Goal: Task Accomplishment & Management: Use online tool/utility

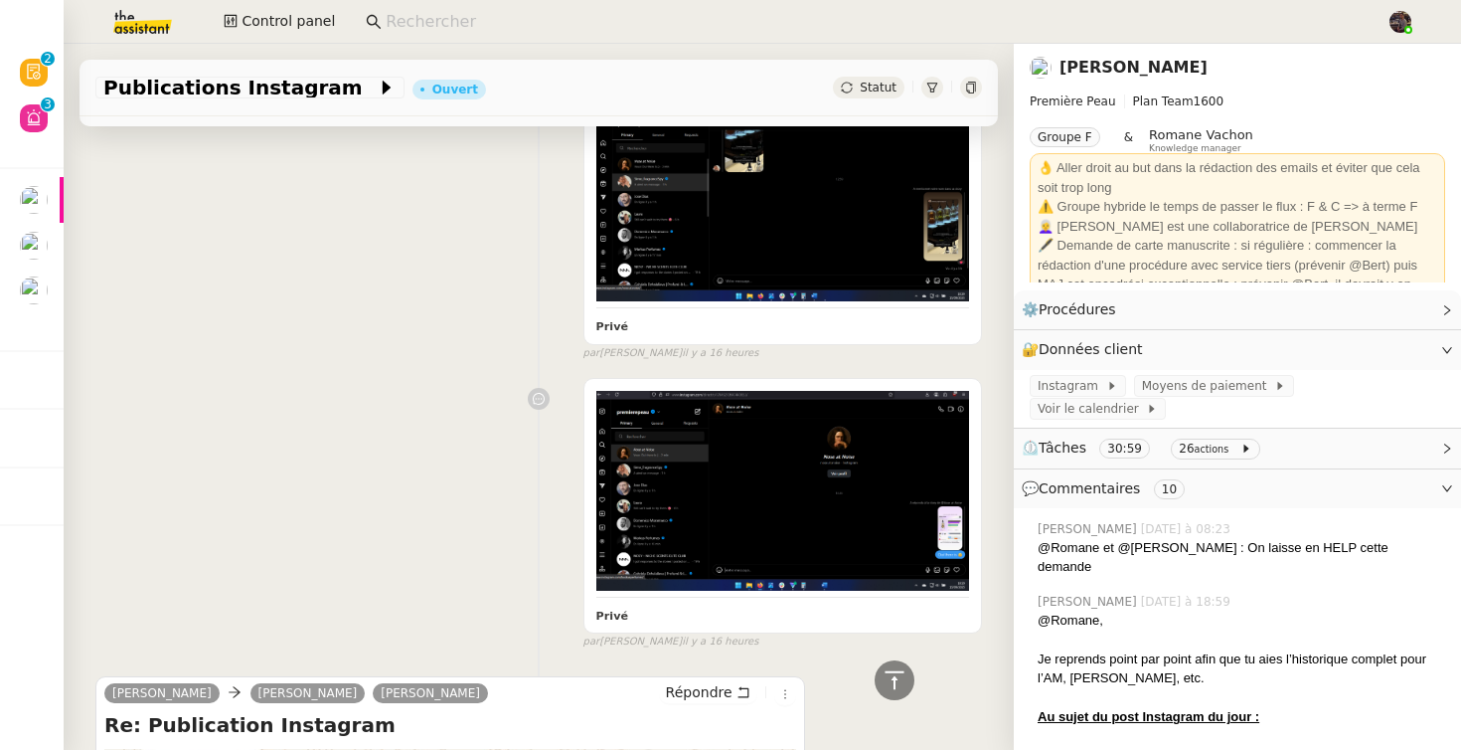
scroll to position [3205, 0]
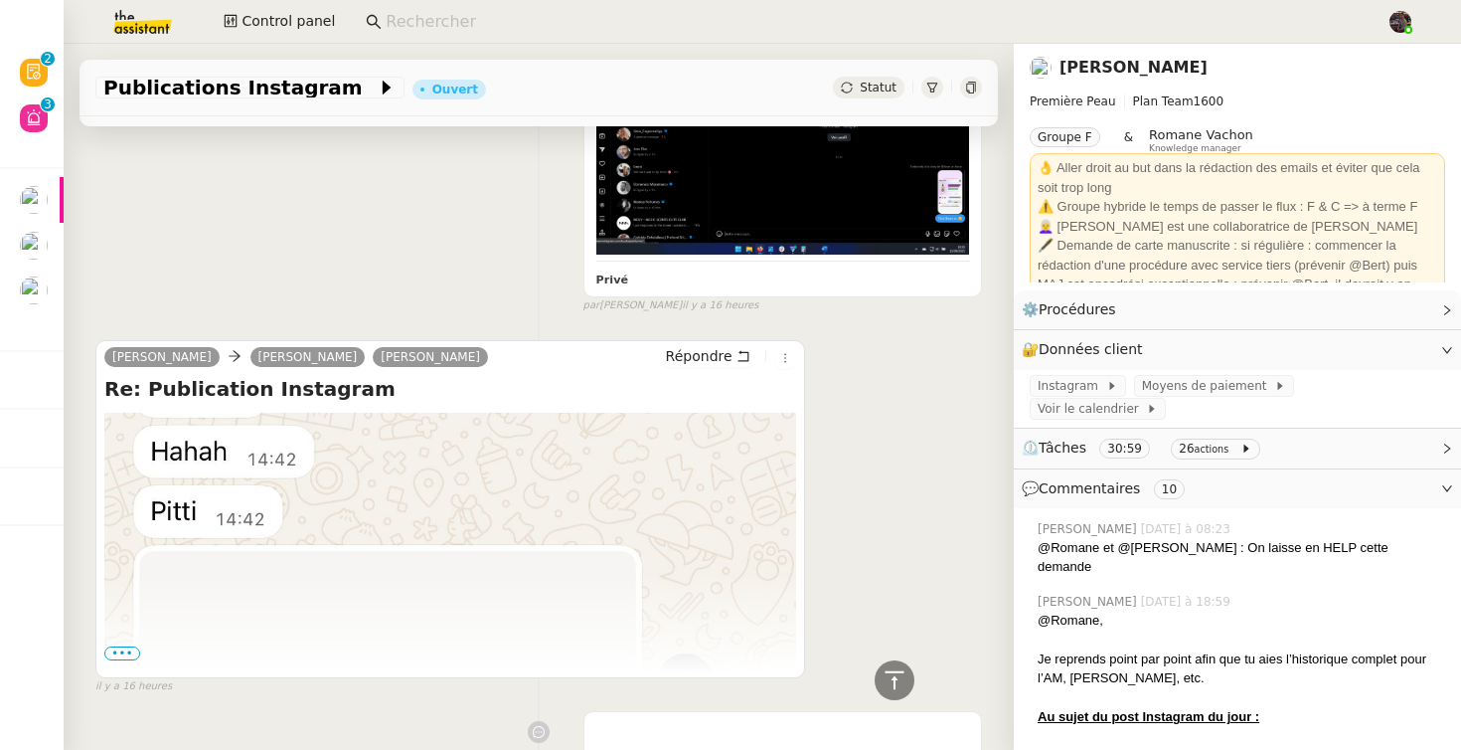
click at [117, 646] on span "•••" at bounding box center [122, 653] width 36 height 14
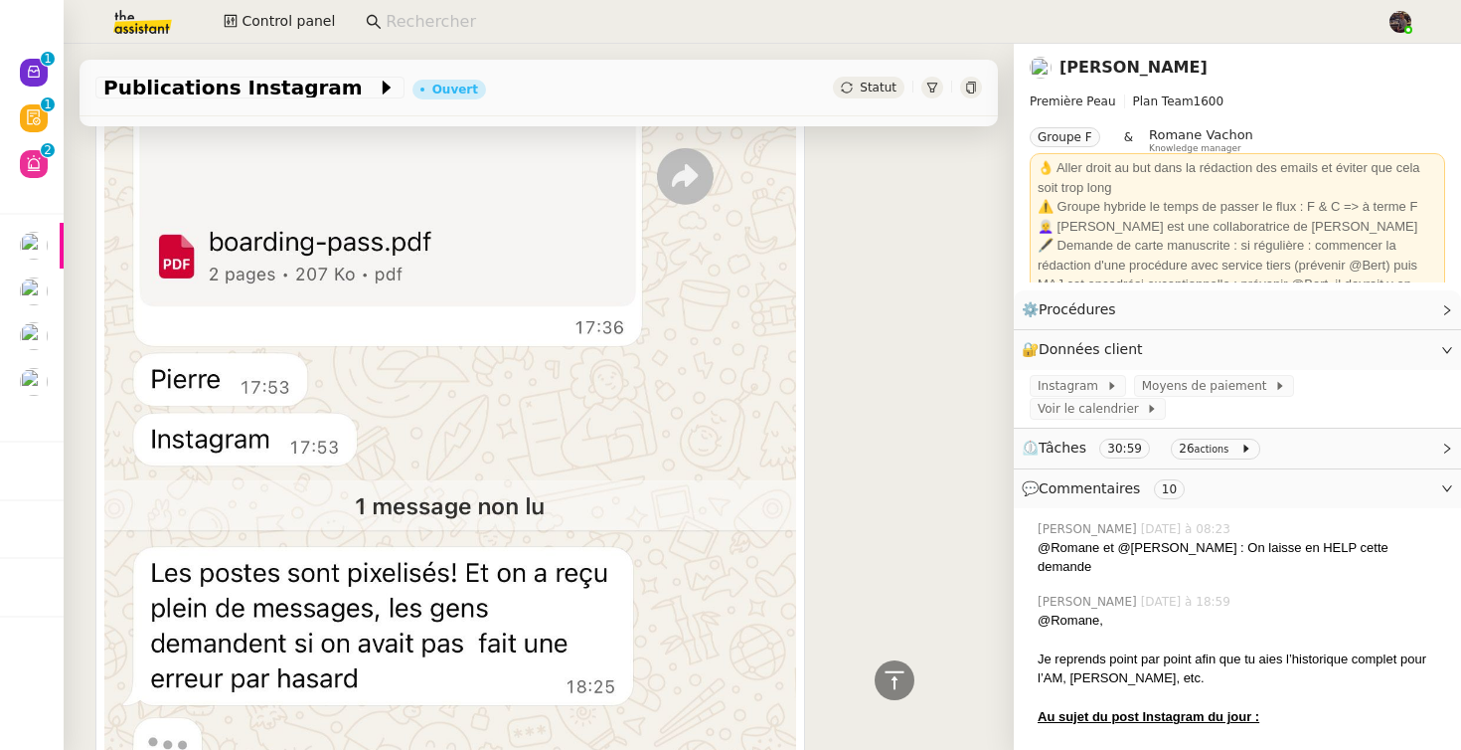
scroll to position [2727, 0]
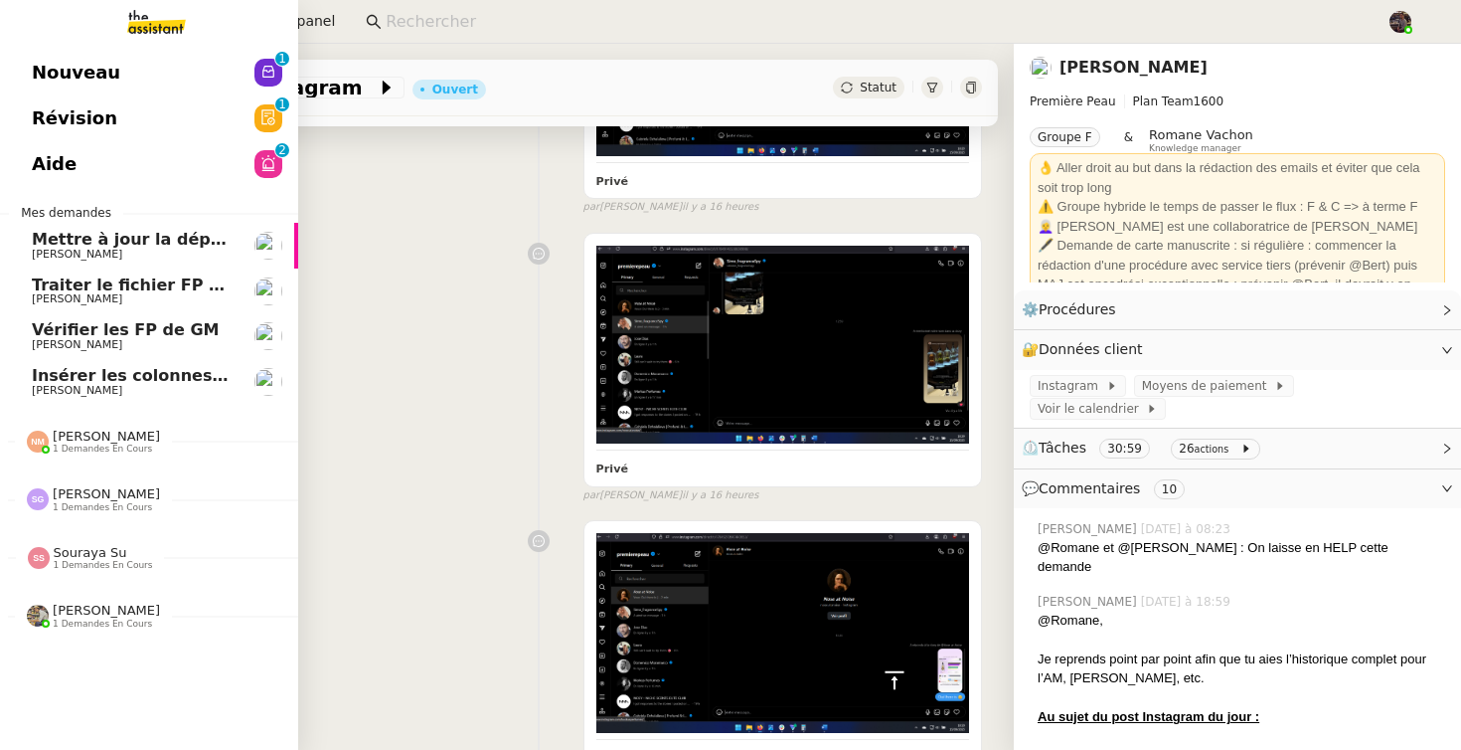
click at [18, 390] on link "Insérer les colonnes objectifs Camille Cazade" at bounding box center [149, 382] width 298 height 46
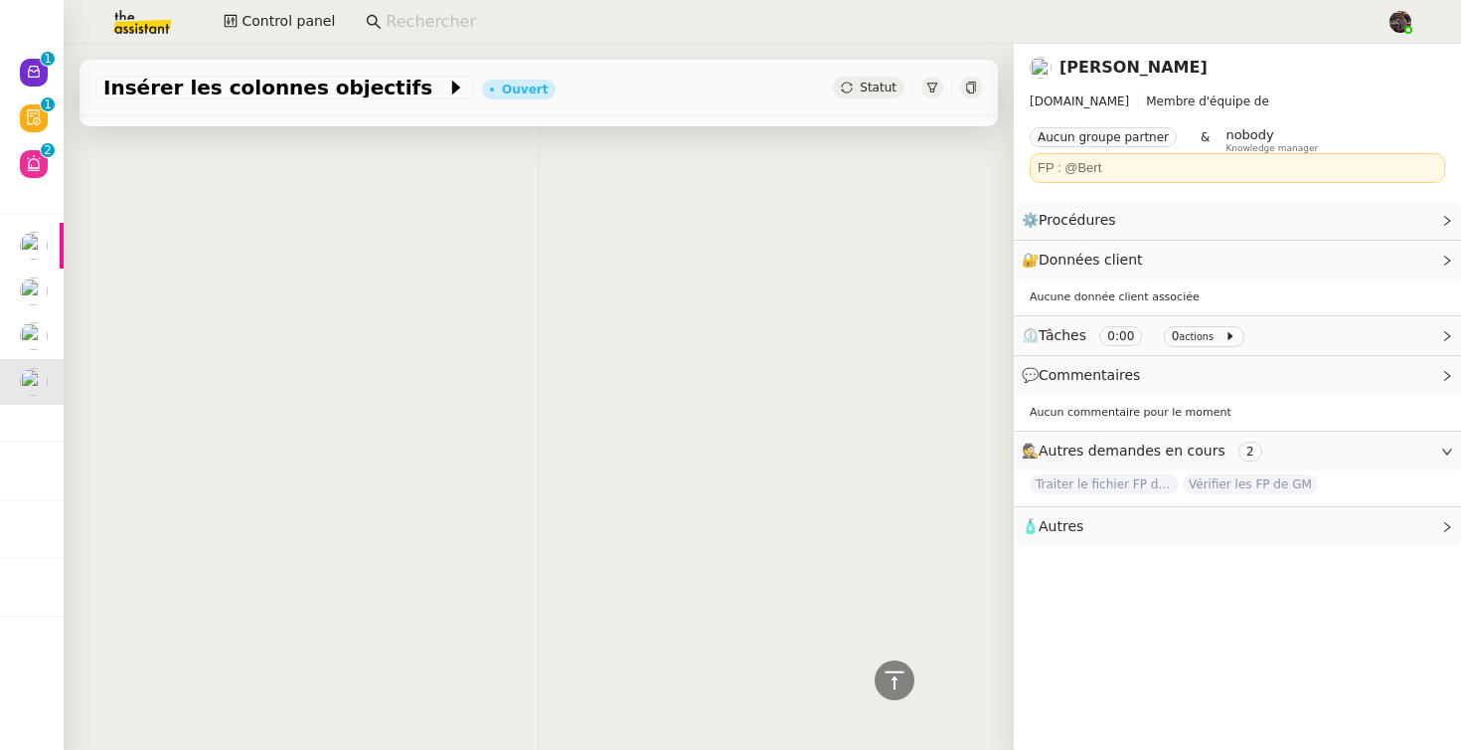
scroll to position [462, 0]
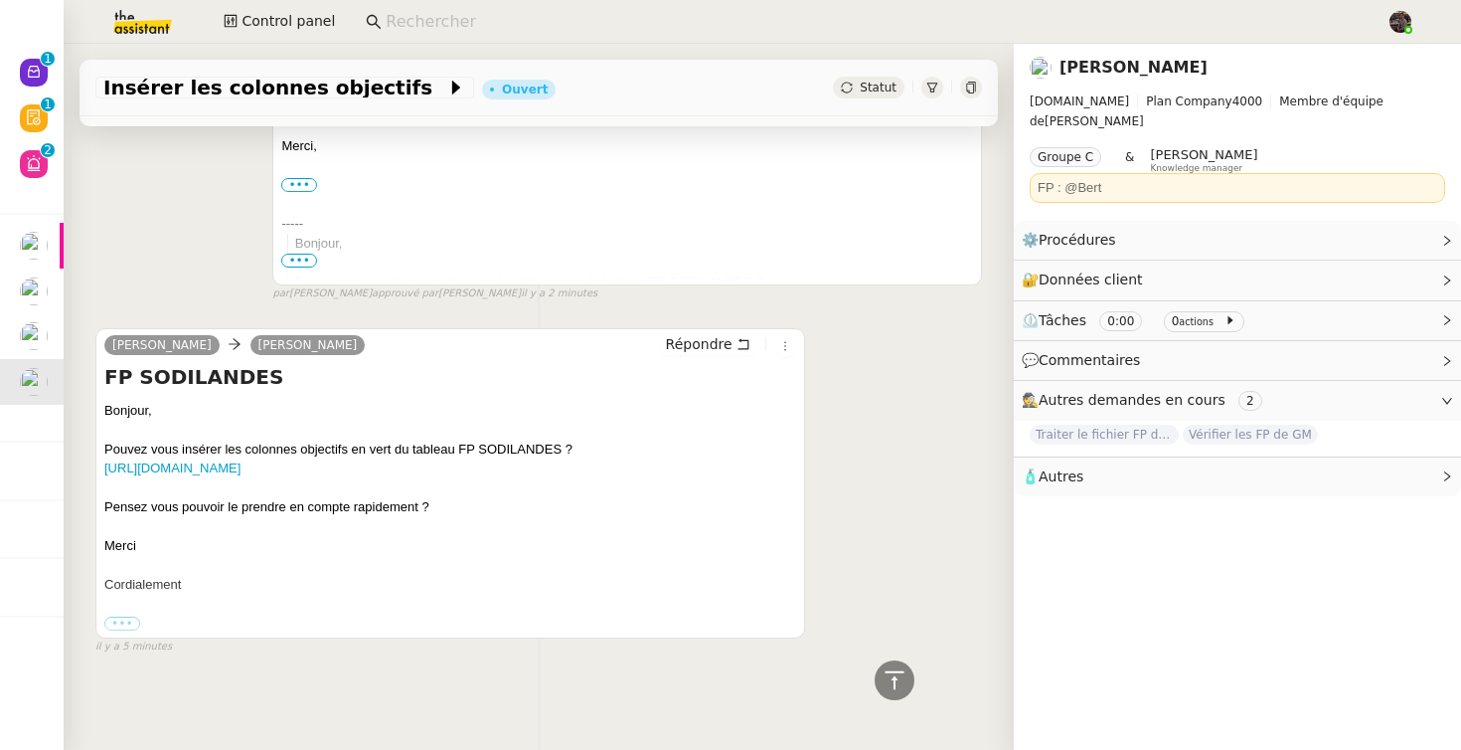
click at [319, 458] on div "https://docs.google.com/spreadsheets/d/1Xn-ZMybAwW8DzZvhtcjZ-d9BnlKi0t4q/edit?g…" at bounding box center [450, 468] width 692 height 20
click at [357, 439] on div "Pouvez vous insérer les colonnes objectifs en vert du tableau FP SODILANDES ?" at bounding box center [450, 449] width 692 height 20
click at [241, 460] on link "https://docs.google.com/spreadsheets/d/1Xn-ZMybAwW8DzZvhtcjZ-d9BnlKi0t4q/edit?g…" at bounding box center [172, 467] width 136 height 15
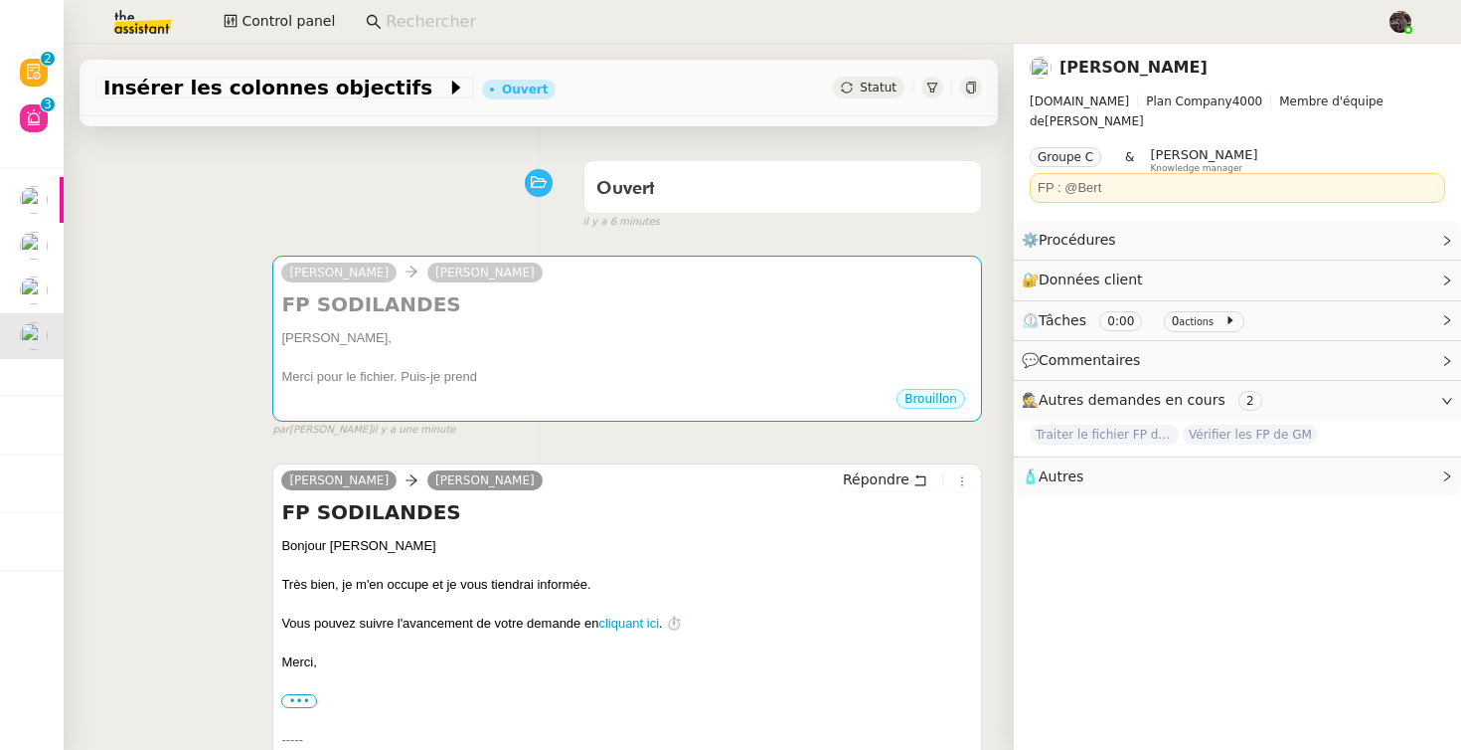
scroll to position [111, 0]
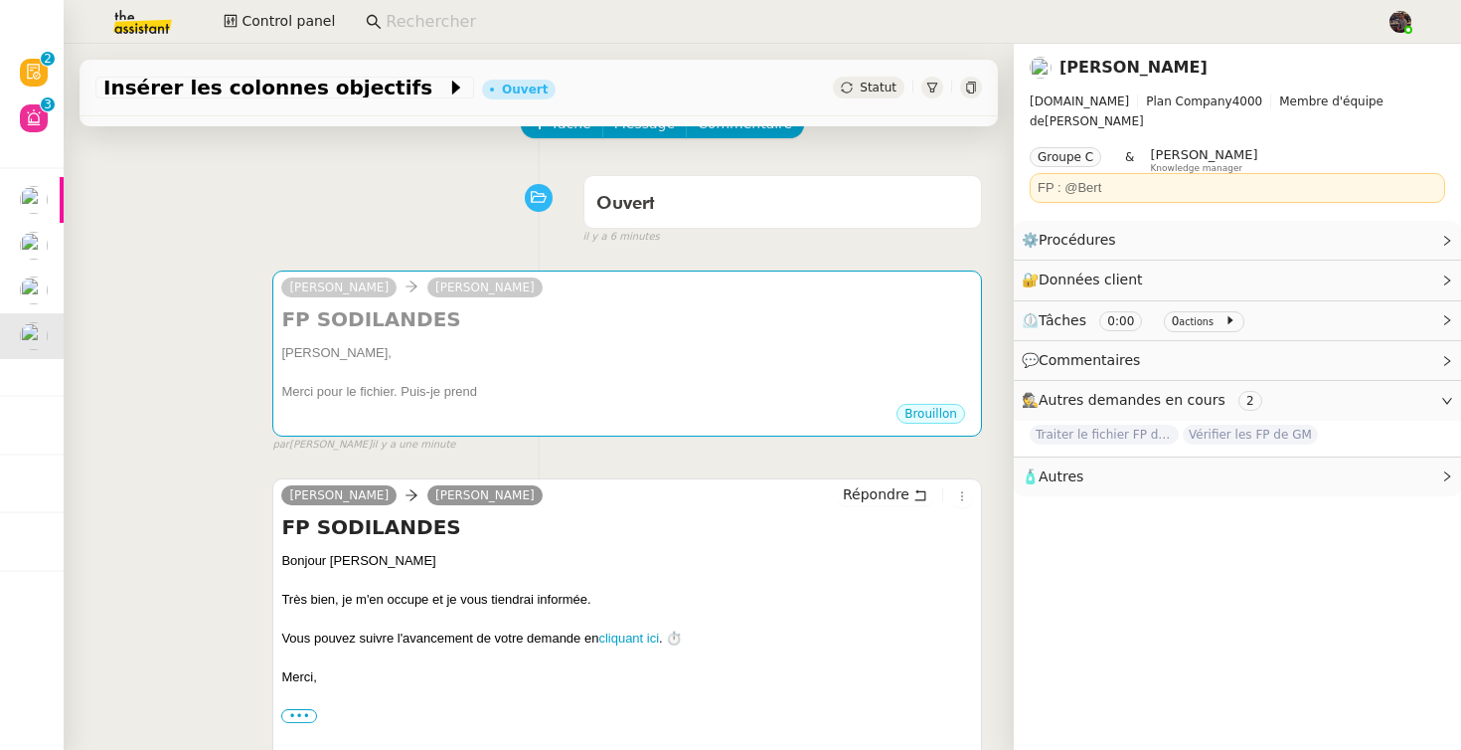
click at [612, 342] on div "FP SODILANDES Camille, Merci pour le fichier. Puis-je prend •••" at bounding box center [627, 353] width 692 height 96
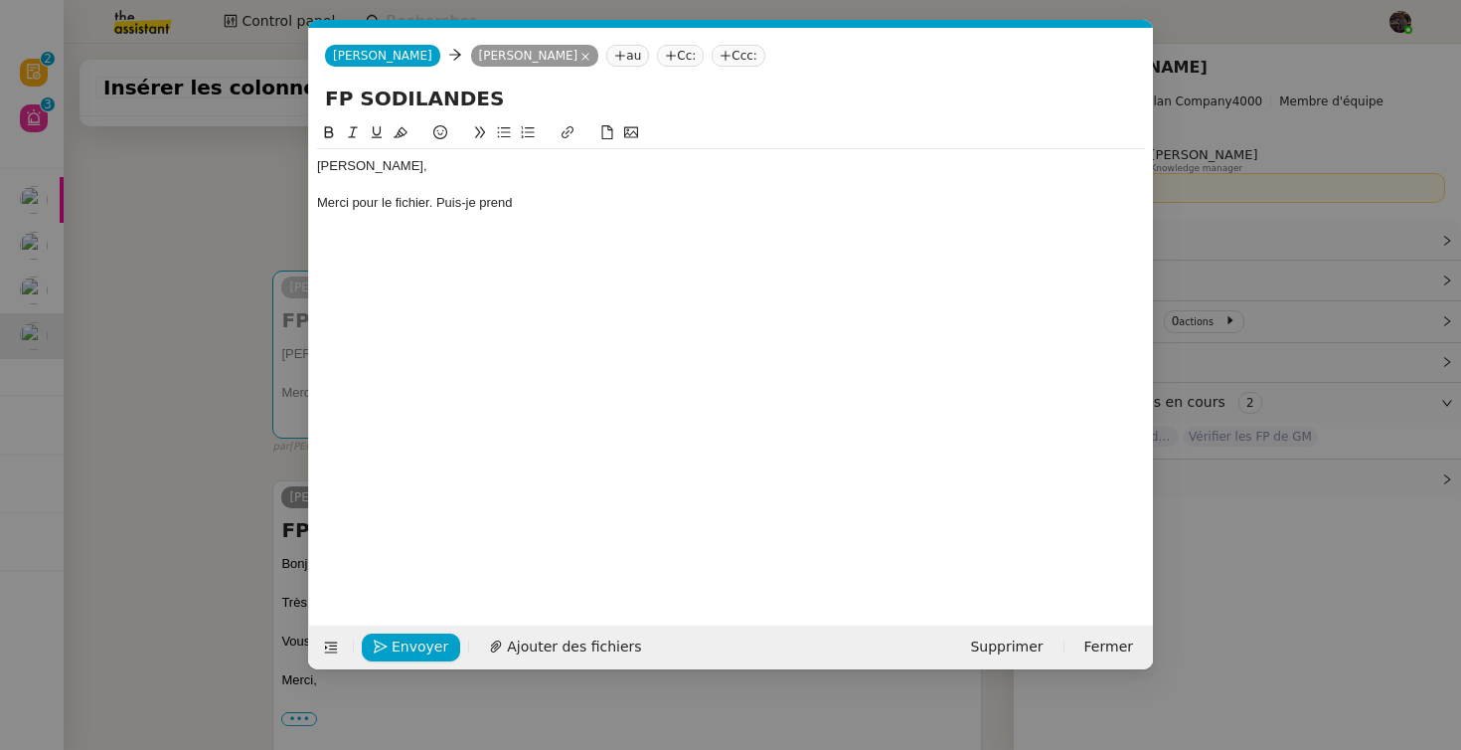
scroll to position [0, 42]
click at [551, 212] on div "Camille, Merci pour le fichier. Puis-je prend" at bounding box center [731, 184] width 828 height 71
click at [239, 566] on nz-modal-container "Service TA - VOYAGE - PROPOSITION GLOBALE A utiliser dans le cadre de propositi…" at bounding box center [730, 375] width 1461 height 750
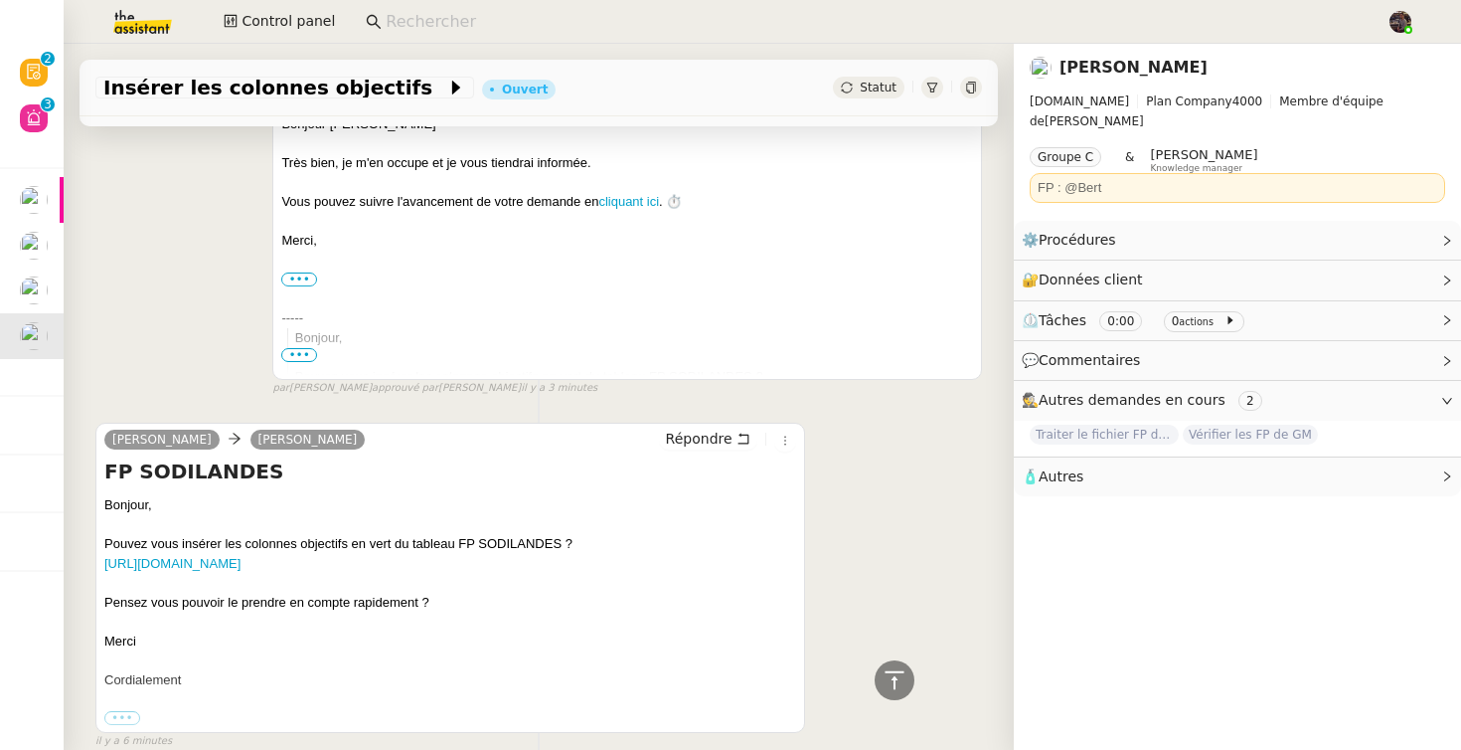
scroll to position [671, 0]
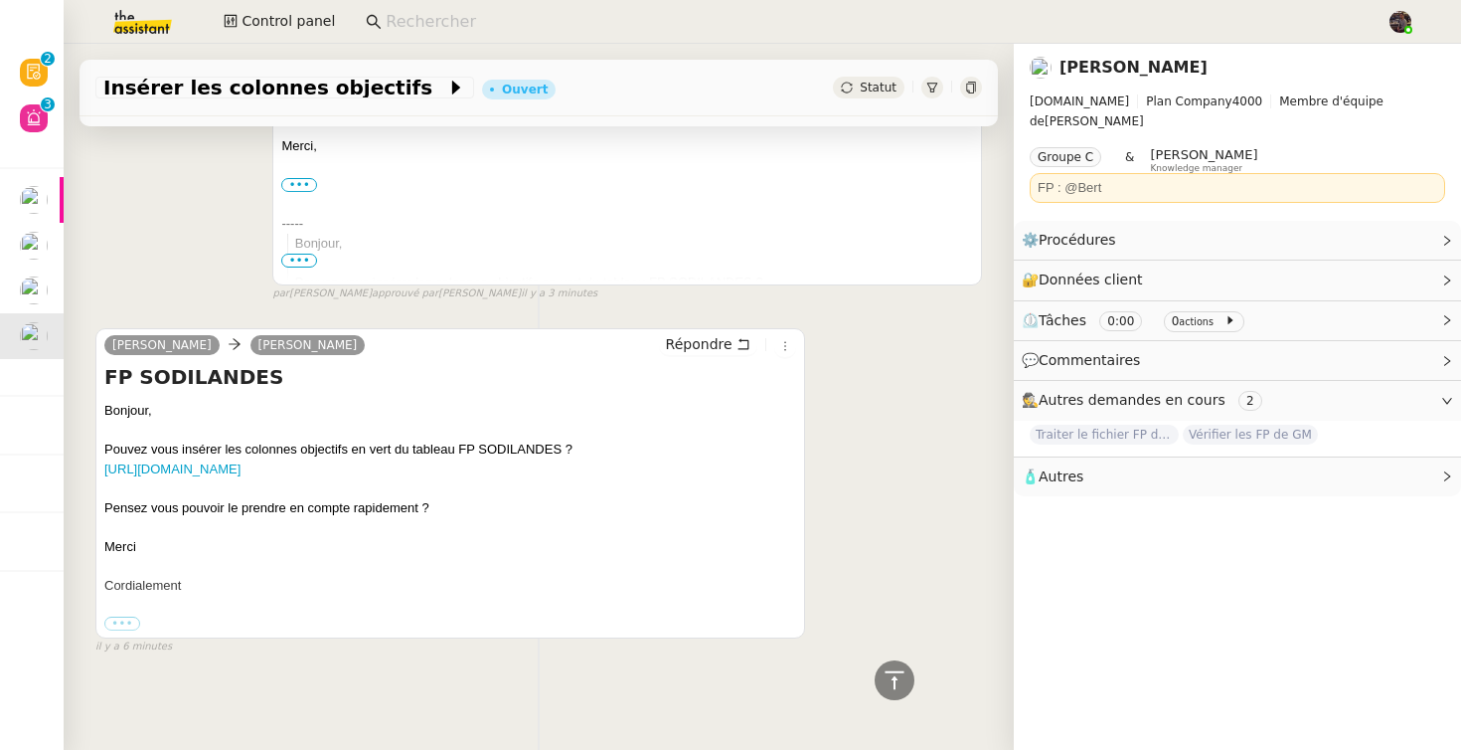
click at [363, 478] on div at bounding box center [450, 488] width 692 height 20
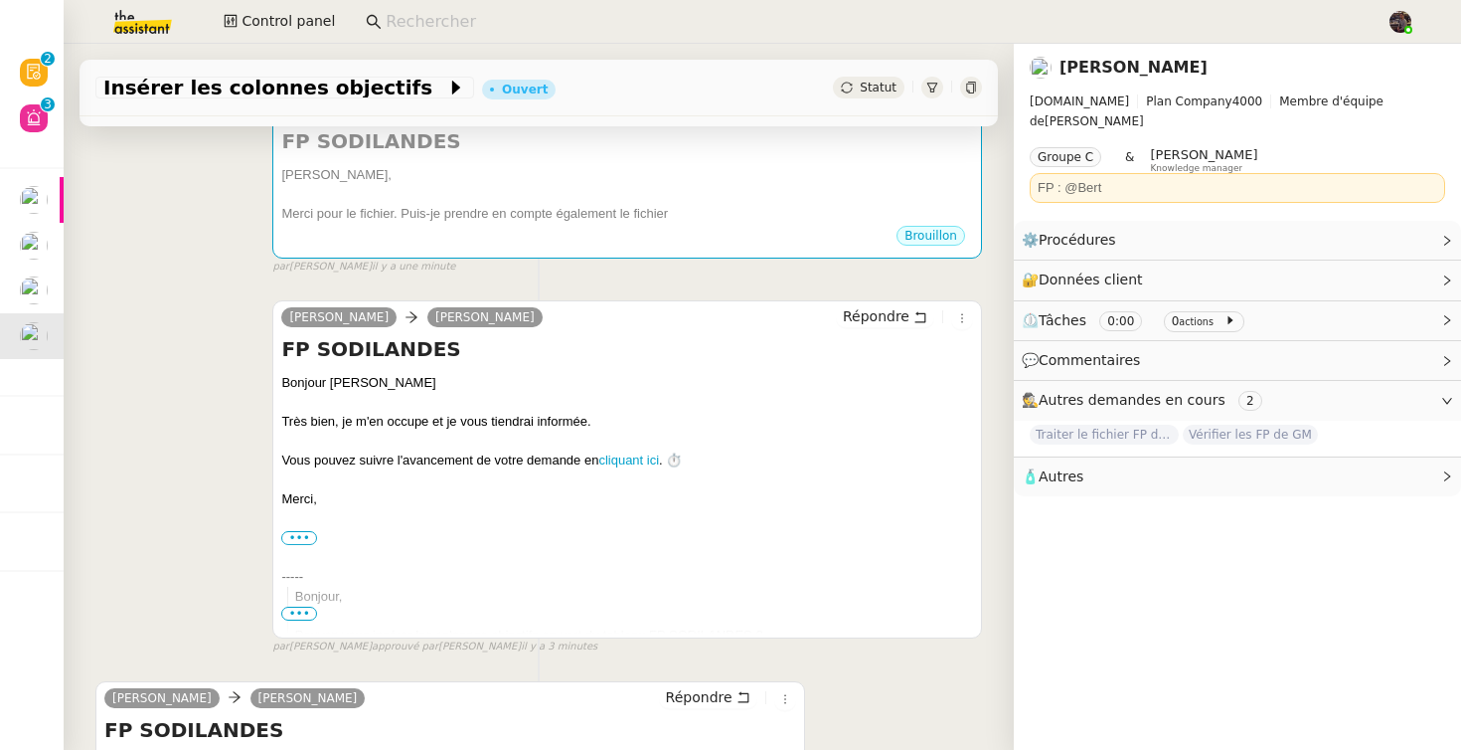
scroll to position [0, 0]
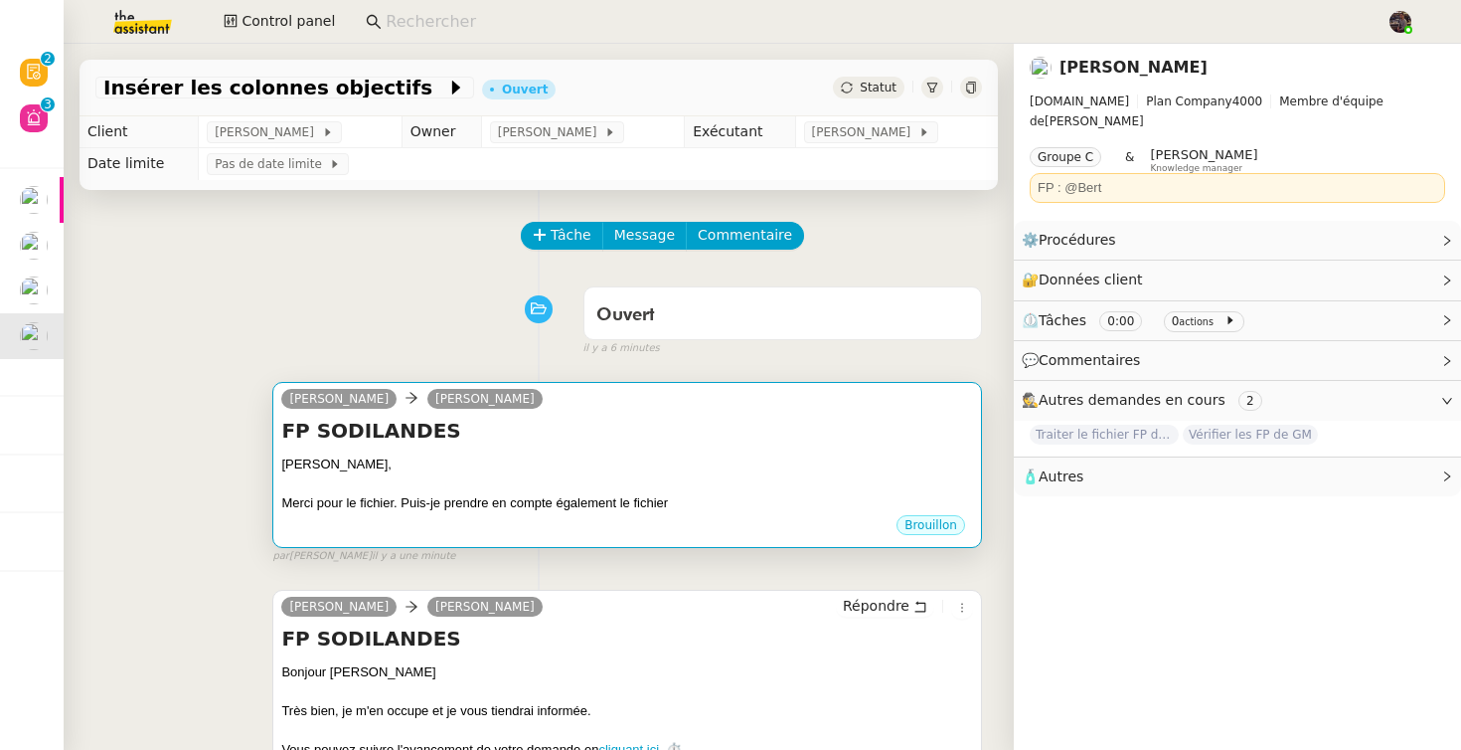
click at [558, 447] on div "FP SODILANDES Camille, Merci pour le fichier. Puis-je prendre en compte égaleme…" at bounding box center [627, 465] width 692 height 96
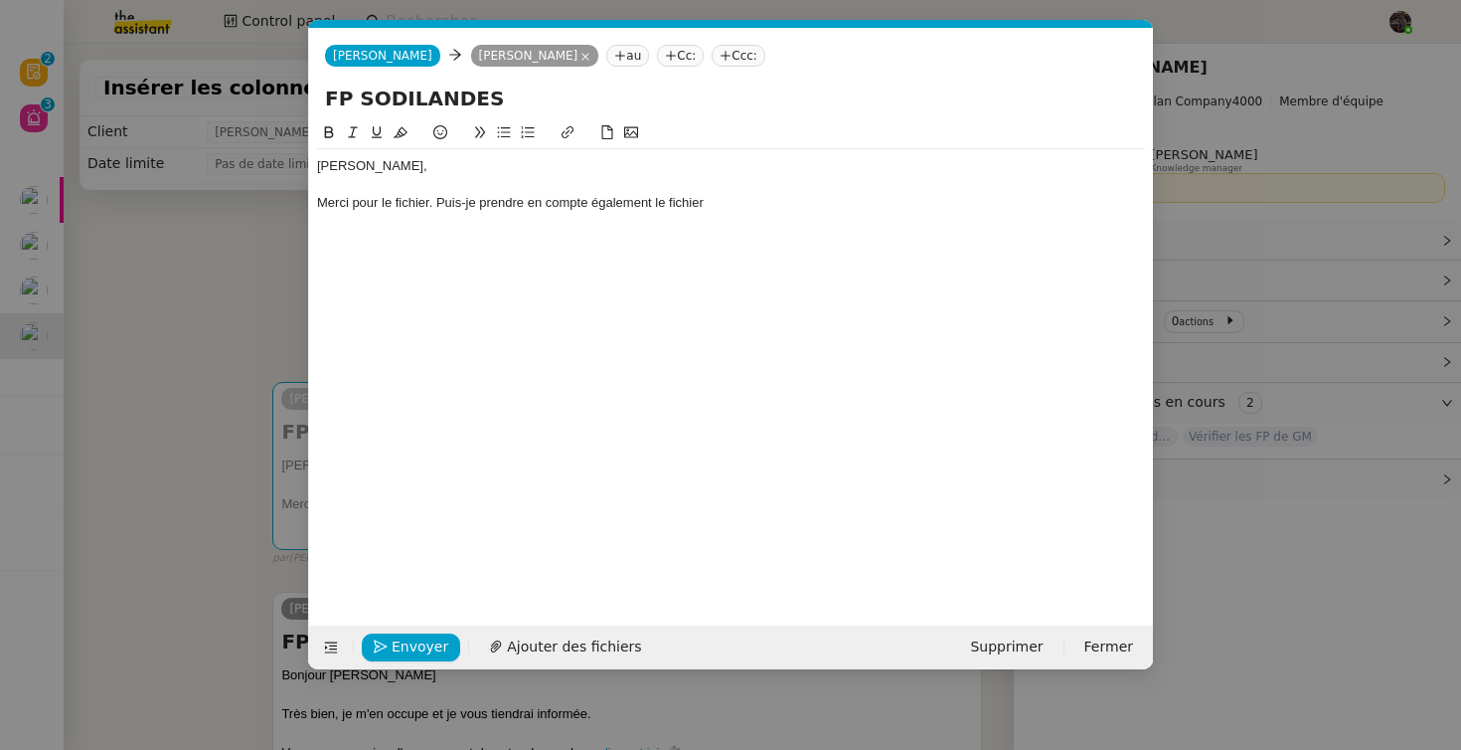
scroll to position [0, 42]
click at [659, 202] on div "Merci pour le fichier. Puis-je prendre en compte également le fichier" at bounding box center [731, 203] width 828 height 18
drag, startPoint x: 659, startPoint y: 202, endPoint x: 722, endPoint y: 202, distance: 62.6
click at [722, 202] on div "Merci pour le fichier. Puis-je prendre en compte également le fichier" at bounding box center [731, 203] width 828 height 18
click at [781, 202] on div "Merci pour le fichier. Puis-je prendre en compte également les colonnes en jaun…" at bounding box center [731, 203] width 828 height 18
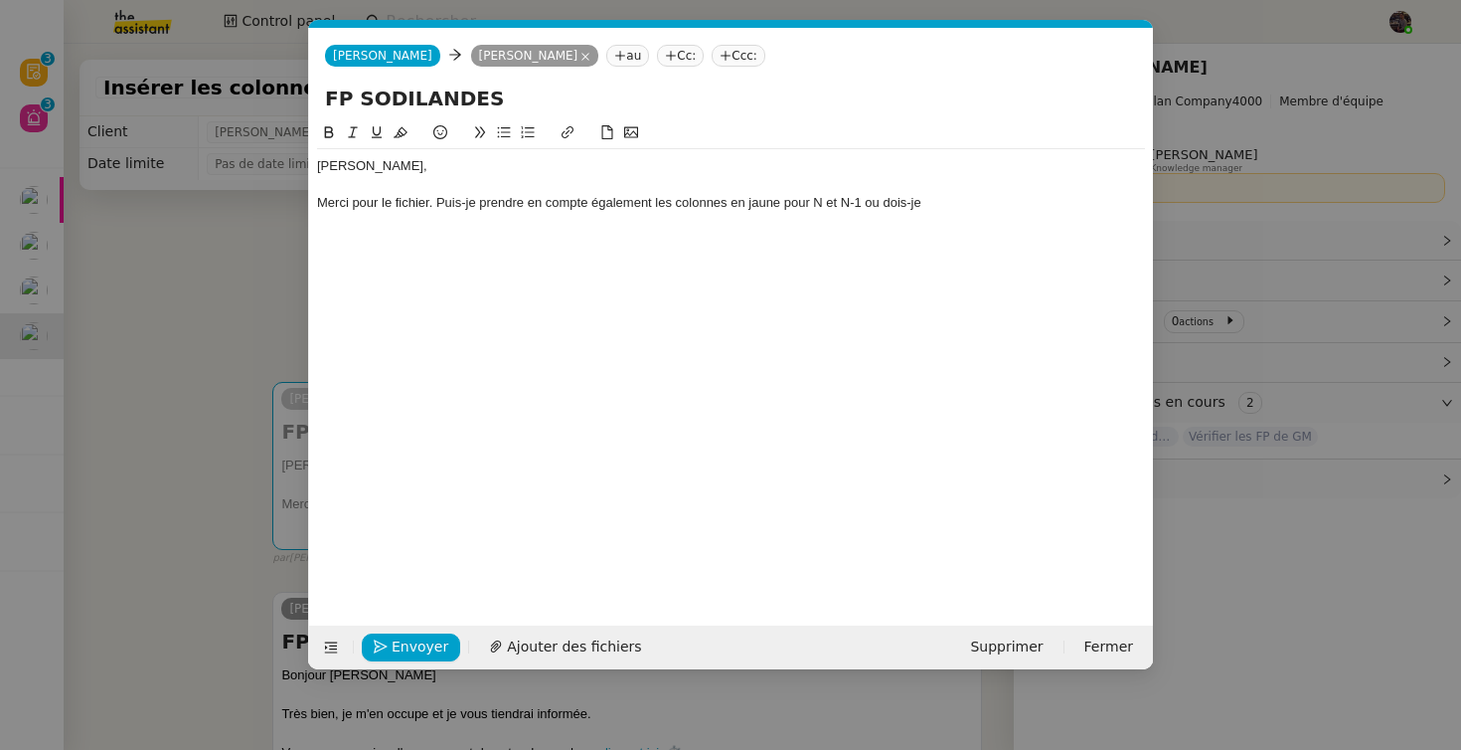
click at [945, 196] on div "Merci pour le fichier. Puis-je prendre en compte également les colonnes en jaun…" at bounding box center [731, 203] width 828 height 18
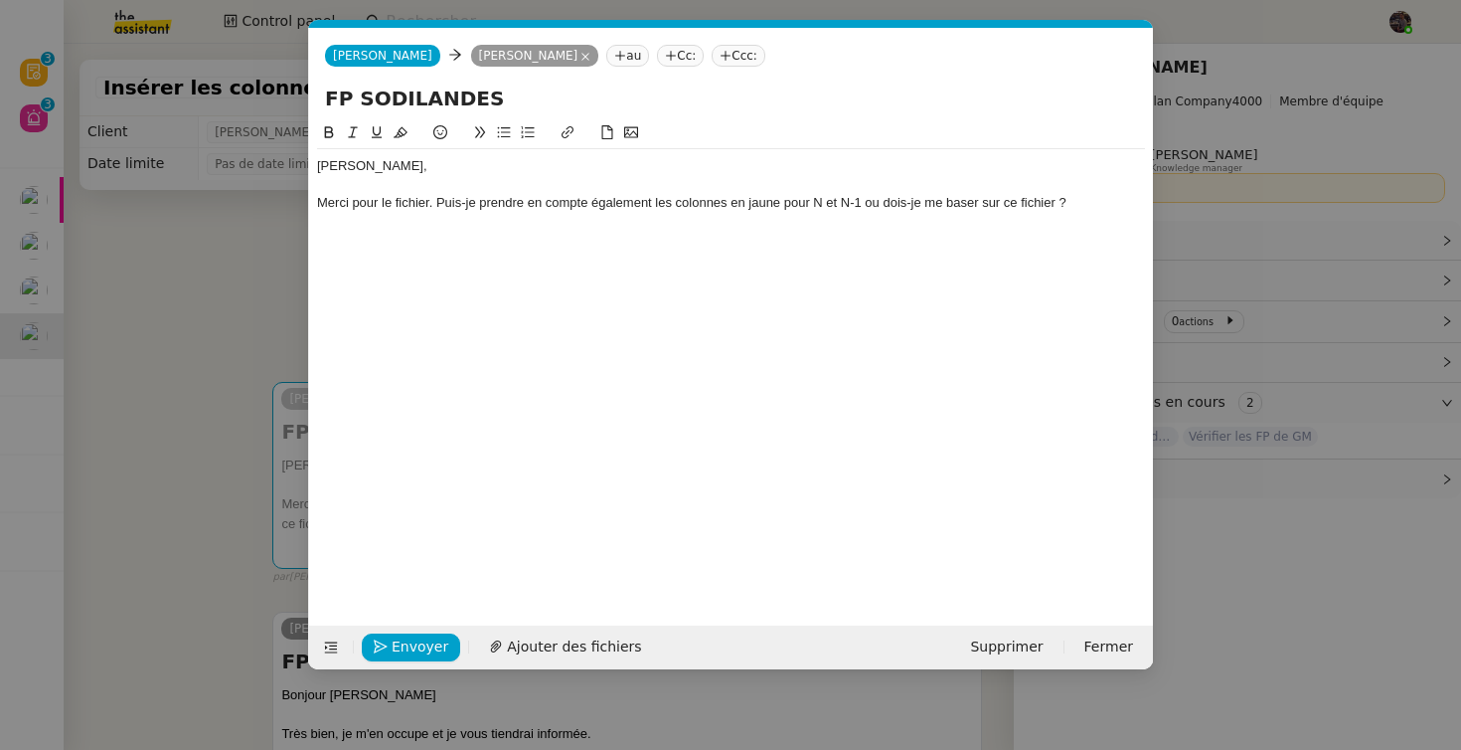
click at [268, 356] on nz-modal-container "Service TA - VOYAGE - PROPOSITION GLOBALE A utiliser dans le cadre de propositi…" at bounding box center [730, 375] width 1461 height 750
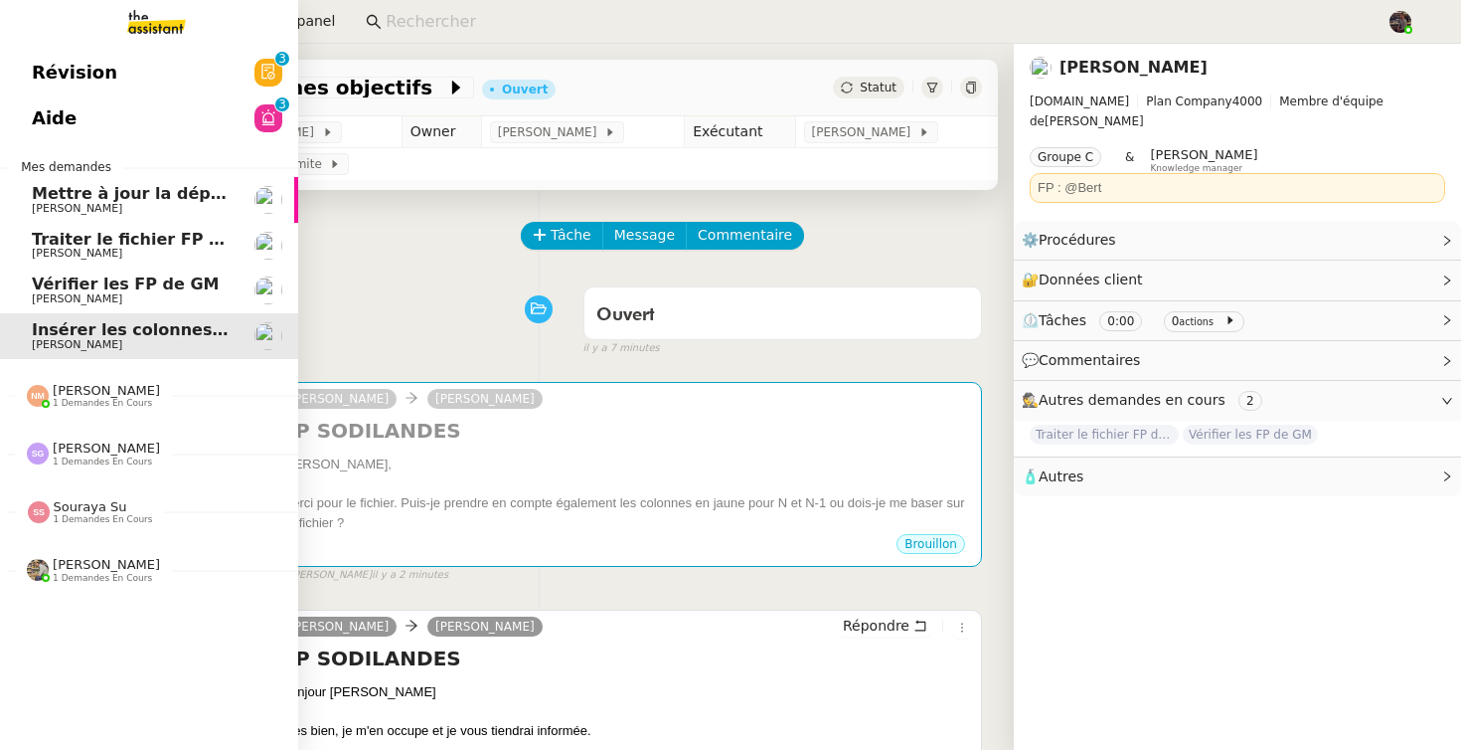
click at [52, 289] on span "Vérifier les FP de GM" at bounding box center [126, 283] width 188 height 19
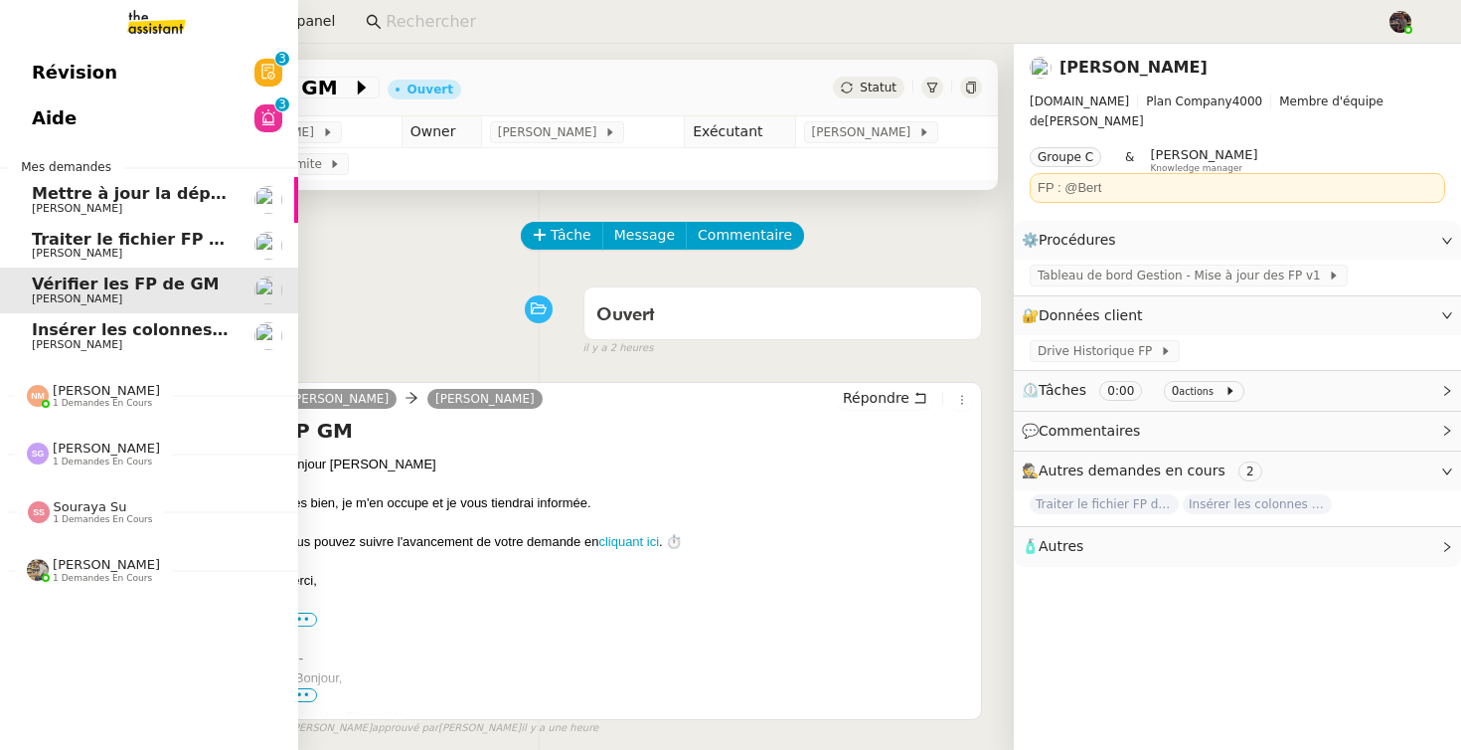
click at [192, 251] on span "[PERSON_NAME]" at bounding box center [132, 254] width 201 height 12
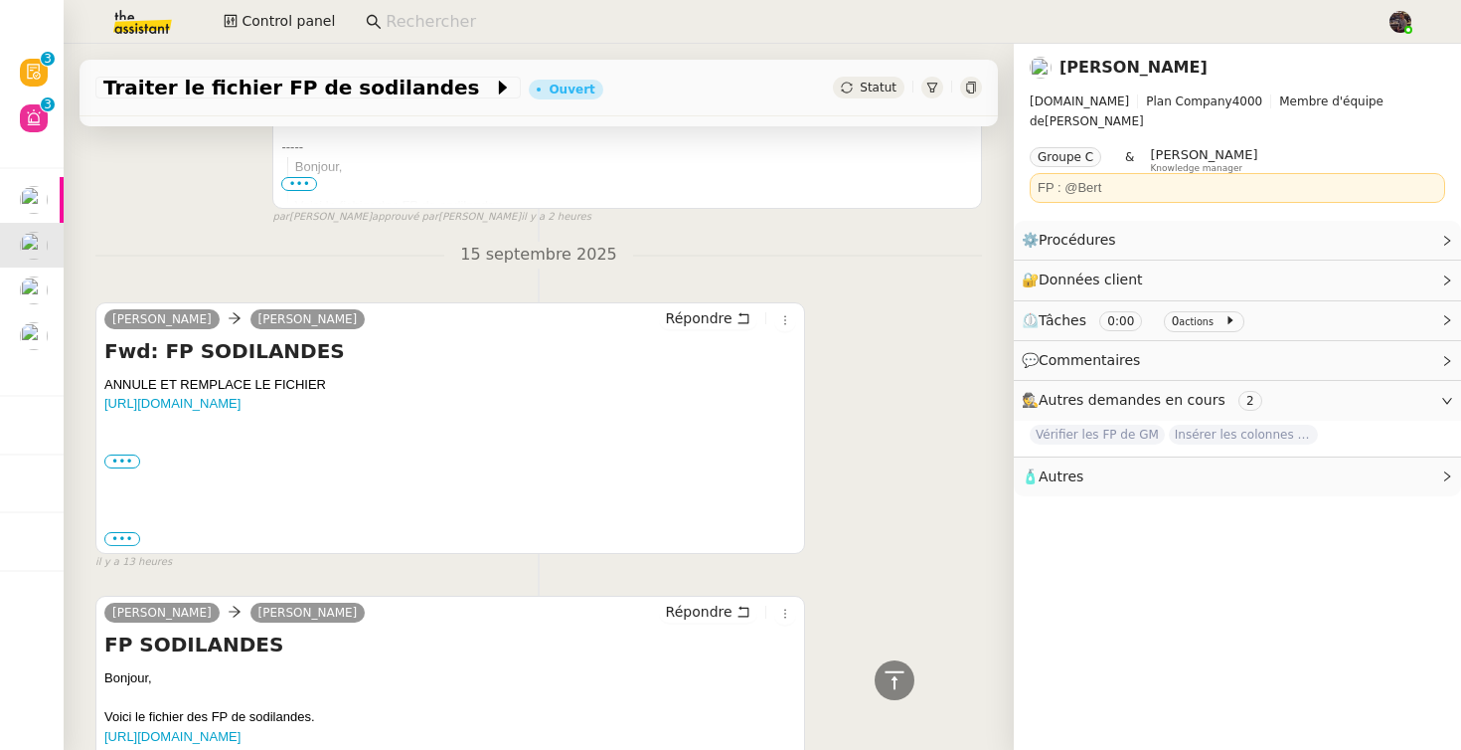
scroll to position [510, 0]
drag, startPoint x: 344, startPoint y: 433, endPoint x: 82, endPoint y: 405, distance: 264.0
click at [82, 405] on div "Tâche Message Commentaire Veuillez patienter une erreur s'est produite 👌👌👌 mess…" at bounding box center [539, 317] width 950 height 1275
copy link
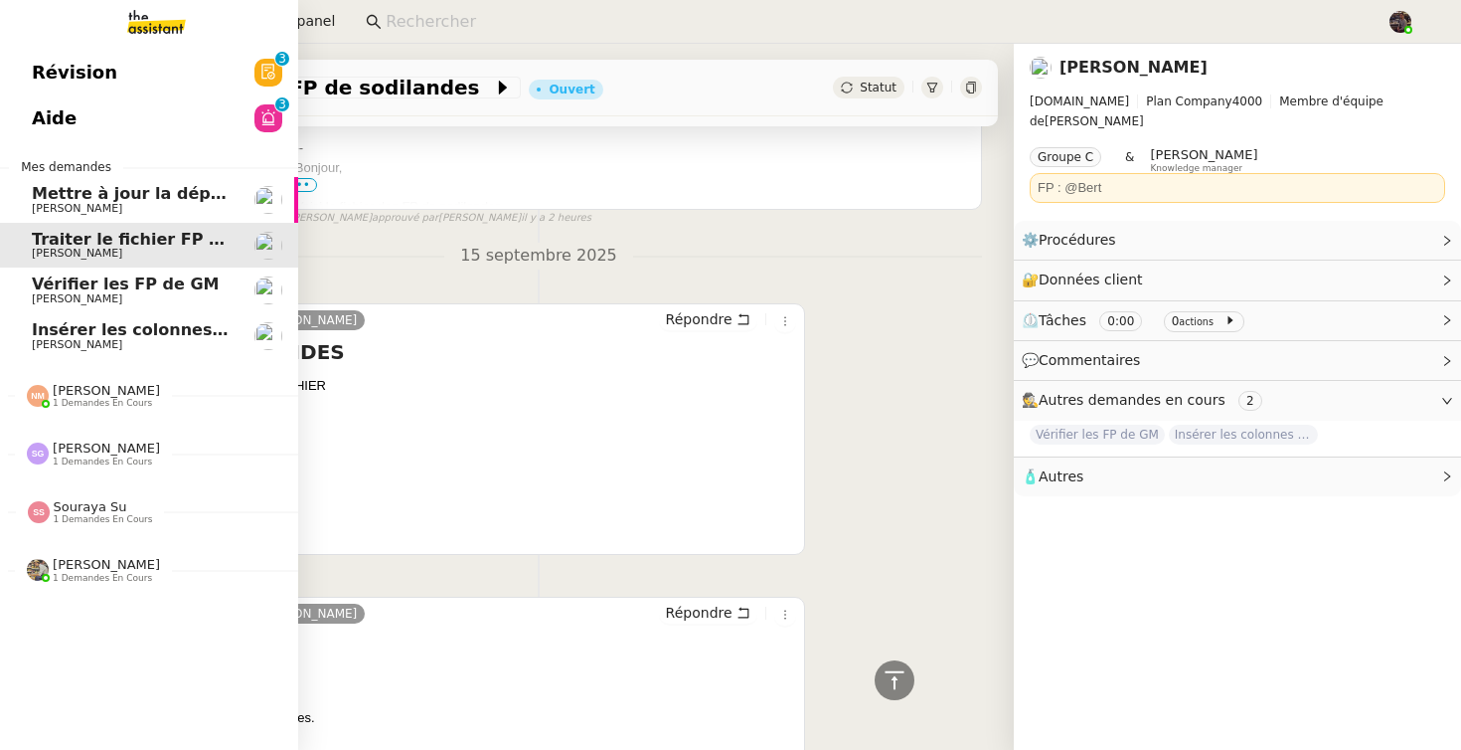
click at [54, 358] on link "Insérer les colonnes objectifs [PERSON_NAME]" at bounding box center [149, 336] width 298 height 46
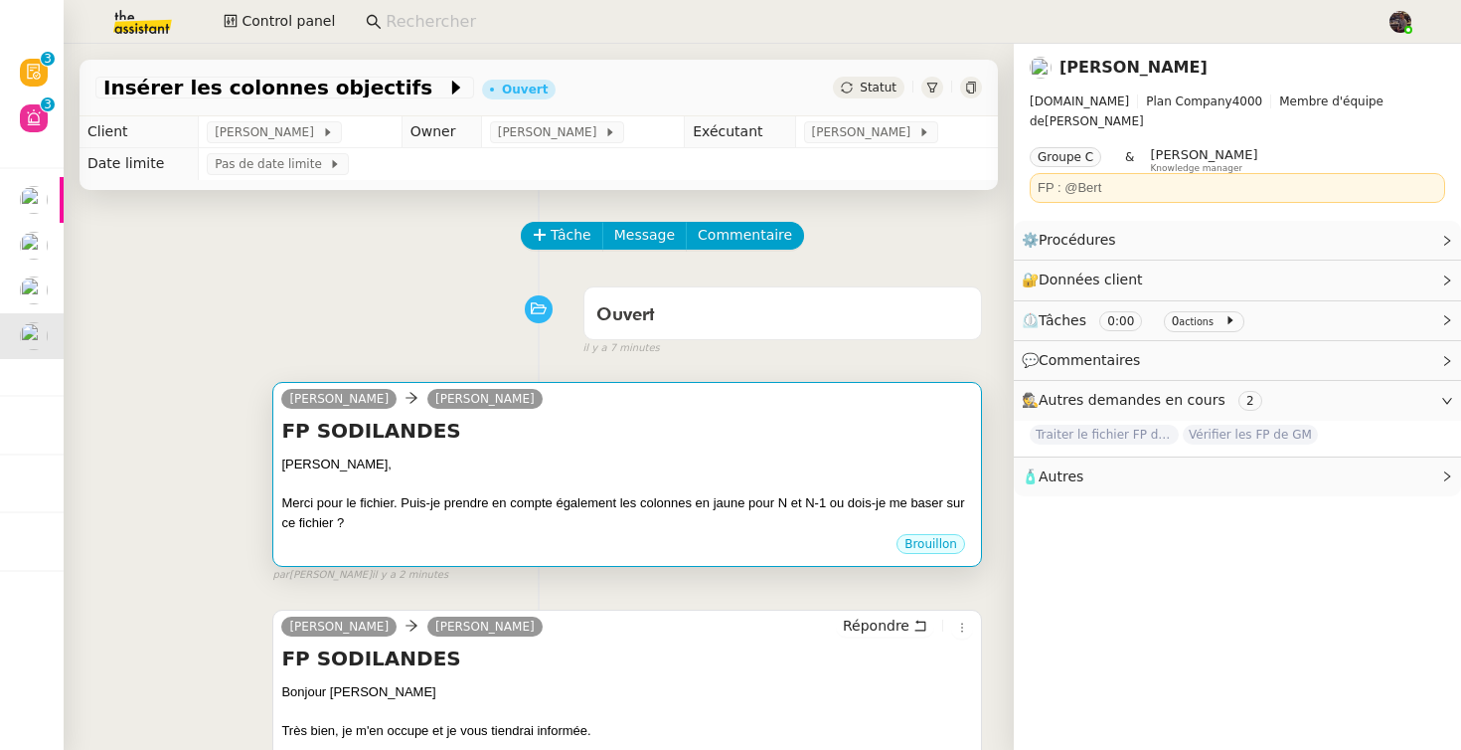
click at [644, 438] on h4 "FP SODILANDES" at bounding box center [627, 431] width 692 height 28
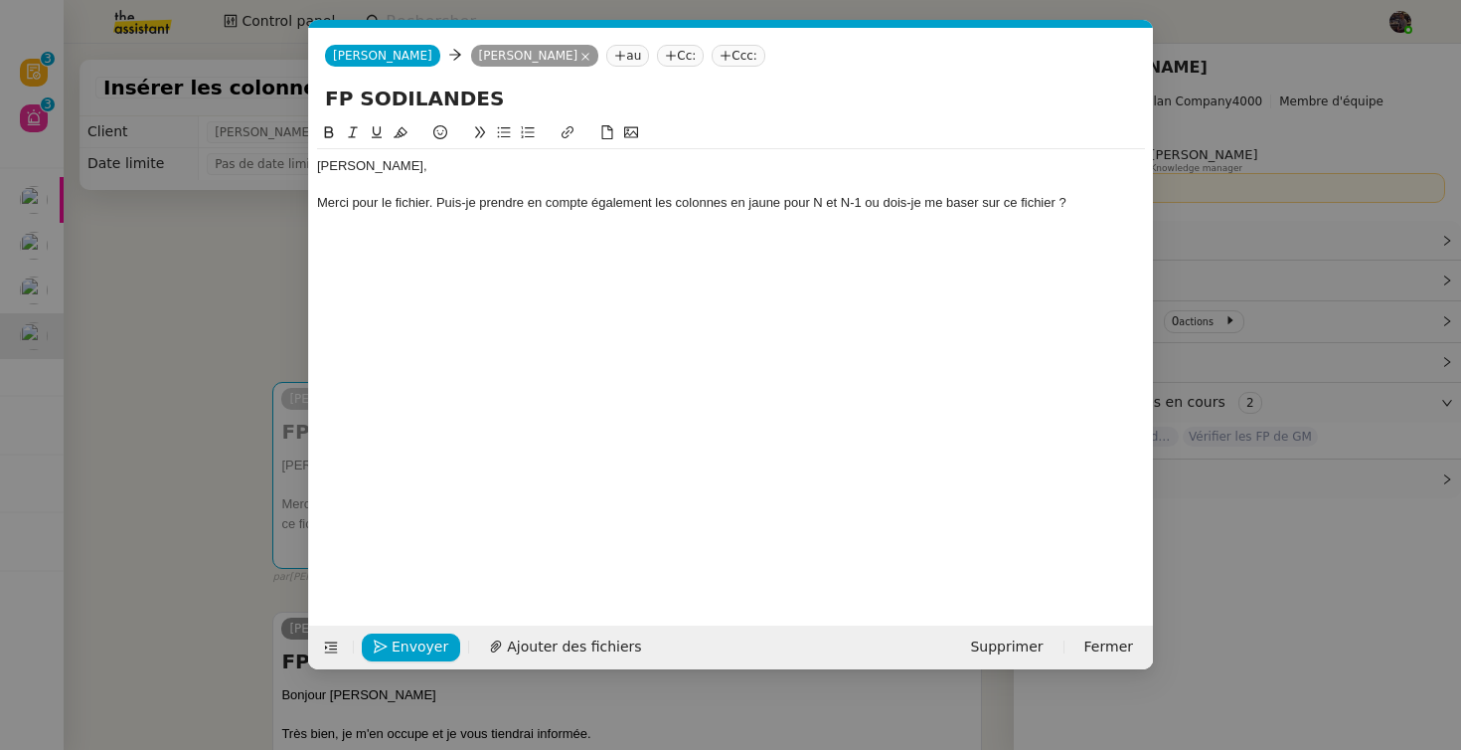
scroll to position [0, 42]
click at [1115, 202] on div "Merci pour le fichier. Puis-je prendre en compte également les colonnes en jaun…" at bounding box center [731, 203] width 828 height 18
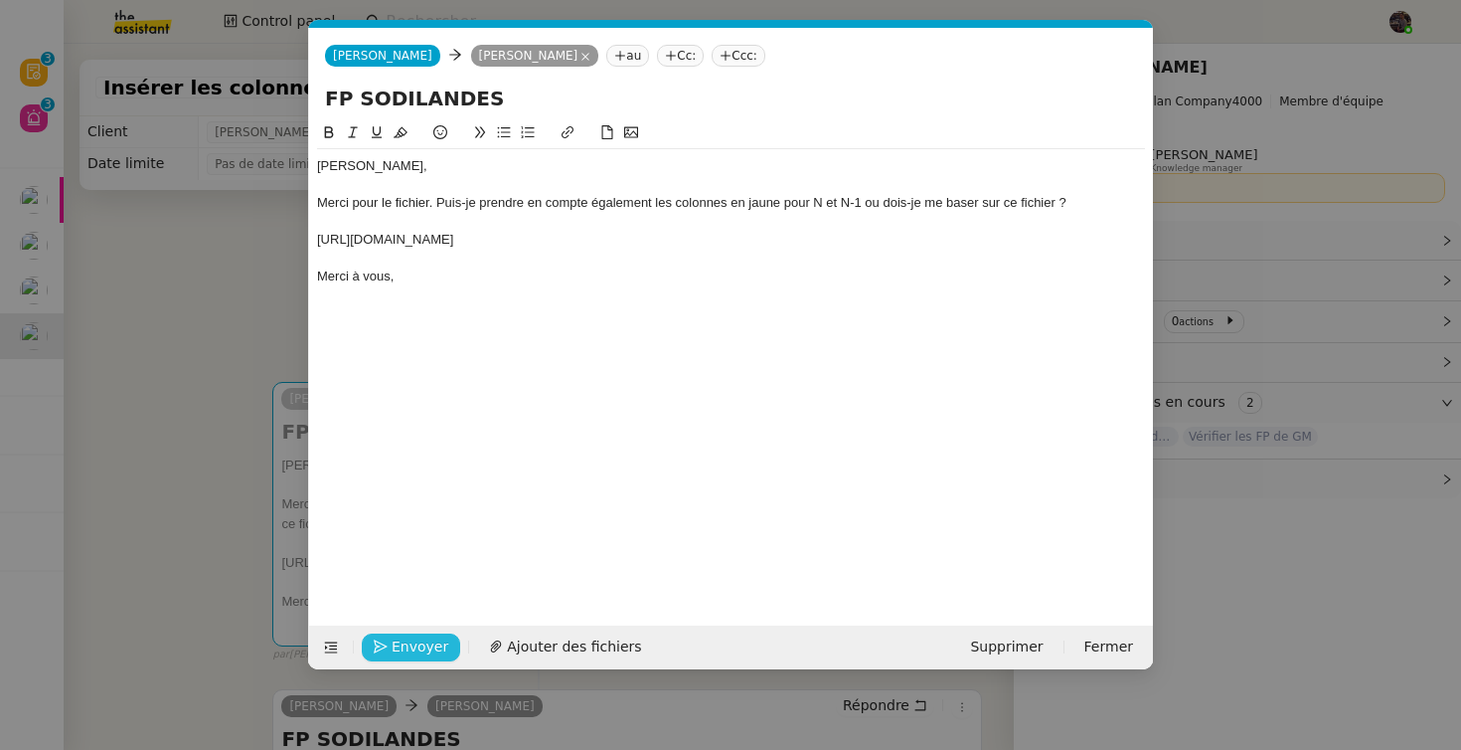
click at [404, 648] on span "Envoyer" at bounding box center [420, 646] width 57 height 23
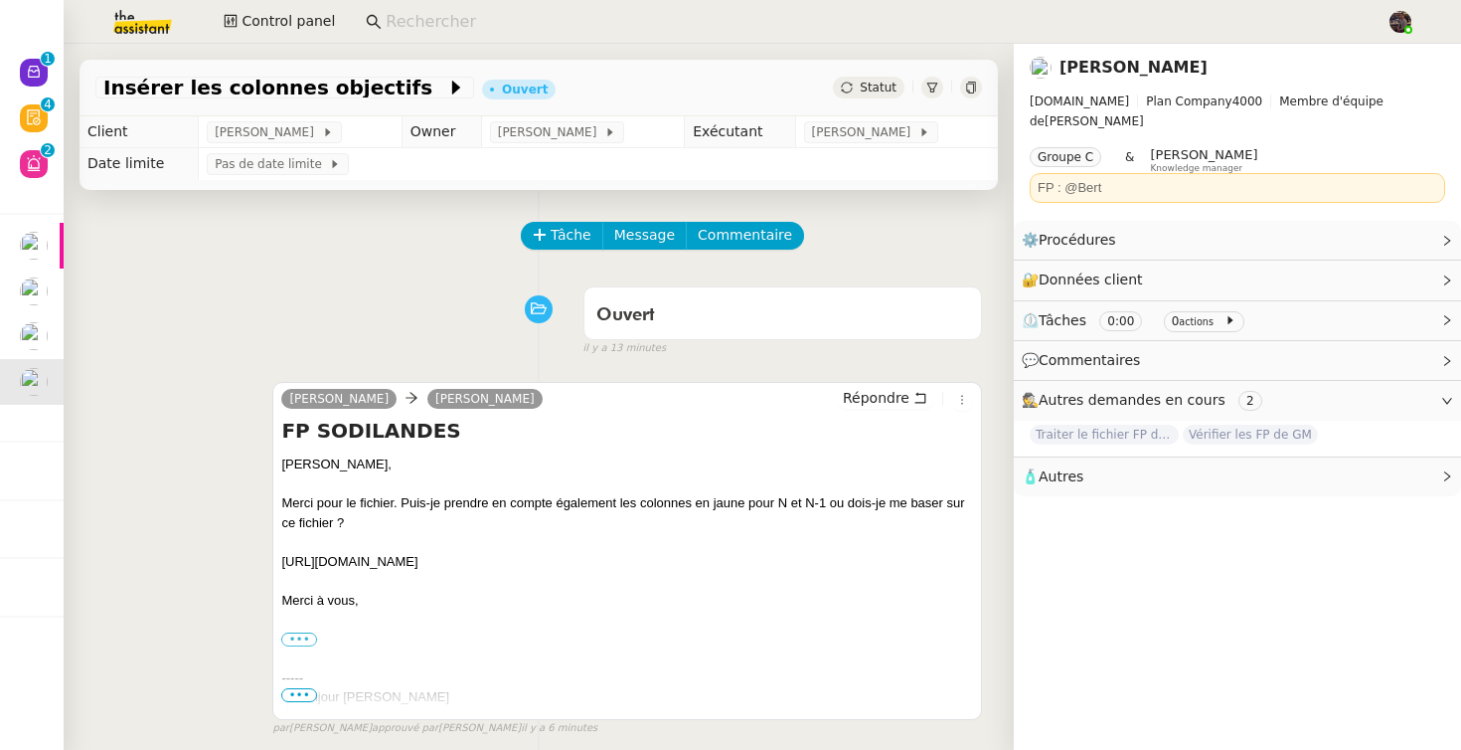
click at [1084, 75] on link "[PERSON_NAME]" at bounding box center [1134, 67] width 148 height 19
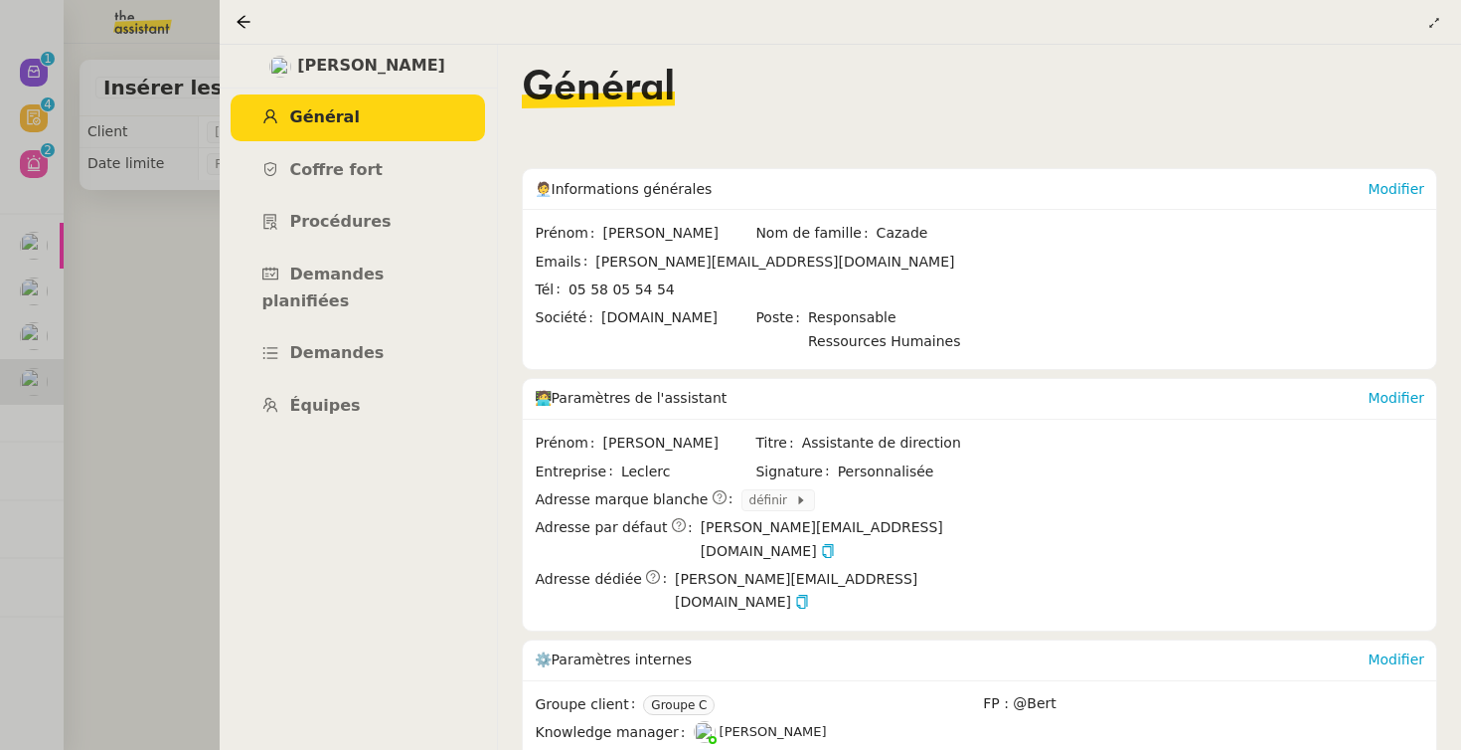
click at [131, 460] on div at bounding box center [730, 375] width 1461 height 750
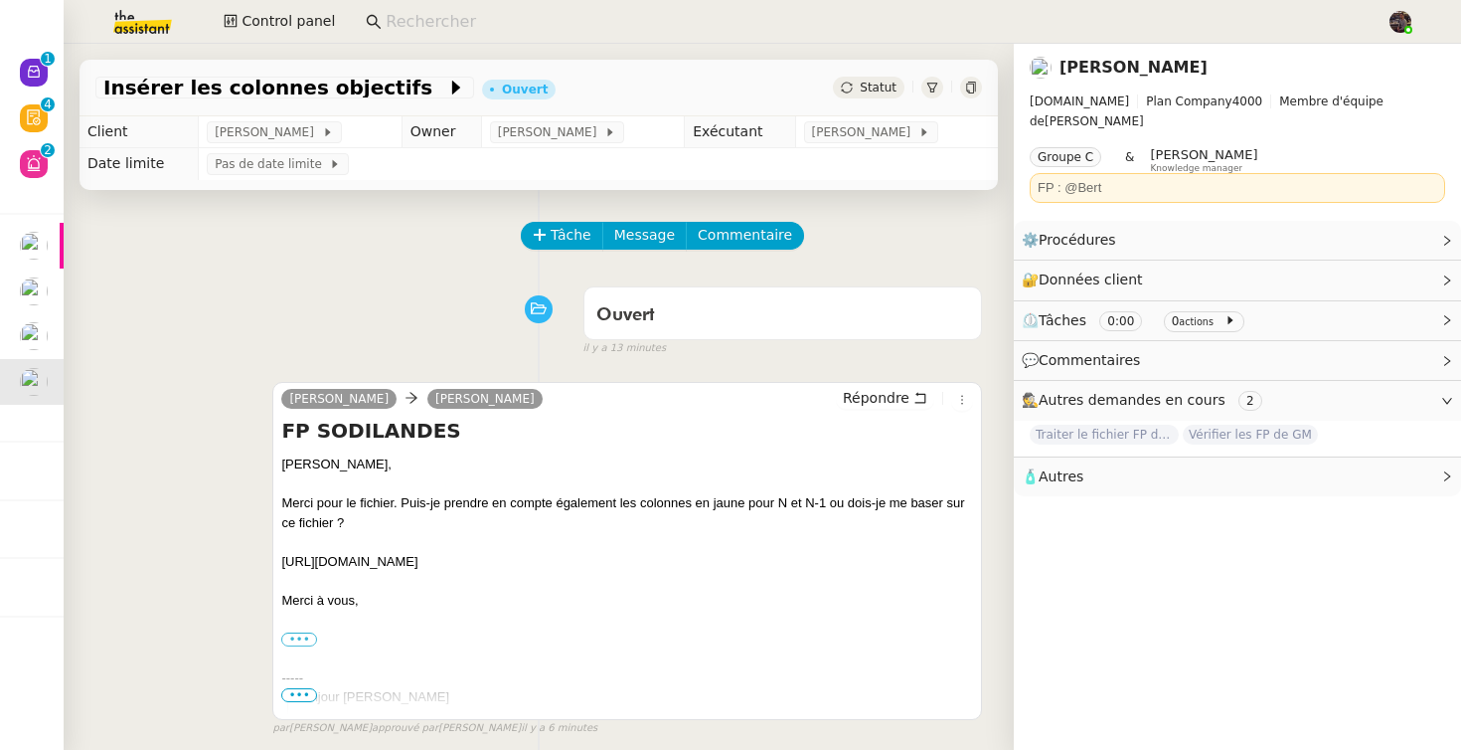
click at [465, 19] on input at bounding box center [876, 22] width 981 height 27
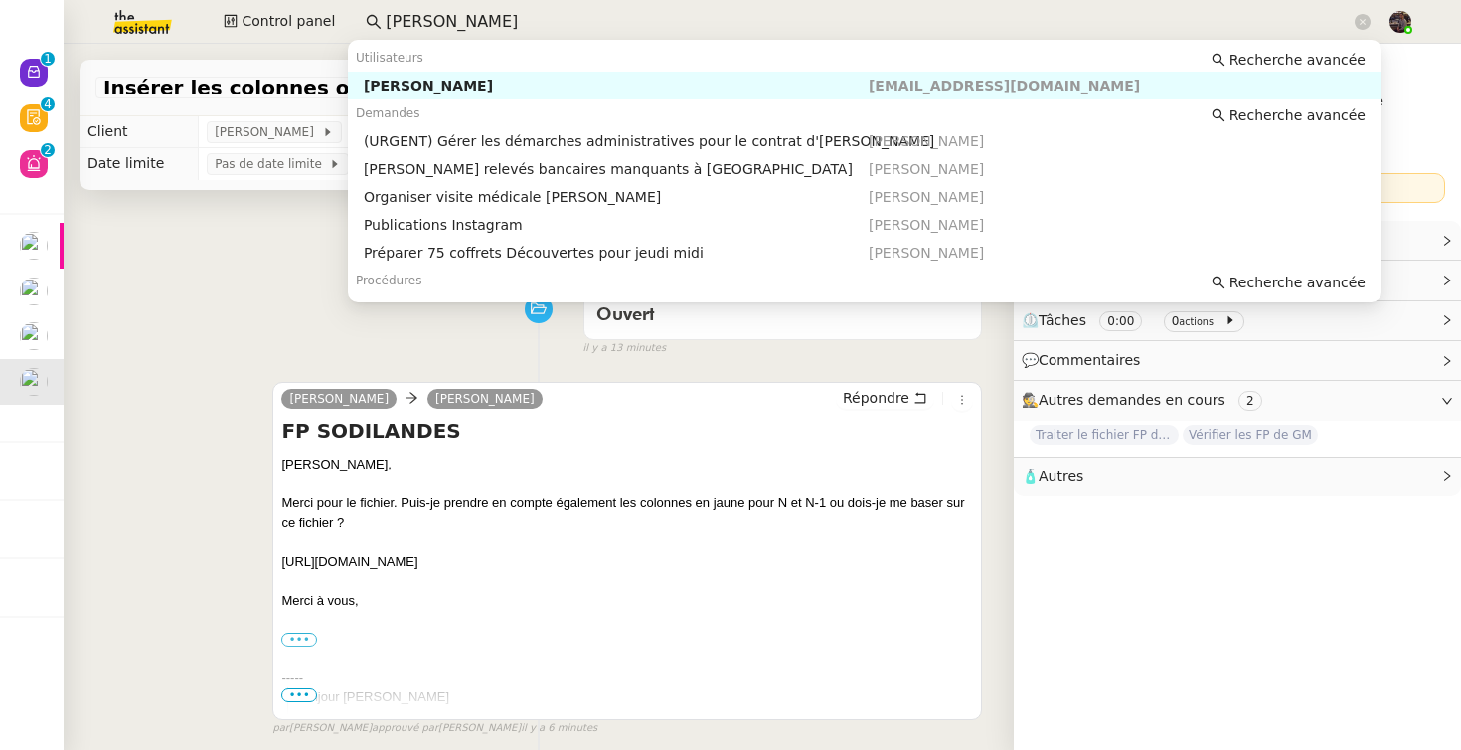
click at [409, 94] on nz-auto-option "Pierre Mergui pmergui@premierepeau.com" at bounding box center [865, 86] width 1034 height 28
type input "pierre mergui"
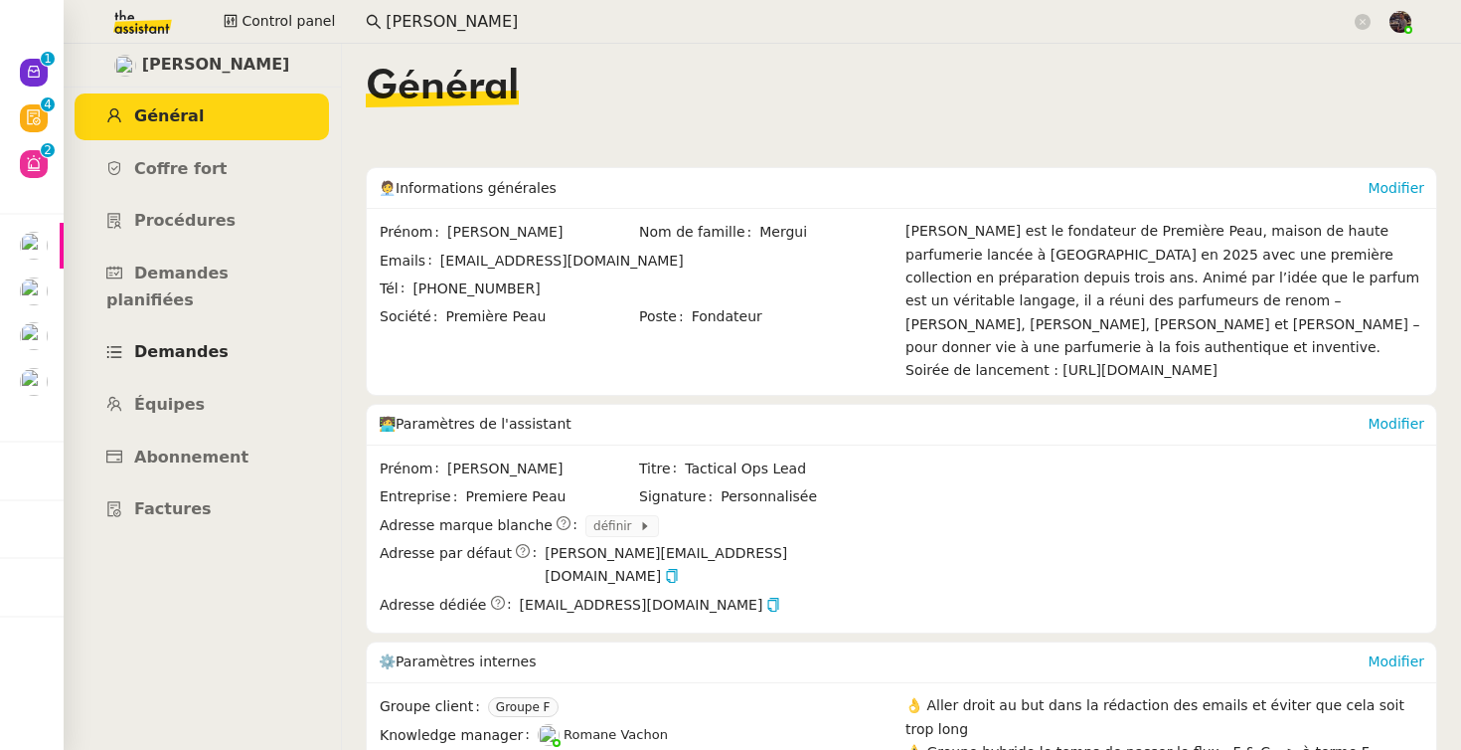
click at [211, 342] on span "Demandes" at bounding box center [181, 351] width 94 height 19
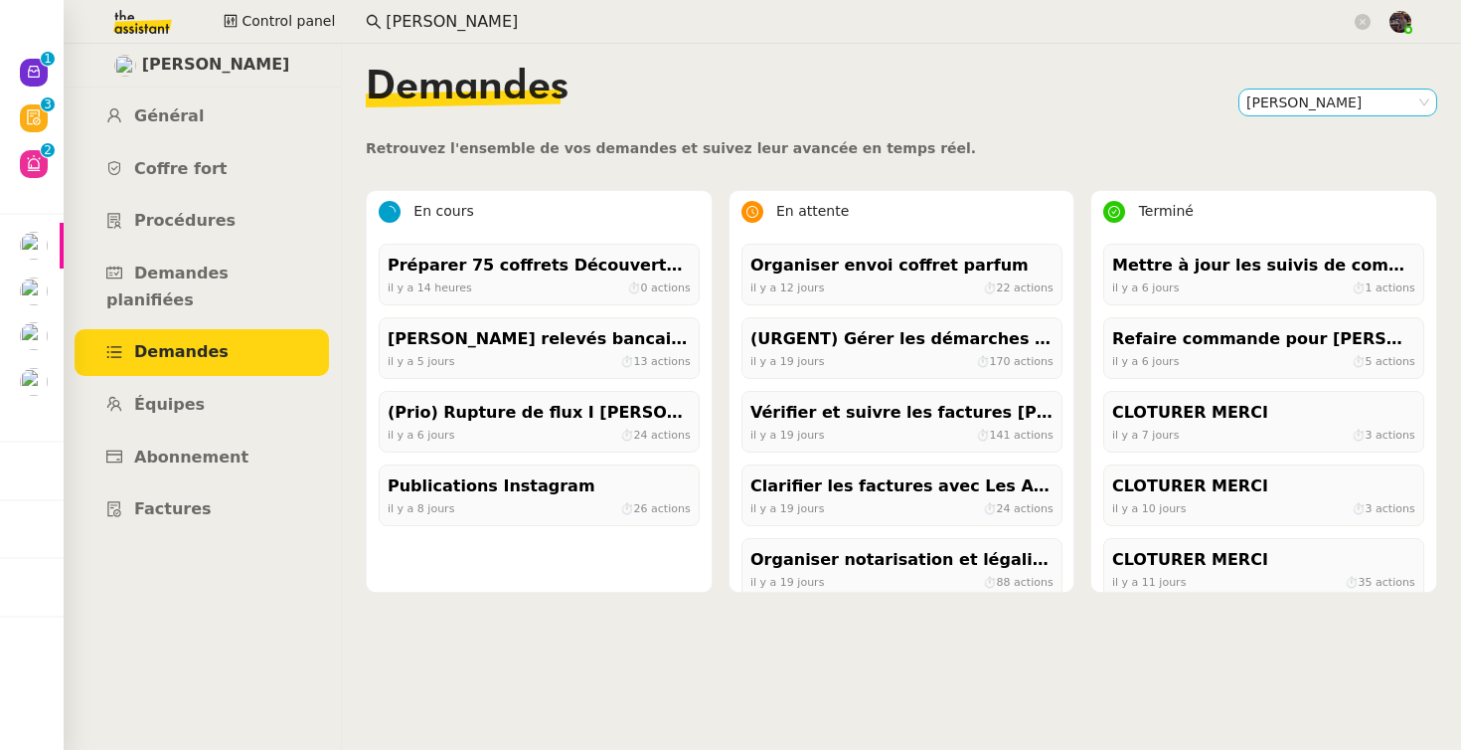
click at [1308, 107] on nz-select-item "[PERSON_NAME]" at bounding box center [1338, 102] width 183 height 26
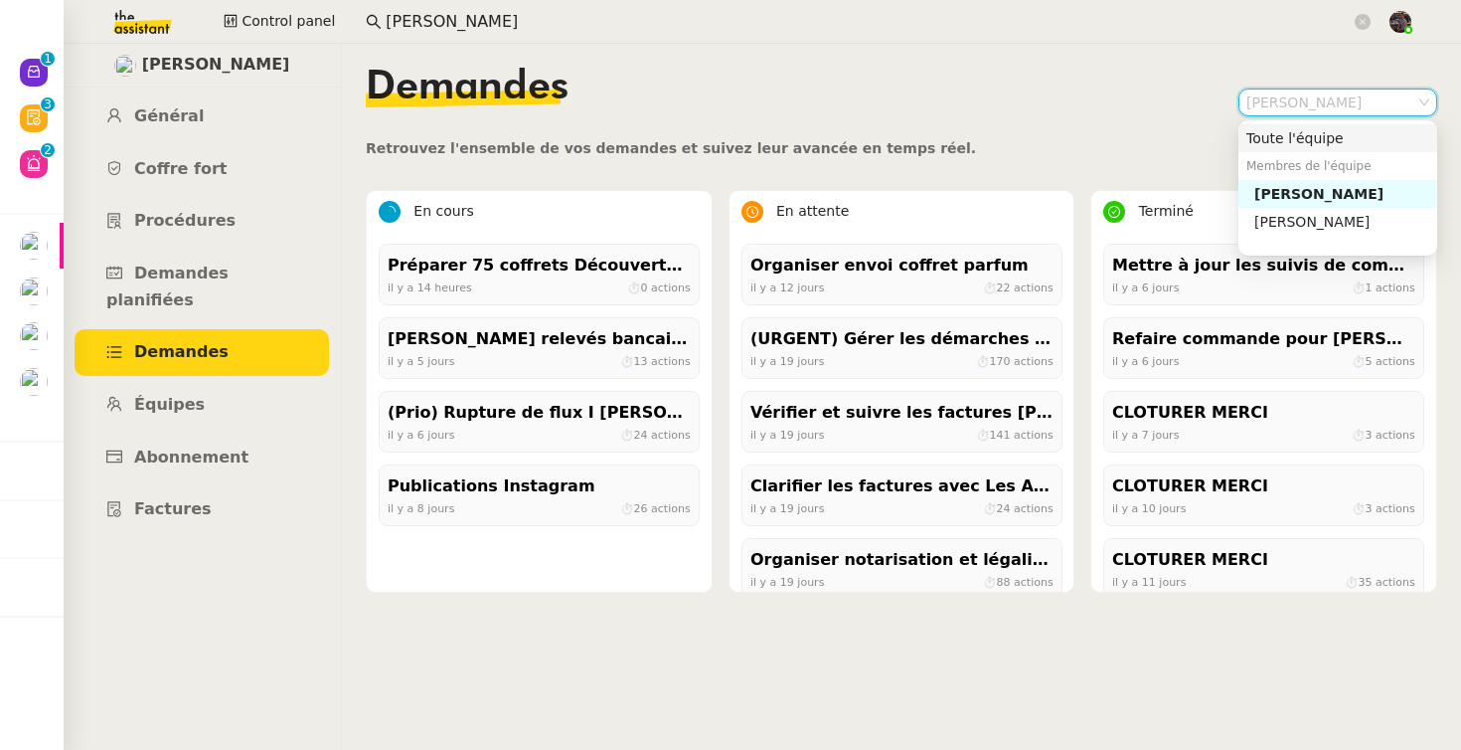
click at [1300, 136] on div "Toute l'équipe" at bounding box center [1338, 138] width 183 height 18
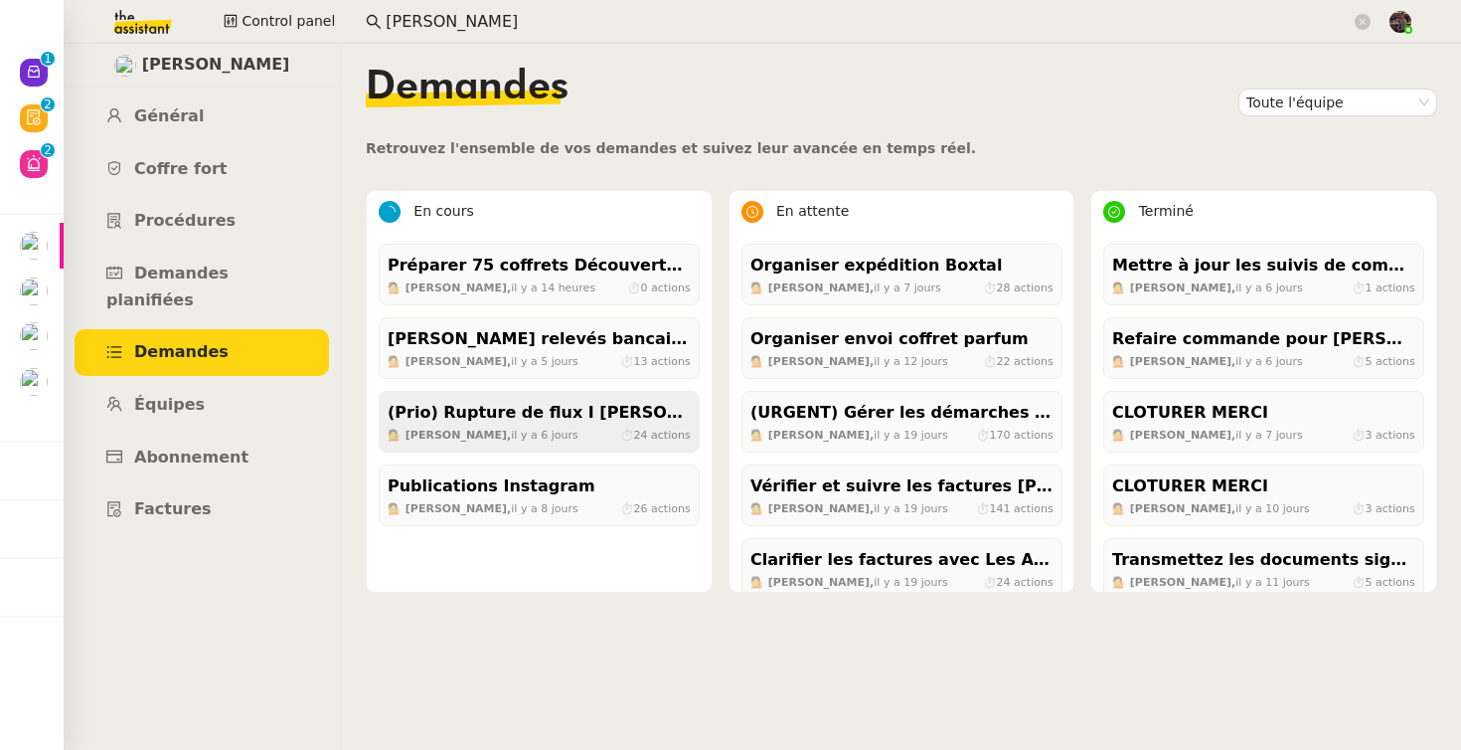
click at [559, 421] on div "(Prio) Rupture de flux I Bascule Stephid" at bounding box center [539, 413] width 303 height 27
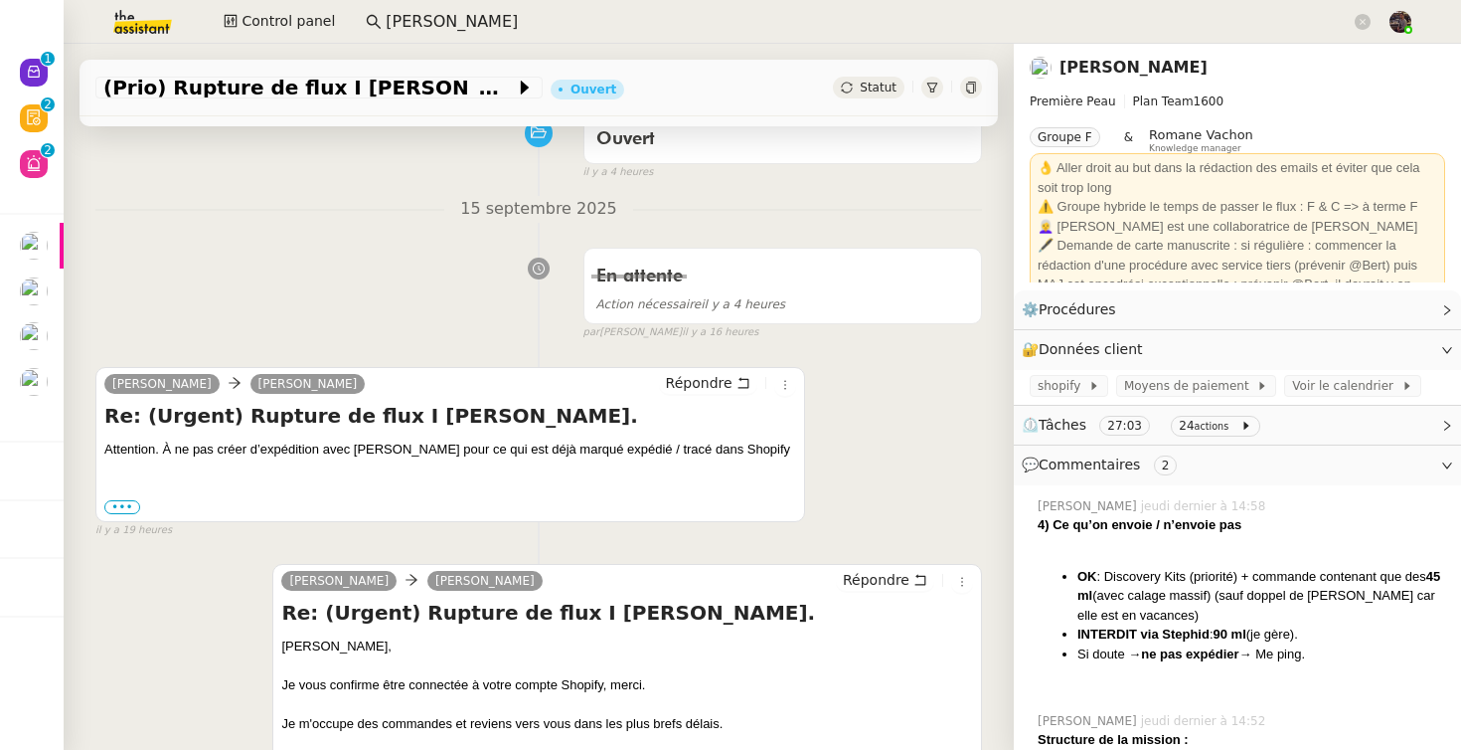
scroll to position [288, 0]
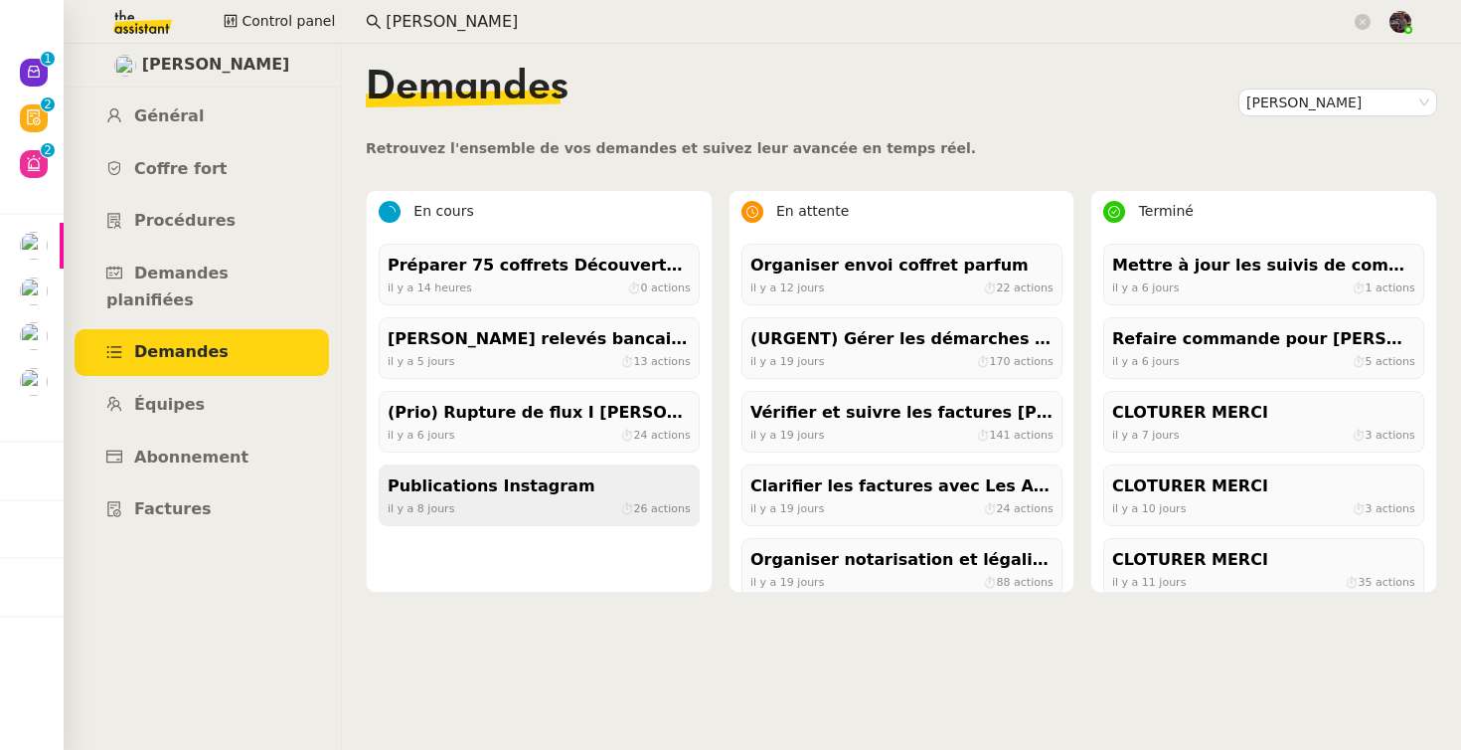
click at [523, 495] on div "Publications Instagram" at bounding box center [539, 486] width 303 height 27
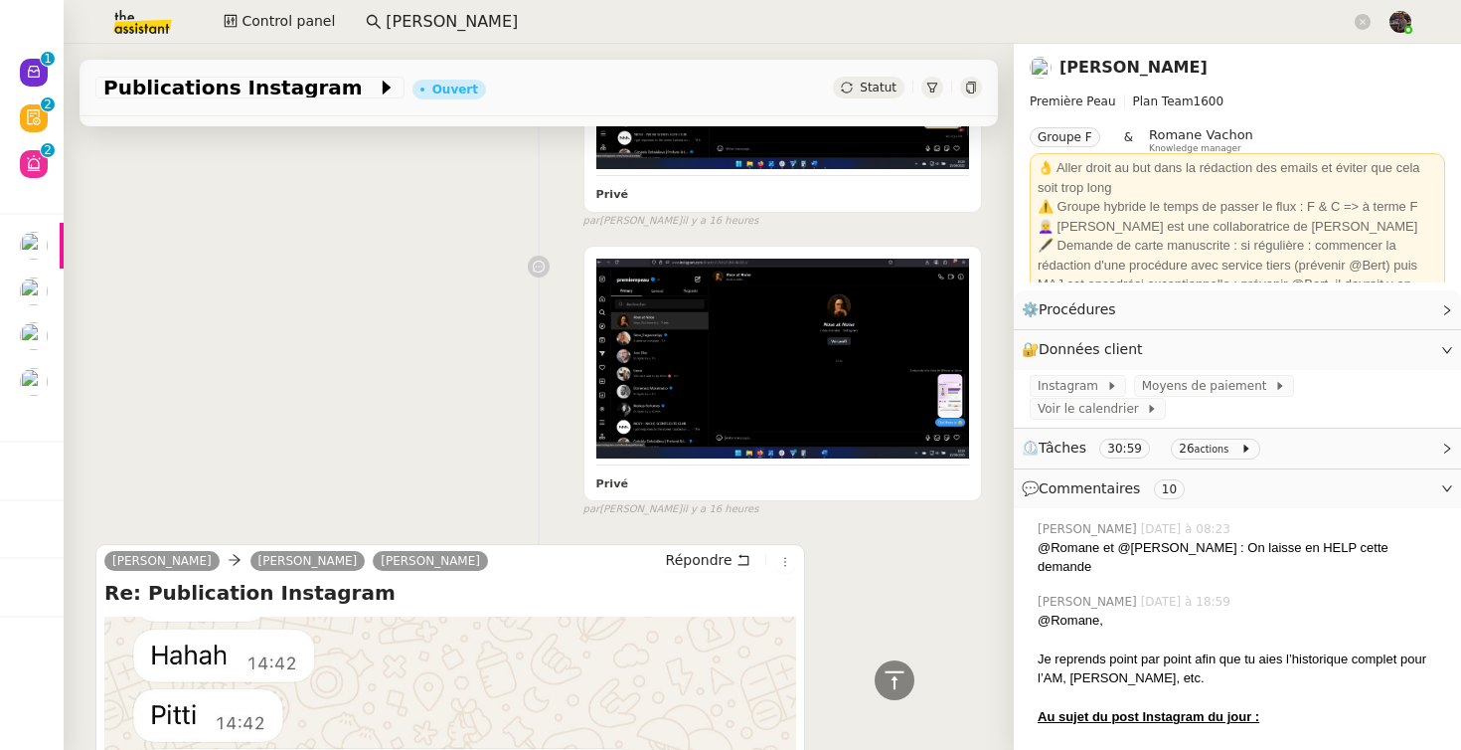
scroll to position [3186, 0]
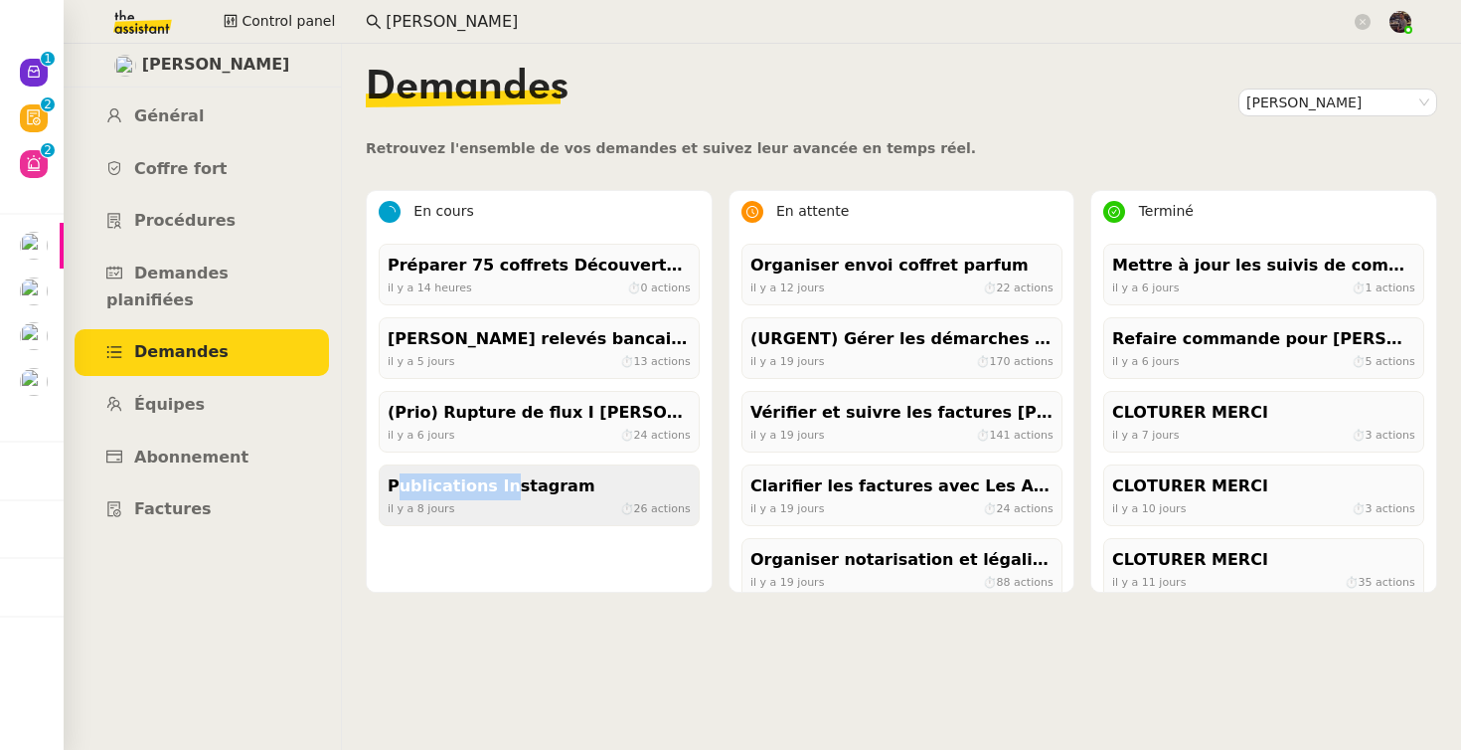
click at [494, 473] on div "Publications Instagram" at bounding box center [539, 486] width 303 height 27
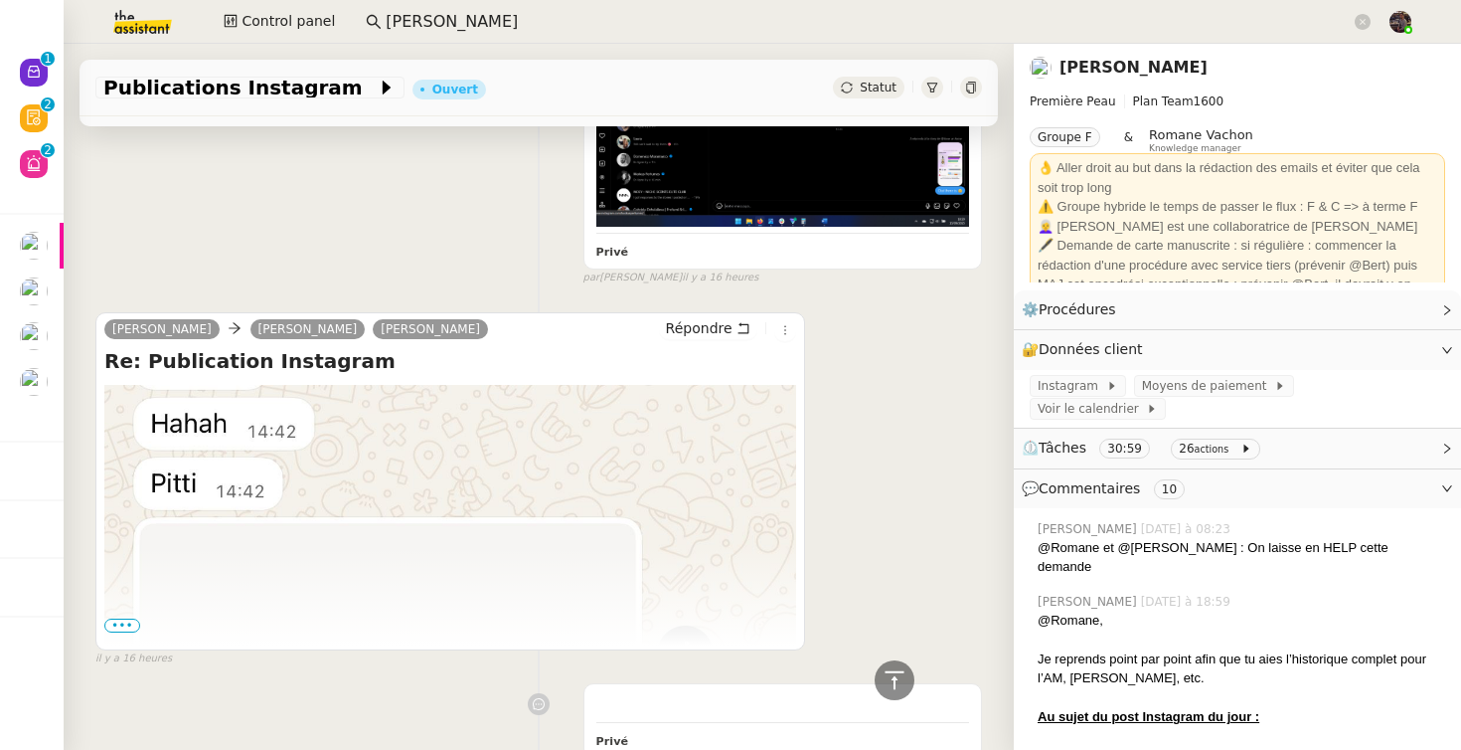
scroll to position [3241, 0]
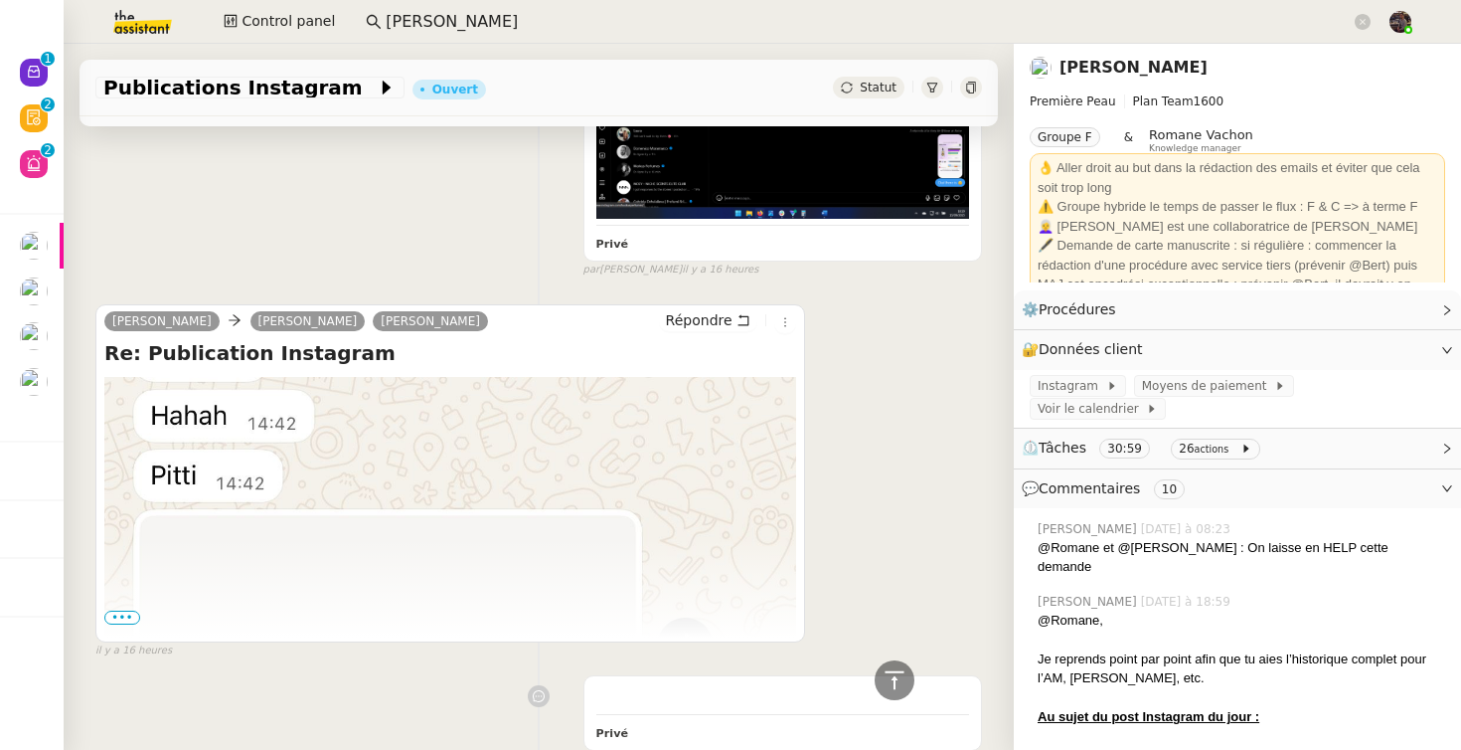
click at [125, 610] on span "•••" at bounding box center [122, 617] width 36 height 14
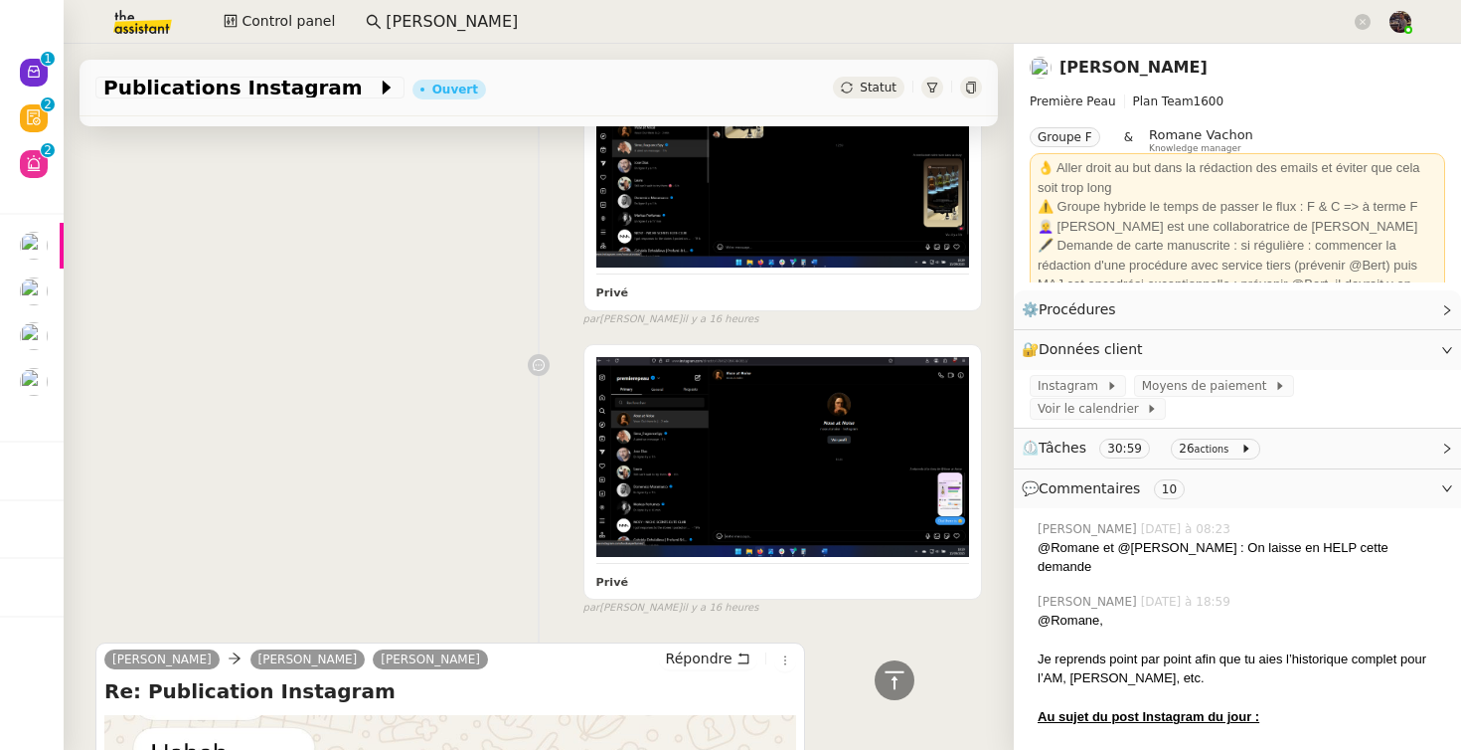
scroll to position [2901, 0]
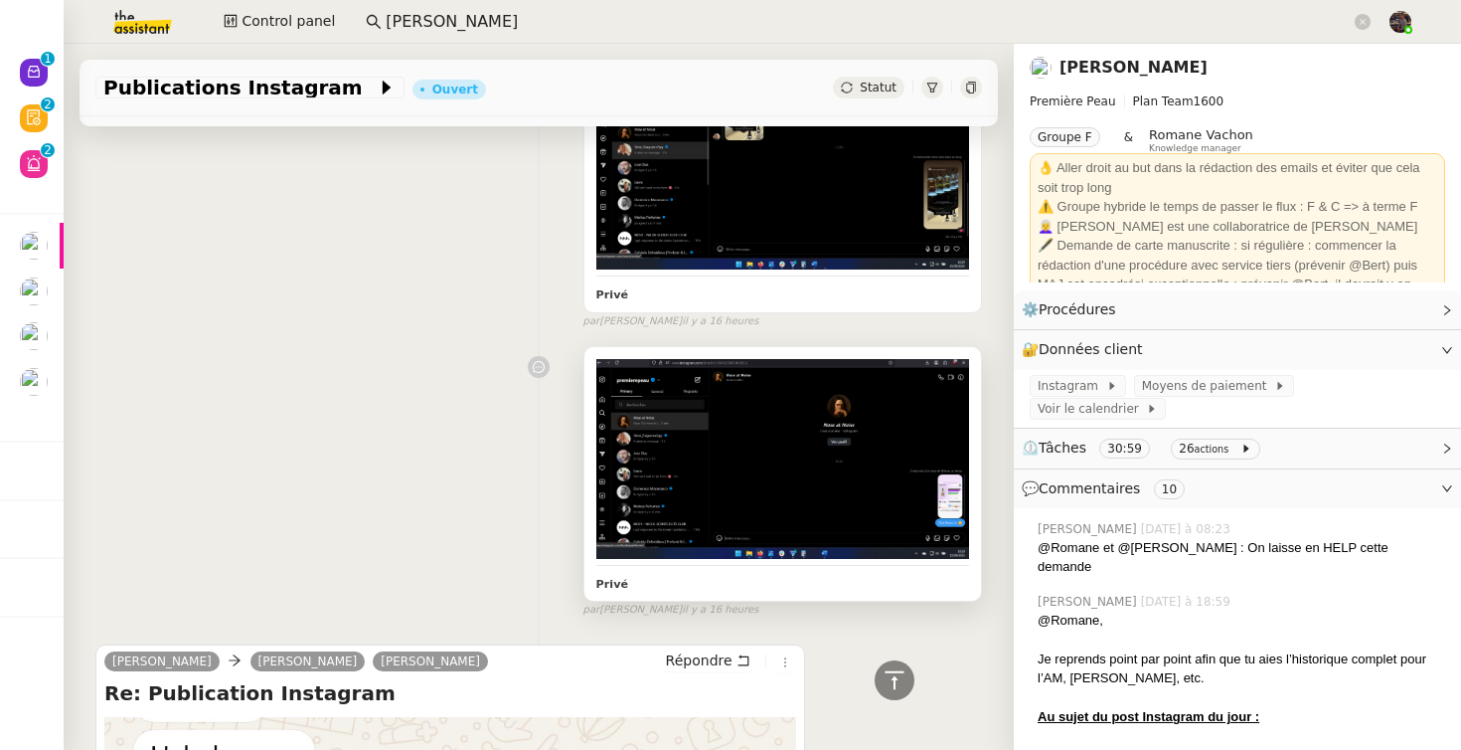
click at [822, 425] on img at bounding box center [782, 459] width 373 height 200
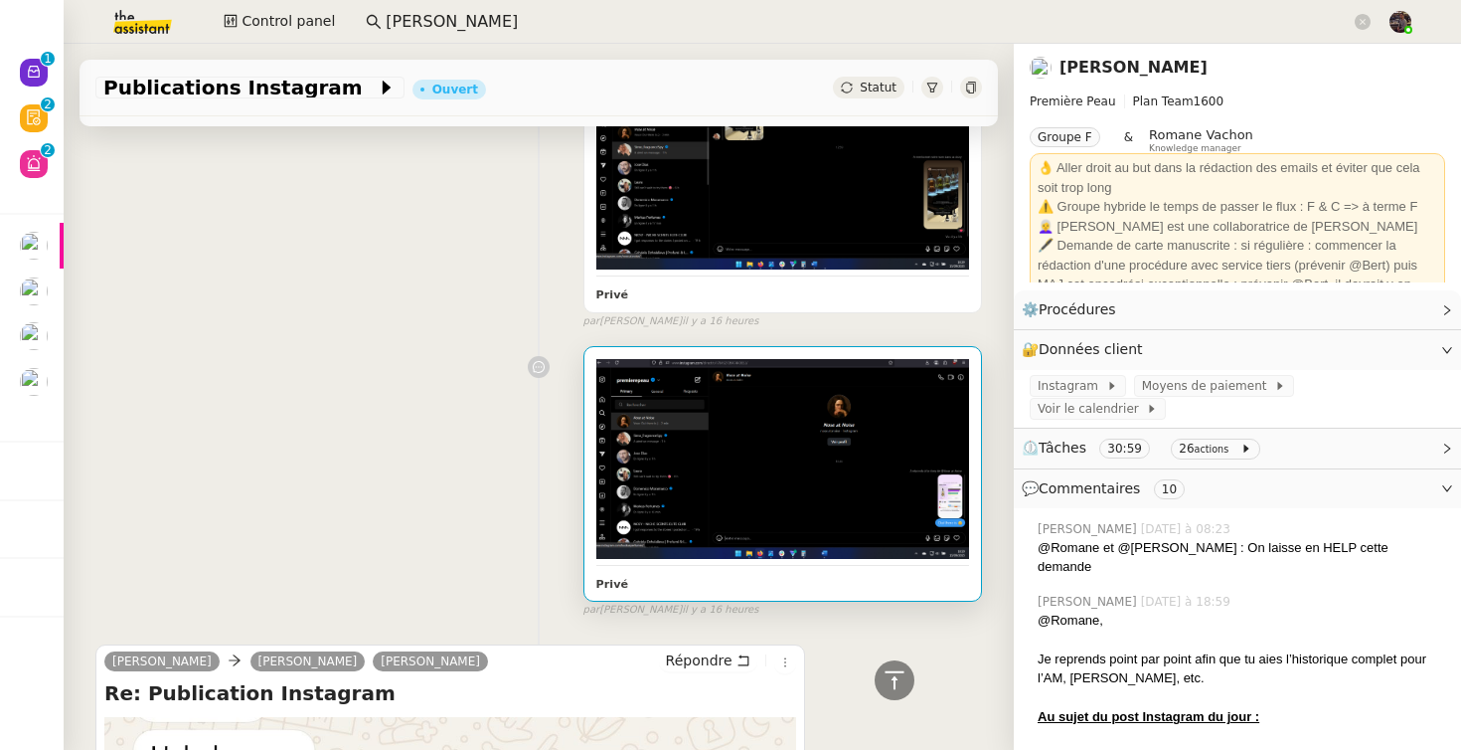
click at [822, 425] on img at bounding box center [782, 459] width 373 height 200
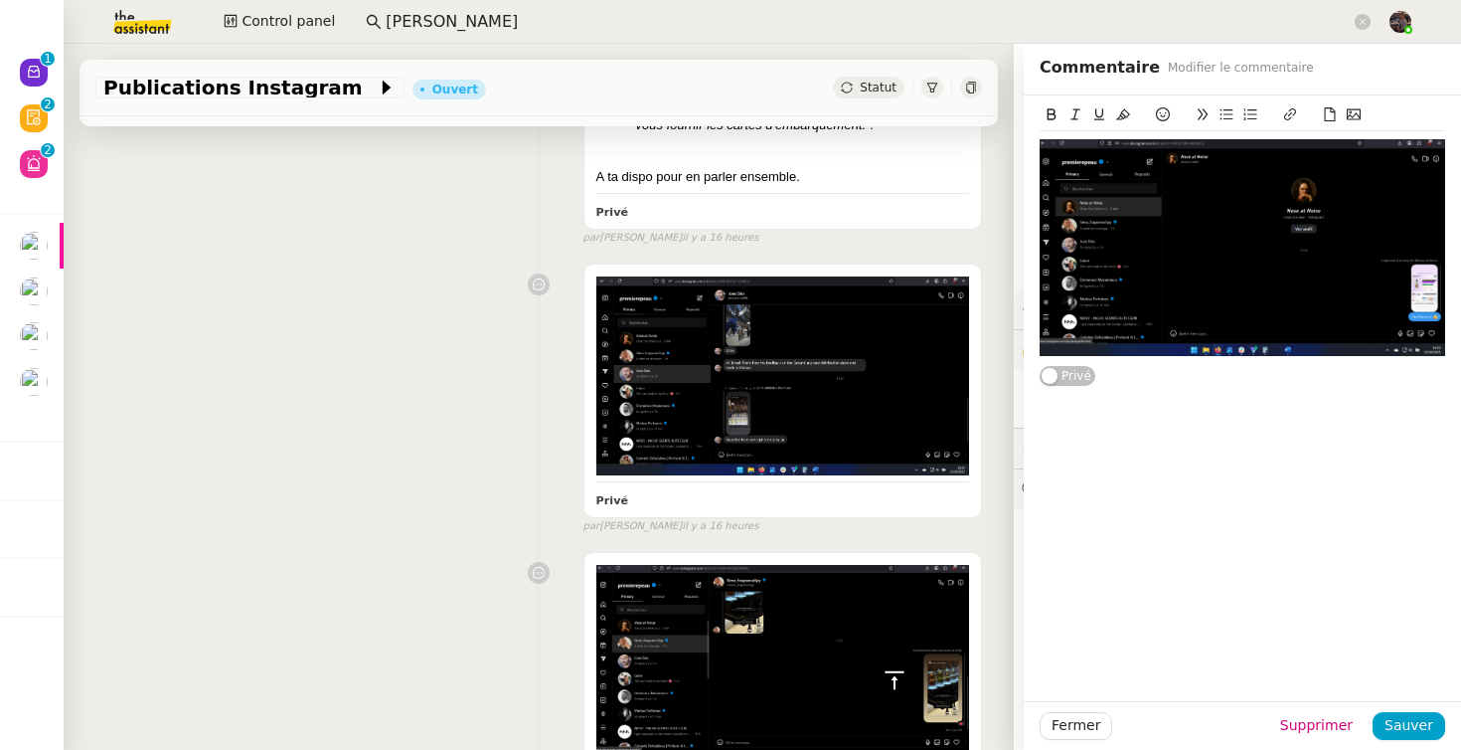
scroll to position [2393, 0]
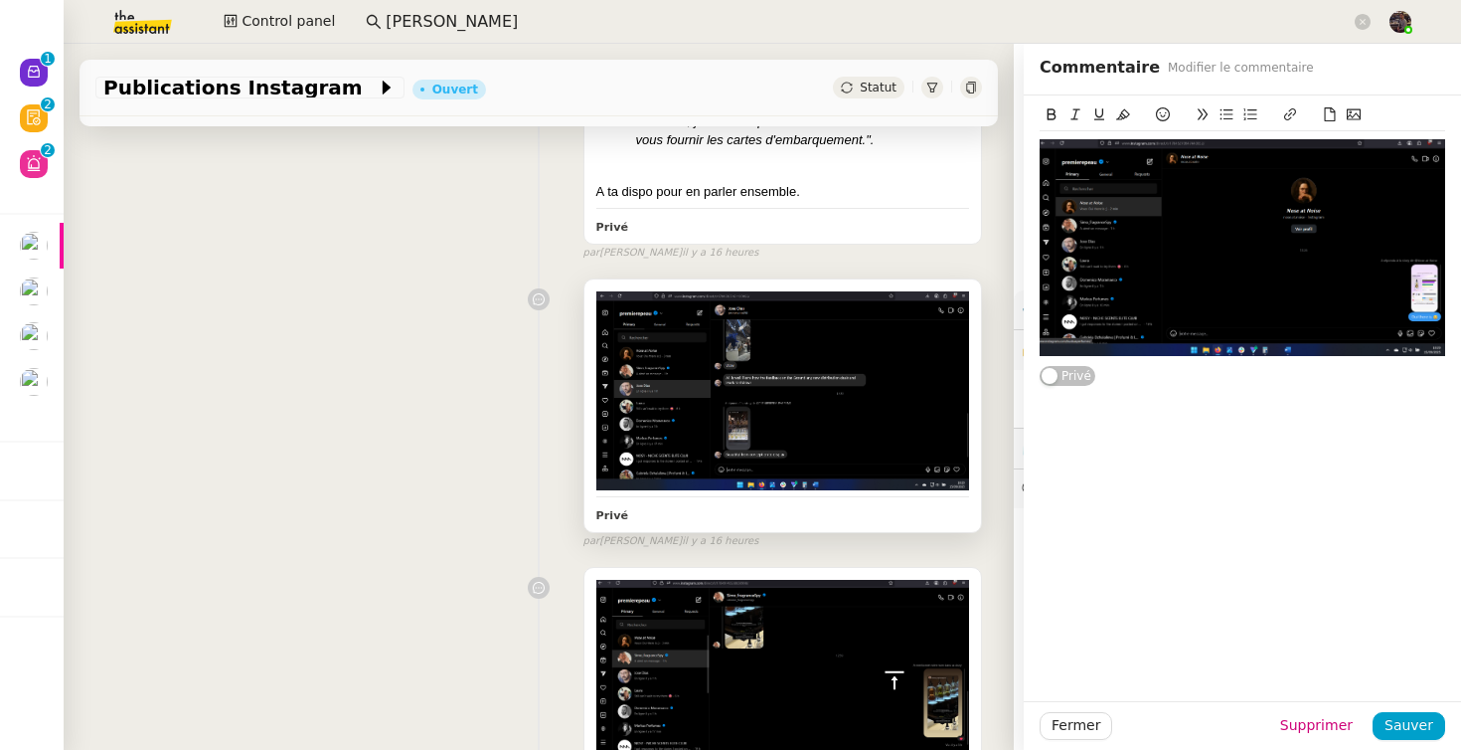
click at [743, 443] on img at bounding box center [782, 390] width 373 height 199
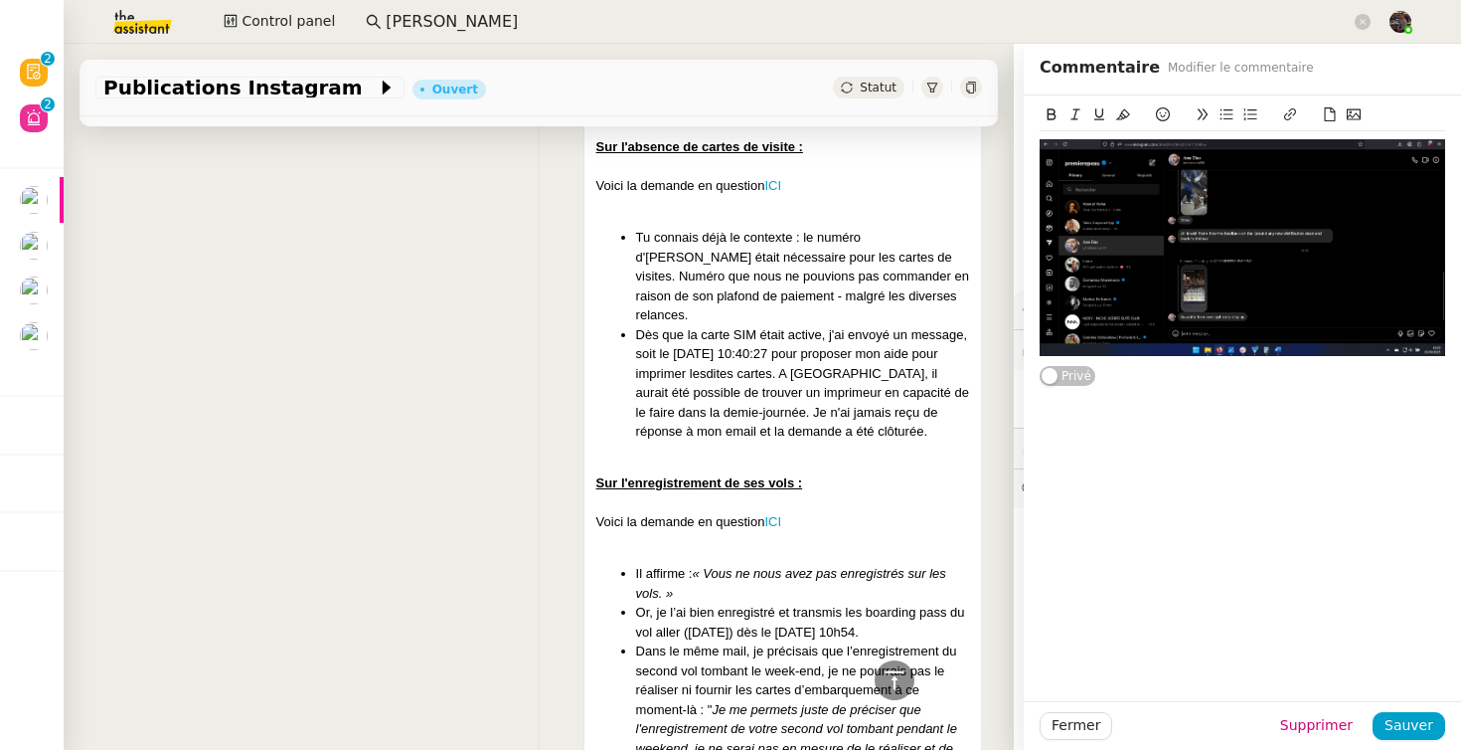
scroll to position [1728, 0]
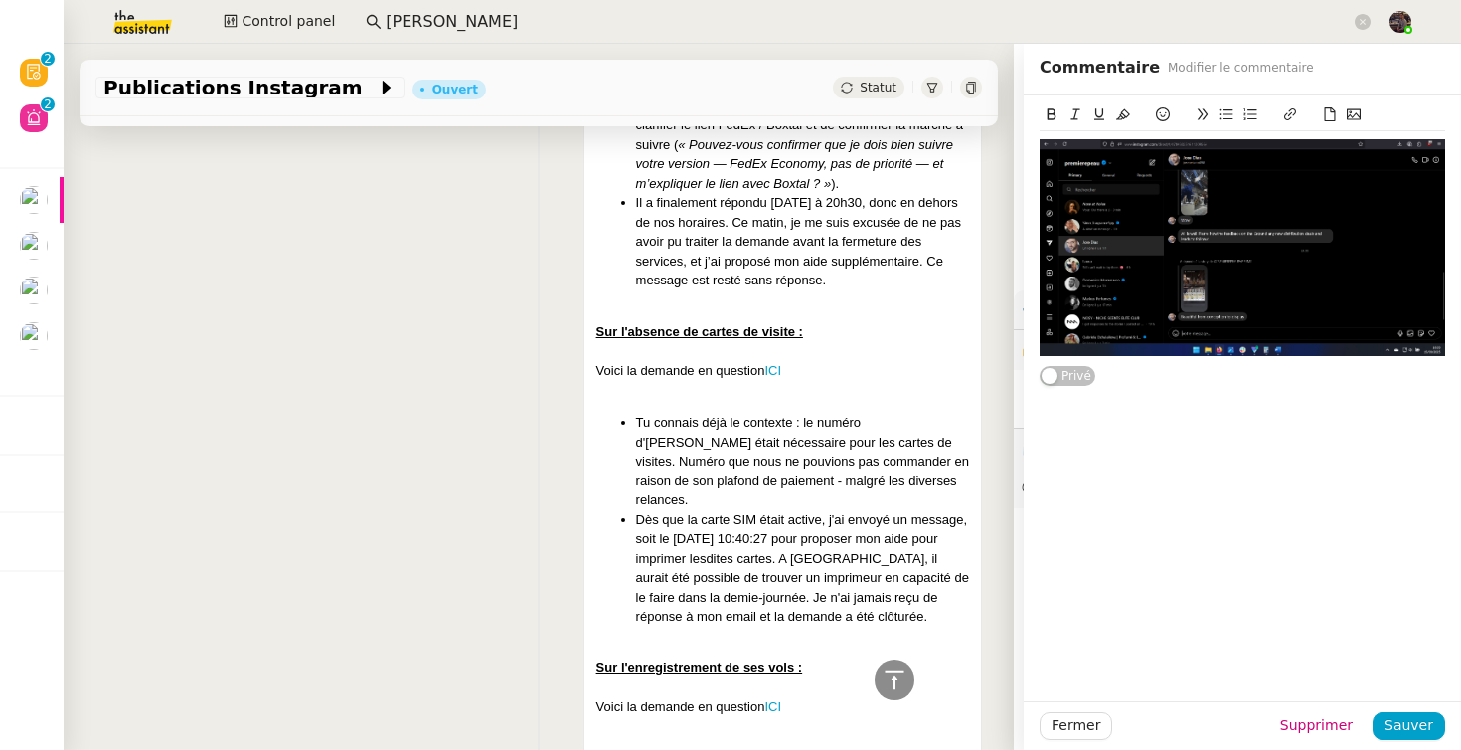
click at [444, 582] on div "@Romane, Je reprends point par point afin que tu aies l’historique complet pour…" at bounding box center [538, 128] width 887 height 1891
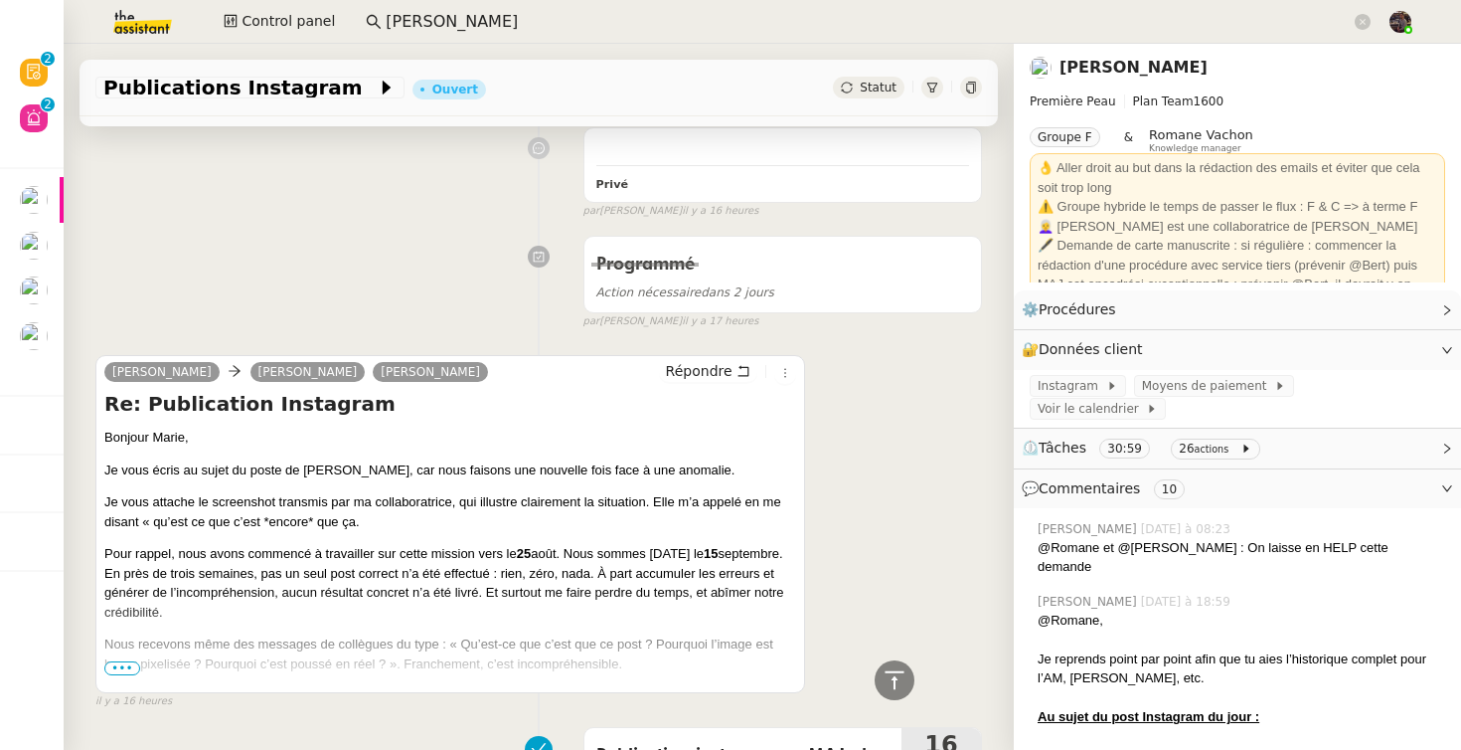
scroll to position [4650, 0]
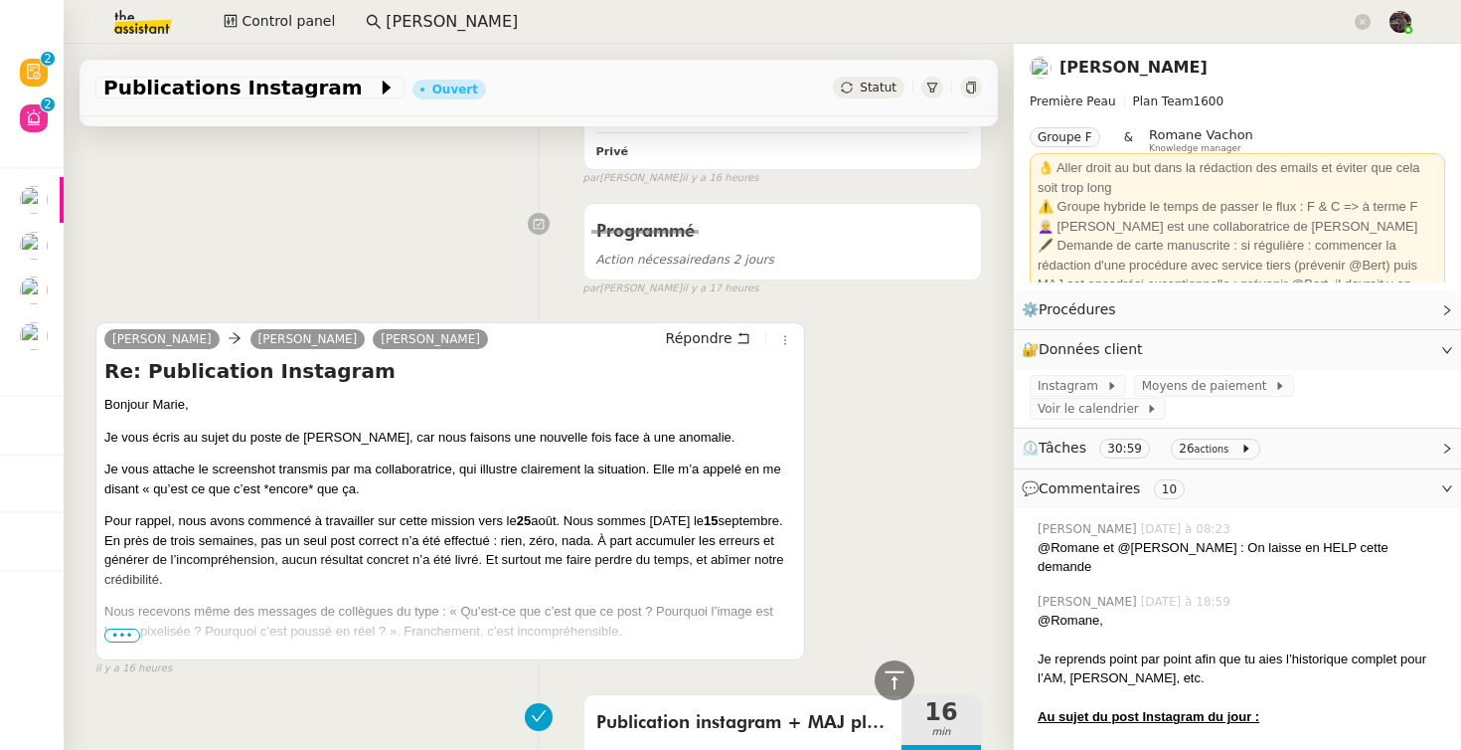
click at [131, 653] on p "On parle d’une mission élémentaire." at bounding box center [450, 663] width 692 height 20
click at [127, 628] on span "•••" at bounding box center [122, 635] width 36 height 14
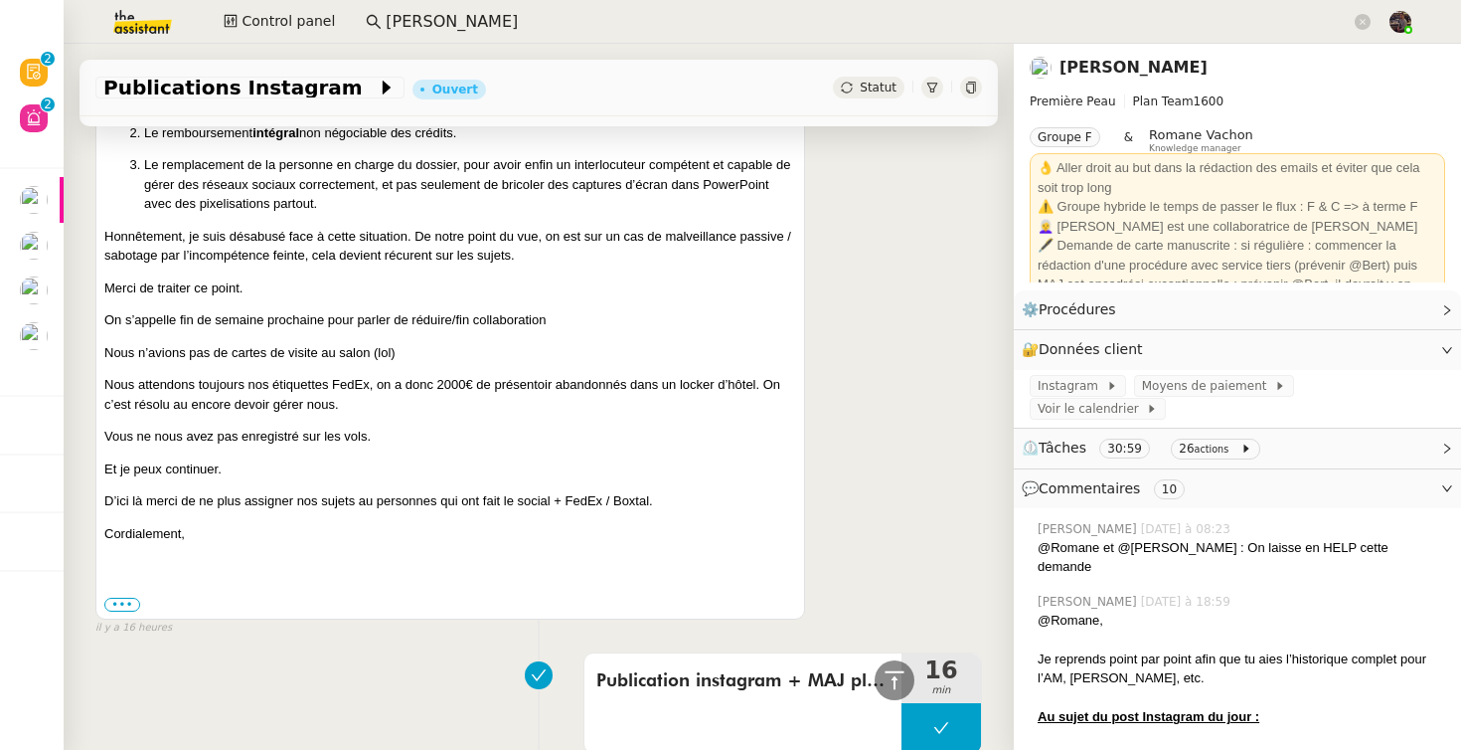
scroll to position [5277, 0]
click at [128, 595] on div "••• Le lun. 15 sept. 2025 à 17:55, Camille < camille@theassistant.com > a écrit…" at bounding box center [450, 605] width 692 height 20
click at [128, 598] on label "•••" at bounding box center [122, 605] width 36 height 14
click at [0, 0] on input "•••" at bounding box center [0, 0] width 0 height 0
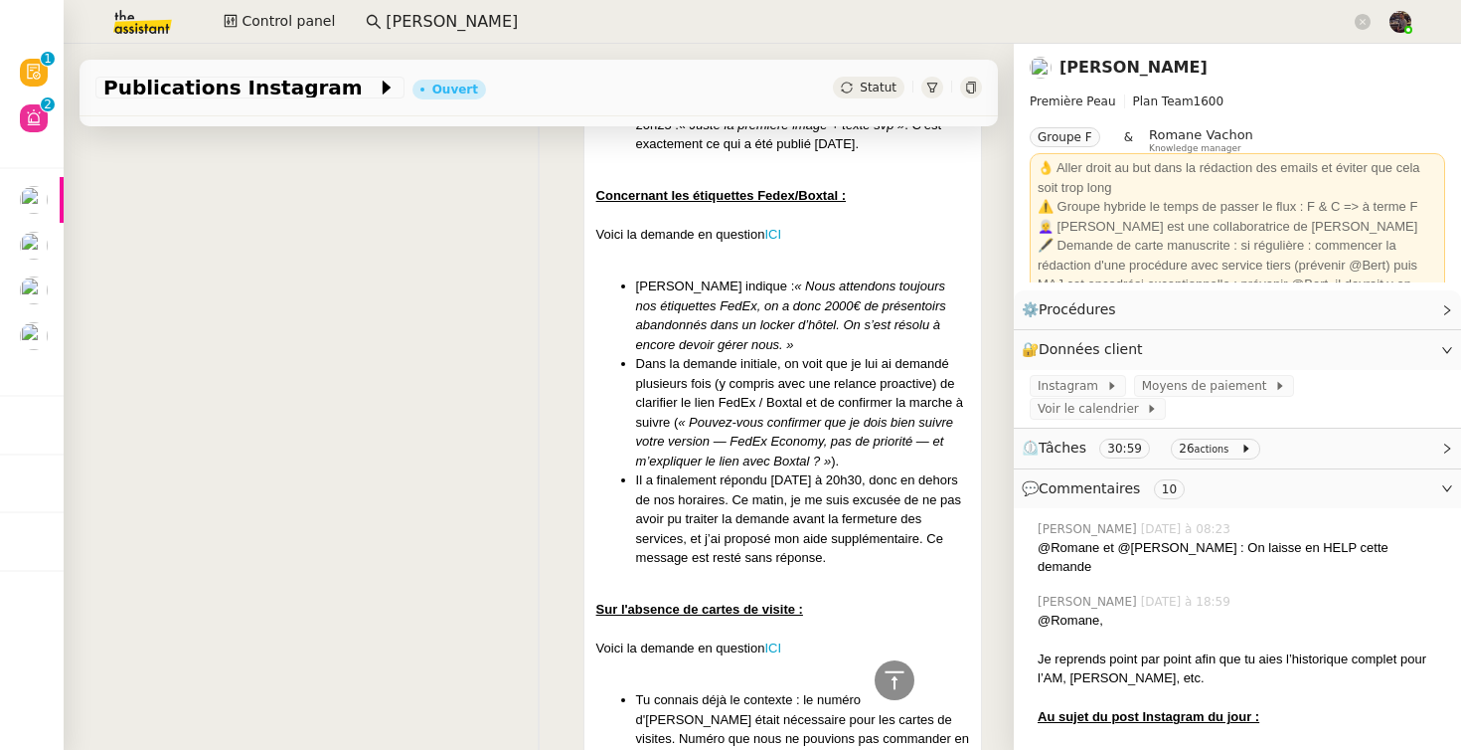
scroll to position [1855, 0]
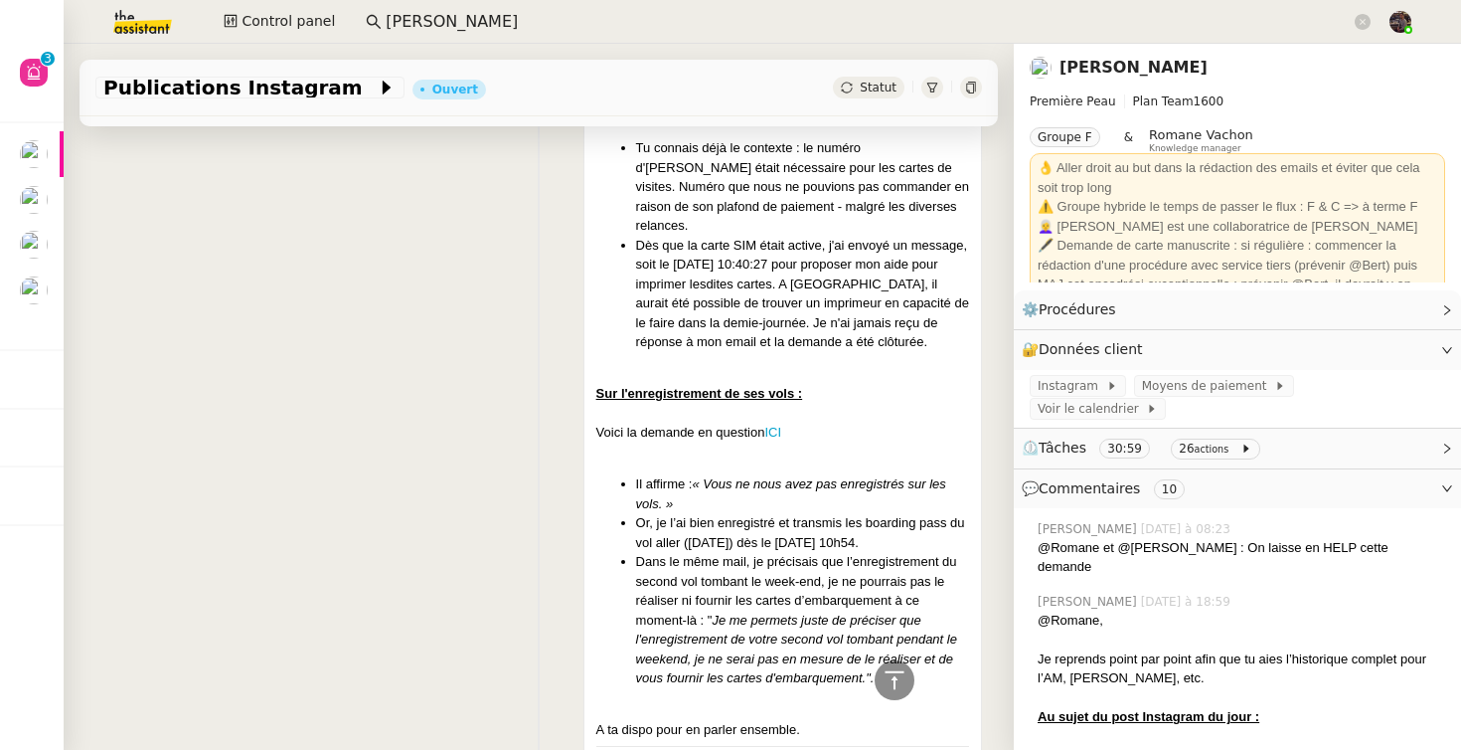
click at [1103, 66] on link "[PERSON_NAME]" at bounding box center [1134, 67] width 148 height 19
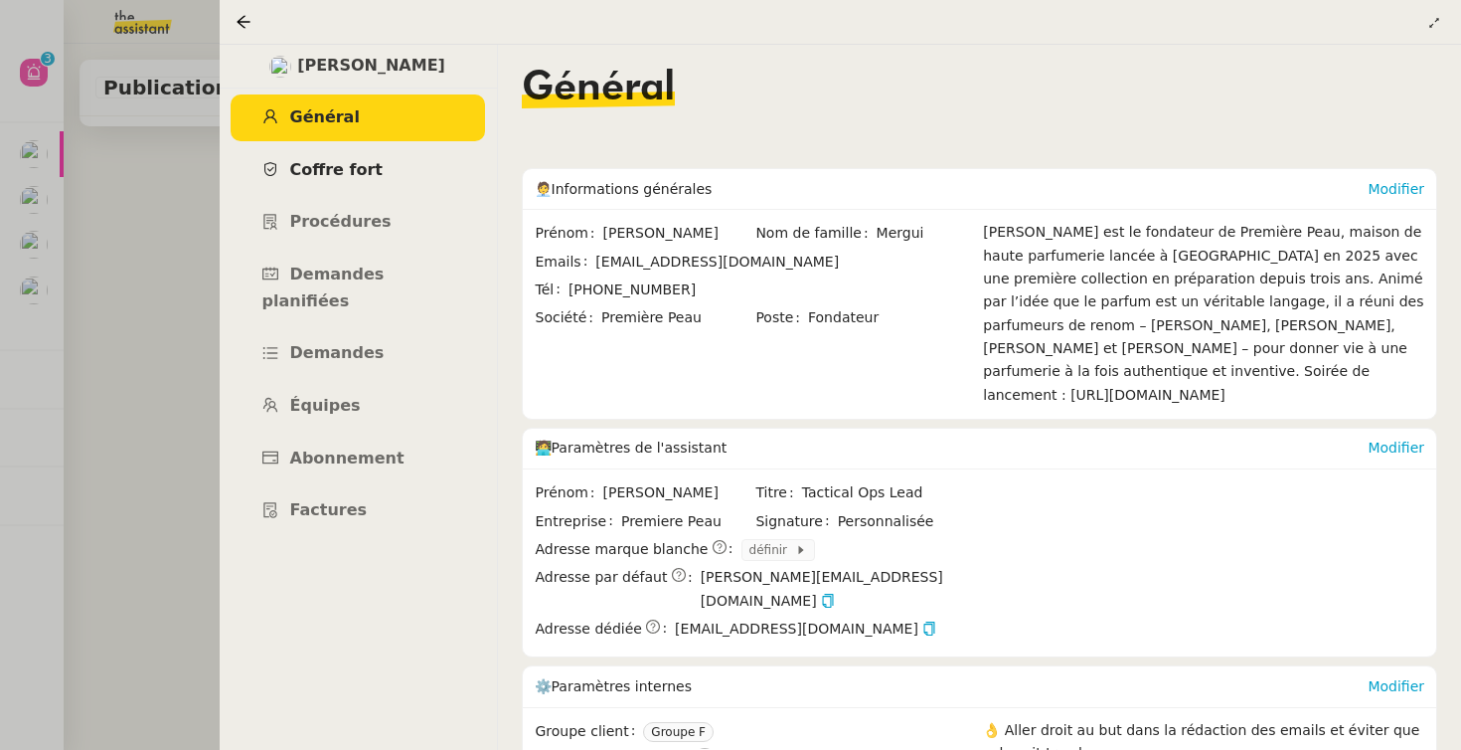
click at [375, 173] on link "Coffre fort" at bounding box center [358, 170] width 254 height 47
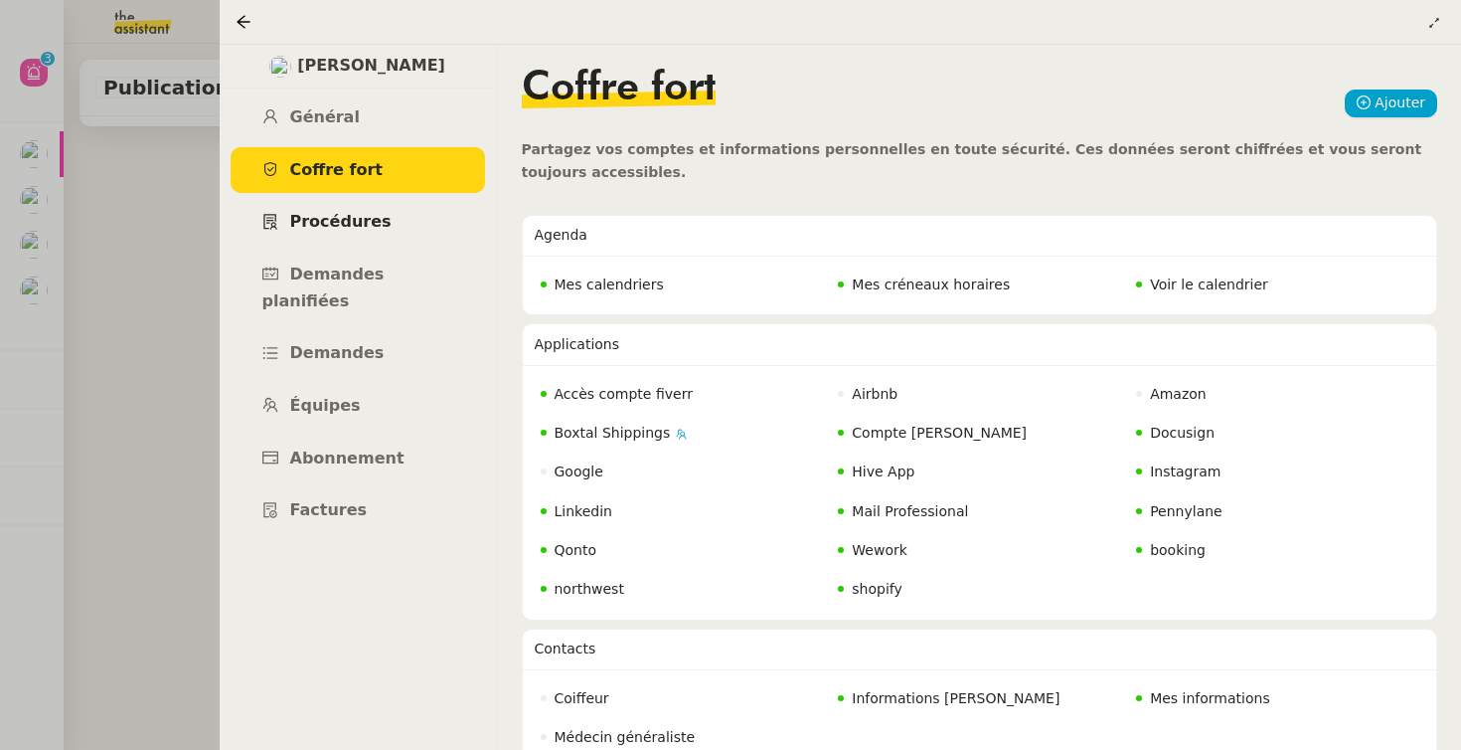
click at [372, 223] on span "Procédures" at bounding box center [340, 221] width 101 height 19
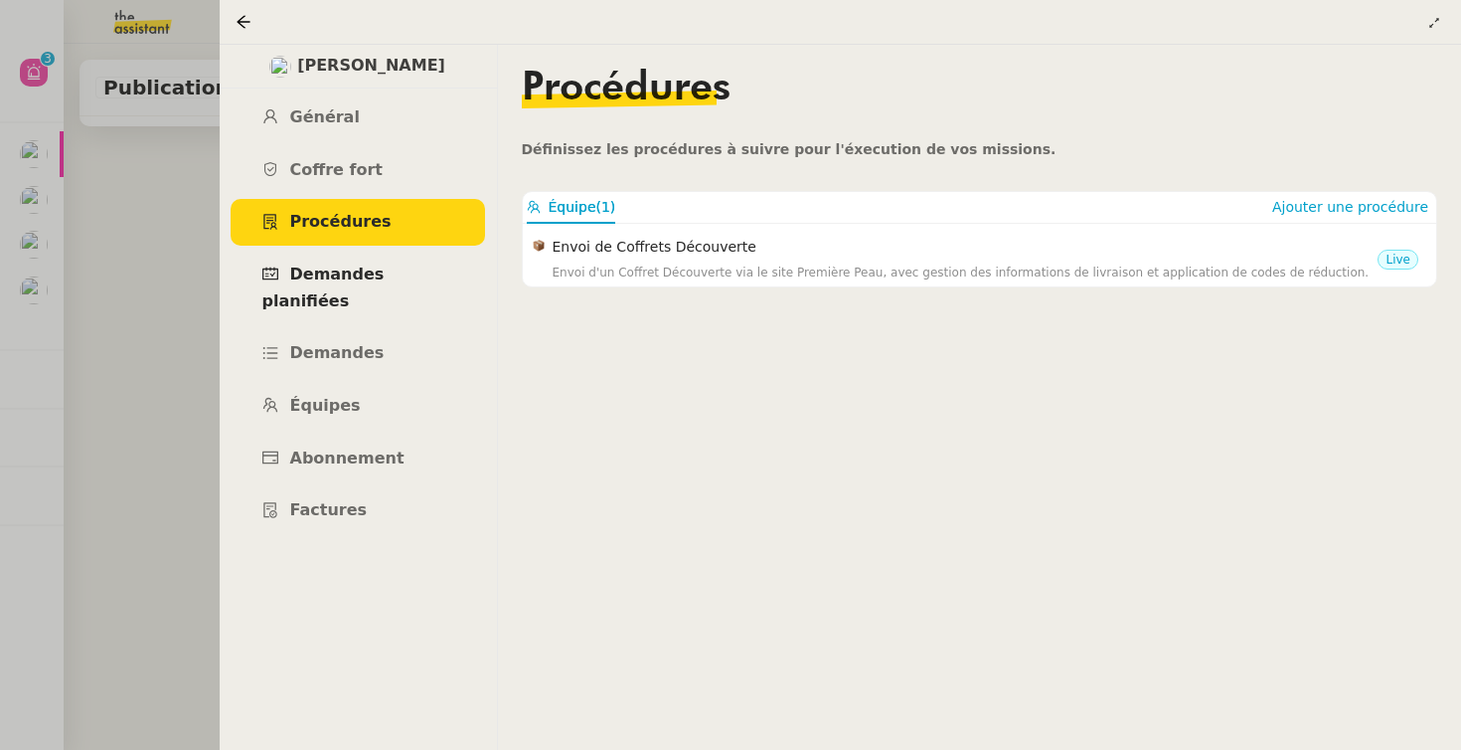
click at [358, 290] on link "Demandes planifiées" at bounding box center [358, 288] width 254 height 73
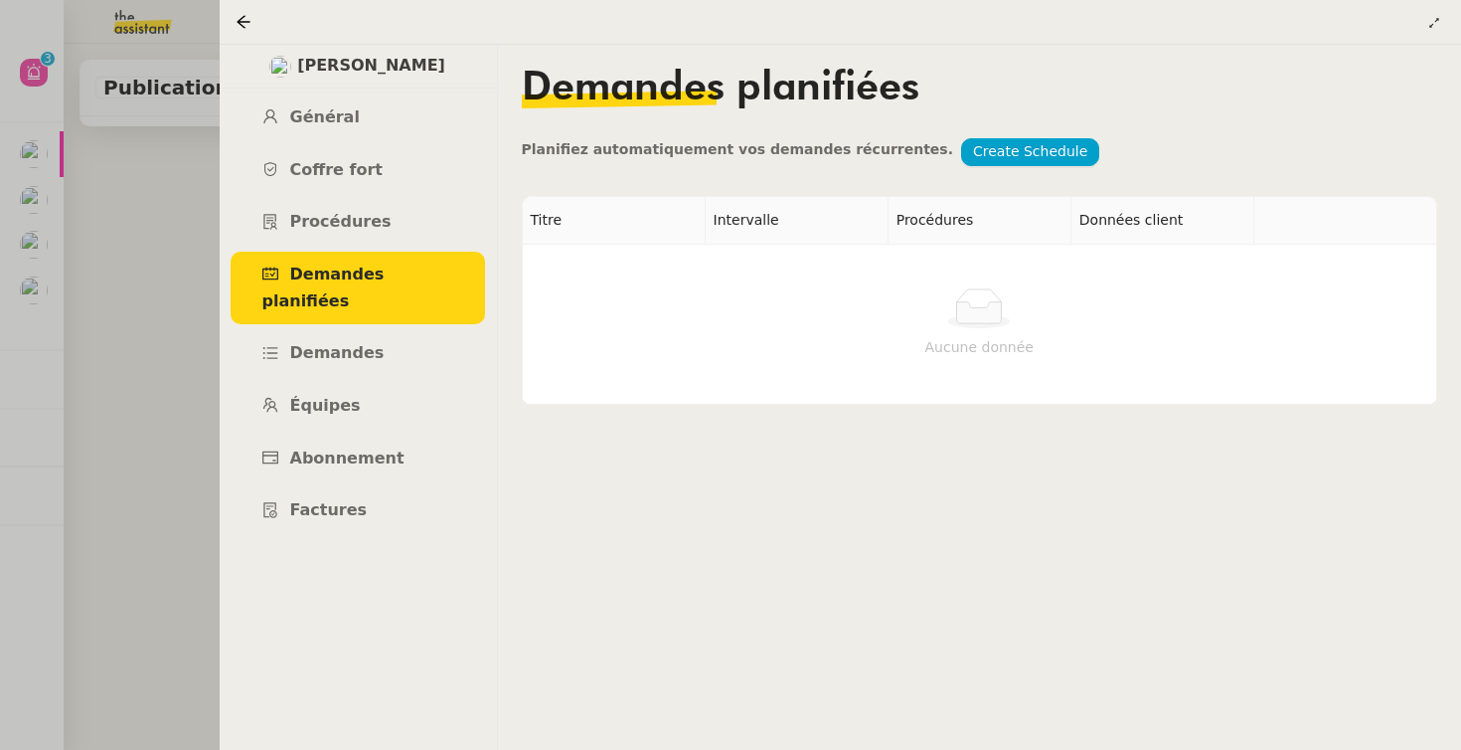
click at [353, 355] on ul "Général Coffre fort Procédures Demandes planifiées Demandes Équipes Abonnement …" at bounding box center [358, 313] width 278 height 439
click at [364, 343] on span "Demandes" at bounding box center [337, 352] width 94 height 19
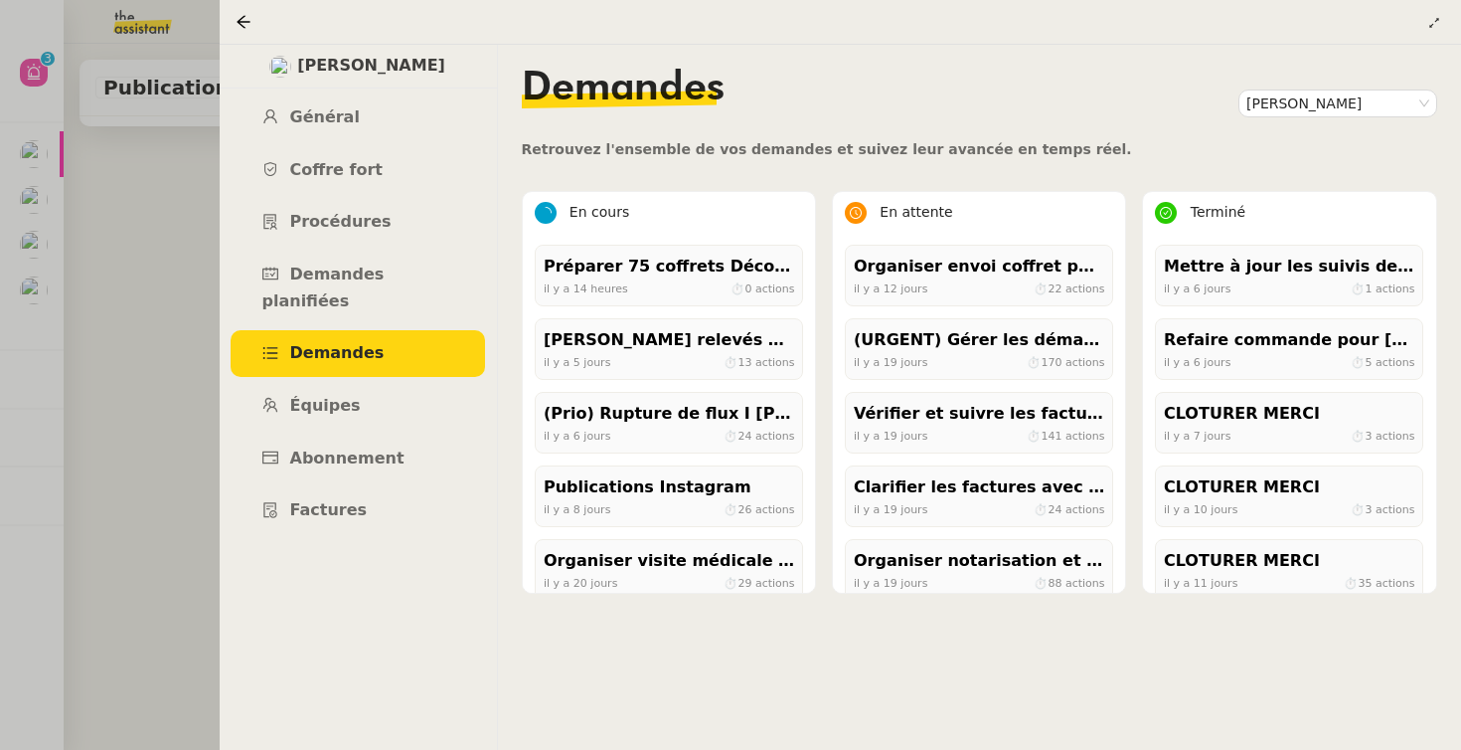
click at [362, 344] on link "Demandes" at bounding box center [358, 353] width 254 height 47
click at [355, 388] on link "Équipes" at bounding box center [358, 406] width 254 height 47
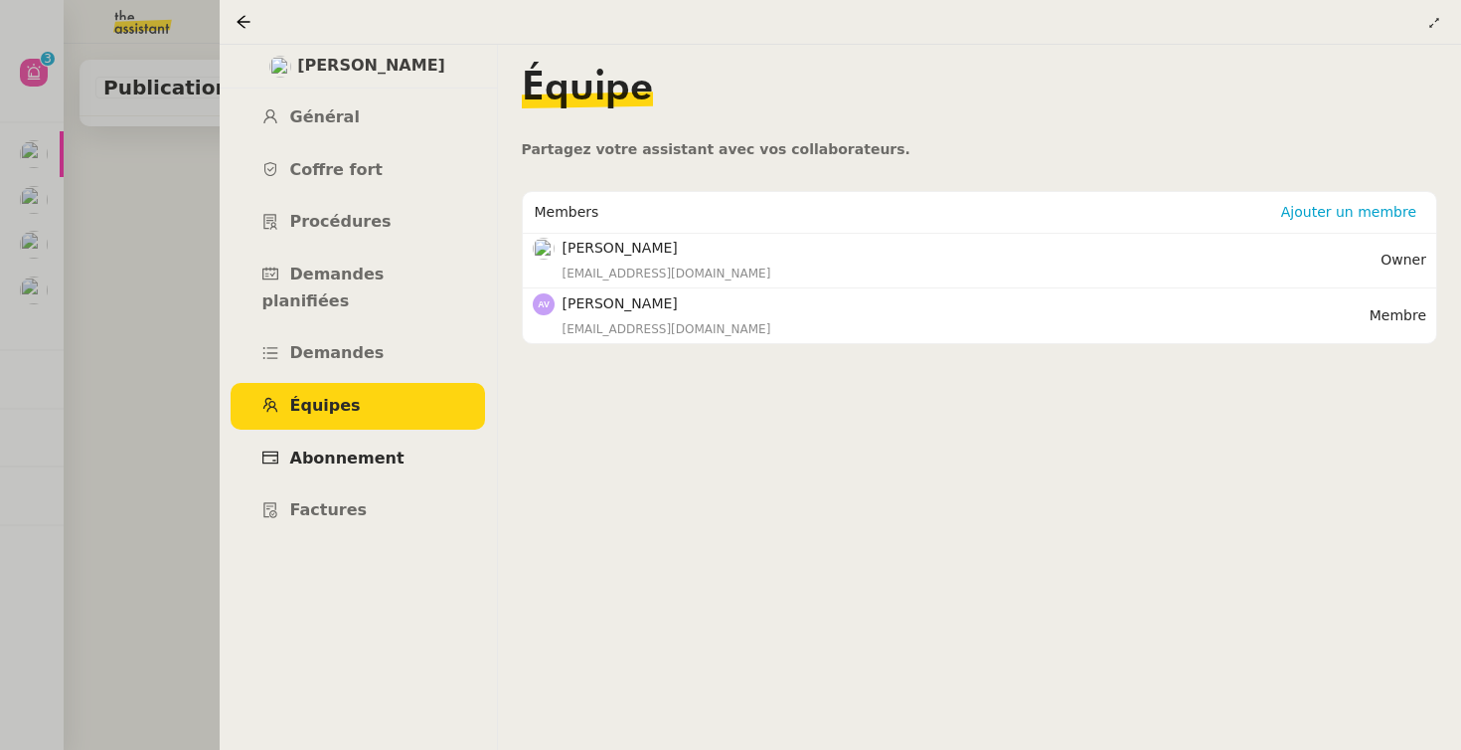
click at [345, 435] on link "Abonnement" at bounding box center [358, 458] width 254 height 47
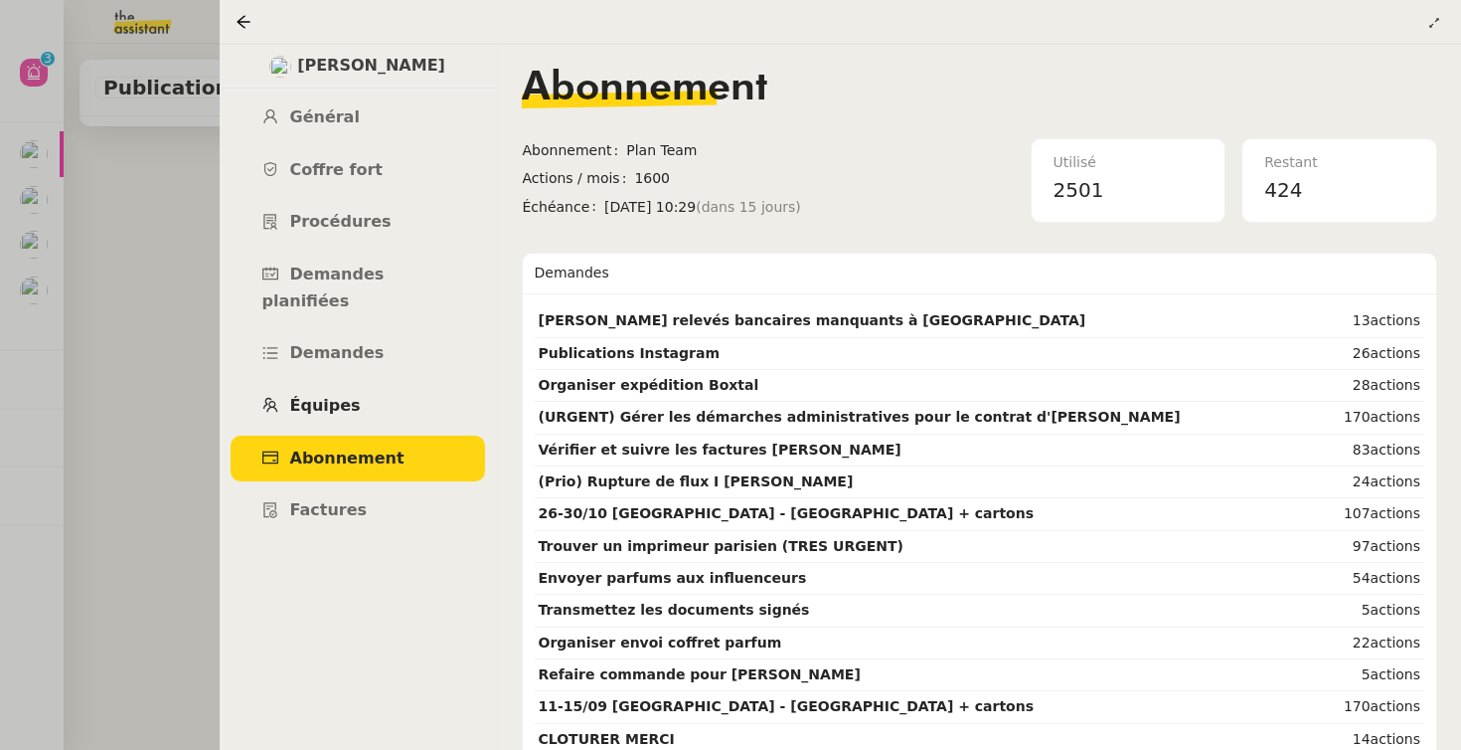
click at [323, 396] on span "Équipes" at bounding box center [325, 405] width 71 height 19
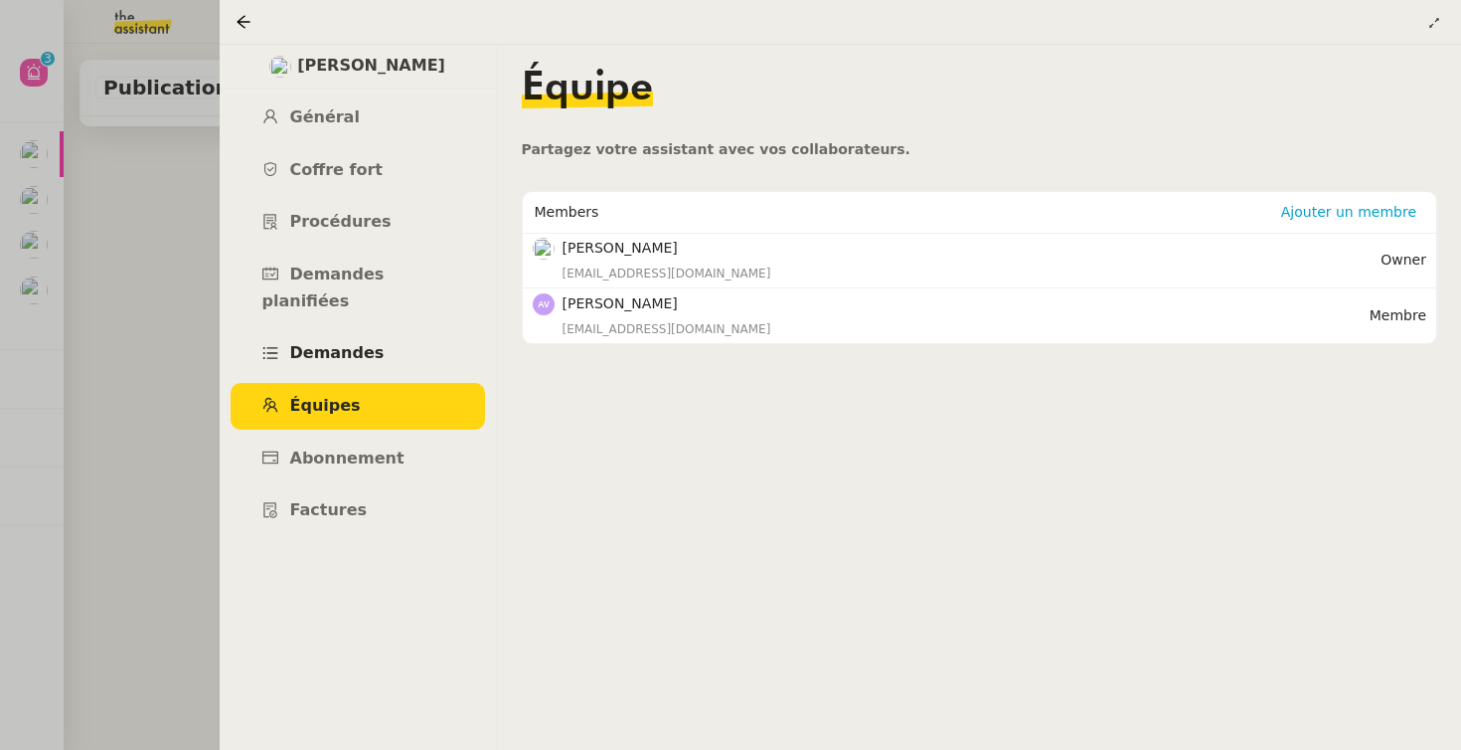
click at [349, 341] on link "Demandes" at bounding box center [358, 353] width 254 height 47
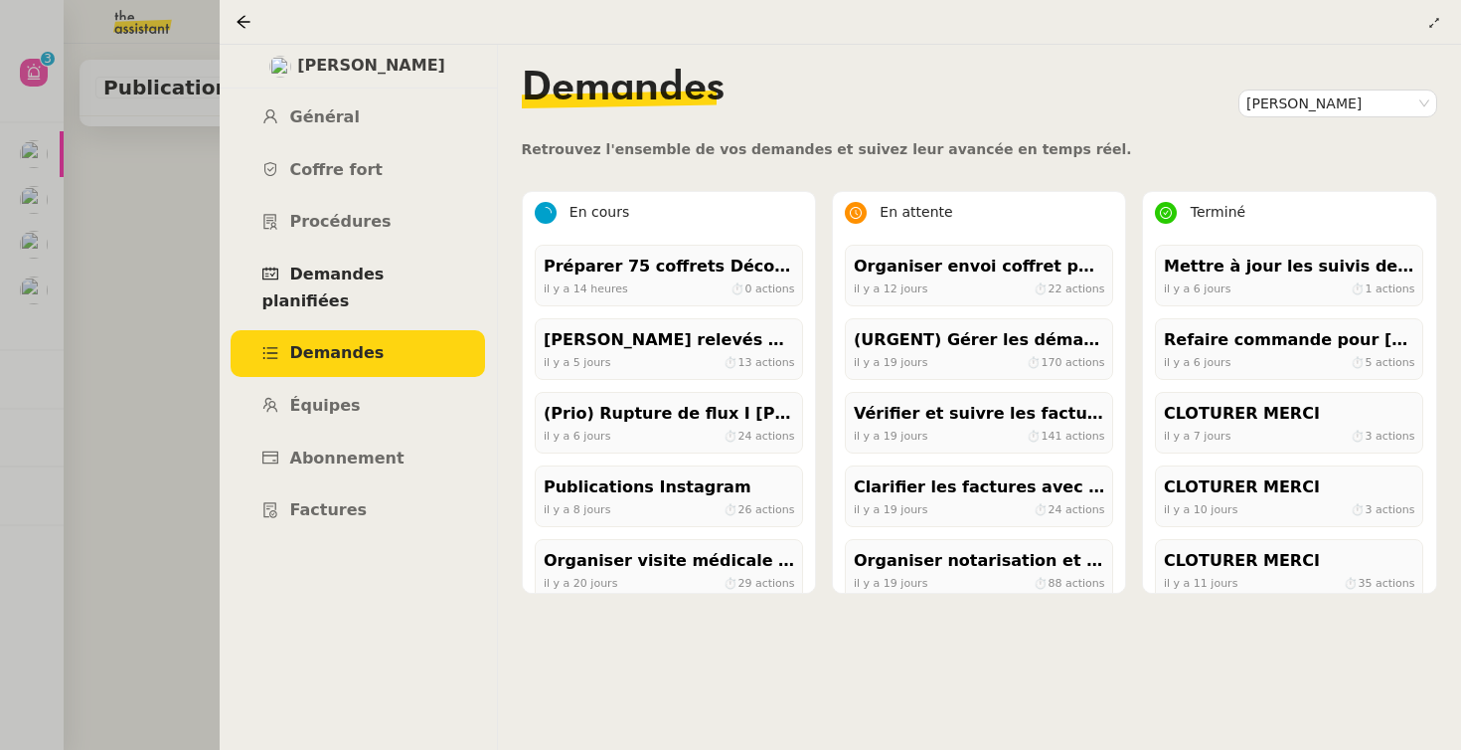
click at [389, 284] on link "Demandes planifiées" at bounding box center [358, 288] width 254 height 73
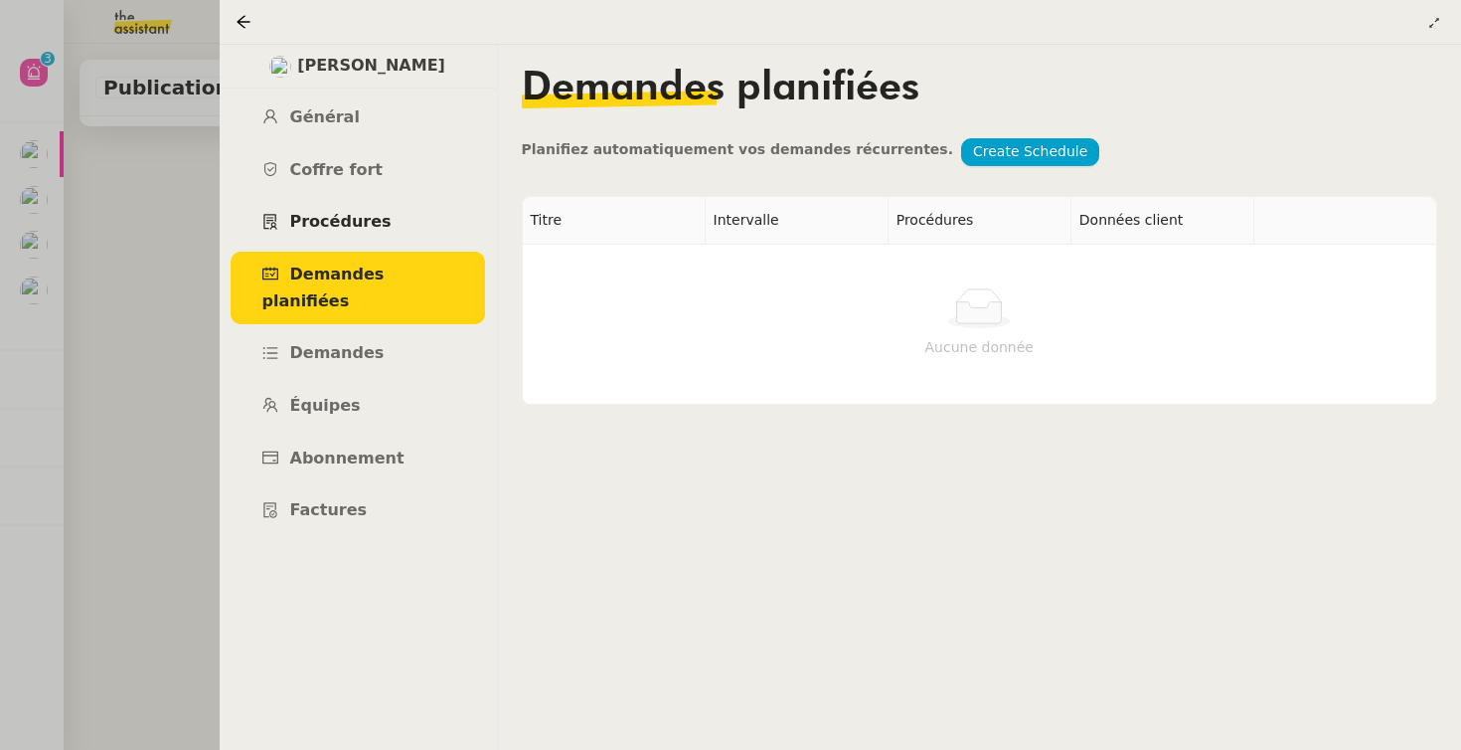
click at [370, 228] on span "Procédures" at bounding box center [340, 221] width 101 height 19
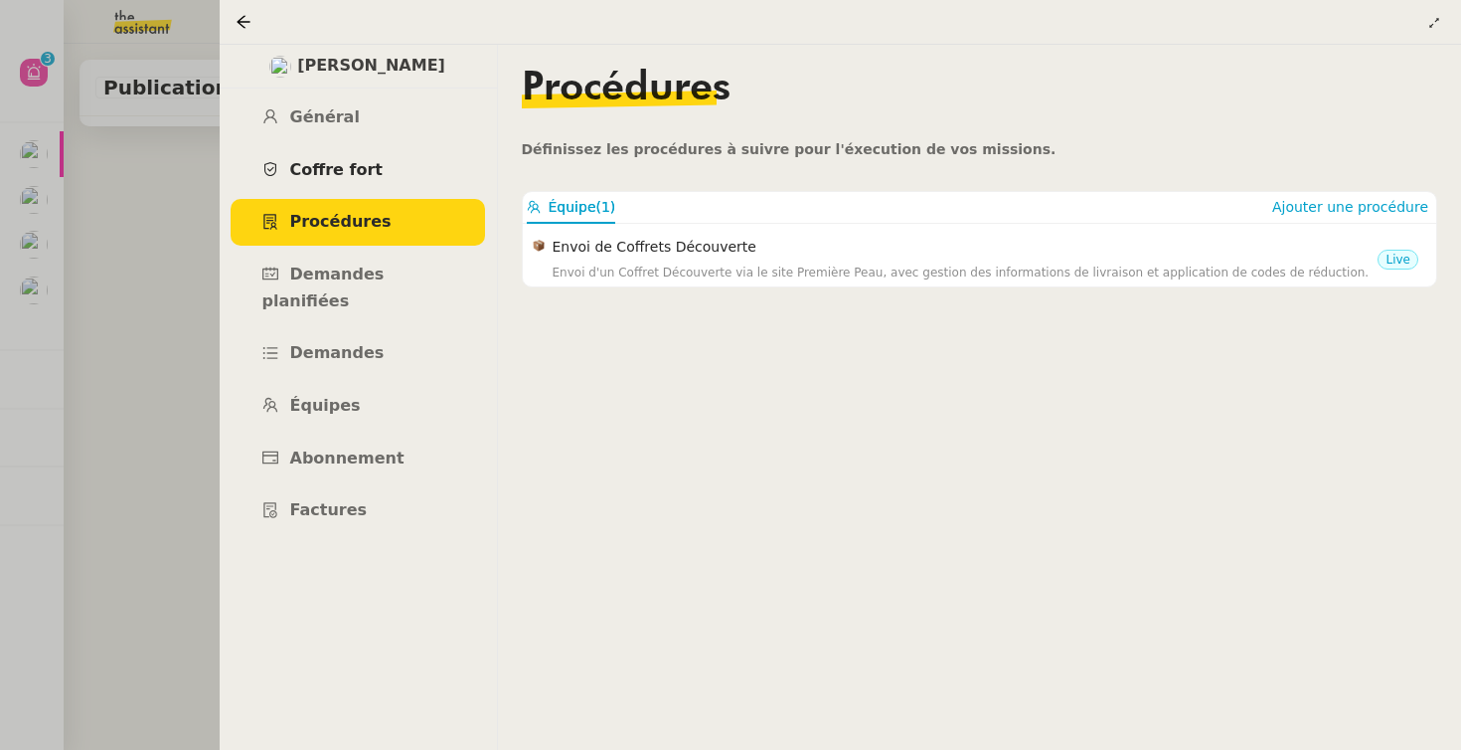
click at [355, 177] on span "Coffre fort" at bounding box center [336, 169] width 93 height 19
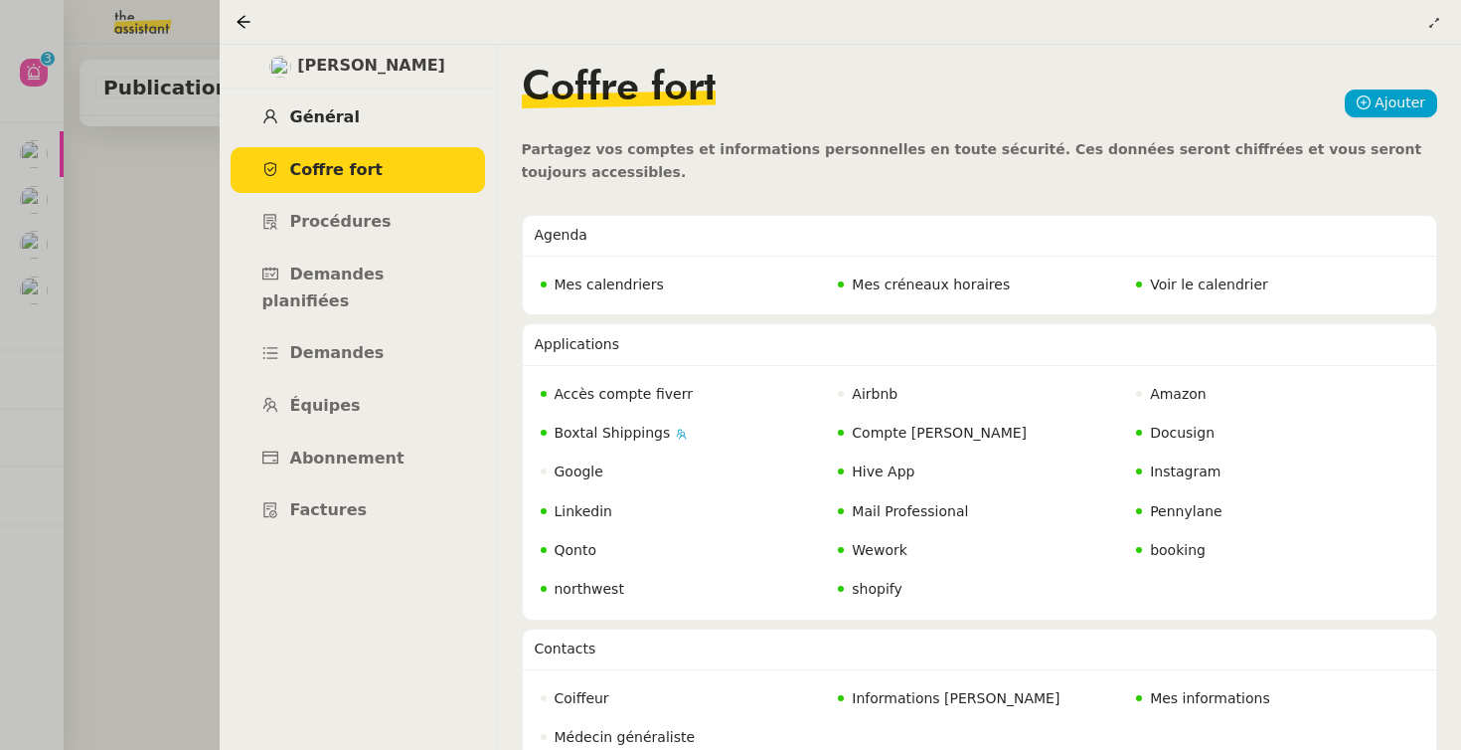
click at [348, 117] on span "Général" at bounding box center [325, 116] width 70 height 19
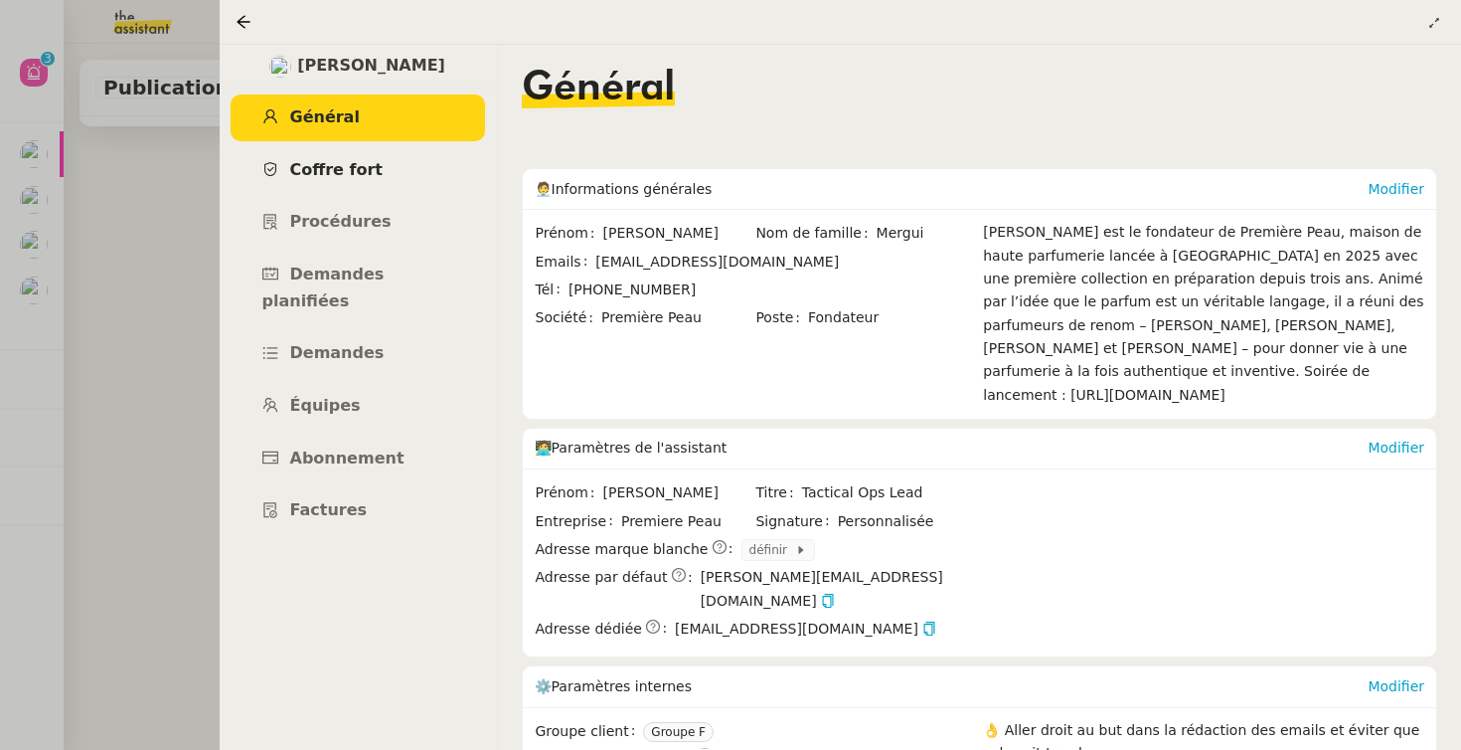
click at [421, 186] on link "Coffre fort" at bounding box center [358, 170] width 254 height 47
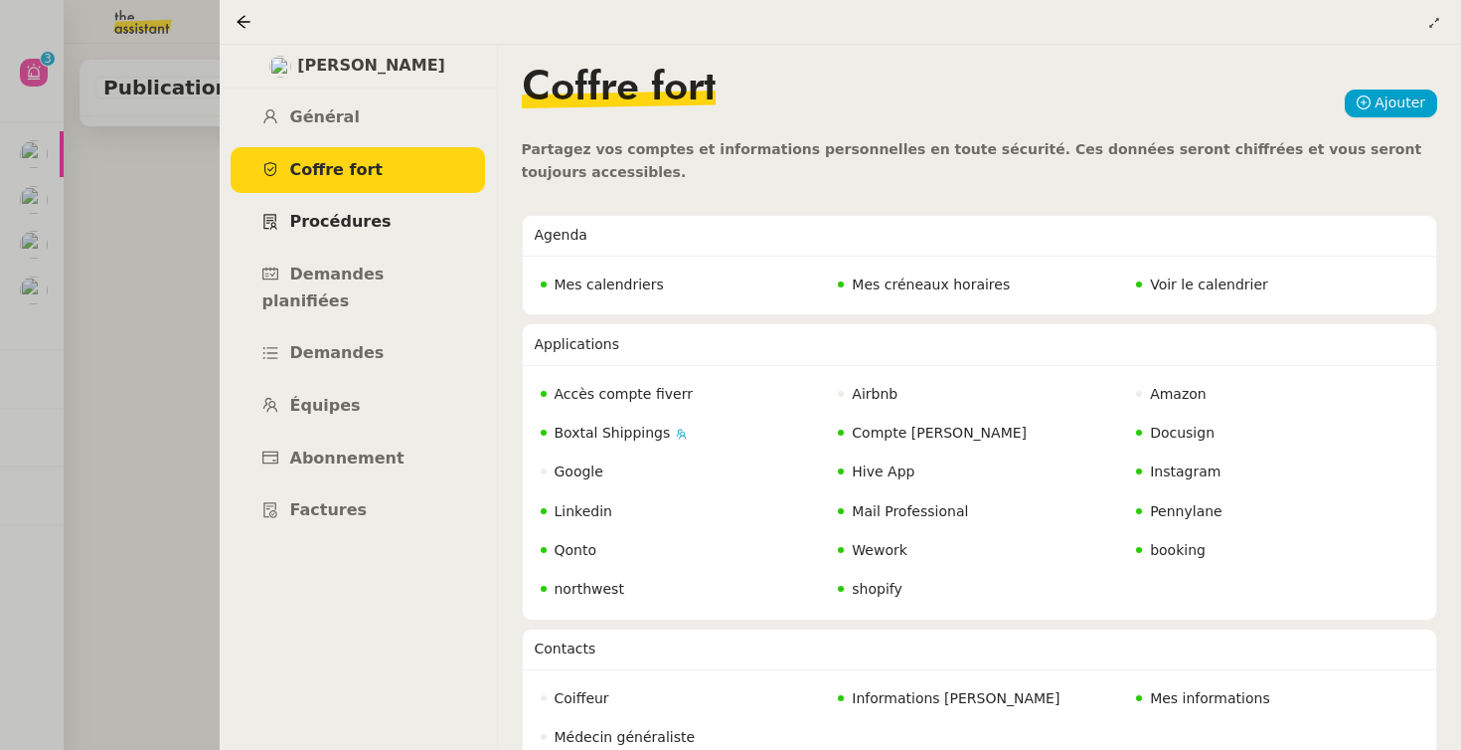
click at [415, 218] on link "Procédures" at bounding box center [358, 222] width 254 height 47
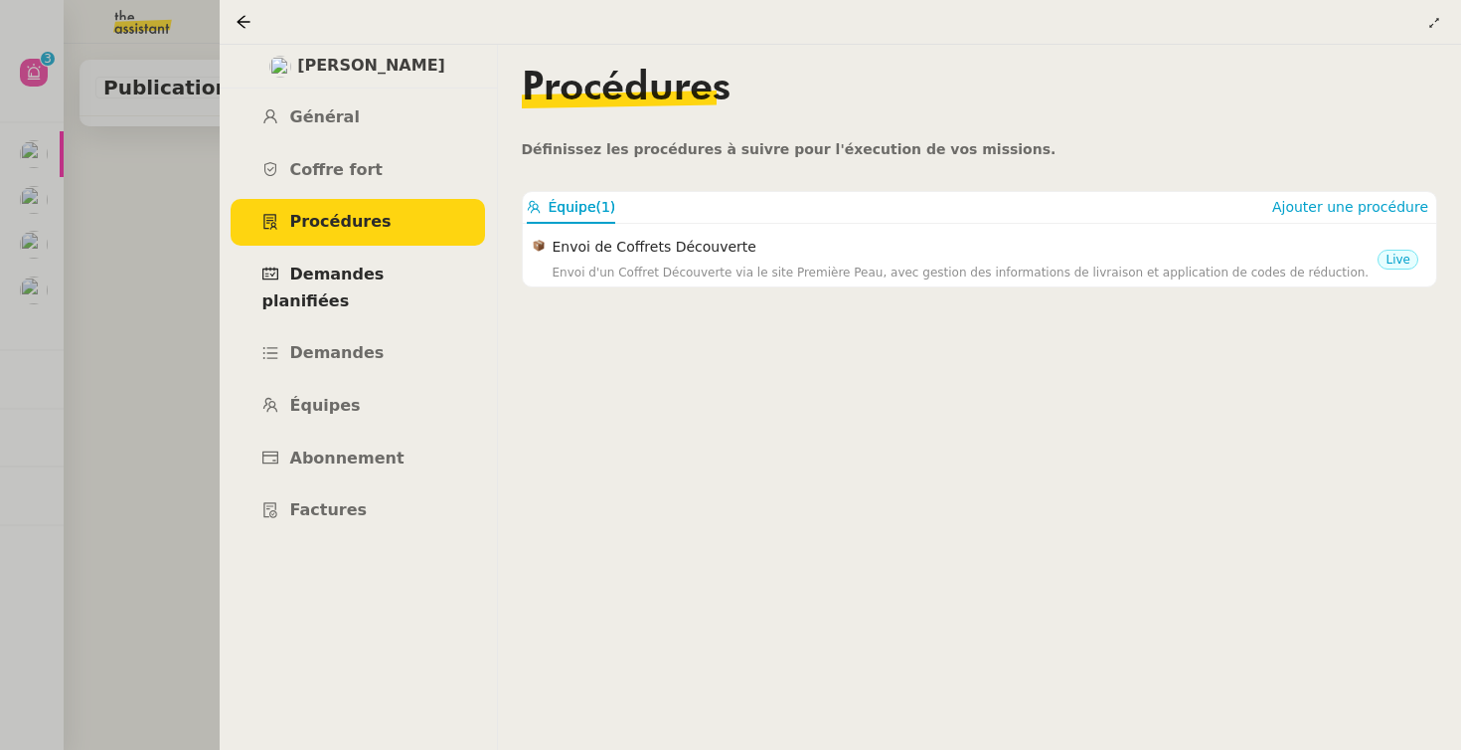
click at [385, 282] on span "Demandes planifiées" at bounding box center [323, 287] width 122 height 46
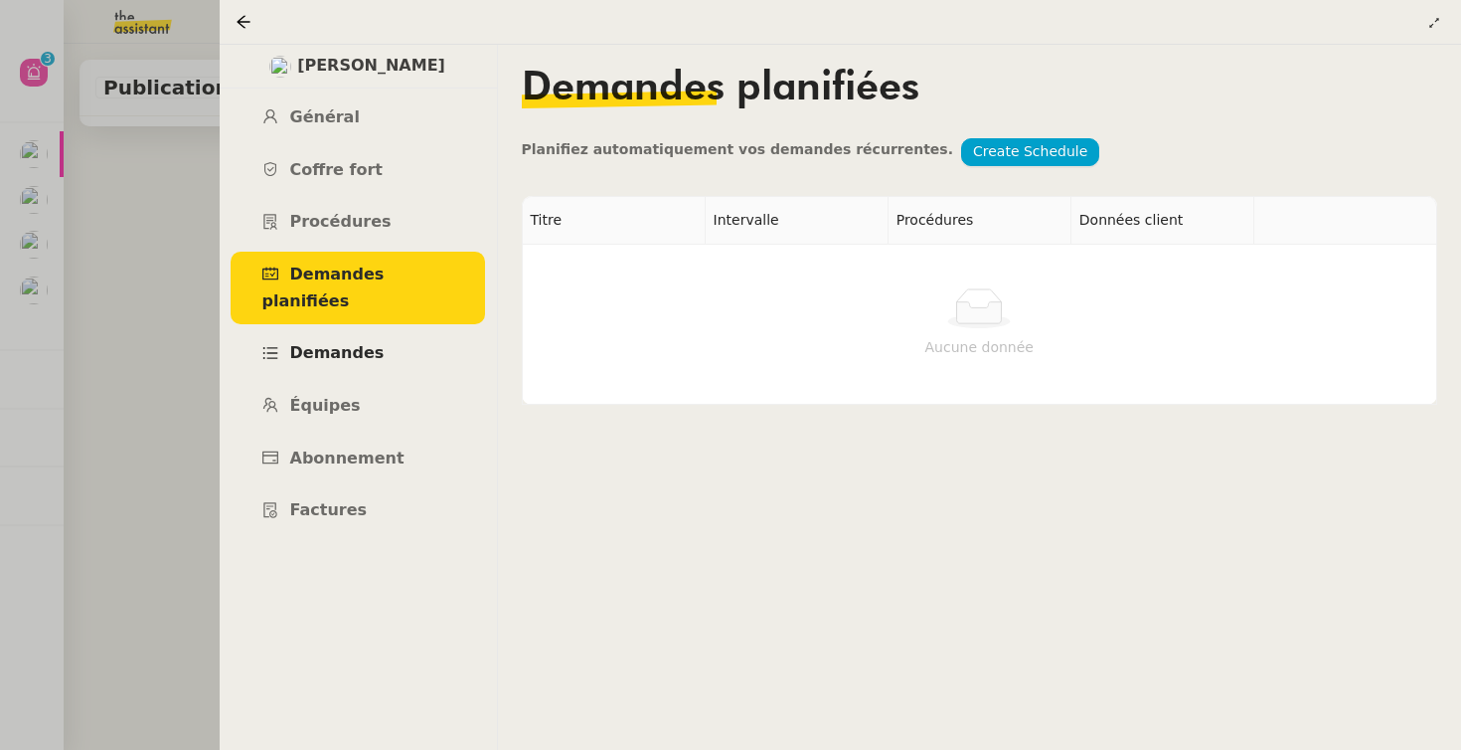
click at [355, 343] on span "Demandes" at bounding box center [337, 352] width 94 height 19
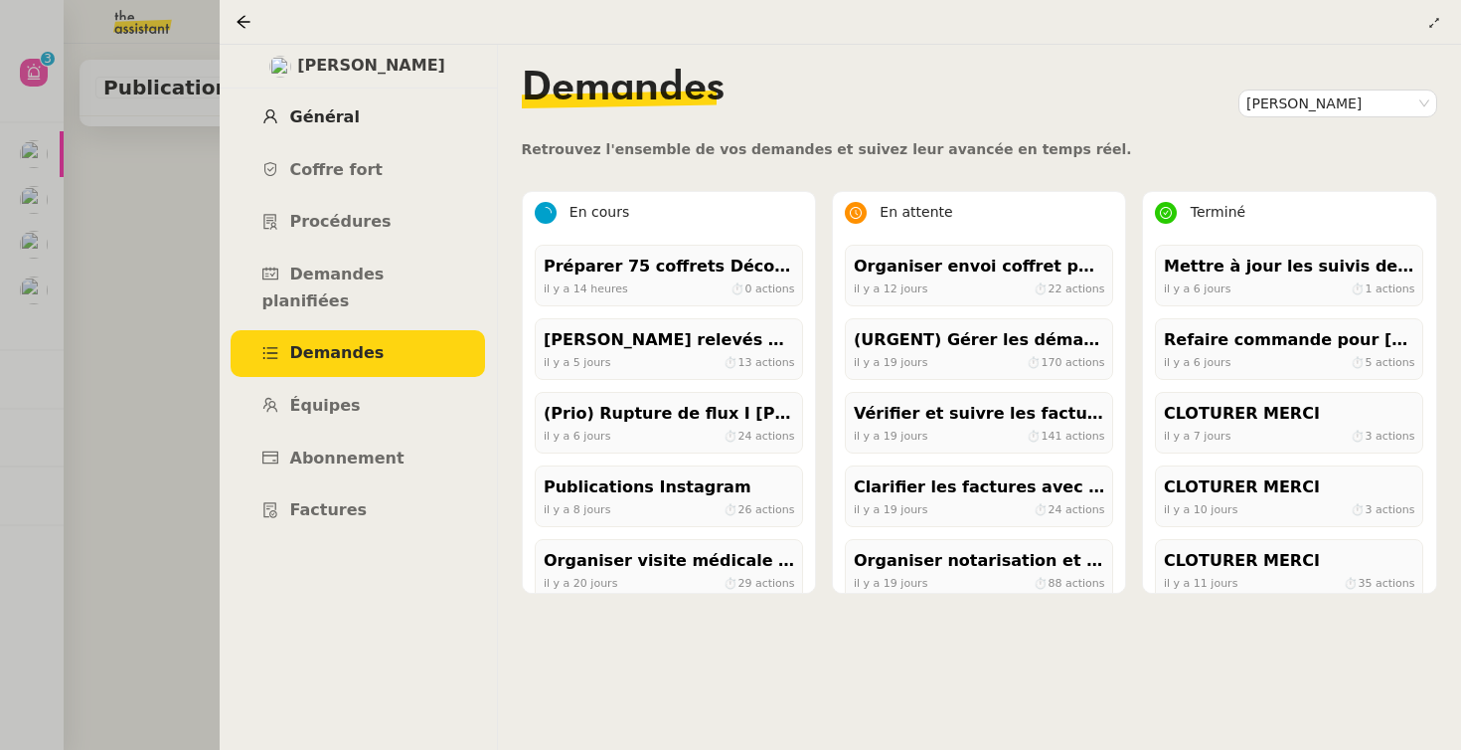
click at [303, 129] on link "Général" at bounding box center [358, 117] width 254 height 47
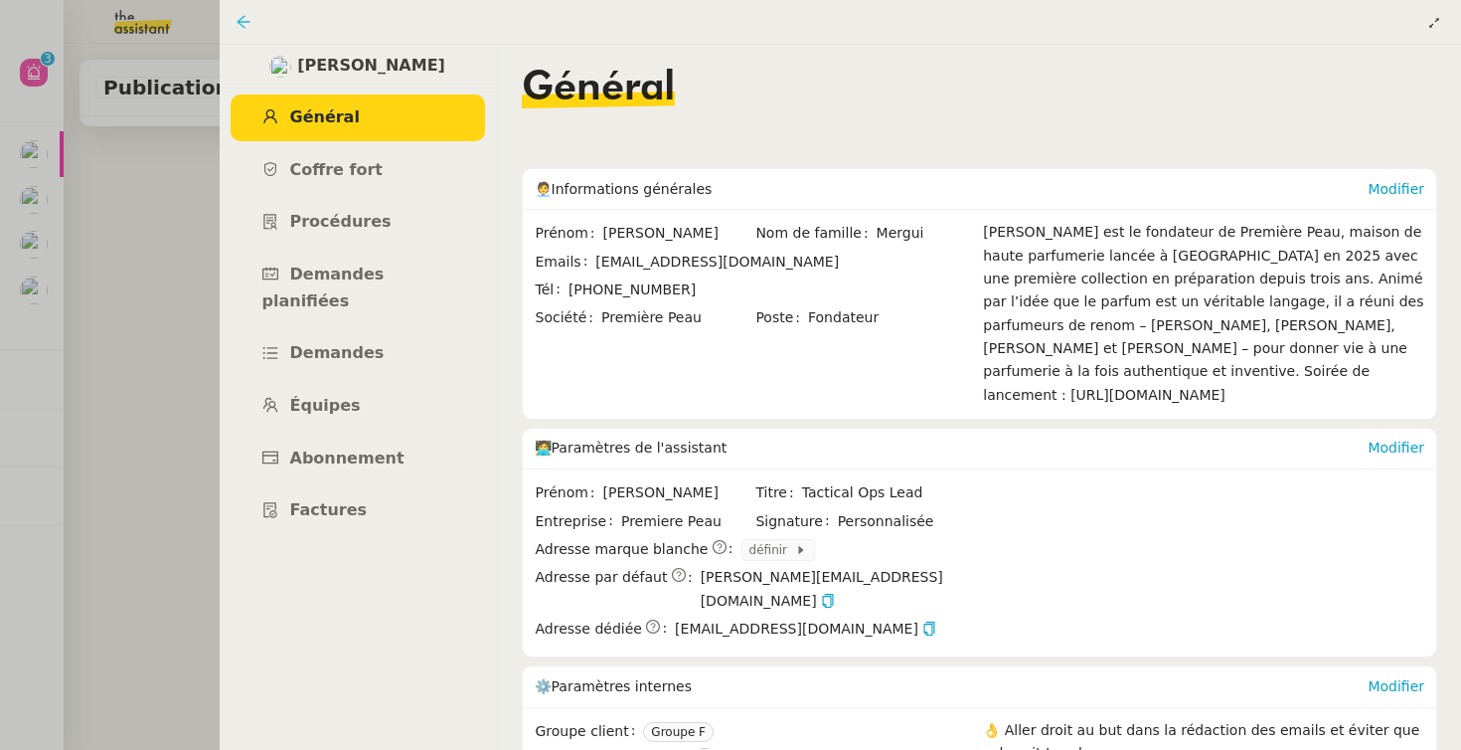
click at [250, 20] on icon at bounding box center [244, 22] width 16 height 16
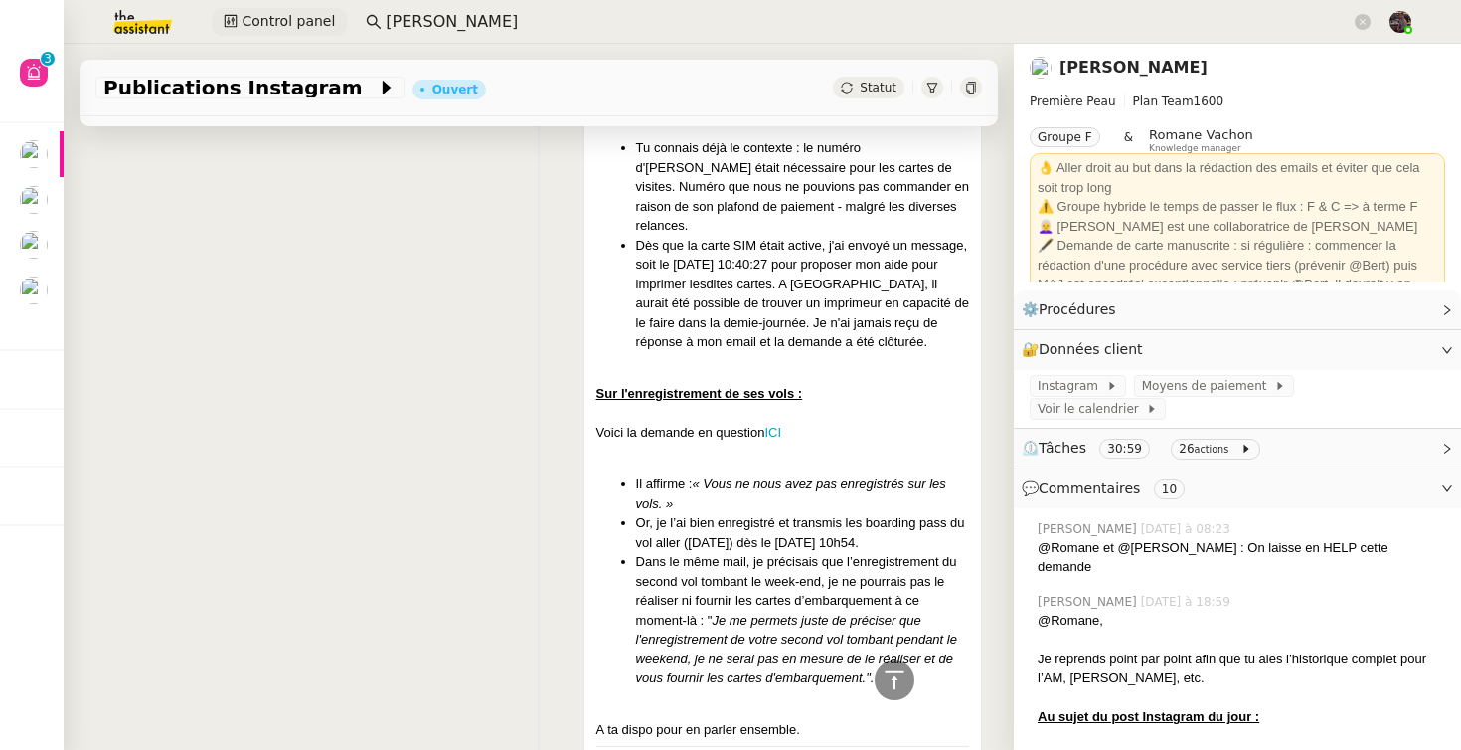
click at [297, 16] on span "Control panel" at bounding box center [288, 21] width 93 height 23
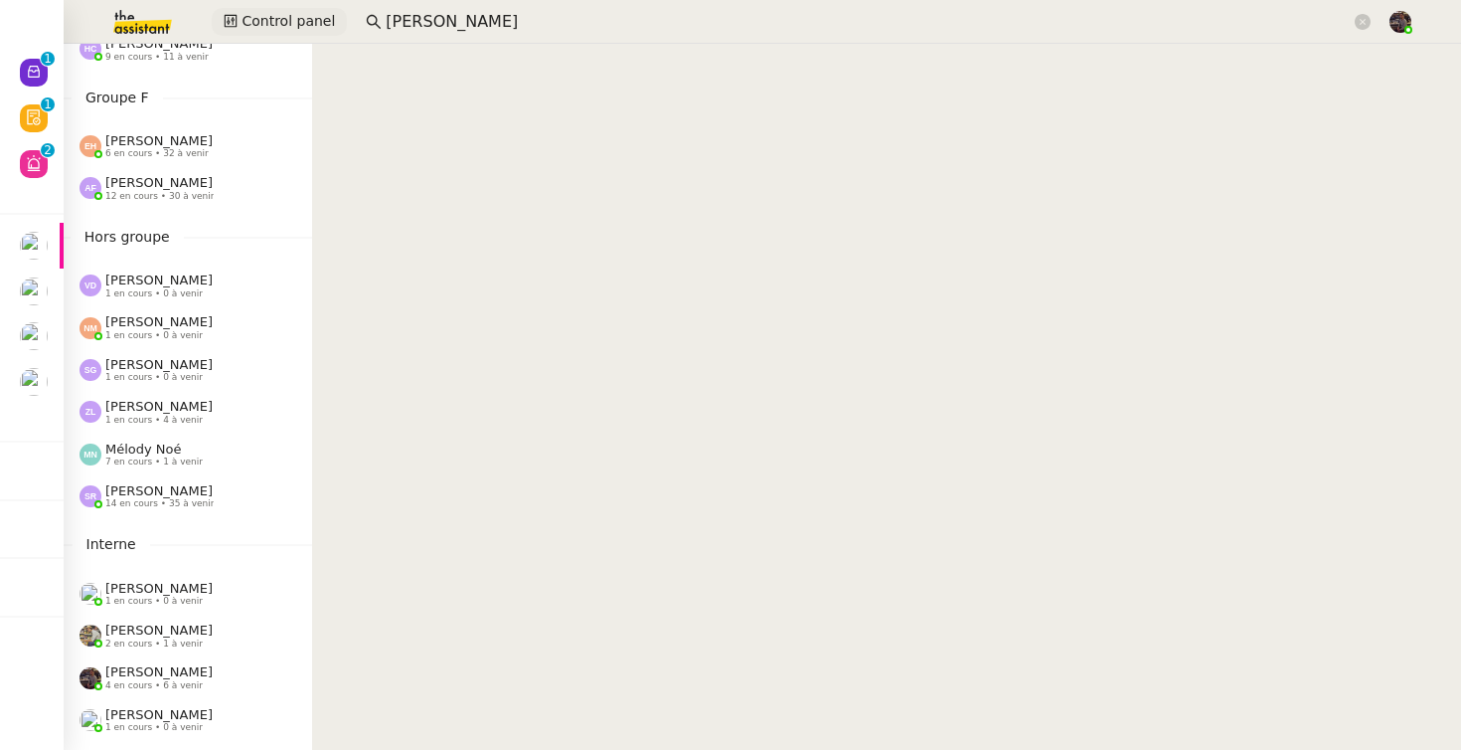
scroll to position [890, 0]
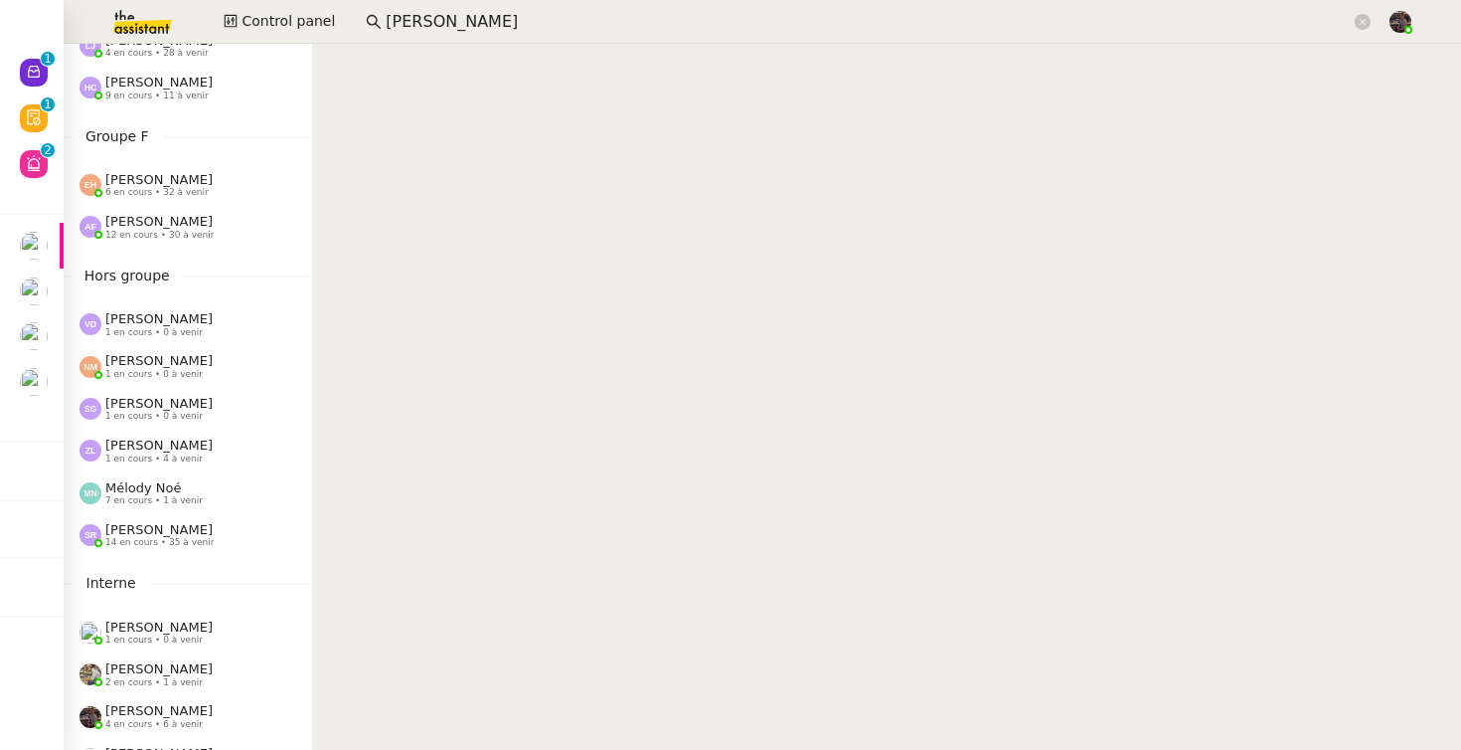
click at [126, 190] on span "6 en cours • 32 à venir" at bounding box center [156, 192] width 103 height 11
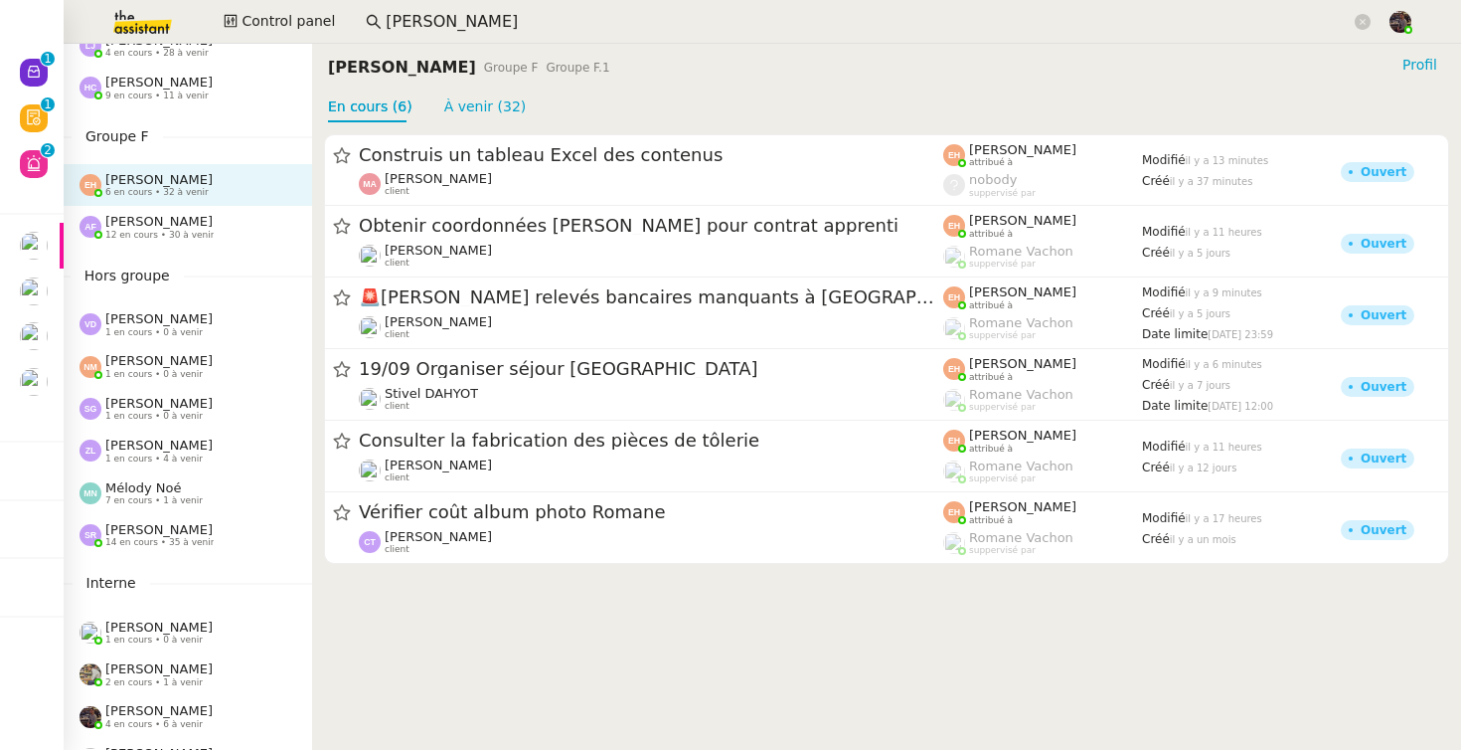
click at [159, 237] on span "12 en cours • 30 à venir" at bounding box center [159, 235] width 108 height 11
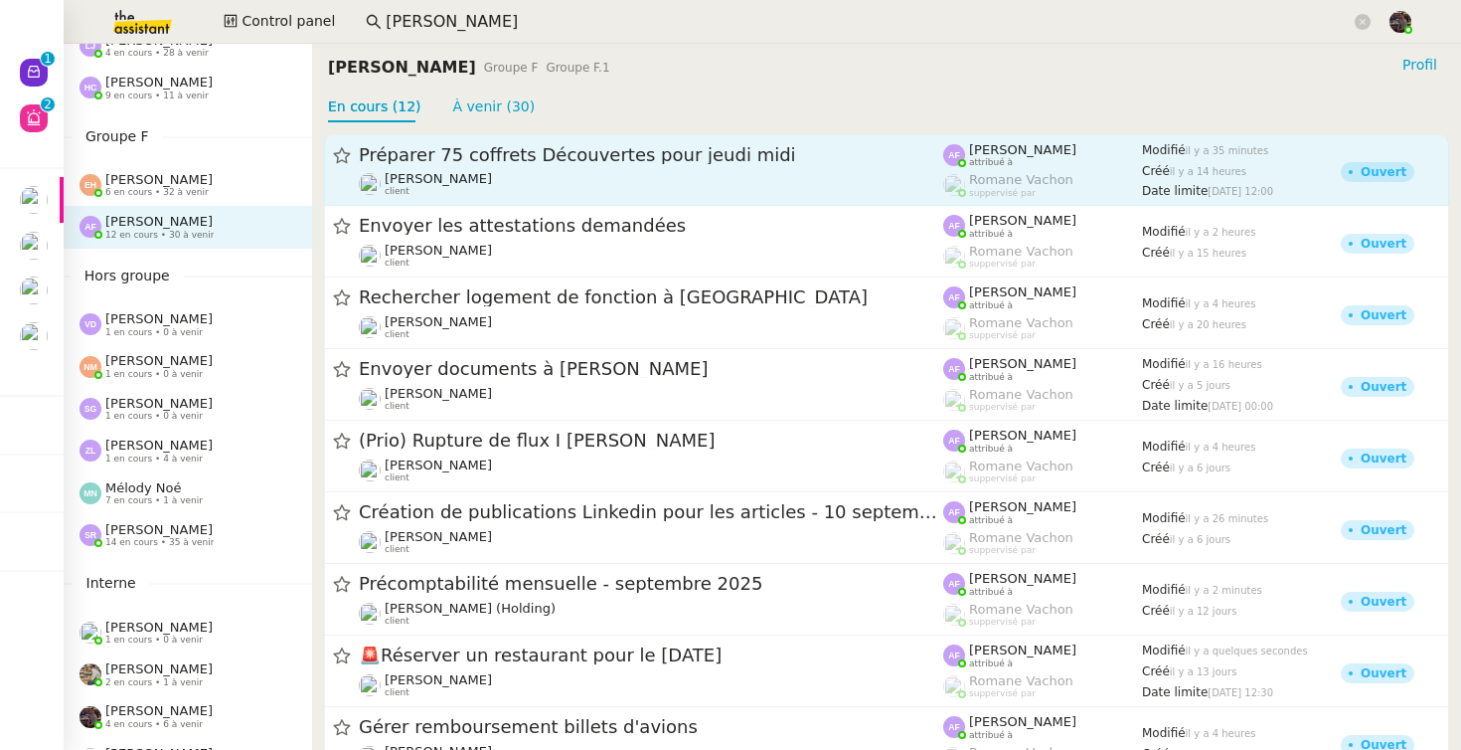
click at [468, 153] on span "Préparer 75 coffrets Découvertes pour jeudi midi" at bounding box center [651, 155] width 585 height 18
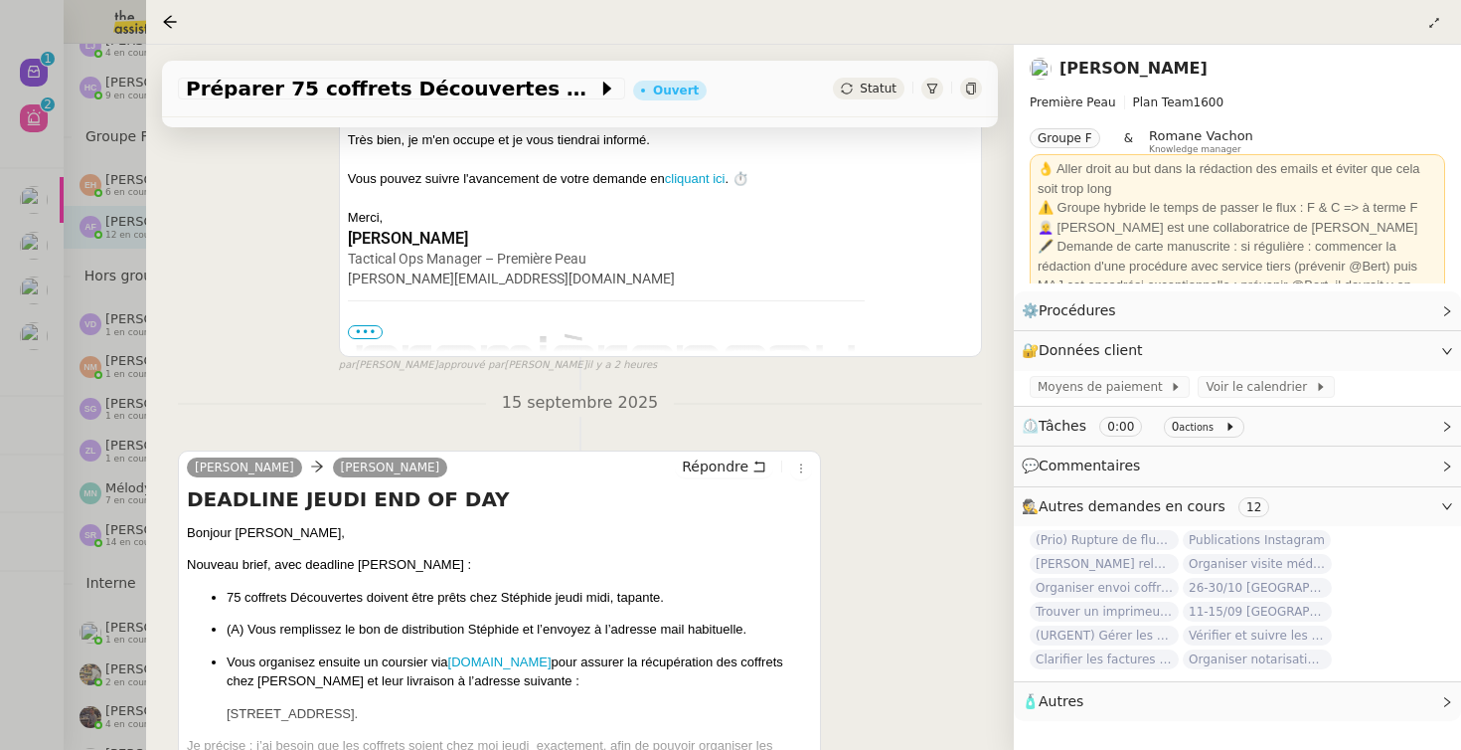
scroll to position [515, 0]
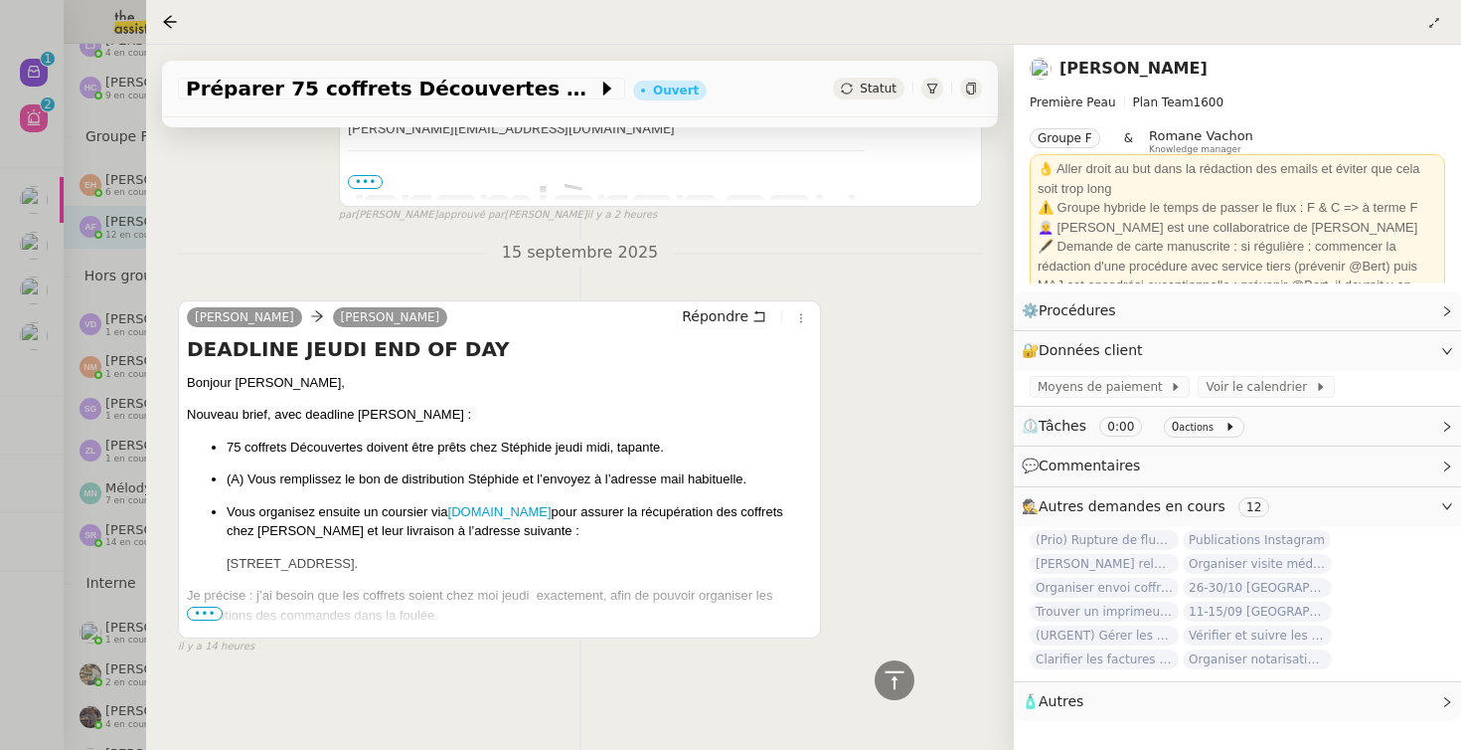
click at [201, 606] on span "•••" at bounding box center [205, 613] width 36 height 14
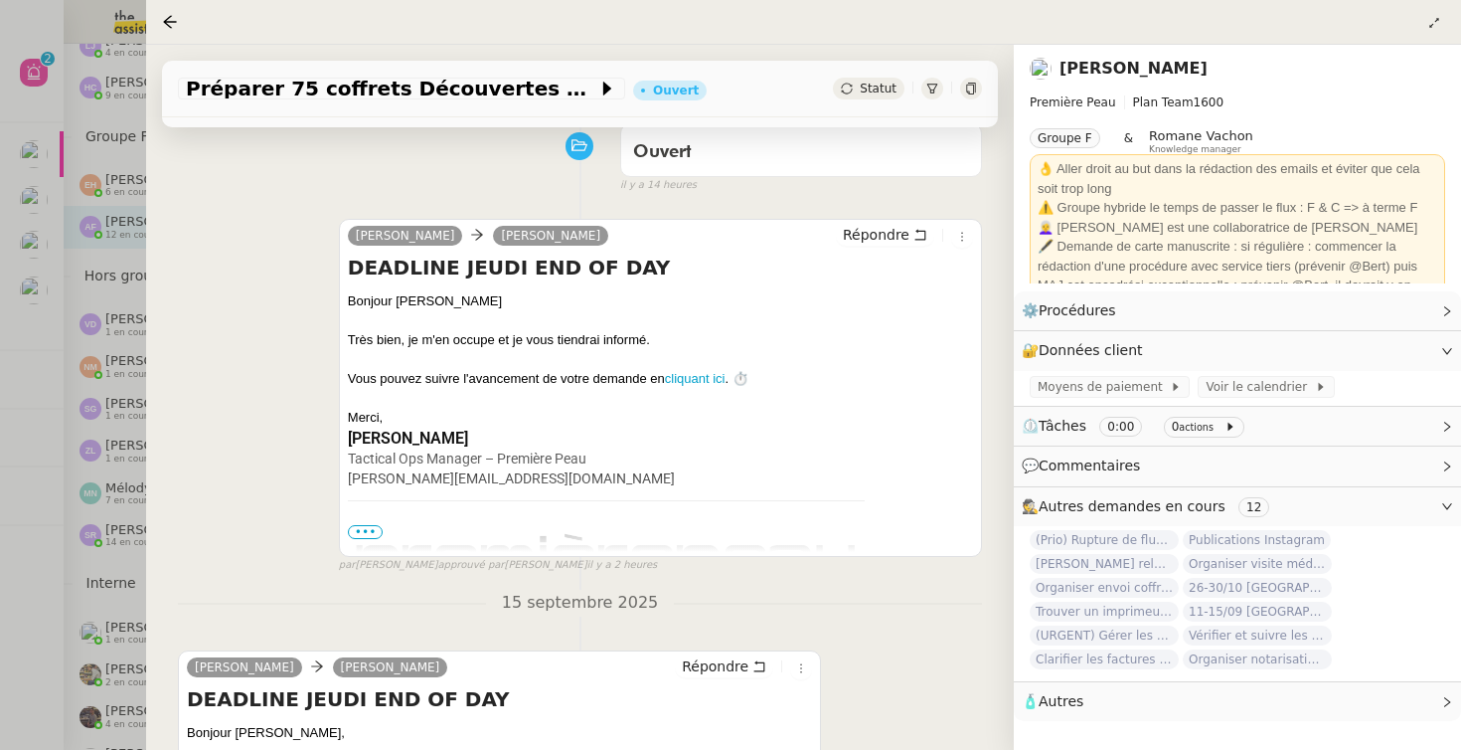
scroll to position [176, 0]
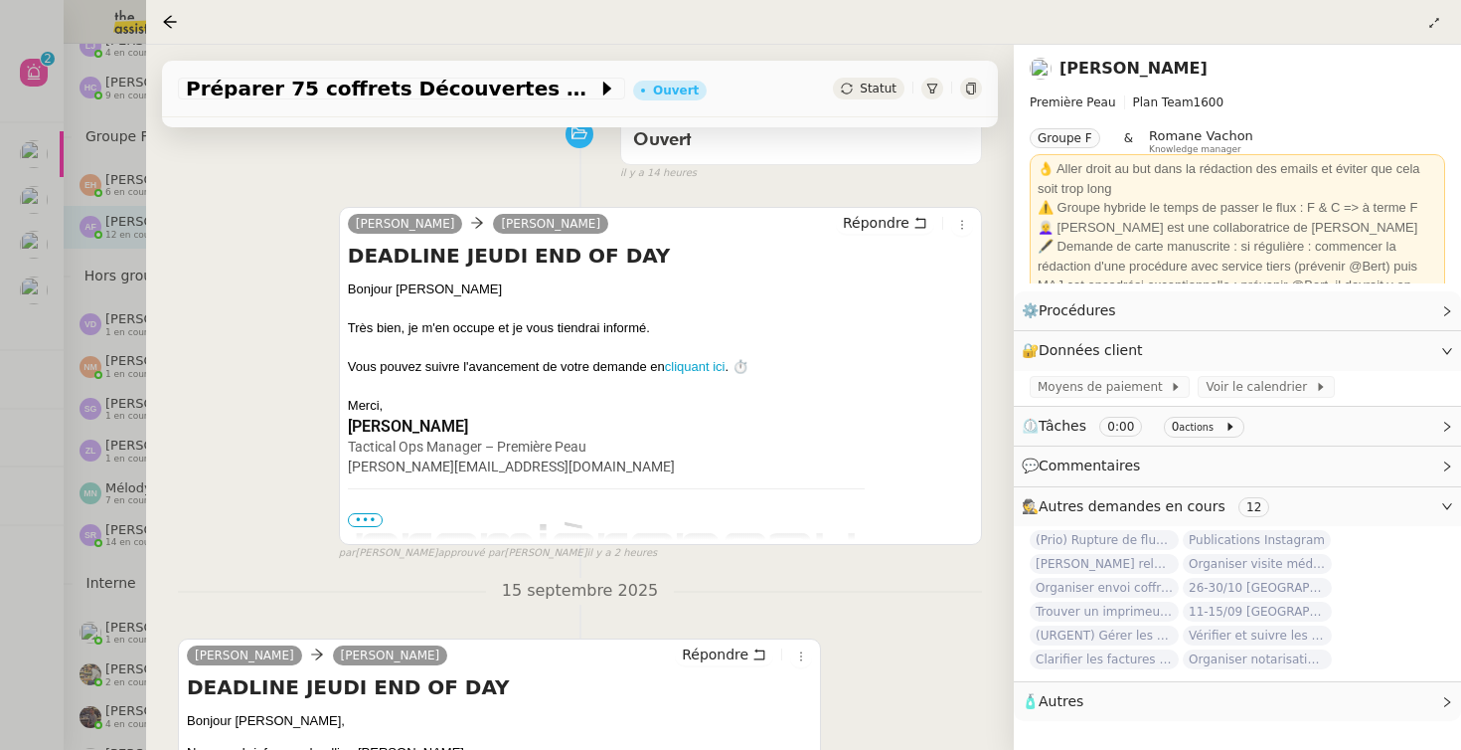
click at [1114, 56] on nz-page-header-title "[PERSON_NAME]" at bounding box center [1134, 69] width 148 height 28
click at [1112, 81] on nz-page-header-title "[PERSON_NAME]" at bounding box center [1134, 69] width 148 height 28
click at [1107, 76] on link "[PERSON_NAME]" at bounding box center [1134, 68] width 148 height 19
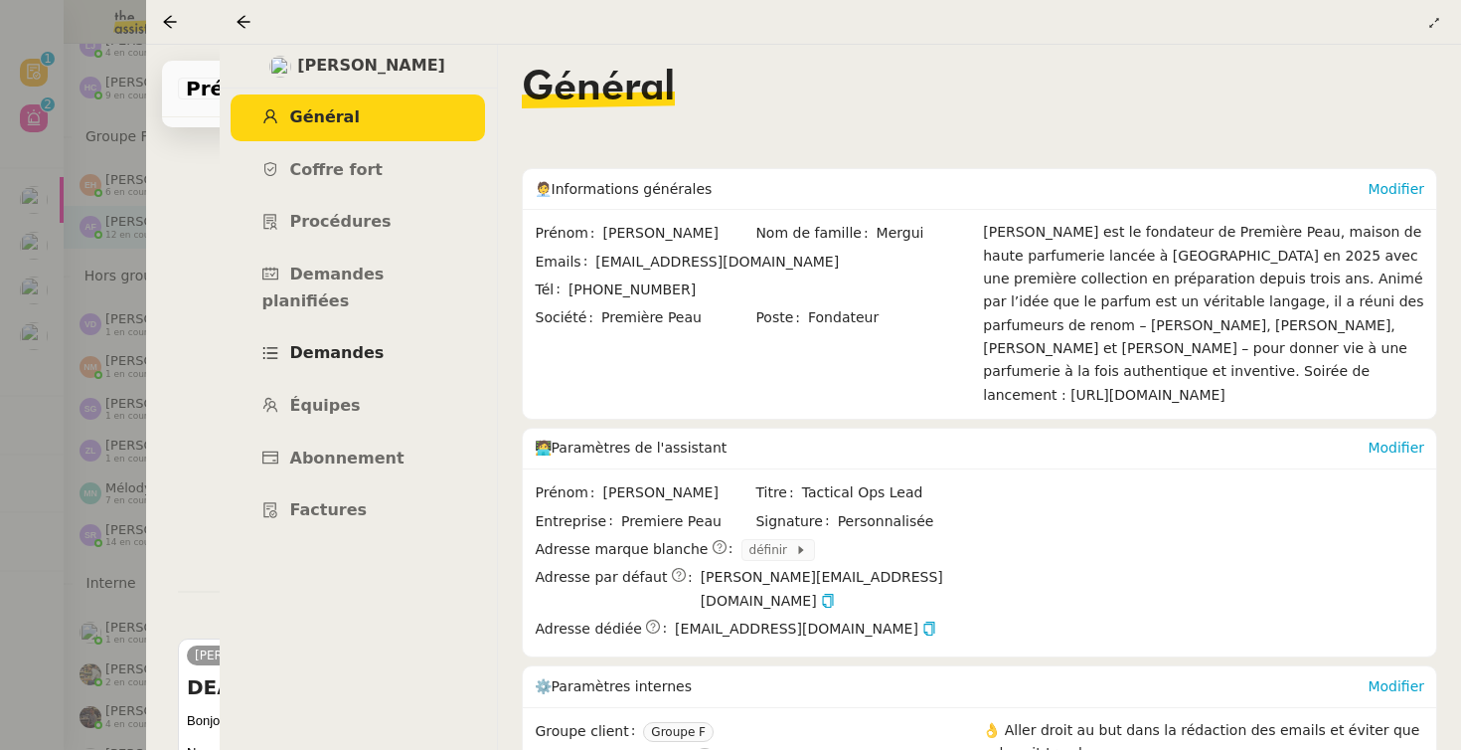
click at [386, 330] on link "Demandes" at bounding box center [358, 353] width 254 height 47
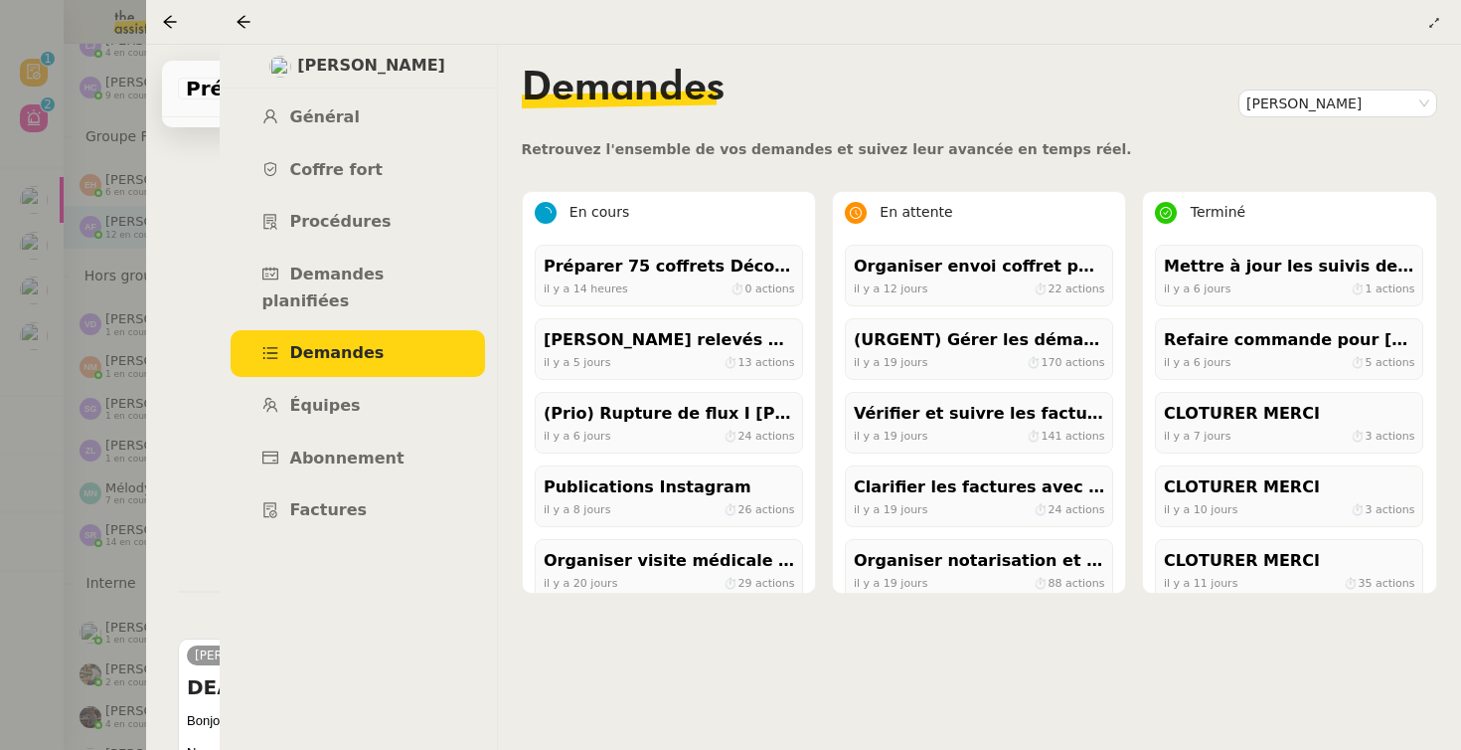
click at [335, 330] on link "Demandes" at bounding box center [358, 353] width 254 height 47
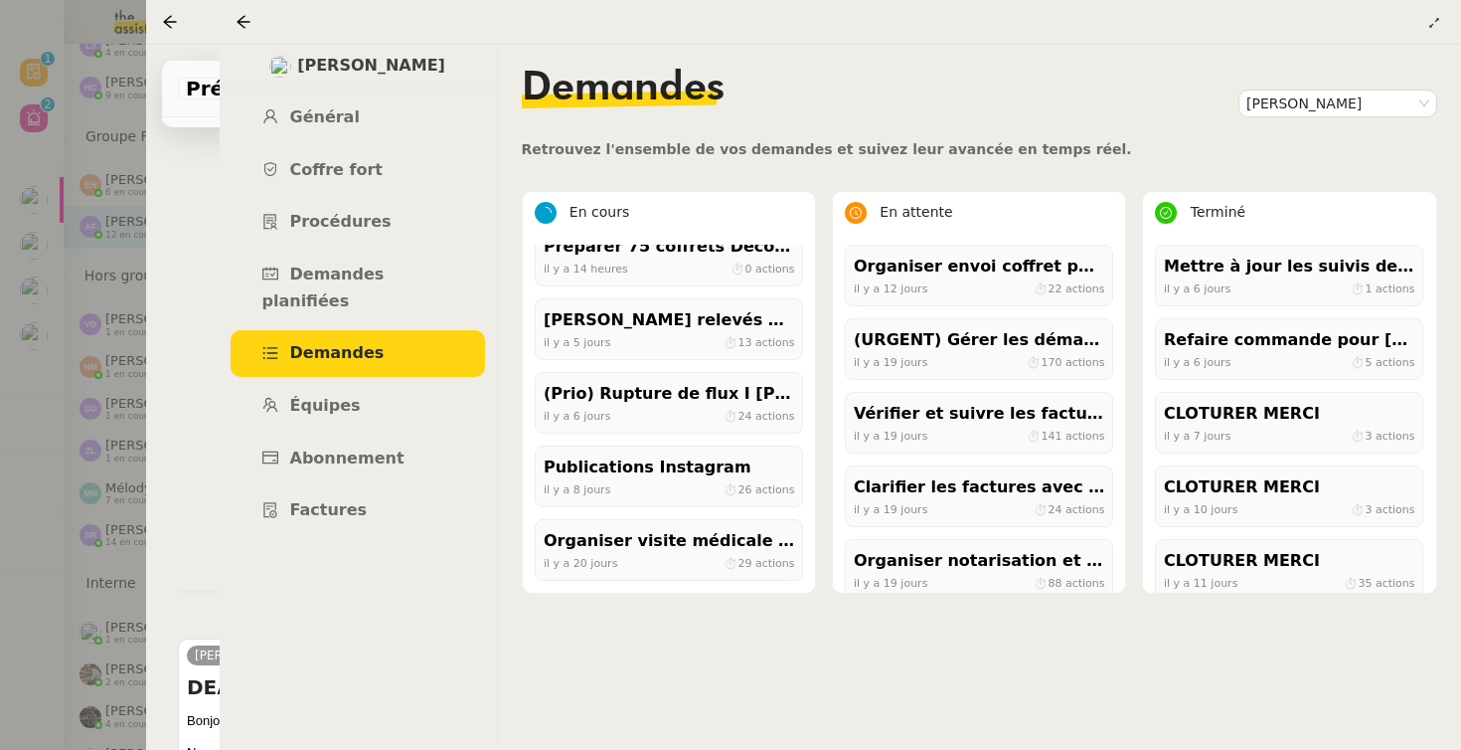
click at [244, 31] on div at bounding box center [248, 22] width 24 height 24
click at [1259, 109] on nz-select-item "[PERSON_NAME]" at bounding box center [1338, 103] width 183 height 26
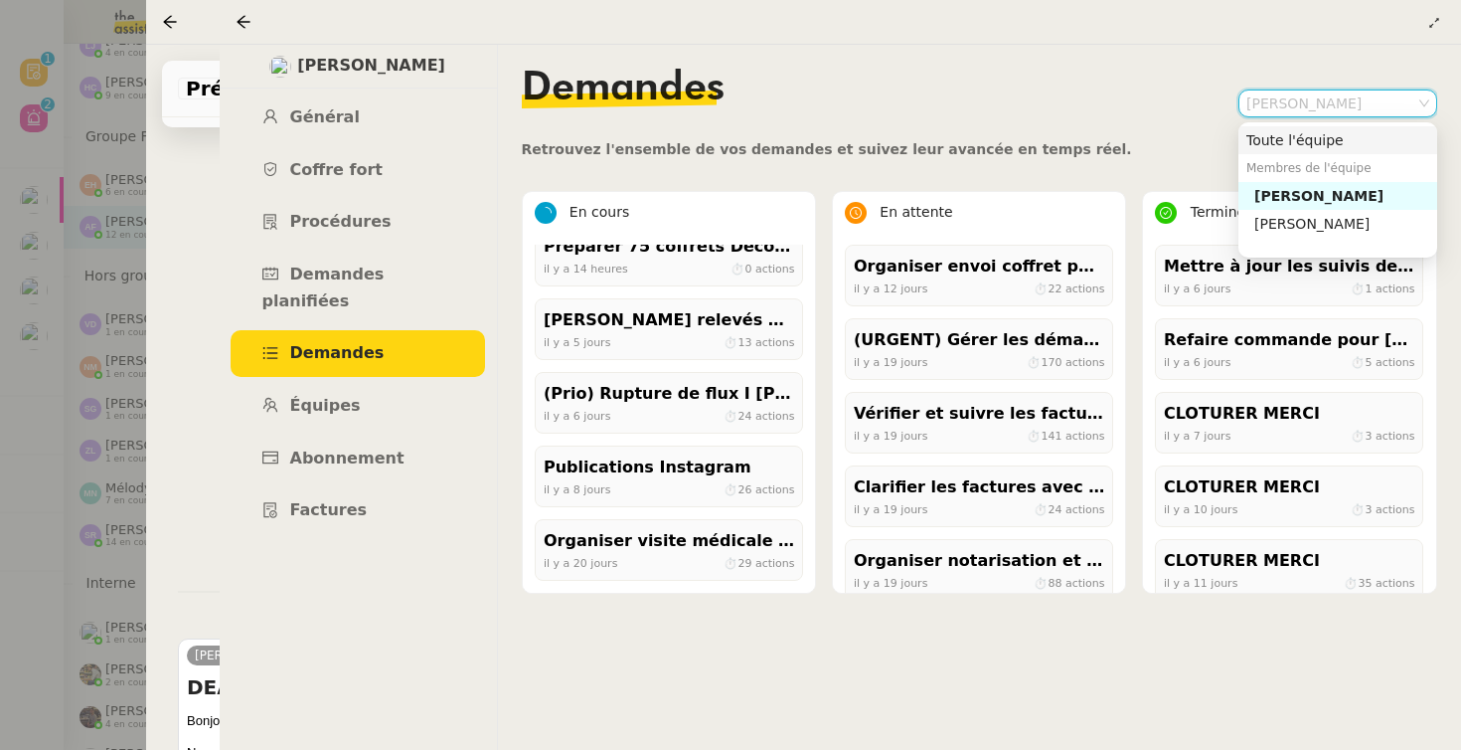
click at [1269, 129] on nz-option-item "Toute l'équipe" at bounding box center [1338, 140] width 199 height 28
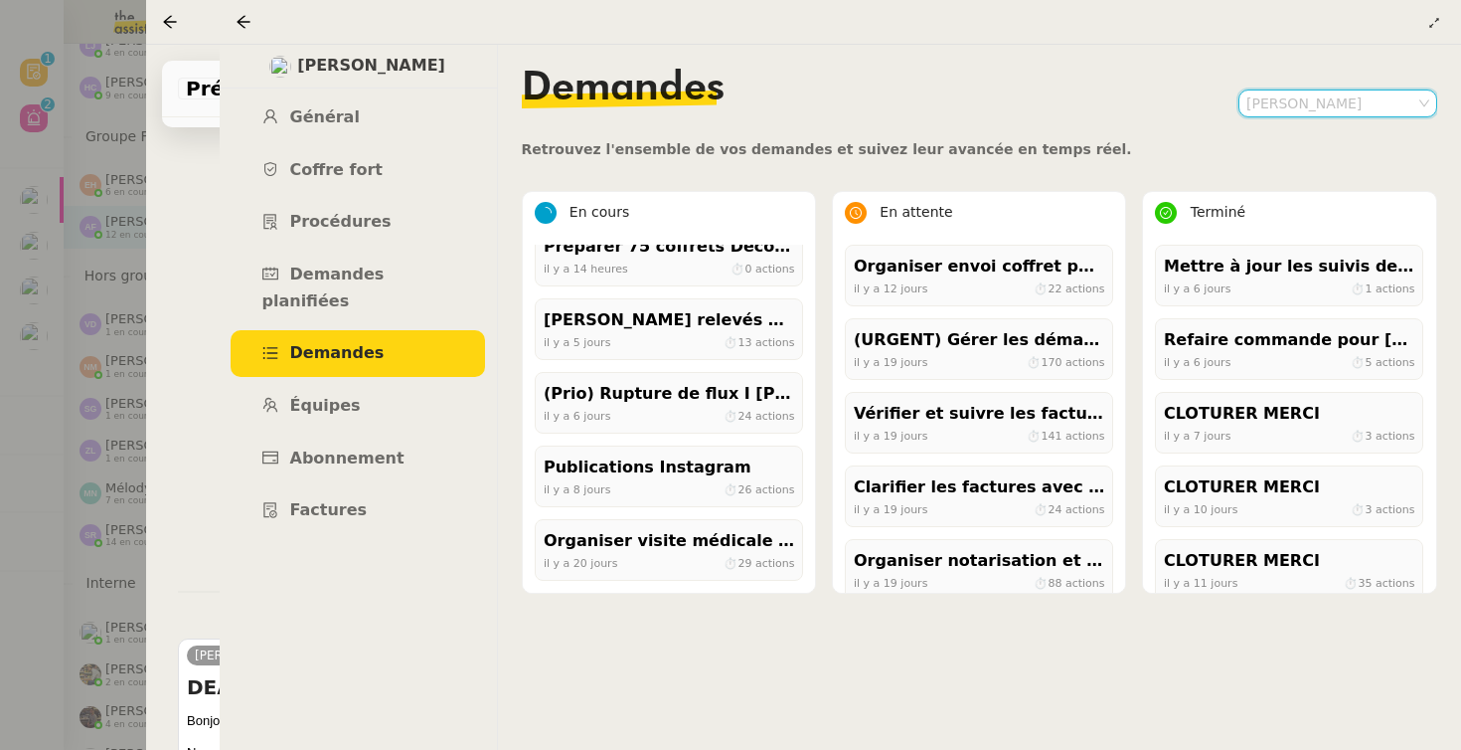
scroll to position [0, 0]
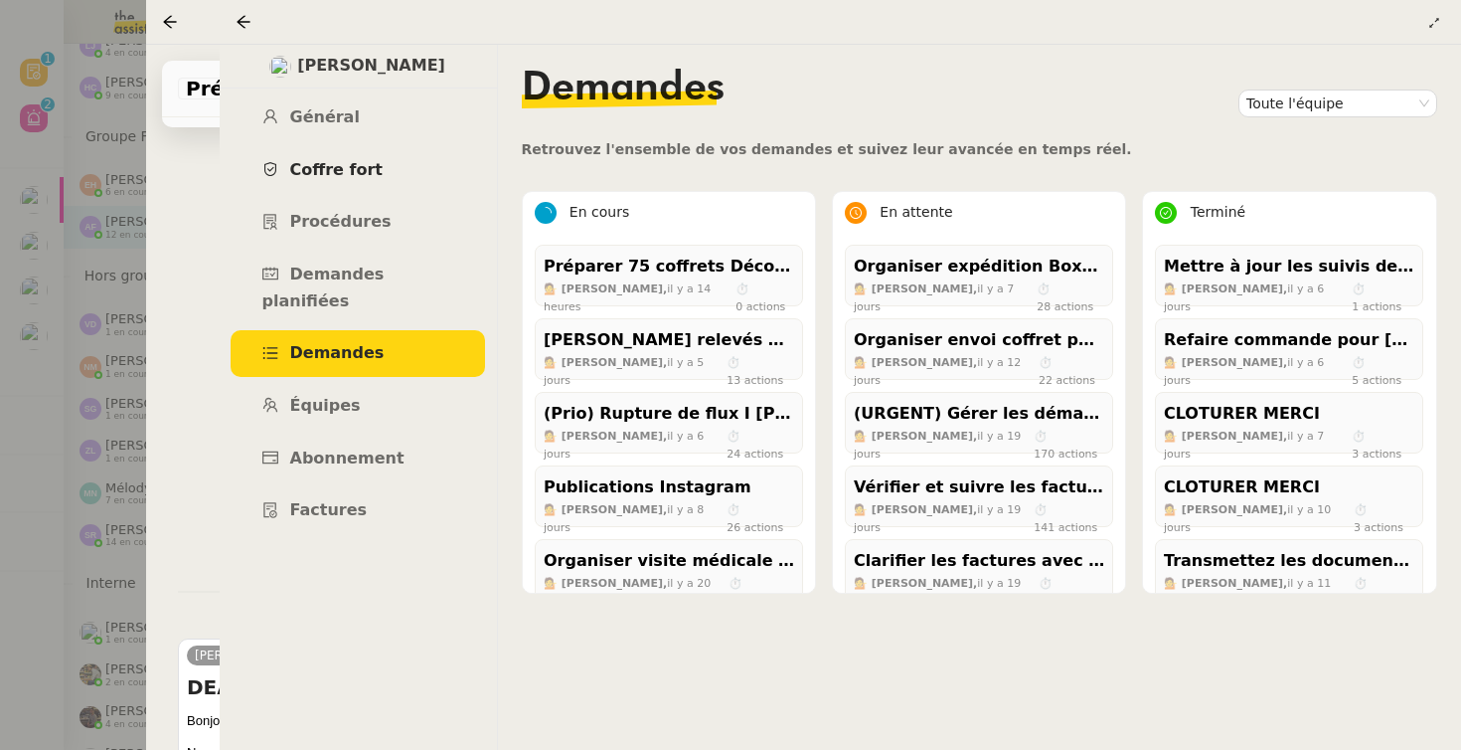
click at [320, 160] on span "Coffre fort" at bounding box center [336, 169] width 93 height 19
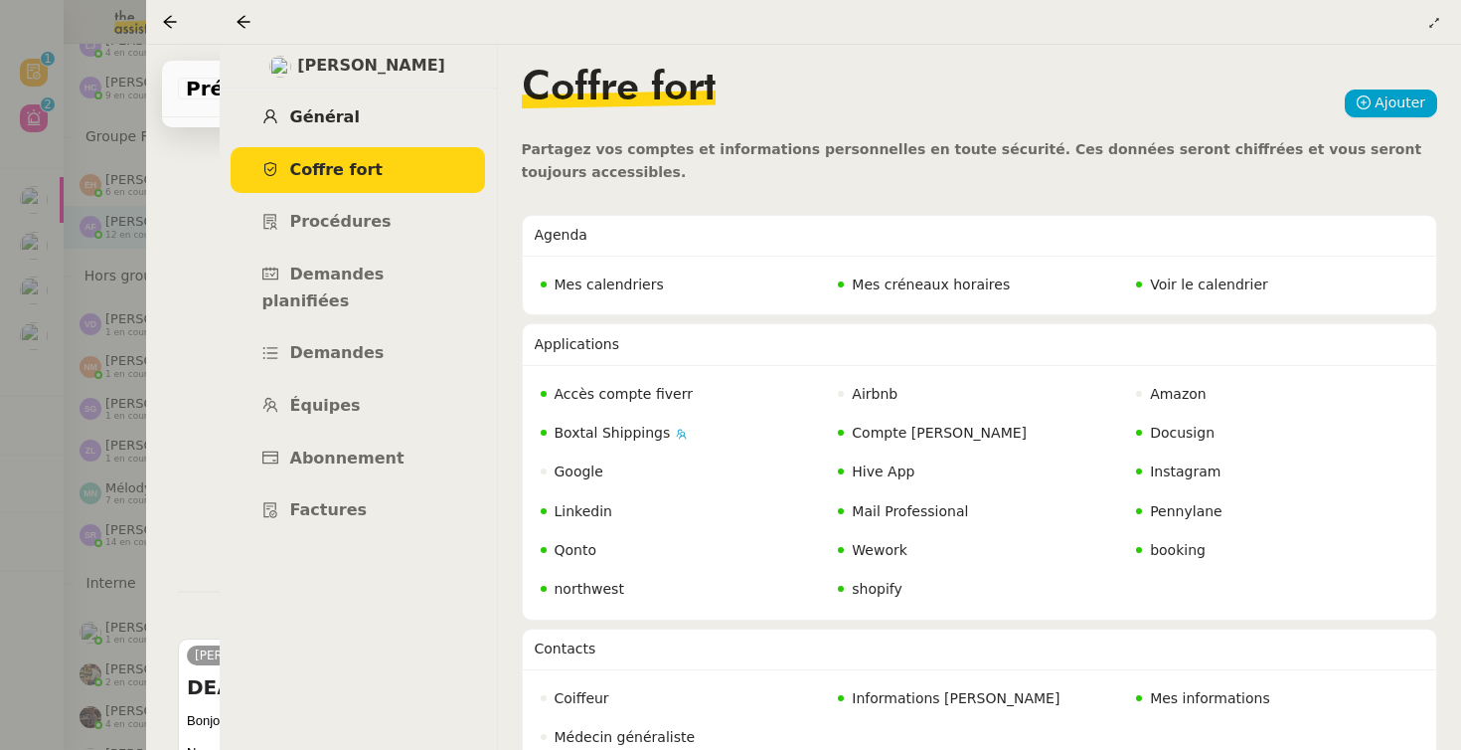
click at [351, 124] on link "Général" at bounding box center [358, 117] width 254 height 47
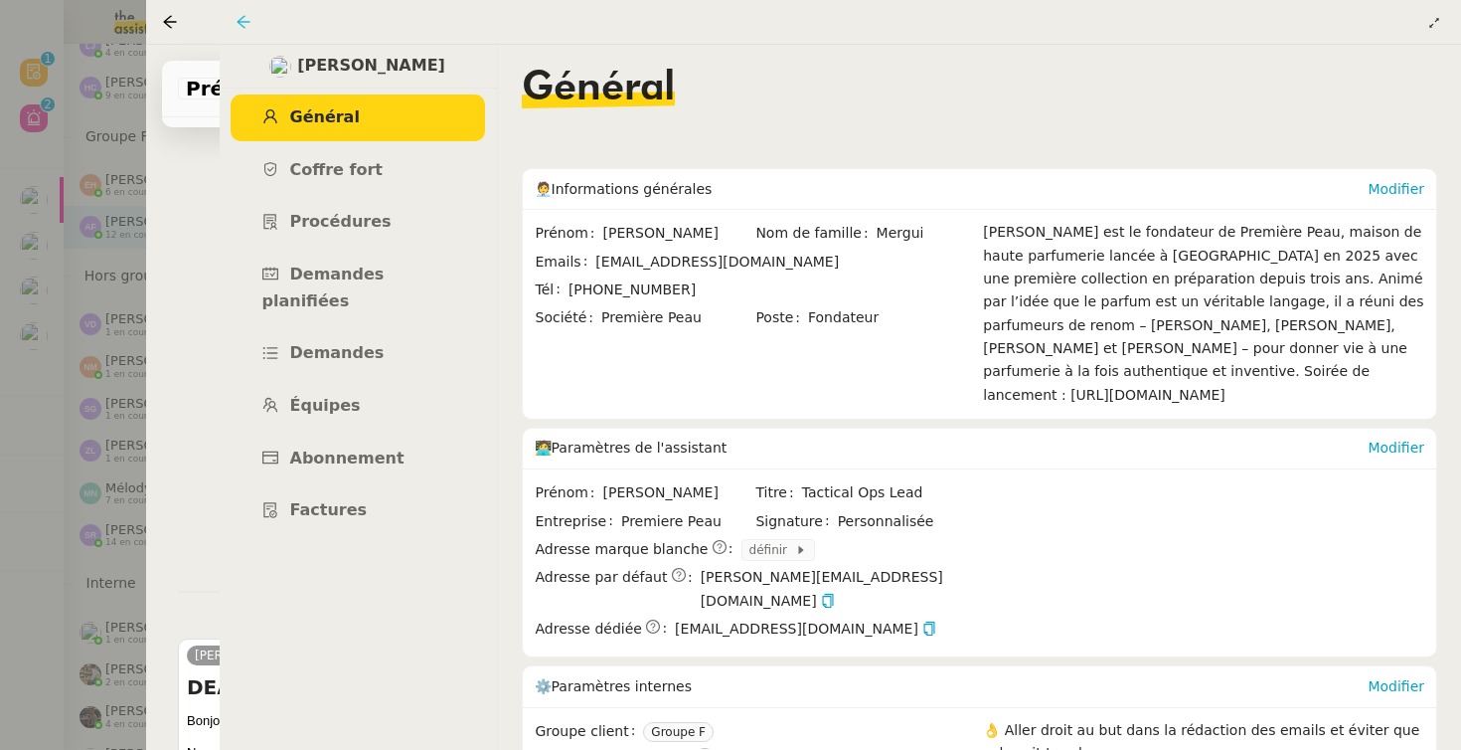
click at [244, 20] on icon at bounding box center [244, 22] width 16 height 16
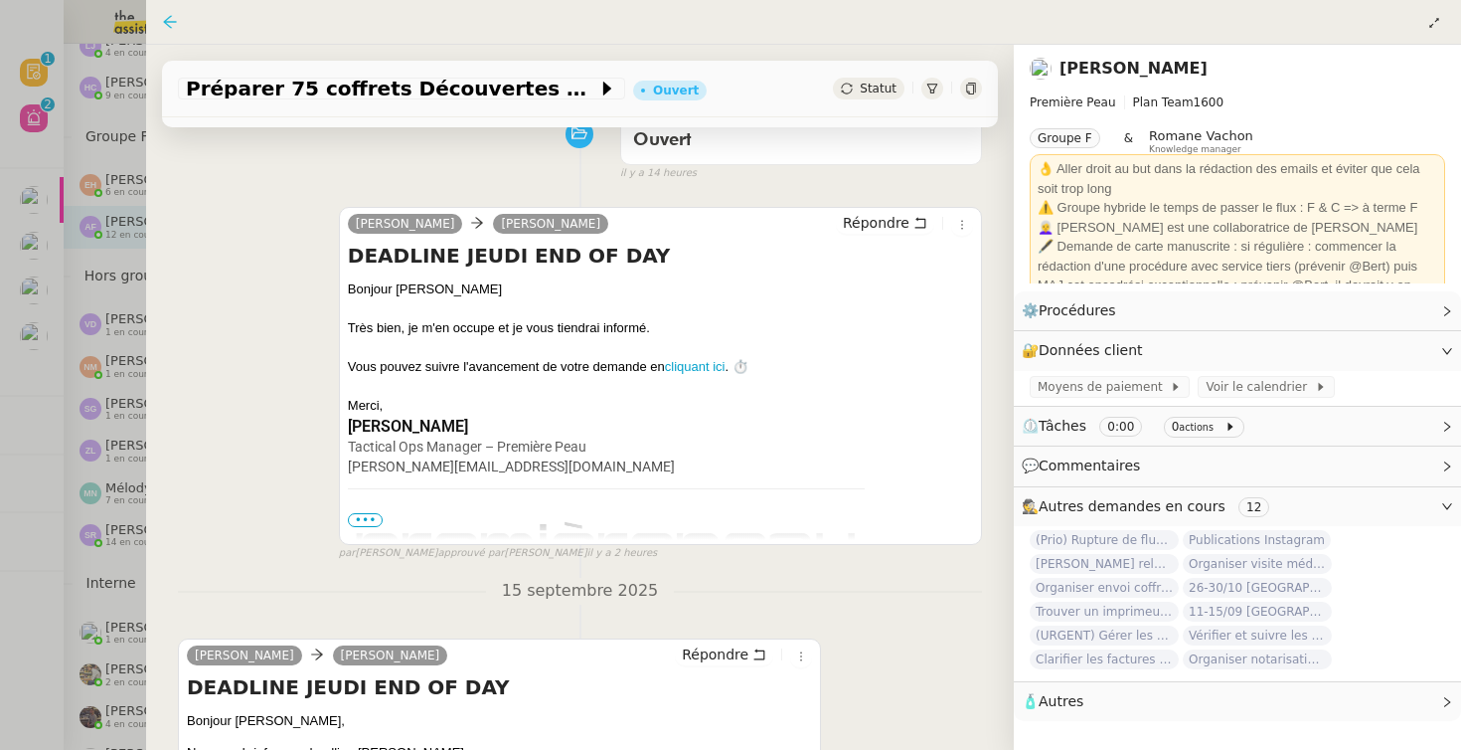
click at [174, 20] on icon at bounding box center [170, 22] width 16 height 16
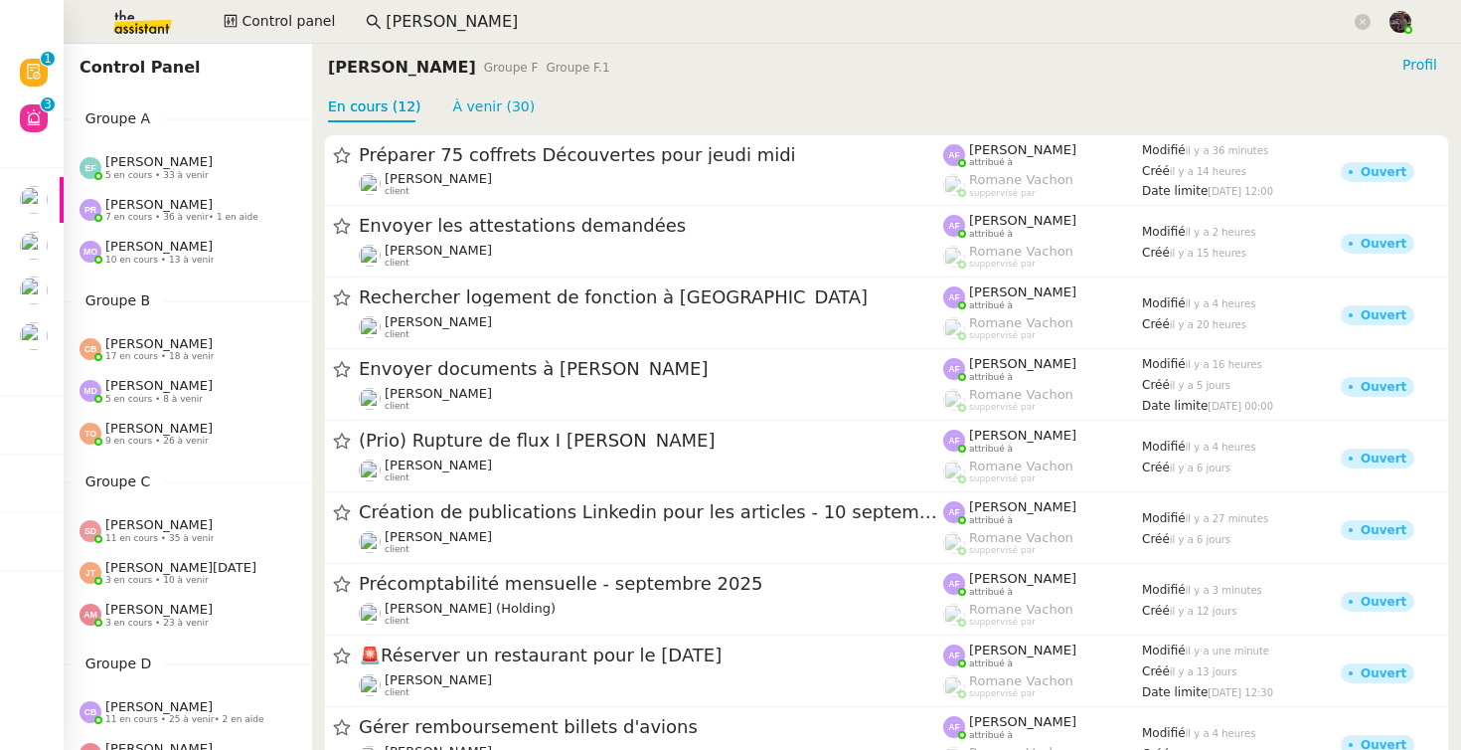
click at [163, 174] on span "5 en cours • 33 à venir" at bounding box center [156, 175] width 103 height 11
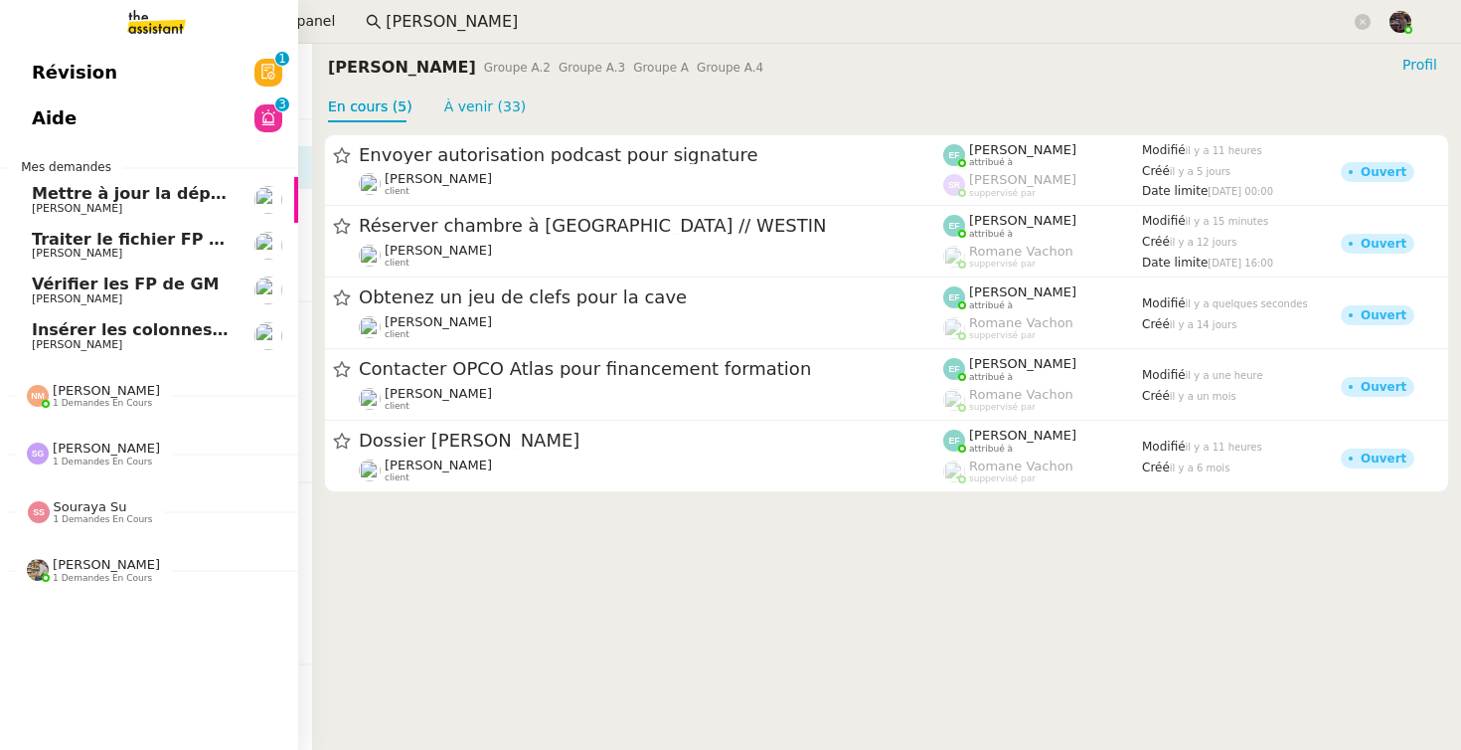
click at [18, 98] on link "Aide 0 1 2 3 4 5 6 7 8 9" at bounding box center [149, 118] width 298 height 46
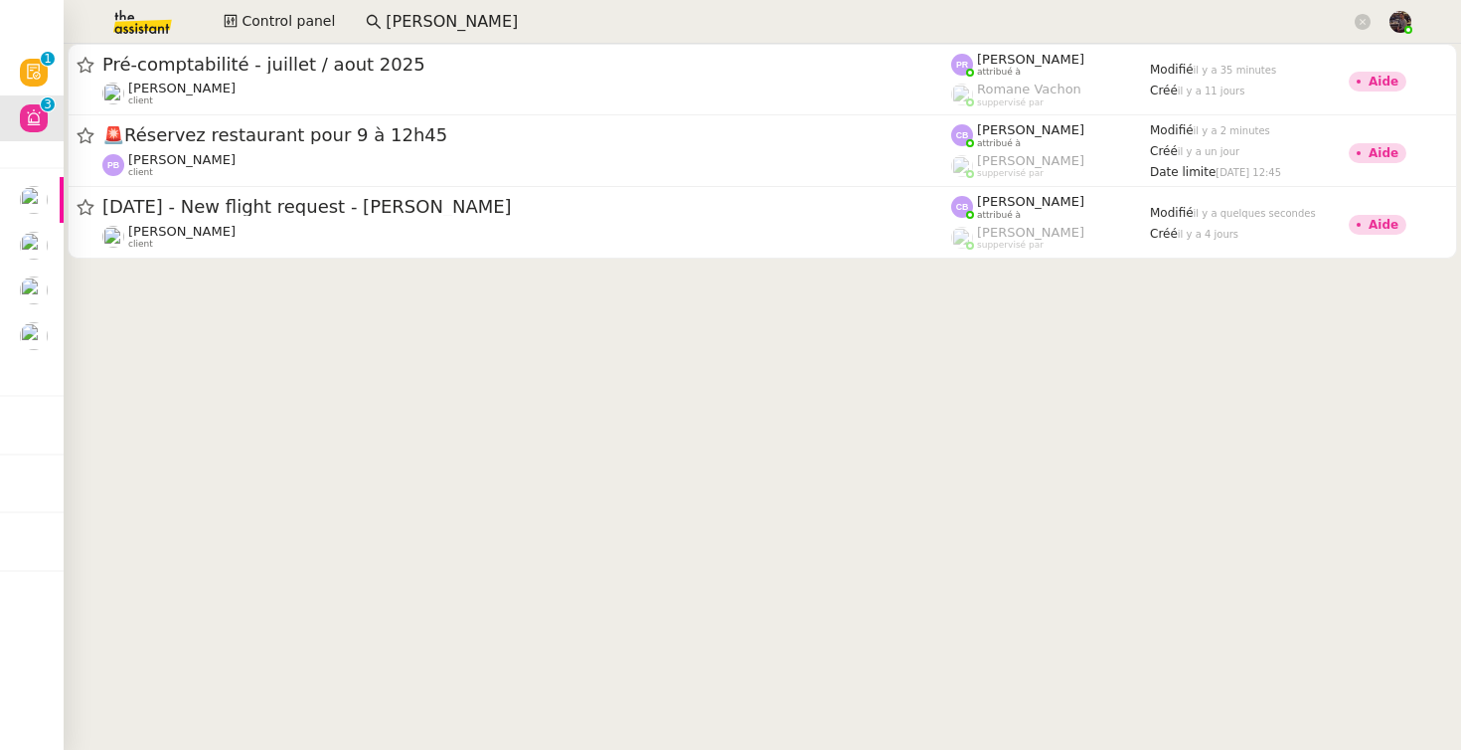
click at [374, 380] on cdk-virtual-scroll-viewport "Pré-comptabilité - juillet / aout 2025 Arthur MATHAUT client Pauline Ribas attr…" at bounding box center [763, 397] width 1398 height 706
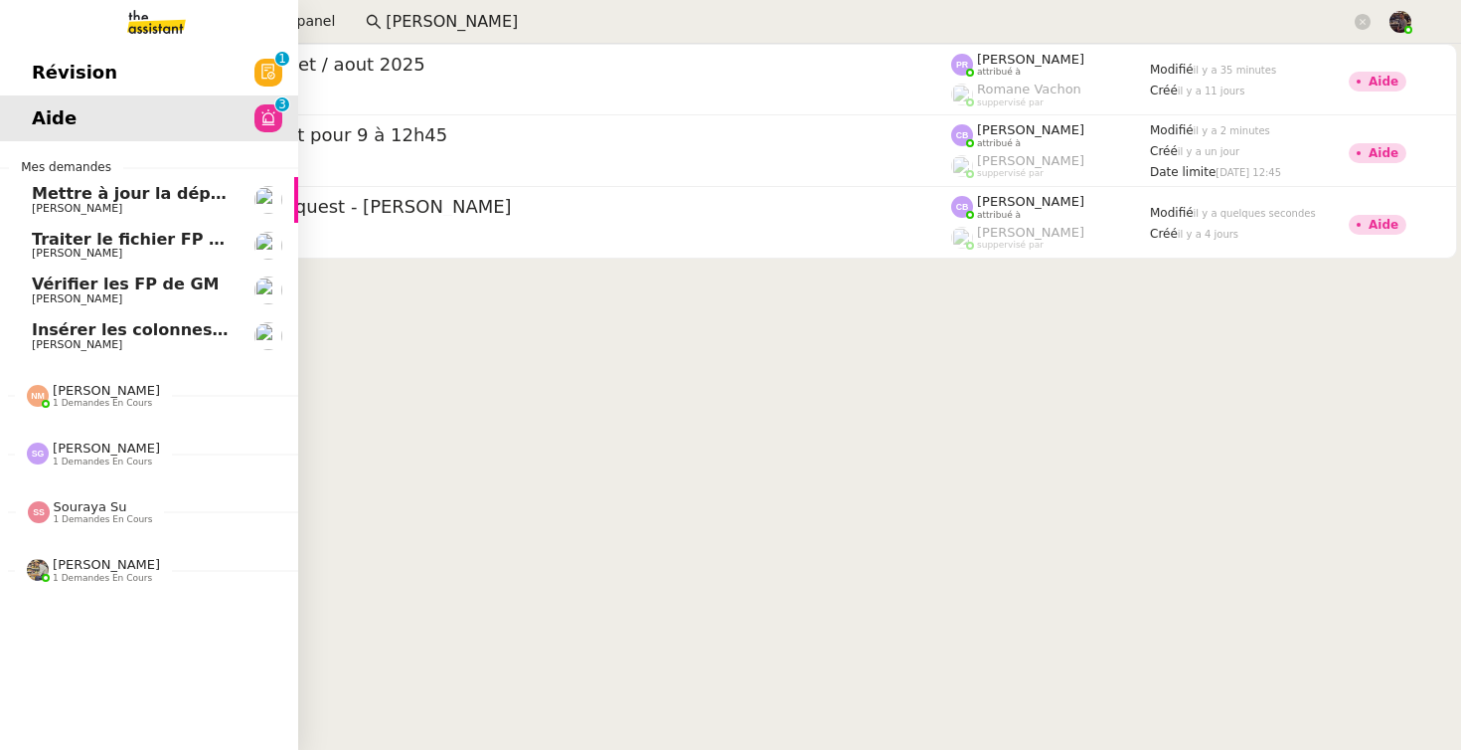
click at [120, 385] on span "[PERSON_NAME]" at bounding box center [106, 390] width 107 height 15
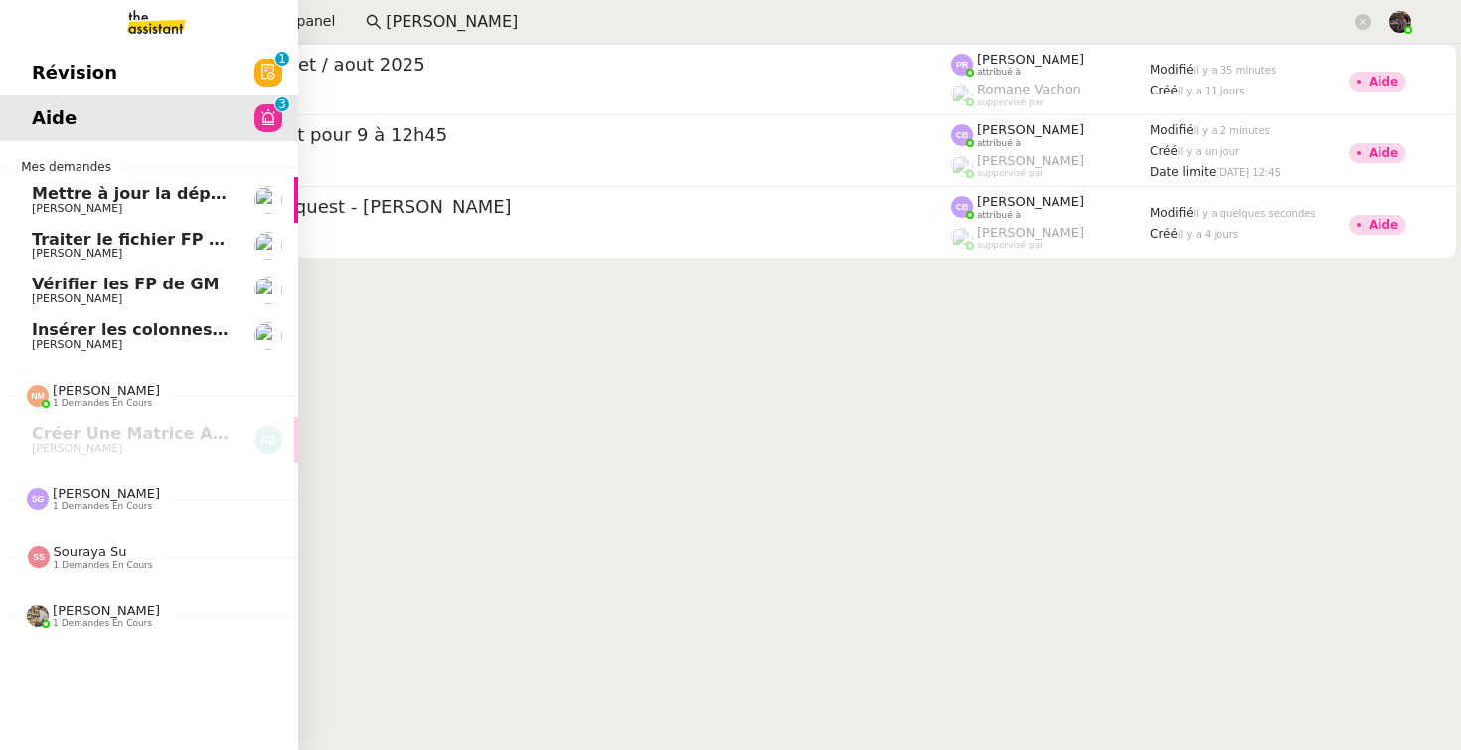
click at [134, 341] on span "Camille Cazade" at bounding box center [132, 345] width 201 height 12
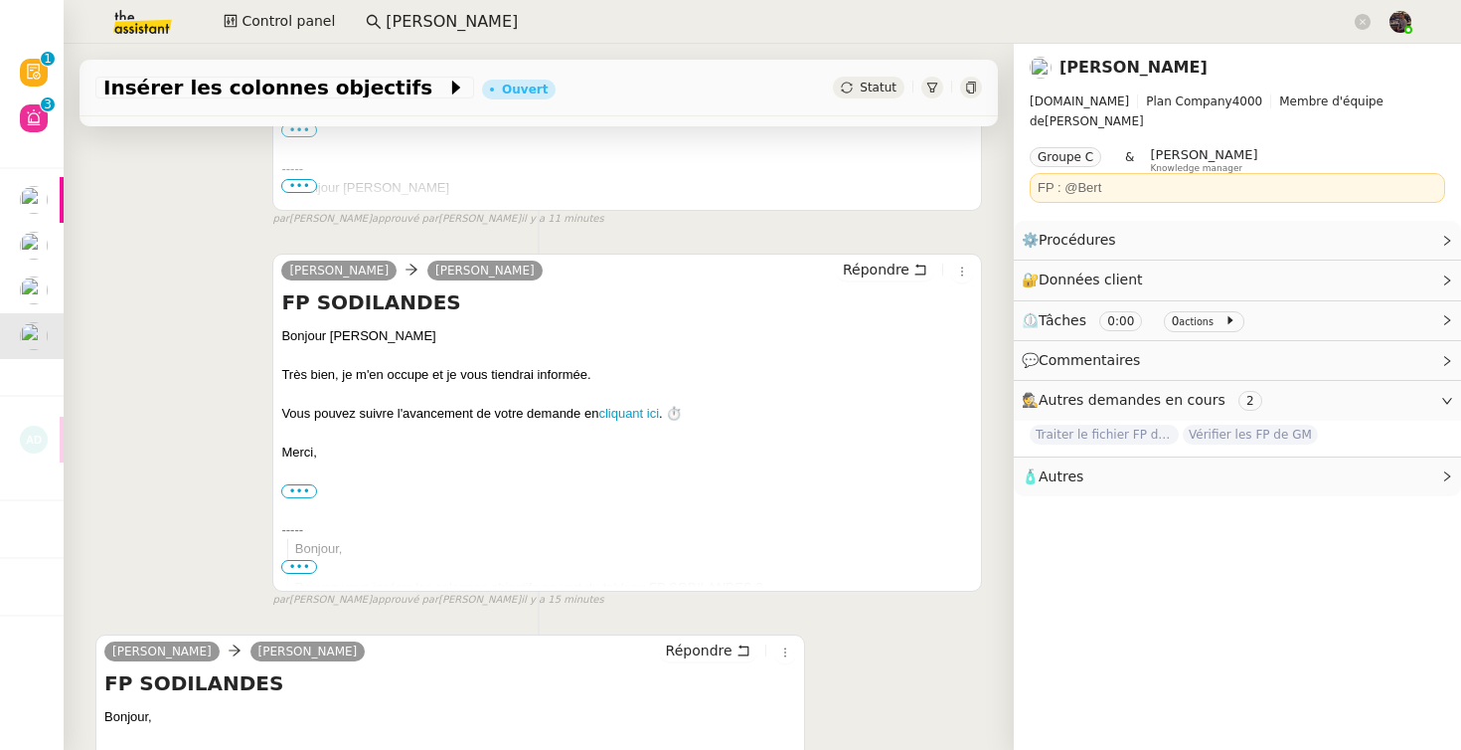
scroll to position [797, 0]
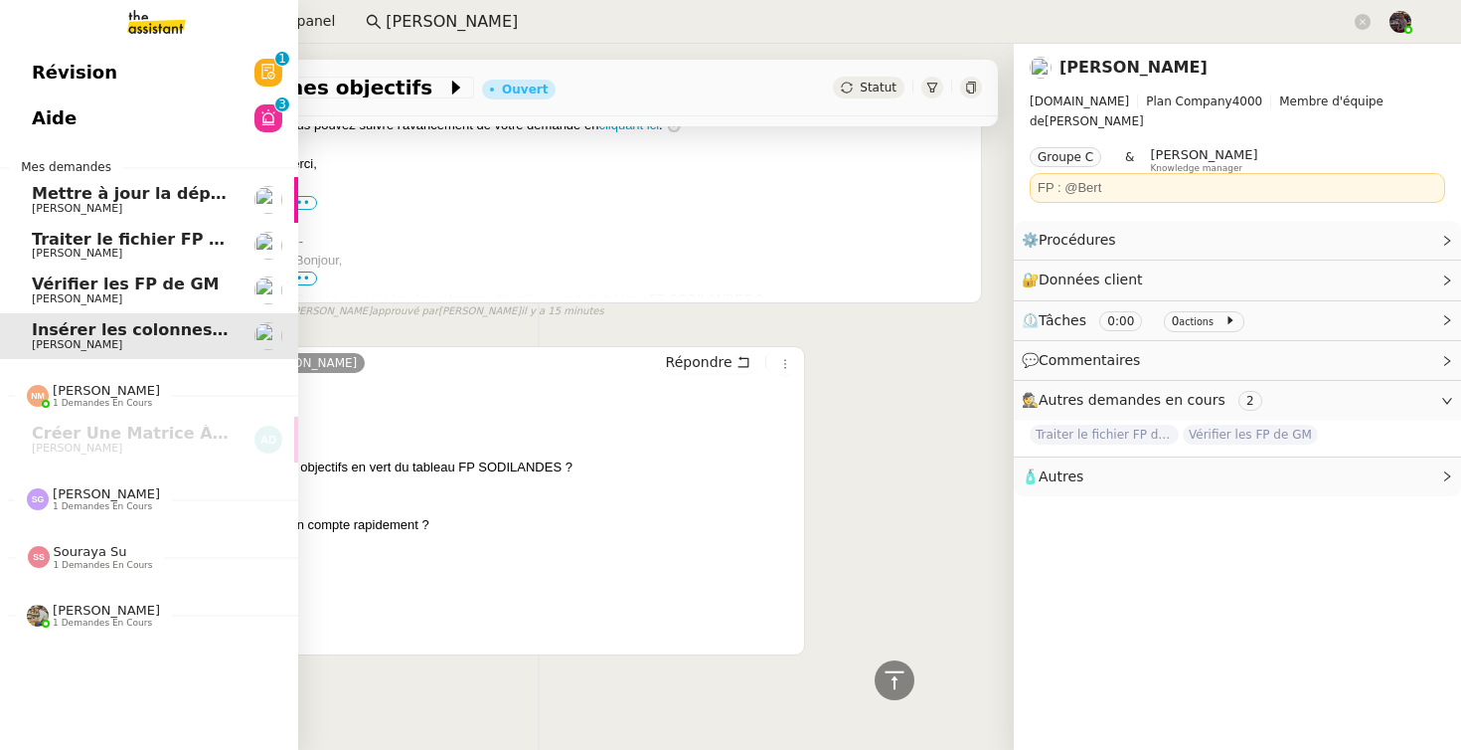
click at [56, 290] on span "Vérifier les FP de GM" at bounding box center [126, 283] width 188 height 19
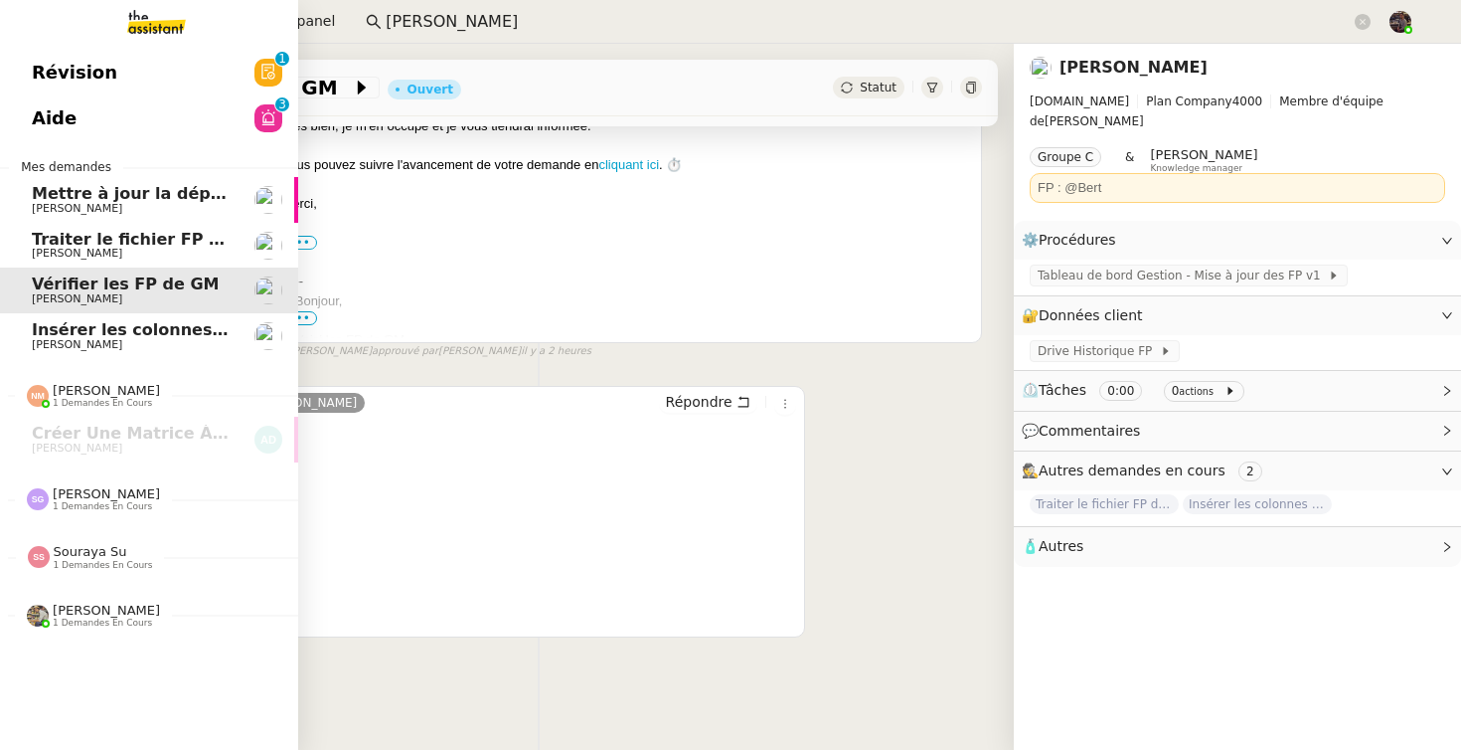
click at [163, 228] on link "Traiter le fichier FP de sodilandes Camille Cazade" at bounding box center [149, 246] width 298 height 46
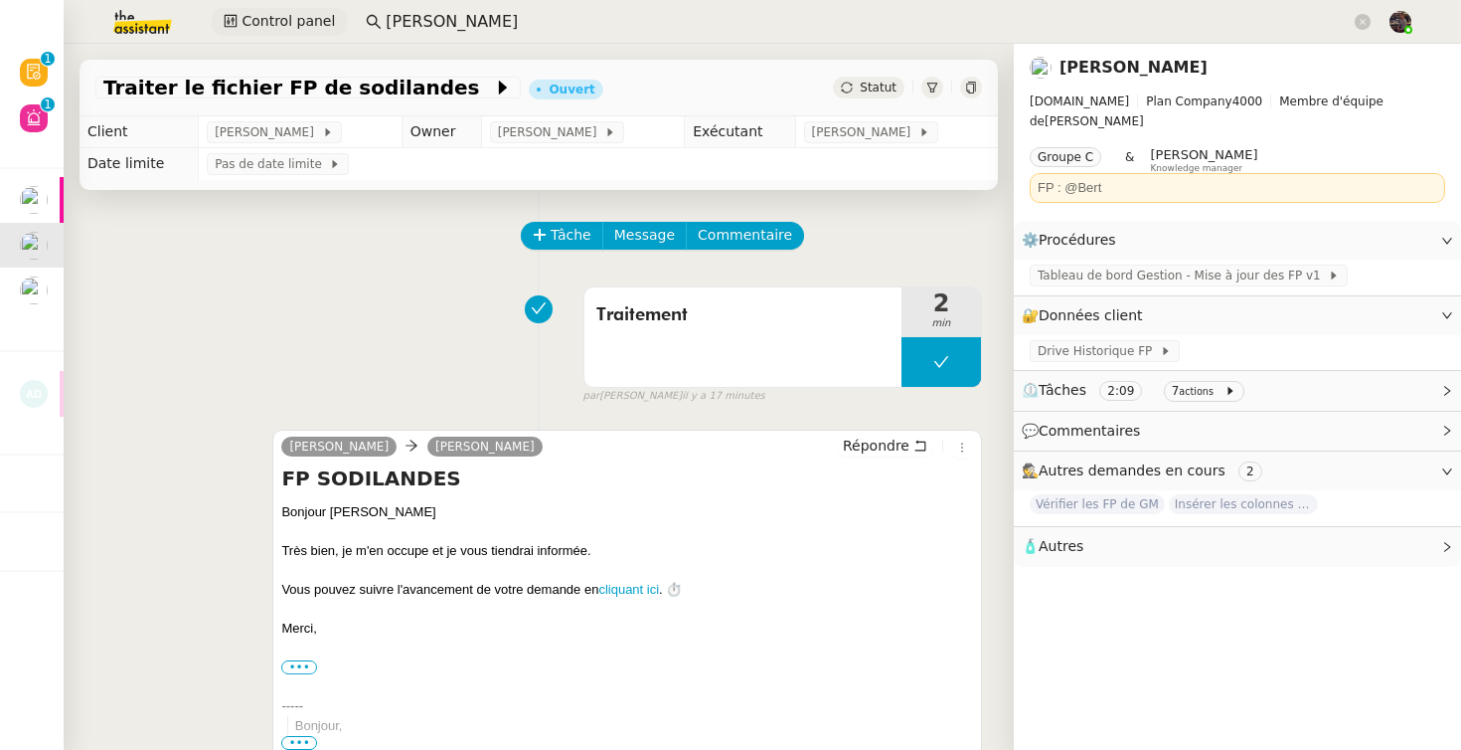
click at [257, 16] on span "Control panel" at bounding box center [288, 21] width 93 height 23
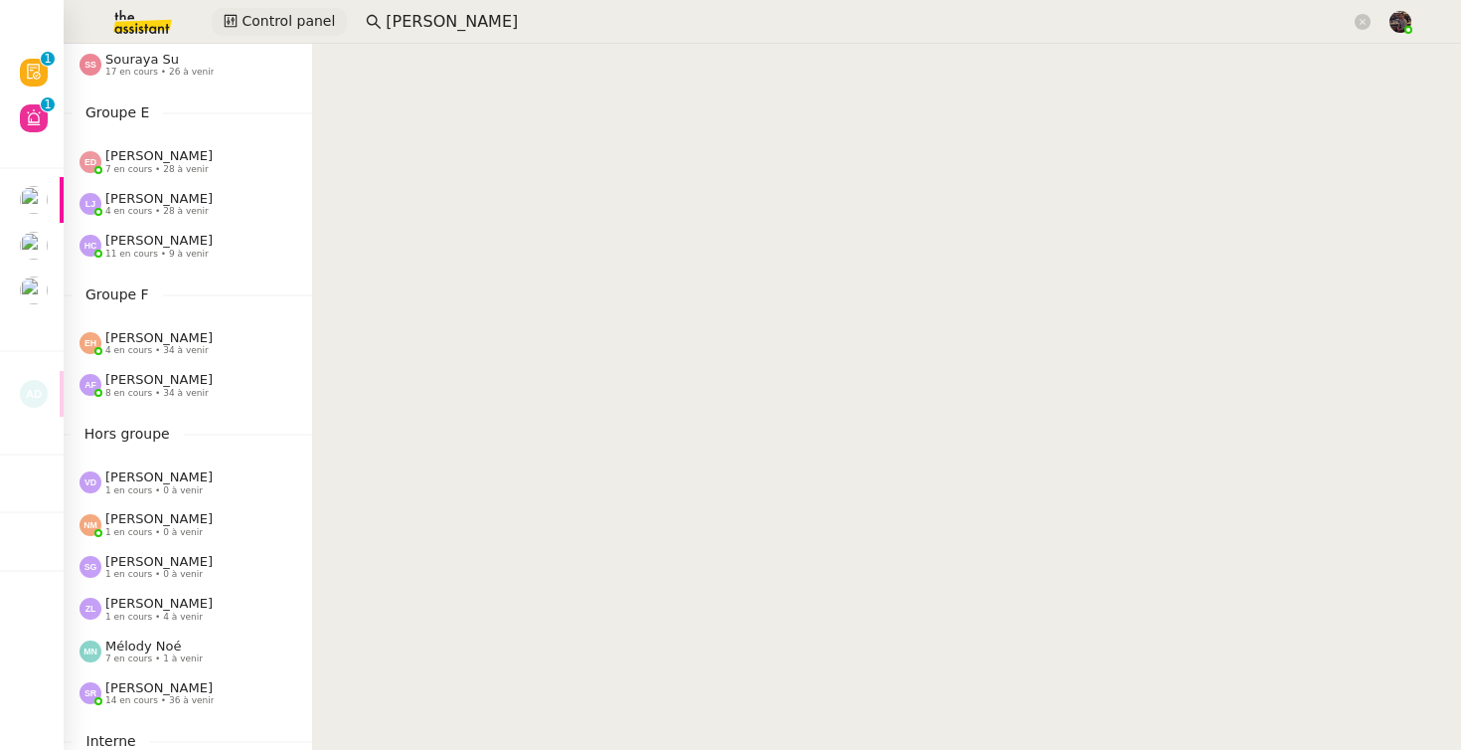
scroll to position [760, 0]
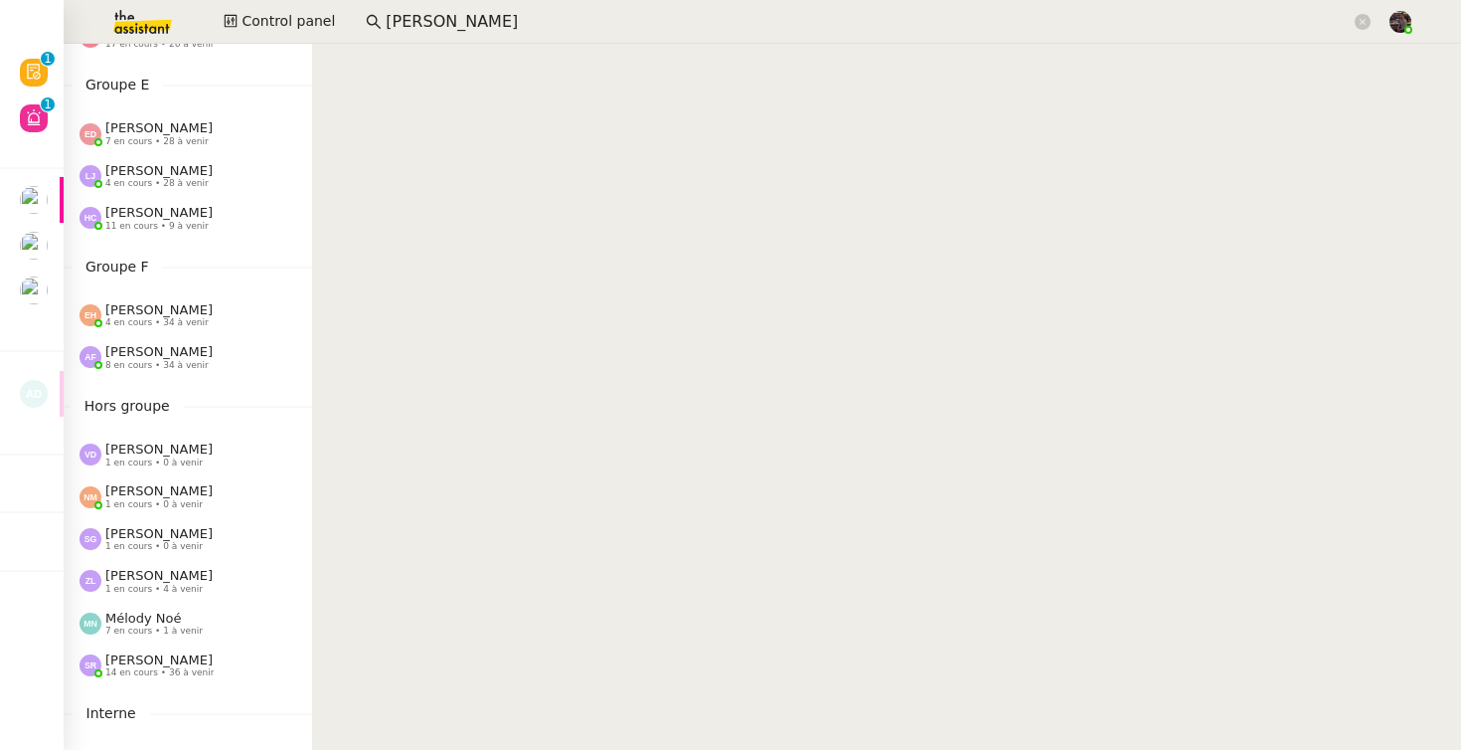
click at [137, 445] on span "[PERSON_NAME]" at bounding box center [158, 448] width 107 height 15
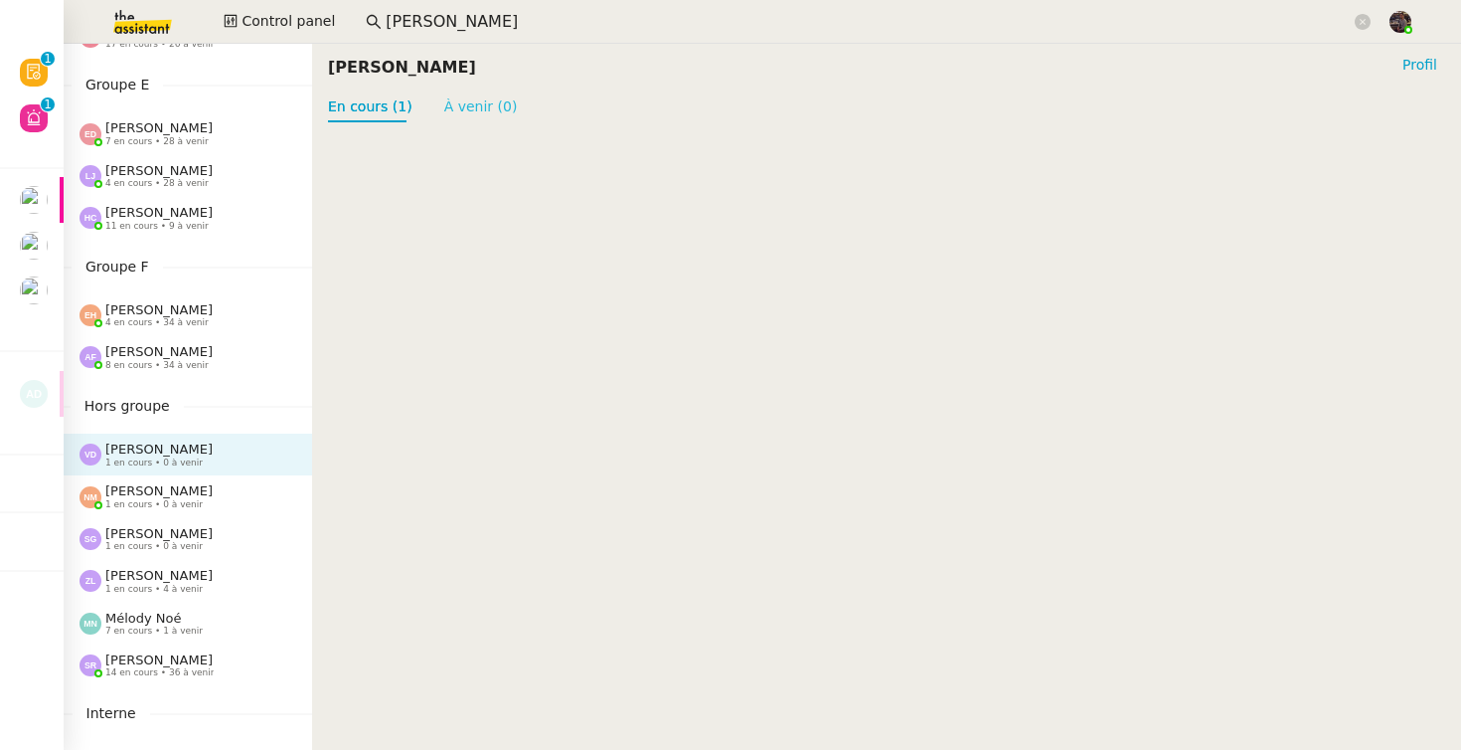
click at [467, 101] on link "À venir (0)" at bounding box center [481, 106] width 74 height 16
click at [365, 108] on link "En cours (1)" at bounding box center [370, 106] width 85 height 16
click at [191, 502] on span "1 en cours • 0 à venir" at bounding box center [153, 504] width 97 height 11
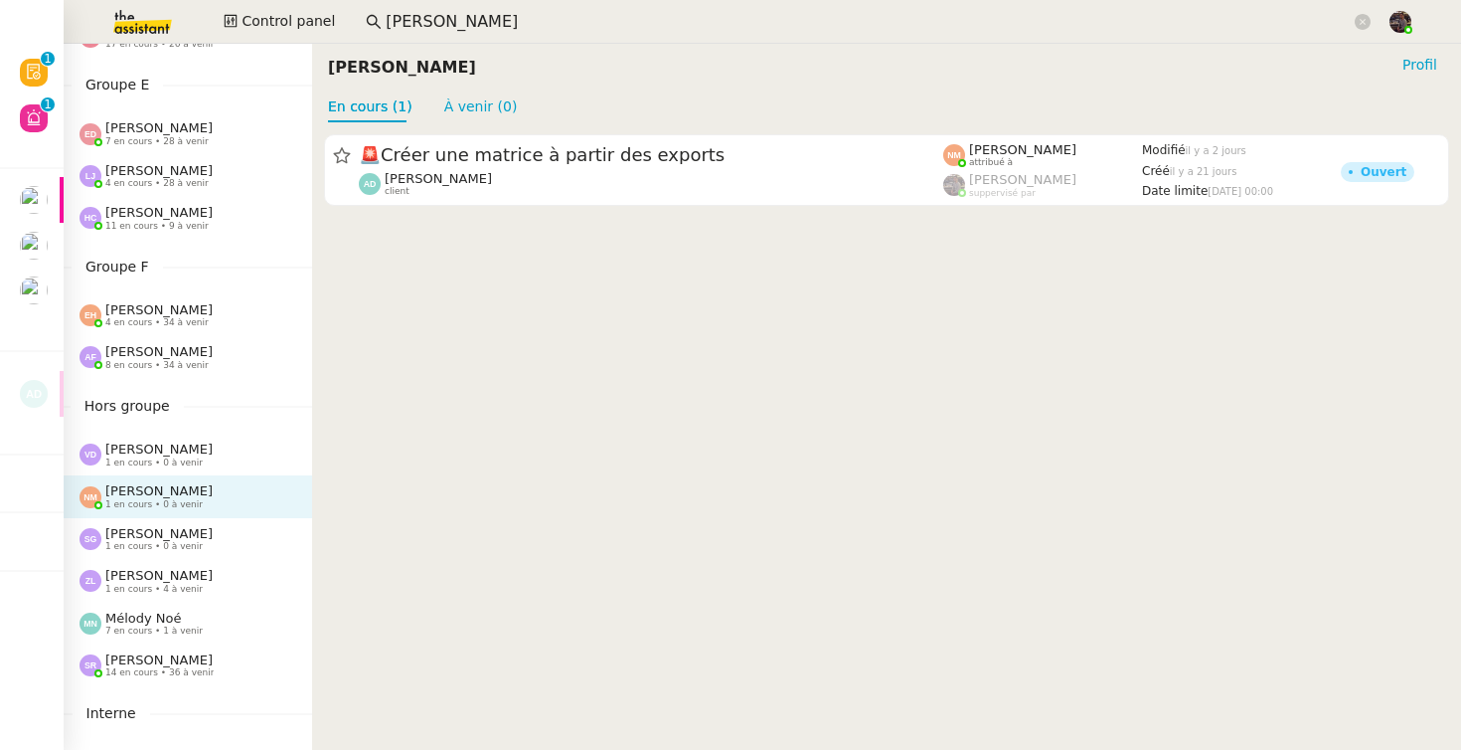
click at [211, 460] on div "Vanessa Decouflet 1 en cours • 0 à venir" at bounding box center [158, 454] width 107 height 26
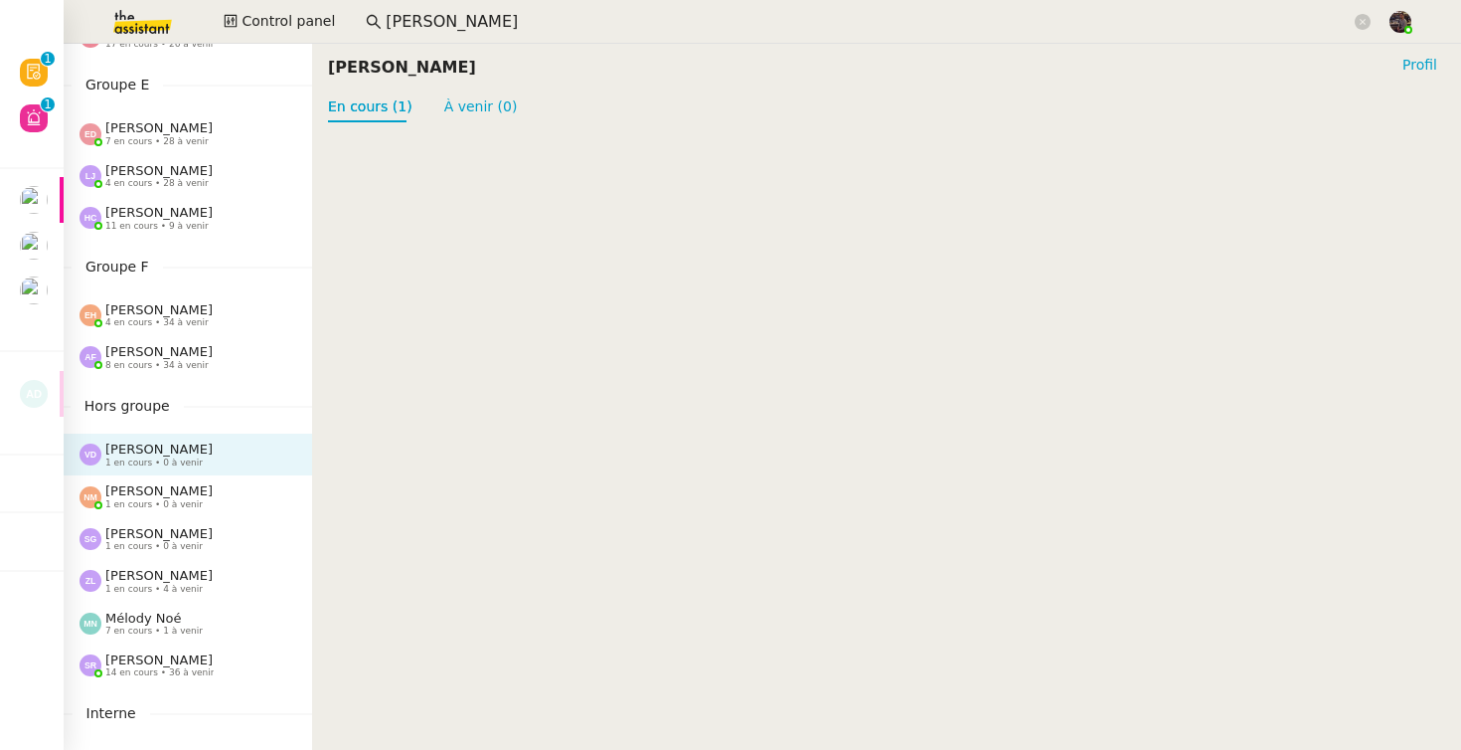
click at [131, 356] on span "[PERSON_NAME]" at bounding box center [158, 351] width 107 height 15
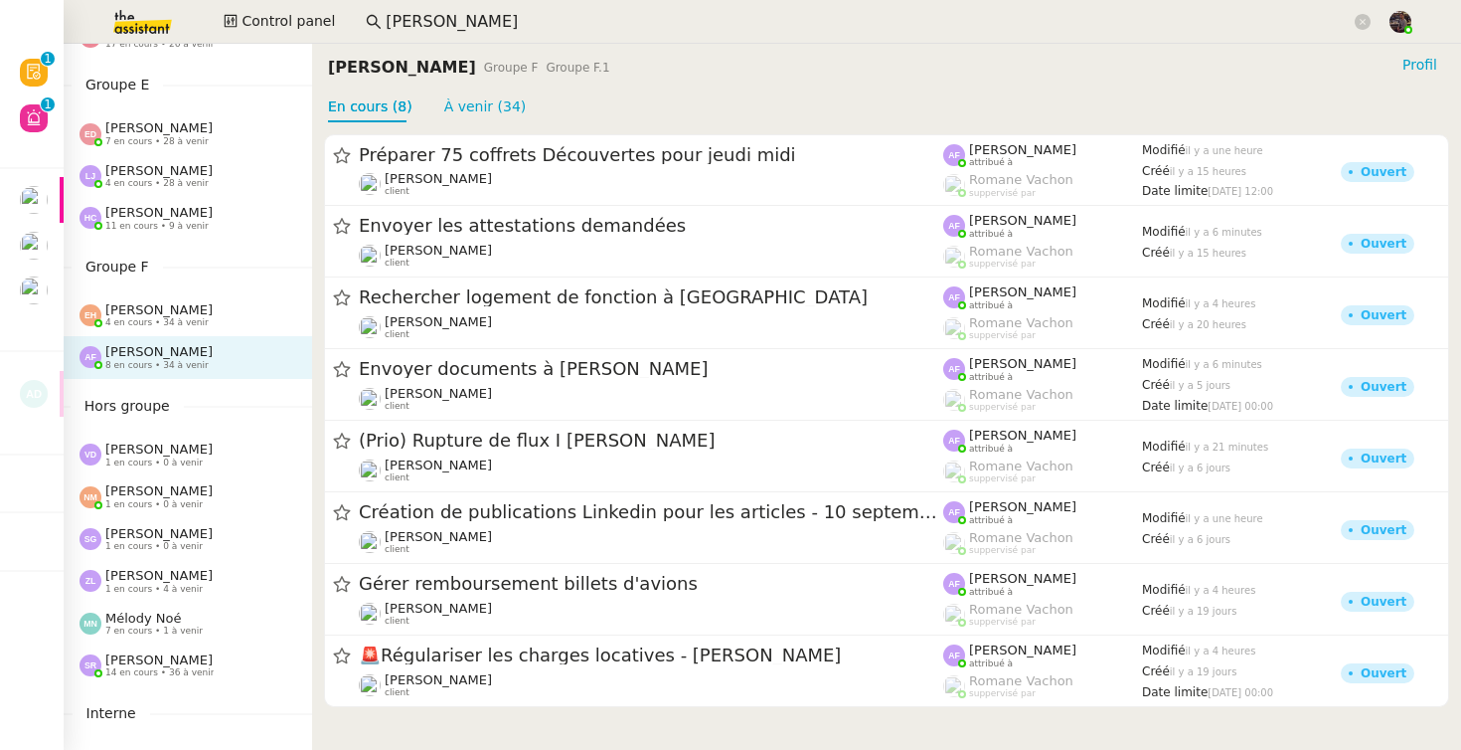
click at [162, 317] on span "4 en cours • 34 à venir" at bounding box center [156, 322] width 103 height 11
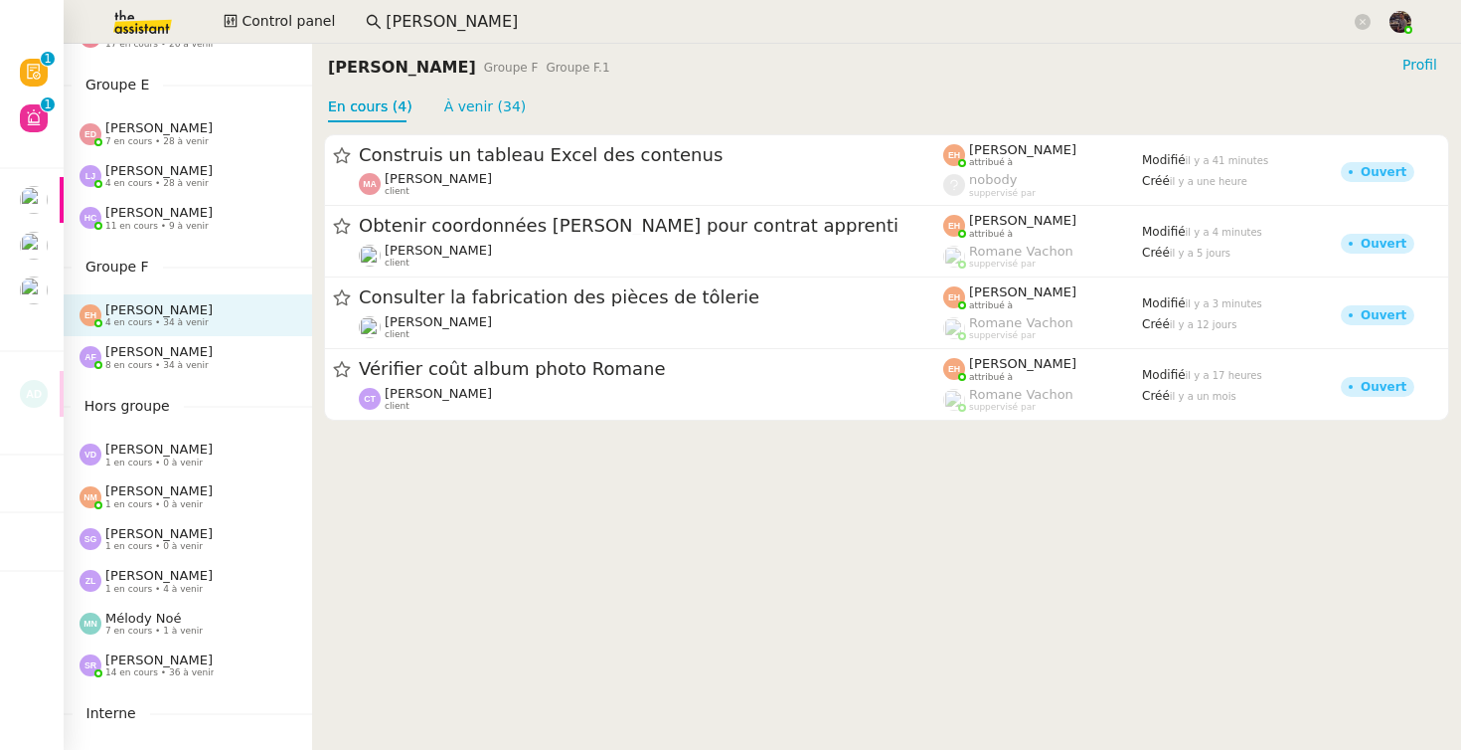
click at [156, 364] on span "8 en cours • 34 à venir" at bounding box center [156, 365] width 103 height 11
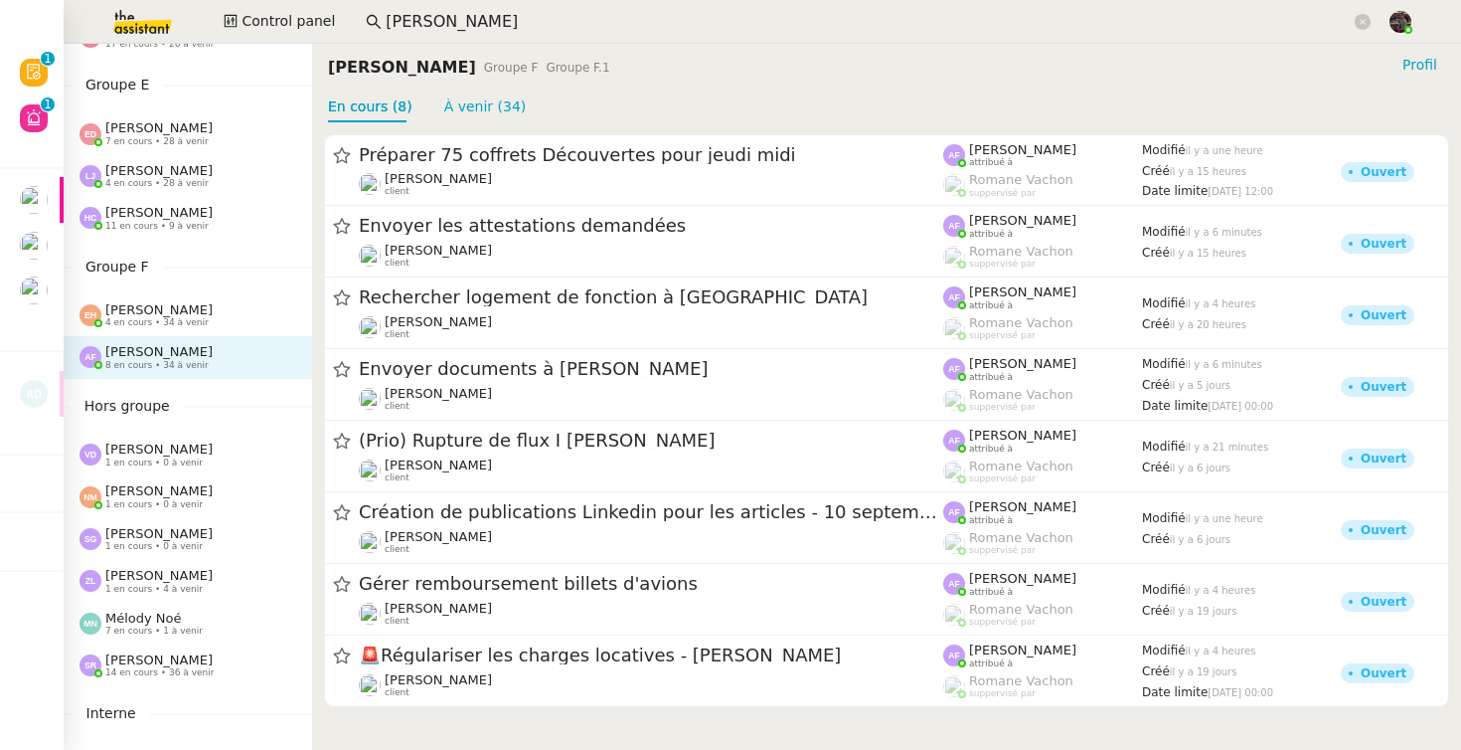
click at [159, 452] on span "[PERSON_NAME]" at bounding box center [158, 448] width 107 height 15
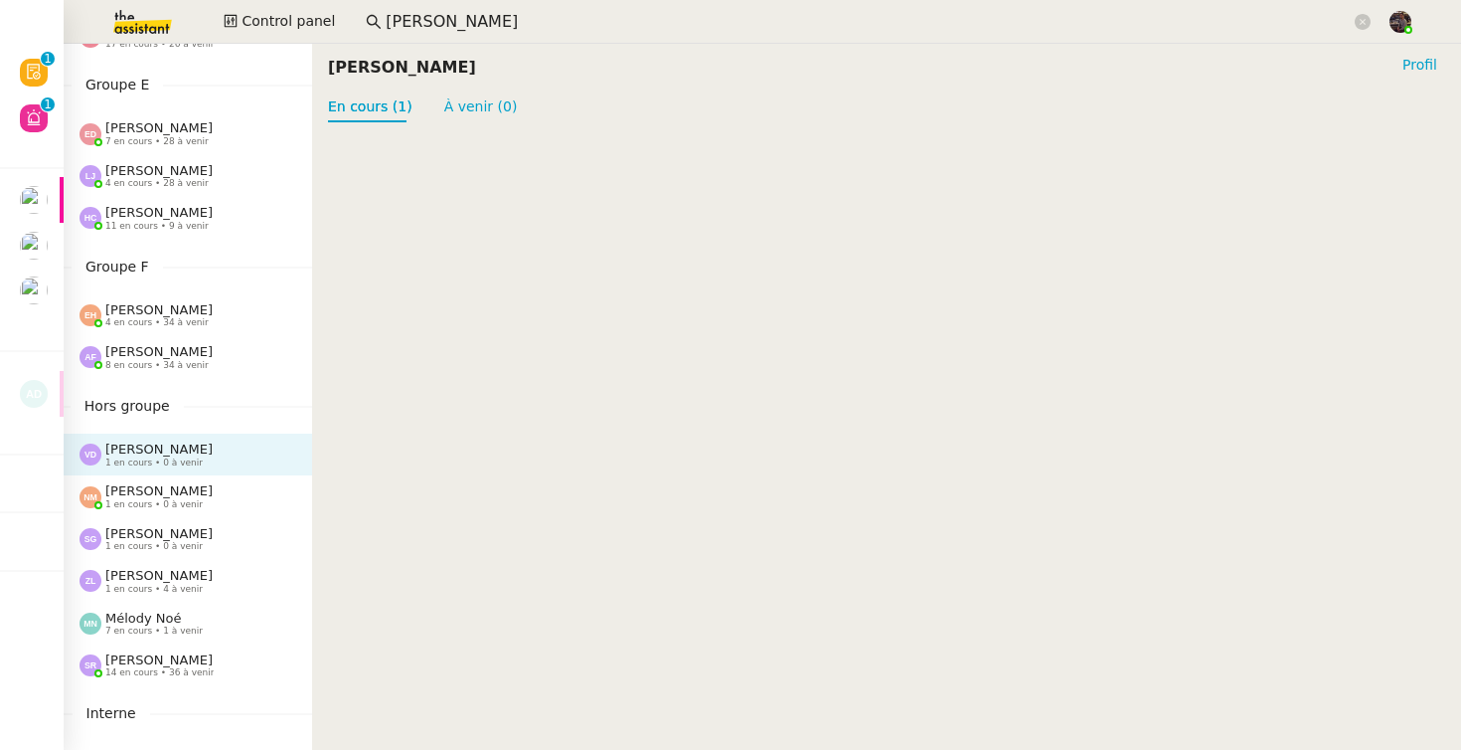
click at [170, 307] on span "[PERSON_NAME]" at bounding box center [158, 309] width 107 height 15
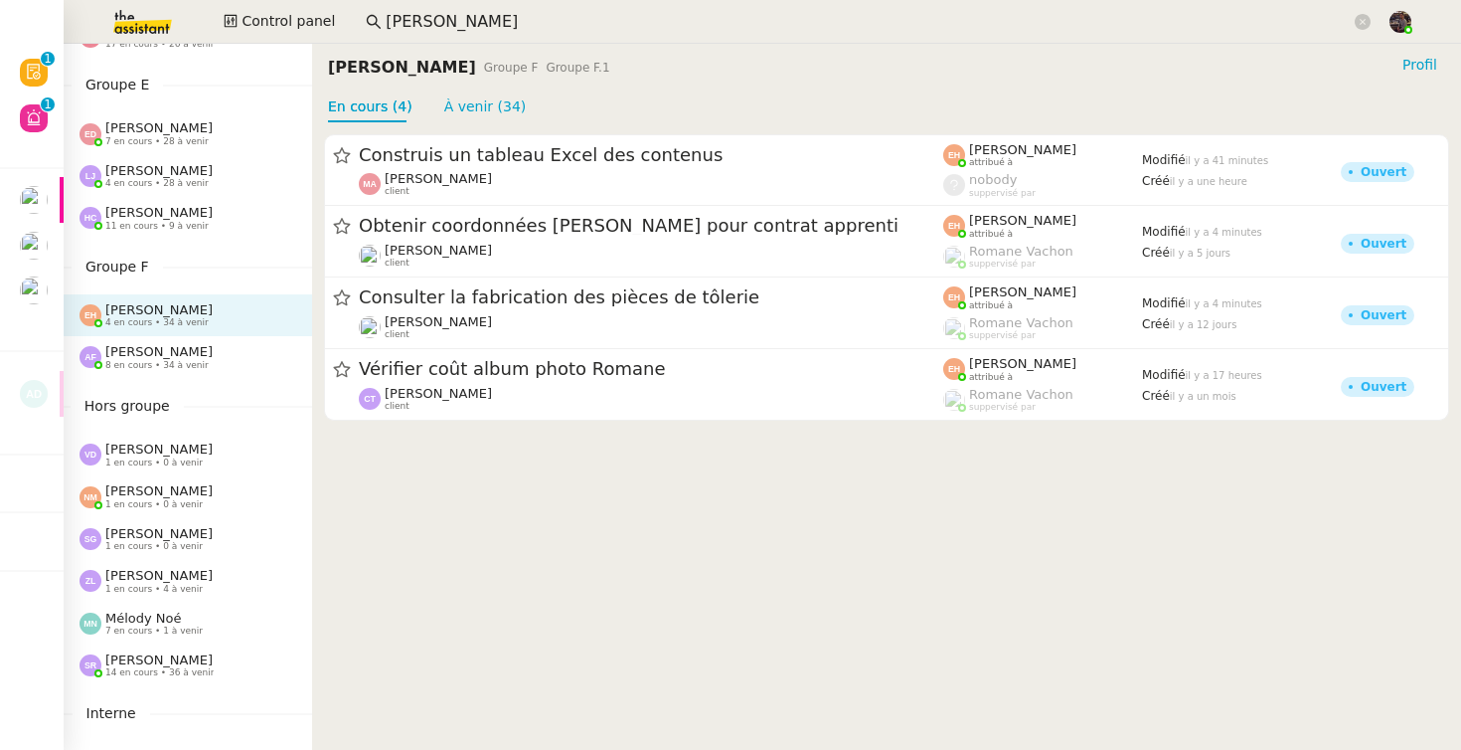
click at [482, 524] on cdk-virtual-scroll-viewport "Construis un tableau Excel des contenus Morad Adjaoud client Esther Hillenbrand…" at bounding box center [886, 435] width 1149 height 627
click at [197, 235] on div "Hannah Cassar 11 en cours • 9 à venir" at bounding box center [188, 218] width 249 height 42
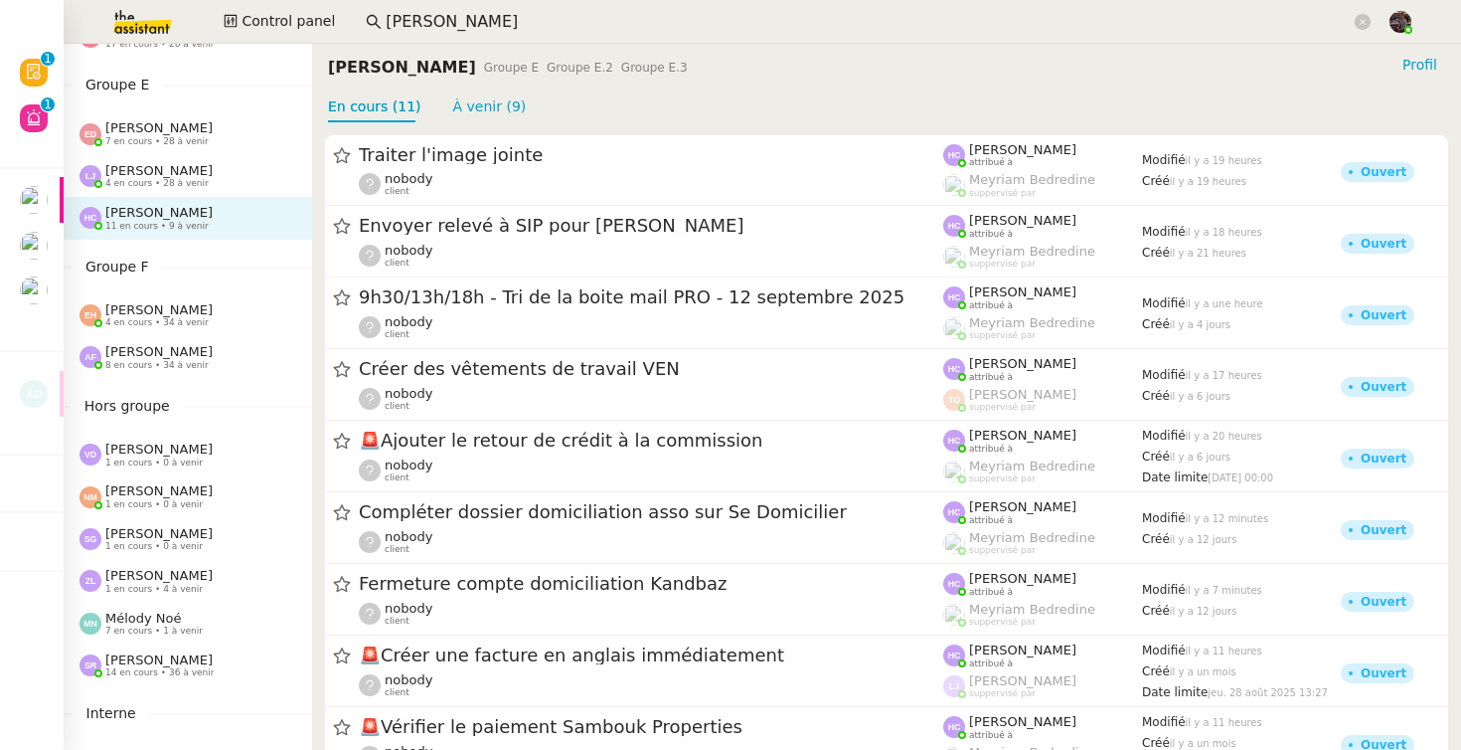
click at [205, 159] on div "Léa Jonville 4 en cours • 28 à venir" at bounding box center [188, 176] width 249 height 42
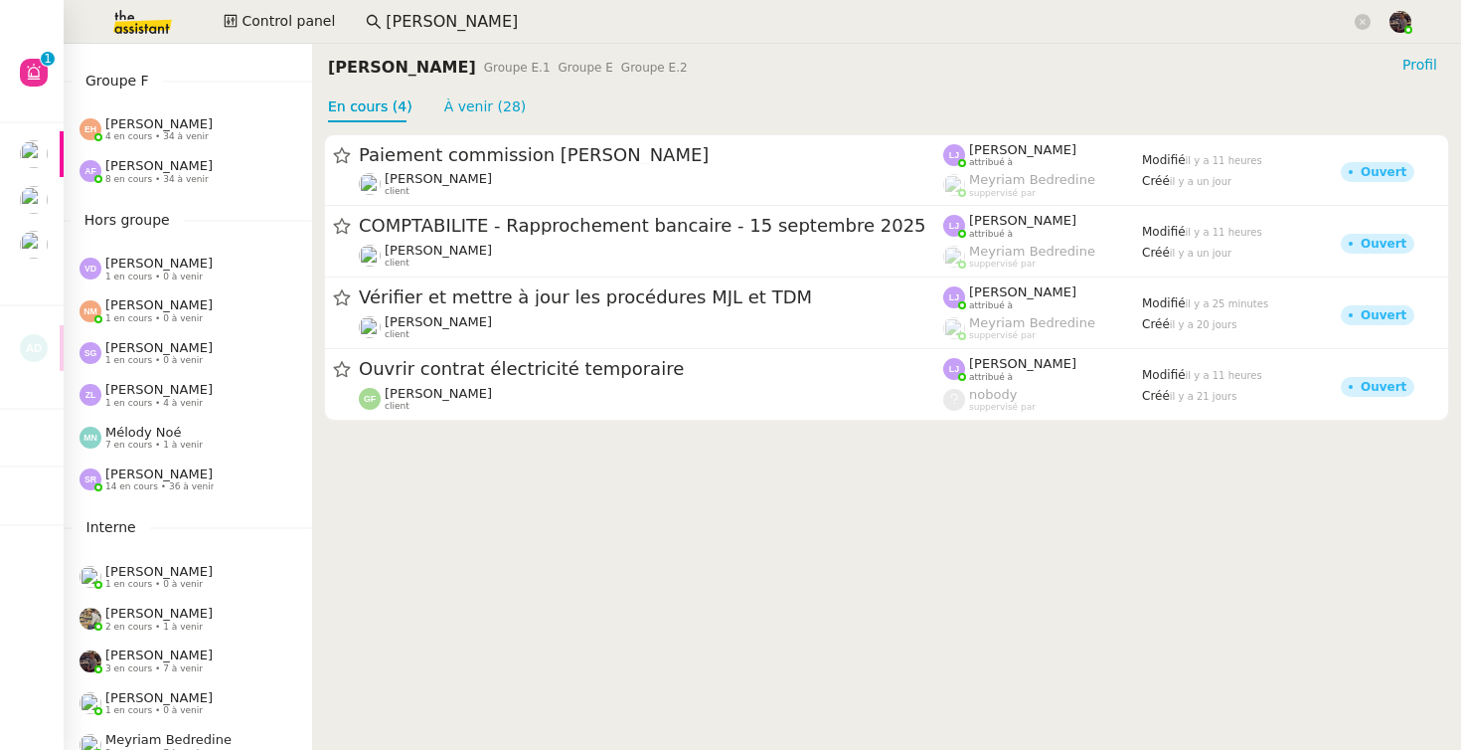
scroll to position [1004, 0]
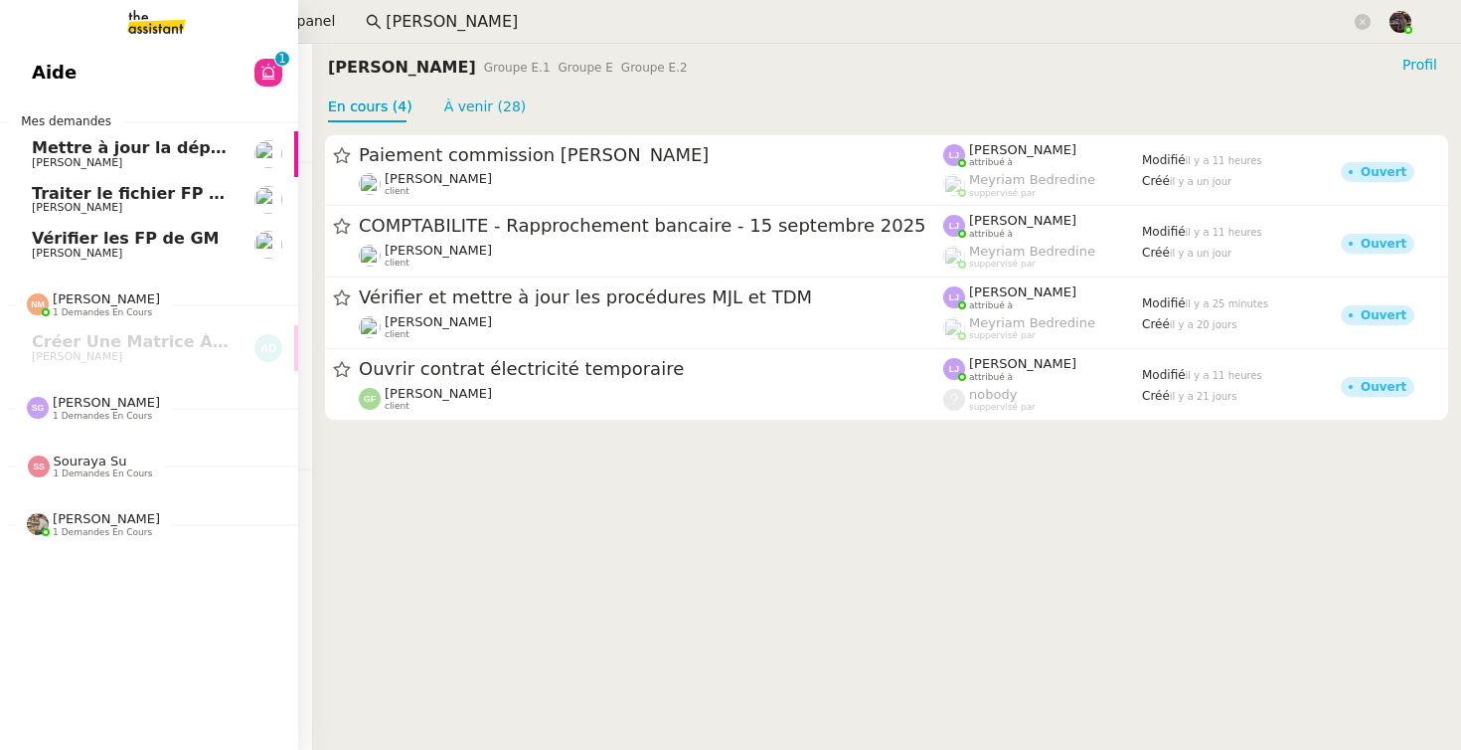
click at [5, 236] on link "Vérifier les FP de GM Camille Cazade" at bounding box center [149, 245] width 298 height 46
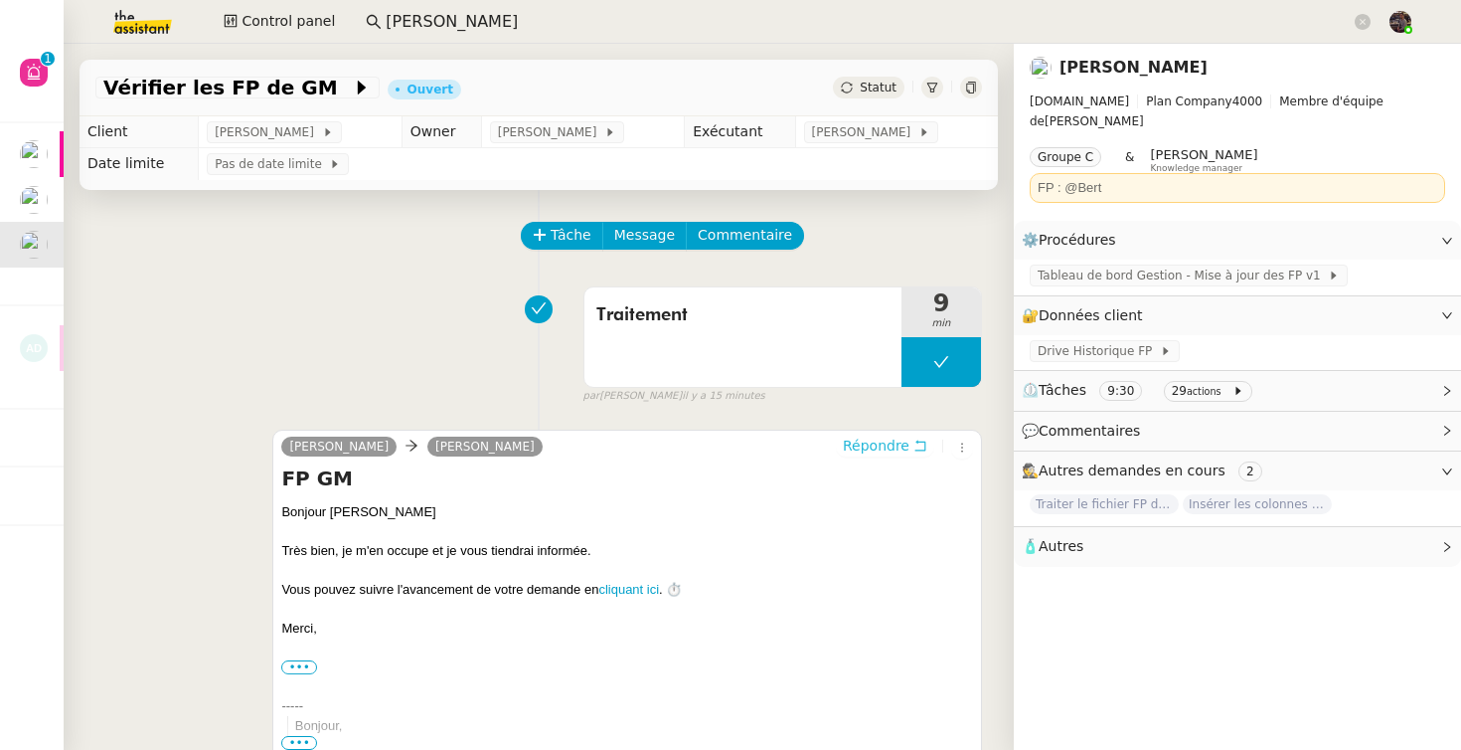
click at [883, 450] on span "Répondre" at bounding box center [876, 445] width 67 height 20
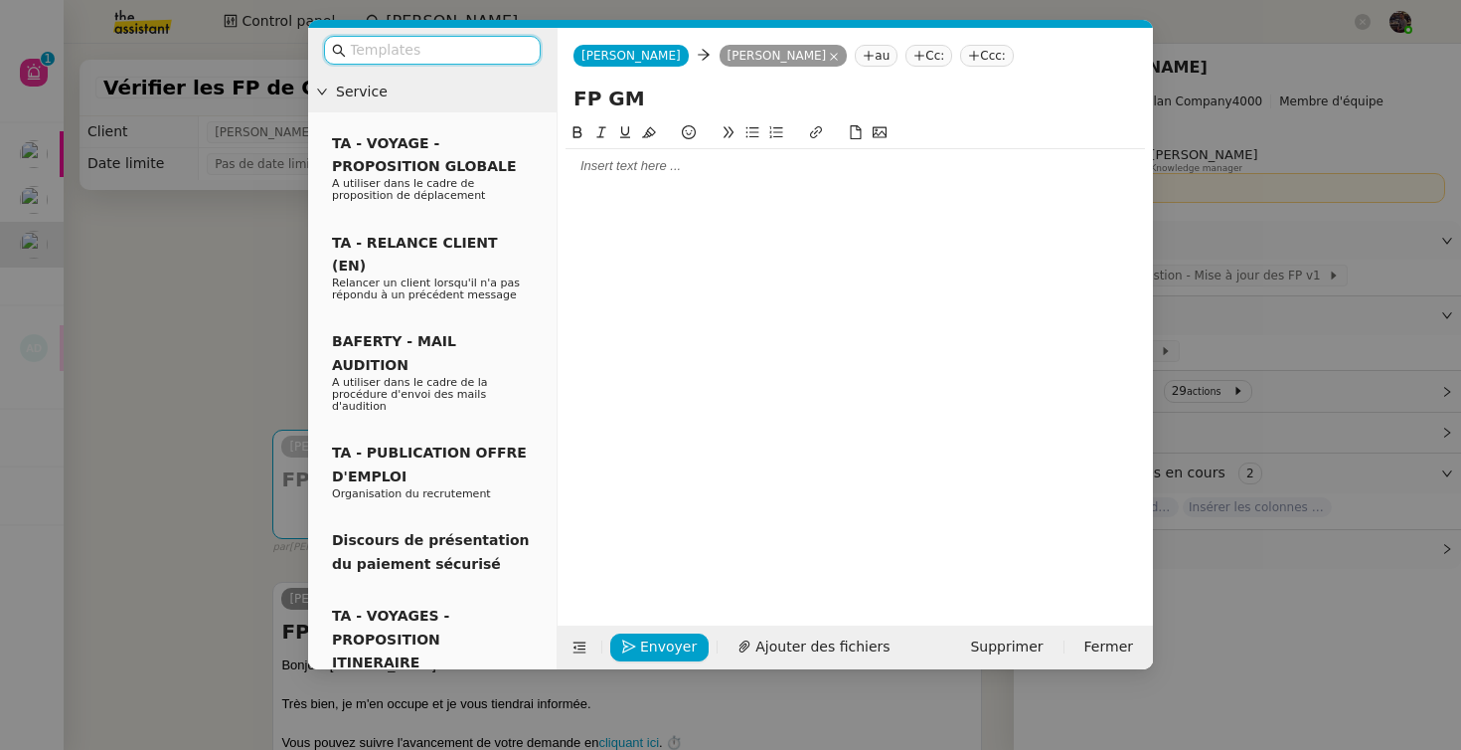
click at [721, 173] on div at bounding box center [856, 166] width 580 height 18
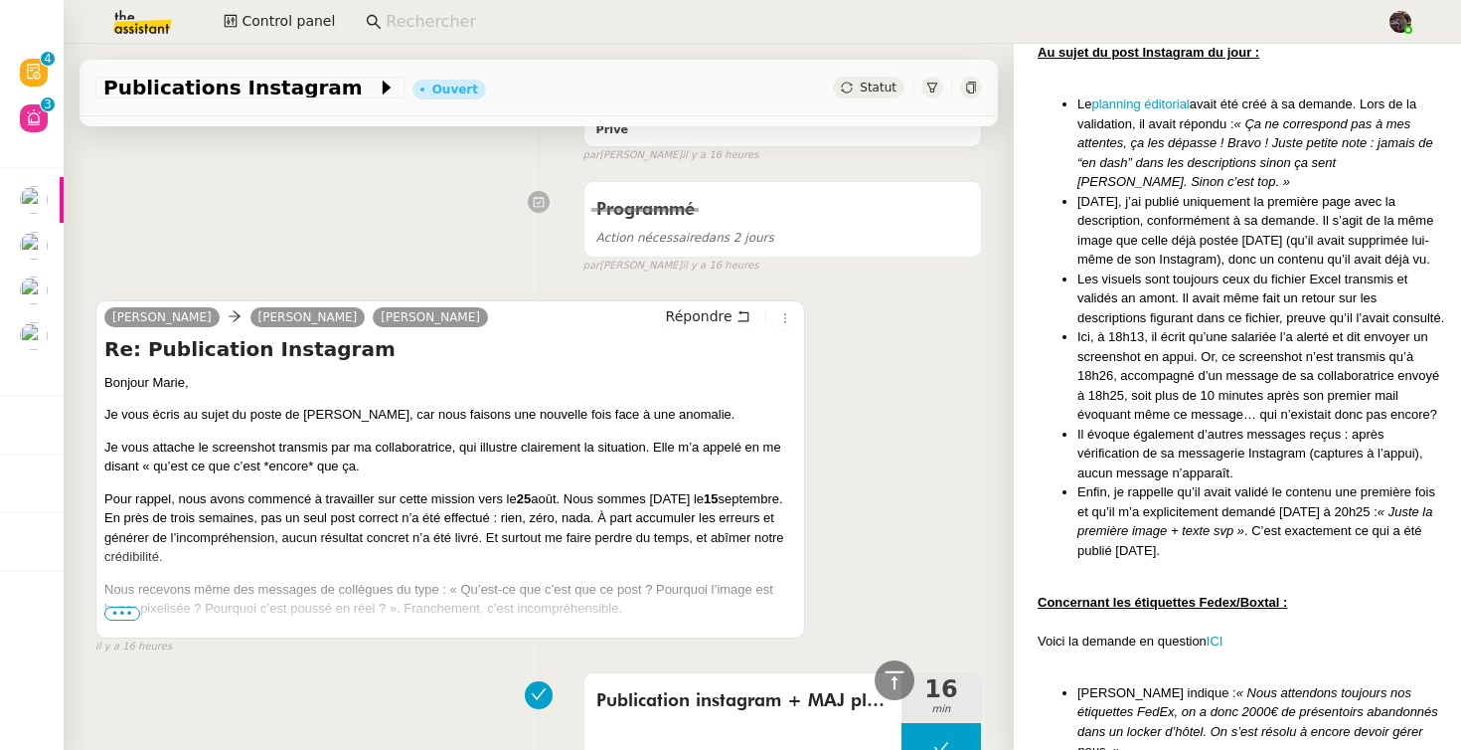
scroll to position [3976, 0]
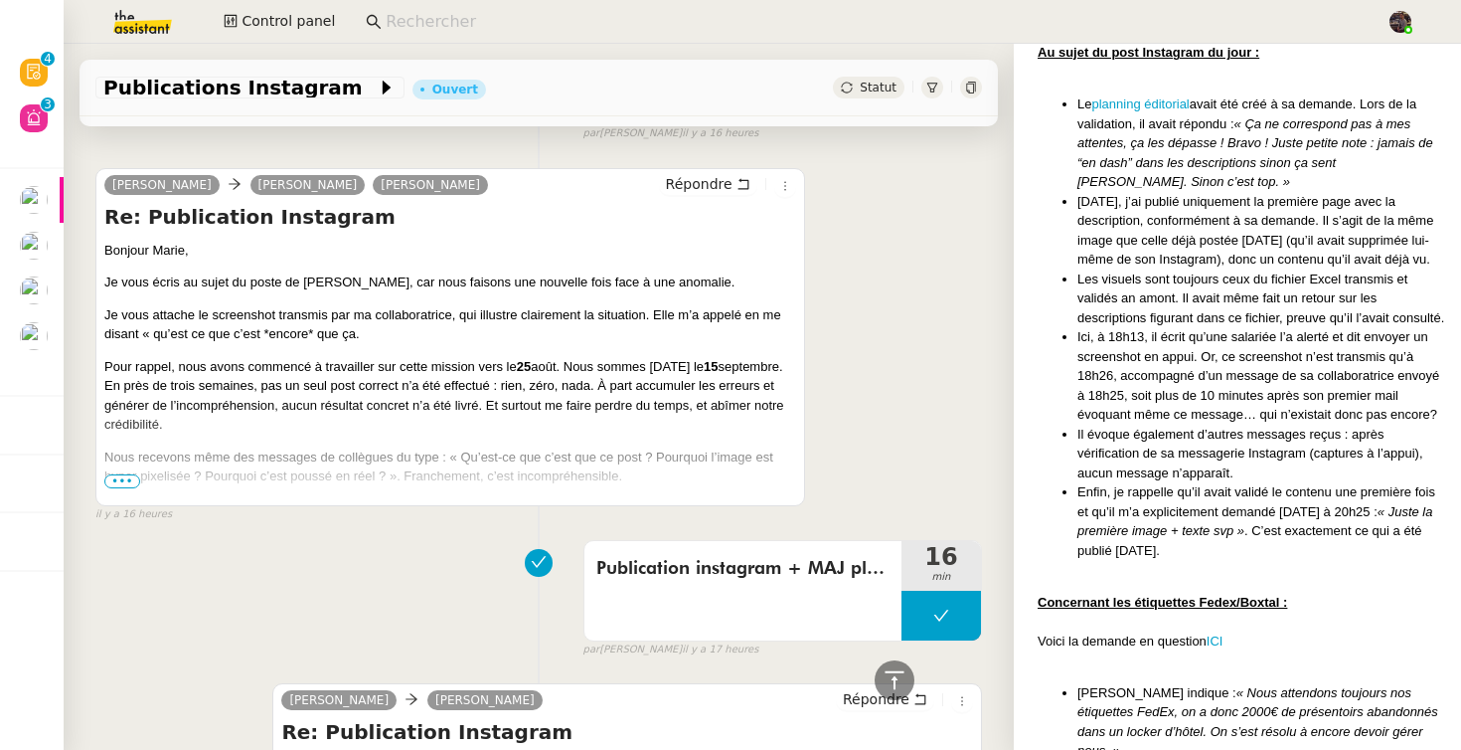
click at [825, 385] on div "[PERSON_NAME] [PERSON_NAME] Re: Publication Instagram Bonjour [PERSON_NAME], Je…" at bounding box center [538, 336] width 887 height 373
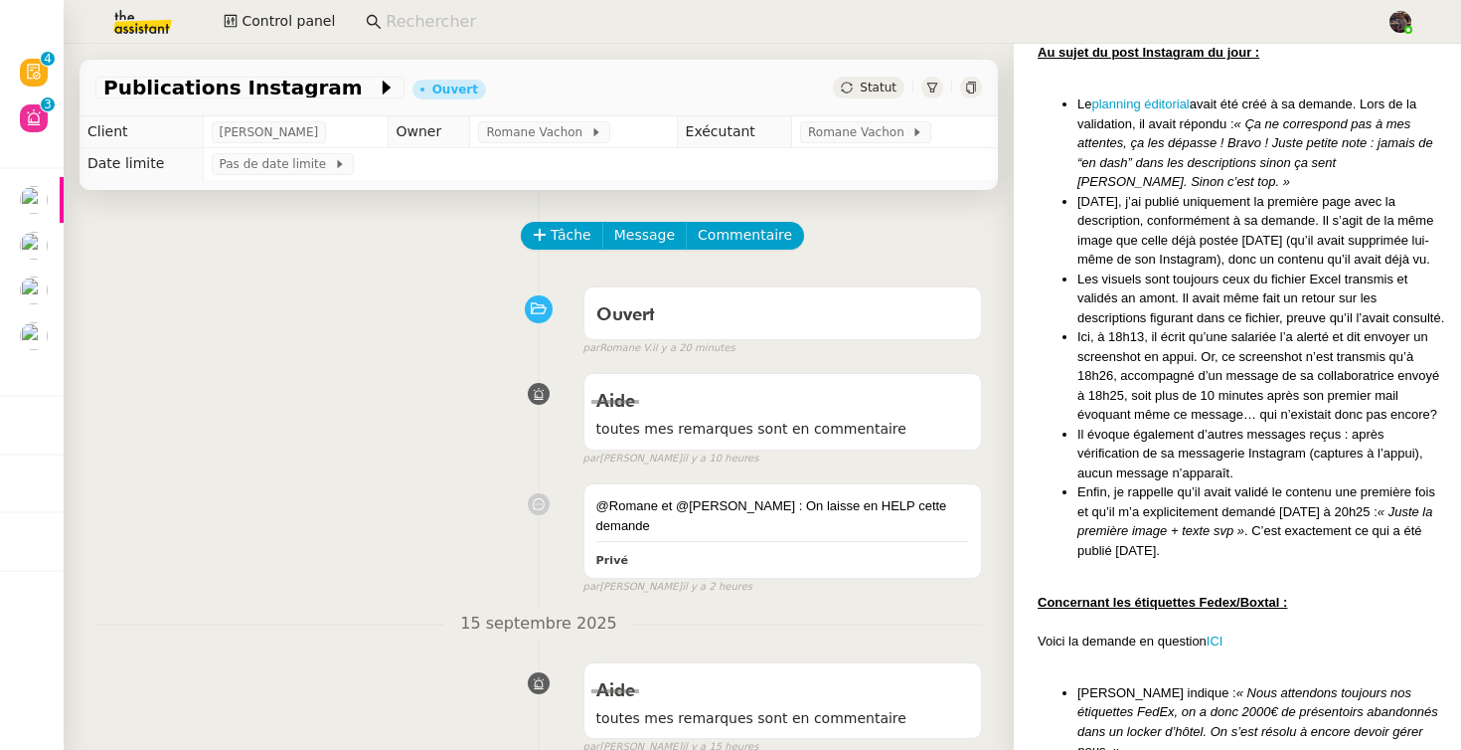
click at [481, 437] on div "Aide toutes mes remarques sont en commentaire false par Anna F. il y a 10 heures" at bounding box center [538, 415] width 887 height 102
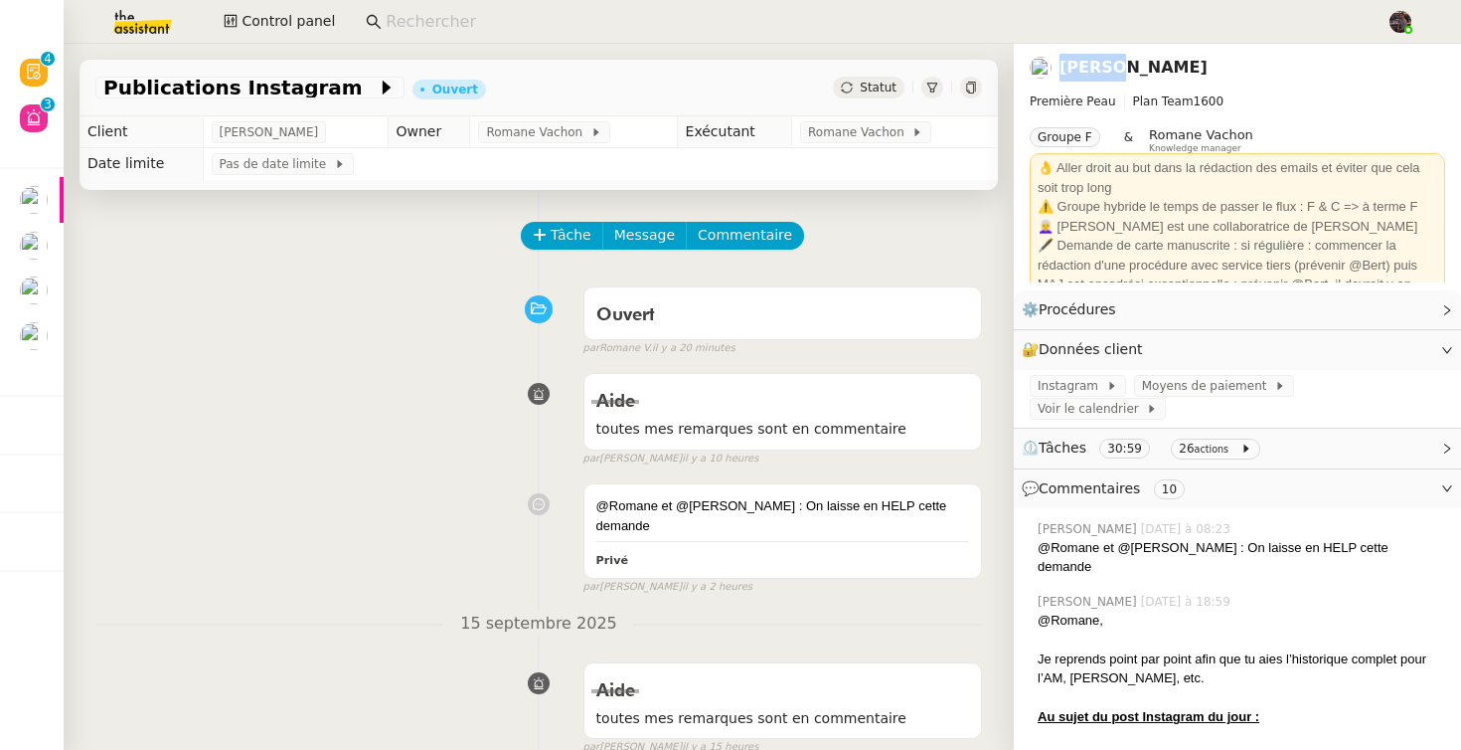
click at [1105, 54] on nz-page-header-title "[PERSON_NAME]" at bounding box center [1134, 68] width 148 height 28
click at [1105, 63] on link "[PERSON_NAME]" at bounding box center [1134, 67] width 148 height 19
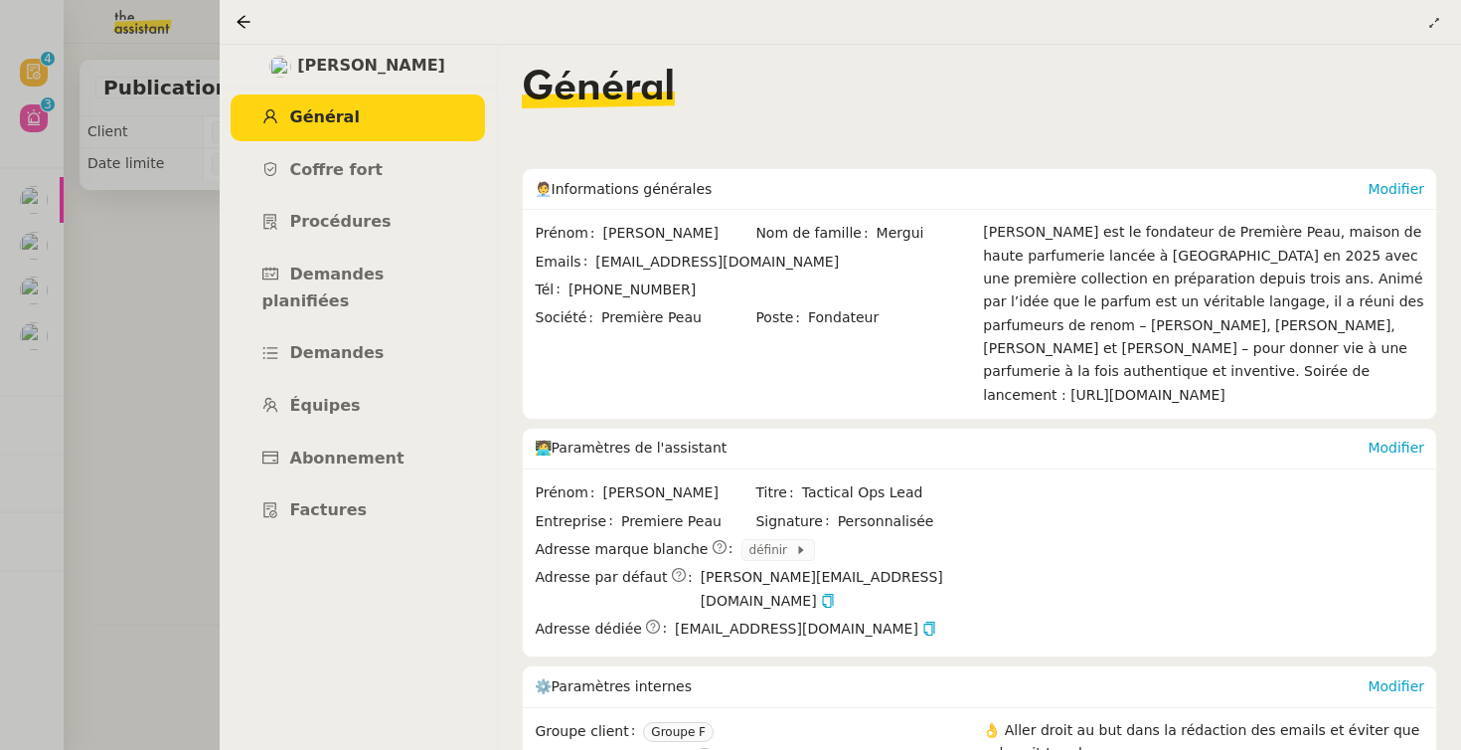
click at [356, 301] on ul "Général Coffre fort Procédures Demandes planifiées Demandes Équipes Abonnement …" at bounding box center [358, 313] width 278 height 439
click at [348, 343] on span "Demandes" at bounding box center [337, 352] width 94 height 19
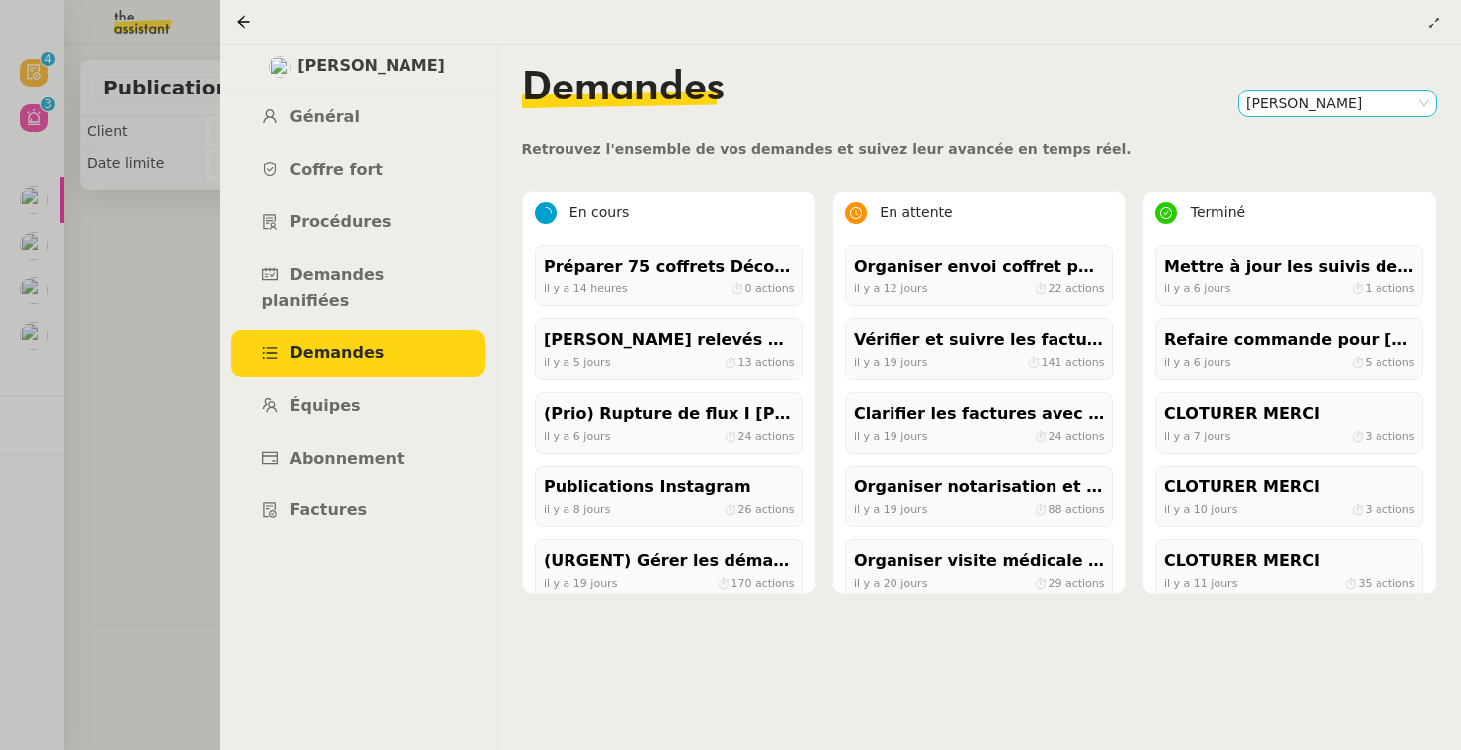
click at [1323, 101] on nz-select-item "[PERSON_NAME]" at bounding box center [1338, 103] width 183 height 26
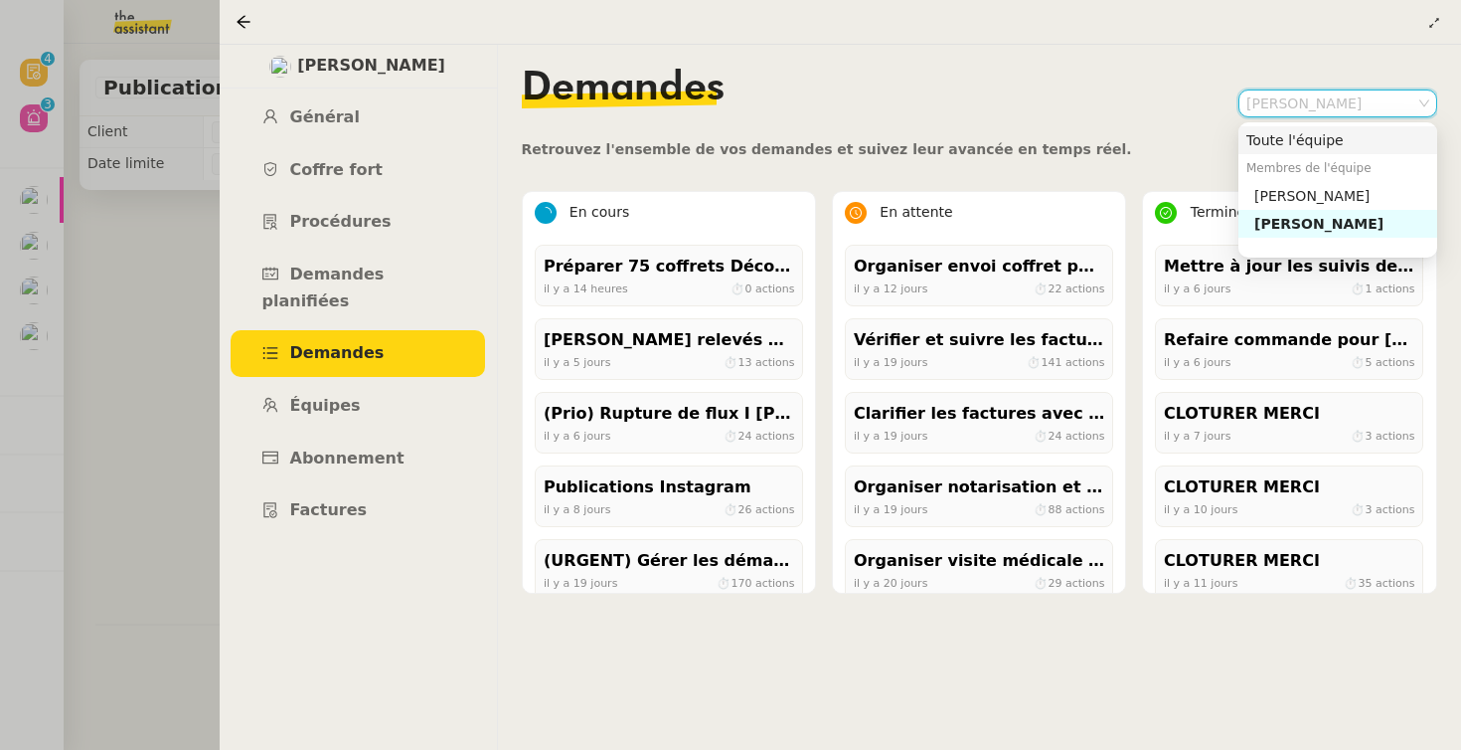
click at [1311, 136] on div "Toute l'équipe" at bounding box center [1338, 140] width 183 height 18
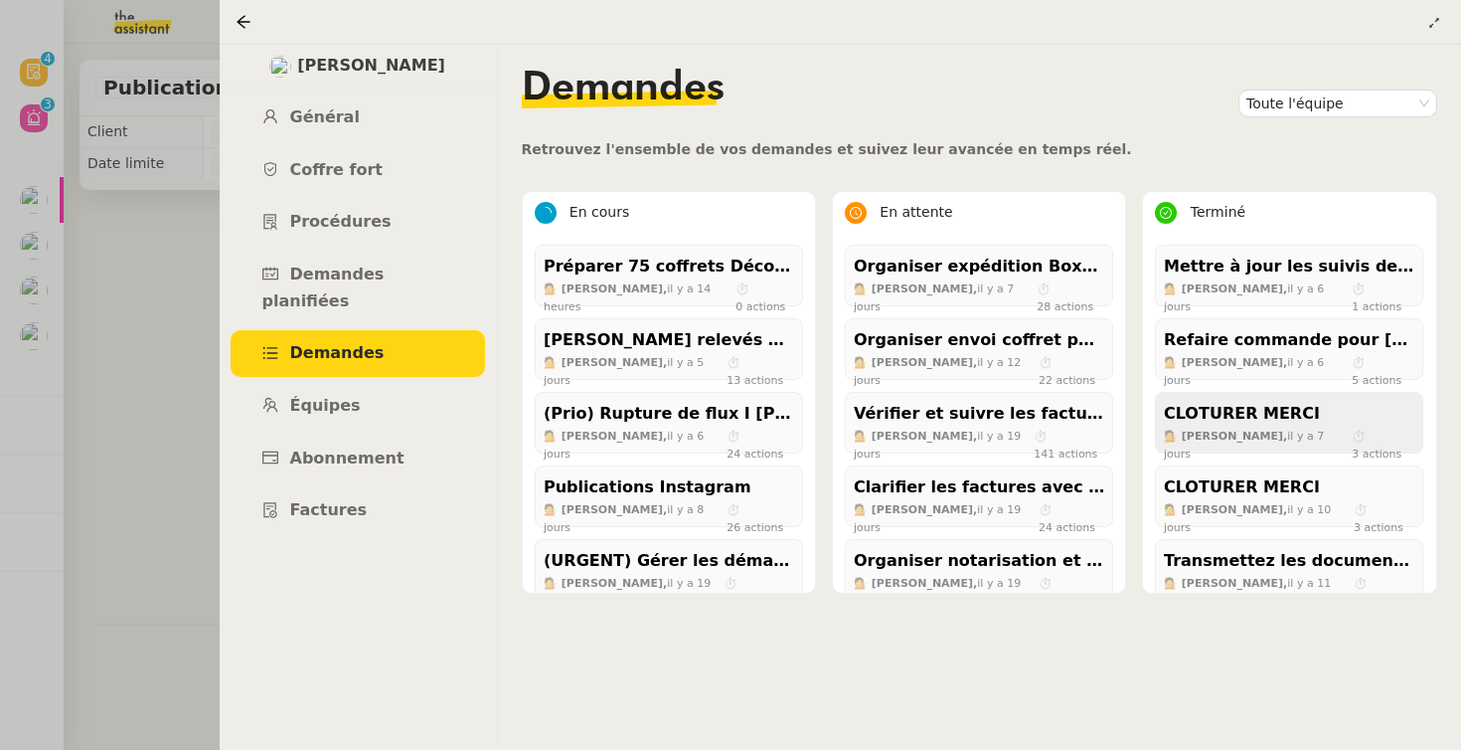
scroll to position [314, 0]
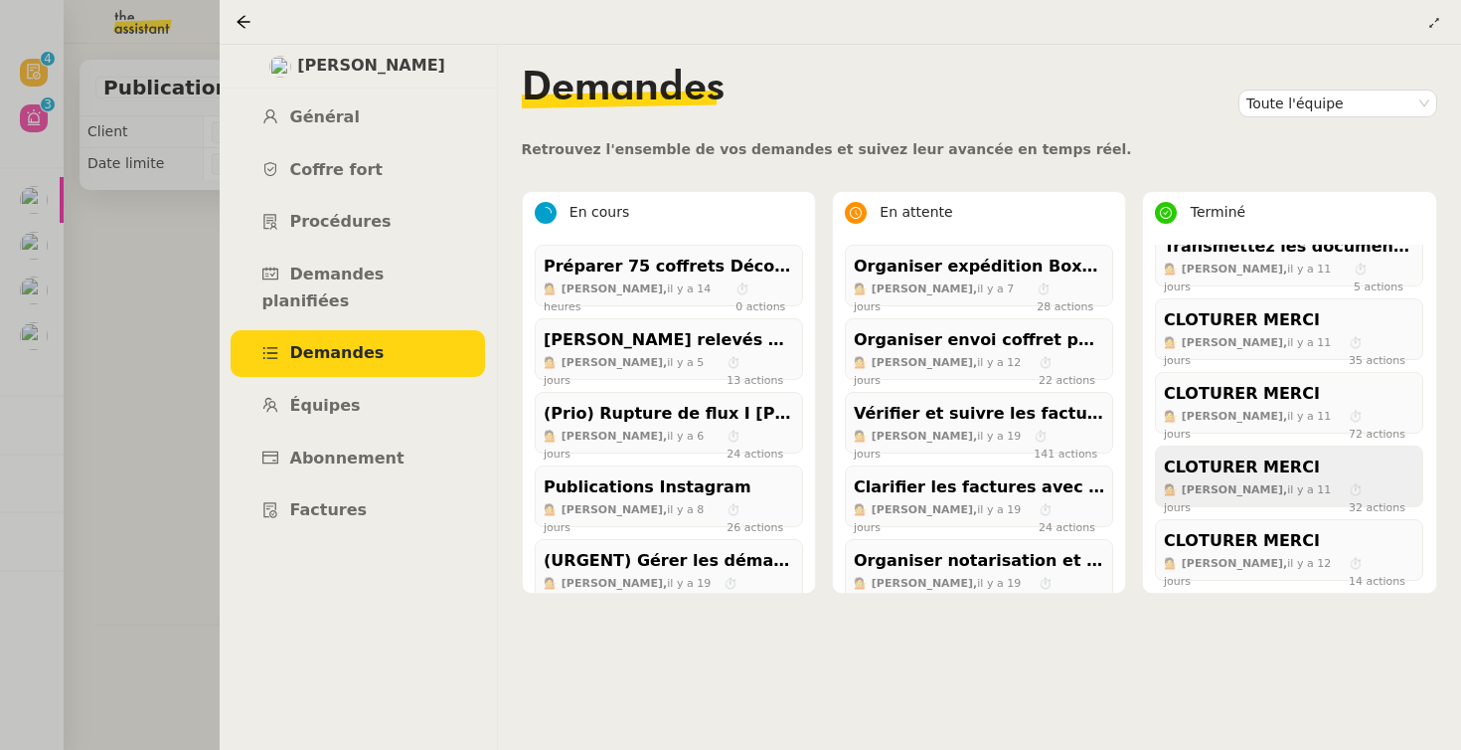
click at [1260, 455] on div "CLOTURER MERCI" at bounding box center [1289, 467] width 251 height 27
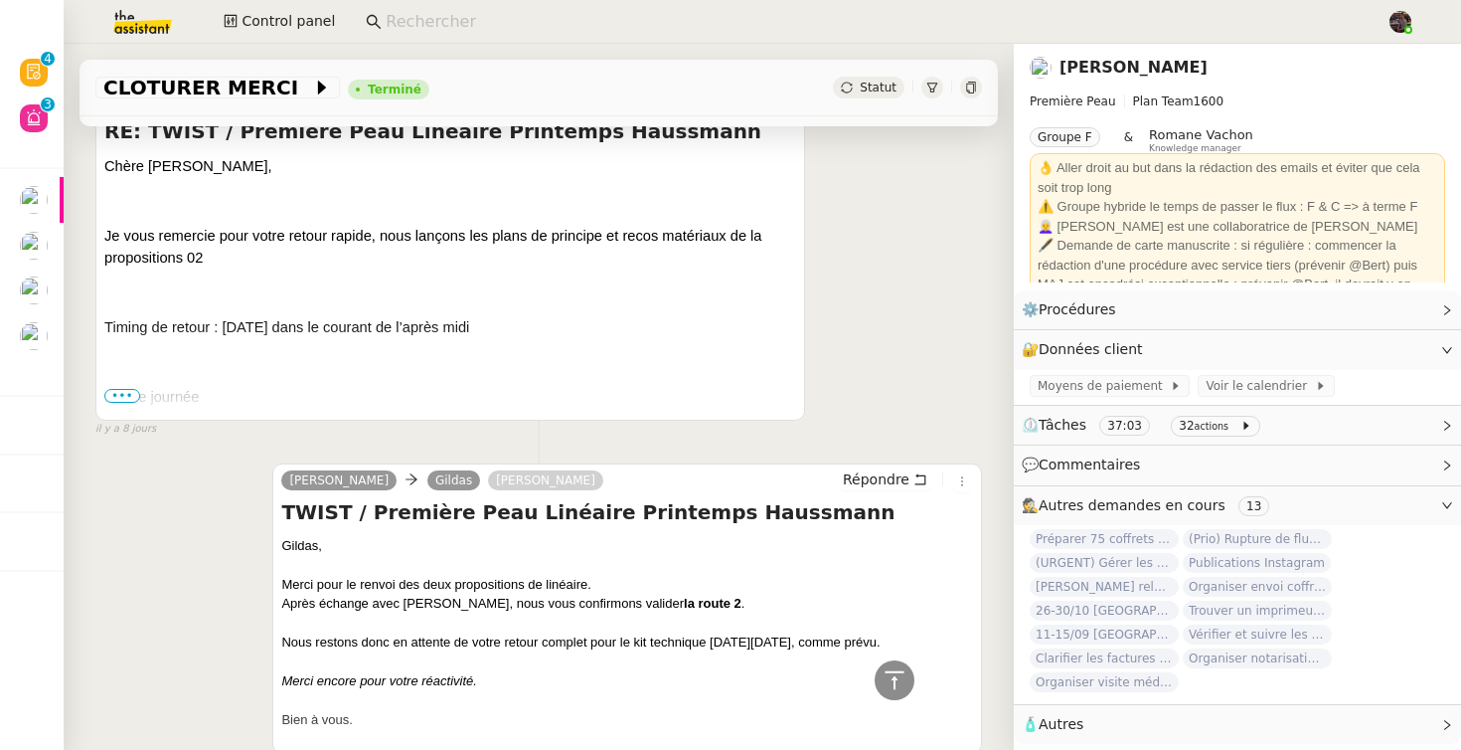
scroll to position [730, 0]
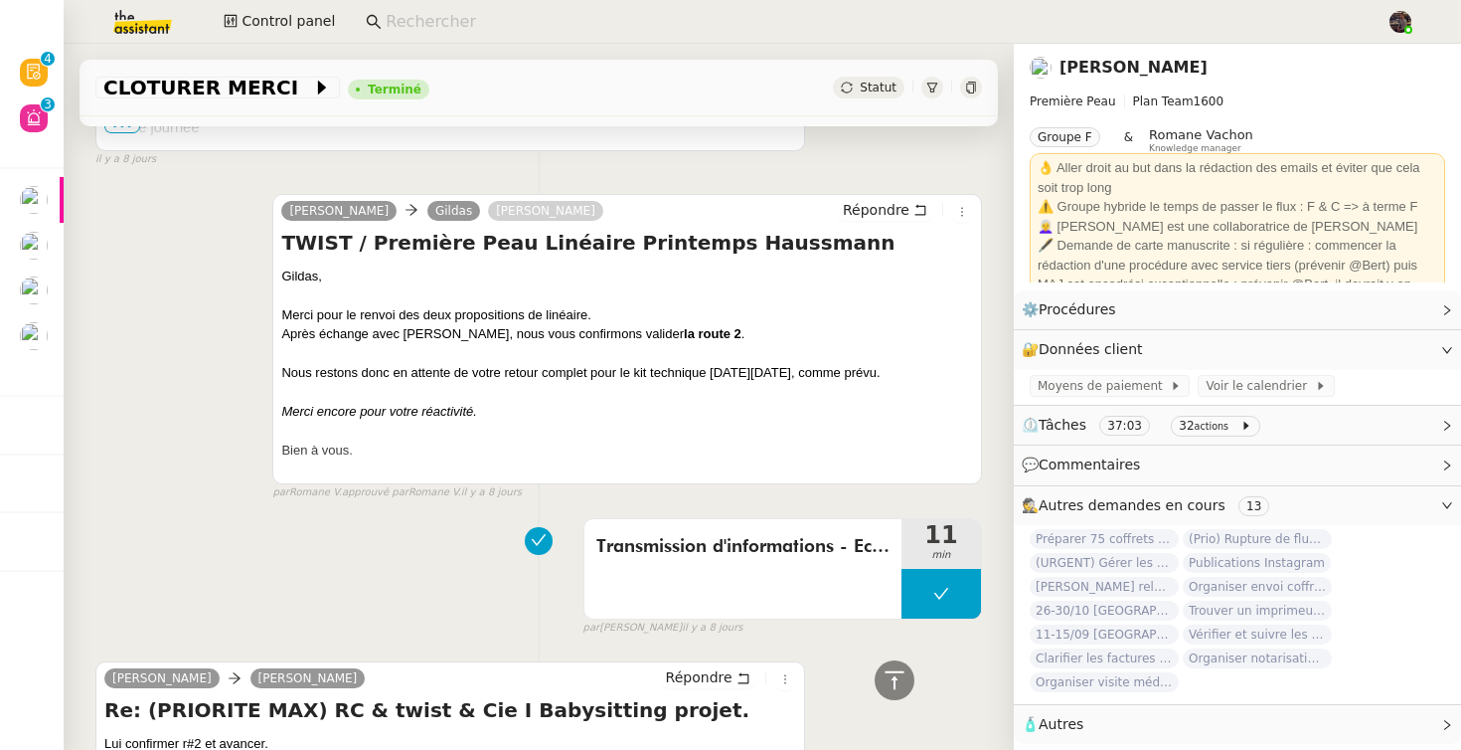
click at [1091, 73] on link "[PERSON_NAME]" at bounding box center [1134, 67] width 148 height 19
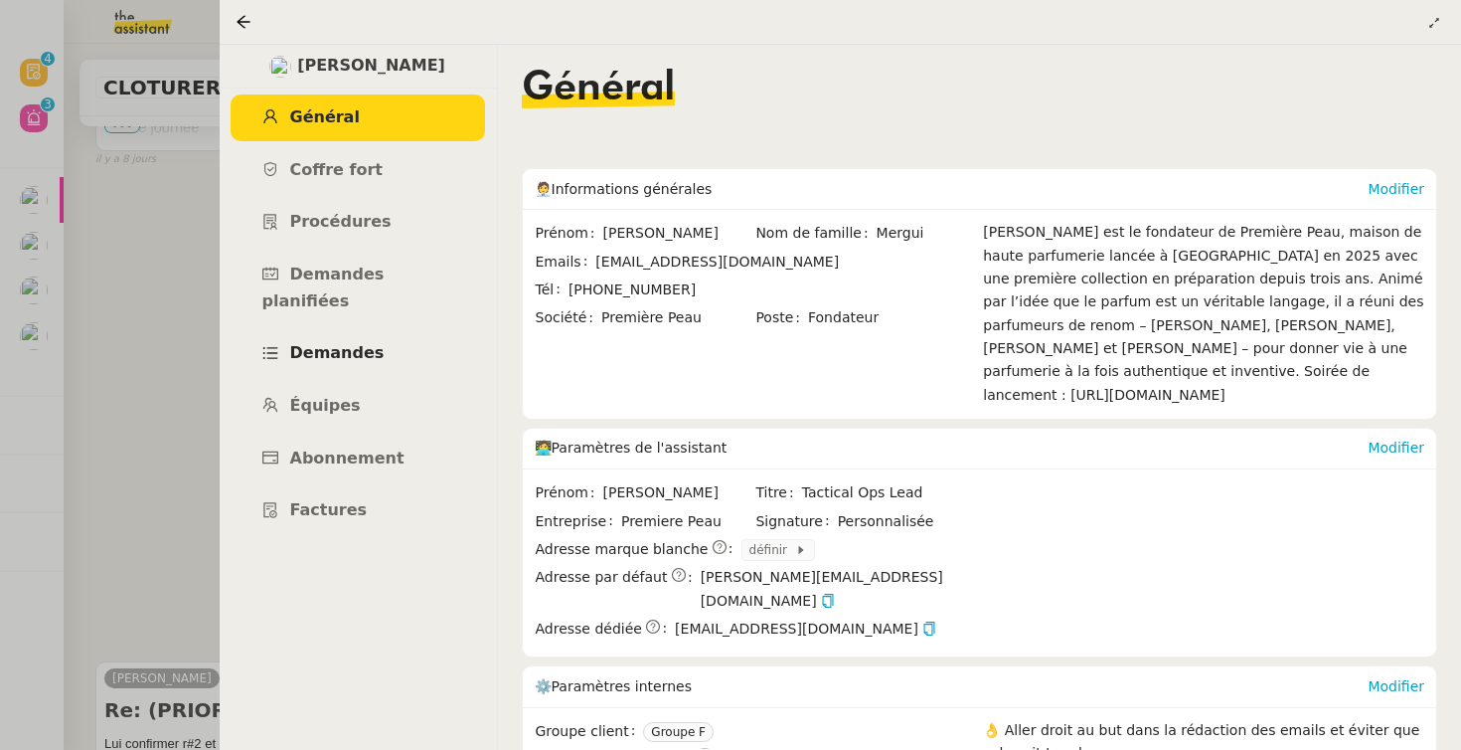
click at [366, 330] on link "Demandes" at bounding box center [358, 353] width 254 height 47
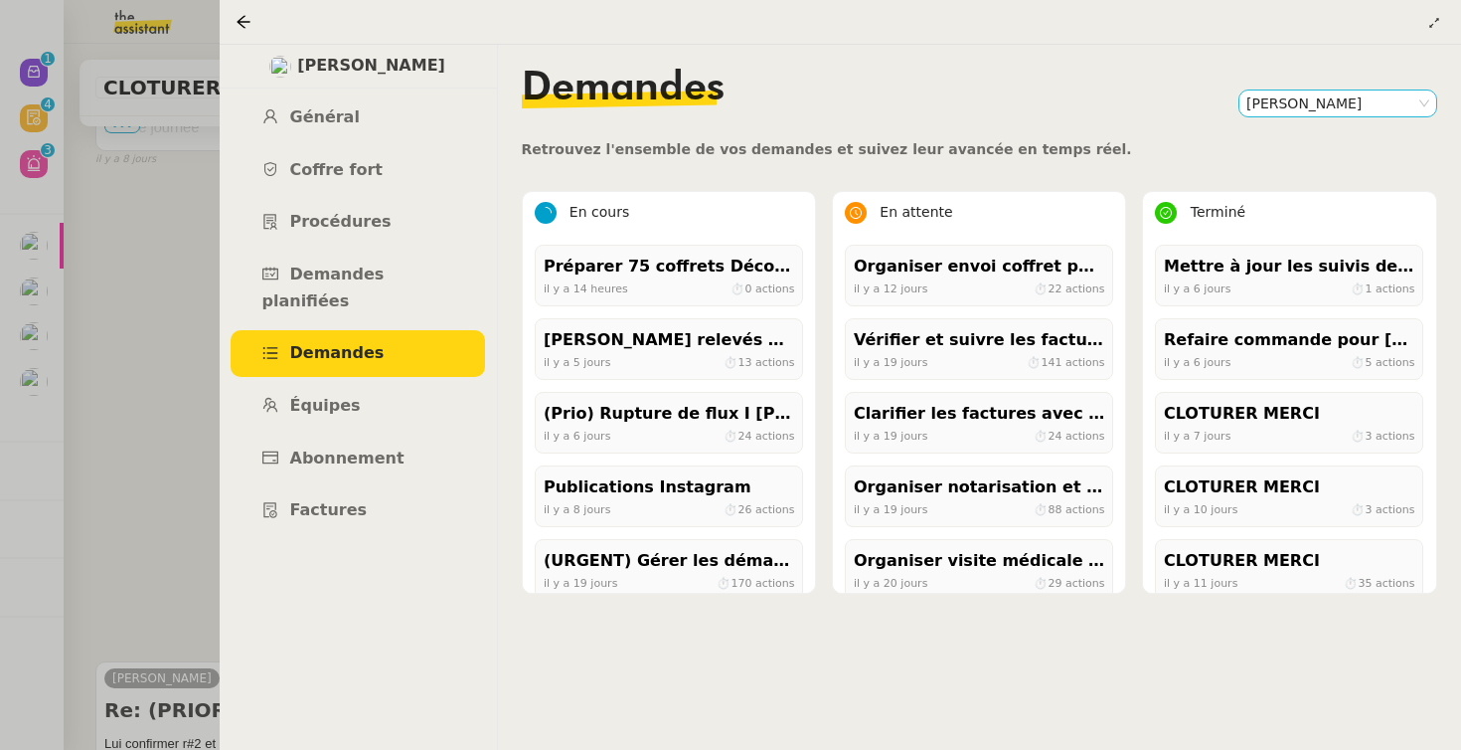
click at [1283, 100] on nz-select-item "[PERSON_NAME]" at bounding box center [1338, 103] width 183 height 26
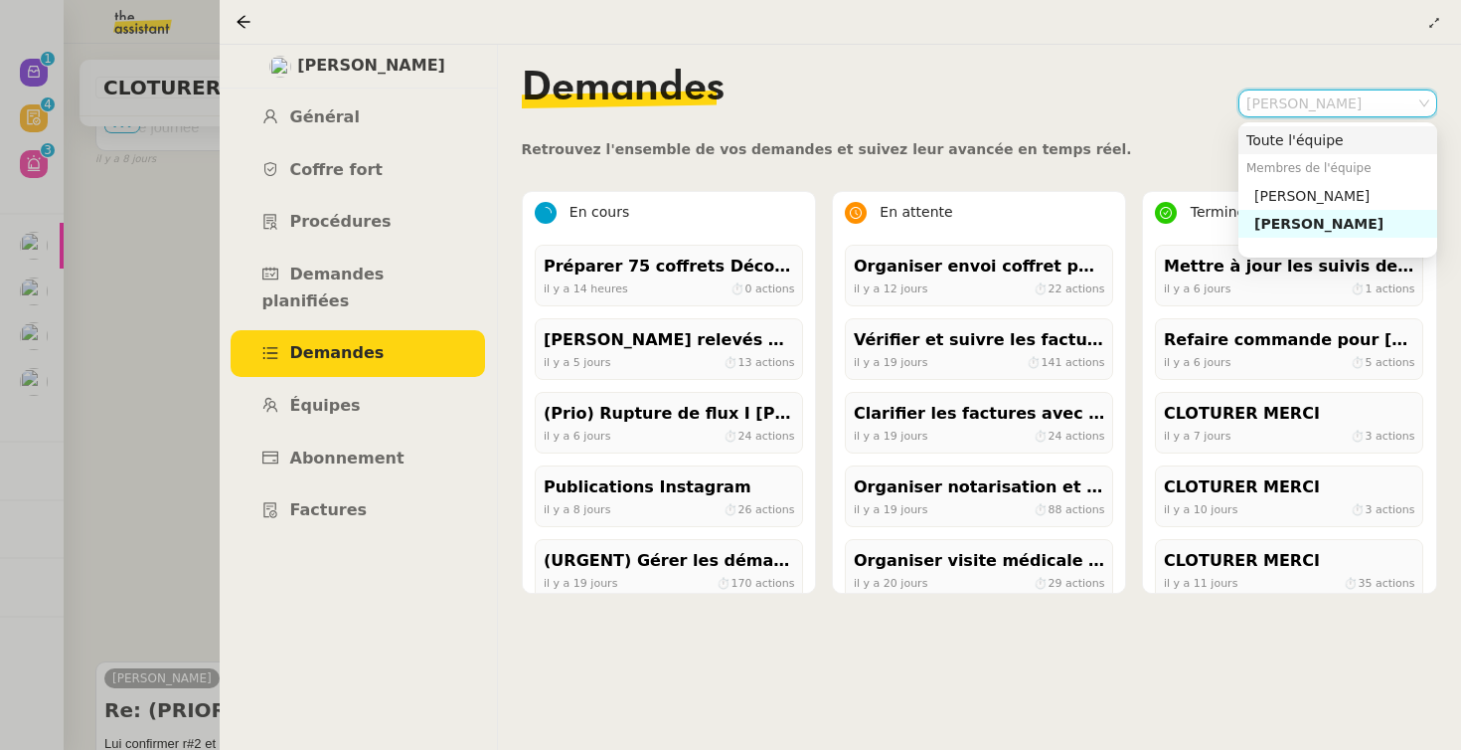
click at [1303, 136] on div "Toute l'équipe" at bounding box center [1338, 140] width 183 height 18
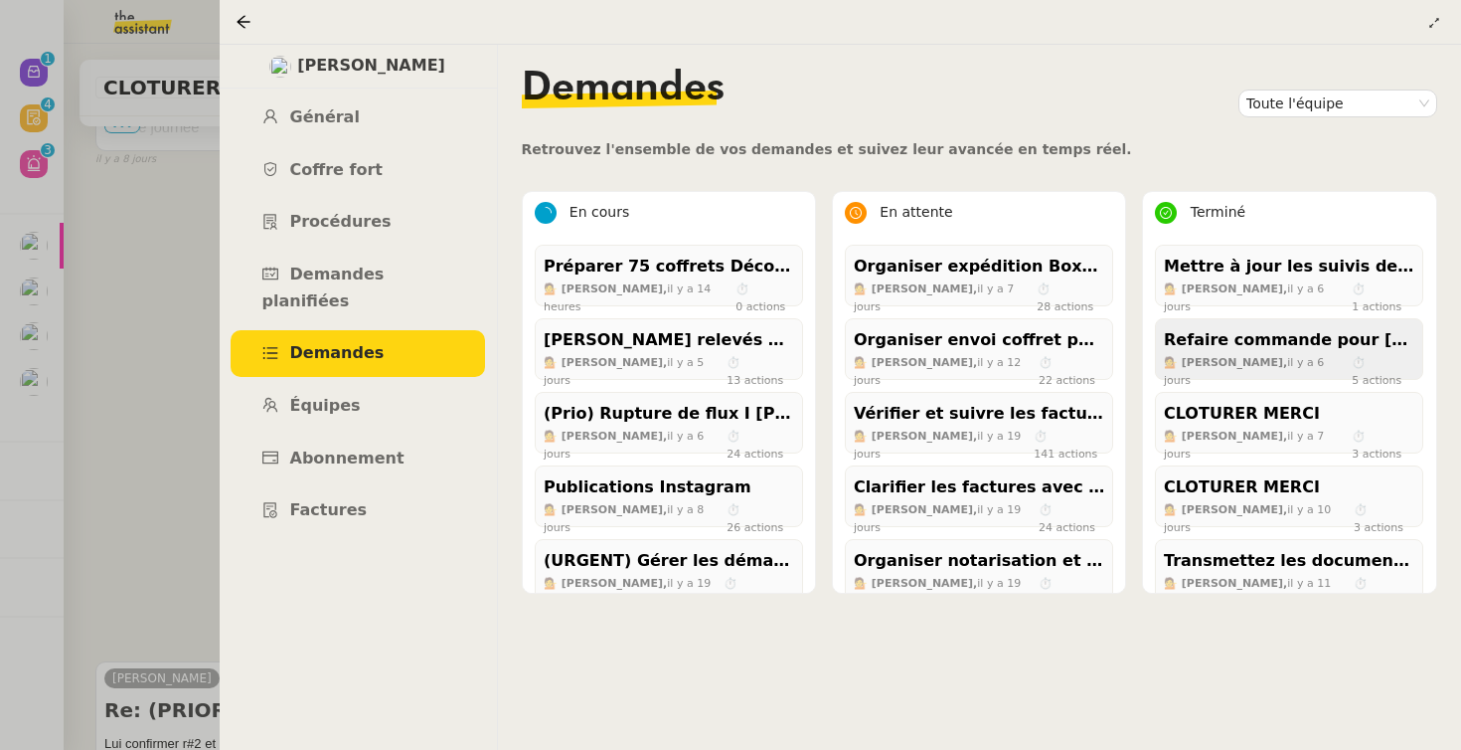
click at [1219, 357] on strong "💁 Pierre M.," at bounding box center [1225, 361] width 123 height 13
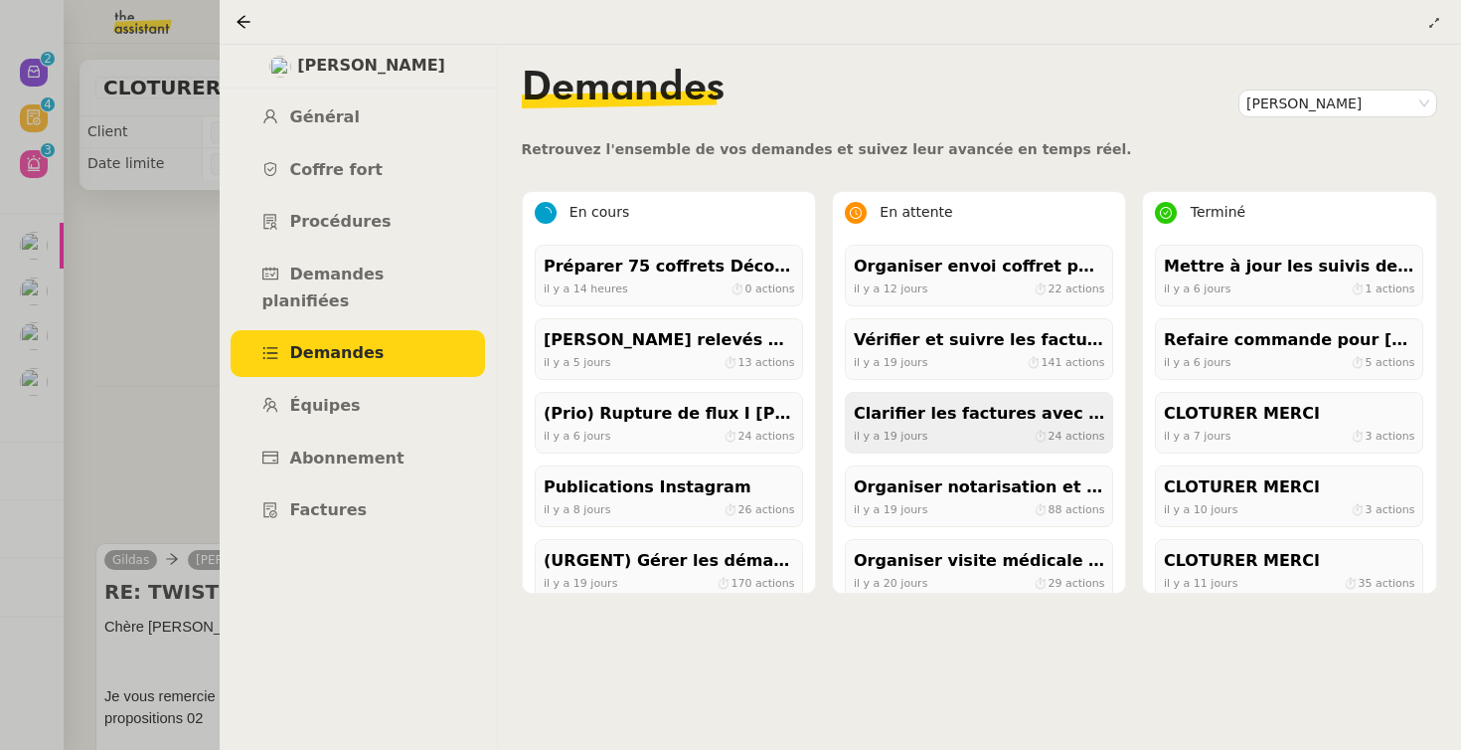
scroll to position [241, 0]
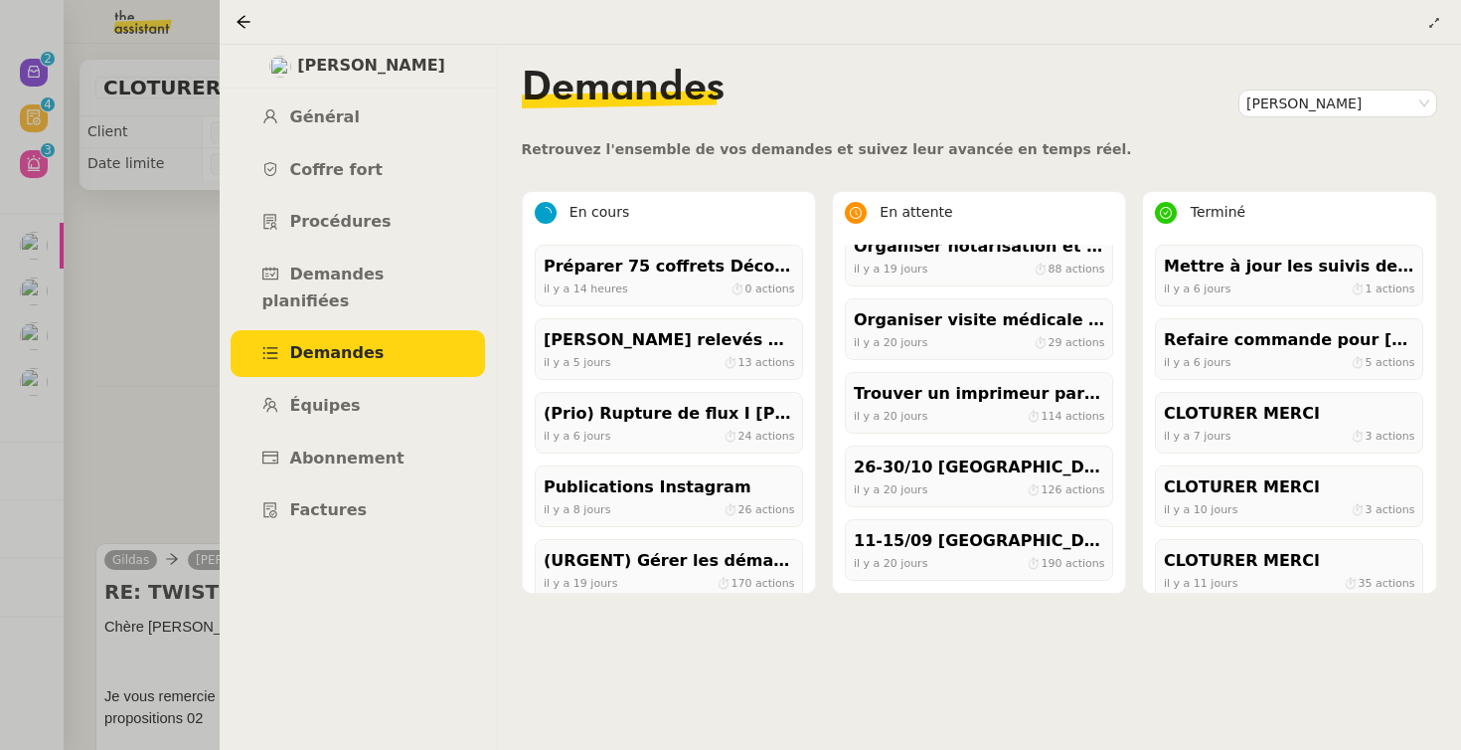
click at [923, 397] on div "Trouver un imprimeur parisien (TRES URGENT)" at bounding box center [979, 394] width 251 height 27
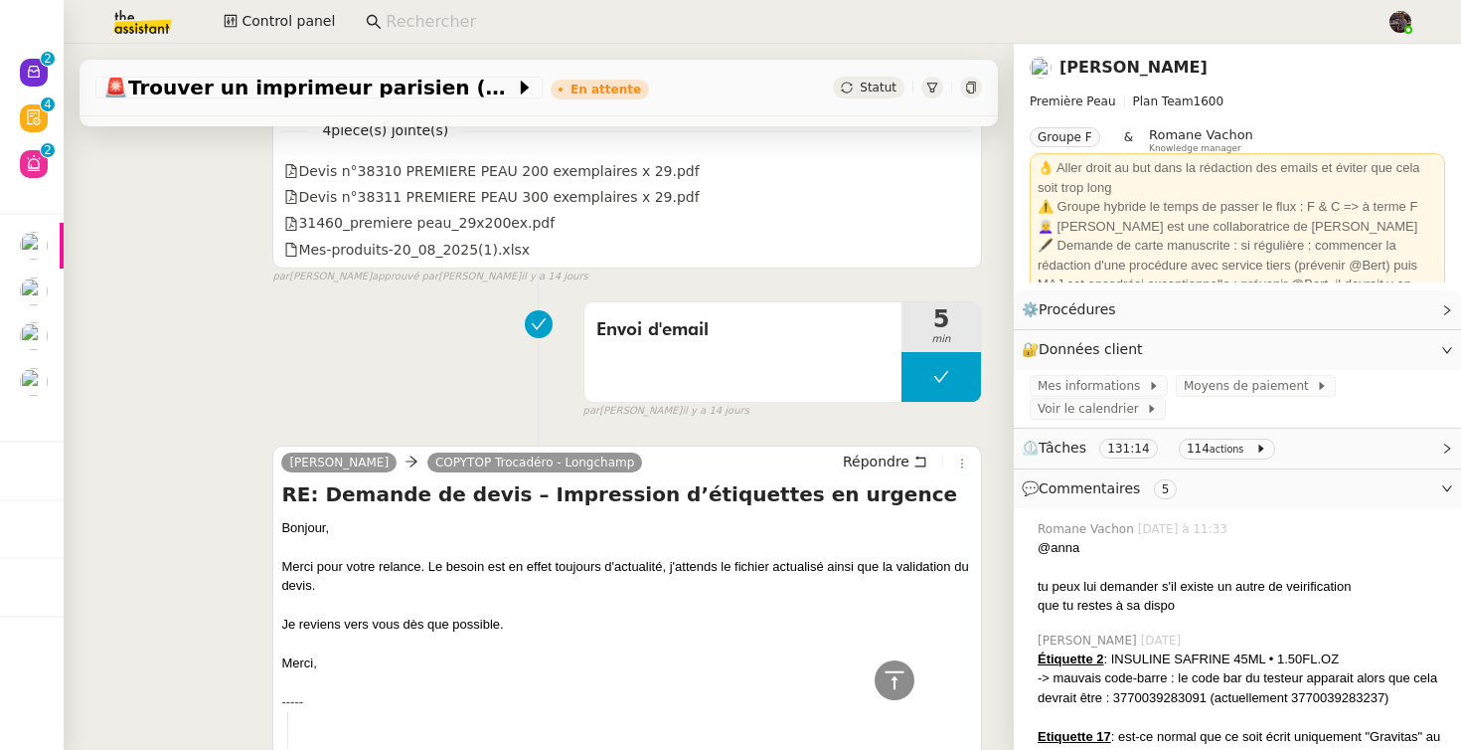
scroll to position [6422, 0]
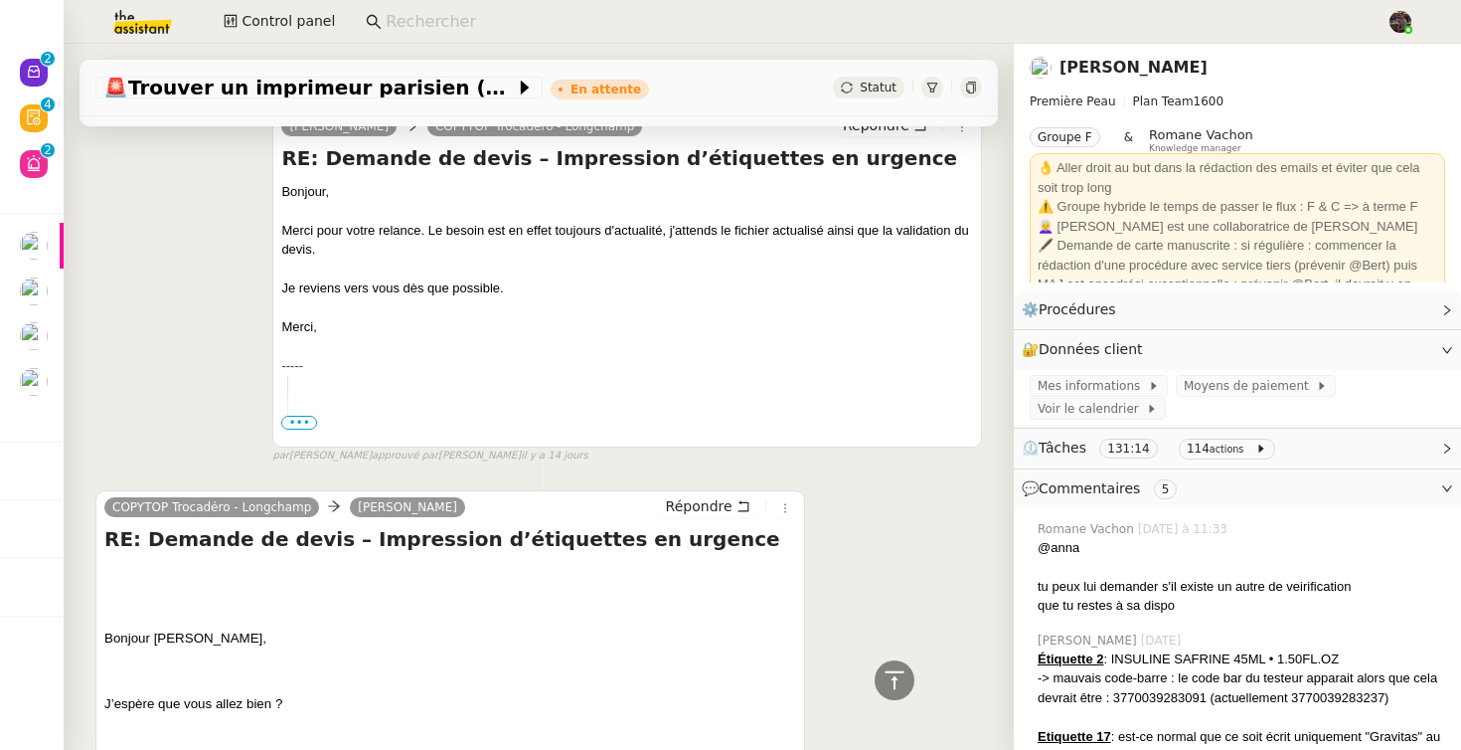
click at [1127, 66] on link "[PERSON_NAME]" at bounding box center [1134, 67] width 148 height 19
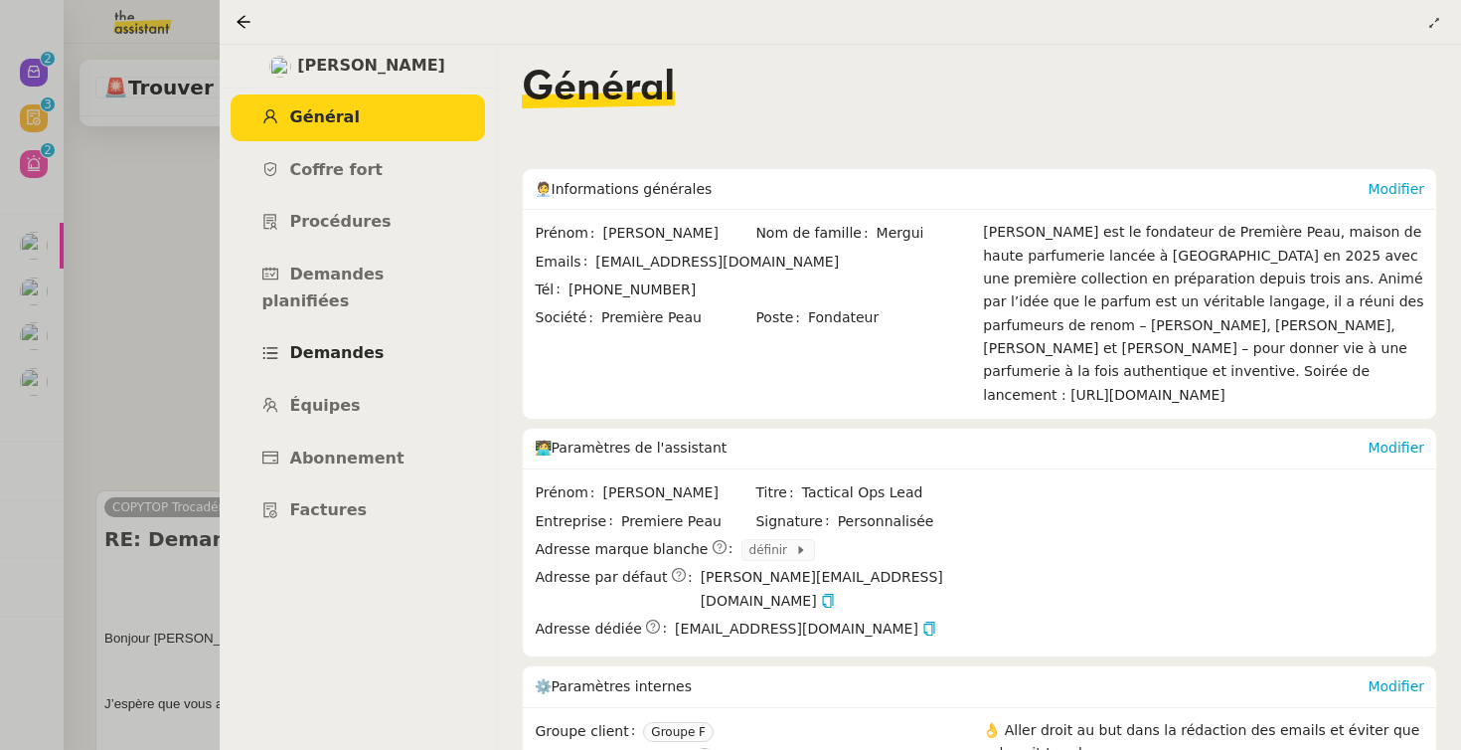
click at [387, 330] on link "Demandes" at bounding box center [358, 353] width 254 height 47
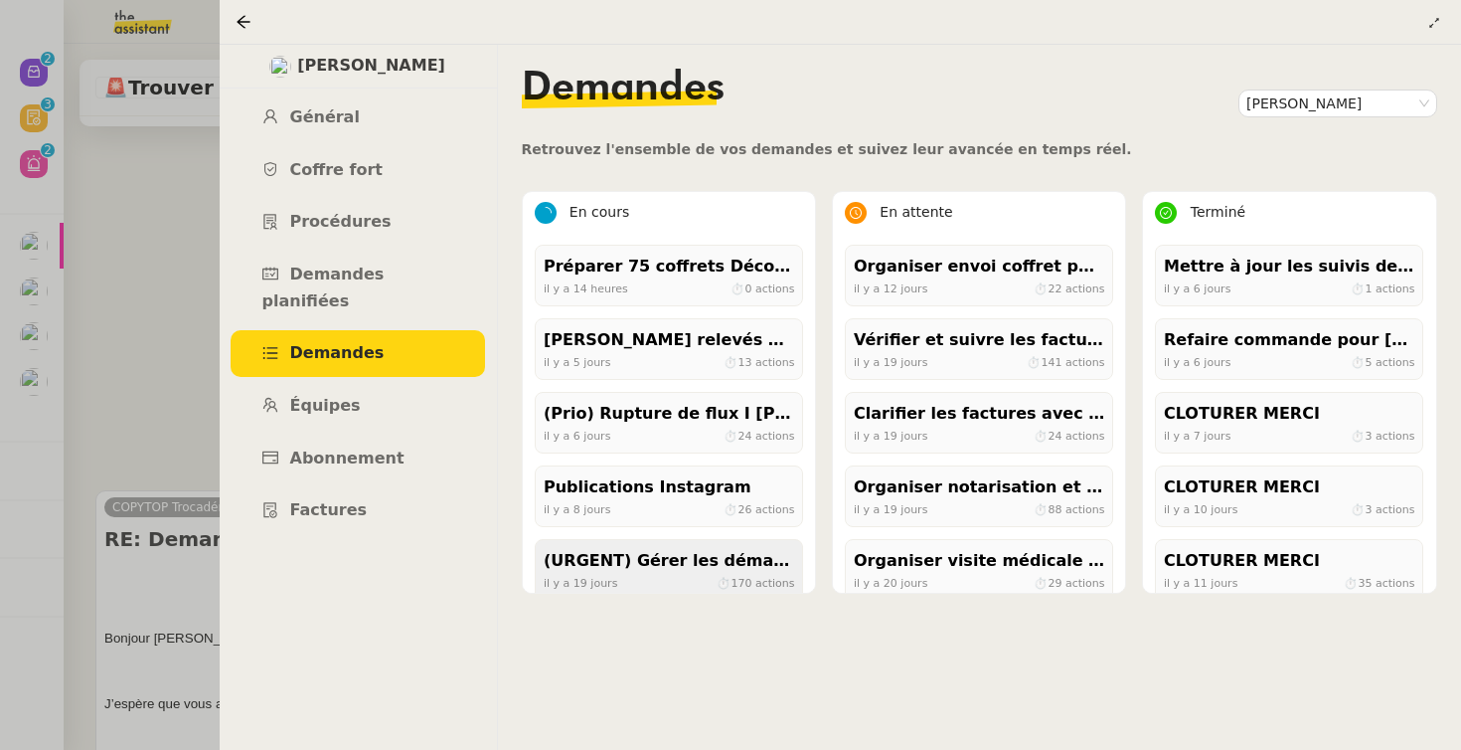
click at [737, 554] on div "(URGENT) Gérer les démarches administratives pour le contrat d'Ana" at bounding box center [669, 561] width 251 height 27
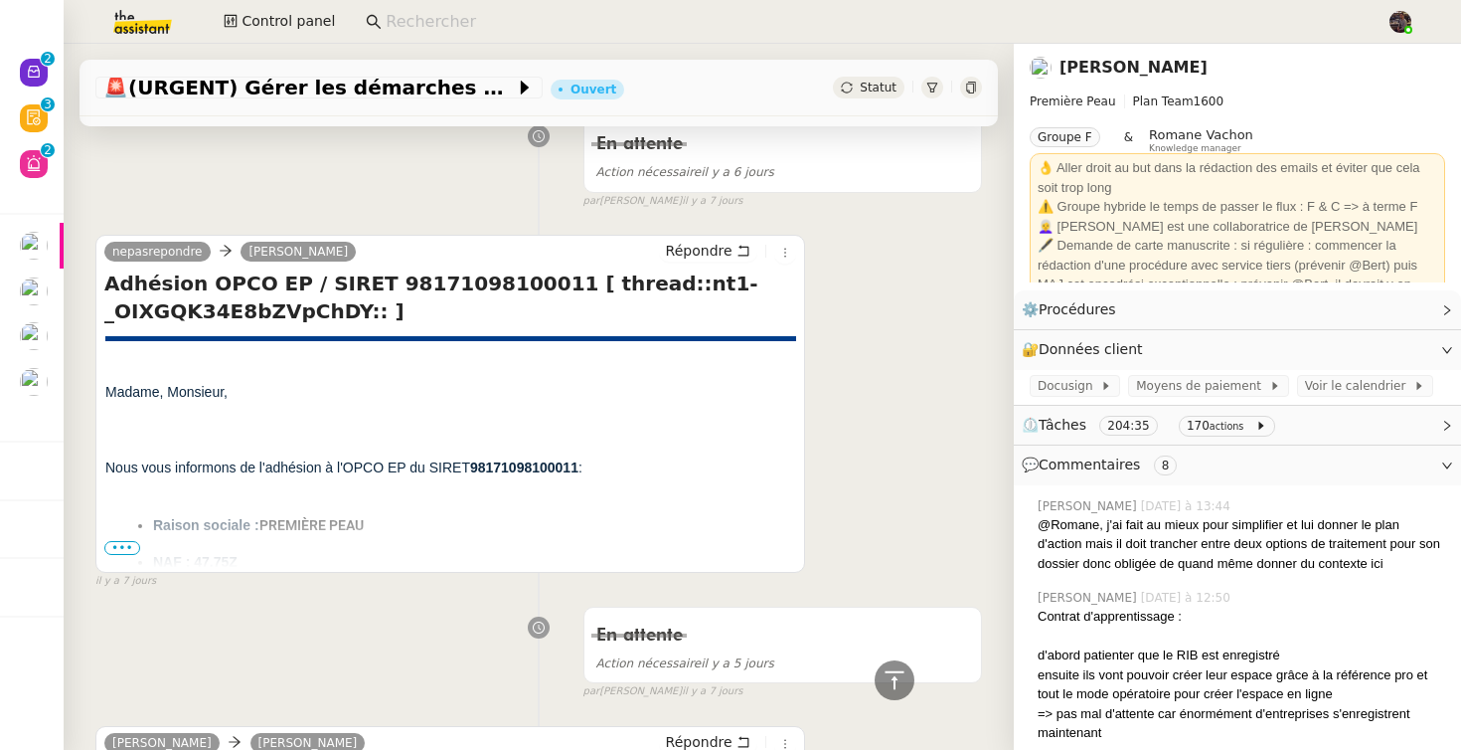
scroll to position [3619, 0]
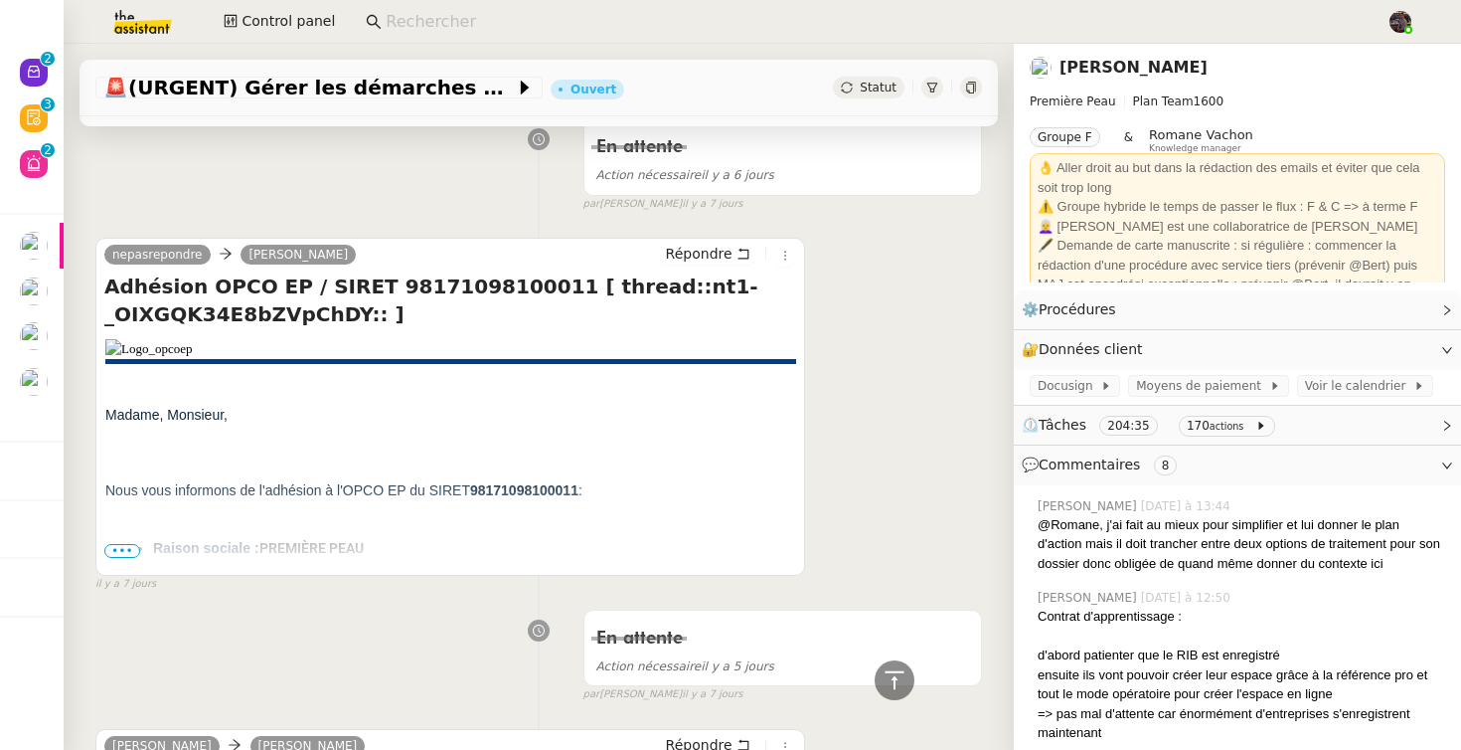
click at [1109, 54] on nz-page-header-title "[PERSON_NAME]" at bounding box center [1134, 68] width 148 height 28
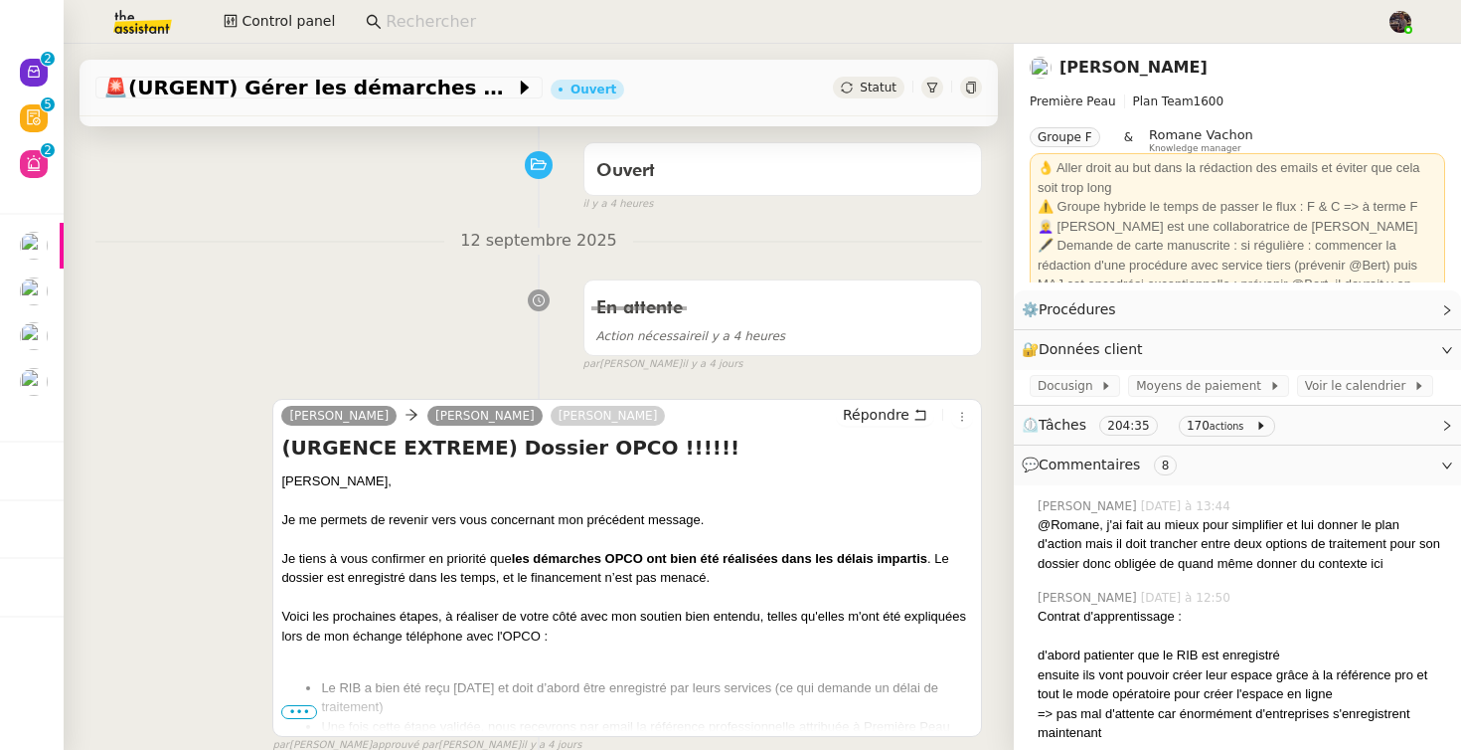
scroll to position [156, 0]
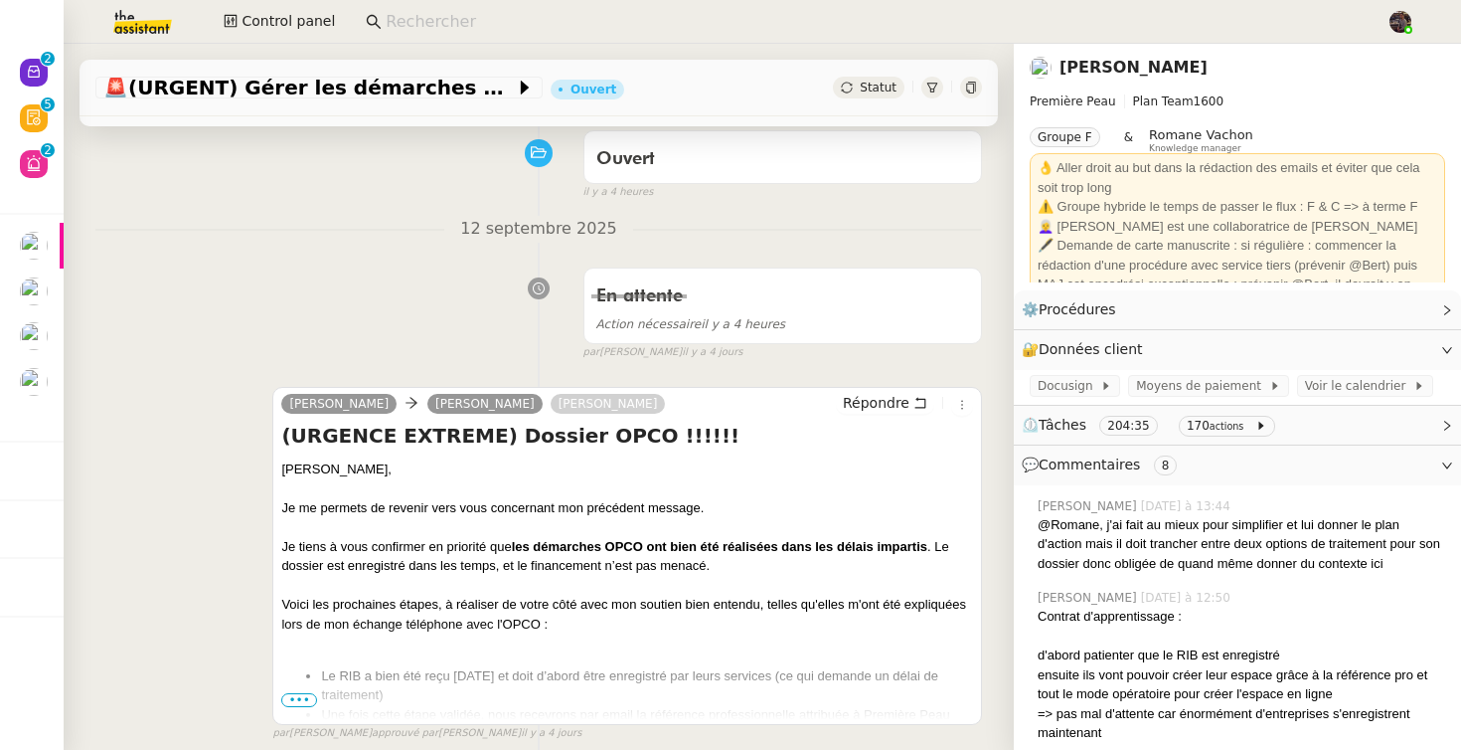
click at [289, 699] on span "•••" at bounding box center [299, 700] width 36 height 14
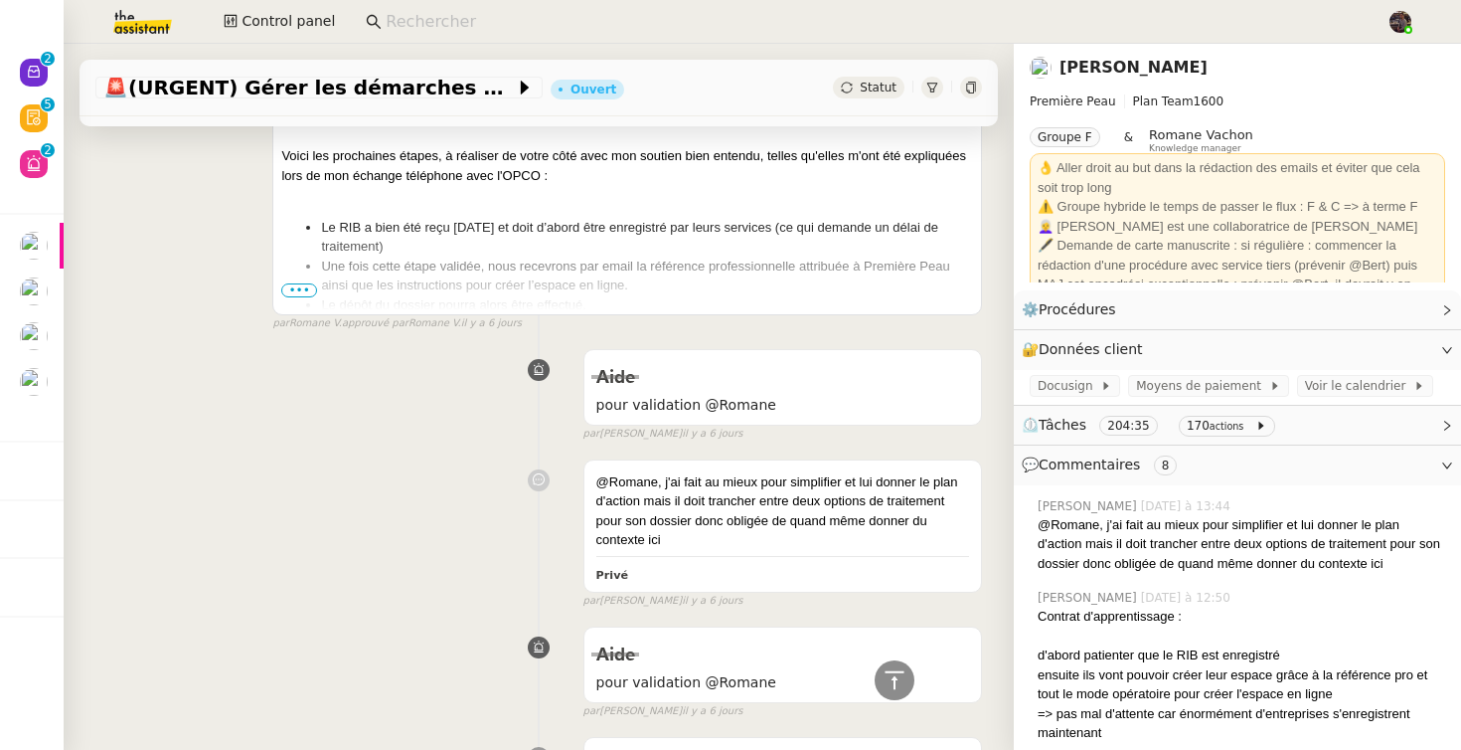
scroll to position [4194, 0]
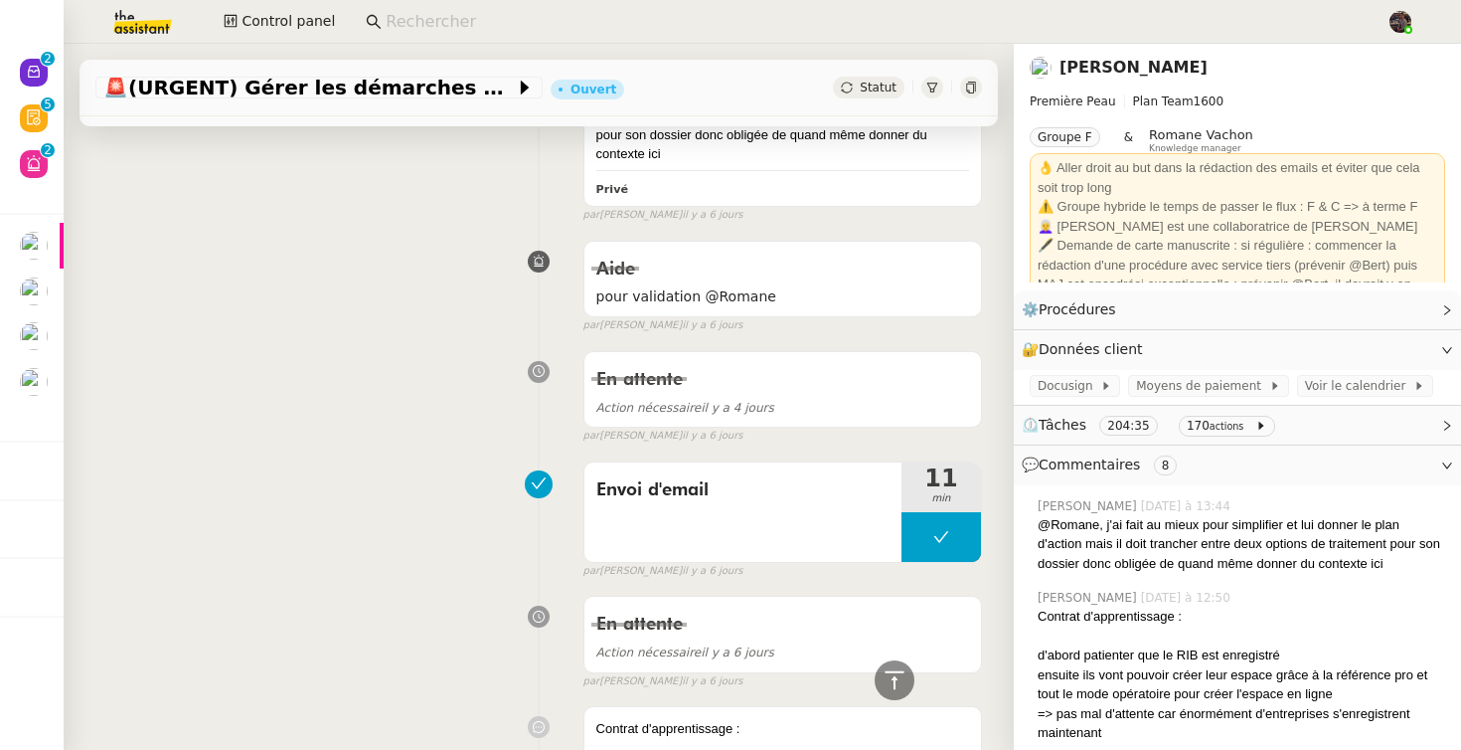
click at [1079, 62] on link "[PERSON_NAME]" at bounding box center [1134, 67] width 148 height 19
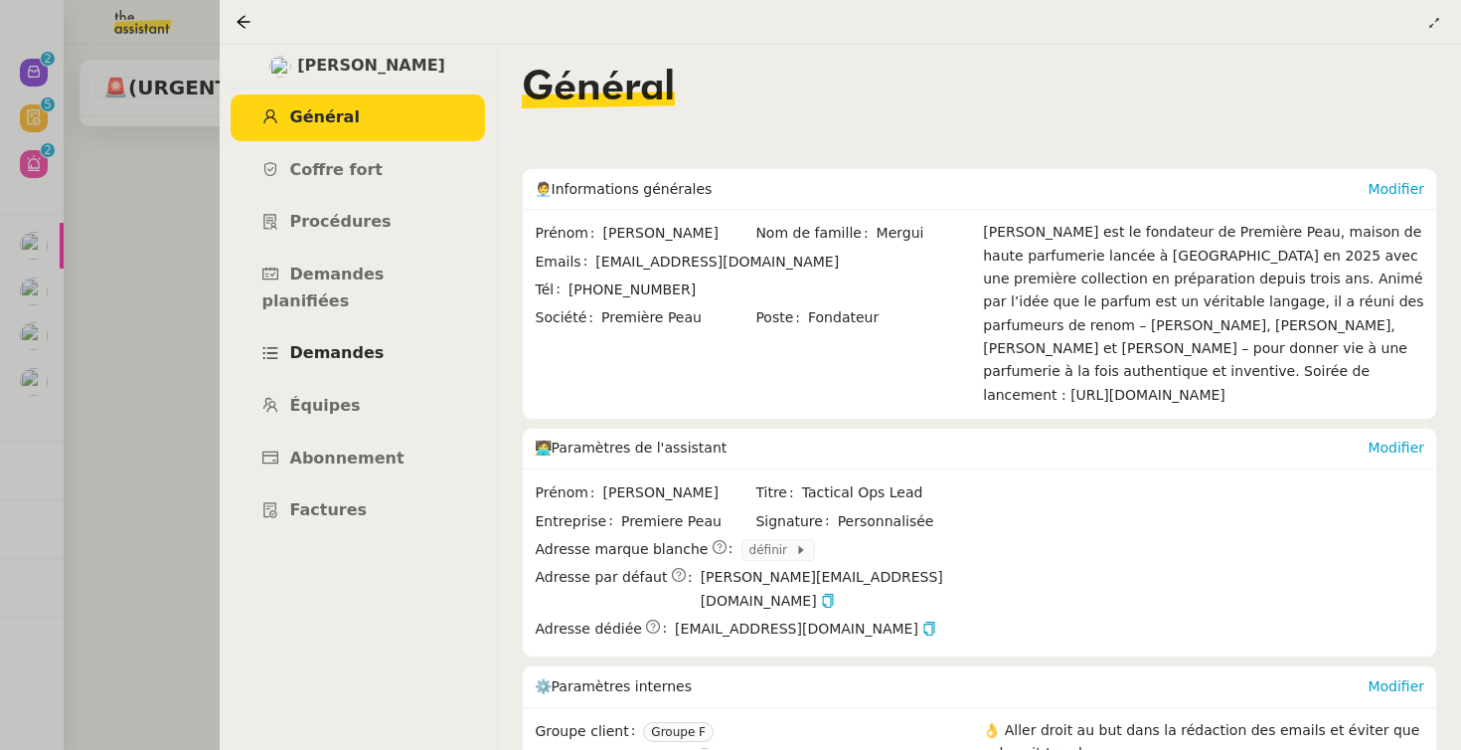
click at [345, 343] on span "Demandes" at bounding box center [337, 352] width 94 height 19
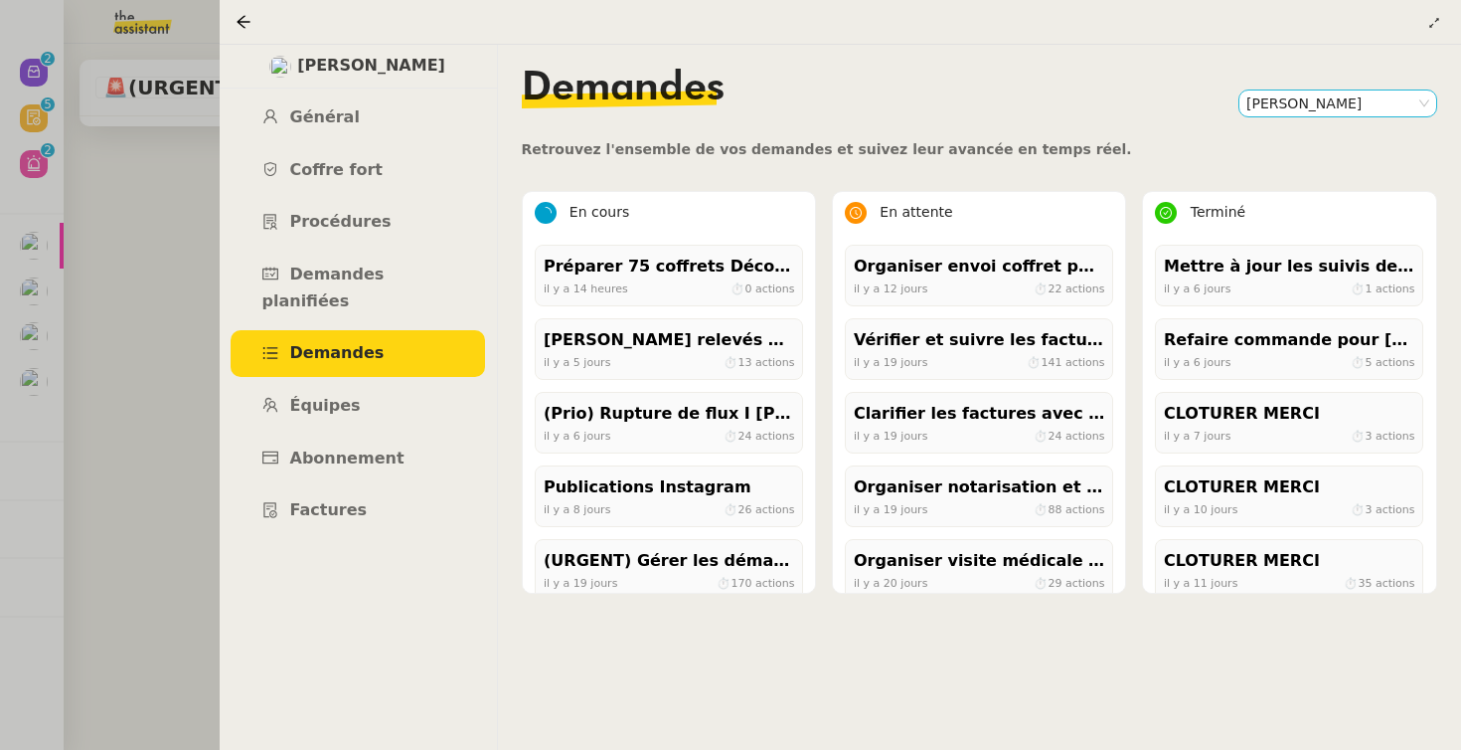
click at [1329, 117] on nz-select-top-control "[PERSON_NAME]" at bounding box center [1338, 103] width 199 height 28
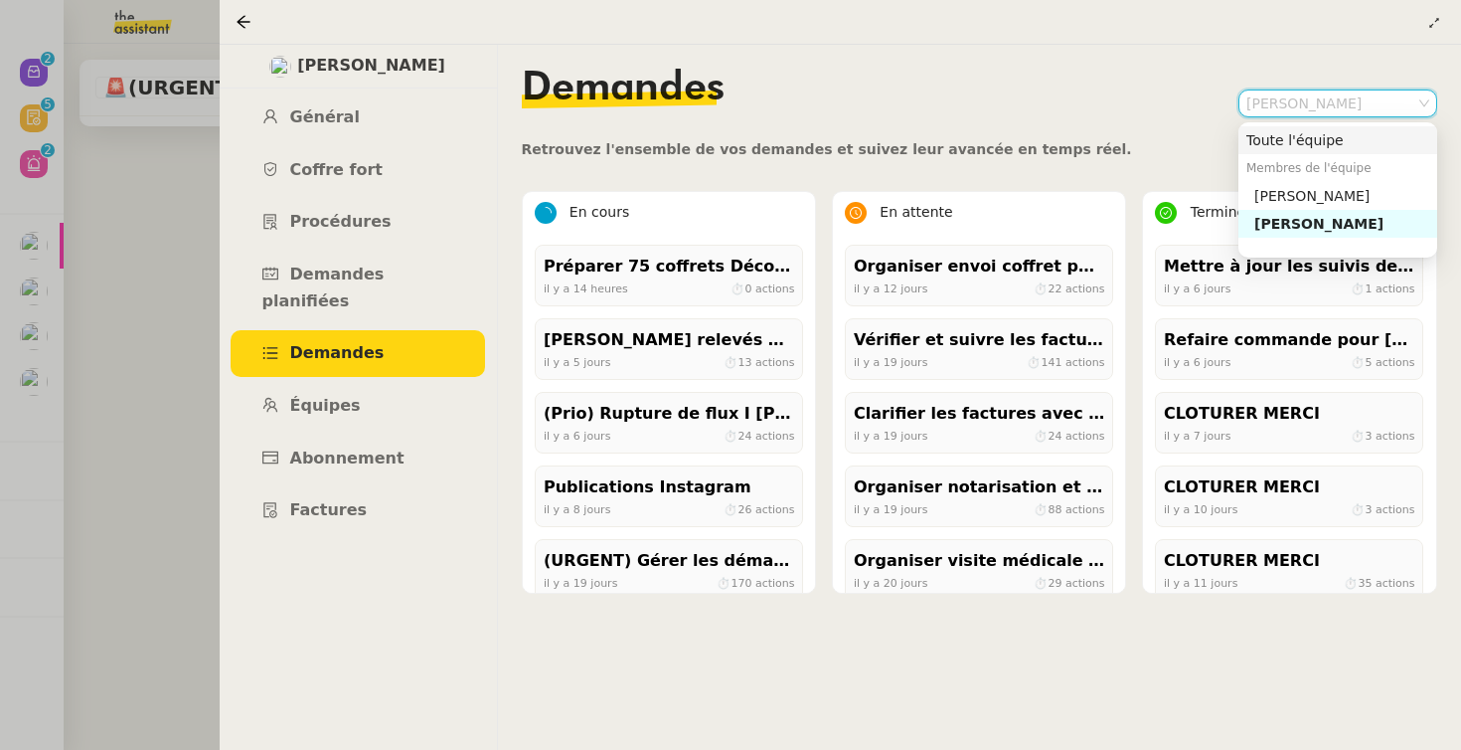
click at [1299, 132] on div "Toute l'équipe" at bounding box center [1338, 140] width 183 height 18
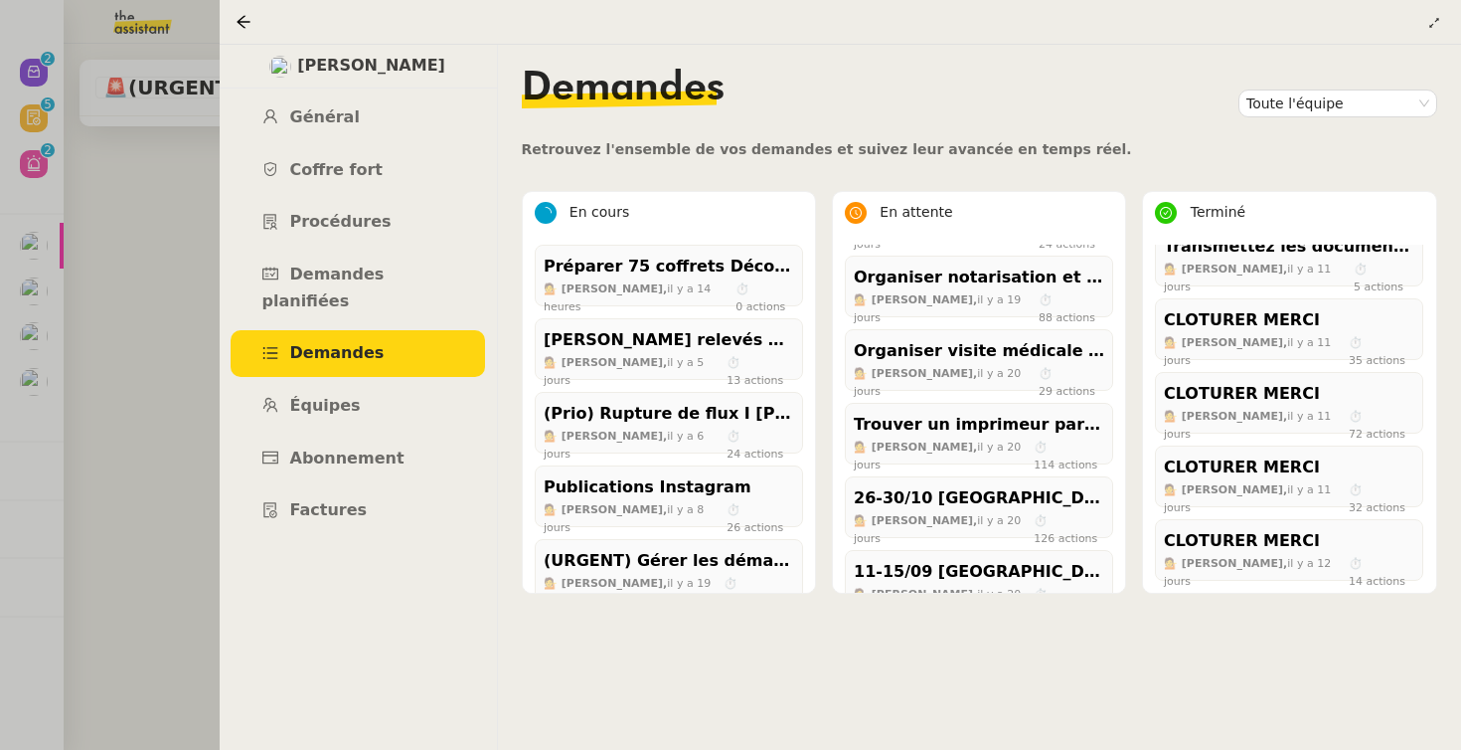
scroll to position [314, 0]
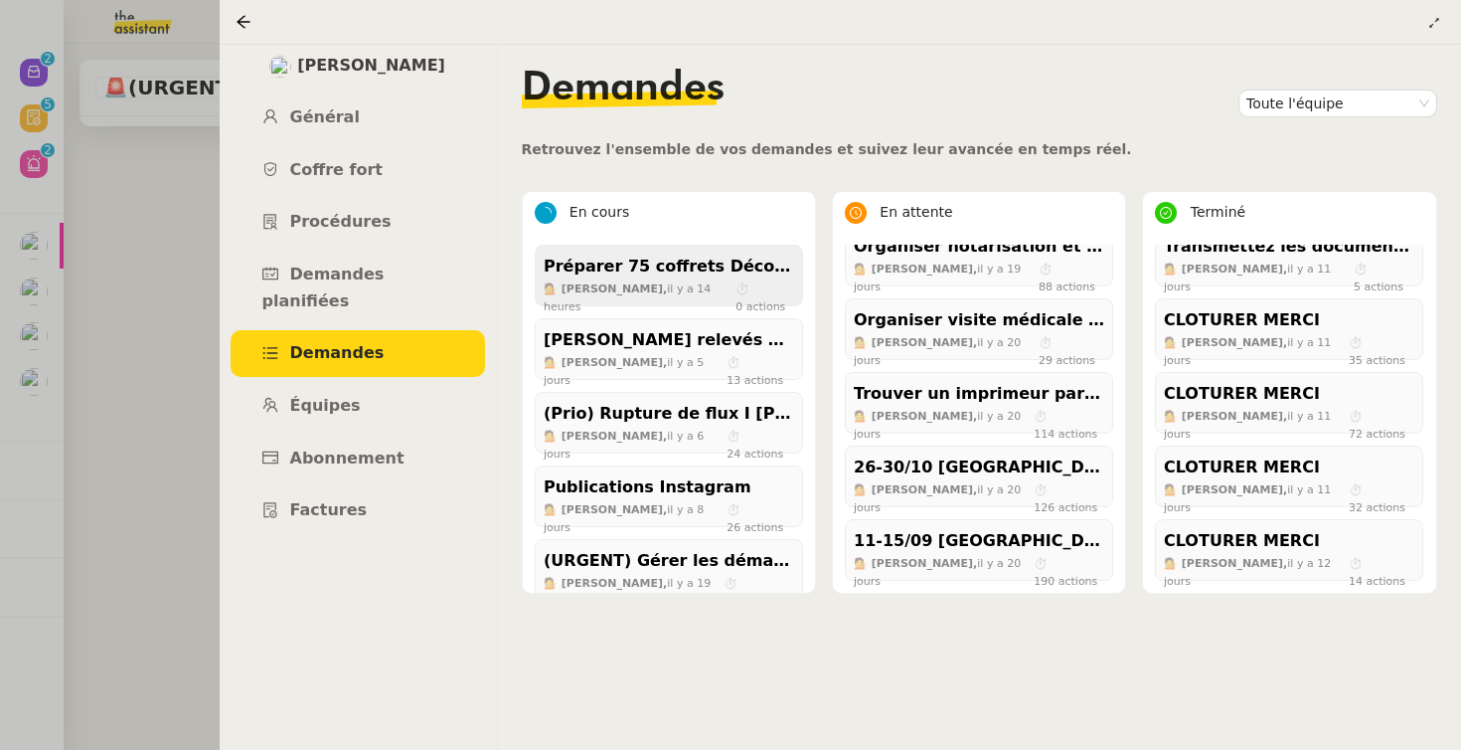
click at [633, 266] on div "Préparer 75 coffrets Découvertes pour jeudi midi" at bounding box center [669, 267] width 251 height 27
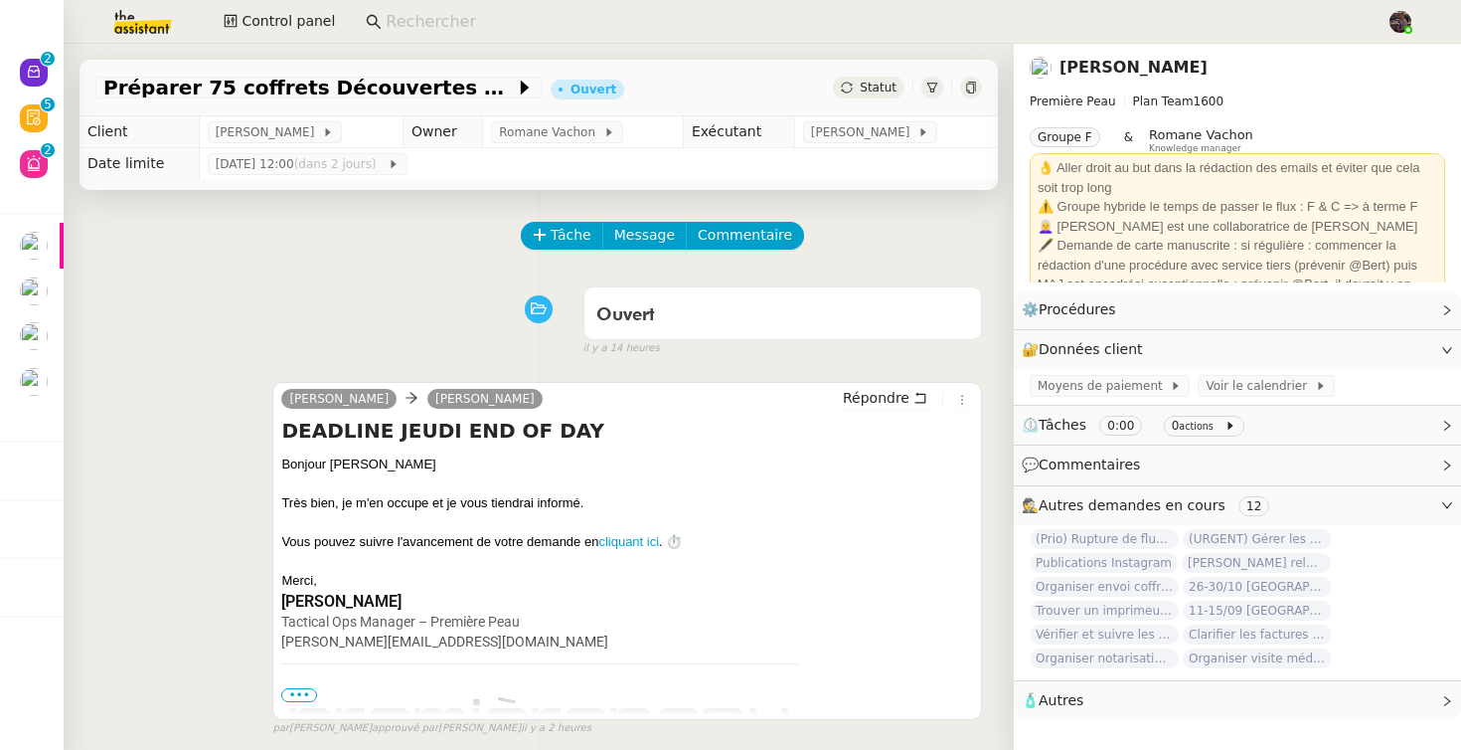
scroll to position [513, 0]
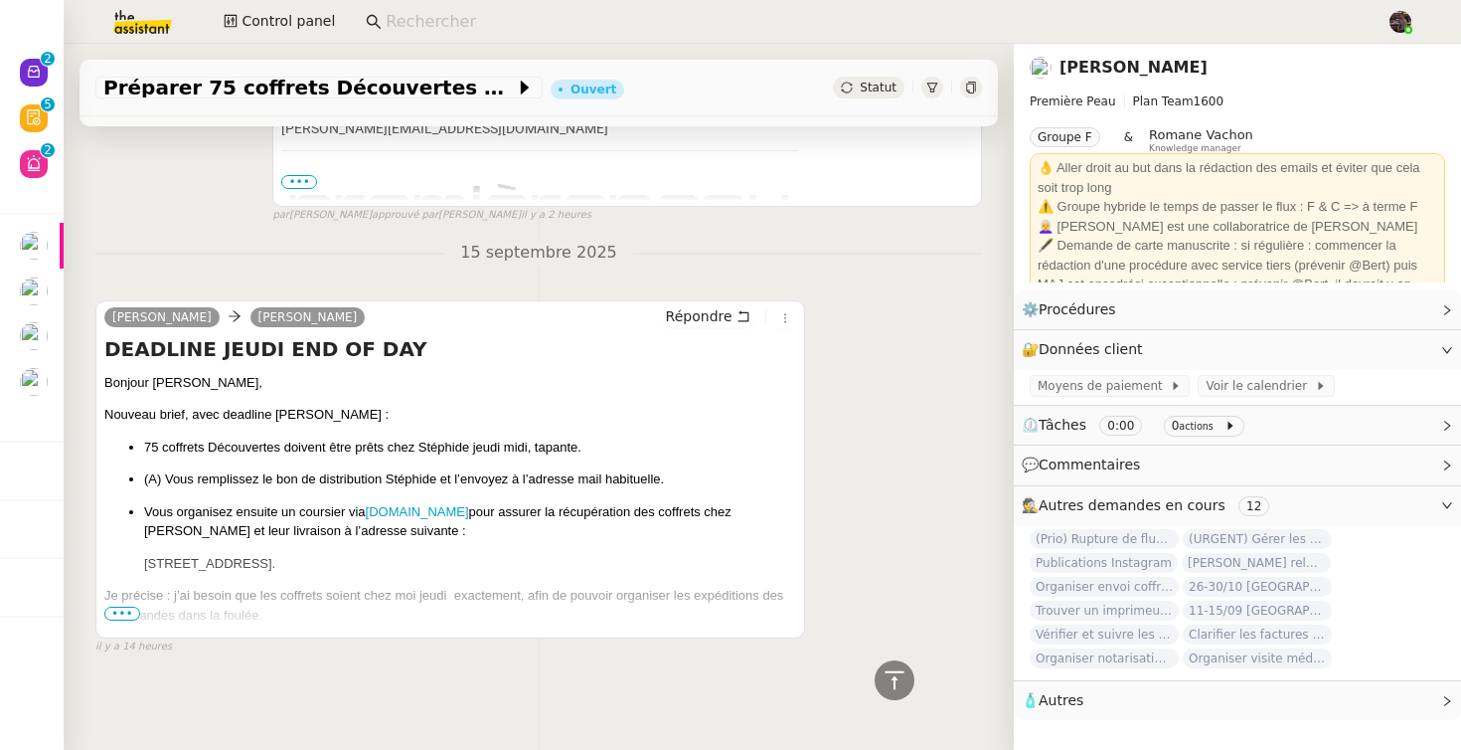
click at [1121, 85] on nz-page-header-content "Première Peau Plan Team 1600 Groupe F & Romane Vachon Knowledge manager 👌 Aller…" at bounding box center [1238, 183] width 416 height 199
click at [1125, 69] on link "[PERSON_NAME]" at bounding box center [1134, 67] width 148 height 19
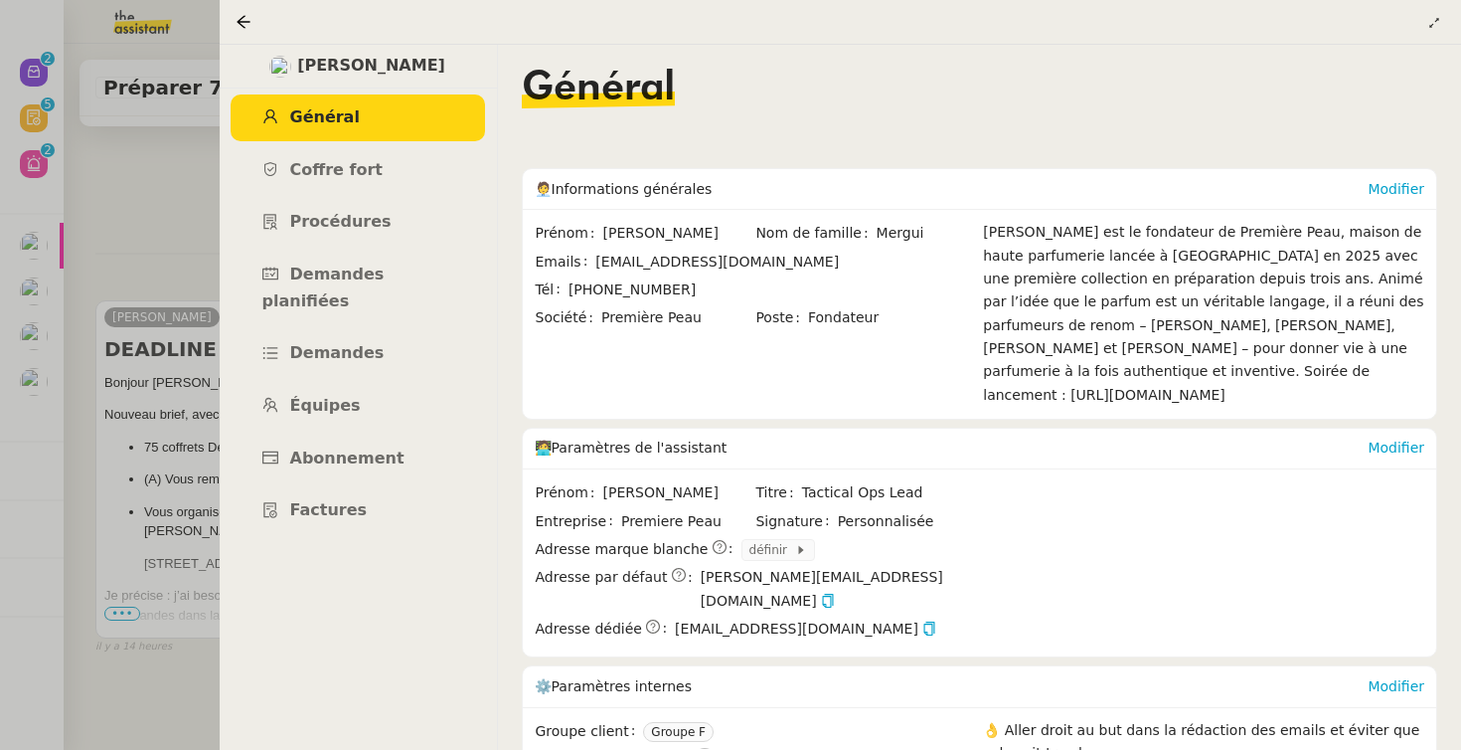
click at [367, 298] on ul "Général Coffre fort Procédures Demandes planifiées Demandes Équipes Abonnement …" at bounding box center [358, 313] width 278 height 439
click at [355, 343] on span "Demandes" at bounding box center [337, 352] width 94 height 19
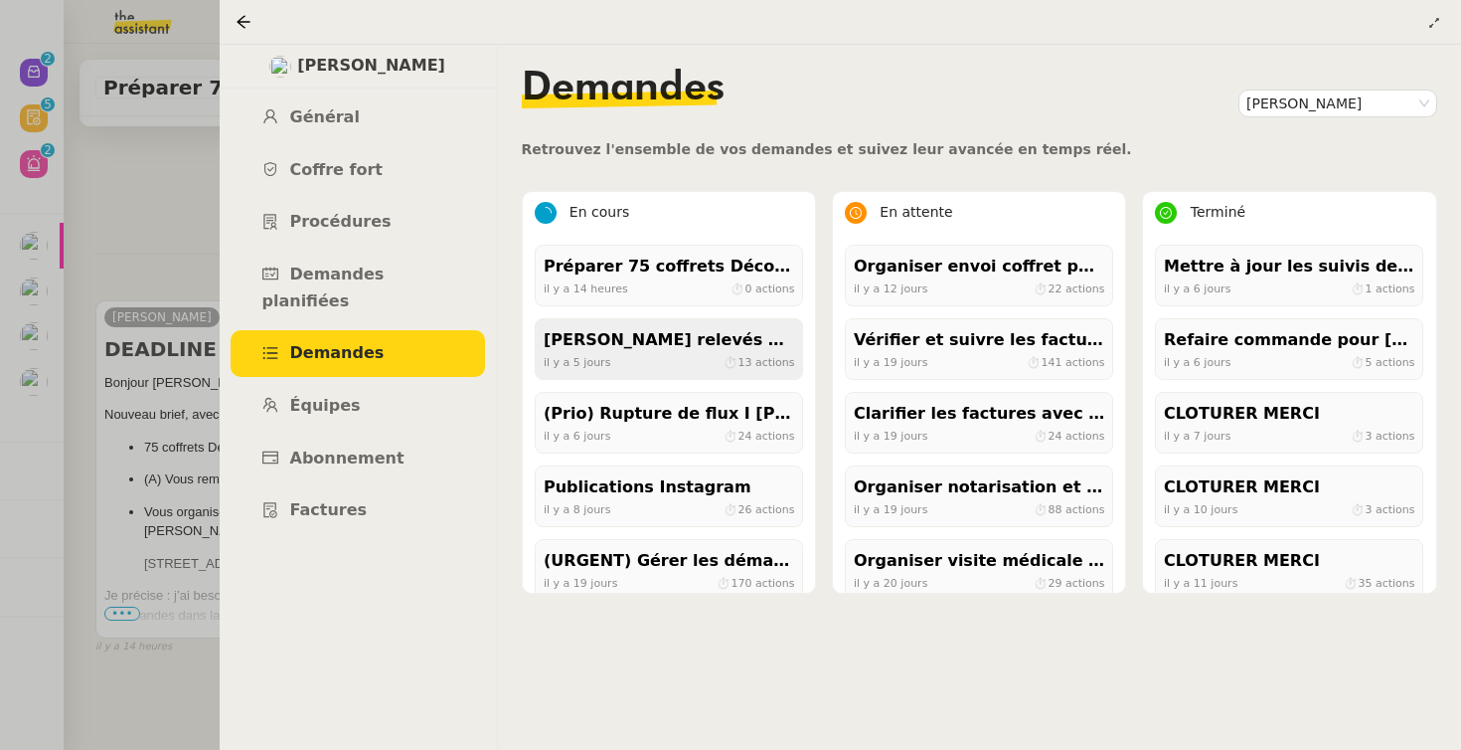
click at [720, 367] on div "il y a 5 jours ⏱ 13 actions" at bounding box center [669, 362] width 251 height 18
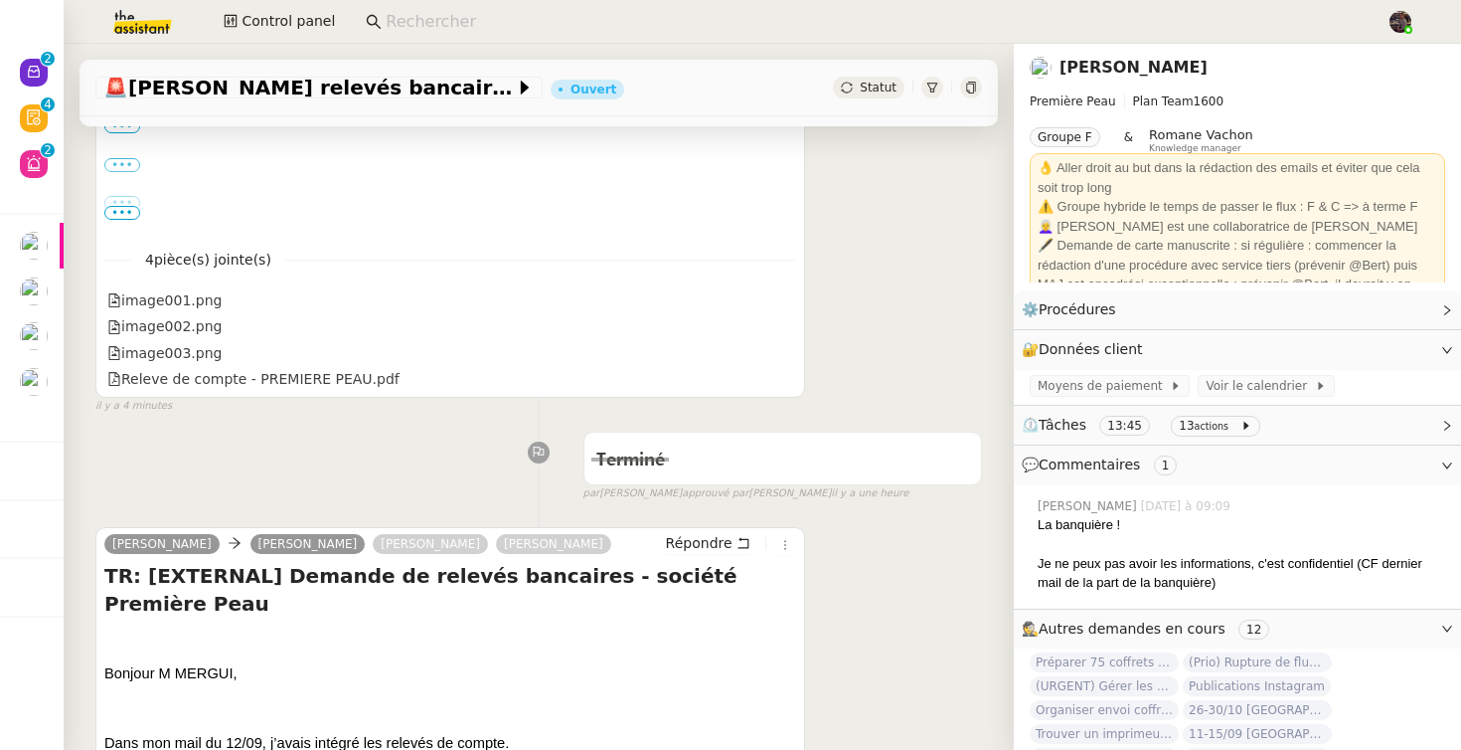
scroll to position [635, 0]
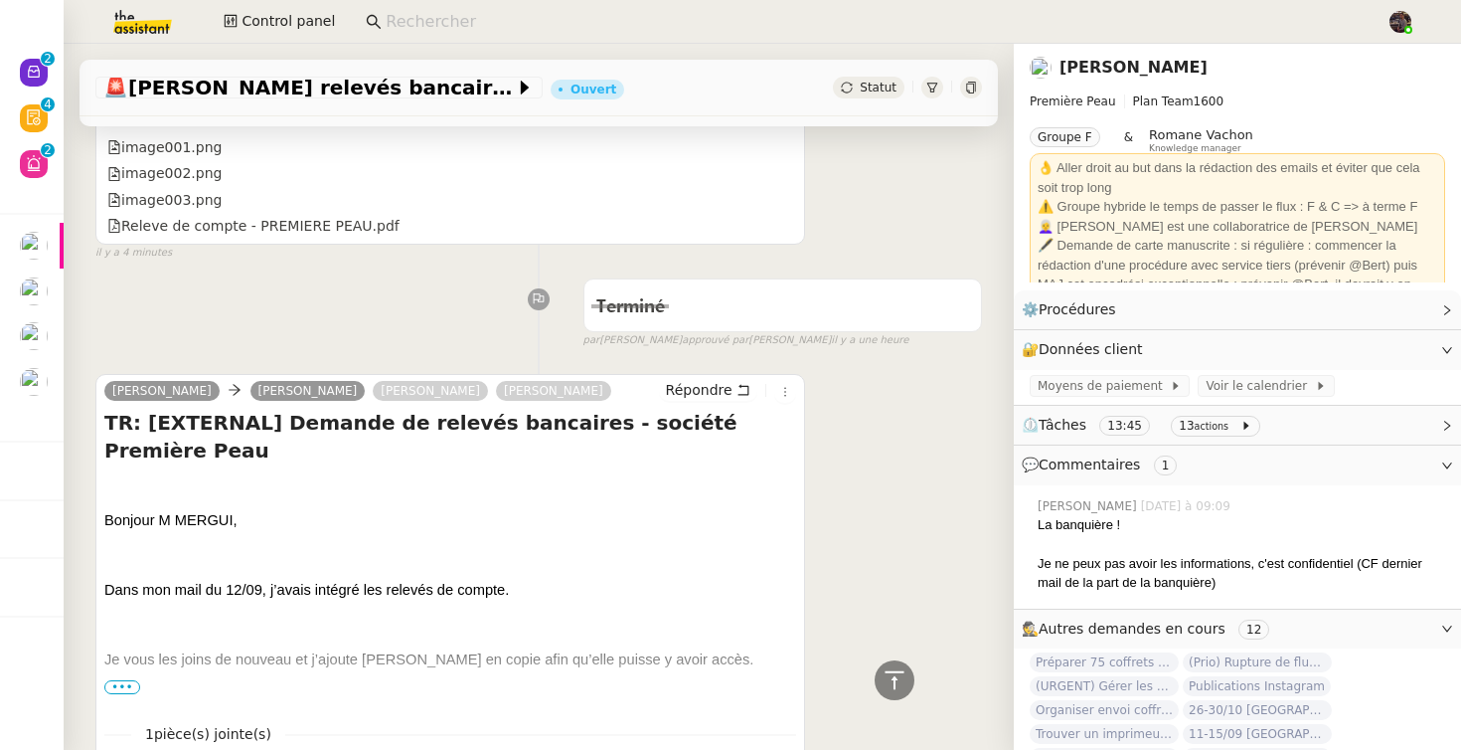
click at [1111, 85] on nz-page-header-content "Première Peau Plan Team 1600 Groupe F & Romane Vachon Knowledge manager 👌 Aller…" at bounding box center [1238, 183] width 416 height 199
click at [1118, 69] on link "[PERSON_NAME]" at bounding box center [1134, 67] width 148 height 19
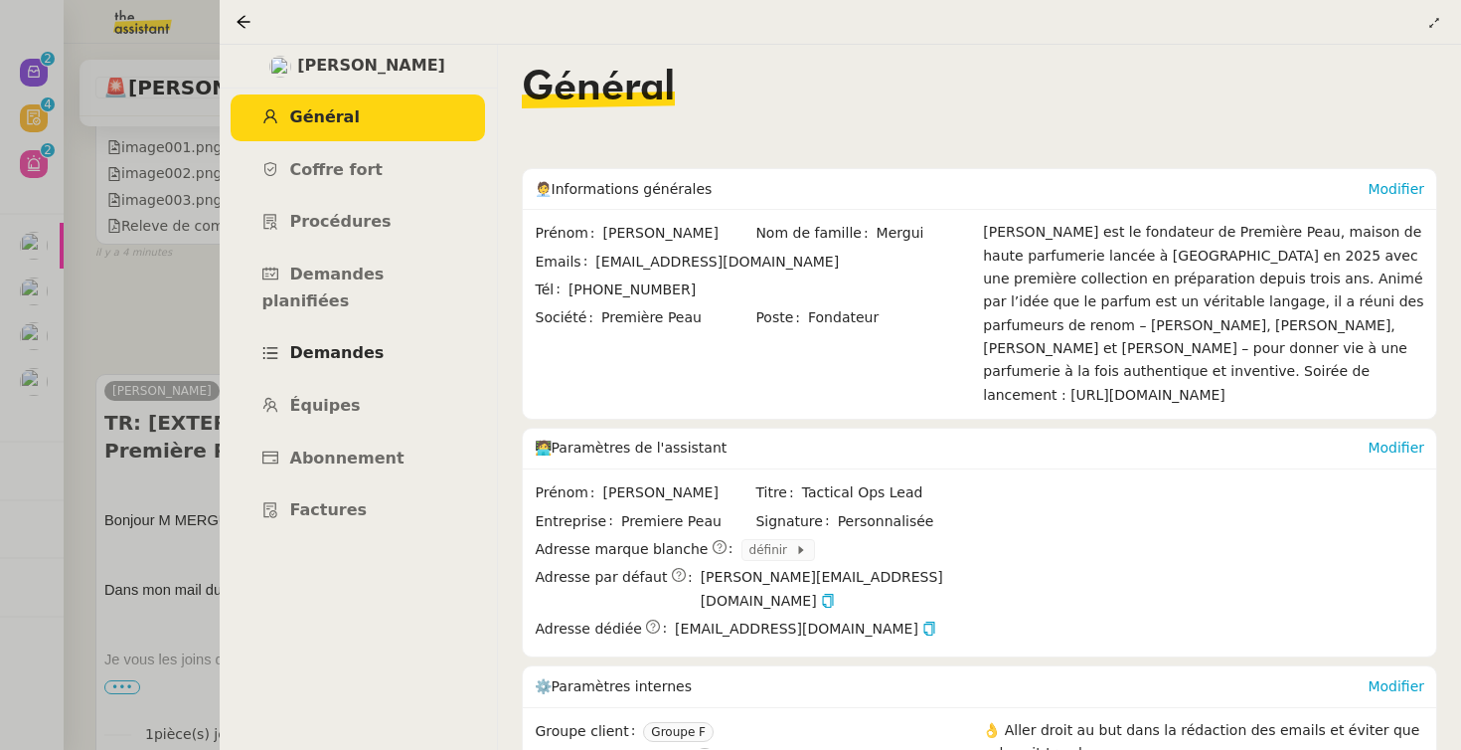
click at [328, 343] on span "Demandes" at bounding box center [337, 352] width 94 height 19
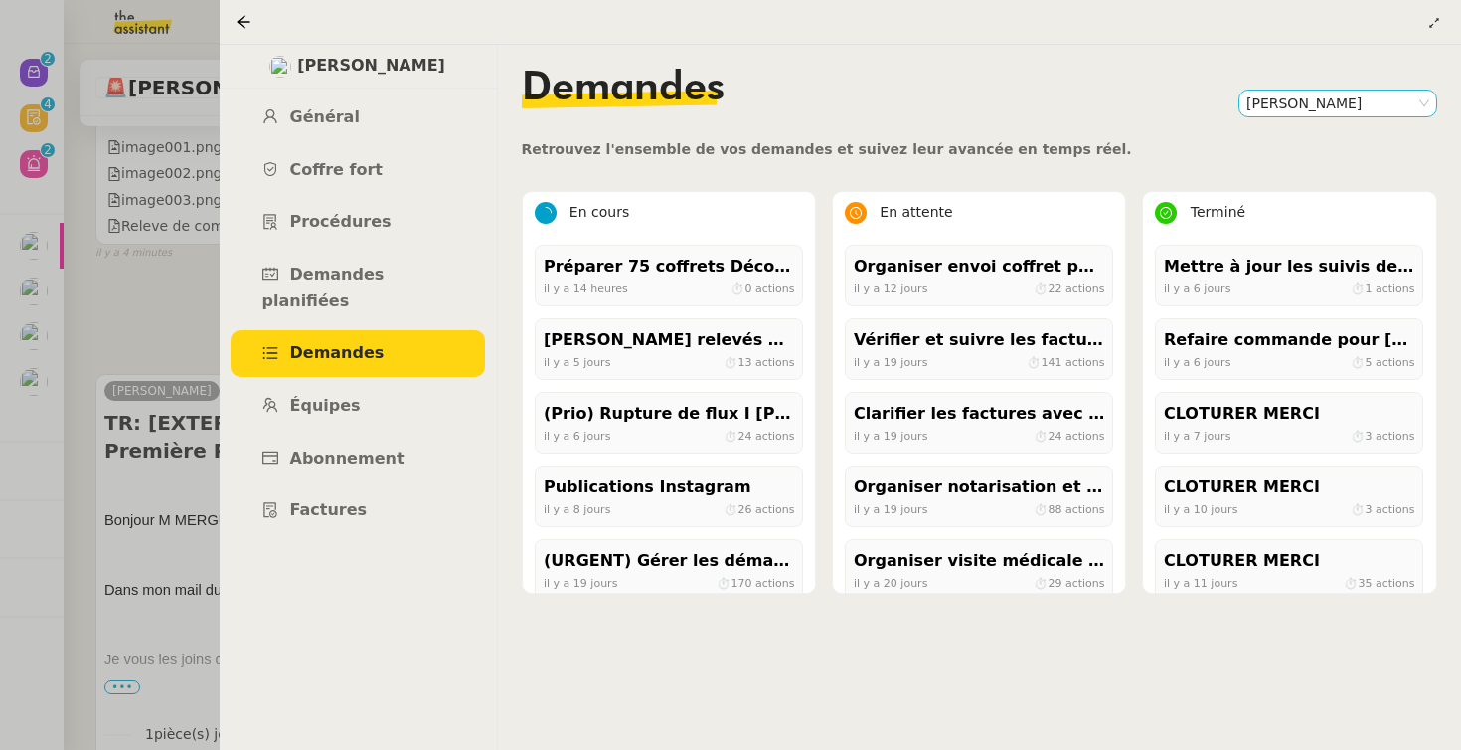
click at [1285, 107] on nz-select-item "[PERSON_NAME]" at bounding box center [1338, 103] width 183 height 26
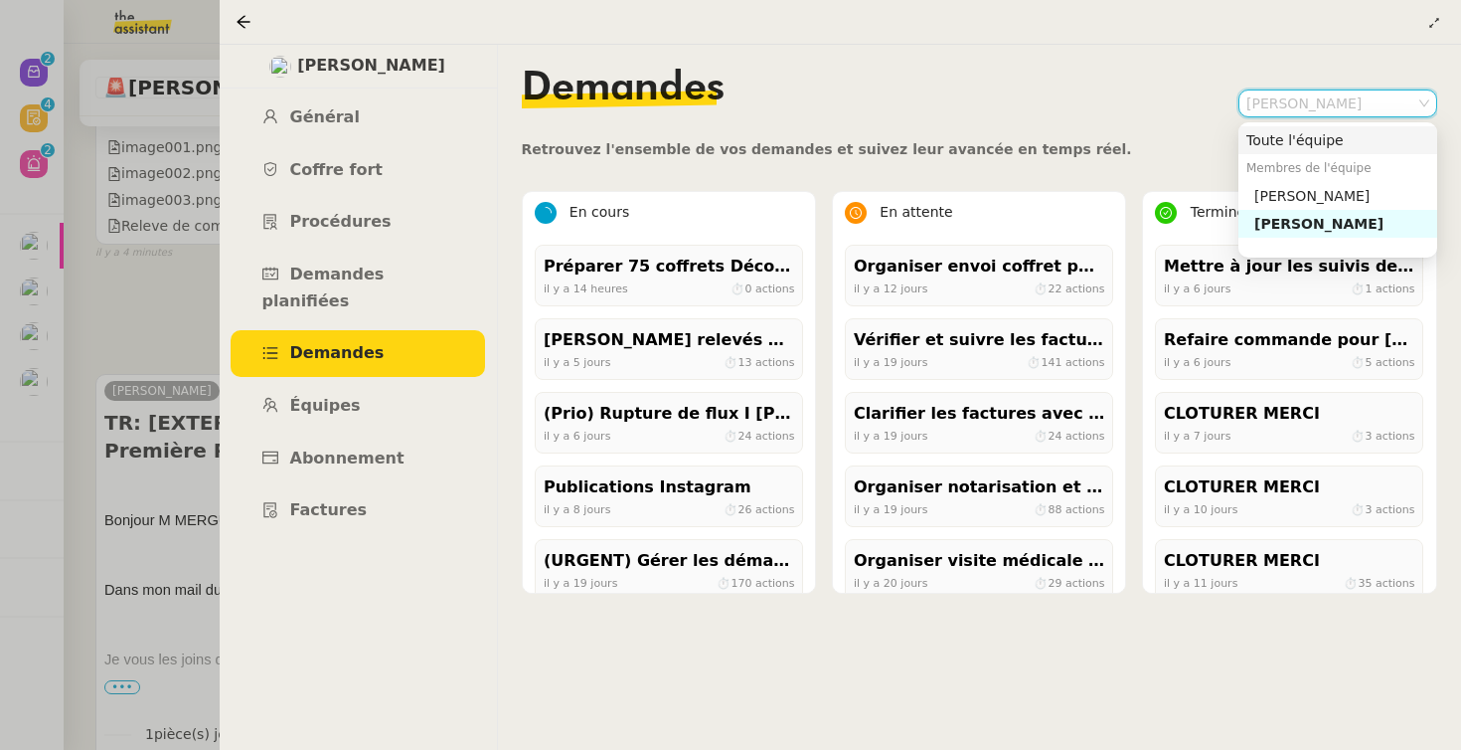
click at [1269, 139] on div "Toute l'équipe" at bounding box center [1338, 140] width 183 height 18
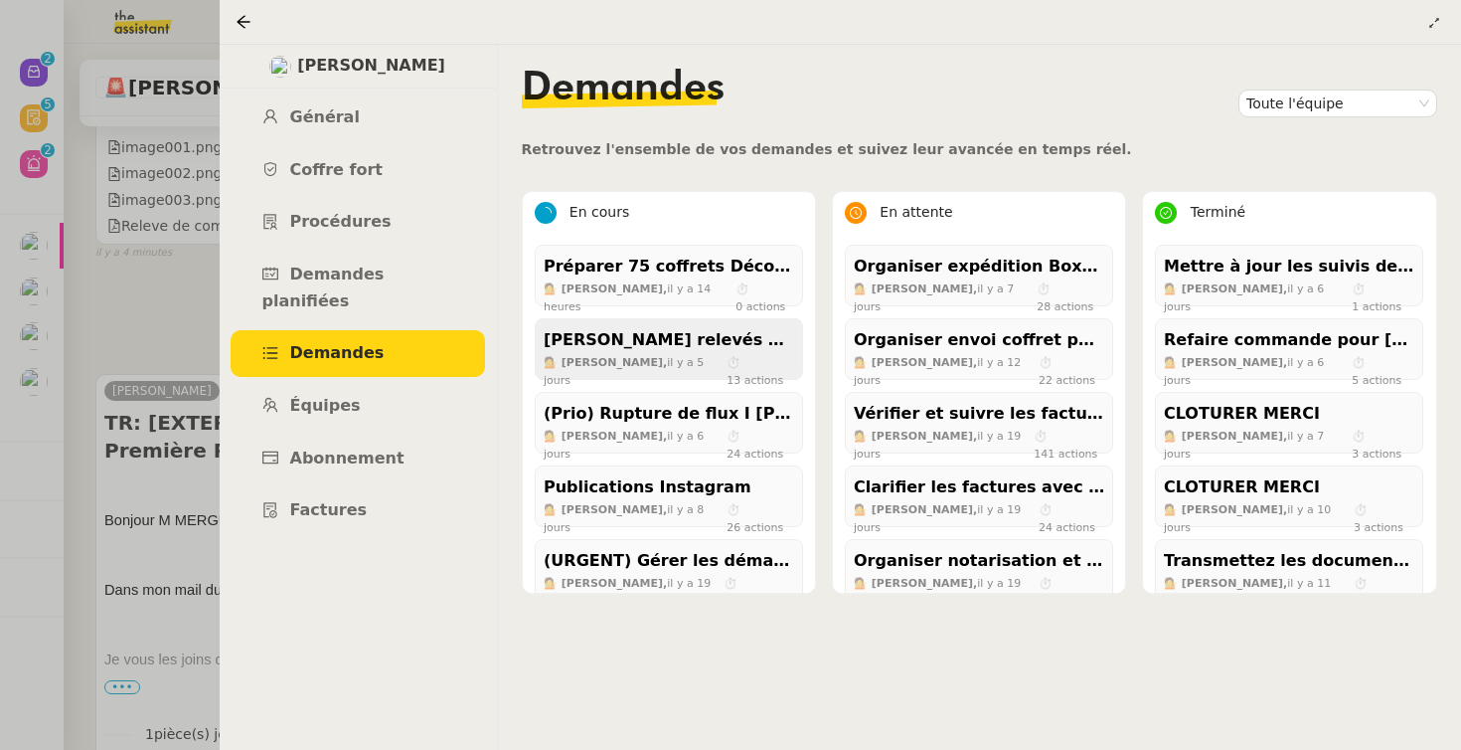
click at [664, 356] on span "il y a 5 jours" at bounding box center [624, 370] width 160 height 31
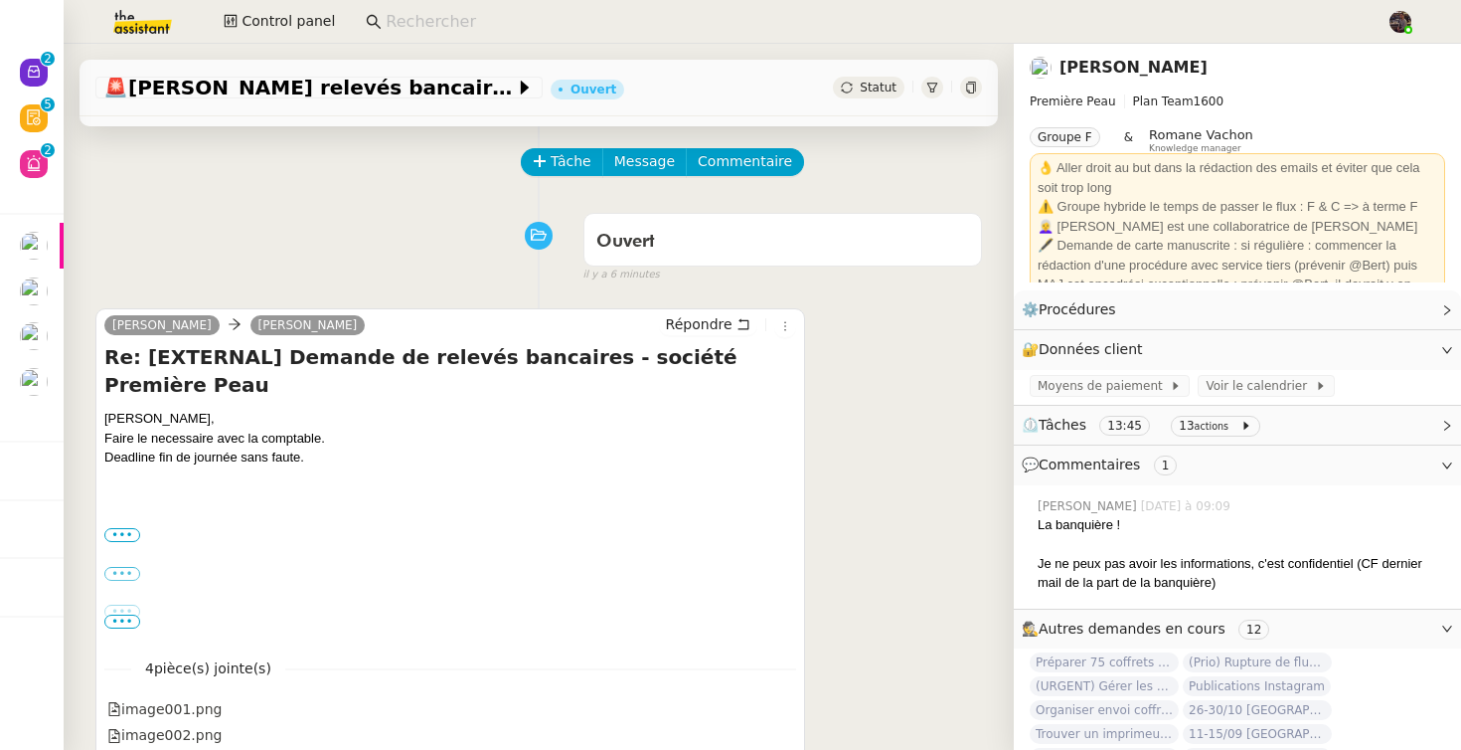
scroll to position [78, 0]
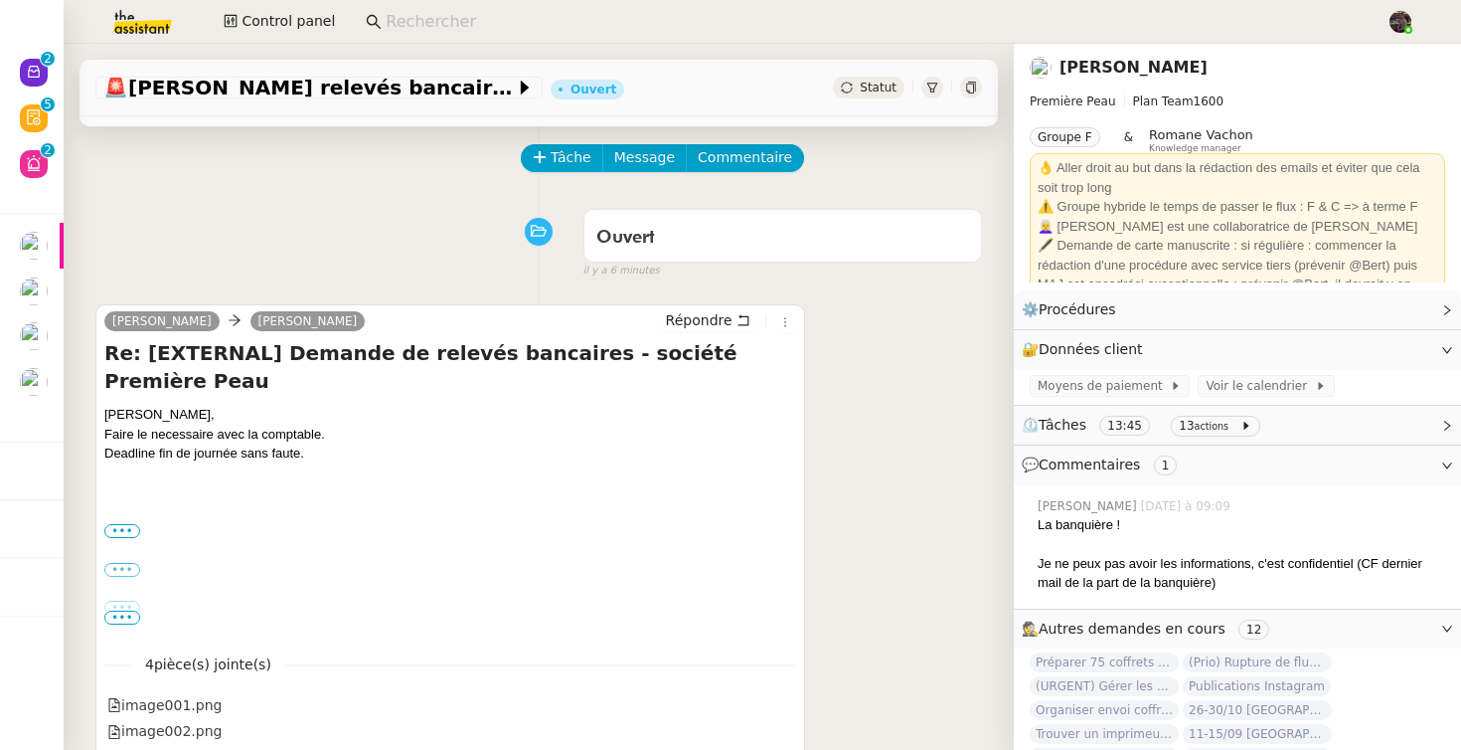
click at [516, 276] on div "Ouvert false il y a 6 minutes" at bounding box center [538, 240] width 887 height 80
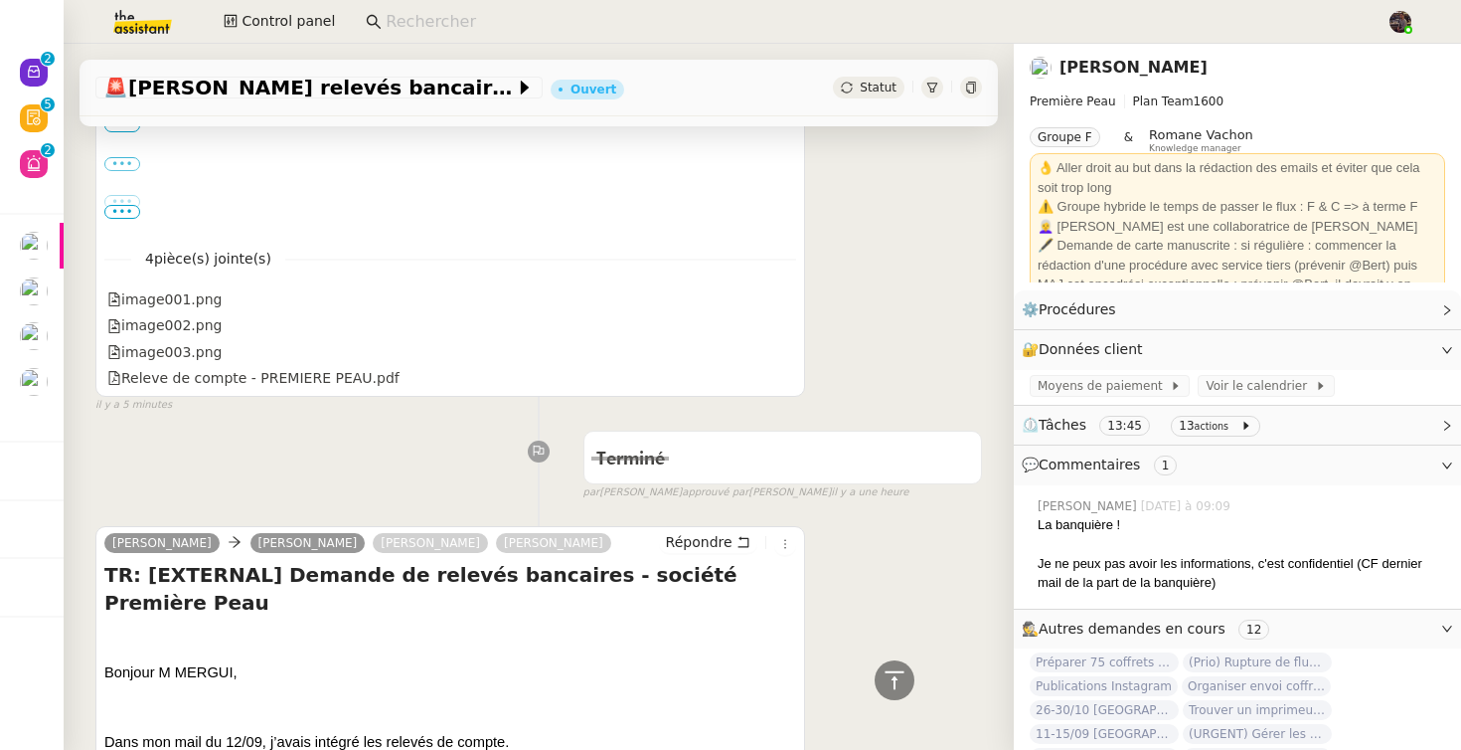
scroll to position [0, 0]
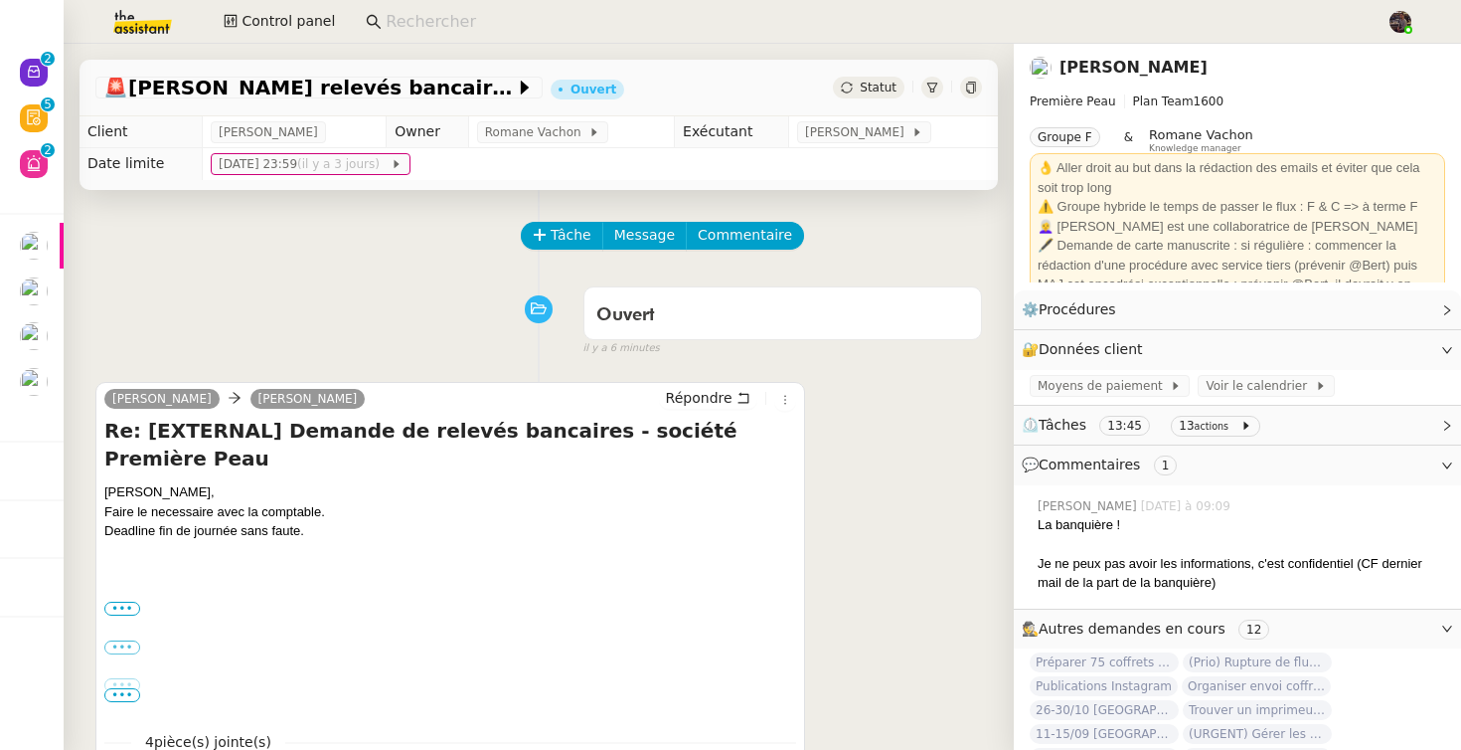
click at [1163, 65] on div "[PERSON_NAME]" at bounding box center [1123, 68] width 186 height 28
click at [1122, 71] on link "[PERSON_NAME]" at bounding box center [1134, 67] width 148 height 19
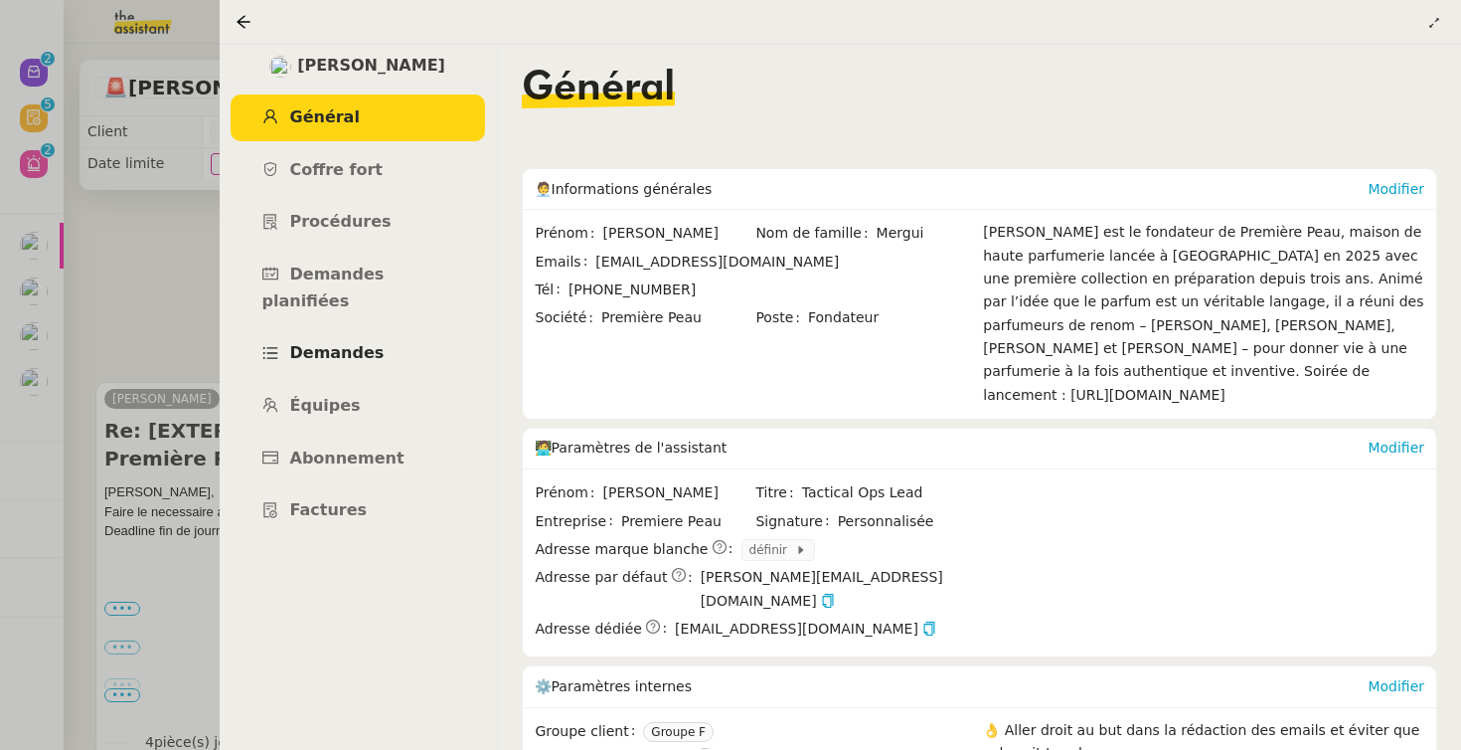
click at [331, 330] on link "Demandes" at bounding box center [358, 353] width 254 height 47
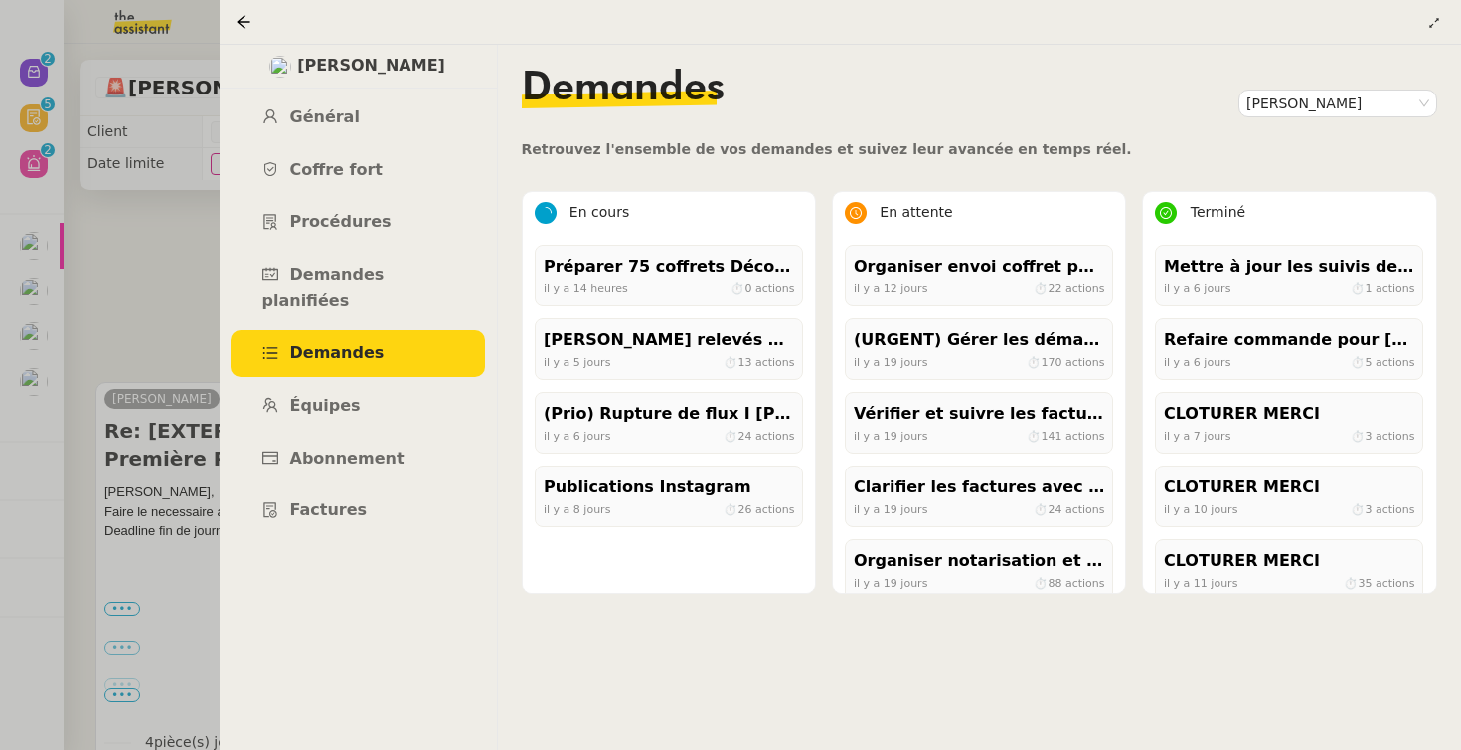
click at [115, 376] on div at bounding box center [730, 375] width 1461 height 750
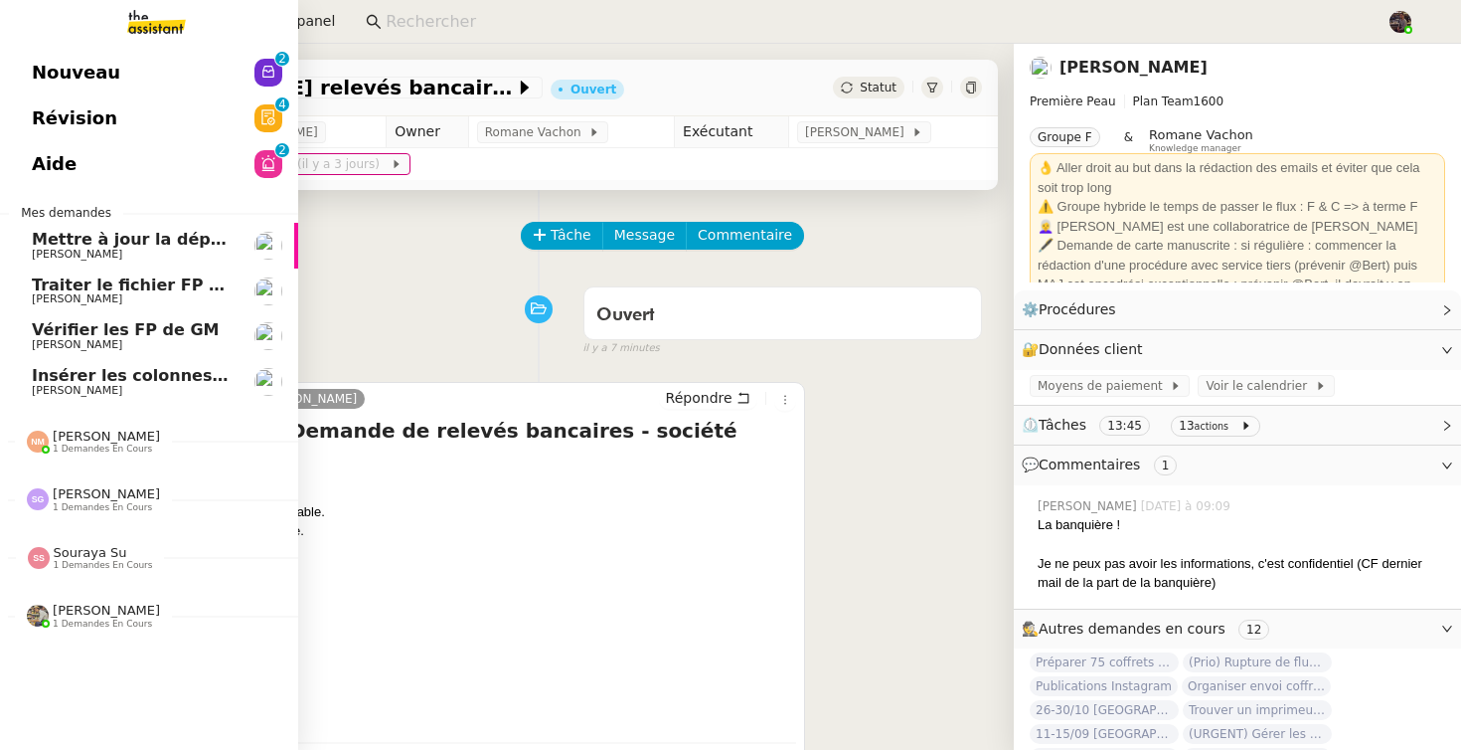
click at [68, 57] on link "Nouveau 0 1 2 3 4 5 6 7 8 9" at bounding box center [149, 73] width 298 height 46
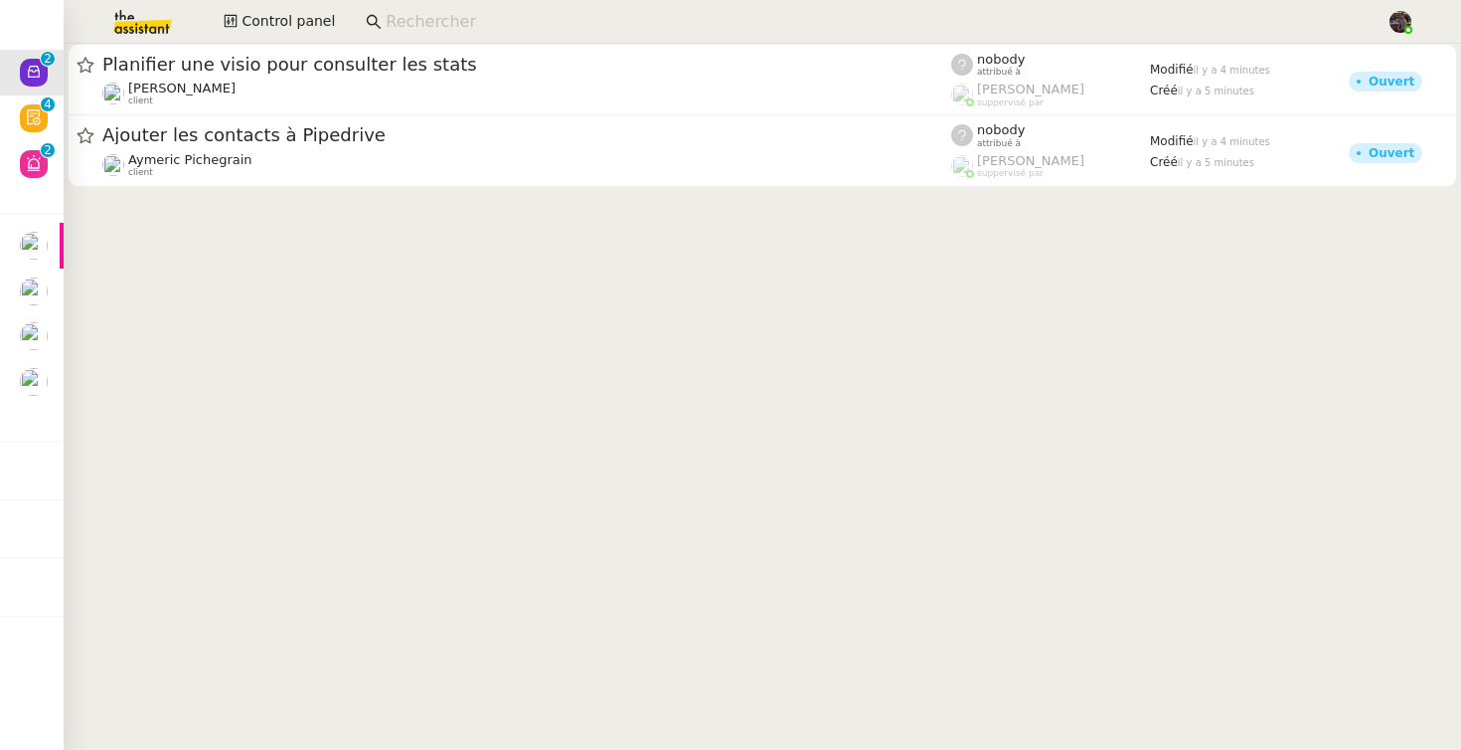
click at [527, 404] on cdk-virtual-scroll-viewport "Planifier une visio pour consulter les stats David Berrebi client nobody attrib…" at bounding box center [763, 397] width 1398 height 706
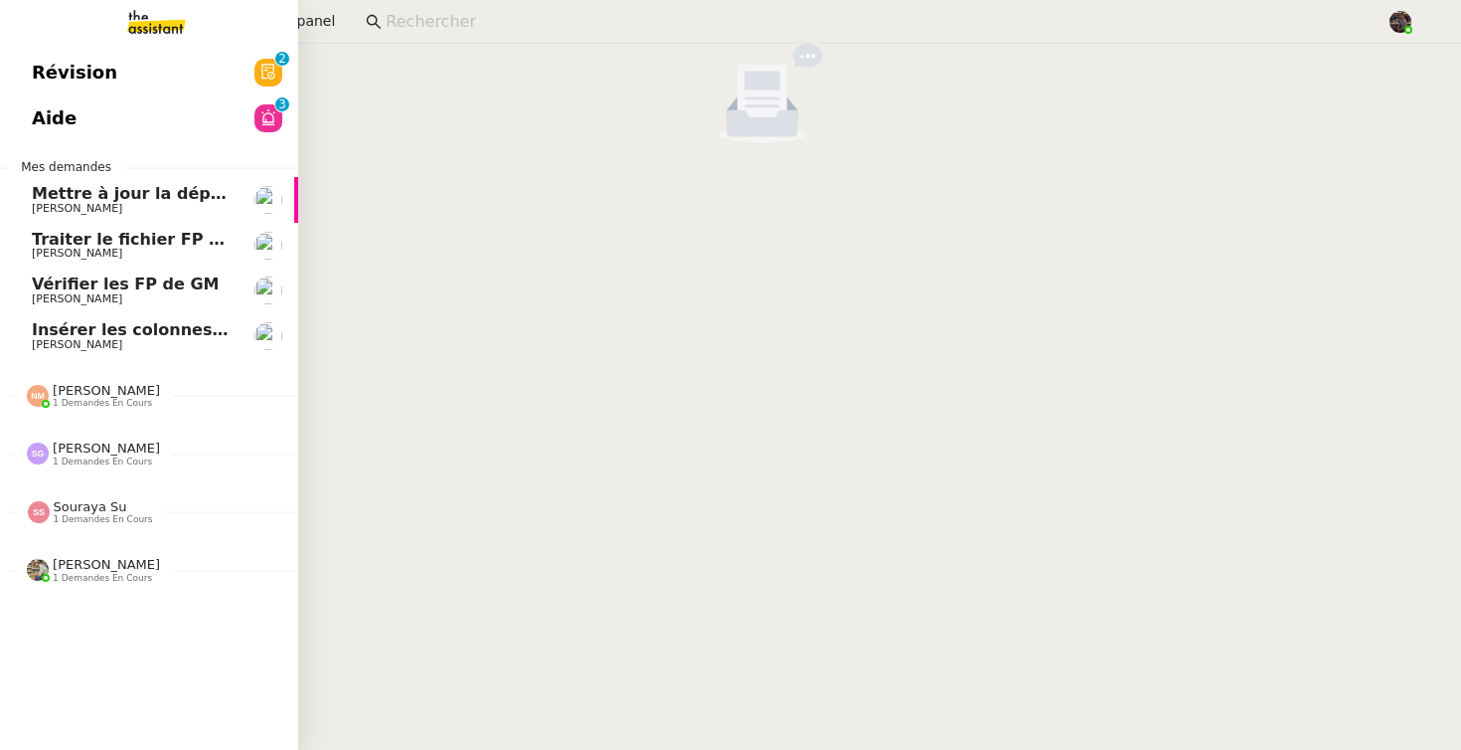
click at [226, 71] on link "Révision 0 1 2 3 4 5 6 7 8 9" at bounding box center [149, 73] width 298 height 46
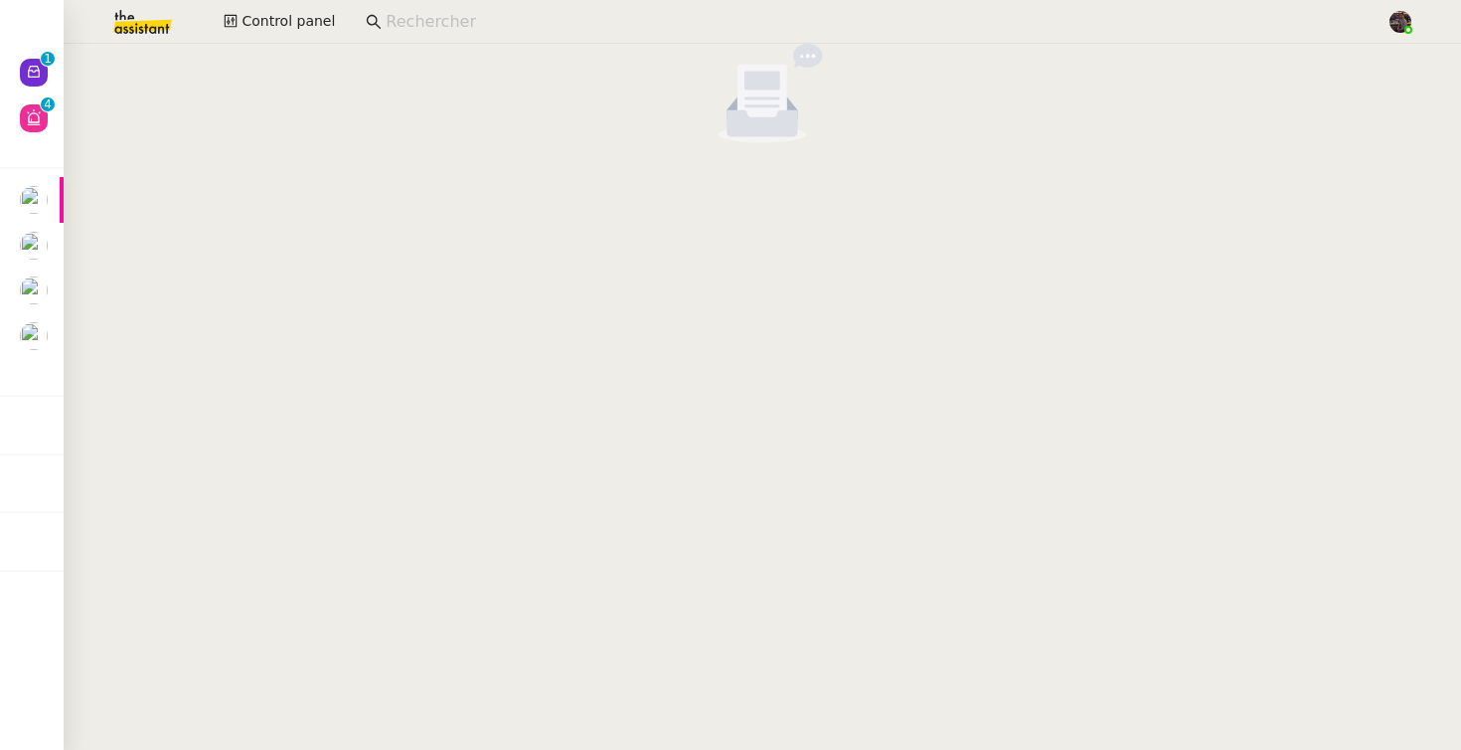
click at [153, 23] on img at bounding box center [127, 22] width 154 height 44
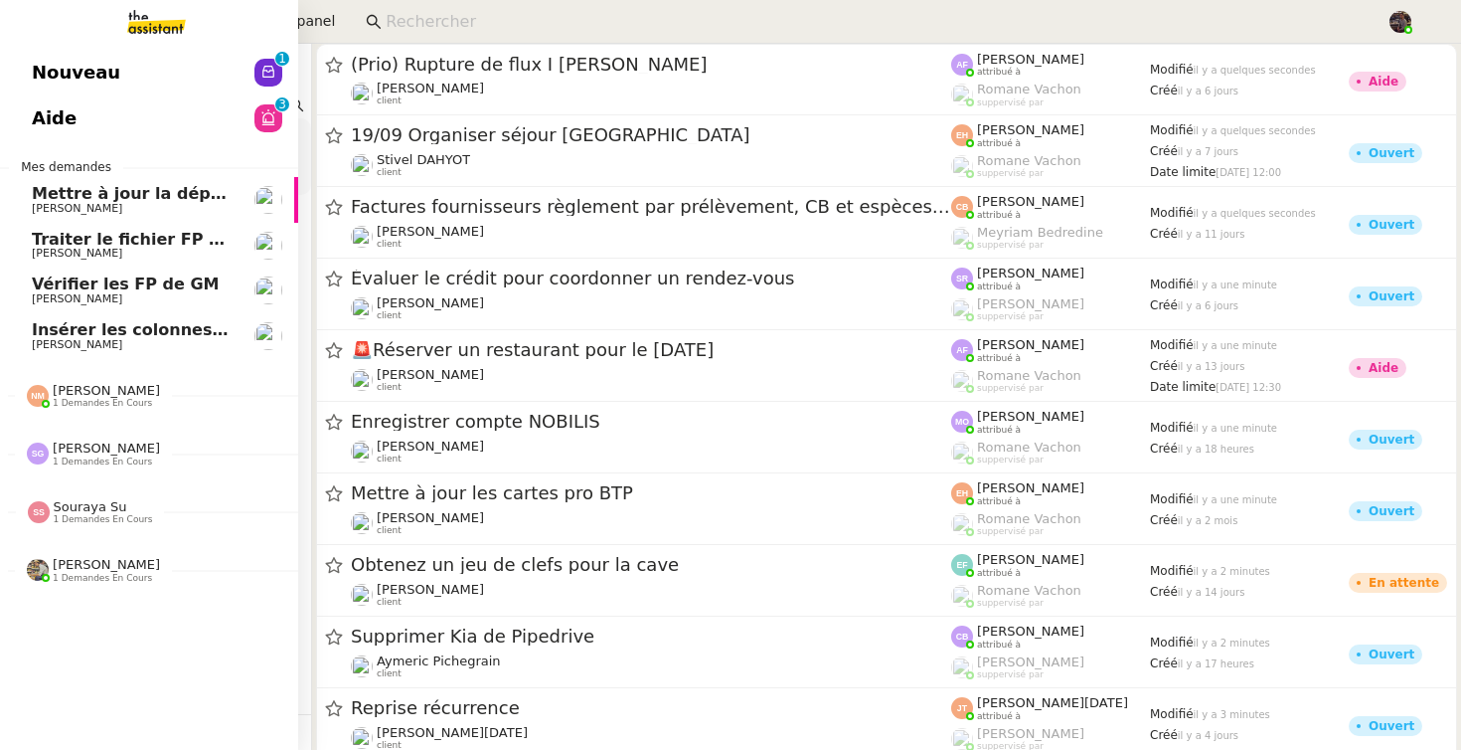
click at [67, 344] on span "Camille Cazade" at bounding box center [77, 344] width 90 height 13
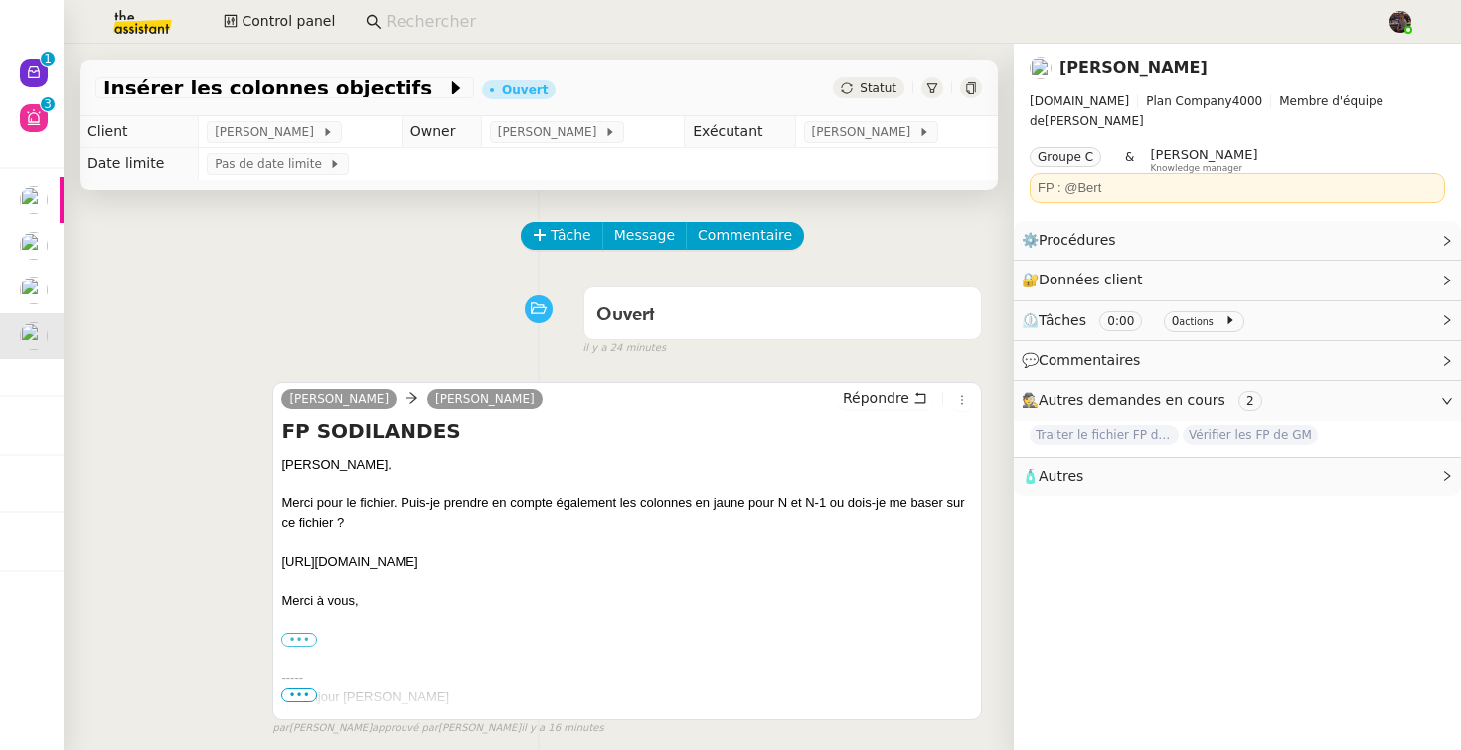
click at [468, 568] on div "https://docs.google.com/spreadsheets/d/1Xn-ZMybAwW8DzZvhtcjZ-d9BnlKi0t4q/edit?g…" at bounding box center [627, 562] width 692 height 20
copy div "https://docs.google.com/spreadsheets/d/1Xn-ZMybAwW8DzZvhtcjZ-d9BnlKi0t4q/edit?g…"
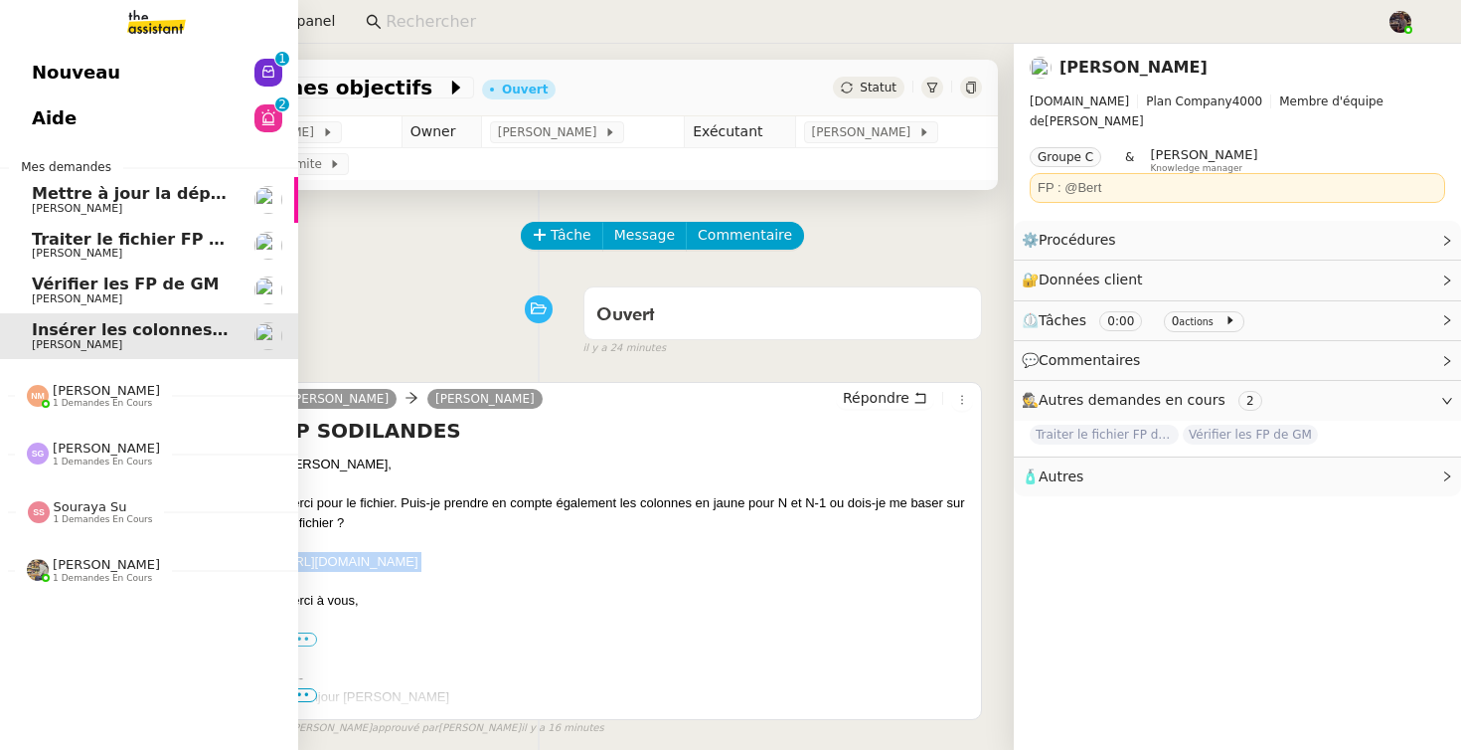
click at [42, 300] on span "Camille Cazade" at bounding box center [77, 298] width 90 height 13
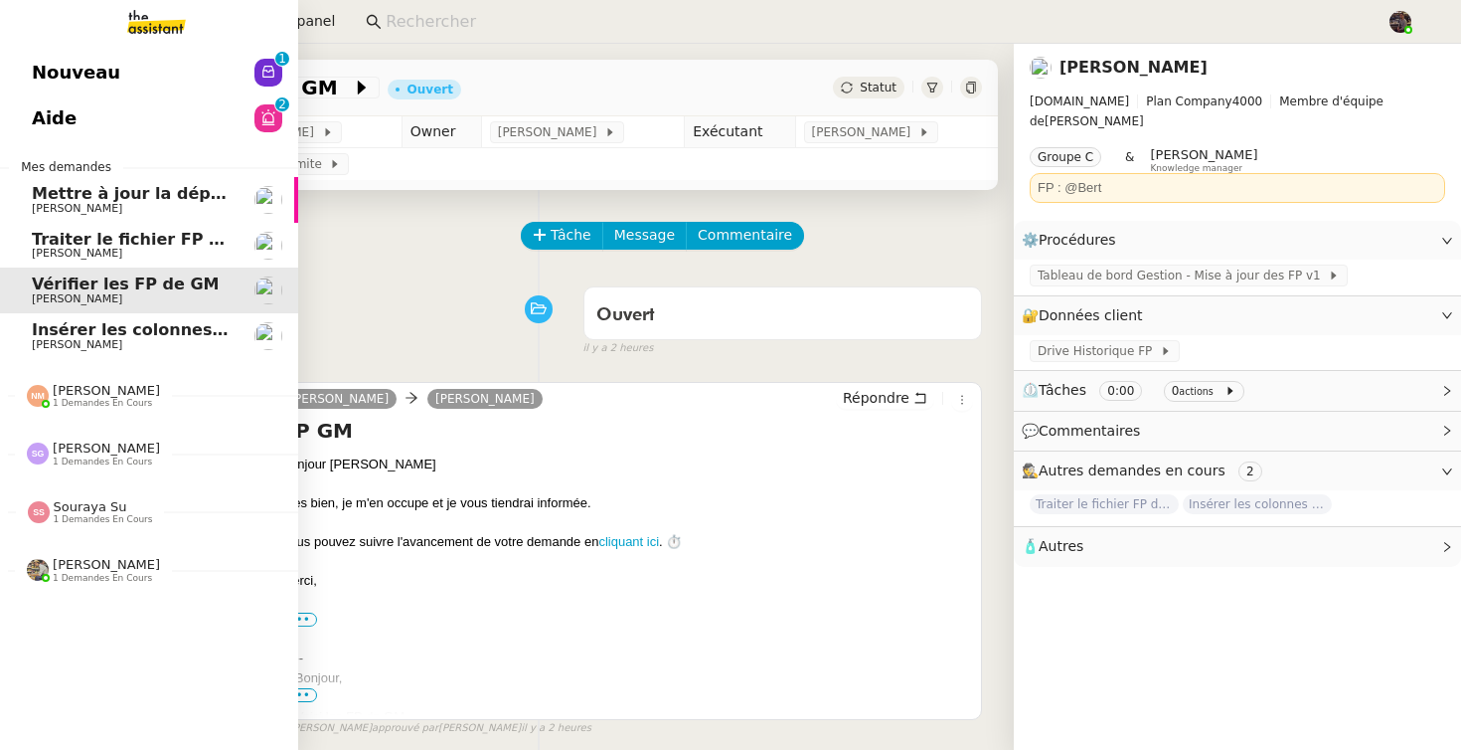
click at [58, 232] on span "Traiter le fichier FP de sodilandes" at bounding box center [182, 239] width 301 height 19
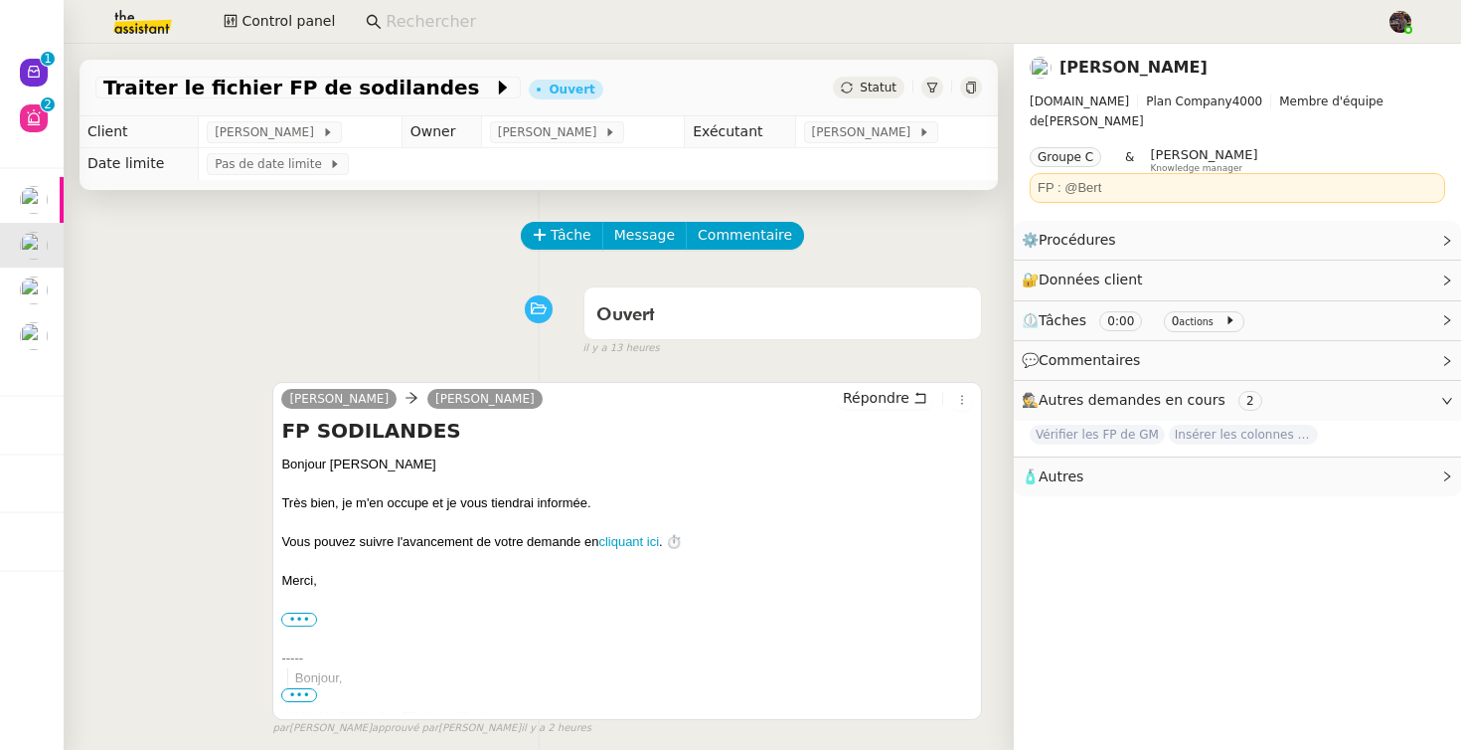
scroll to position [568, 0]
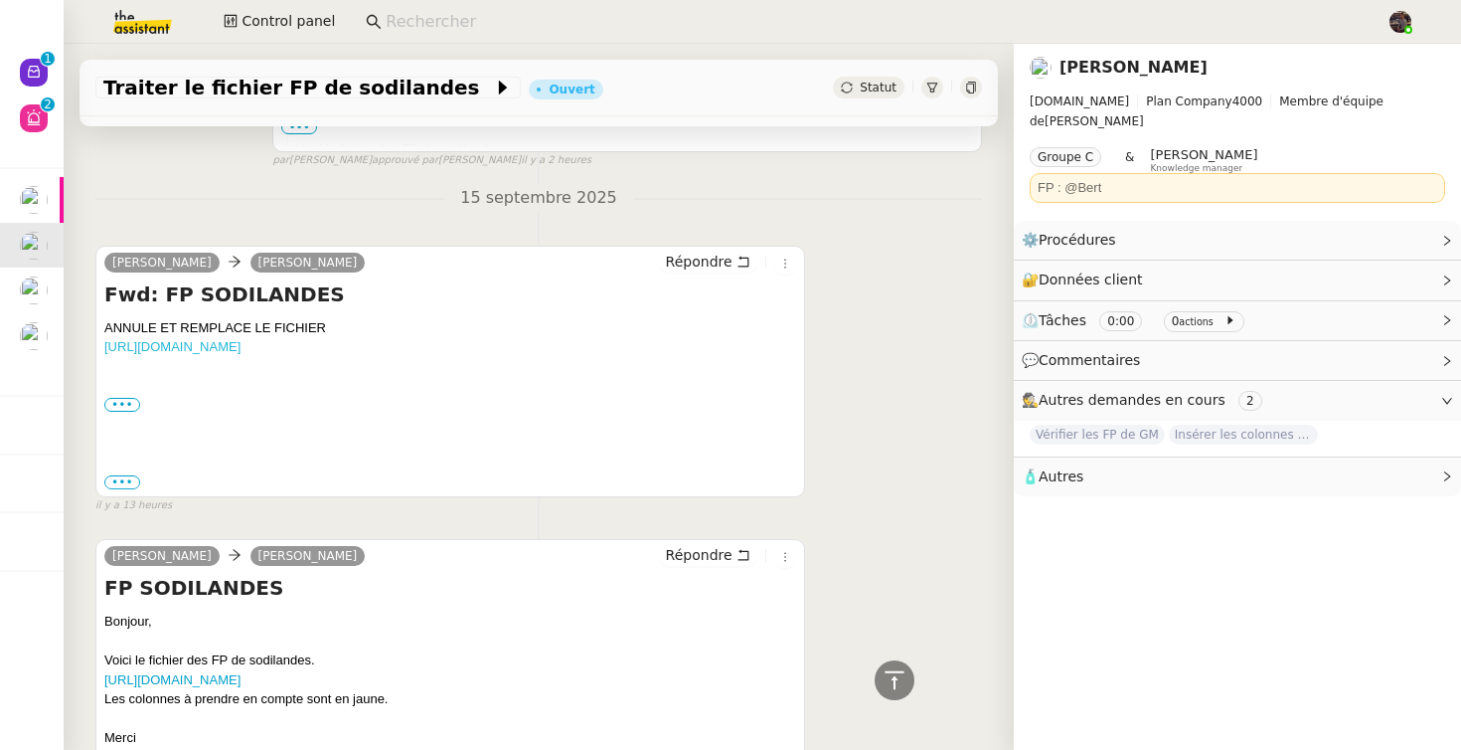
click at [241, 354] on link "https://docs.google.com/spreadsheets/d/1Xn-ZMybAwW8DzZvhtcjZ-d9BnlKi0t4q/edit?g…" at bounding box center [172, 346] width 136 height 15
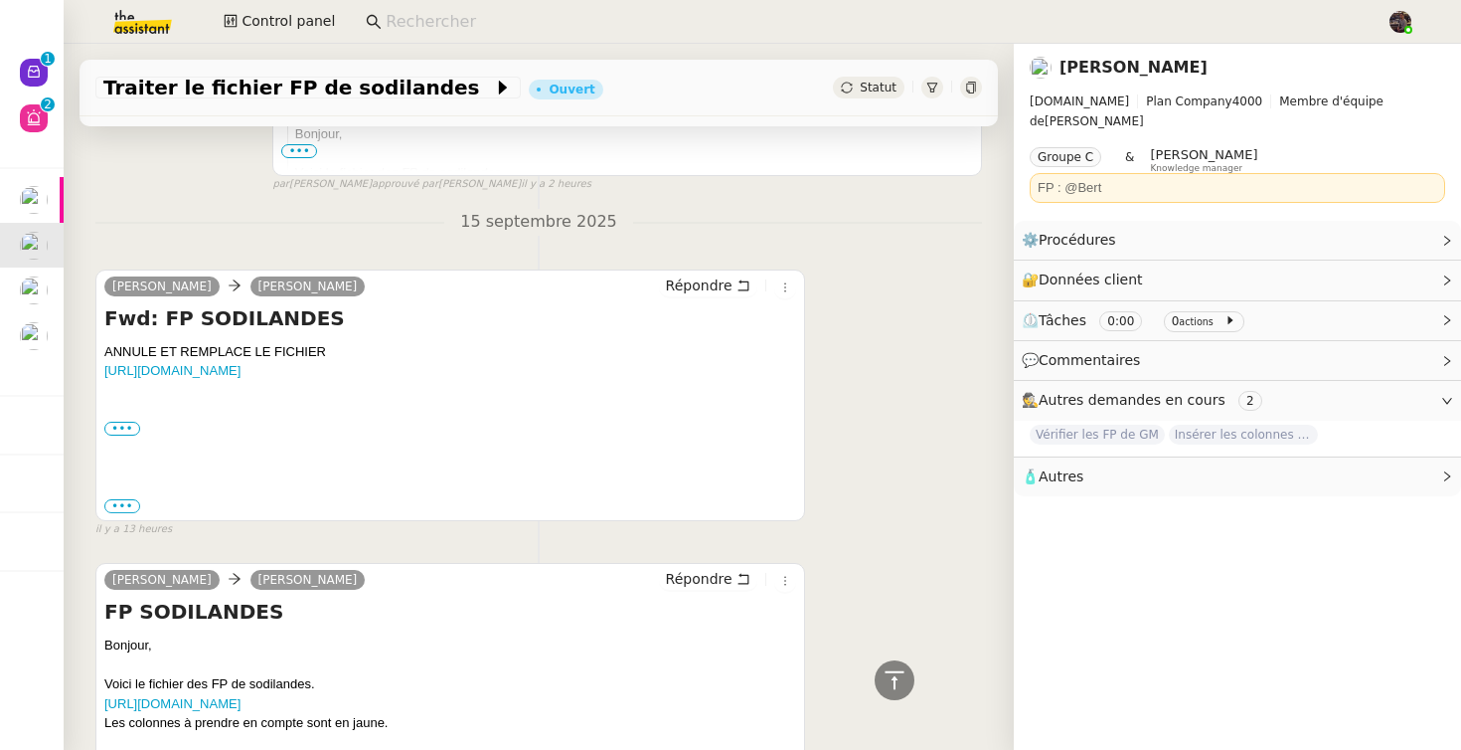
scroll to position [517, 0]
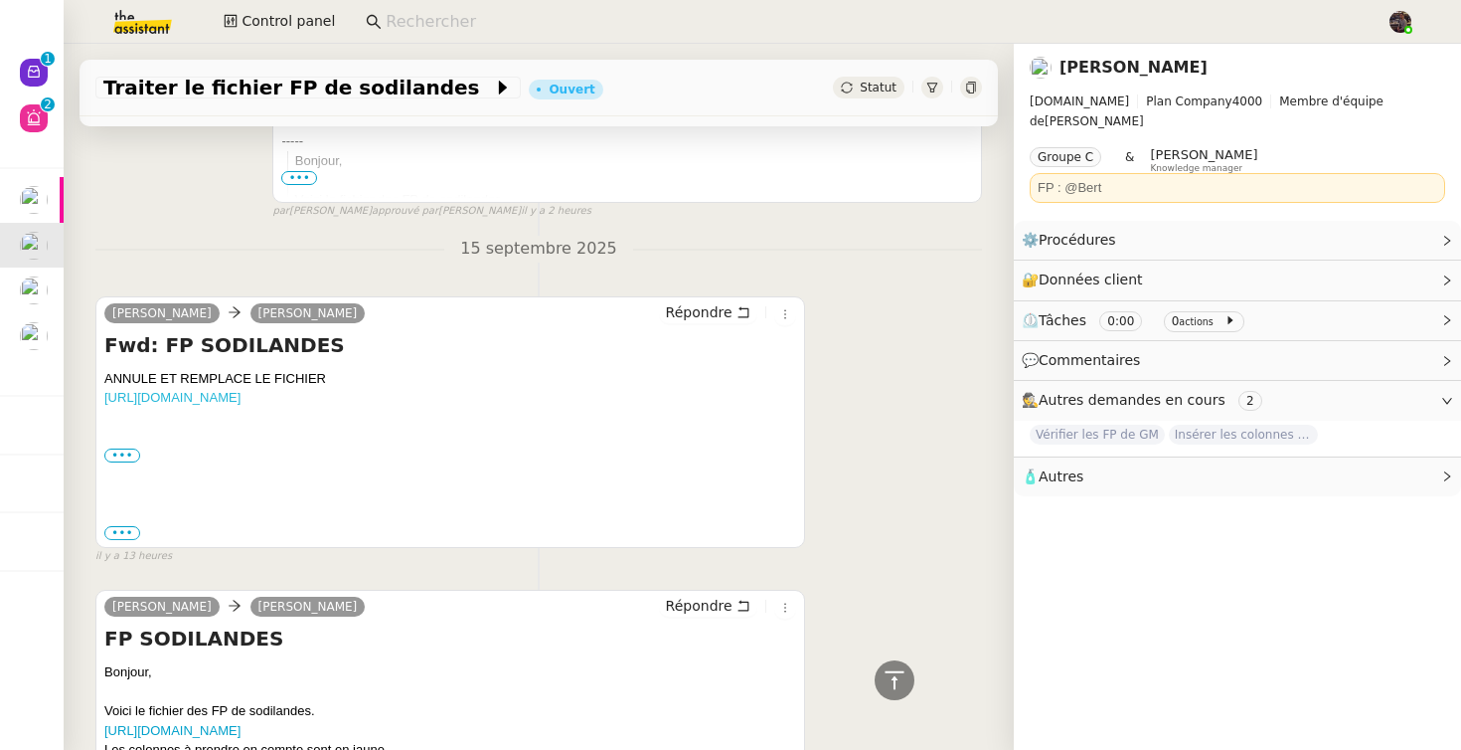
click at [241, 405] on link "https://docs.google.com/spreadsheets/d/1Xn-ZMybAwW8DzZvhtcjZ-d9BnlKi0t4q/edit?g…" at bounding box center [172, 397] width 136 height 15
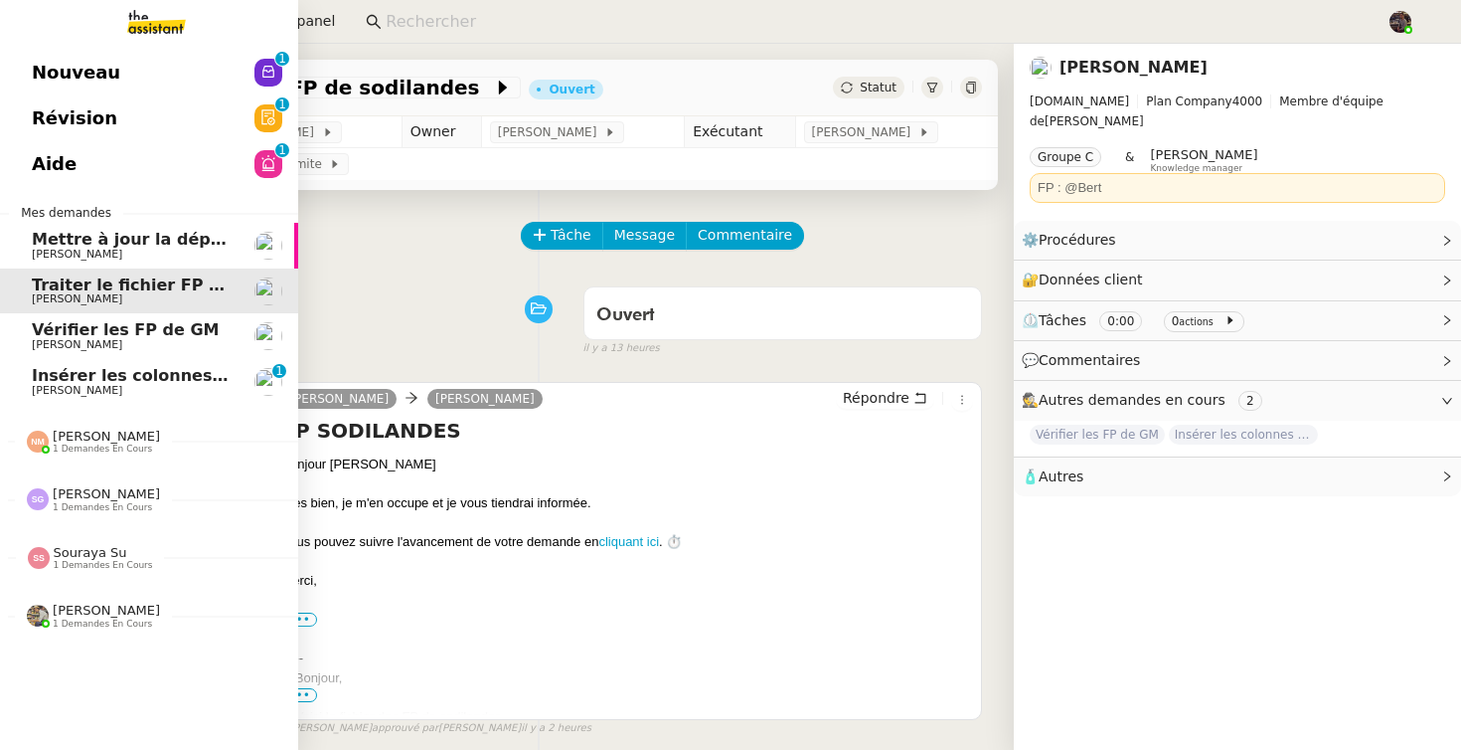
click at [47, 376] on span "Insérer les colonnes objectifs" at bounding box center [163, 375] width 263 height 19
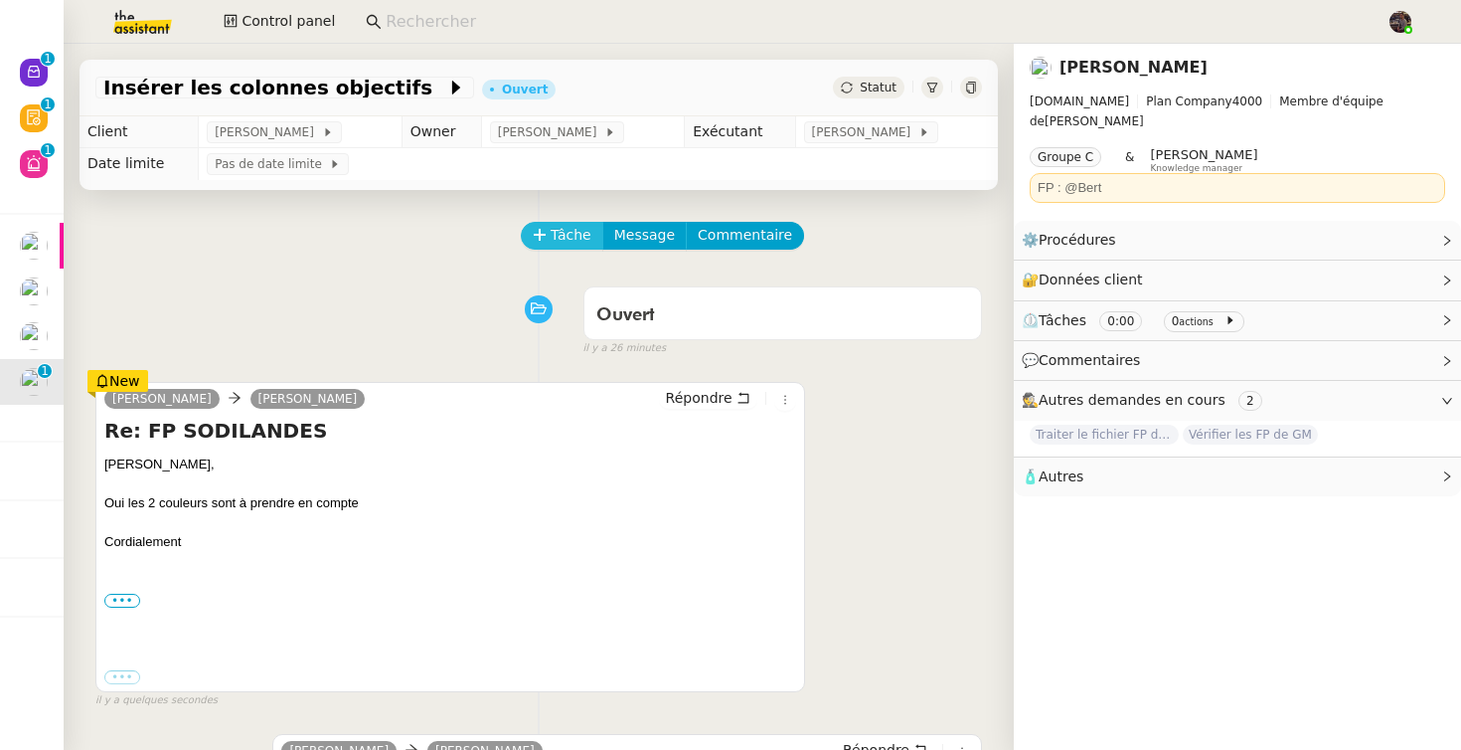
click at [563, 237] on span "Tâche" at bounding box center [571, 235] width 41 height 23
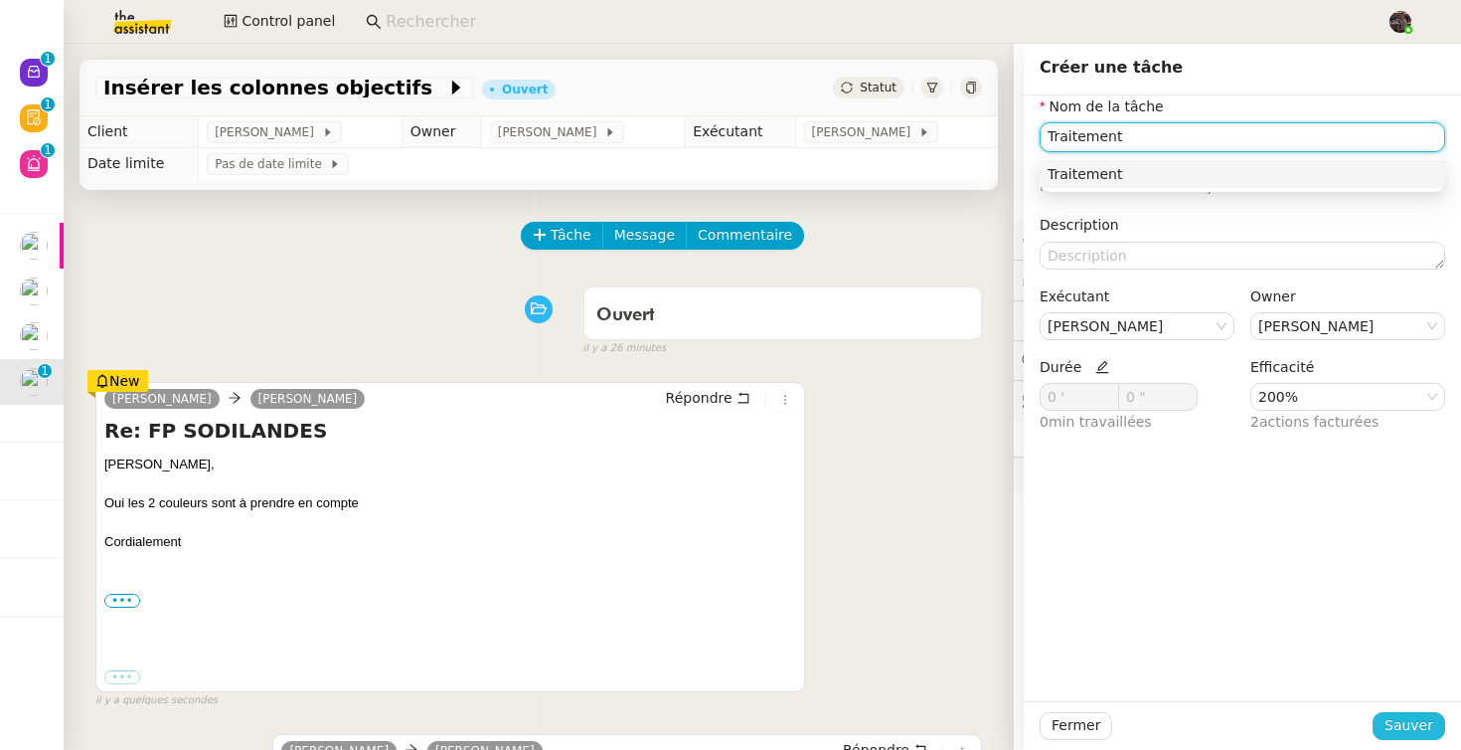
type input "Traitement"
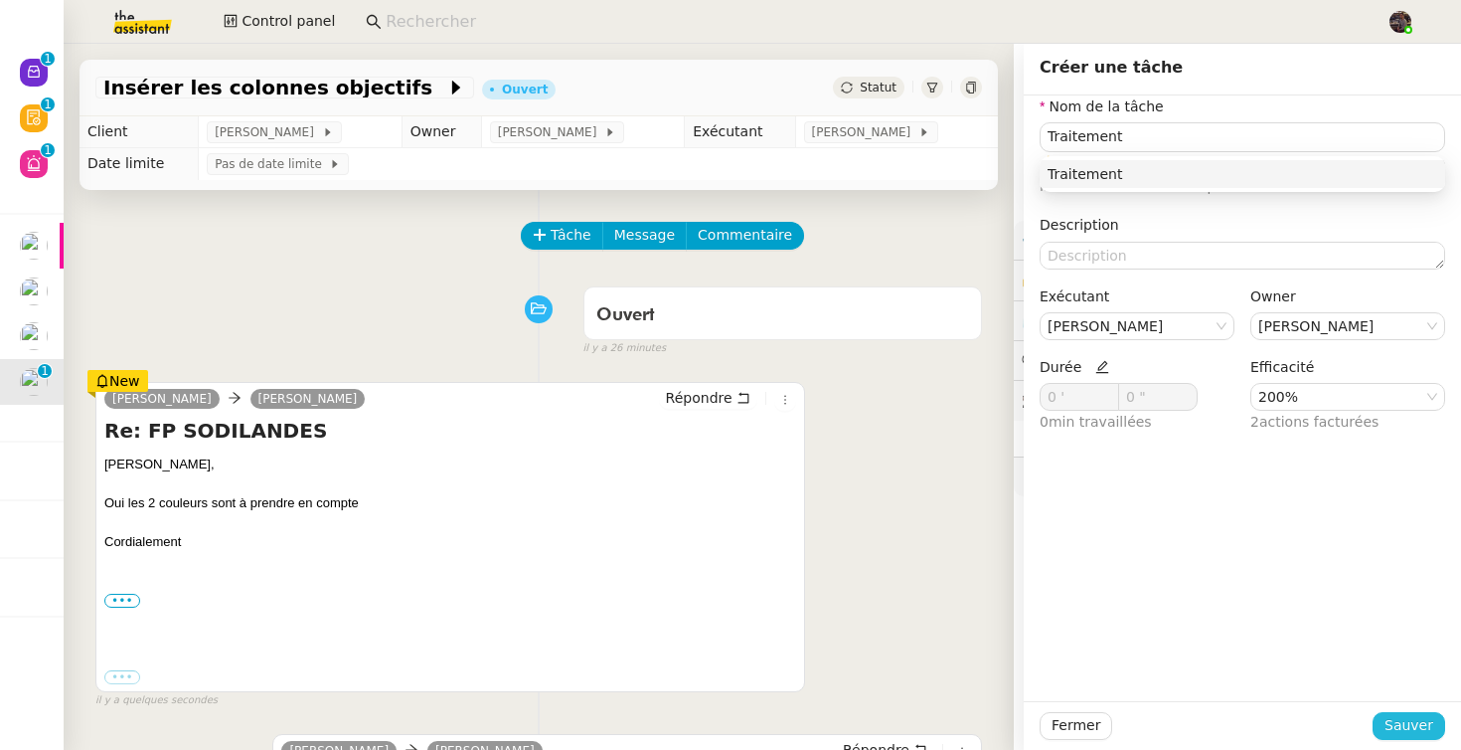
click at [1414, 733] on span "Sauver" at bounding box center [1409, 725] width 49 height 23
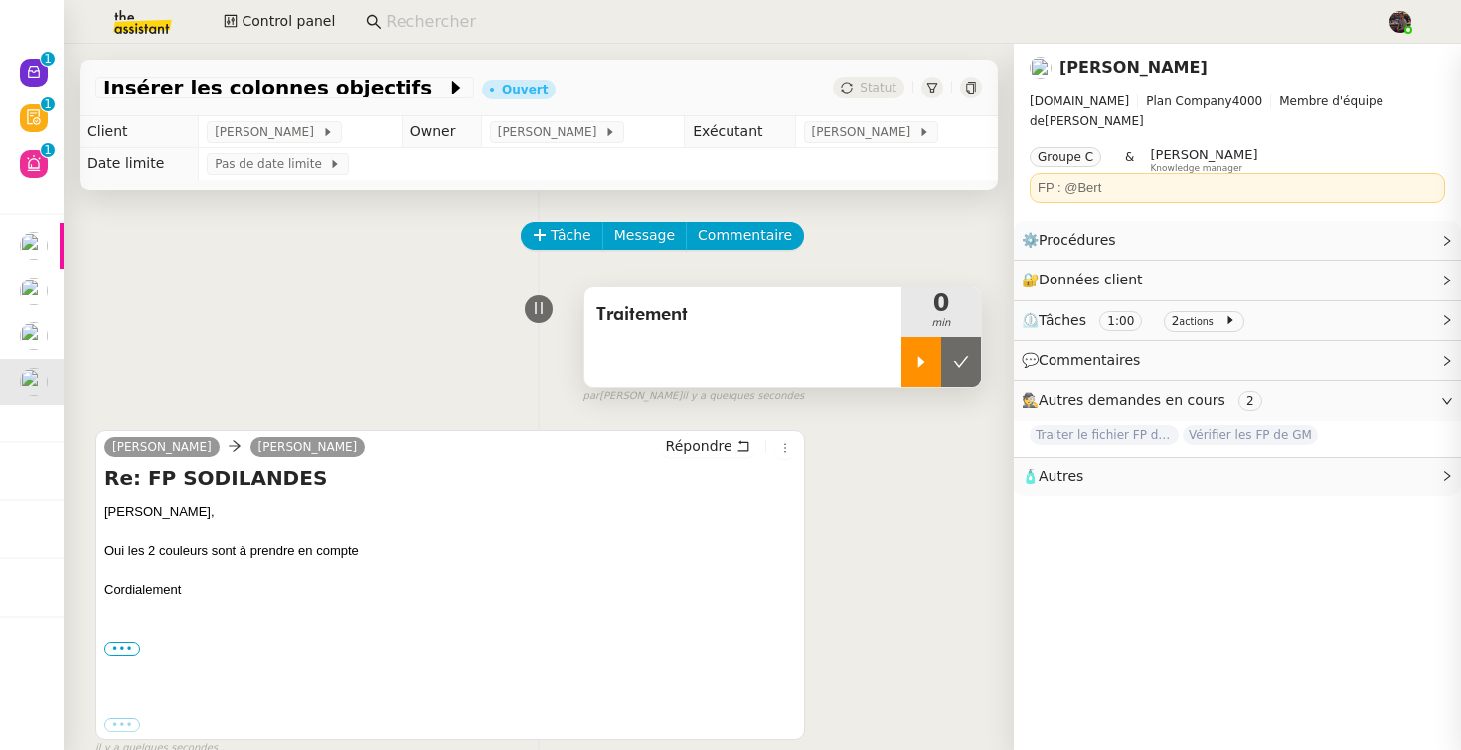
click at [930, 357] on div at bounding box center [922, 362] width 40 height 50
click at [808, 349] on div "Traitement" at bounding box center [743, 336] width 317 height 99
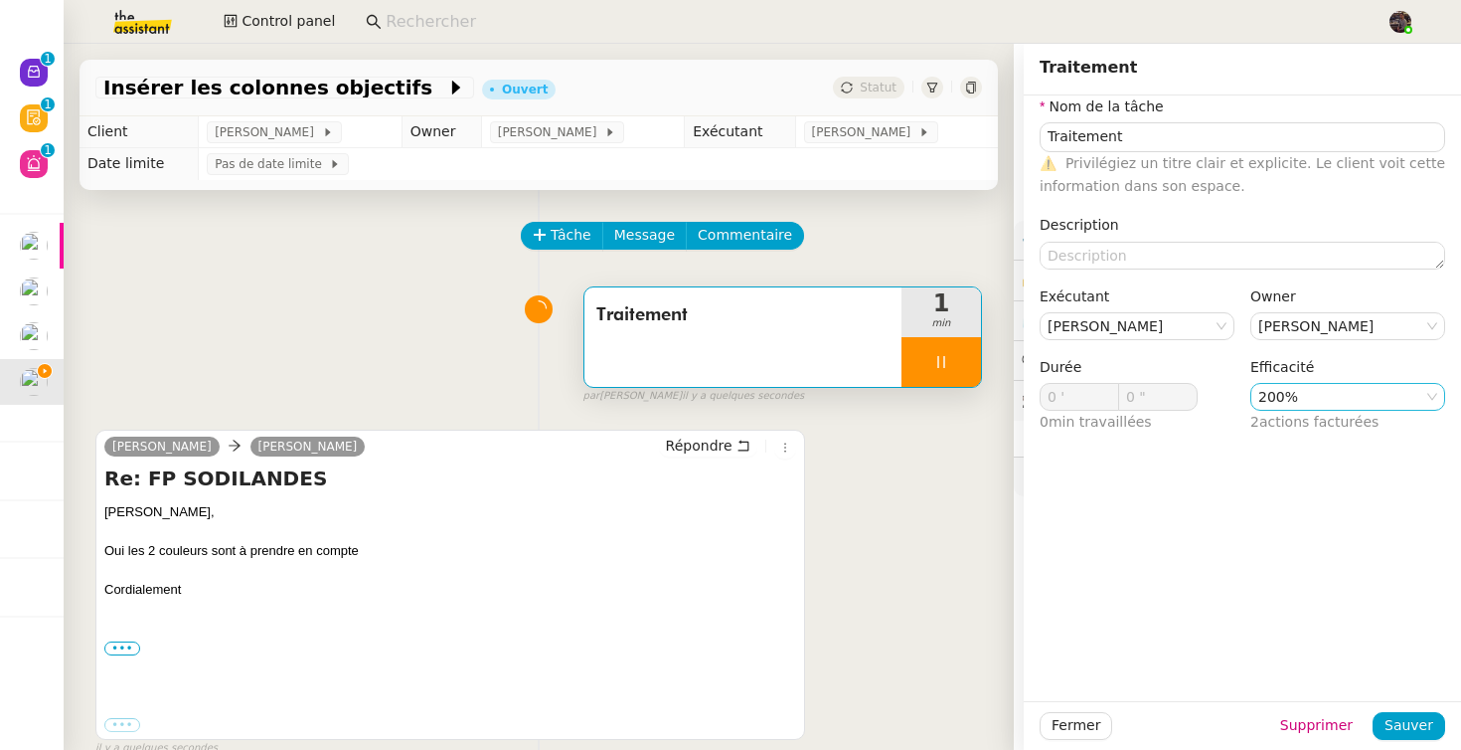
click at [1306, 393] on nz-select-item "200%" at bounding box center [1348, 397] width 179 height 26
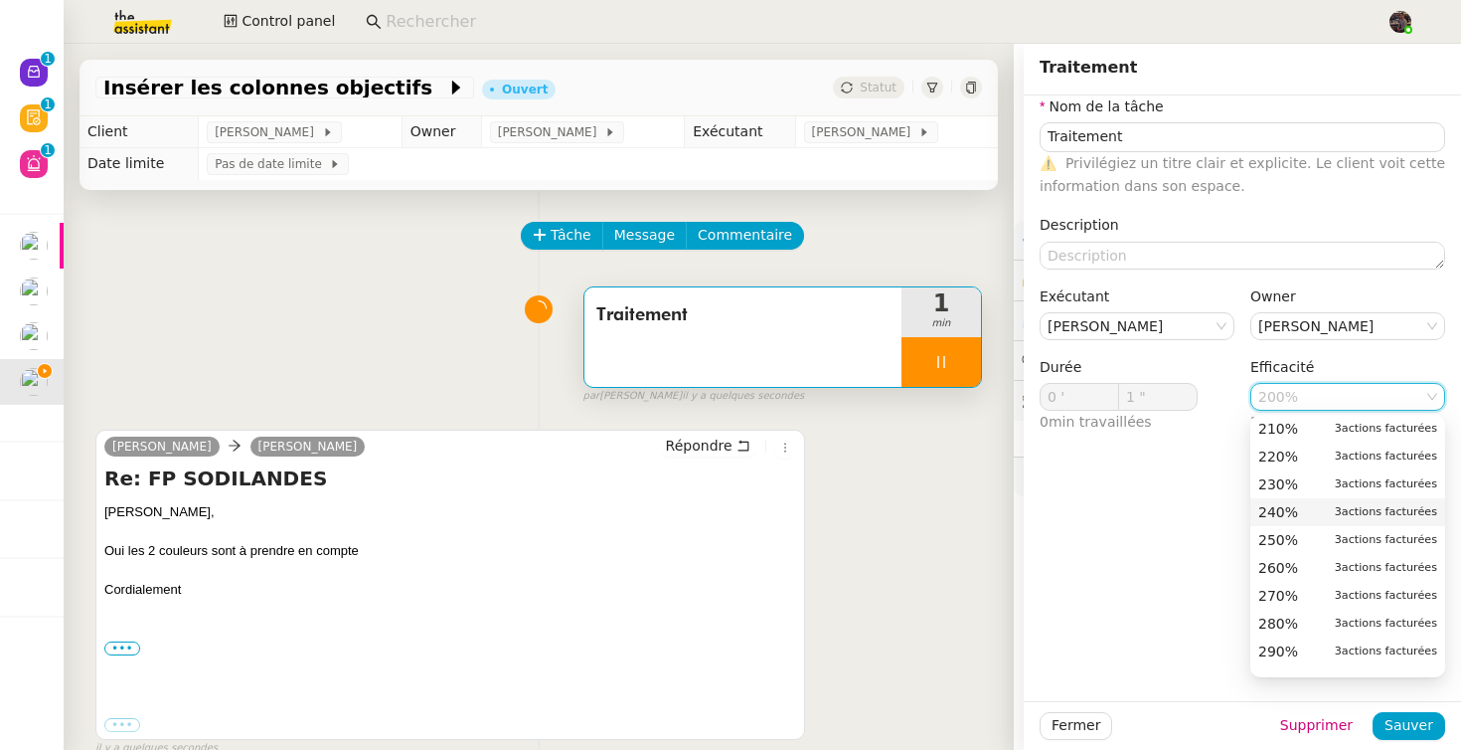
scroll to position [732, 0]
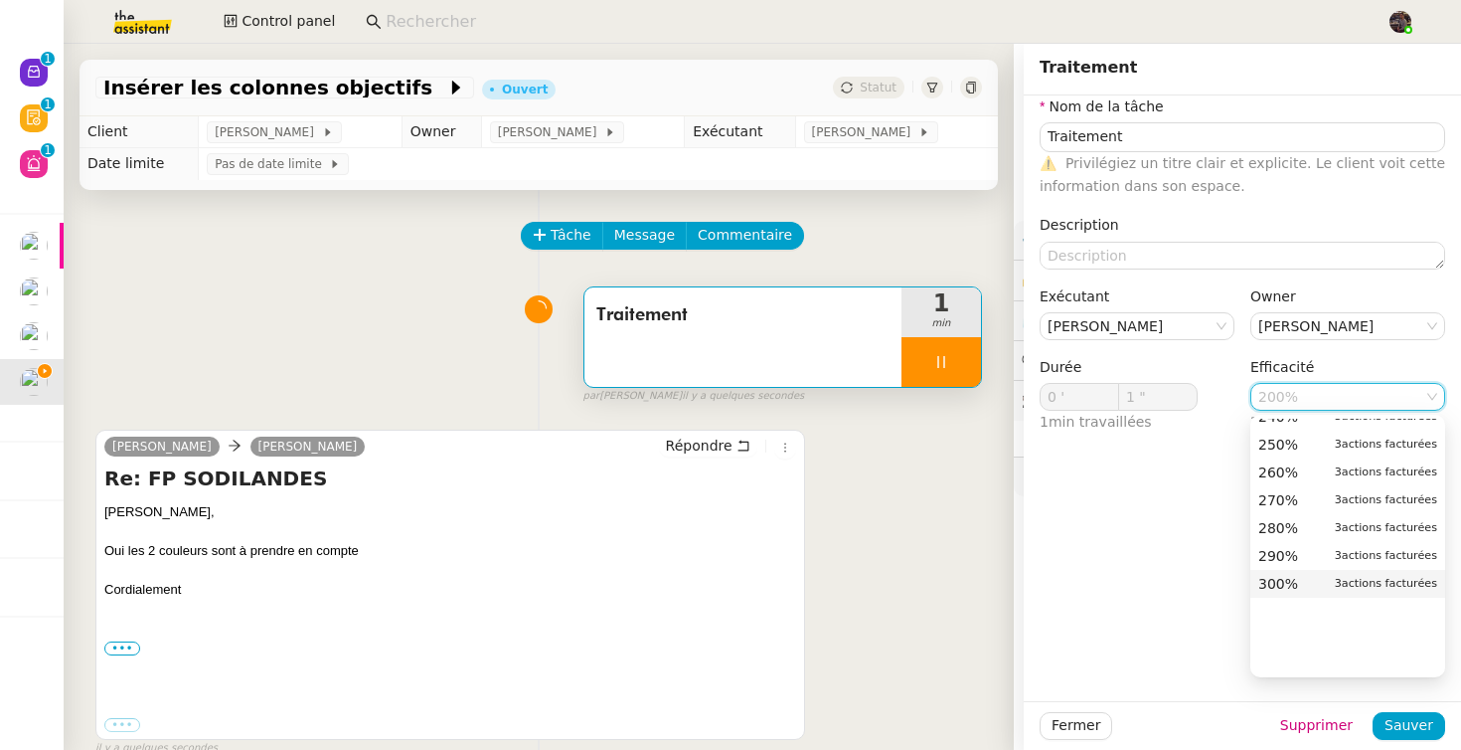
click at [1287, 589] on span "300%" at bounding box center [1279, 584] width 40 height 18
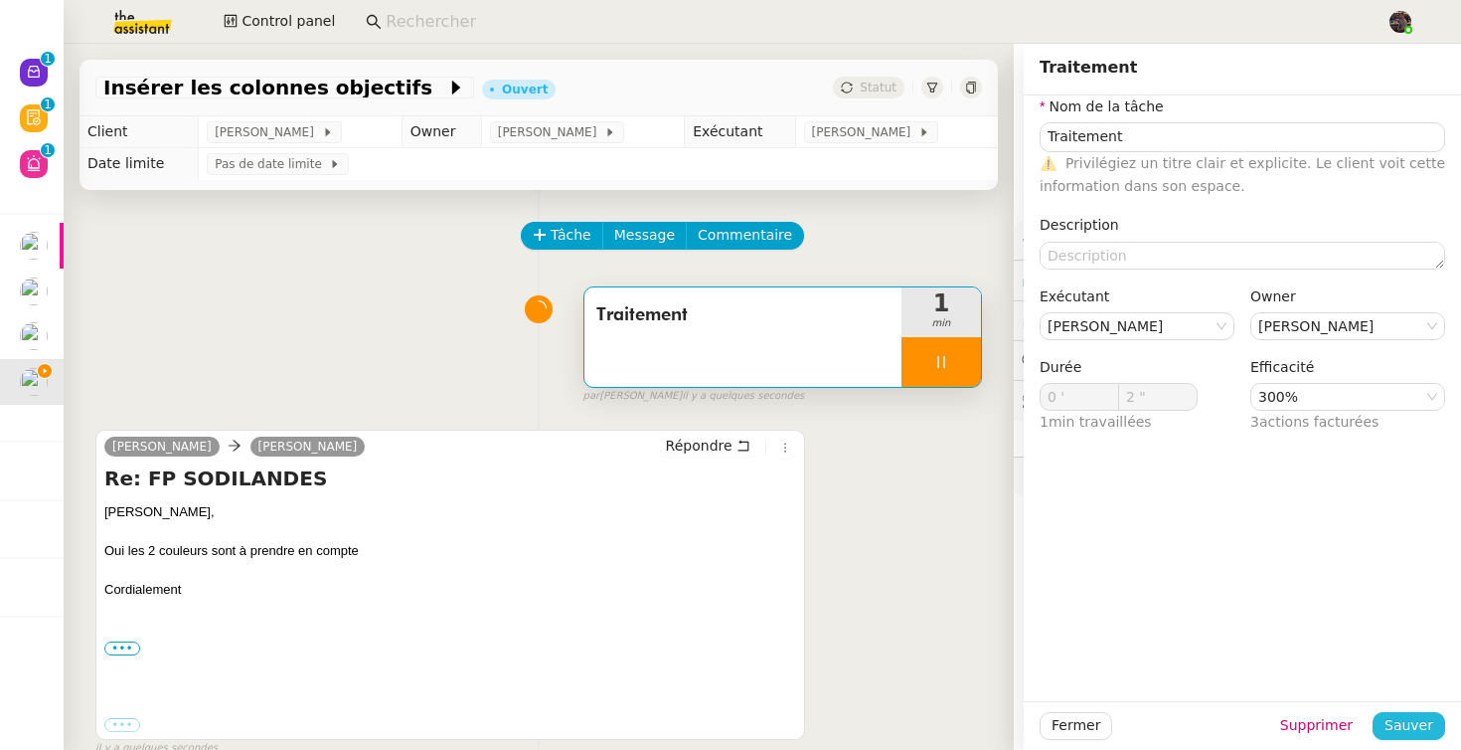
click at [1414, 717] on span "Sauver" at bounding box center [1409, 725] width 49 height 23
type input "3 ""
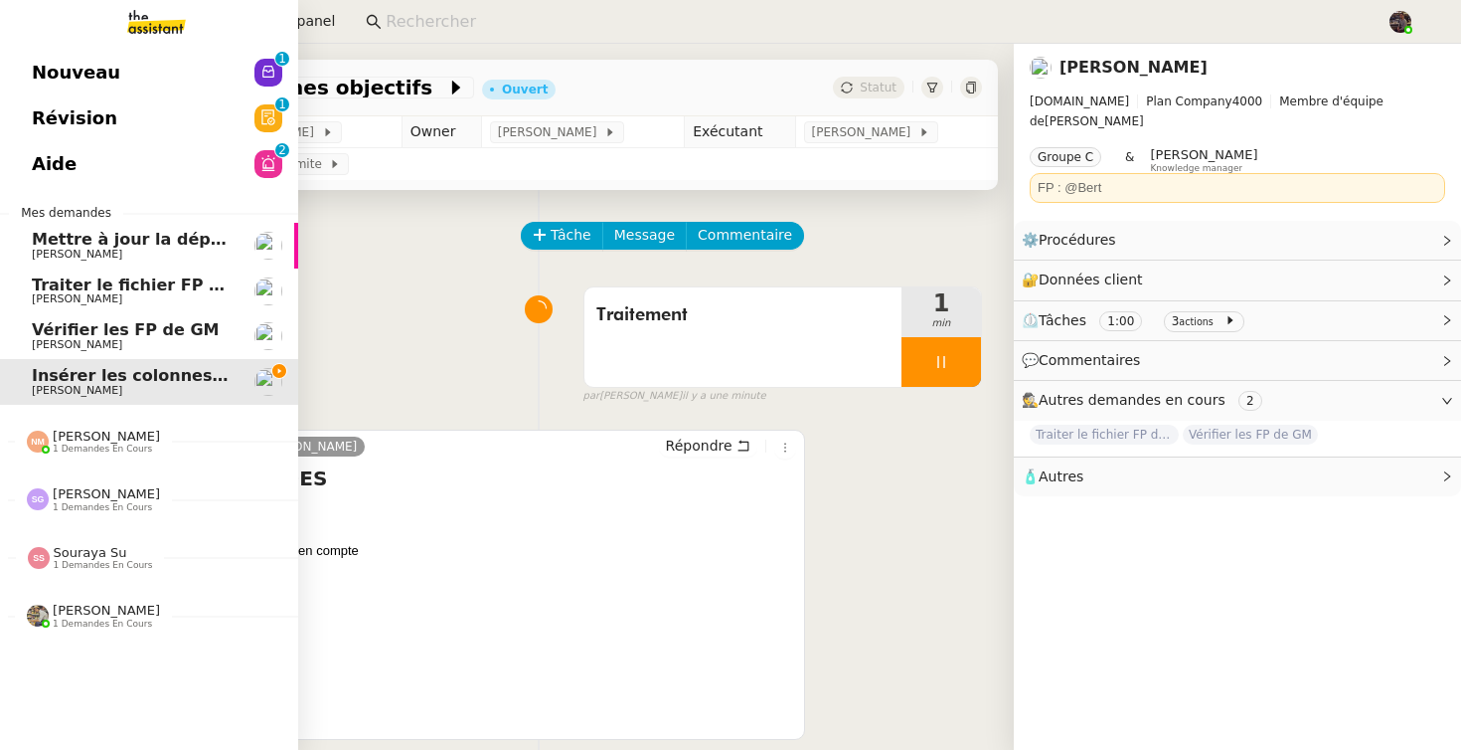
click at [80, 291] on span "Traiter le fichier FP de sodilandes" at bounding box center [182, 284] width 301 height 19
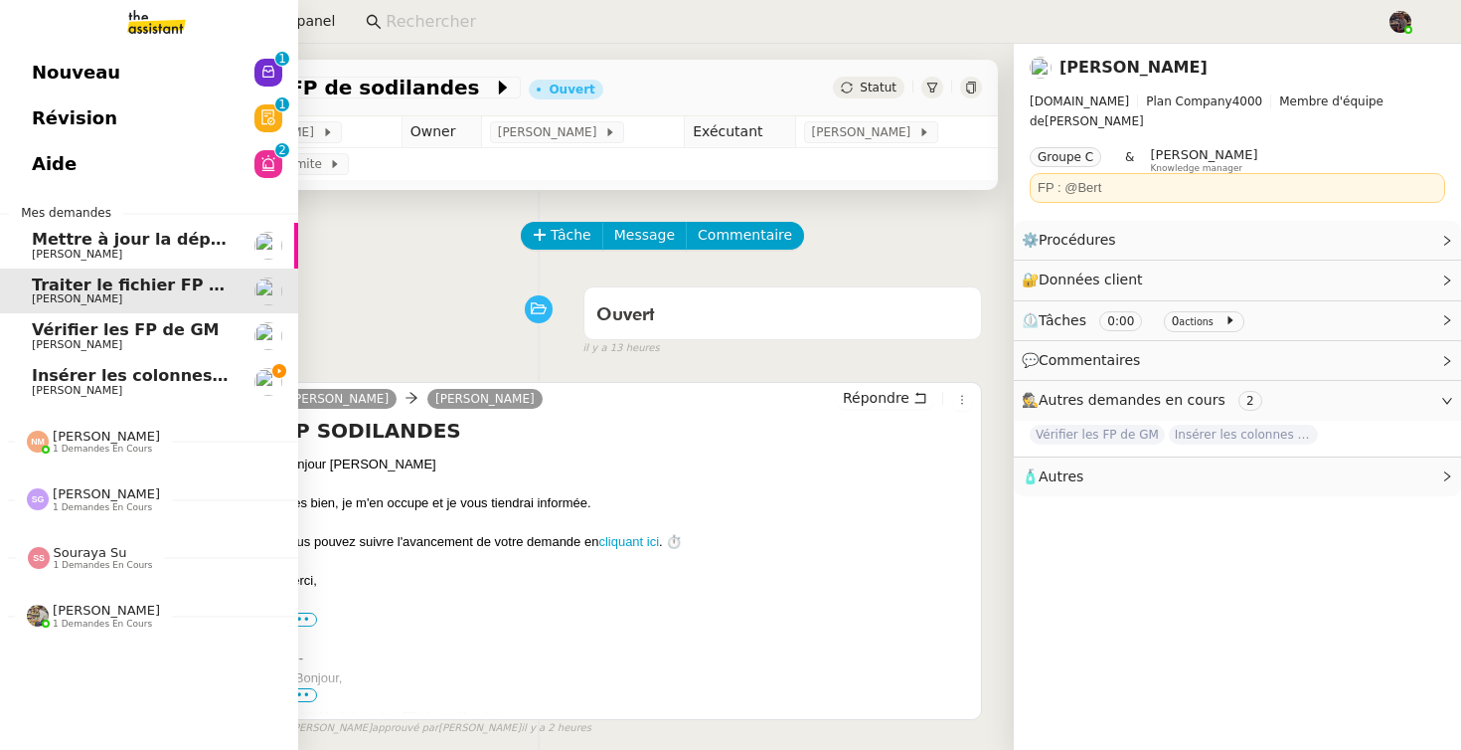
click at [57, 382] on span "Insérer les colonnes objectifs" at bounding box center [163, 375] width 263 height 19
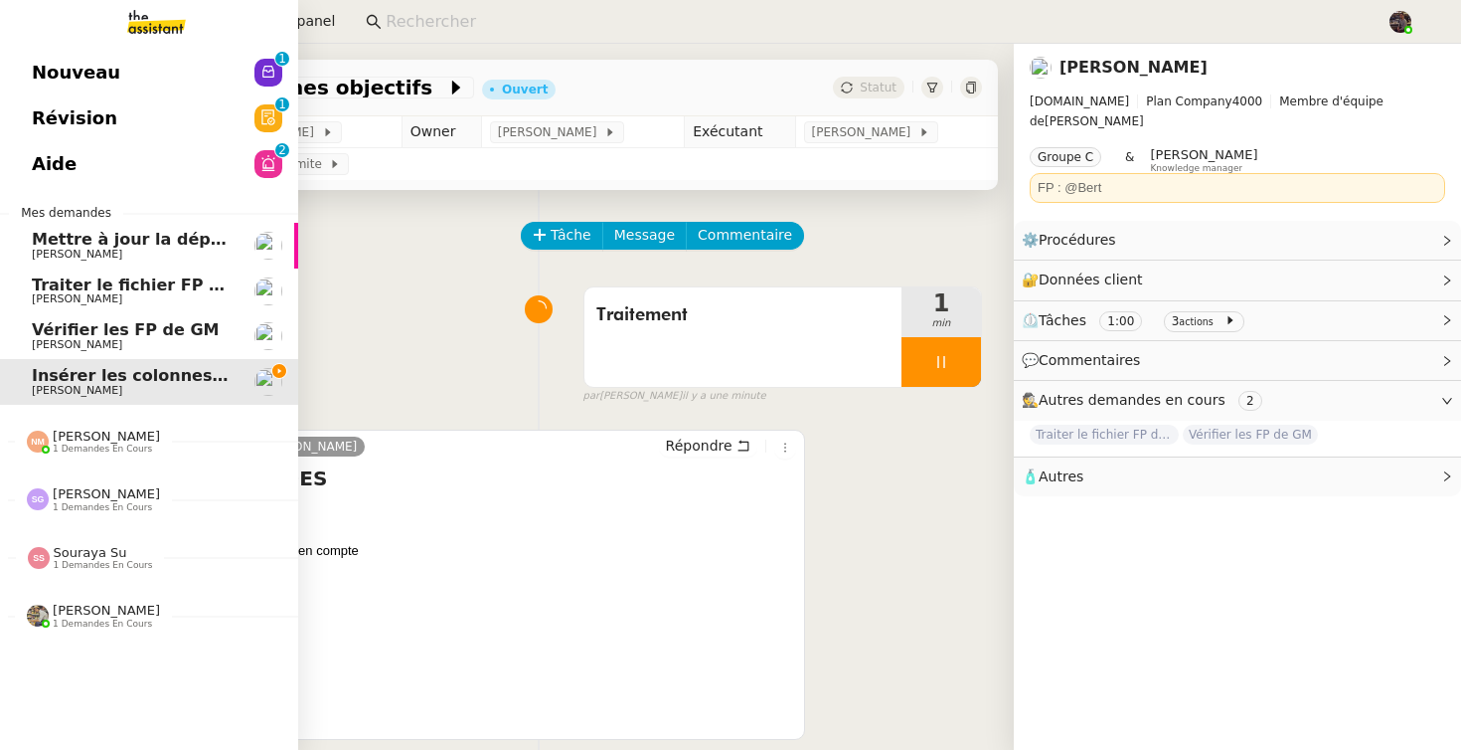
click at [11, 293] on link "Traiter le fichier FP de sodilandes Camille Cazade" at bounding box center [149, 291] width 298 height 46
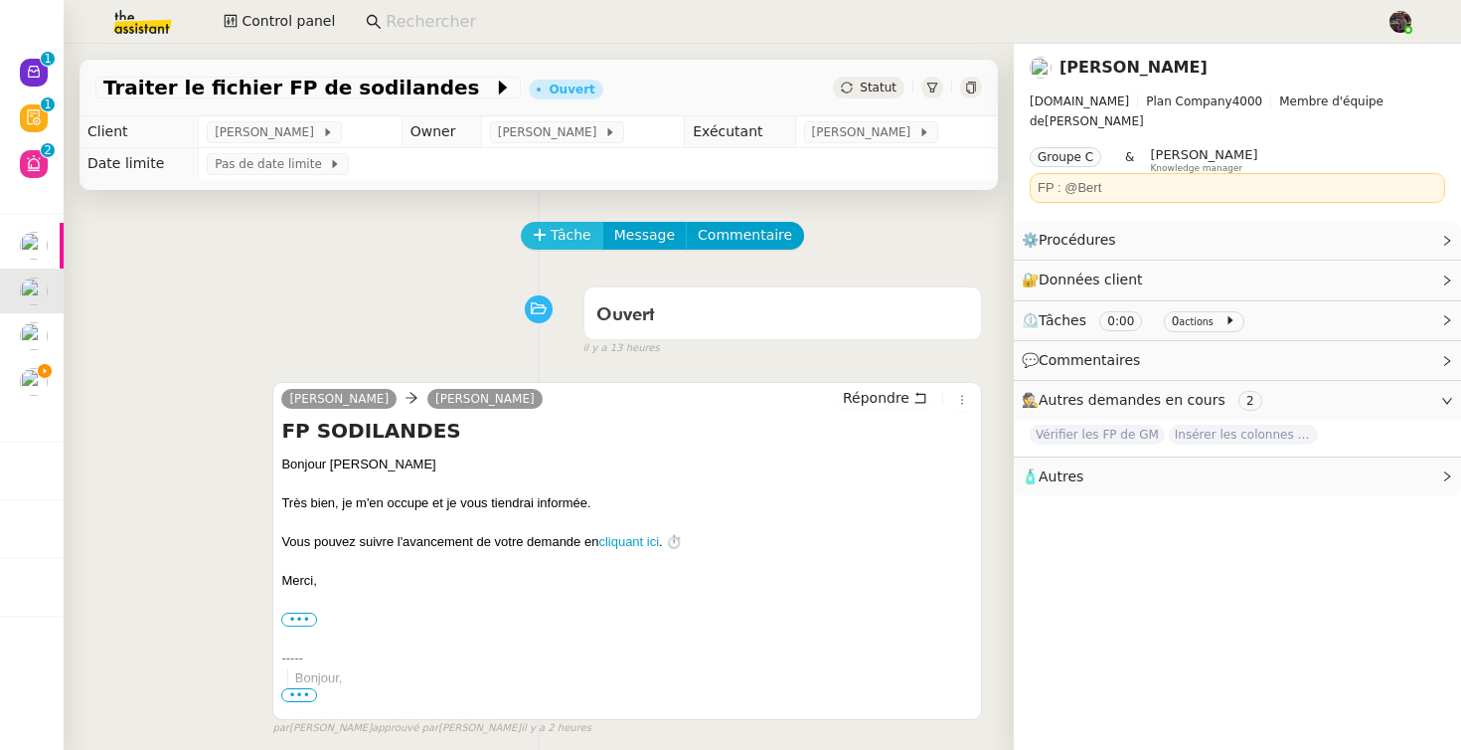
click at [575, 241] on span "Tâche" at bounding box center [571, 235] width 41 height 23
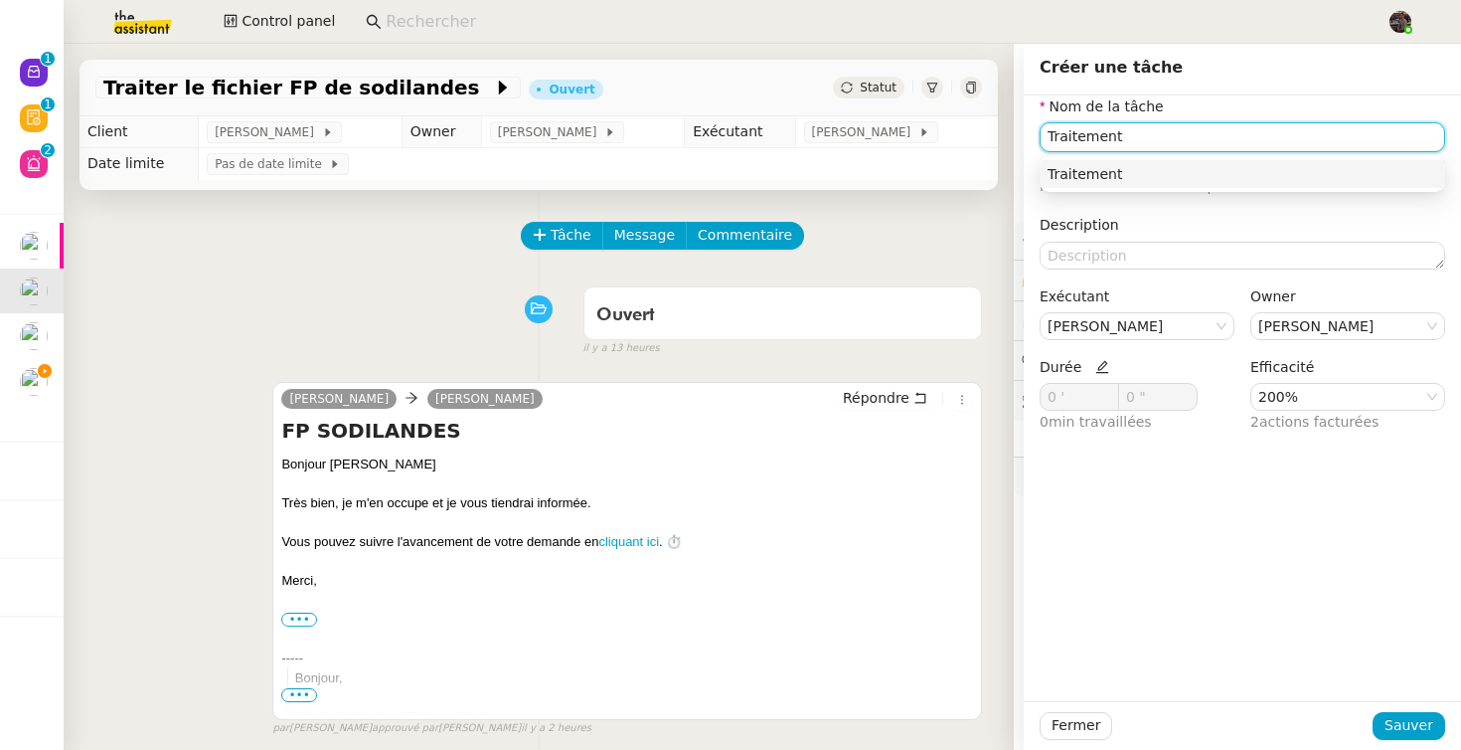
click at [1244, 175] on div "Traitement" at bounding box center [1243, 174] width 390 height 18
type input "Traitement"
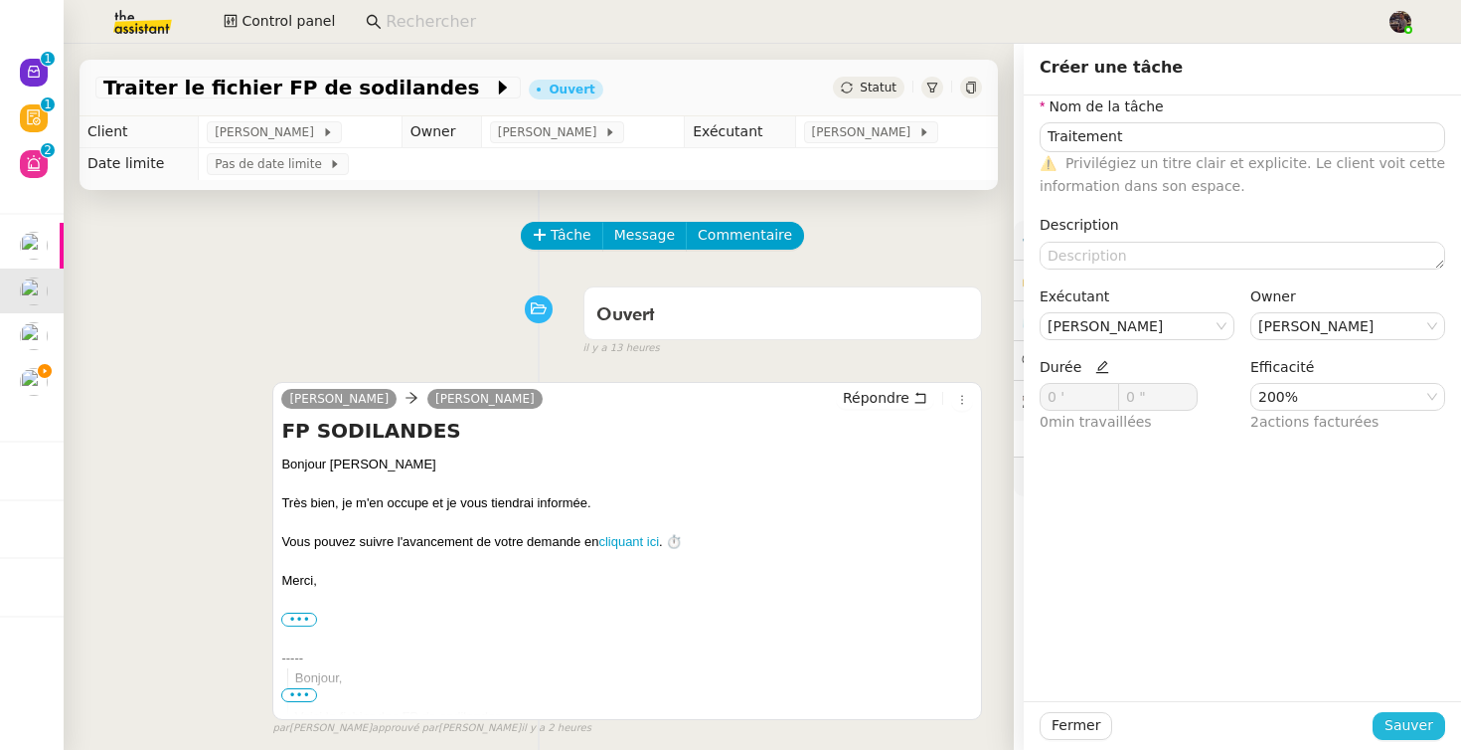
click at [1391, 717] on span "Sauver" at bounding box center [1409, 725] width 49 height 23
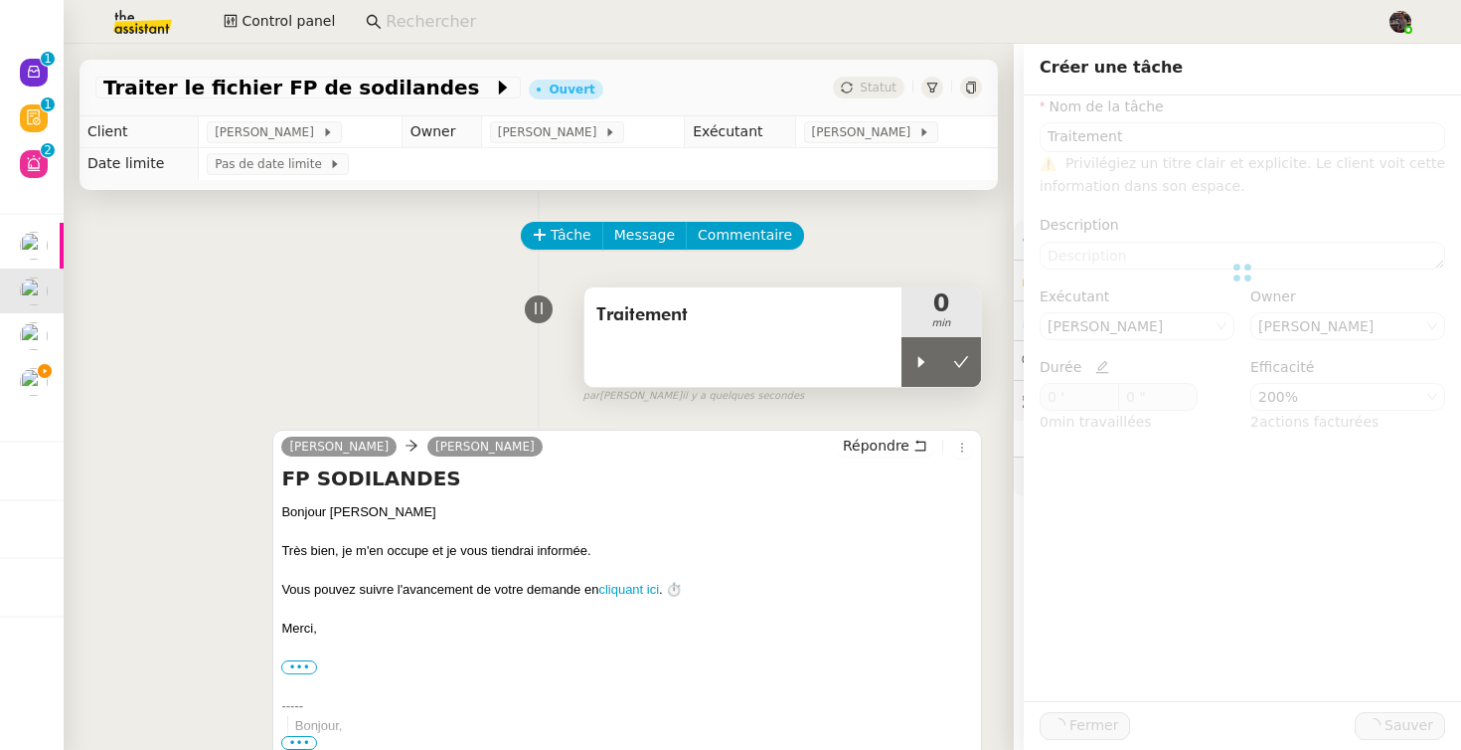
click at [909, 334] on div "0 min" at bounding box center [942, 312] width 80 height 50
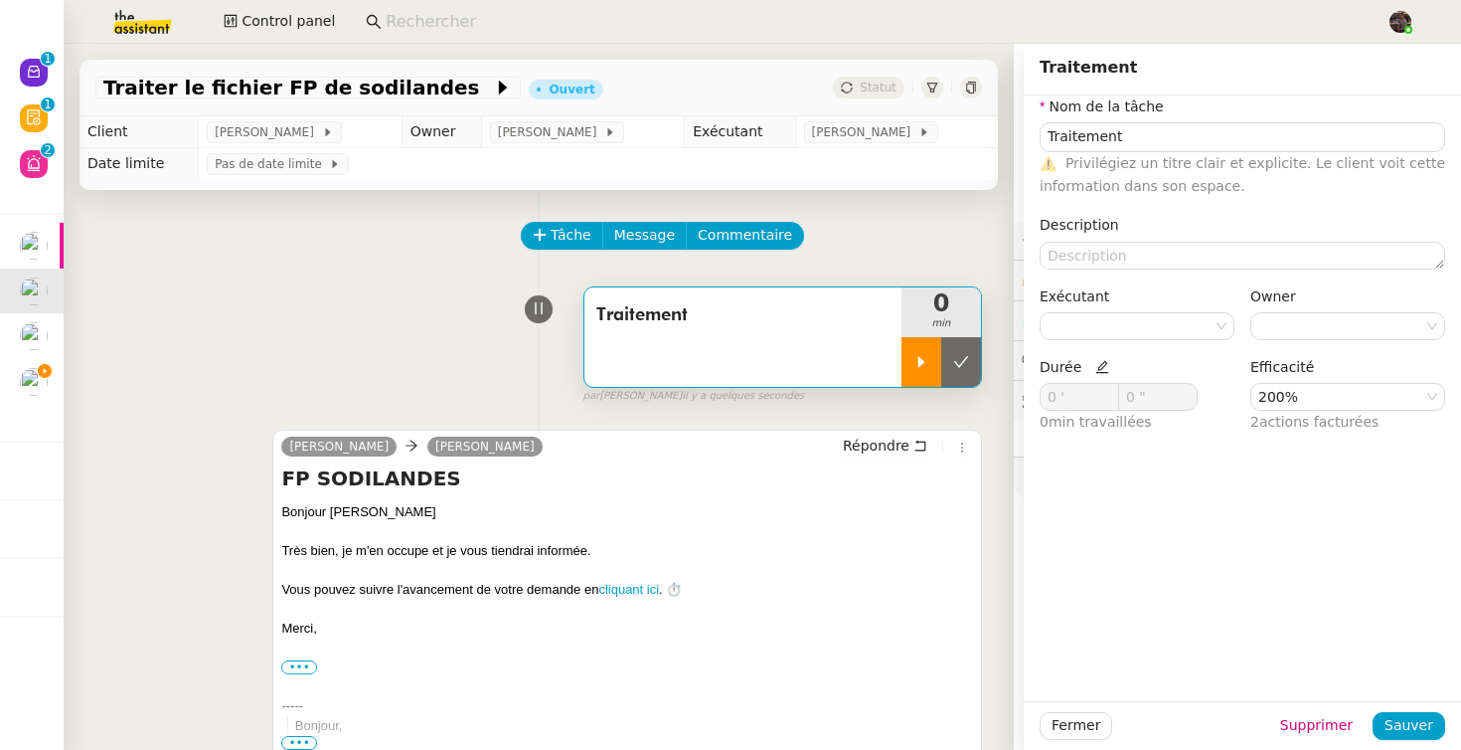
click at [911, 352] on div at bounding box center [922, 362] width 40 height 50
type input "Traitement"
type input "0 '"
type input "0 ""
type input "Traitement"
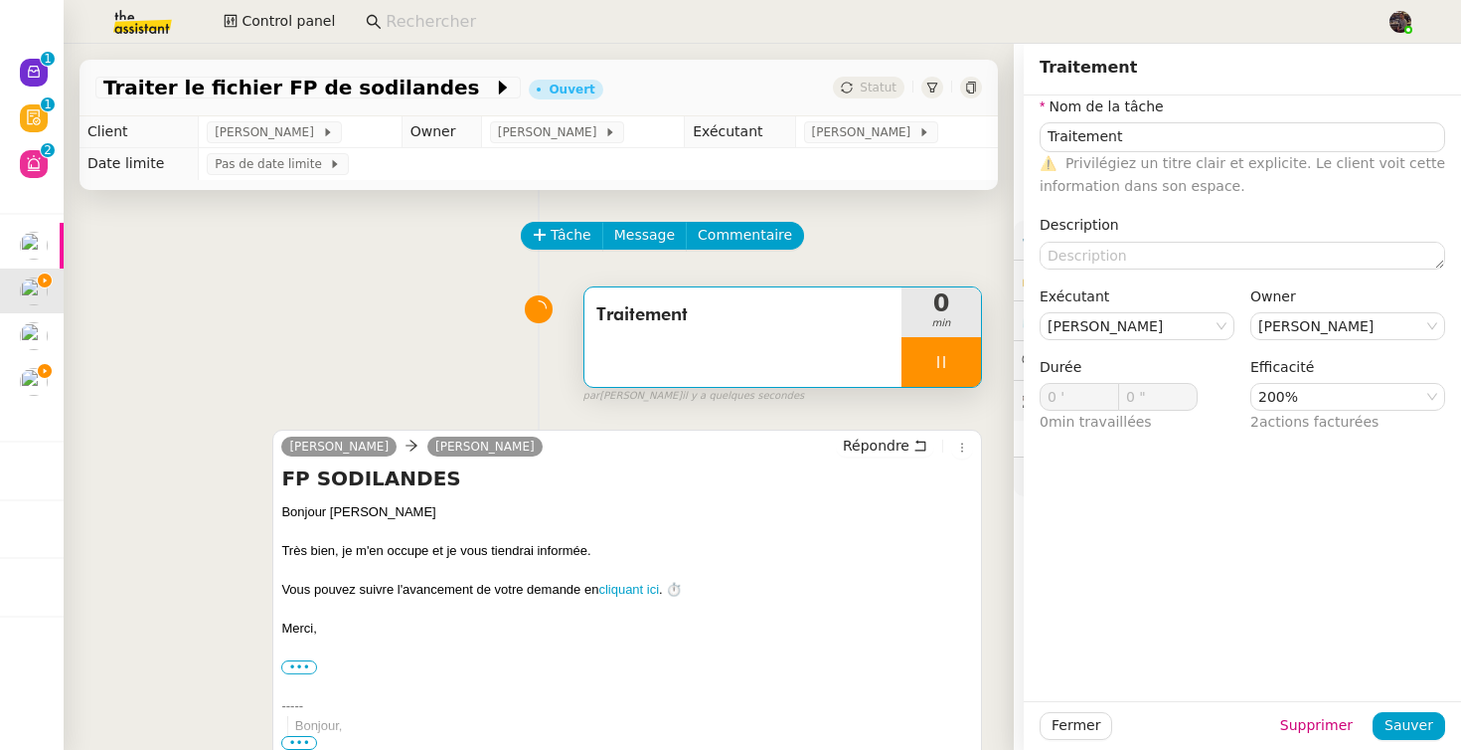
type input "0 '"
type input "0 ""
click at [499, 335] on div "Traitement 0 min false par Bert C. il y a quelques secondes" at bounding box center [538, 340] width 887 height 127
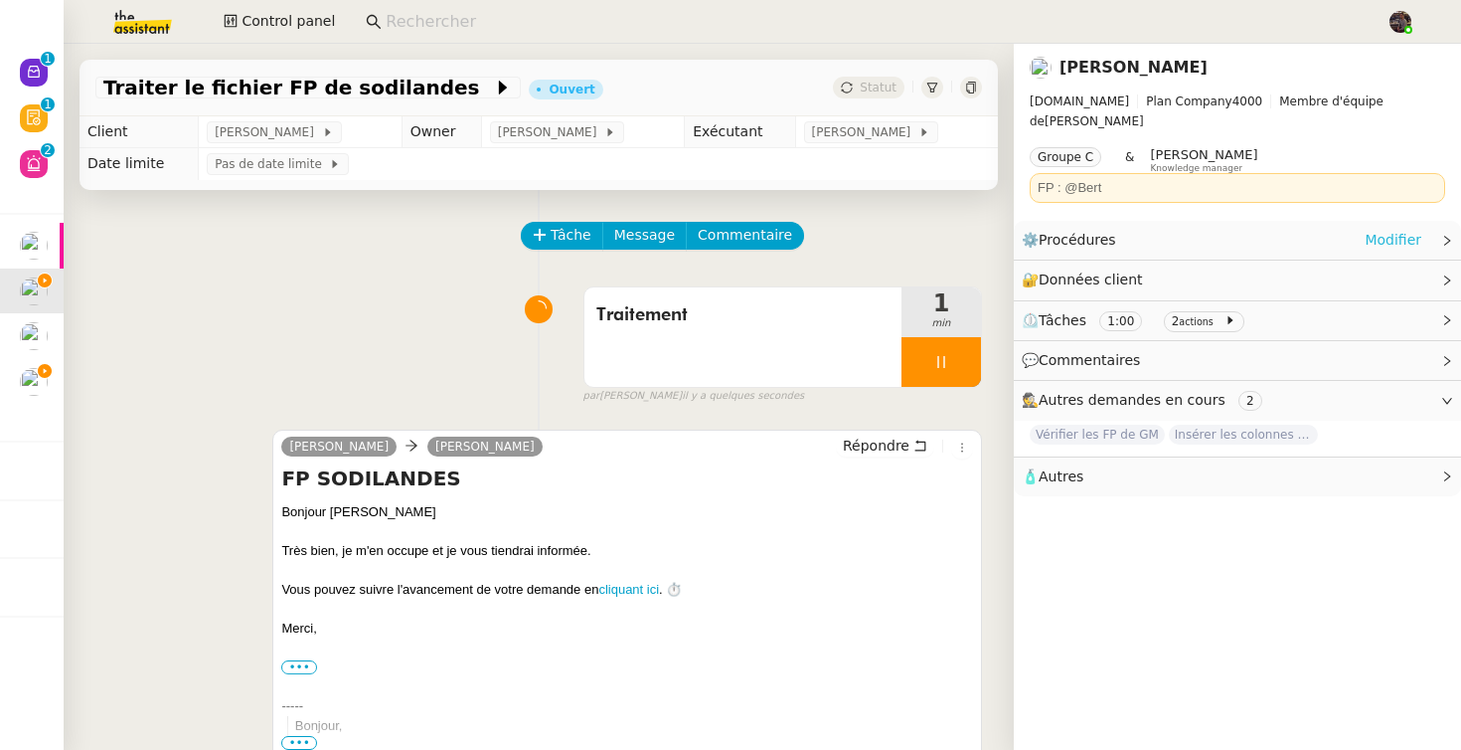
click at [1414, 229] on link "Modifier" at bounding box center [1393, 240] width 57 height 23
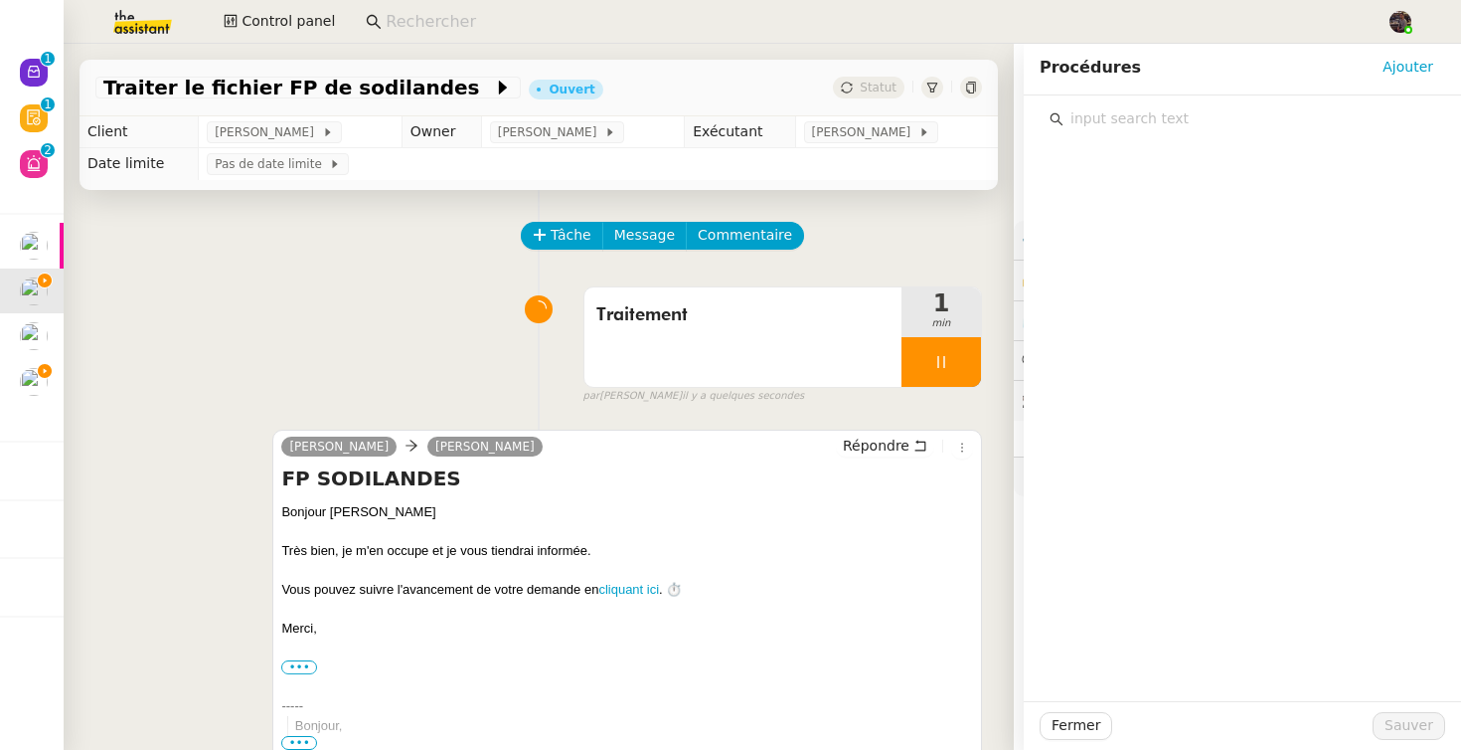
click at [1165, 119] on input "text" at bounding box center [1250, 118] width 372 height 27
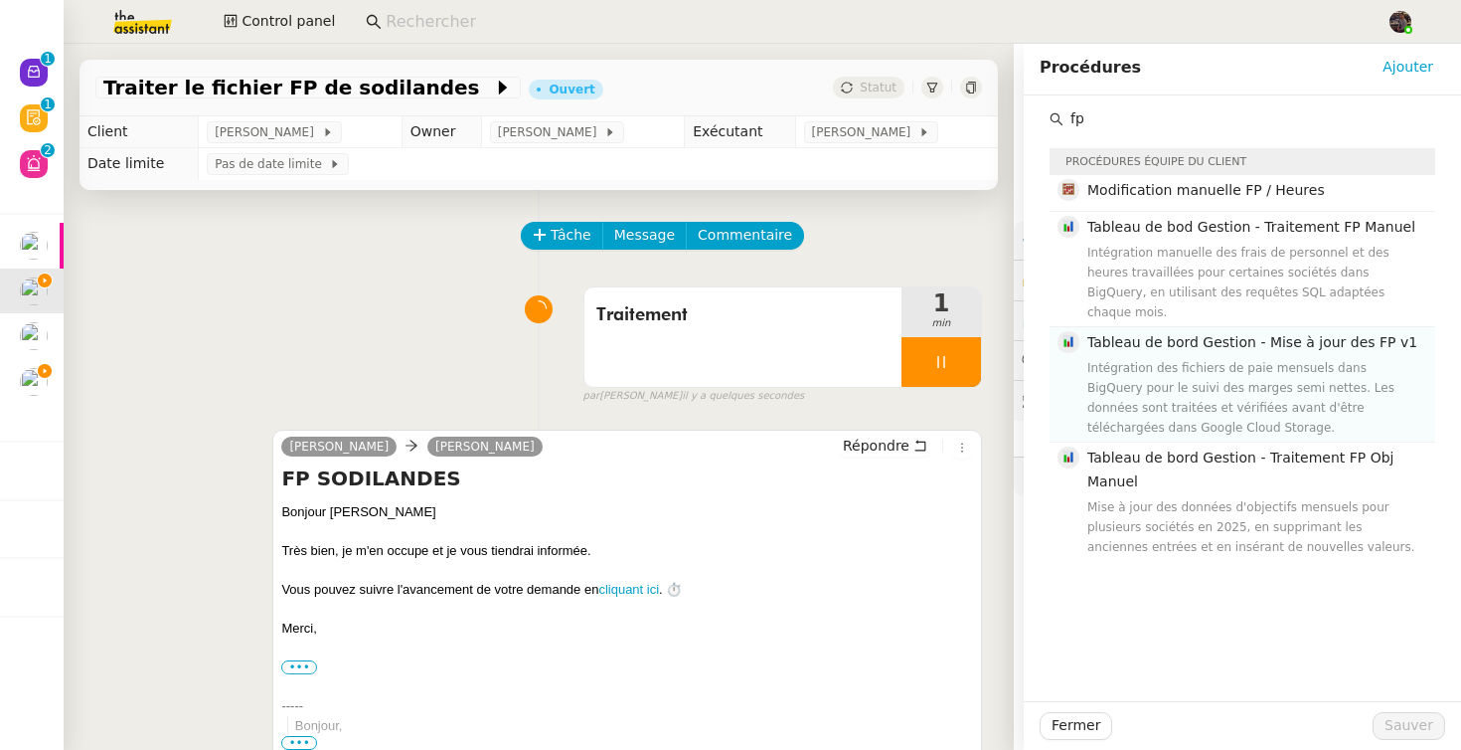
type input "fp"
click at [1164, 358] on div "Intégration des fichiers de paie mensuels dans BigQuery pour le suivi des marge…" at bounding box center [1256, 398] width 336 height 80
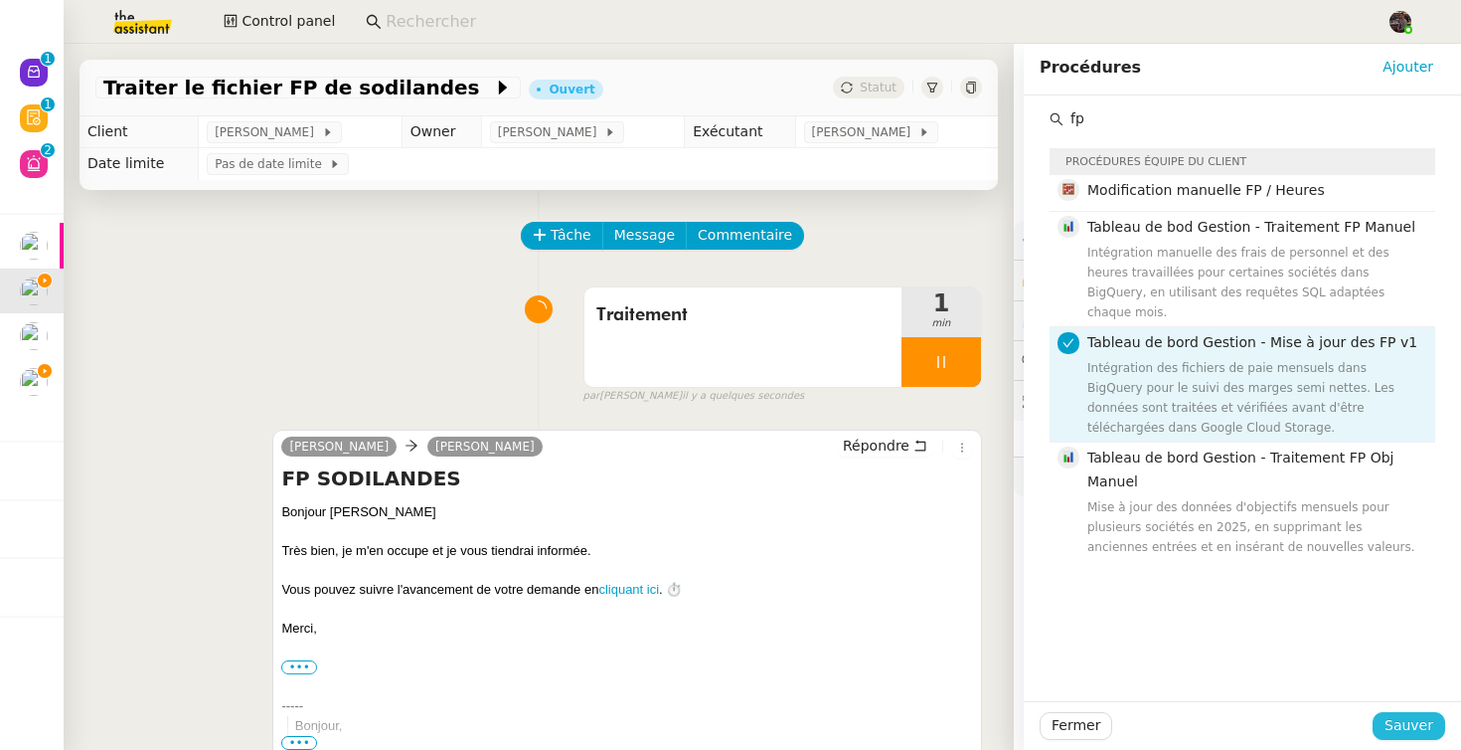
click at [1389, 714] on span "Sauver" at bounding box center [1409, 725] width 49 height 23
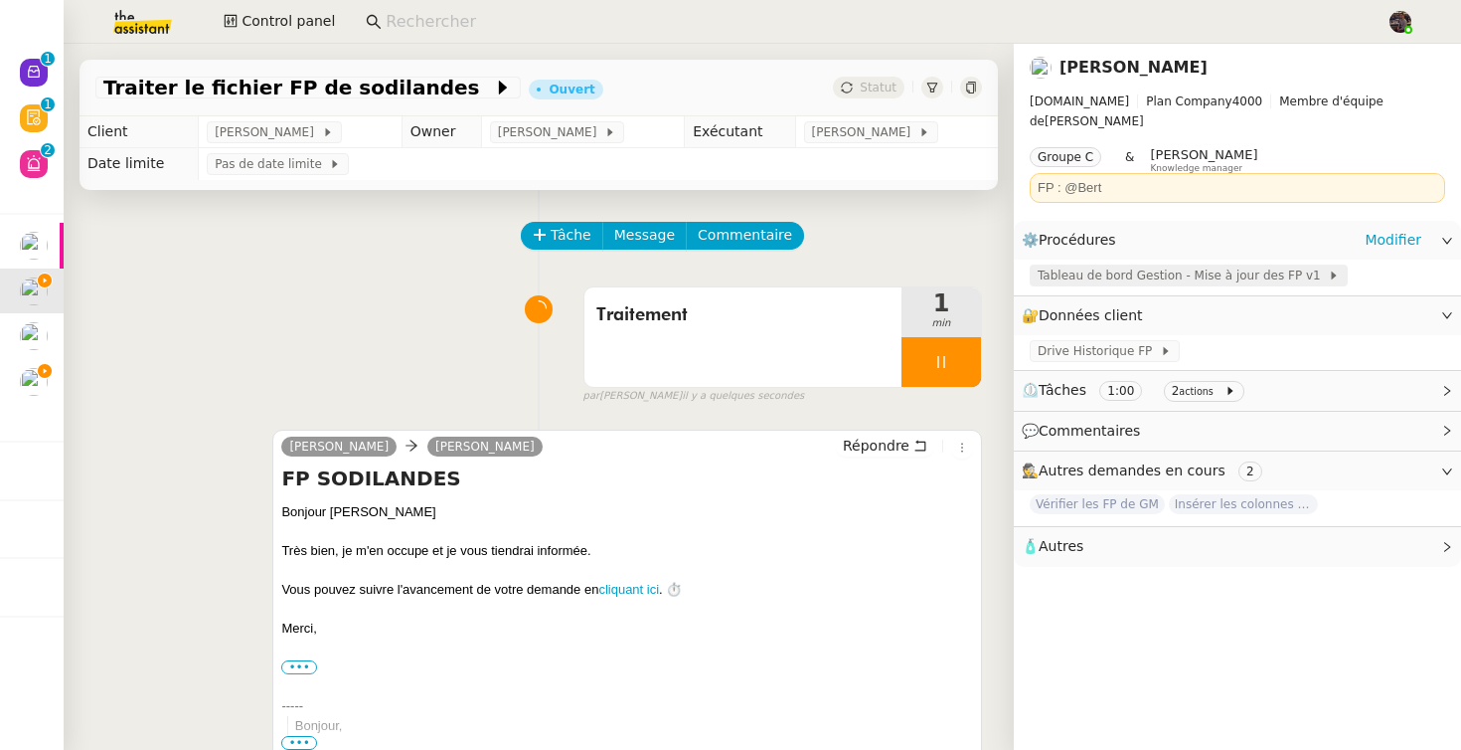
click at [1106, 265] on span "Tableau de bord Gestion - Mise à jour des FP v1" at bounding box center [1183, 275] width 290 height 20
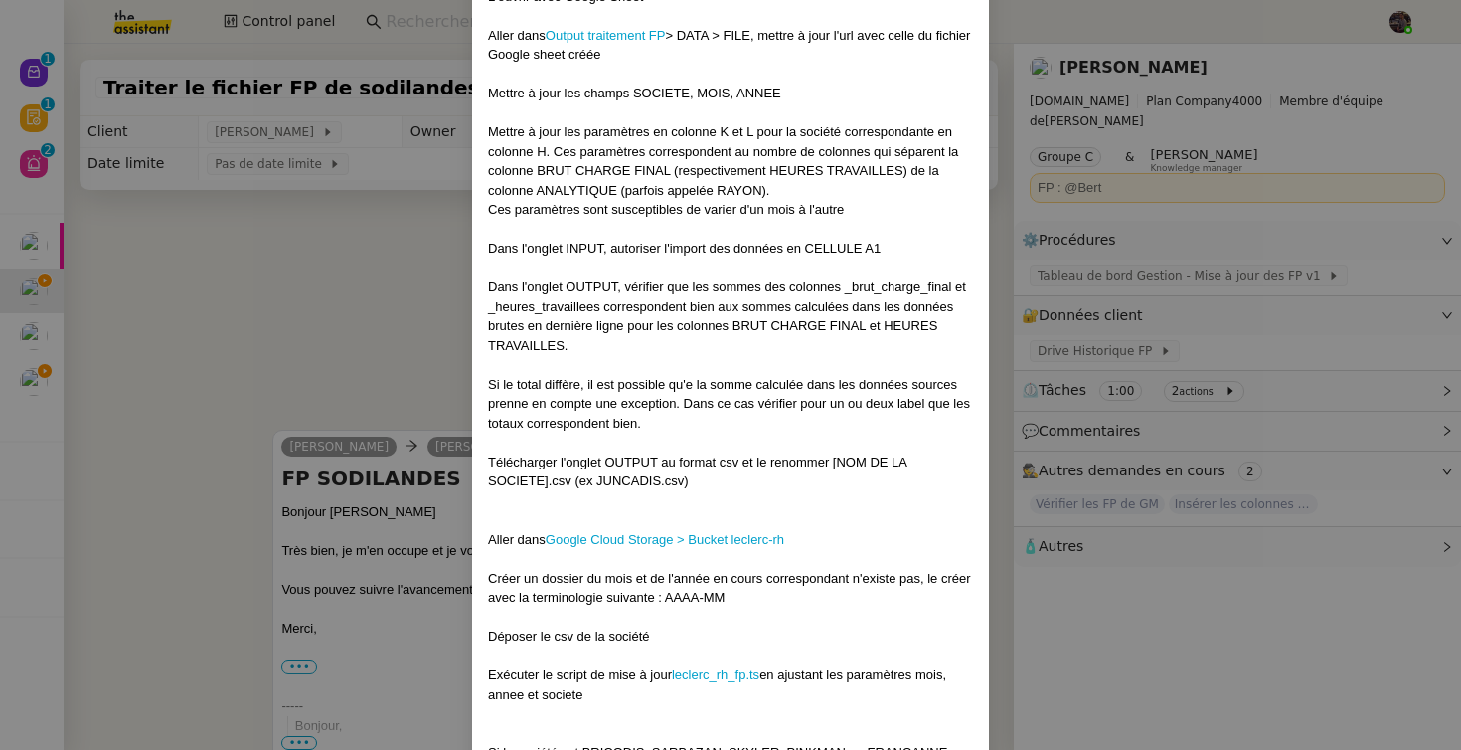
scroll to position [353, 0]
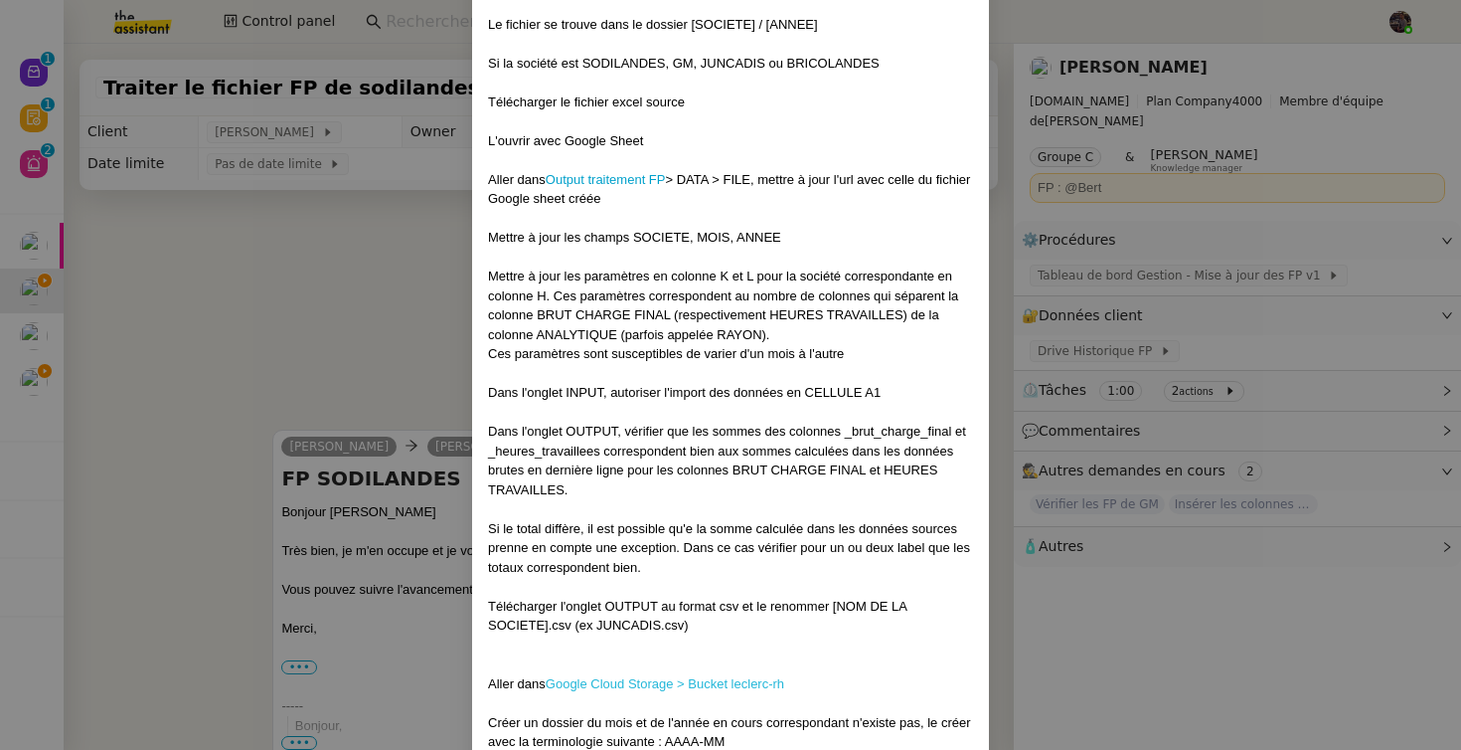
click at [679, 676] on link "Google Cloud Storage > Bucket leclerc-rh" at bounding box center [665, 683] width 239 height 15
click at [416, 379] on nz-modal-container "-- Contexte : les RH envoient chaque mois les FP des différentes sociétés. Ces …" at bounding box center [730, 375] width 1461 height 750
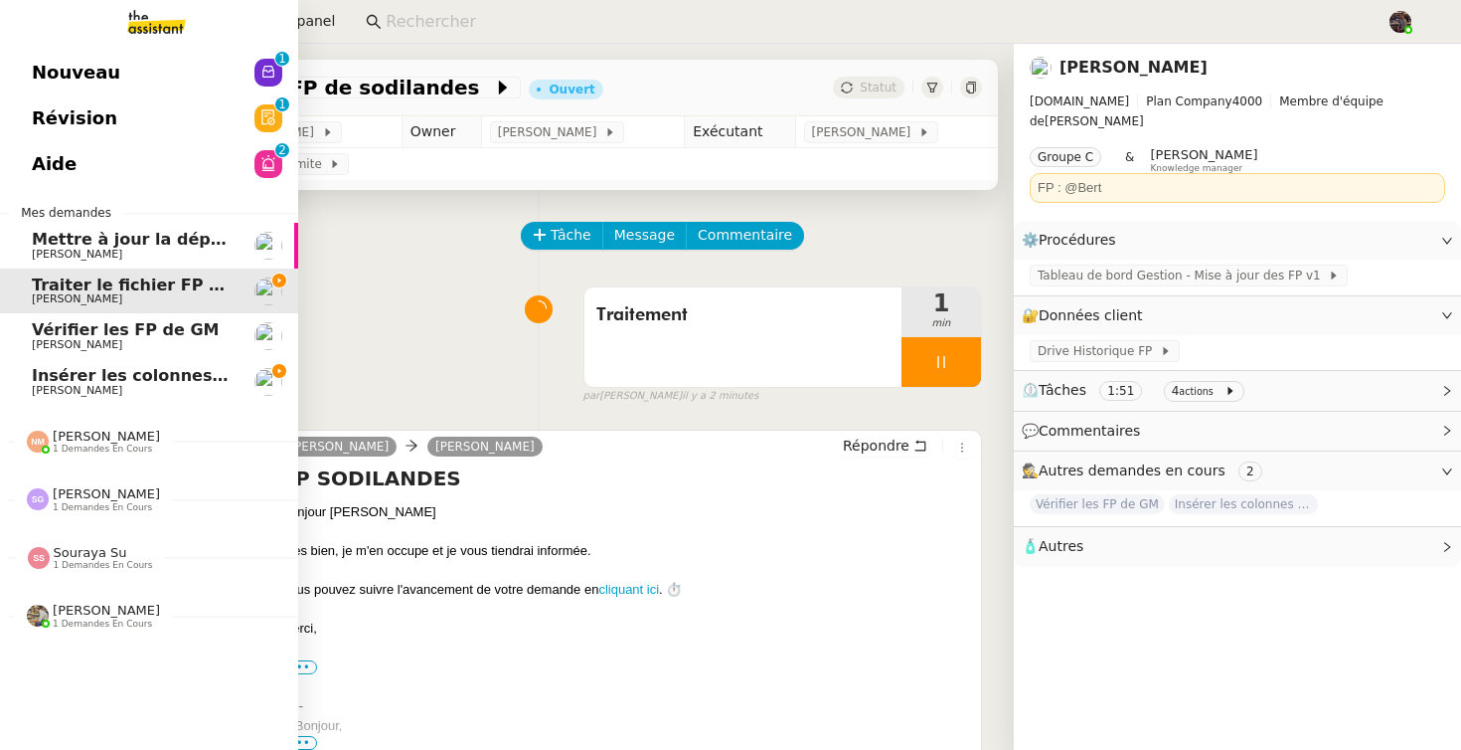
click at [119, 339] on span "Camille Cazade" at bounding box center [132, 345] width 201 height 12
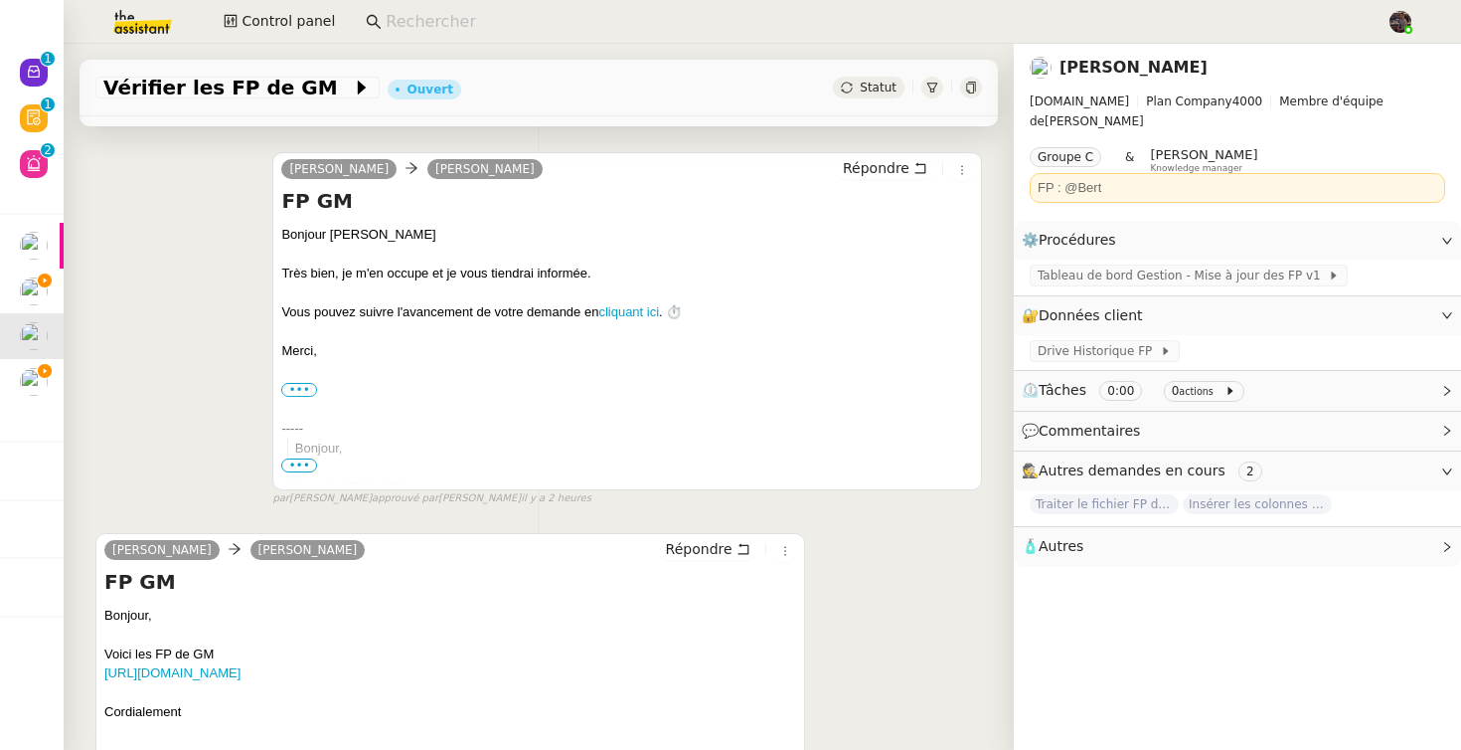
scroll to position [396, 0]
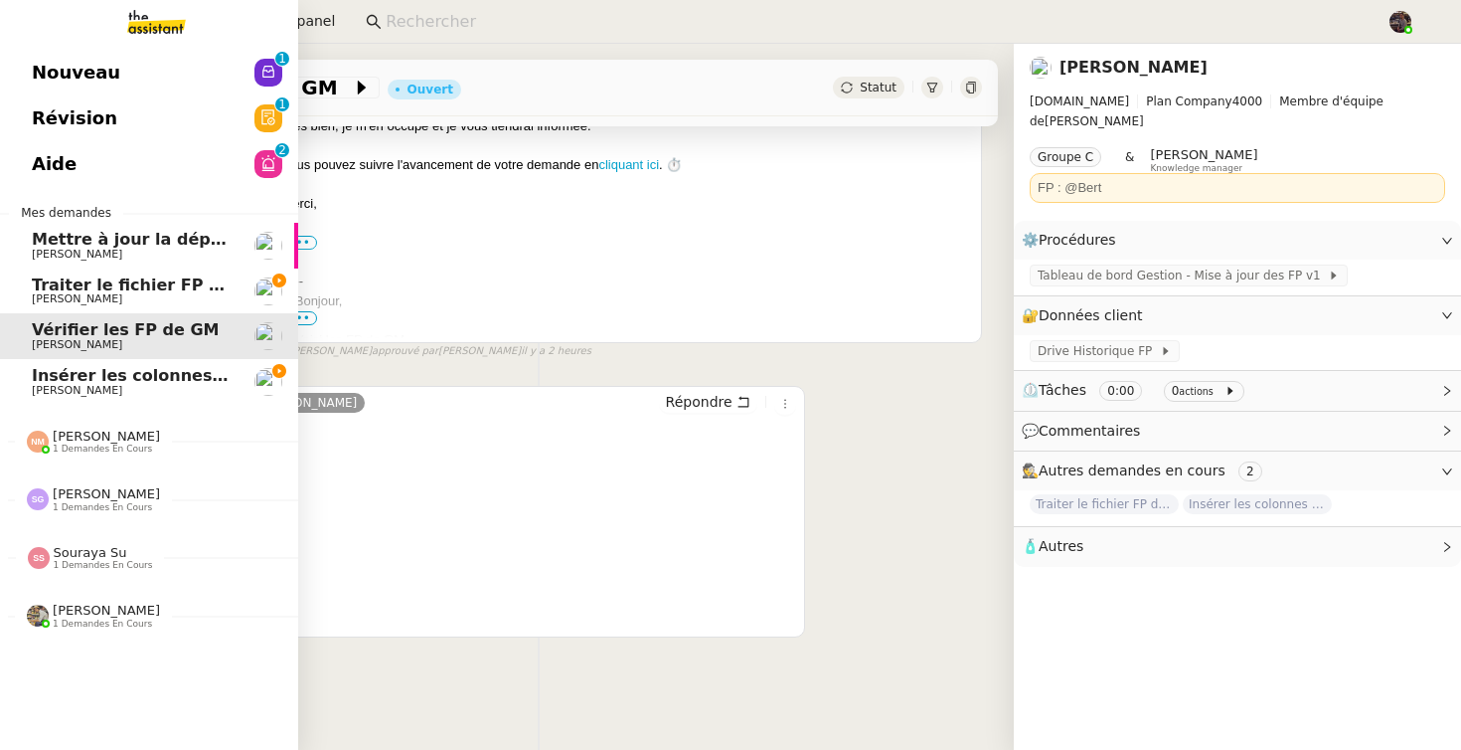
click at [35, 379] on span "Insérer les colonnes objectifs" at bounding box center [163, 375] width 263 height 19
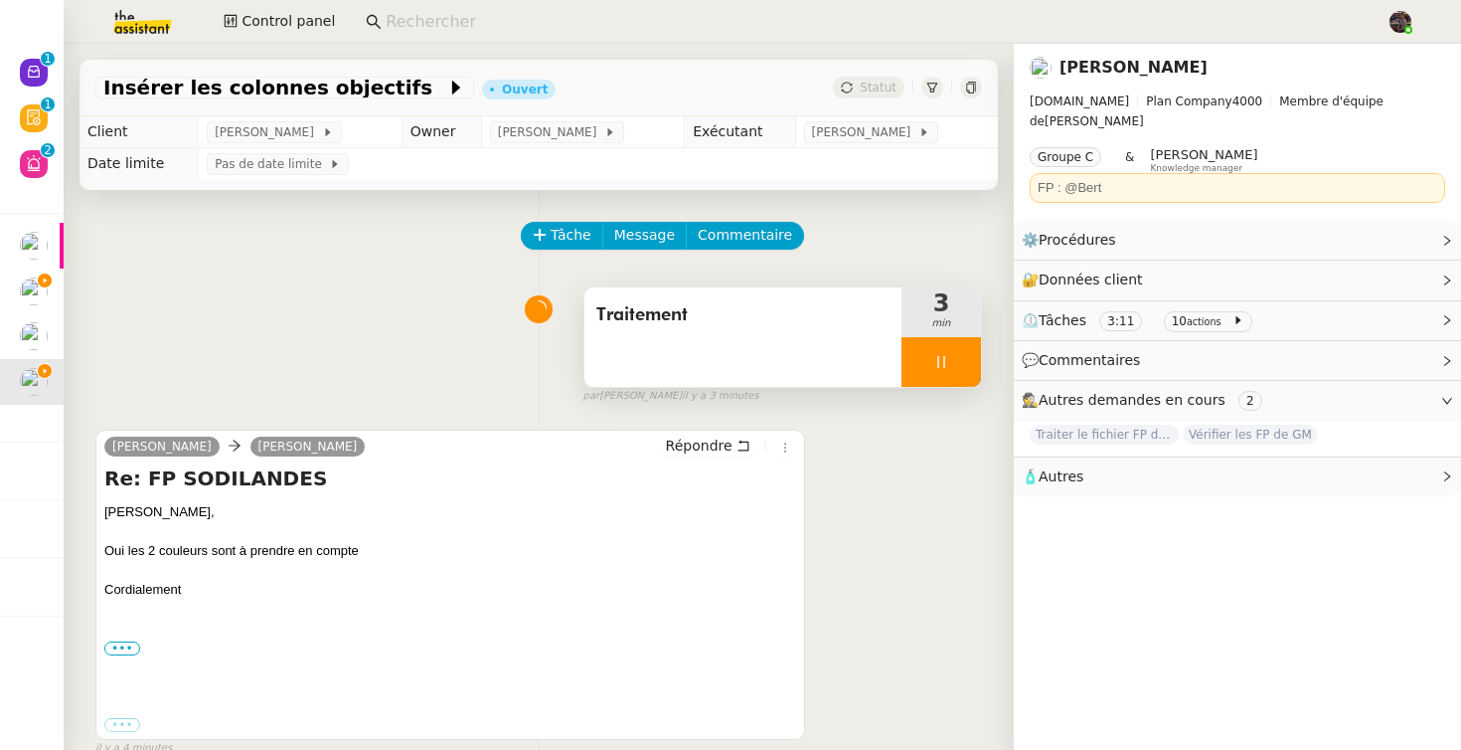
click at [933, 376] on div at bounding box center [942, 362] width 80 height 50
click at [957, 362] on icon at bounding box center [961, 362] width 16 height 16
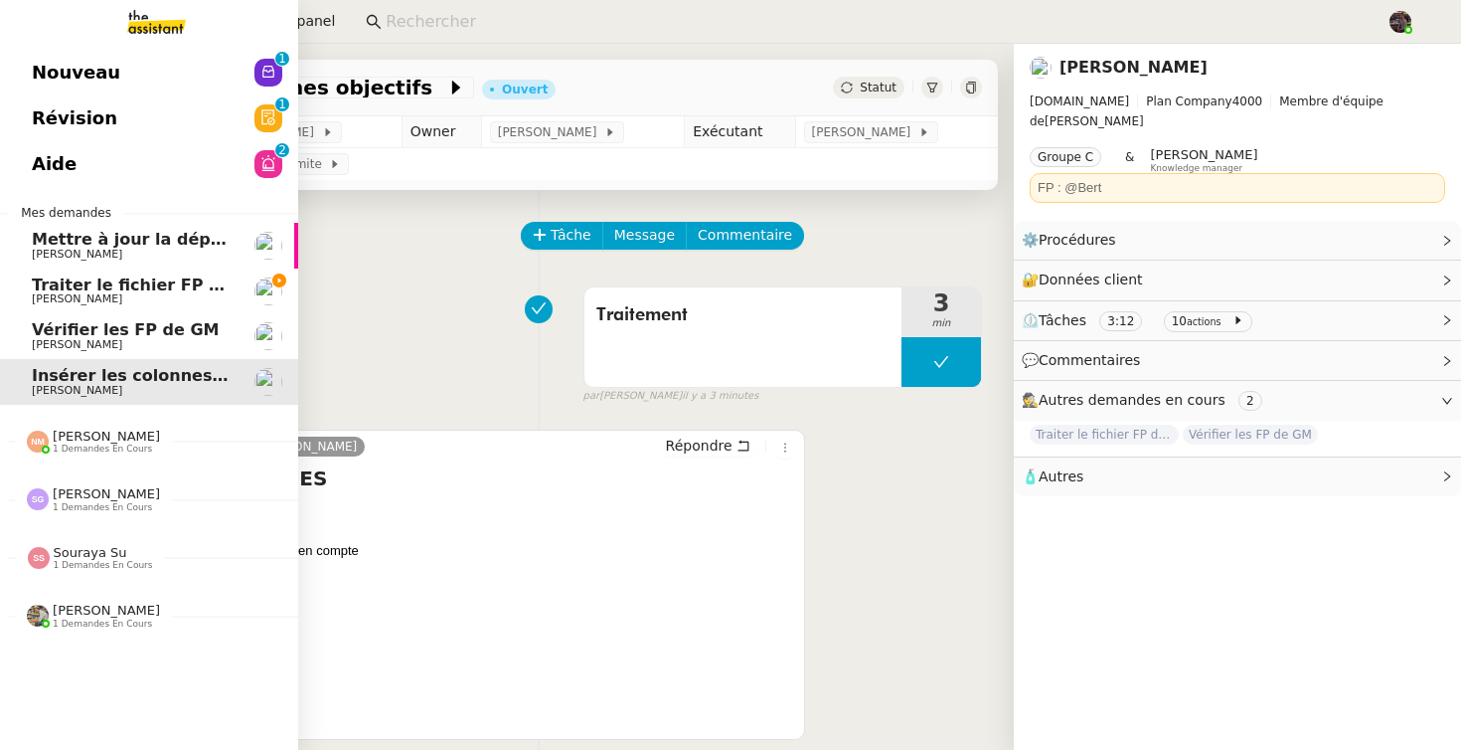
click at [72, 281] on span "Traiter le fichier FP de sodilandes" at bounding box center [182, 284] width 301 height 19
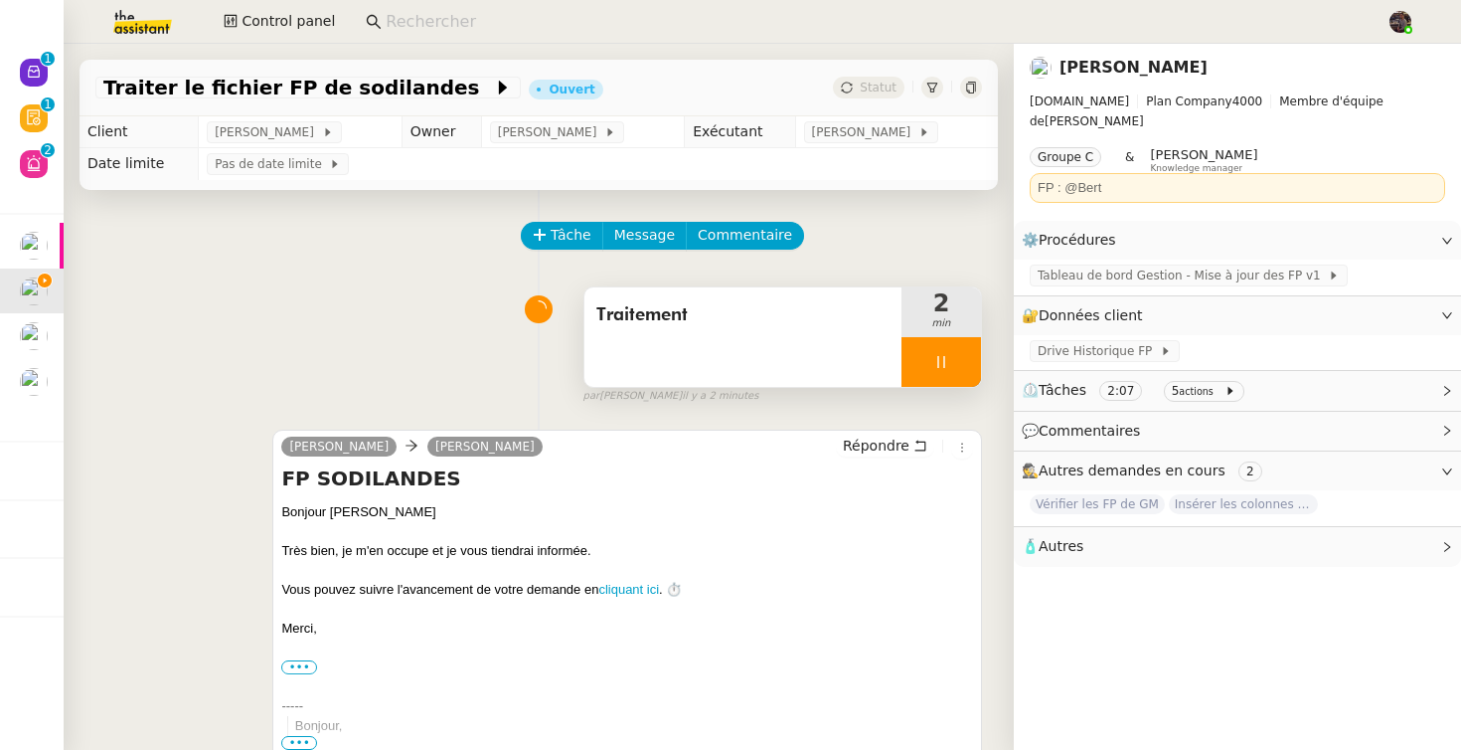
click at [962, 358] on div at bounding box center [942, 362] width 80 height 50
click at [962, 358] on icon at bounding box center [961, 362] width 16 height 16
click at [798, 325] on span "Traitement" at bounding box center [742, 315] width 293 height 30
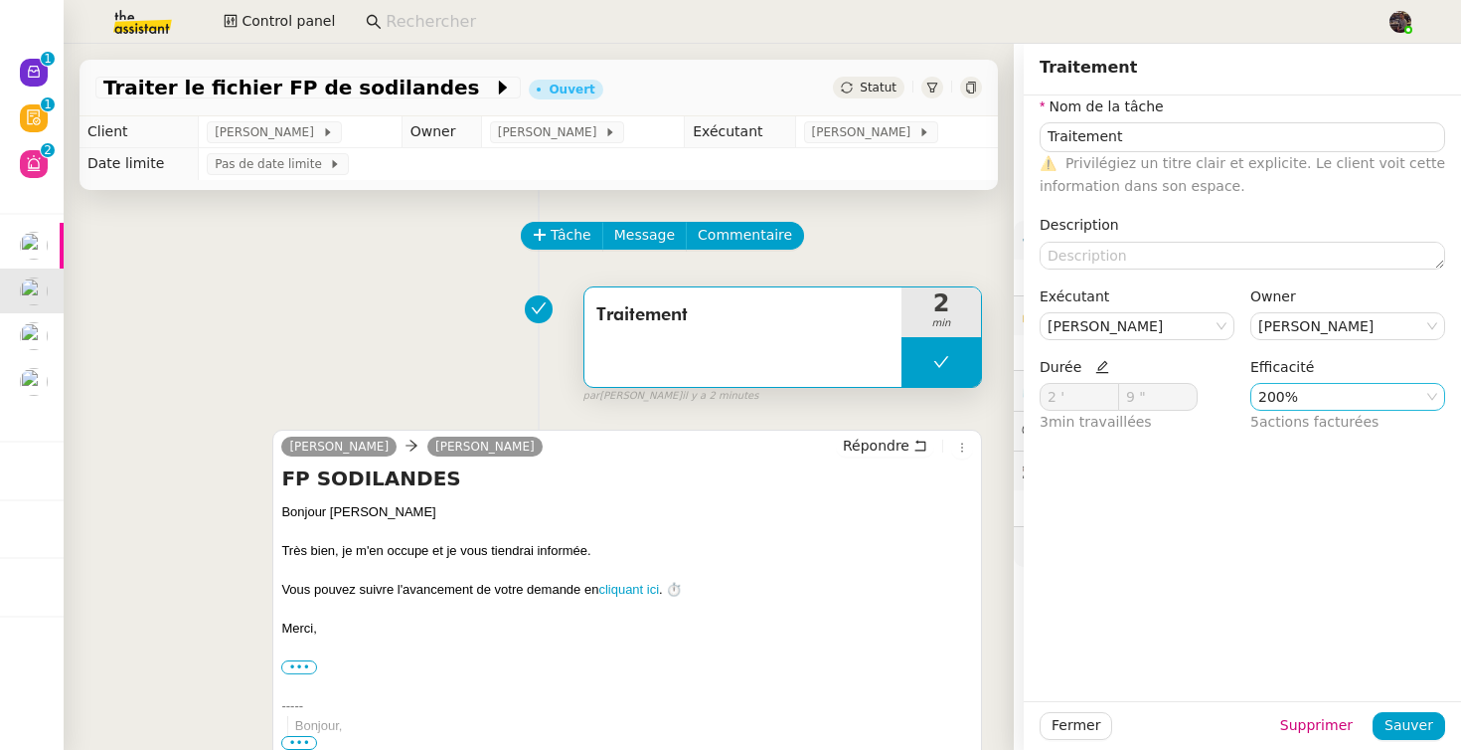
click at [1325, 388] on nz-select-item "200%" at bounding box center [1348, 397] width 179 height 26
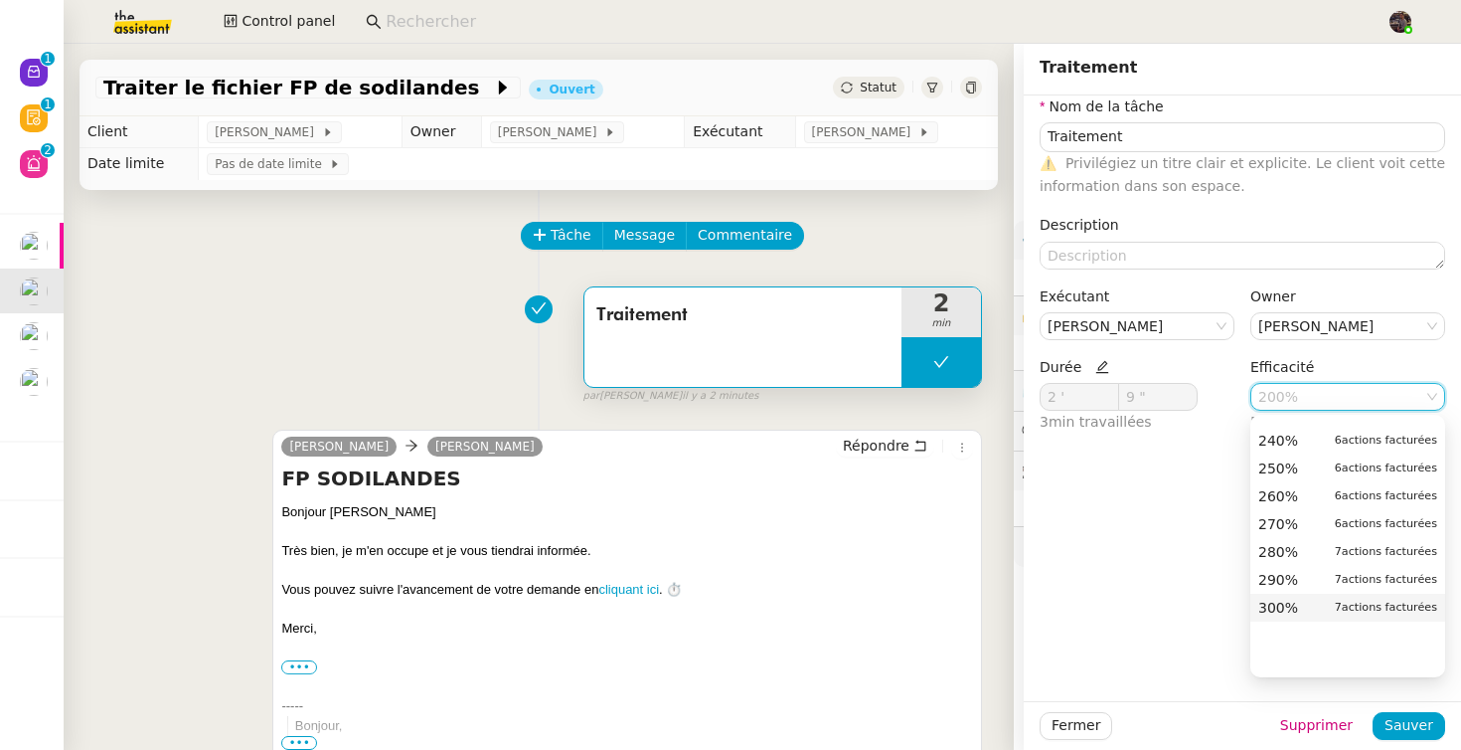
scroll to position [732, 0]
click at [1354, 579] on span "actions facturées" at bounding box center [1389, 583] width 95 height 13
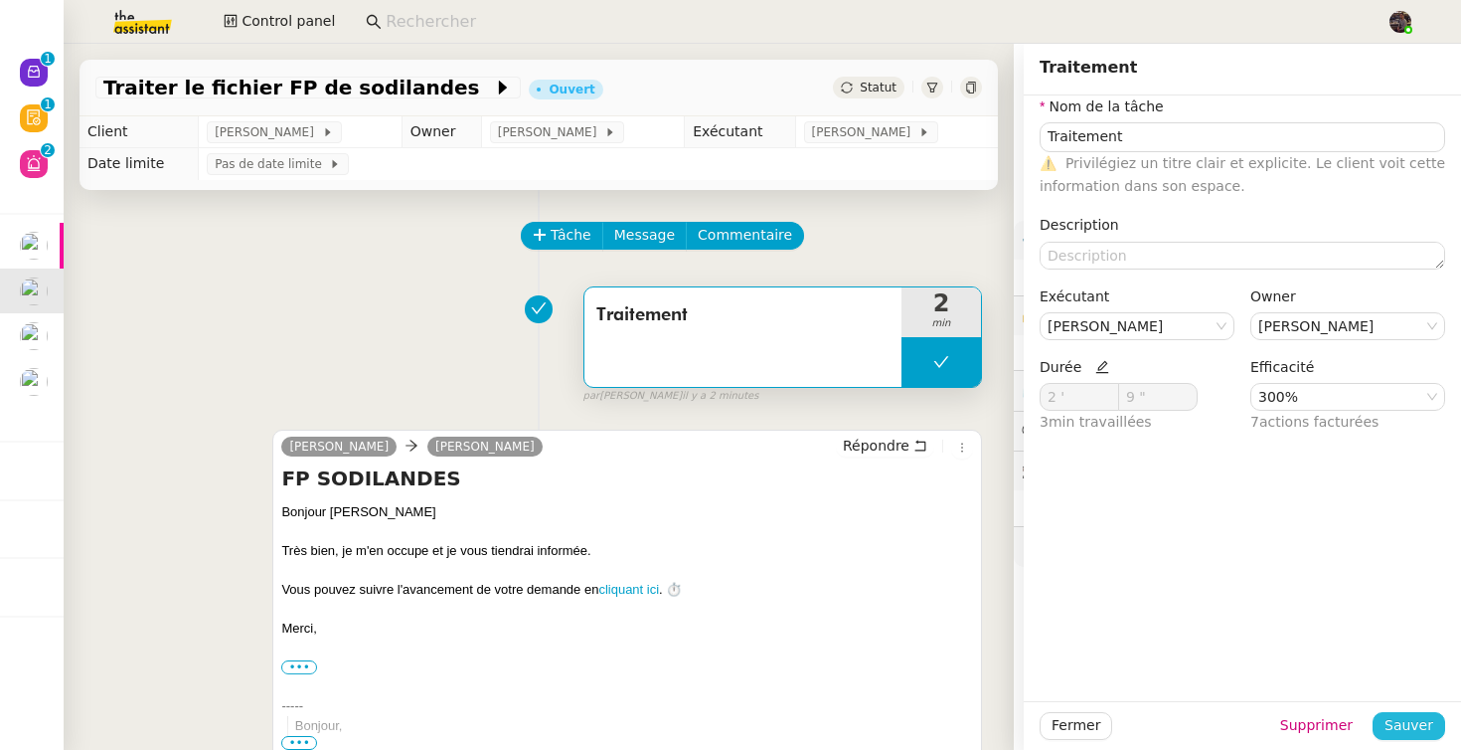
click at [1407, 716] on span "Sauver" at bounding box center [1409, 725] width 49 height 23
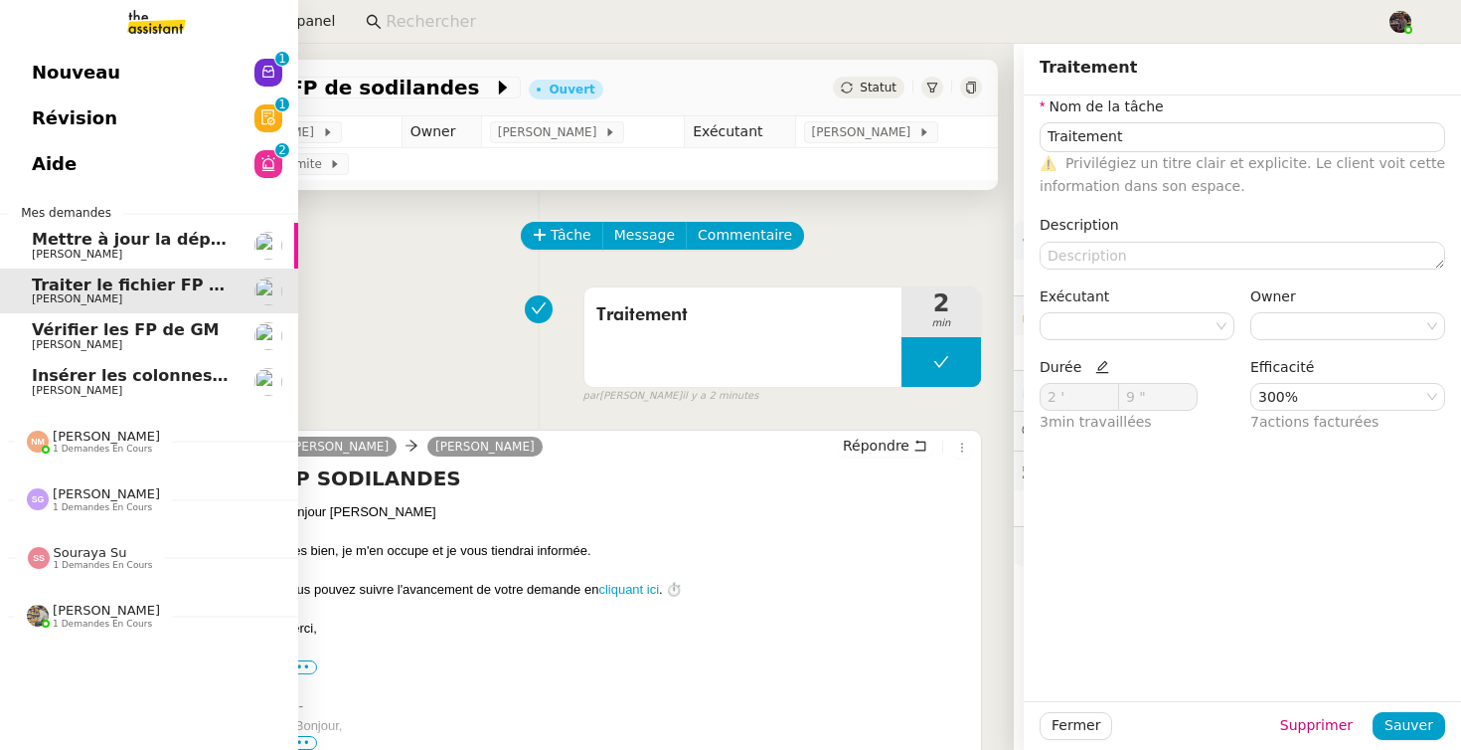
click at [27, 341] on link "Vérifier les FP de GM Camille Cazade" at bounding box center [149, 336] width 298 height 46
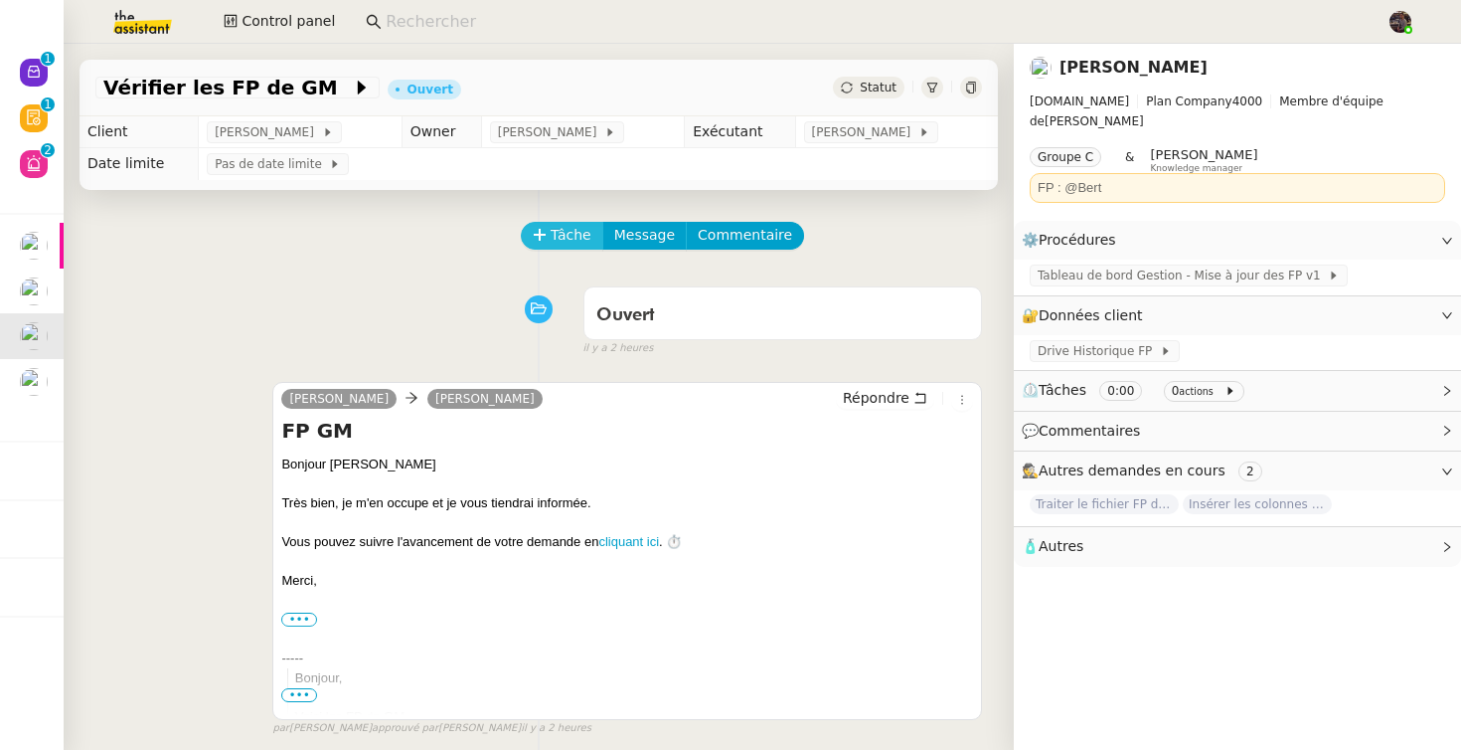
click at [562, 235] on span "Tâche" at bounding box center [571, 235] width 41 height 23
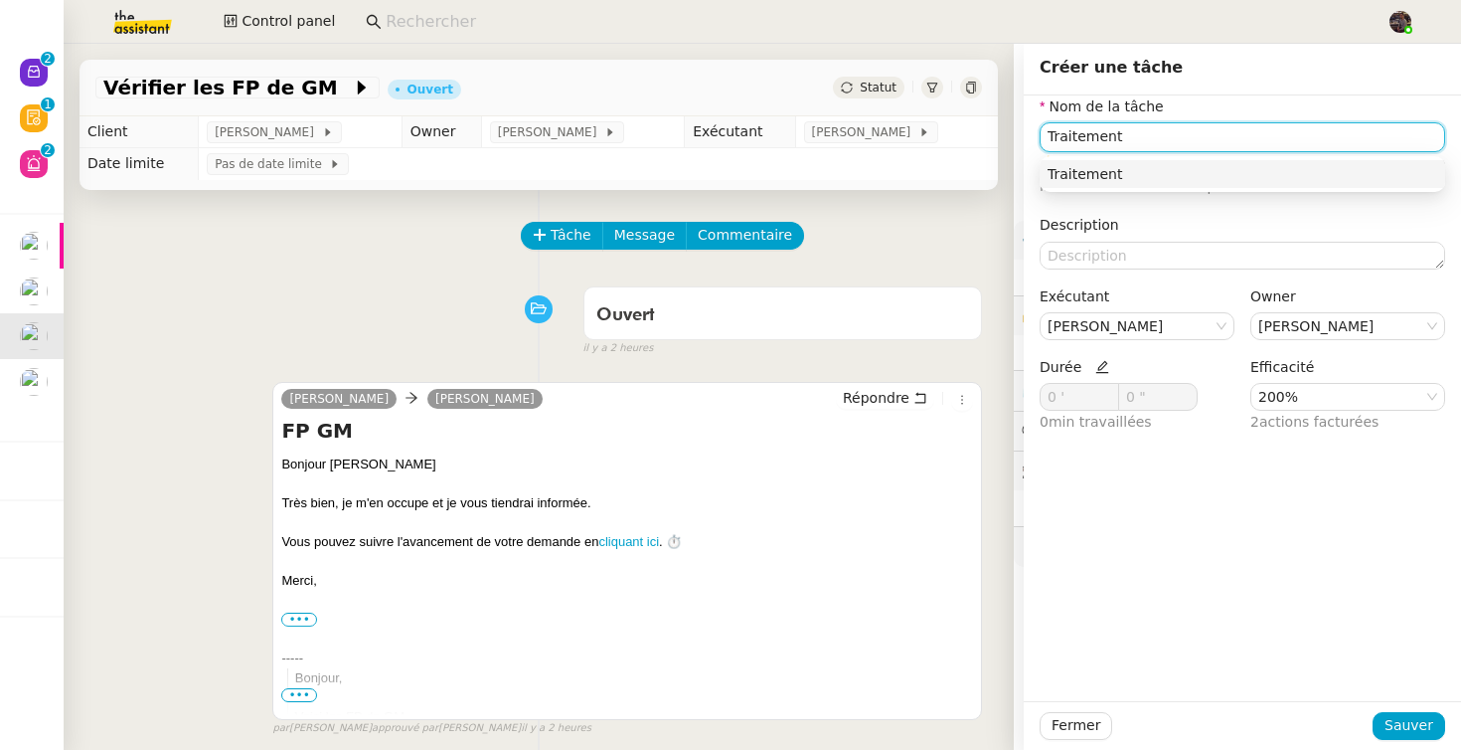
click at [1093, 179] on div "Traitement" at bounding box center [1243, 174] width 390 height 18
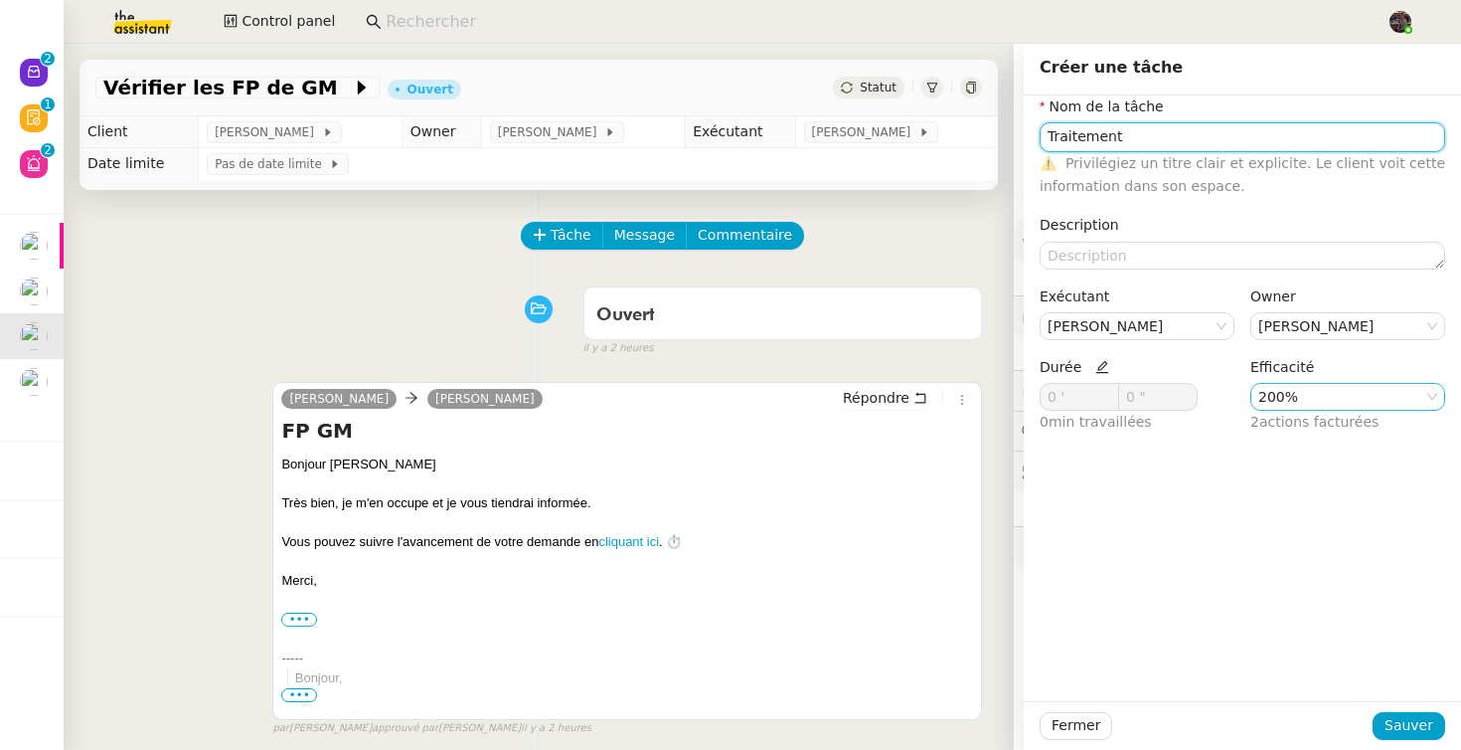
type input "Traitement"
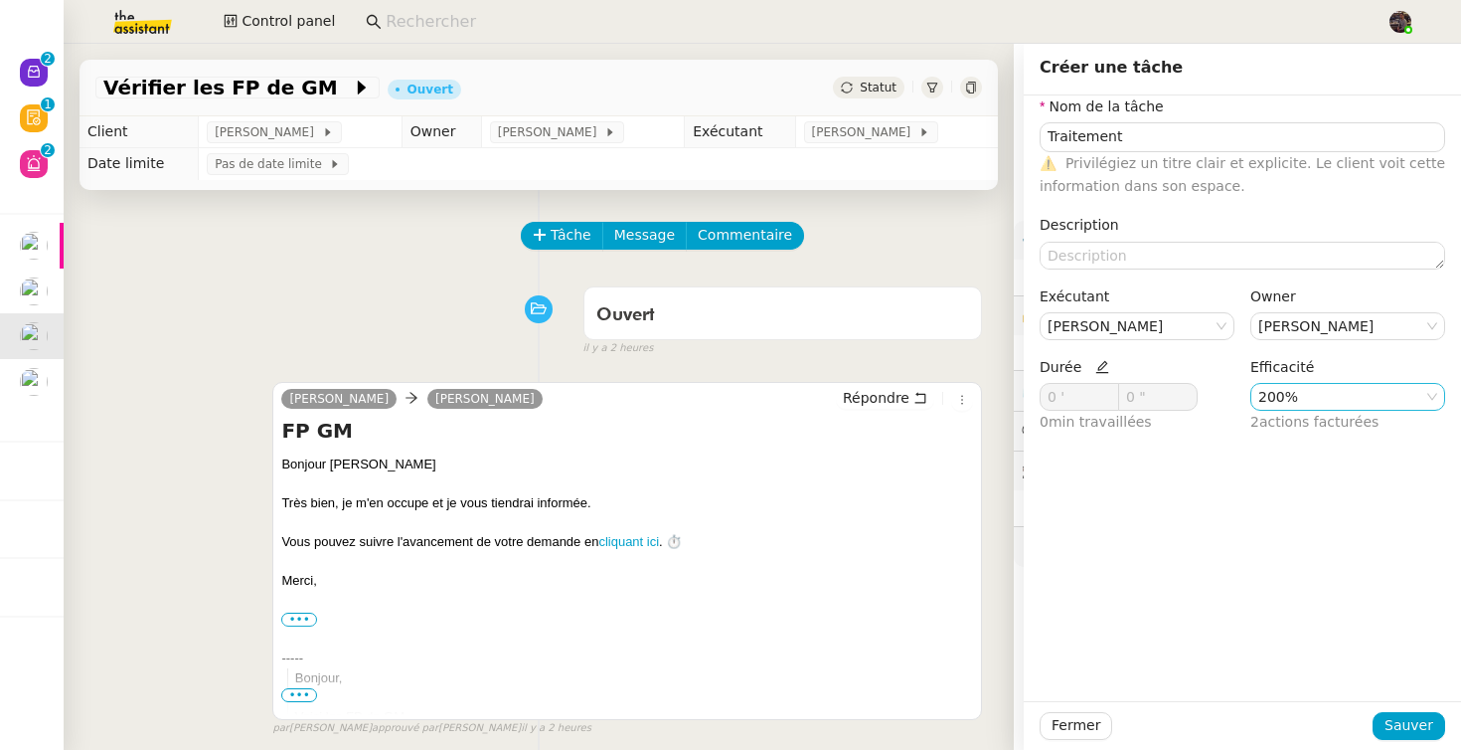
click at [1274, 398] on nz-select-item "200%" at bounding box center [1348, 397] width 179 height 26
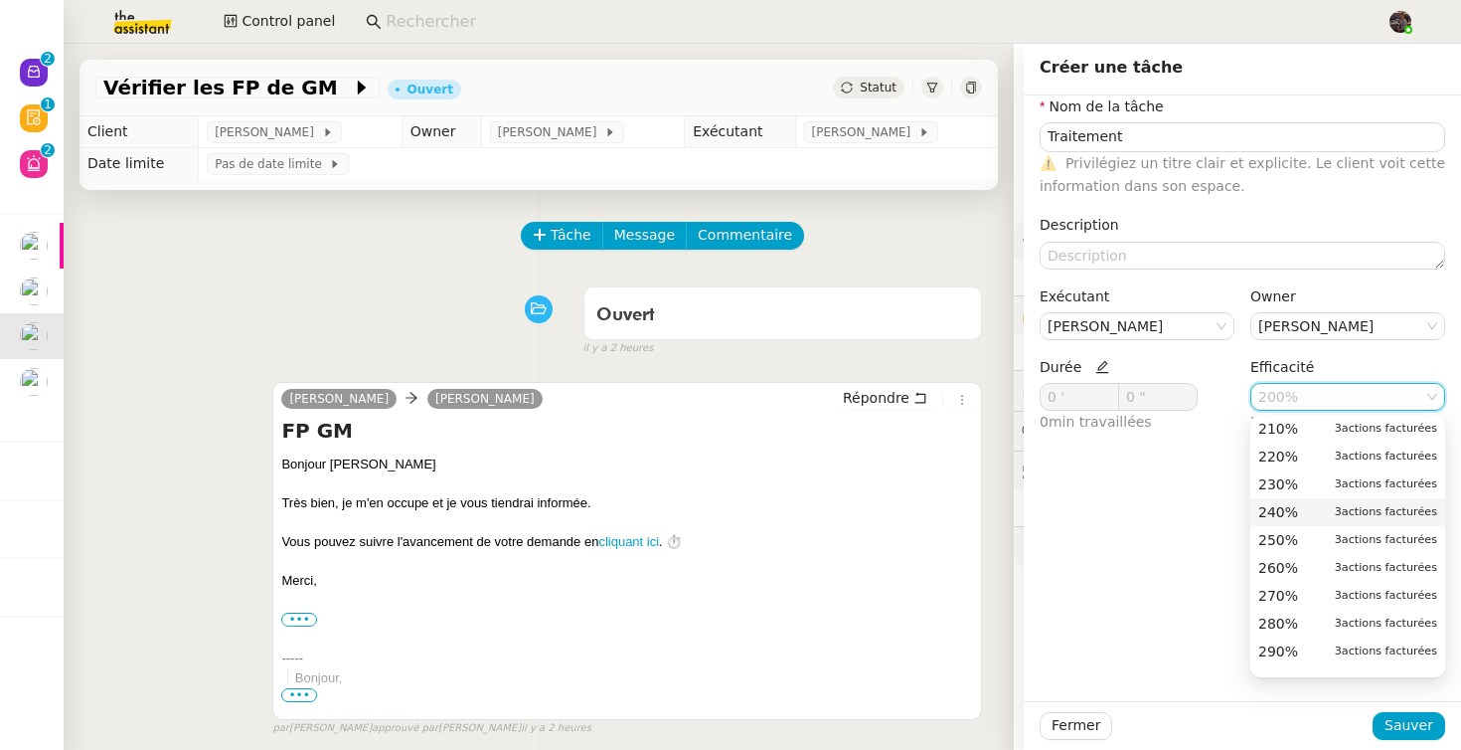
scroll to position [732, 0]
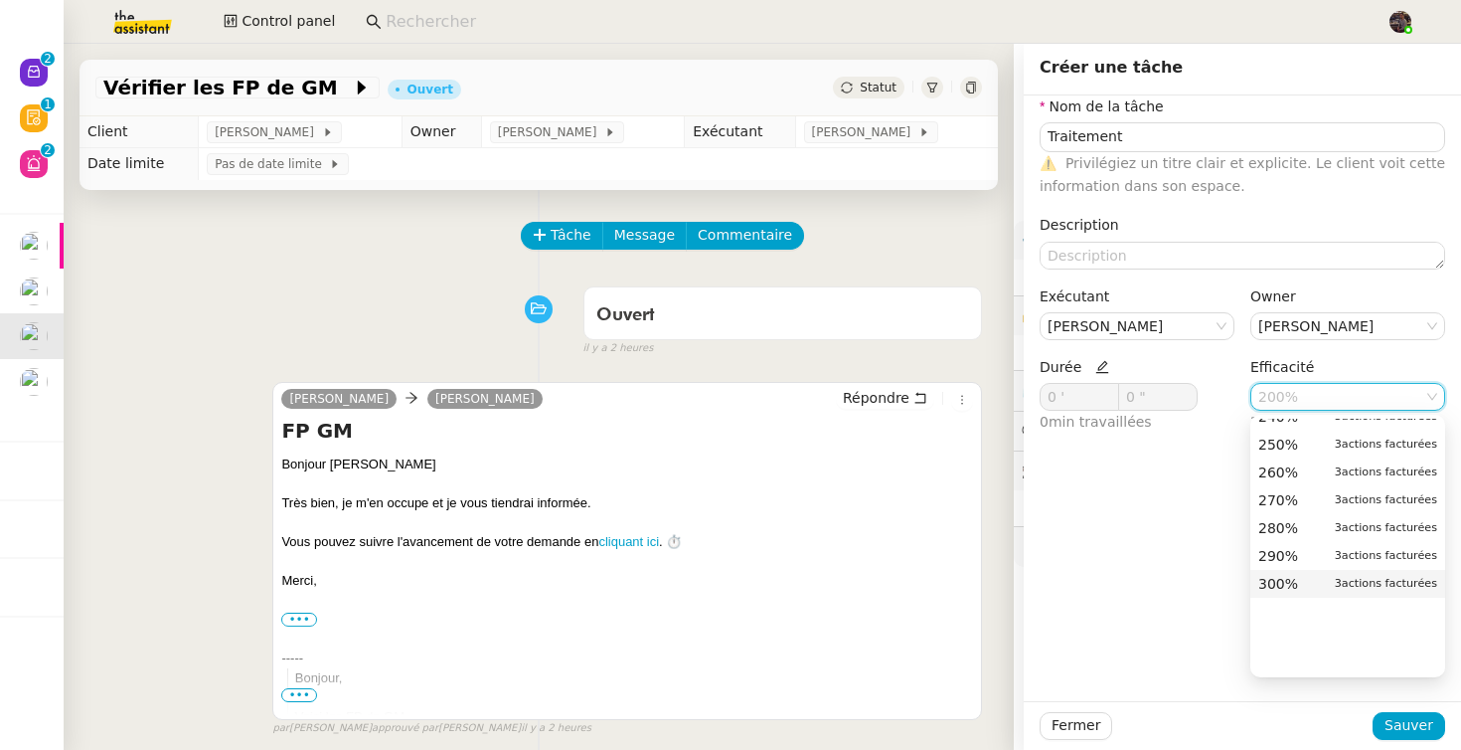
click at [1283, 586] on span "300%" at bounding box center [1279, 584] width 40 height 18
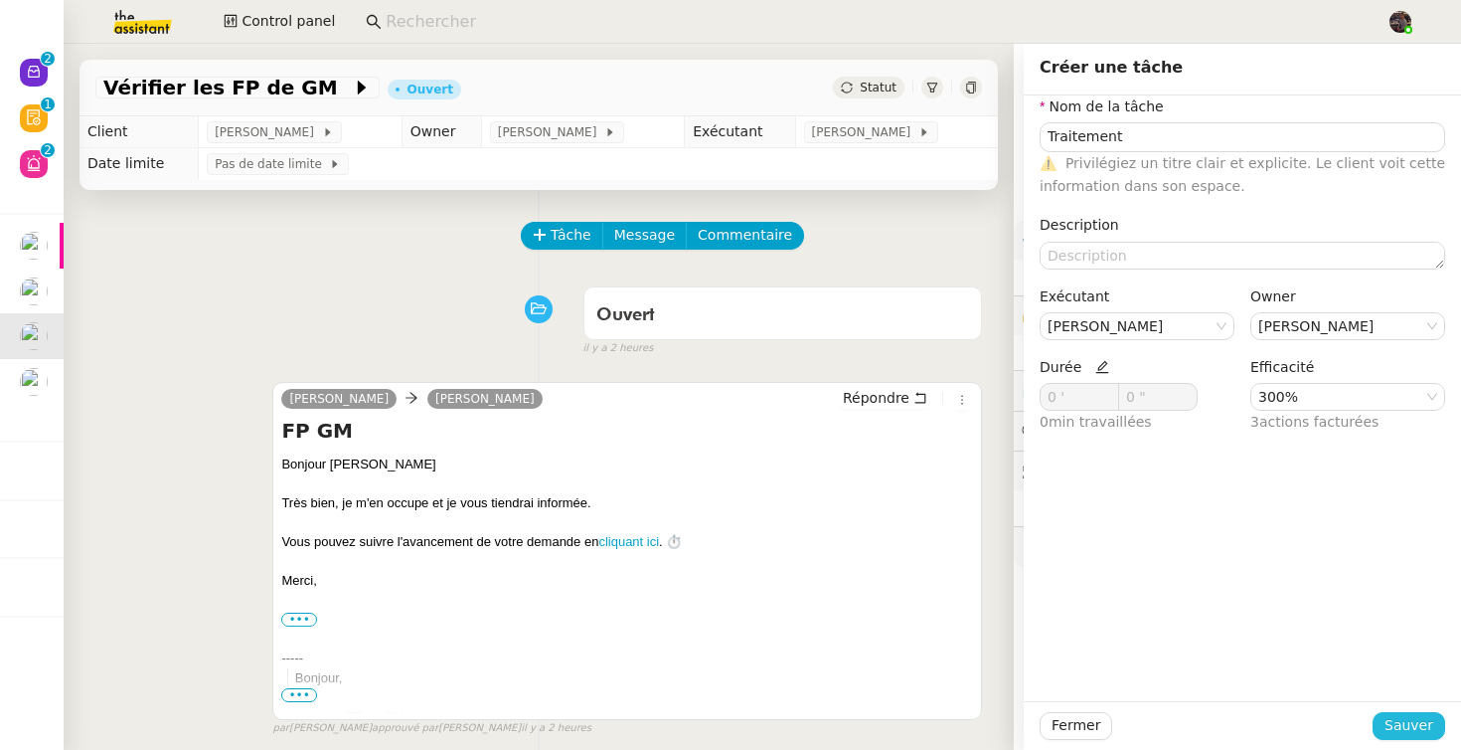
click at [1404, 724] on span "Sauver" at bounding box center [1409, 725] width 49 height 23
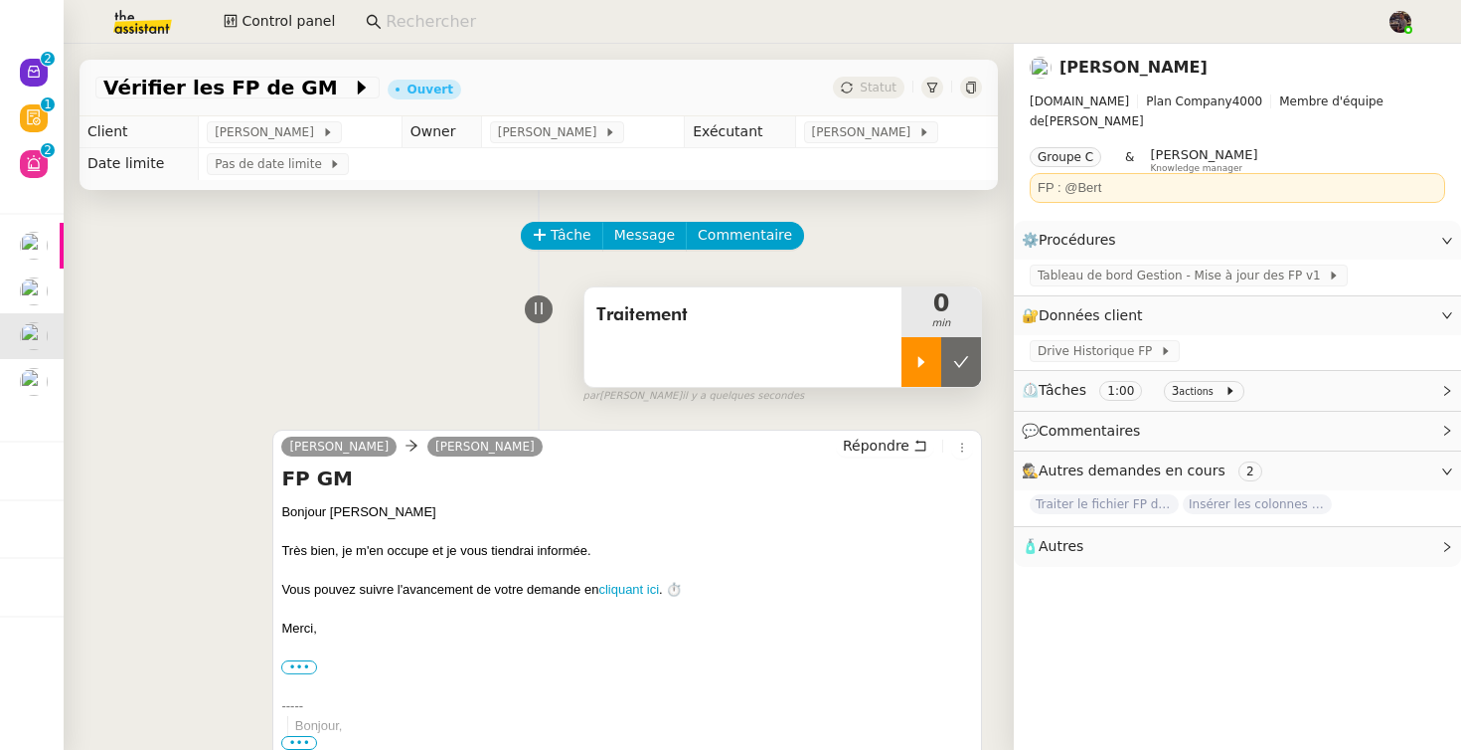
click at [925, 354] on icon at bounding box center [922, 362] width 16 height 16
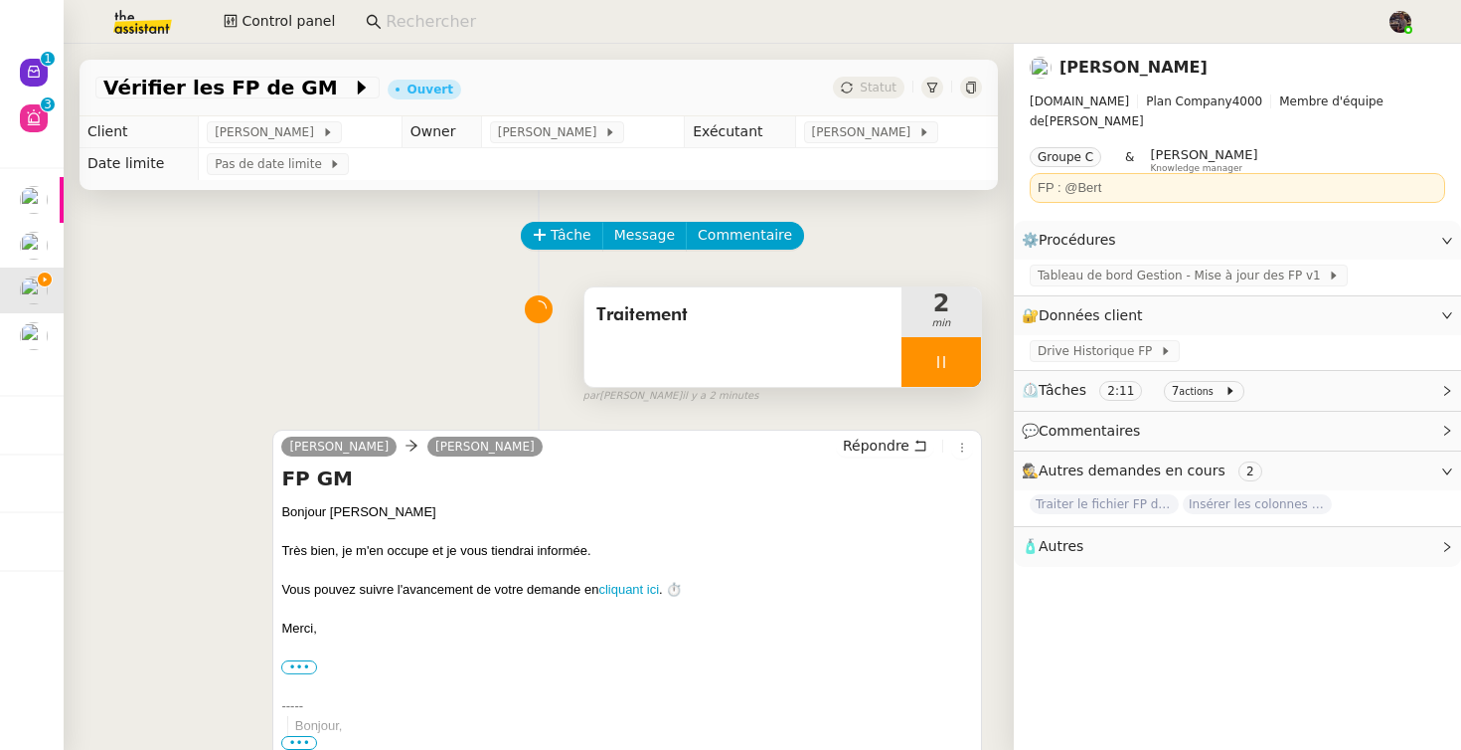
scroll to position [443, 0]
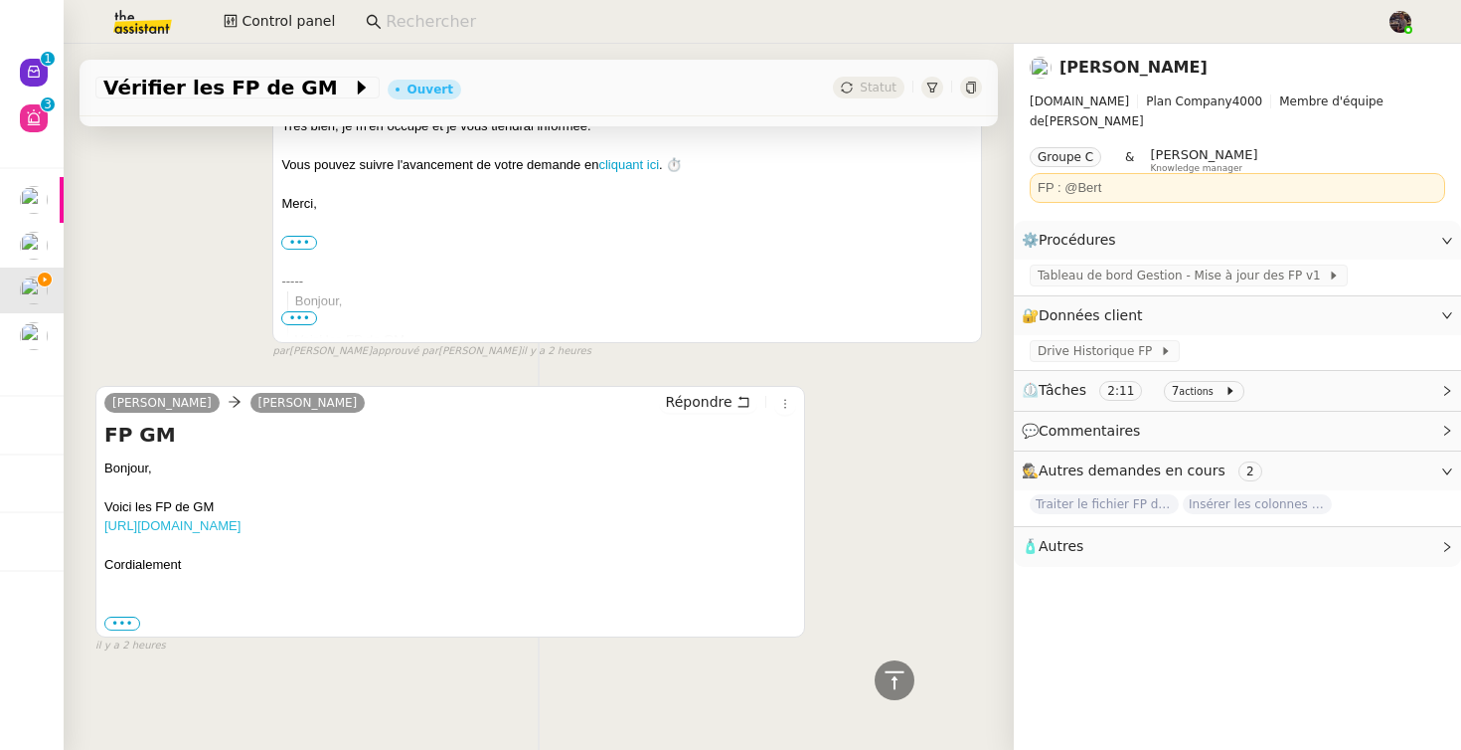
click at [241, 518] on link "https://docs.google.com/spreadsheets/d/1kixrFMYlX0UYDzK6kaBLhdB9UuGMFSD9/edit?g…" at bounding box center [172, 525] width 136 height 15
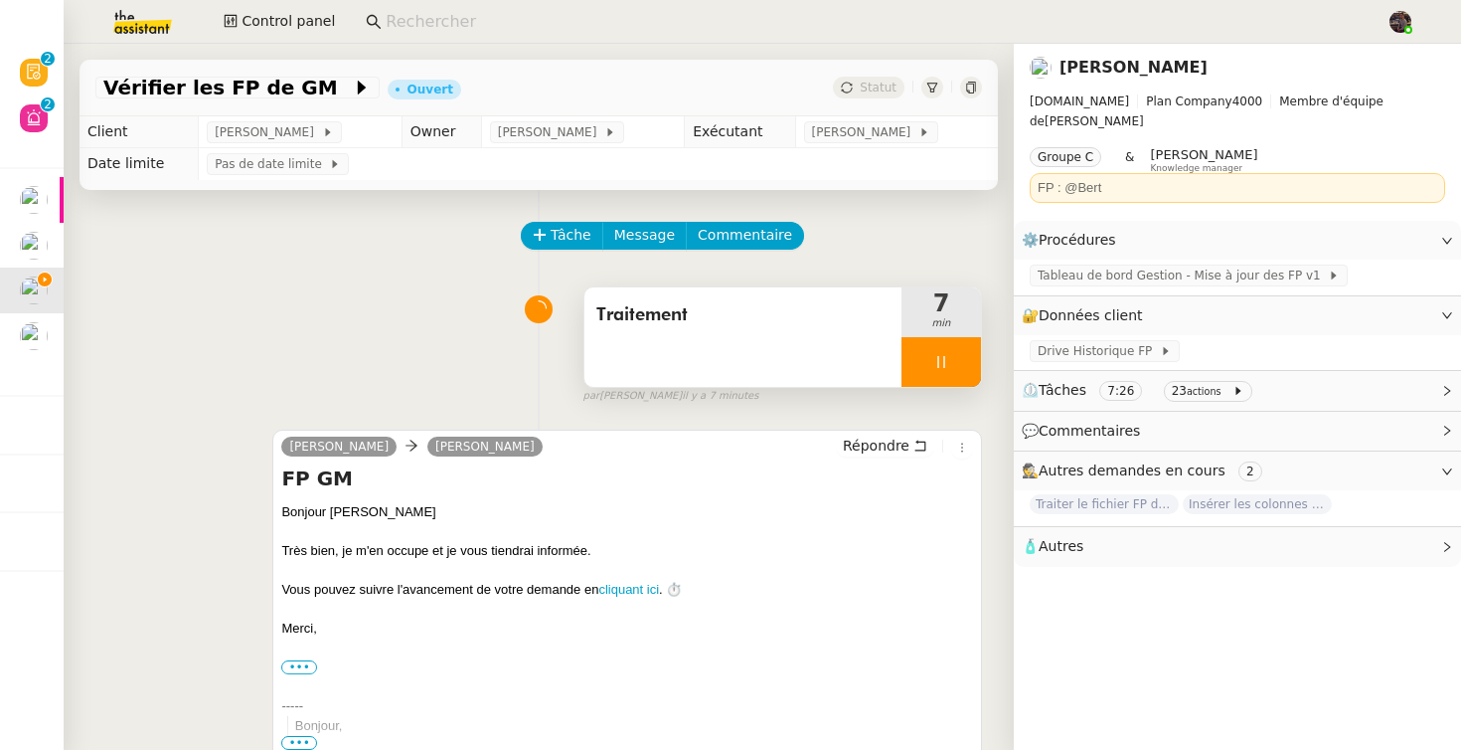
click at [787, 350] on div "Traitement" at bounding box center [743, 336] width 317 height 99
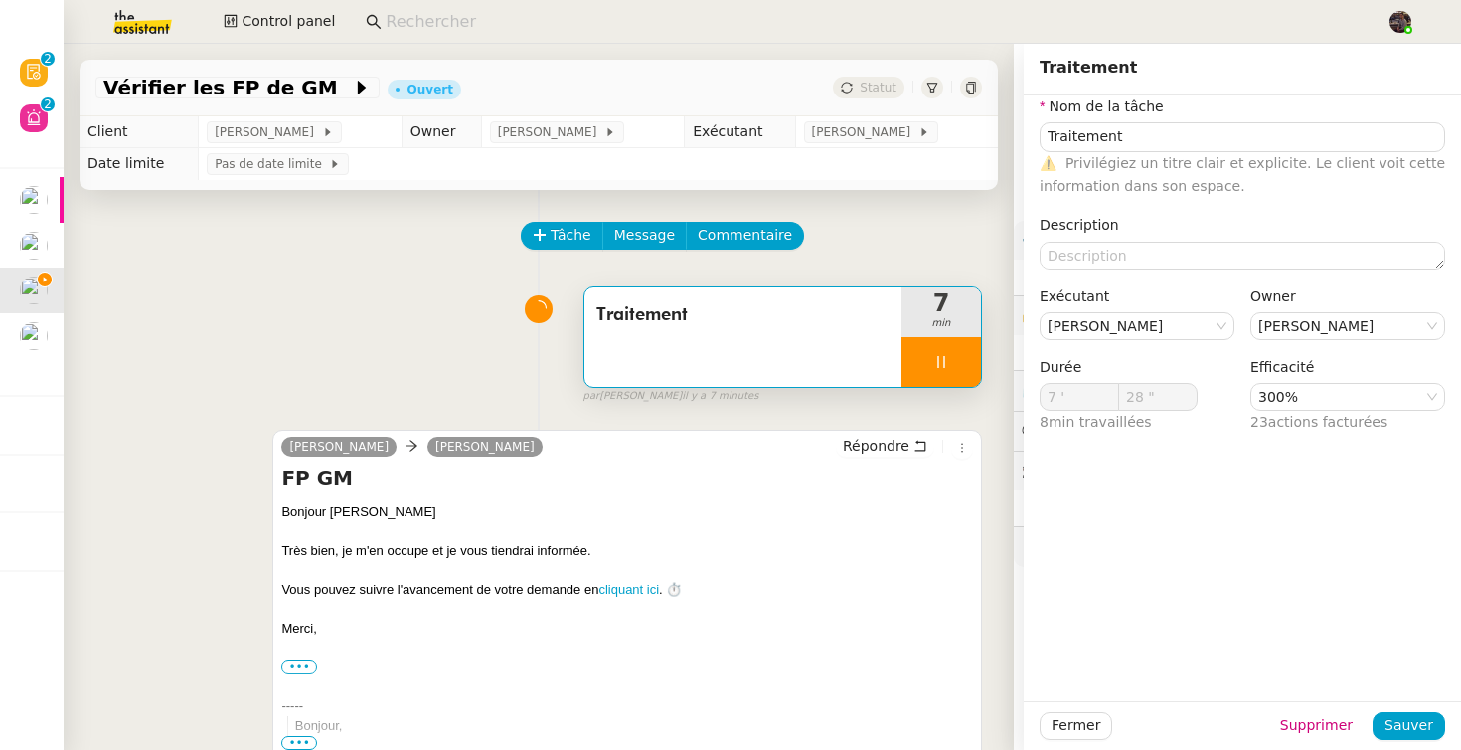
click at [665, 577] on div at bounding box center [627, 571] width 692 height 20
type input "29 ""
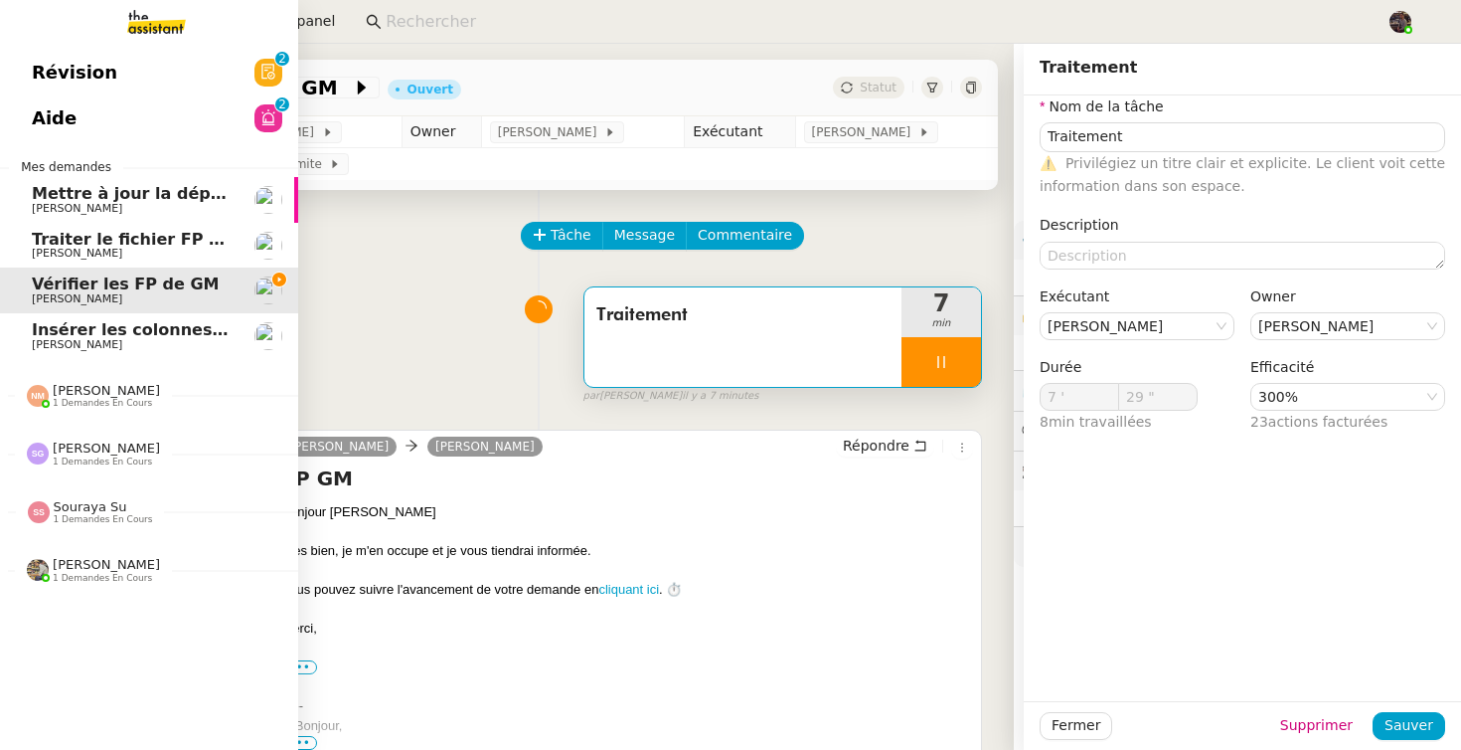
click at [43, 339] on span "Camille Cazade" at bounding box center [77, 344] width 90 height 13
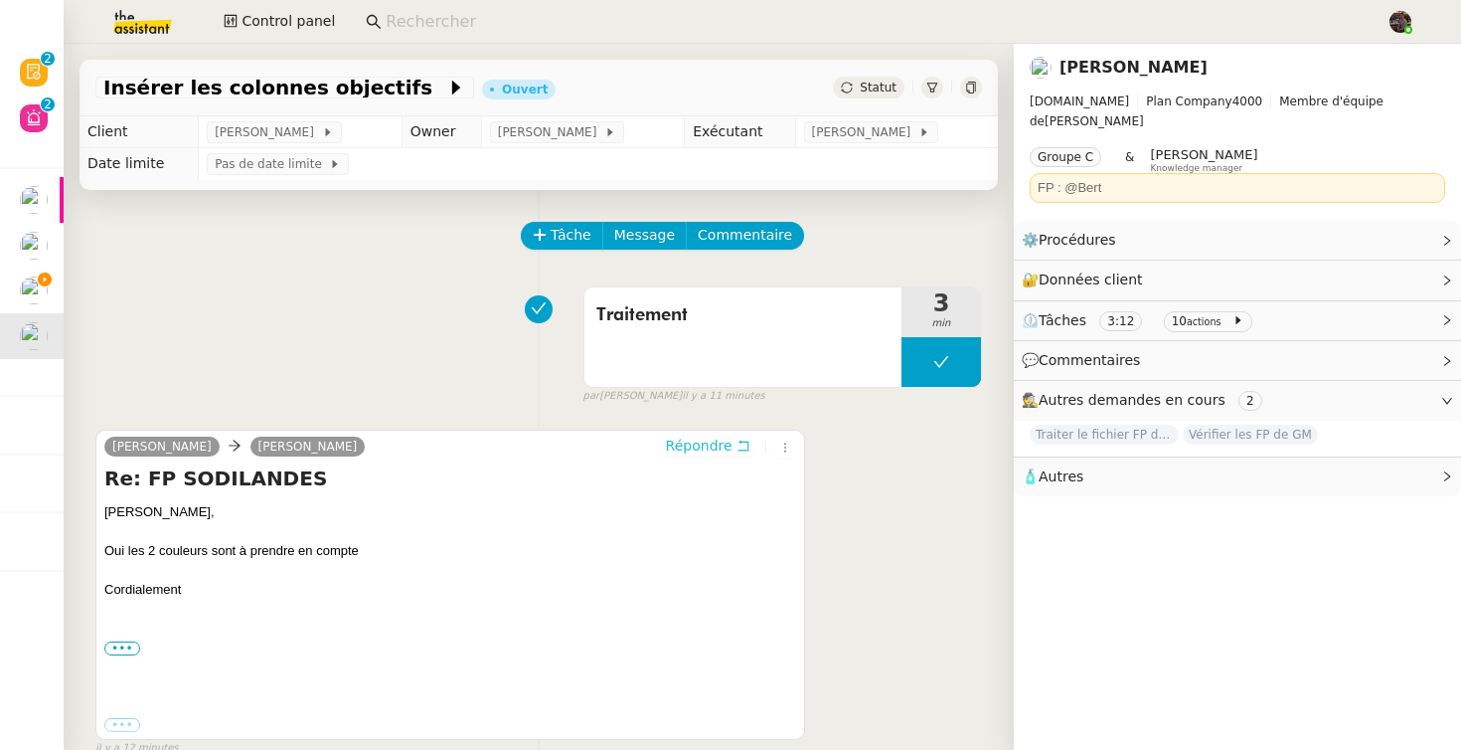
click at [703, 450] on span "Répondre" at bounding box center [699, 445] width 67 height 20
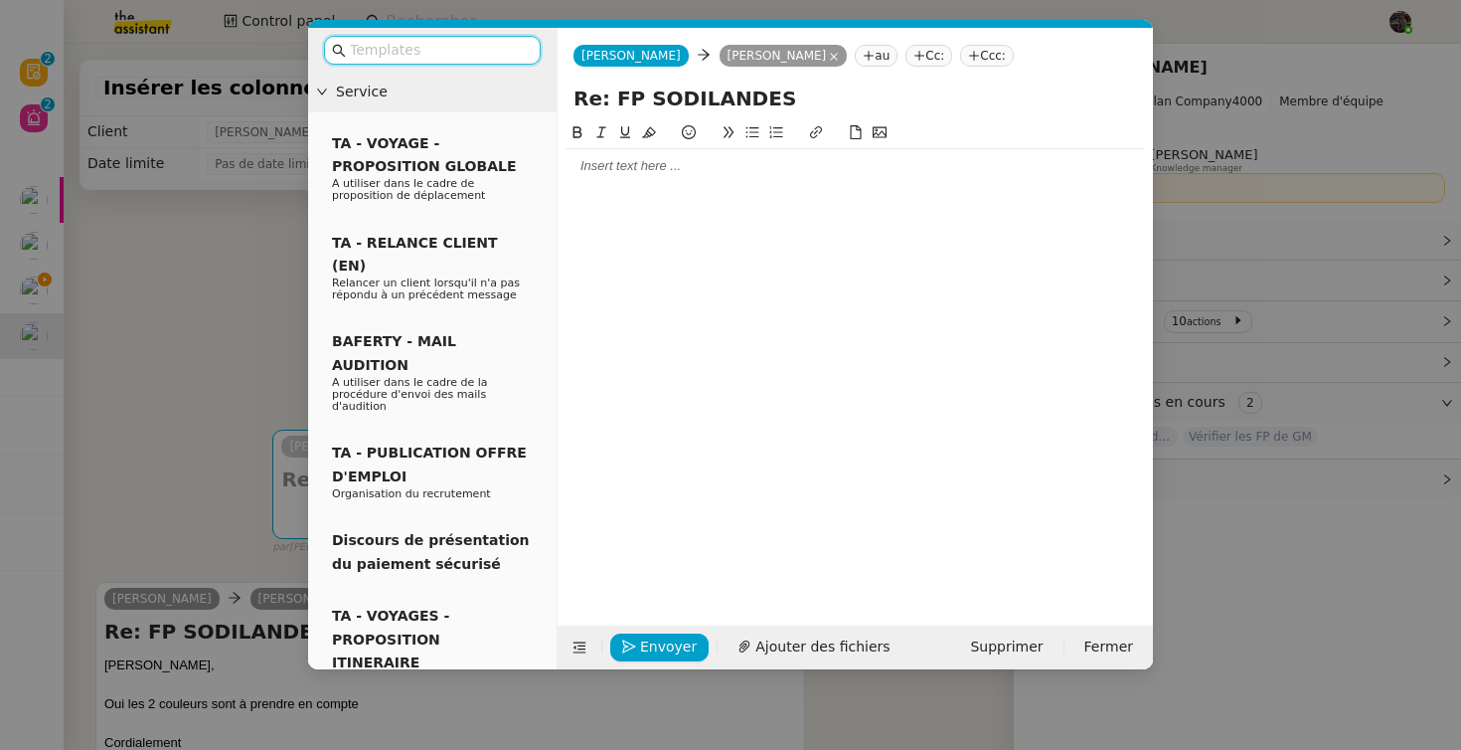
click at [653, 168] on div at bounding box center [856, 166] width 580 height 18
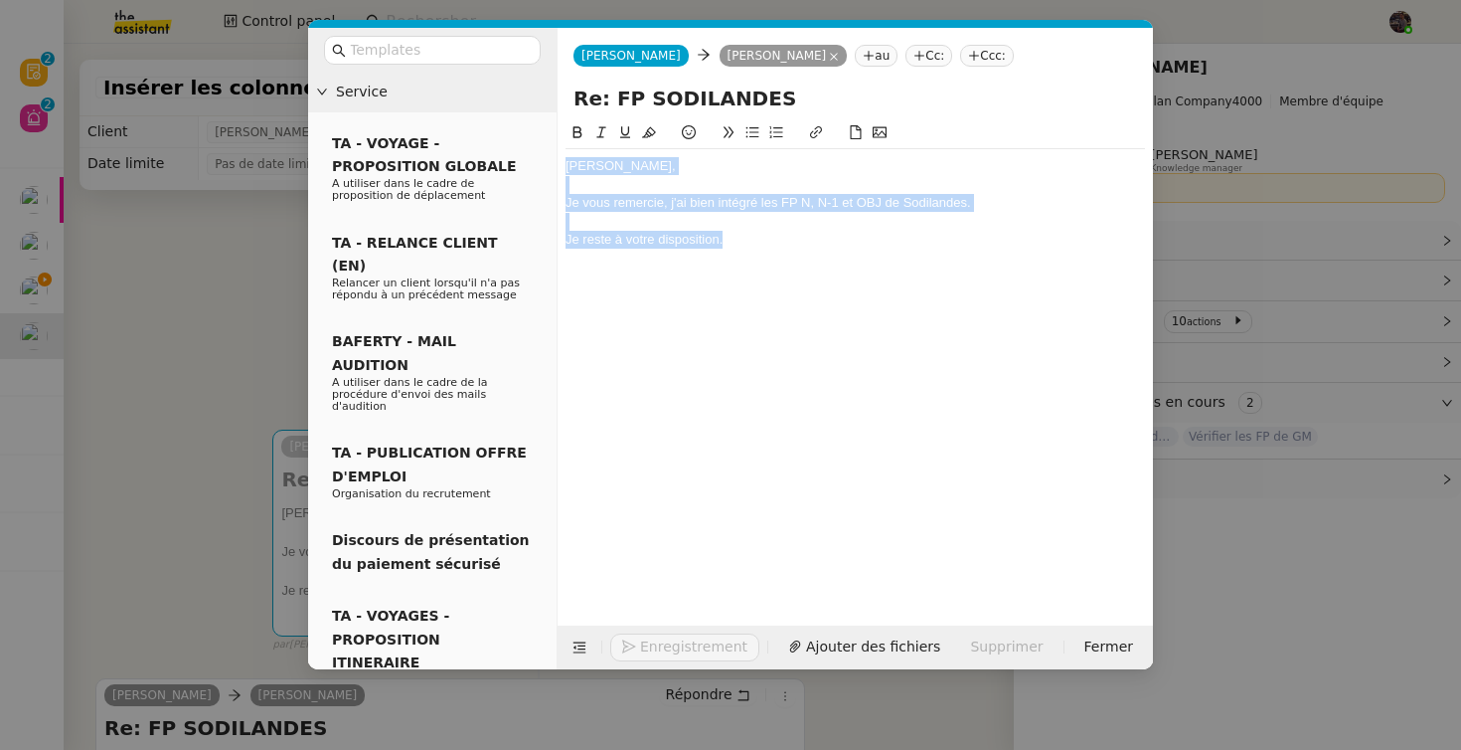
copy div "Camille, Je vous remercie, j'ai bien intégré les FP N, N-1 et OBJ de Sodilandes…"
click at [660, 646] on span "Envoyer" at bounding box center [668, 646] width 57 height 23
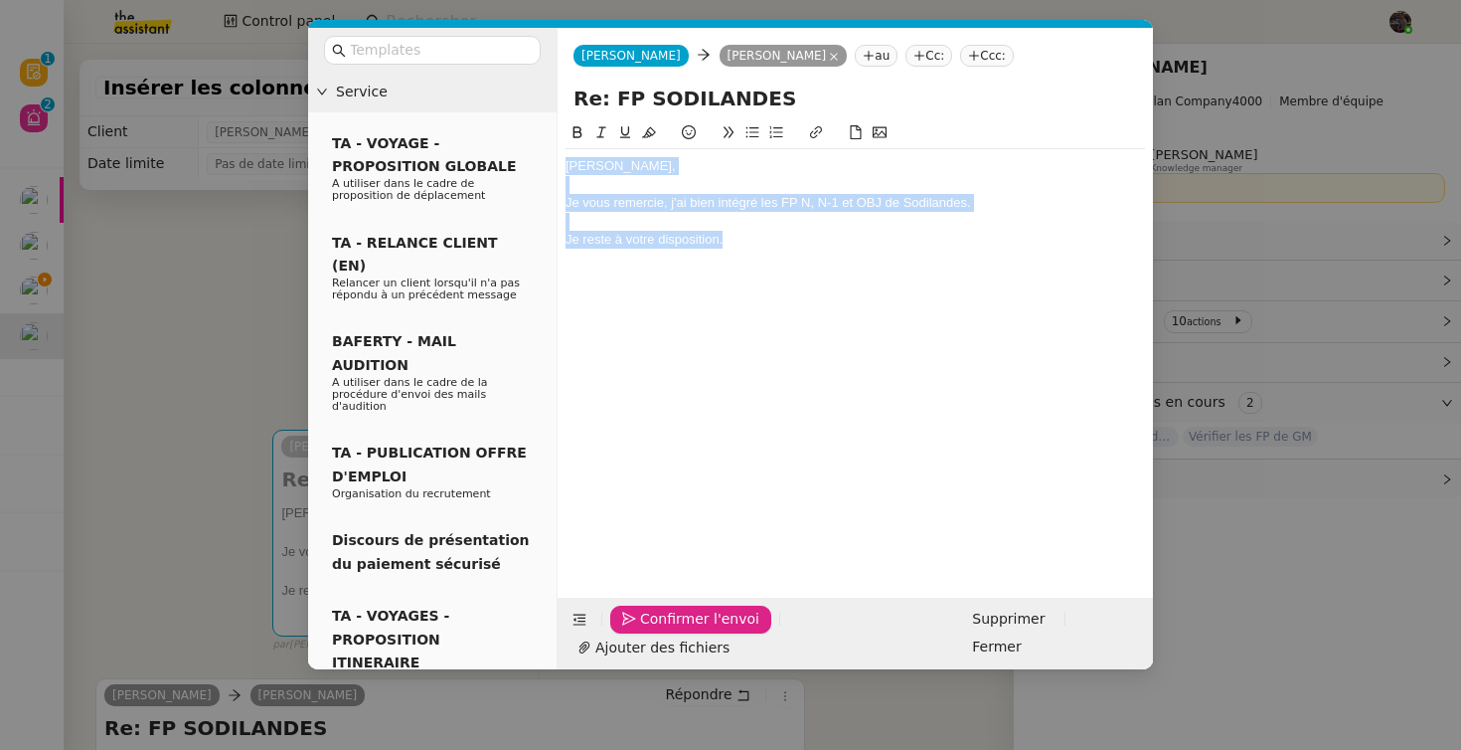
click at [660, 630] on span "Confirmer l'envoi" at bounding box center [699, 618] width 119 height 23
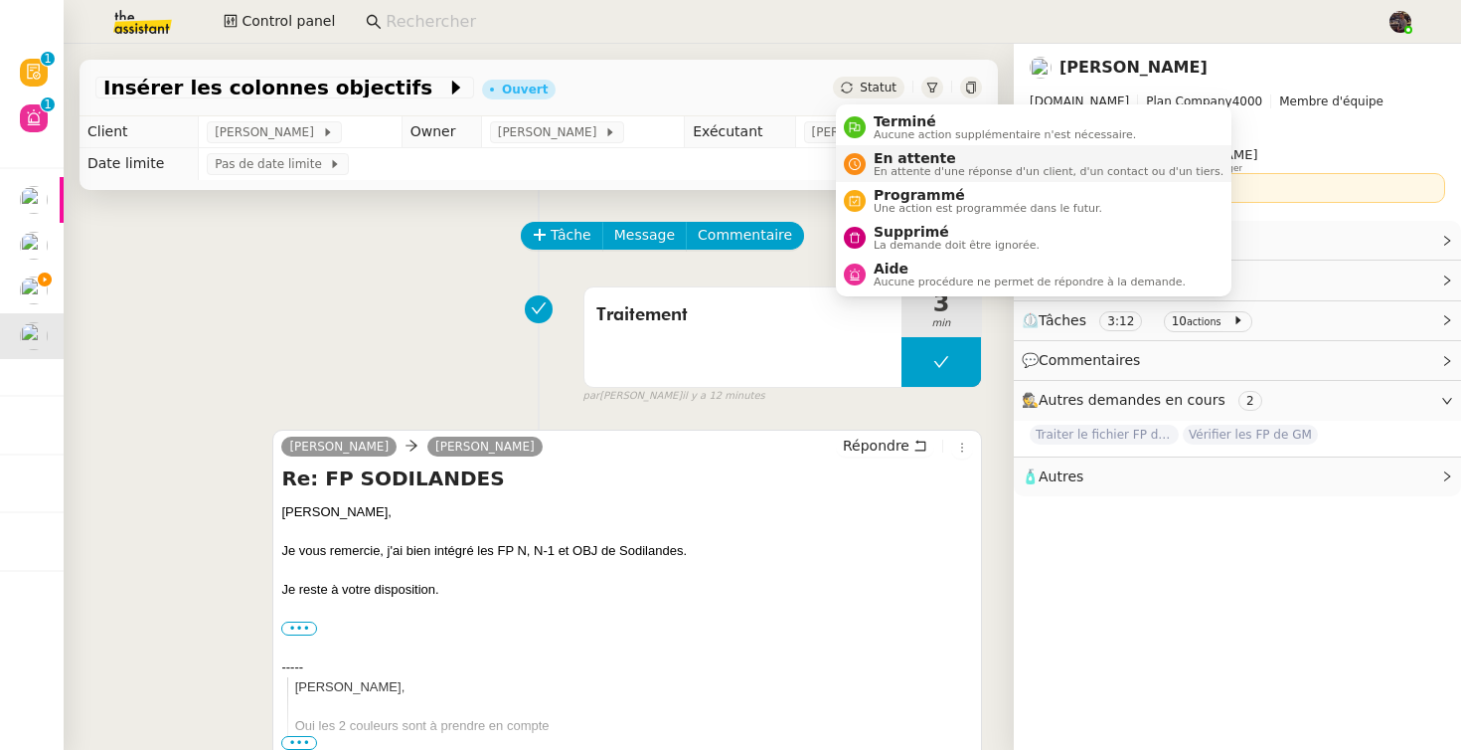
click at [886, 172] on span "En attente d'une réponse d'un client, d'un contact ou d'un tiers." at bounding box center [1049, 171] width 350 height 11
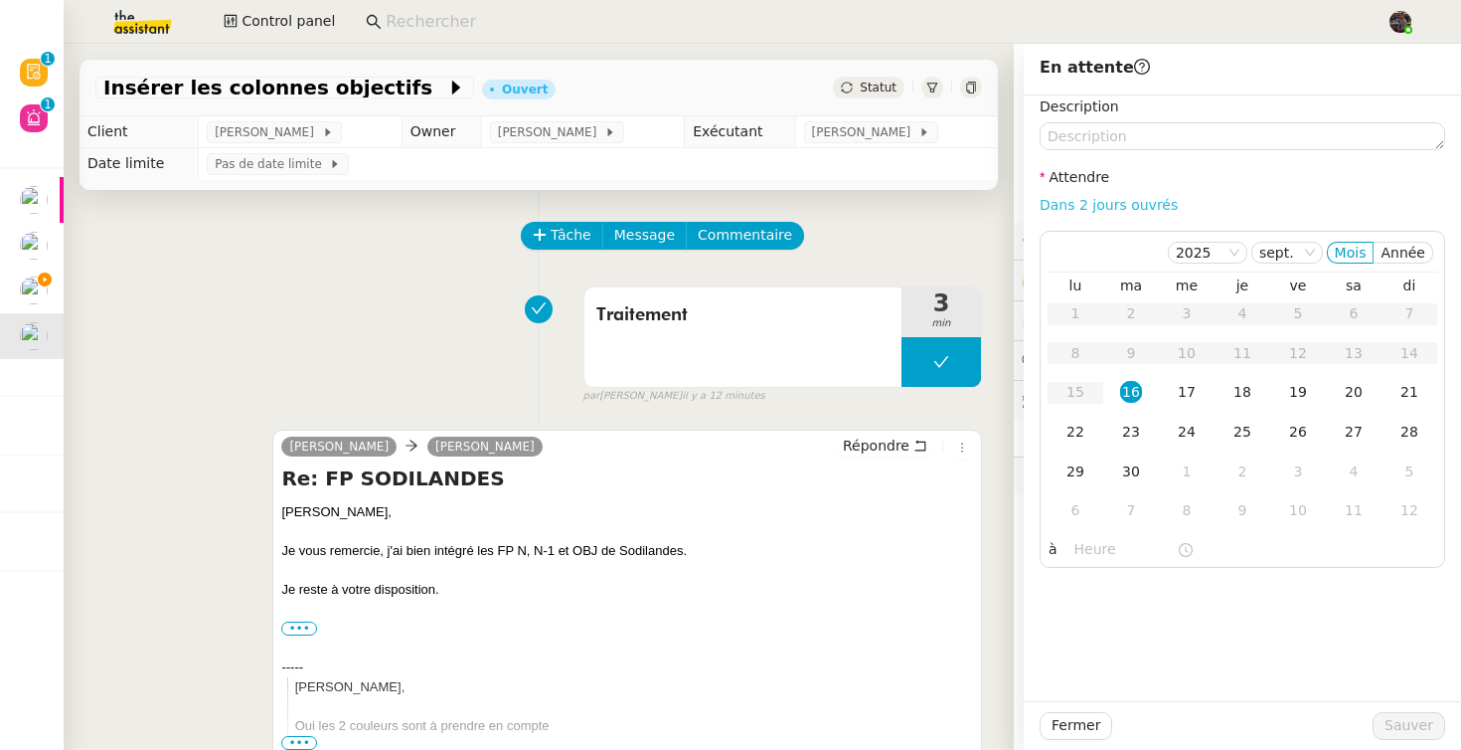
click at [1129, 203] on link "Dans 2 jours ouvrés" at bounding box center [1109, 205] width 138 height 16
type input "07:00"
click at [1425, 743] on div "Fermer Sauver" at bounding box center [1242, 725] width 437 height 49
click at [1419, 735] on span "Sauver" at bounding box center [1409, 725] width 49 height 23
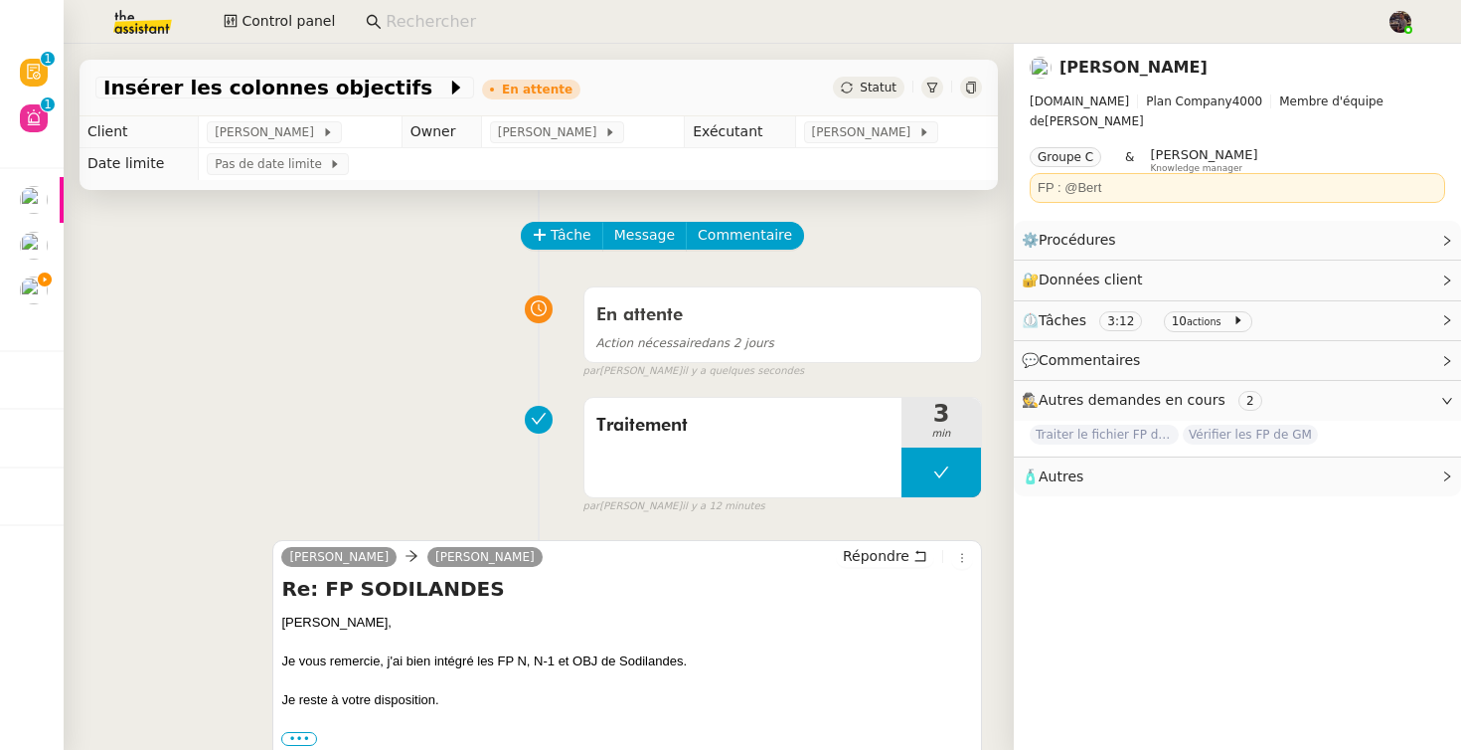
click at [350, 407] on div "Traitement 3 min false par Bert C. il y a 12 minutes" at bounding box center [538, 451] width 887 height 127
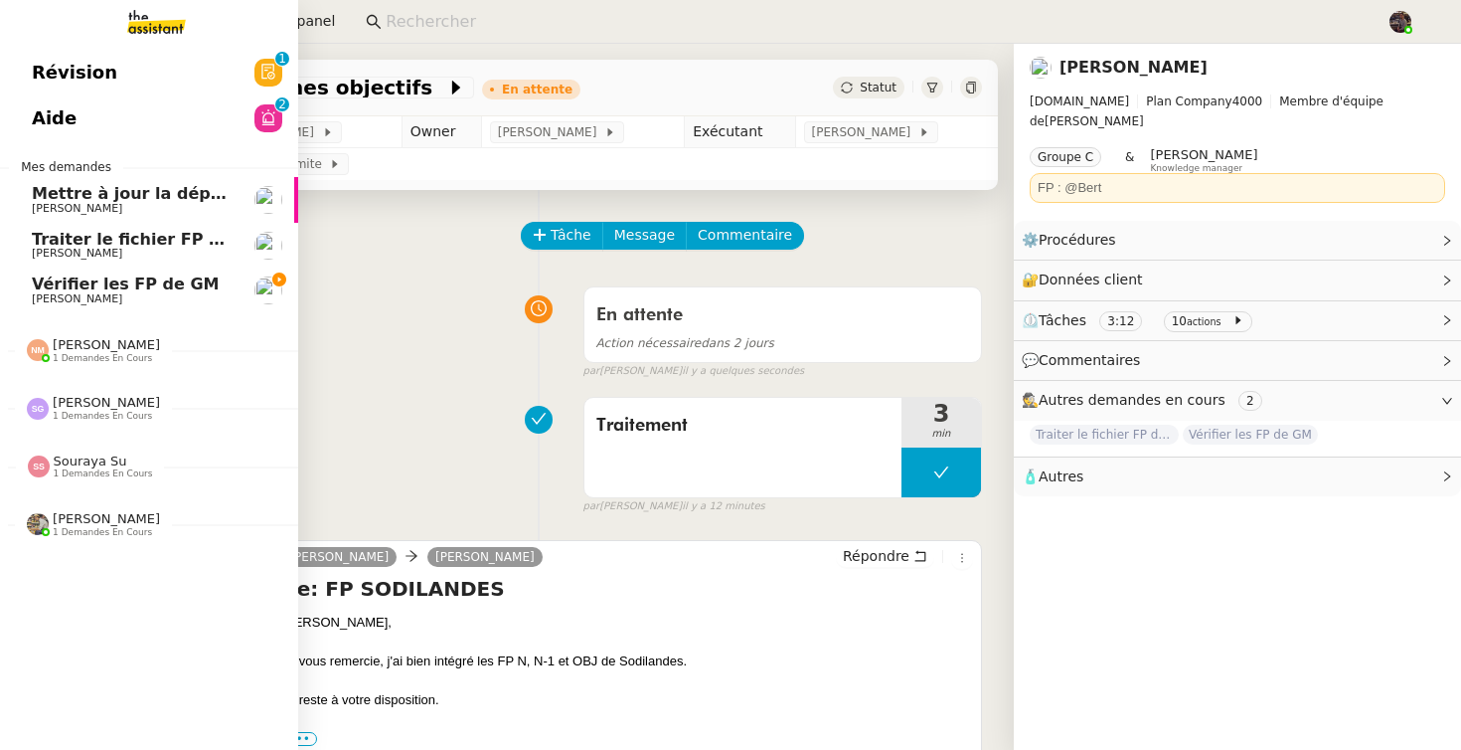
click at [0, 50] on app-ticket-navbar "Révision 0 1 2 3 4 5 6 7 8 9 Aide 0 1 2 3 4 5 6 7 8 9 Mes demandes Mettre à jou…" at bounding box center [0, 50] width 0 height 0
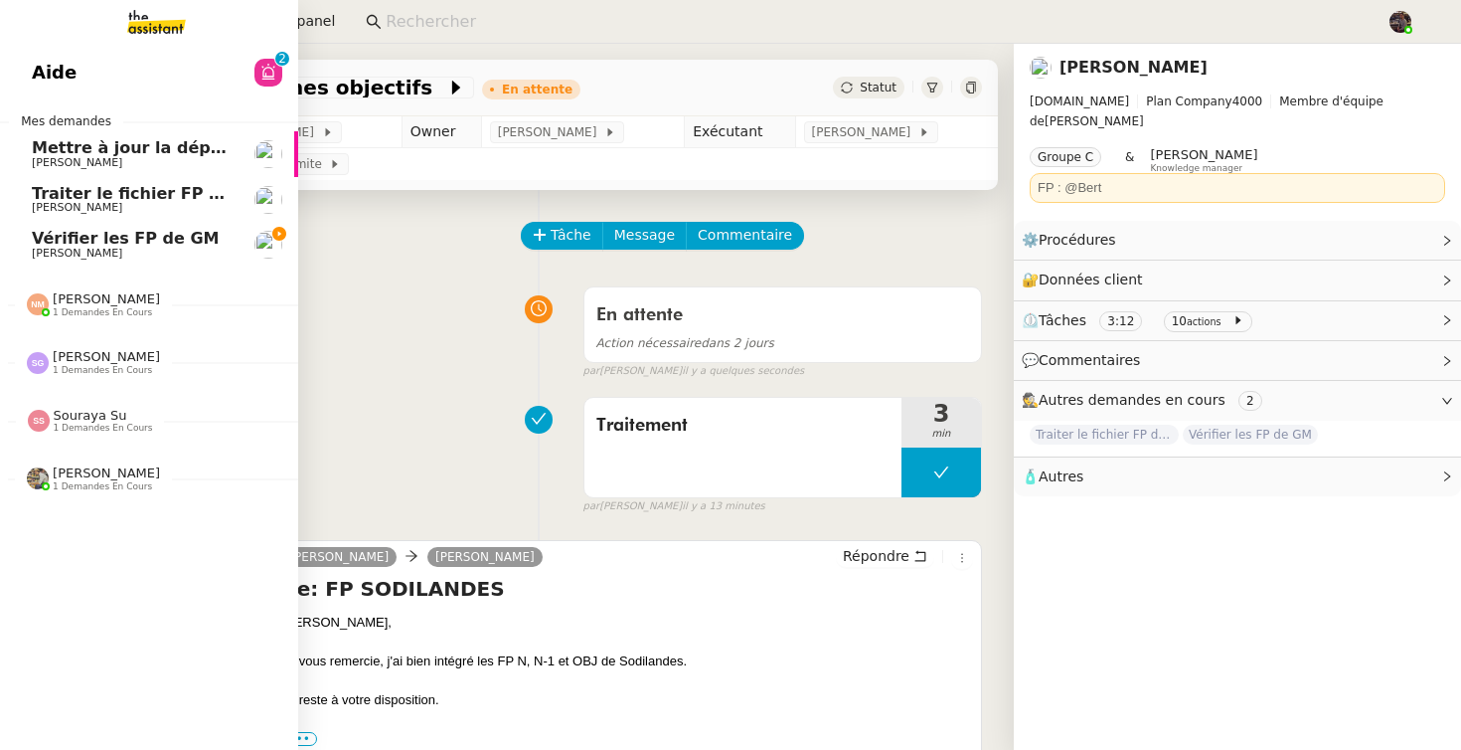
click at [95, 243] on span "Vérifier les FP de GM" at bounding box center [126, 238] width 188 height 19
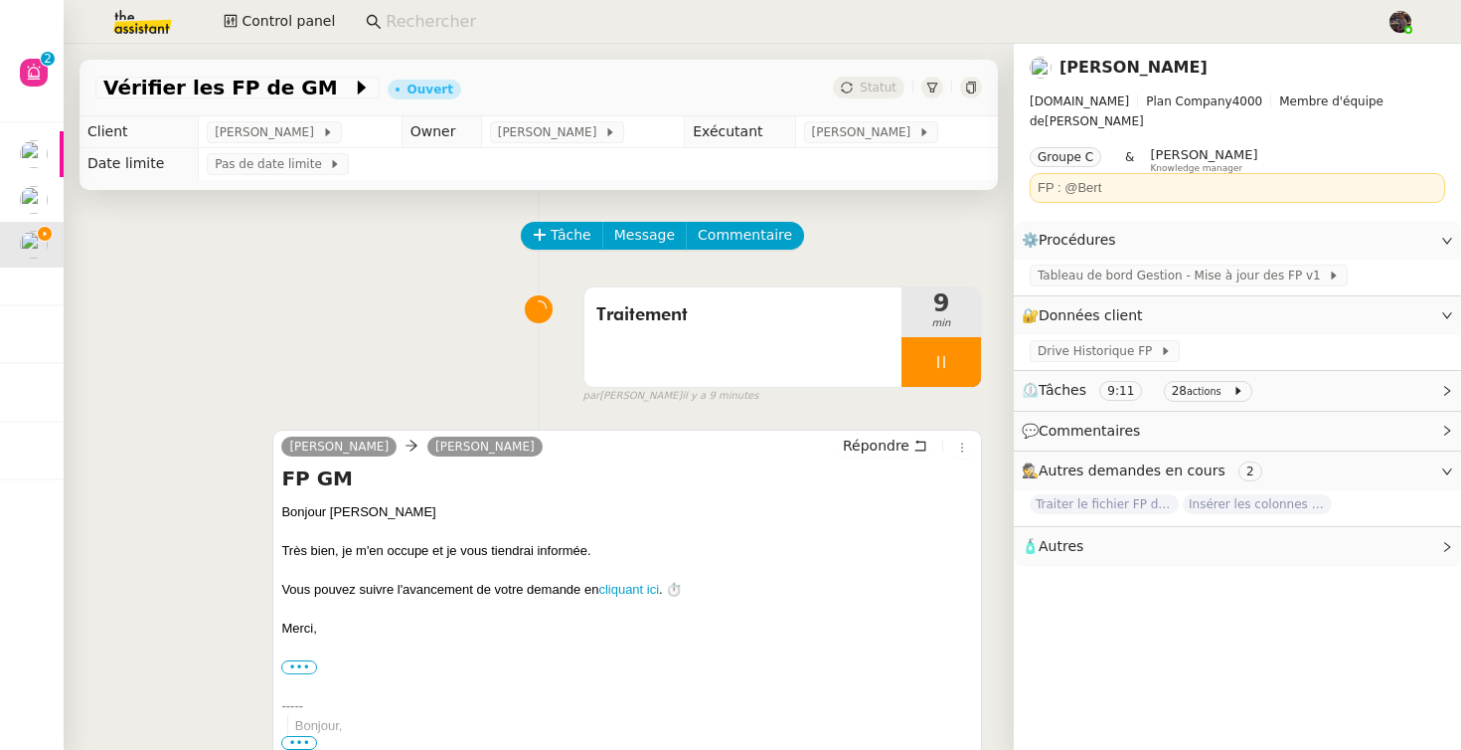
click at [78, 56] on div "Vérifier les FP de GM Ouvert Statut" at bounding box center [539, 80] width 950 height 73
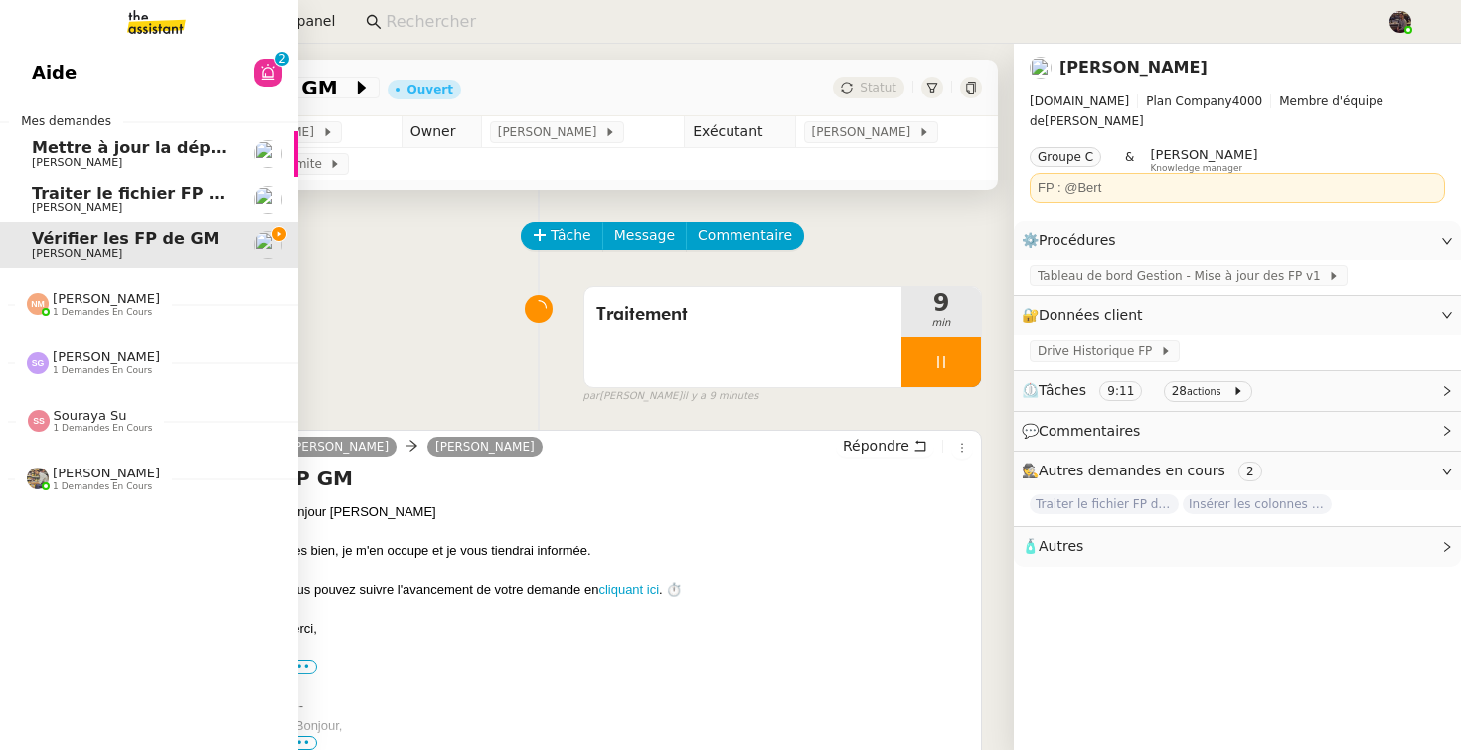
click at [54, 66] on link "Aide 0 1 2 3 4 5 6 7 8 9" at bounding box center [149, 73] width 298 height 46
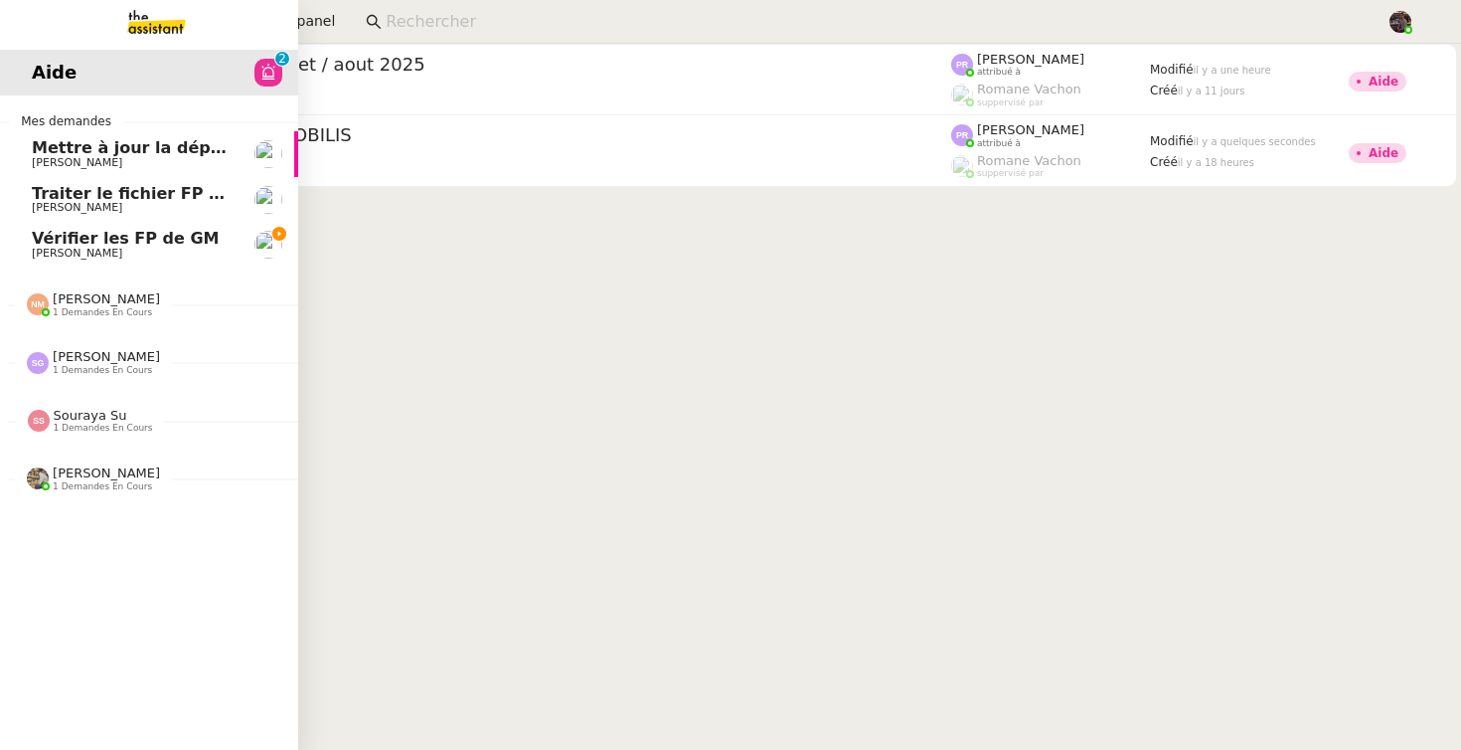
click at [89, 233] on span "Vérifier les FP de GM" at bounding box center [126, 238] width 188 height 19
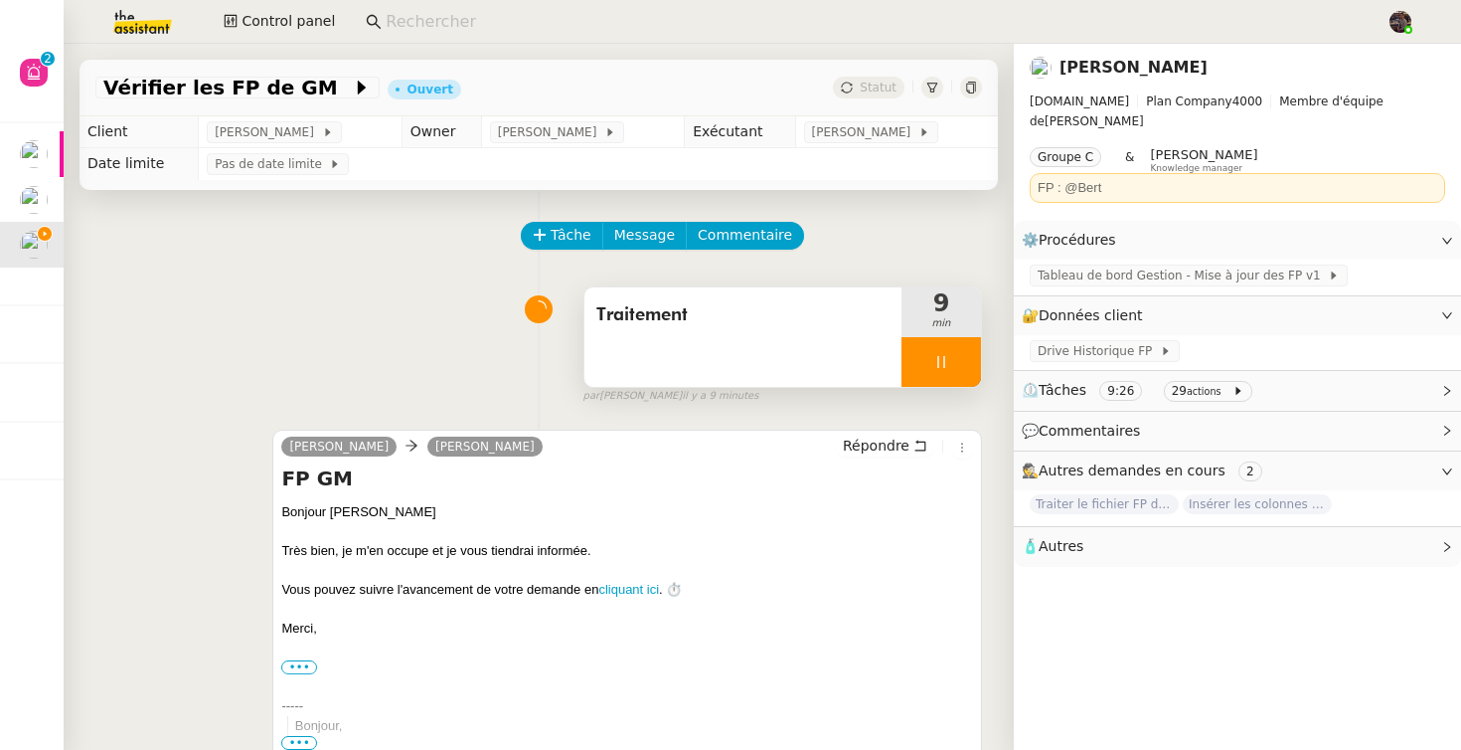
click at [969, 364] on div at bounding box center [942, 362] width 80 height 50
click at [969, 364] on button at bounding box center [961, 362] width 40 height 50
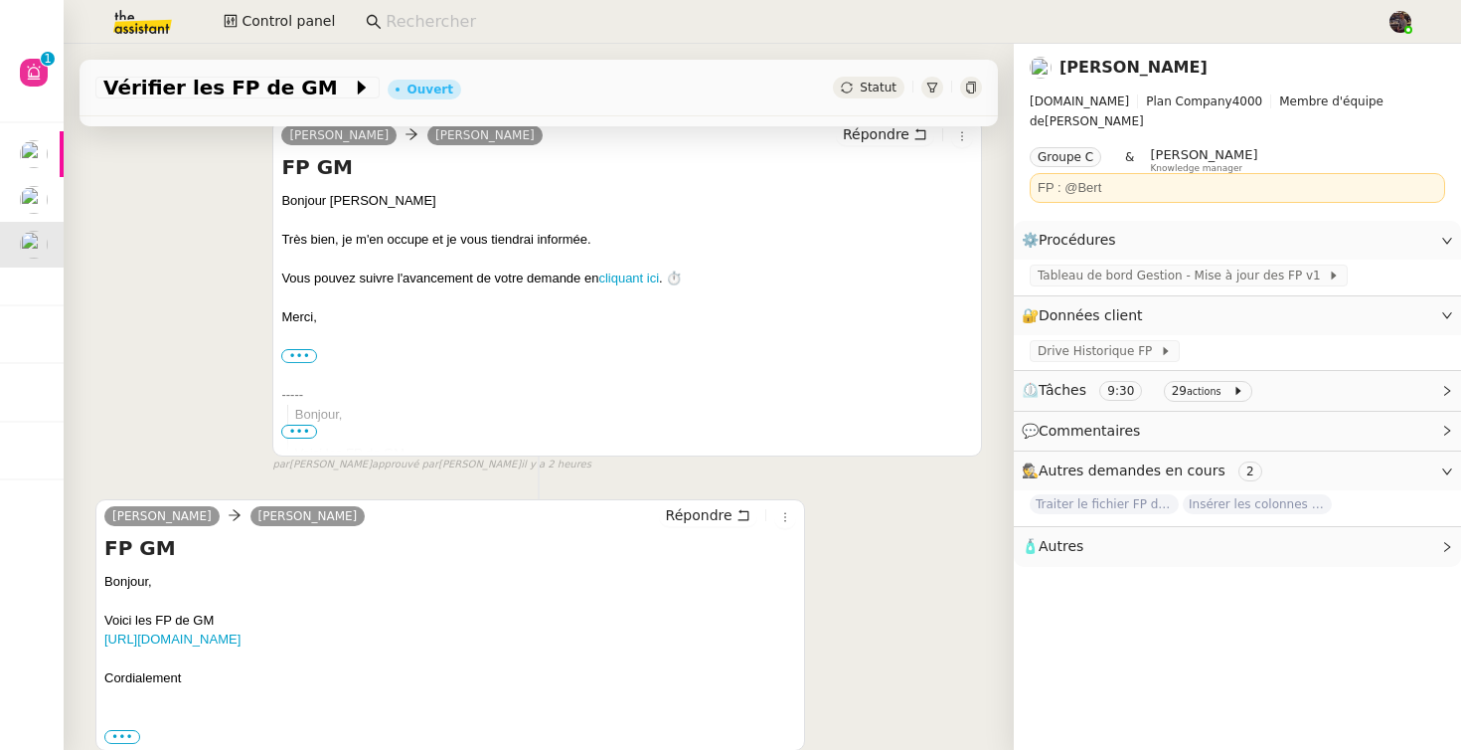
scroll to position [29, 0]
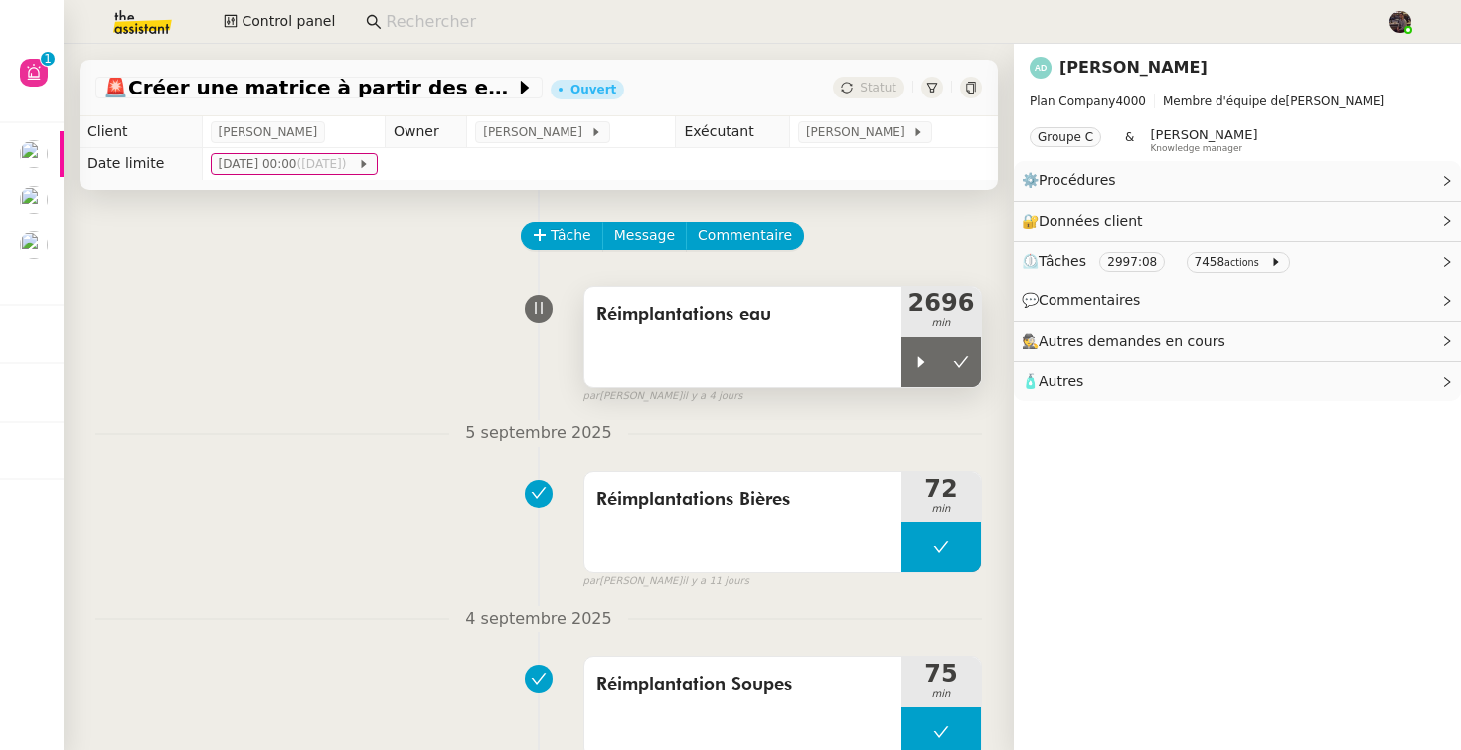
click at [828, 332] on div "Réimplantations eau" at bounding box center [743, 336] width 317 height 99
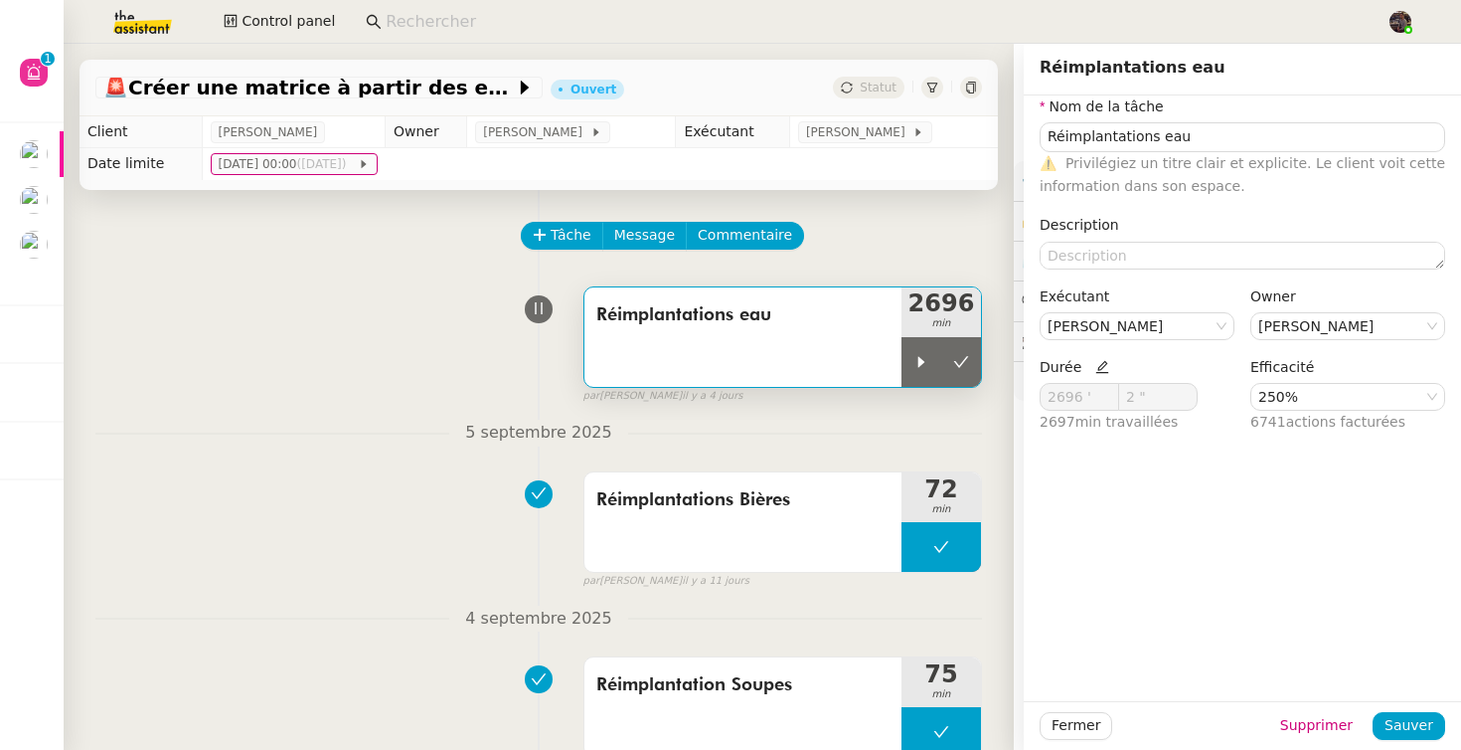
click at [1096, 366] on icon at bounding box center [1103, 367] width 14 height 14
click at [1081, 398] on input "2696 '" at bounding box center [1080, 397] width 78 height 26
type input "60 '"
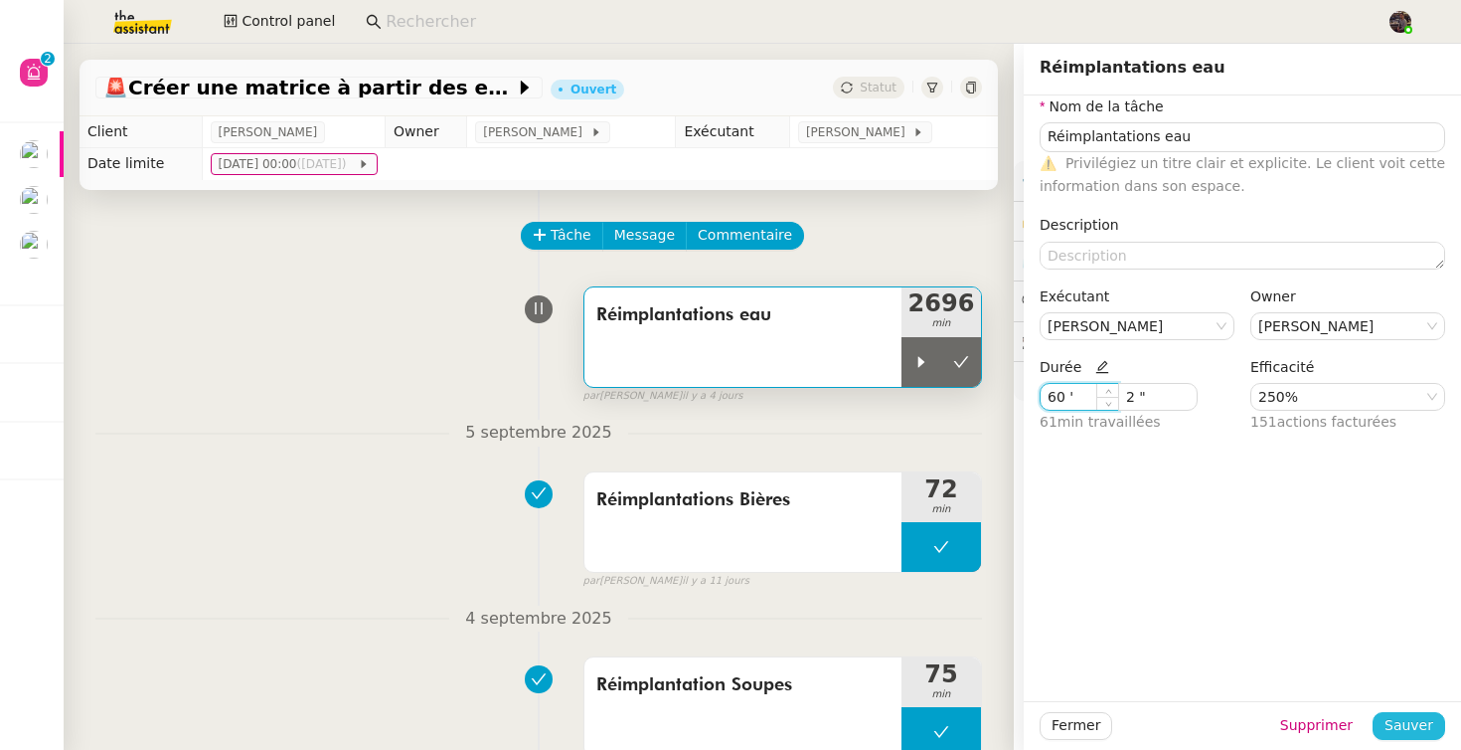
click at [1395, 732] on span "Sauver" at bounding box center [1409, 725] width 49 height 23
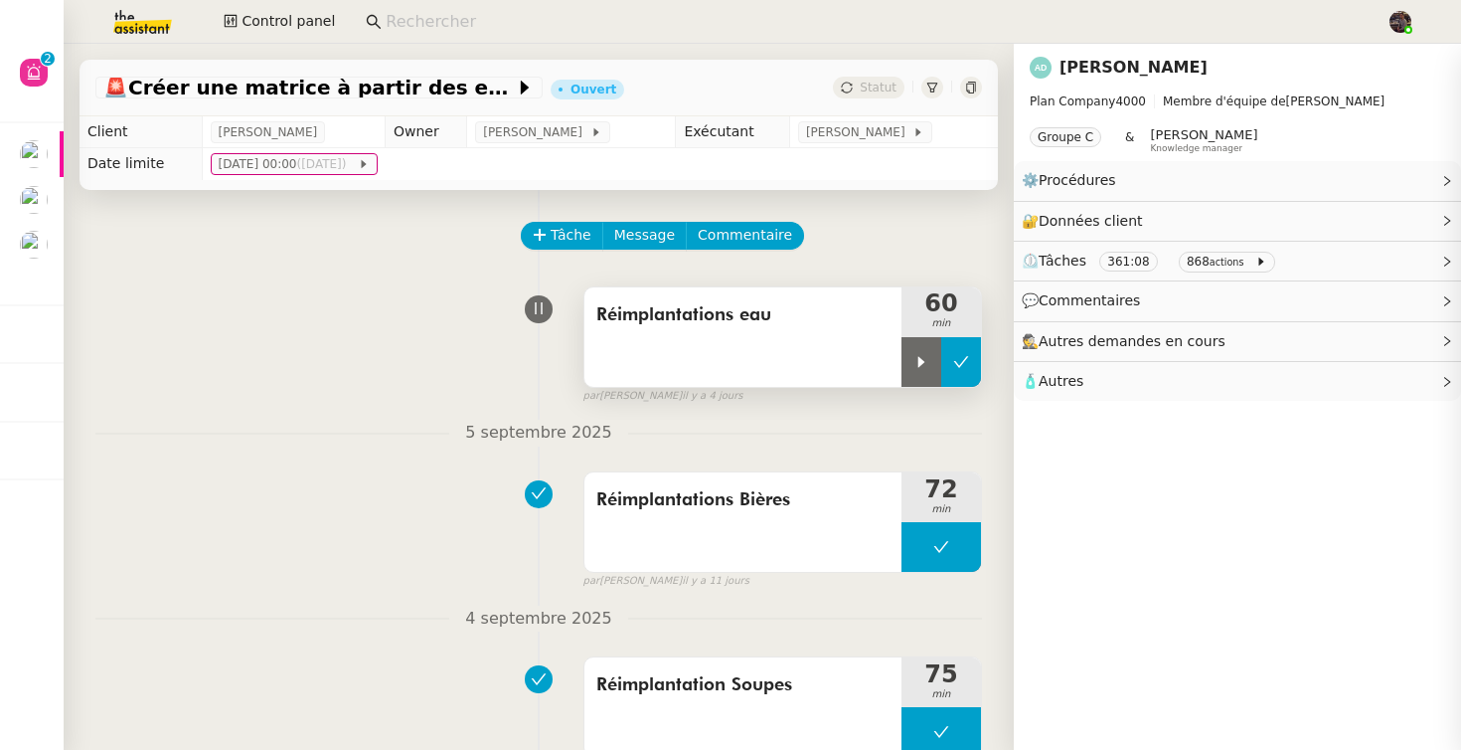
click at [956, 354] on icon at bounding box center [961, 362] width 16 height 16
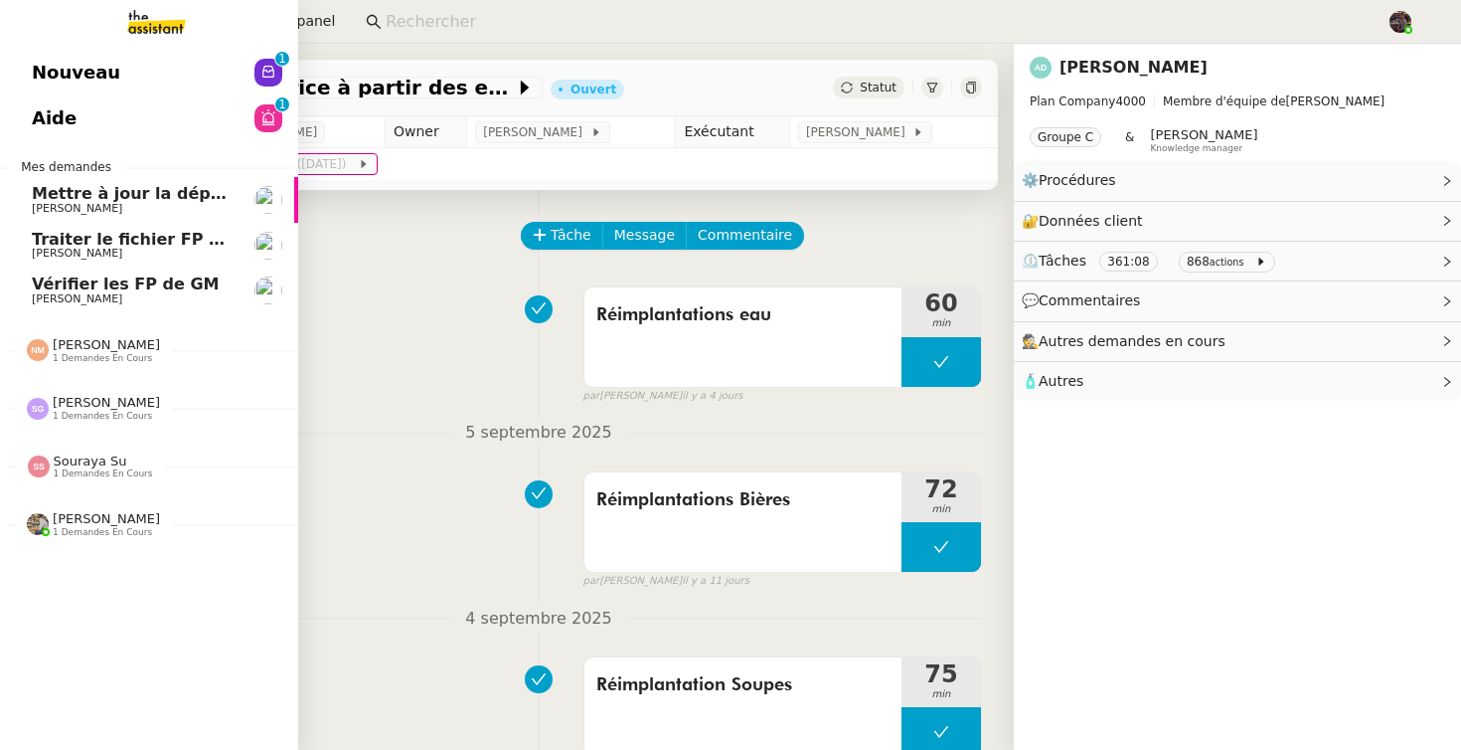
click at [93, 97] on link "Aide 0 1 2 3 4 5 6 7 8 9" at bounding box center [149, 118] width 298 height 46
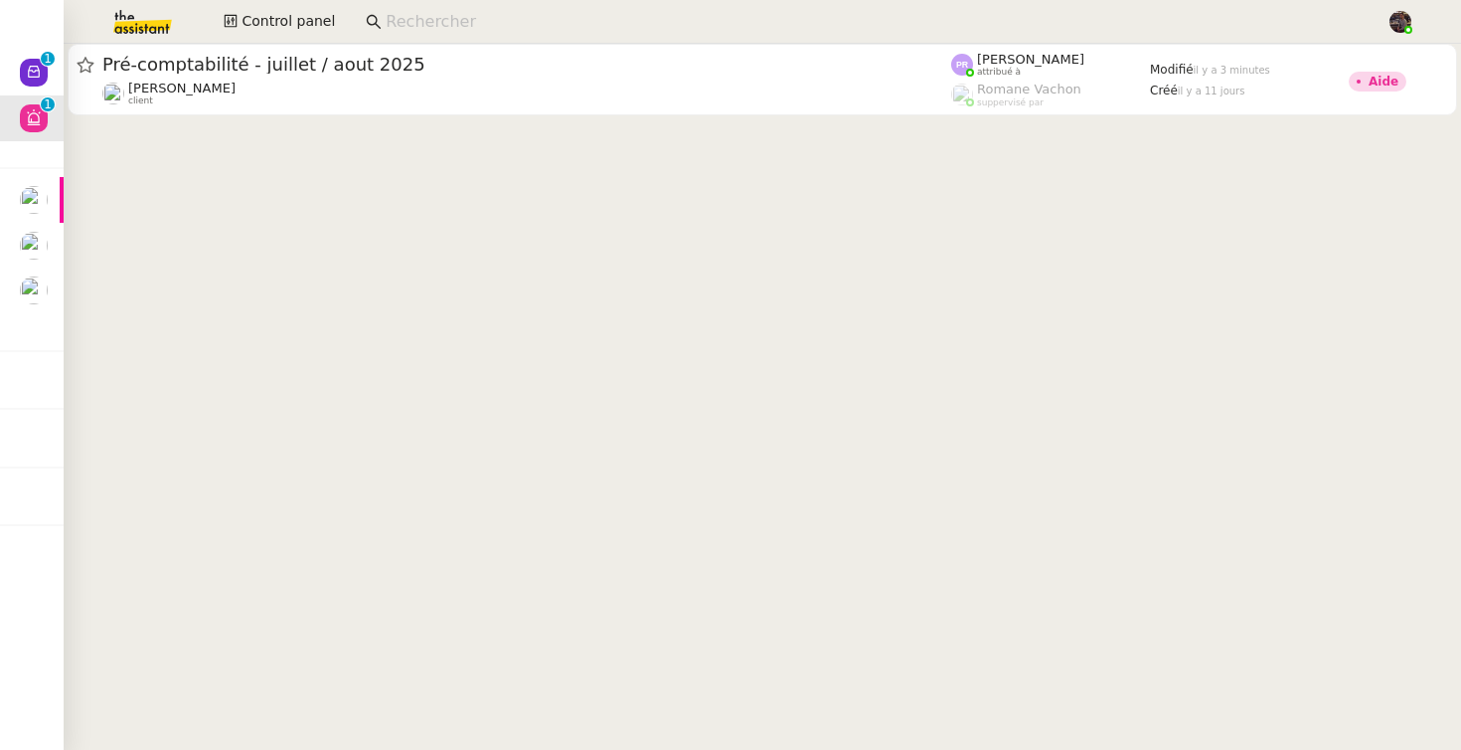
click at [442, 123] on cdk-virtual-scroll-viewport "Pré-comptabilité - juillet / aout 2025 Arthur MATHAUT client Pauline Ribas attr…" at bounding box center [763, 397] width 1398 height 706
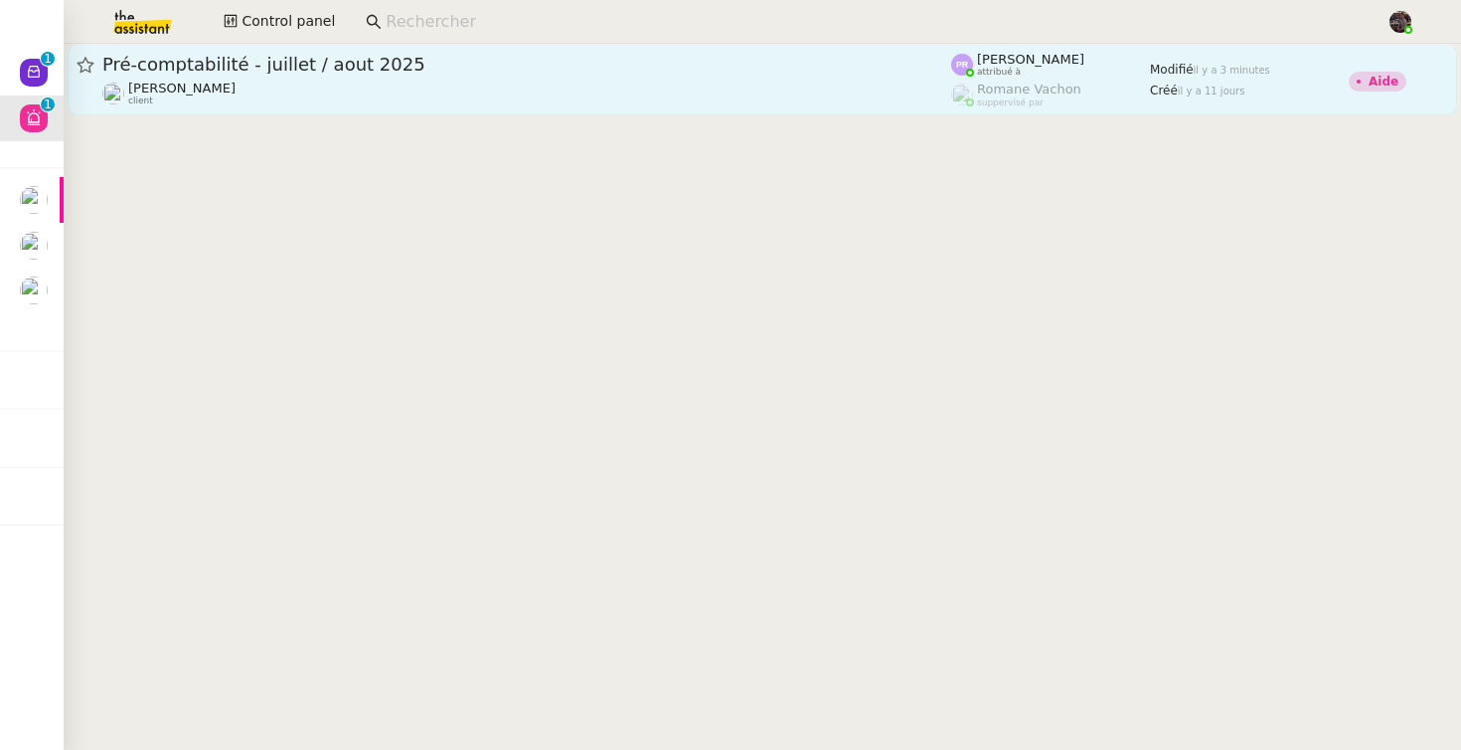
click at [442, 88] on div "Arthur MATHAUT client" at bounding box center [526, 94] width 849 height 26
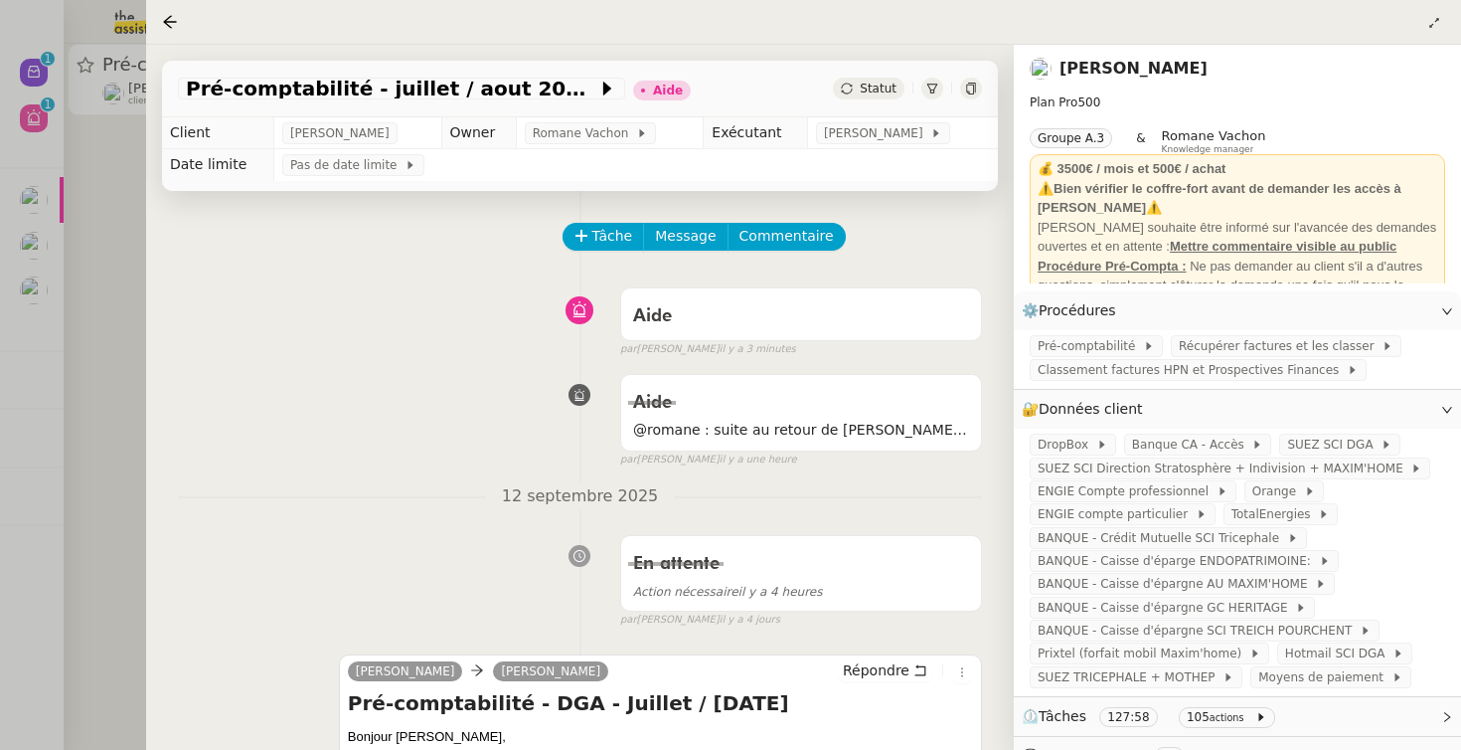
click at [51, 480] on div at bounding box center [730, 375] width 1461 height 750
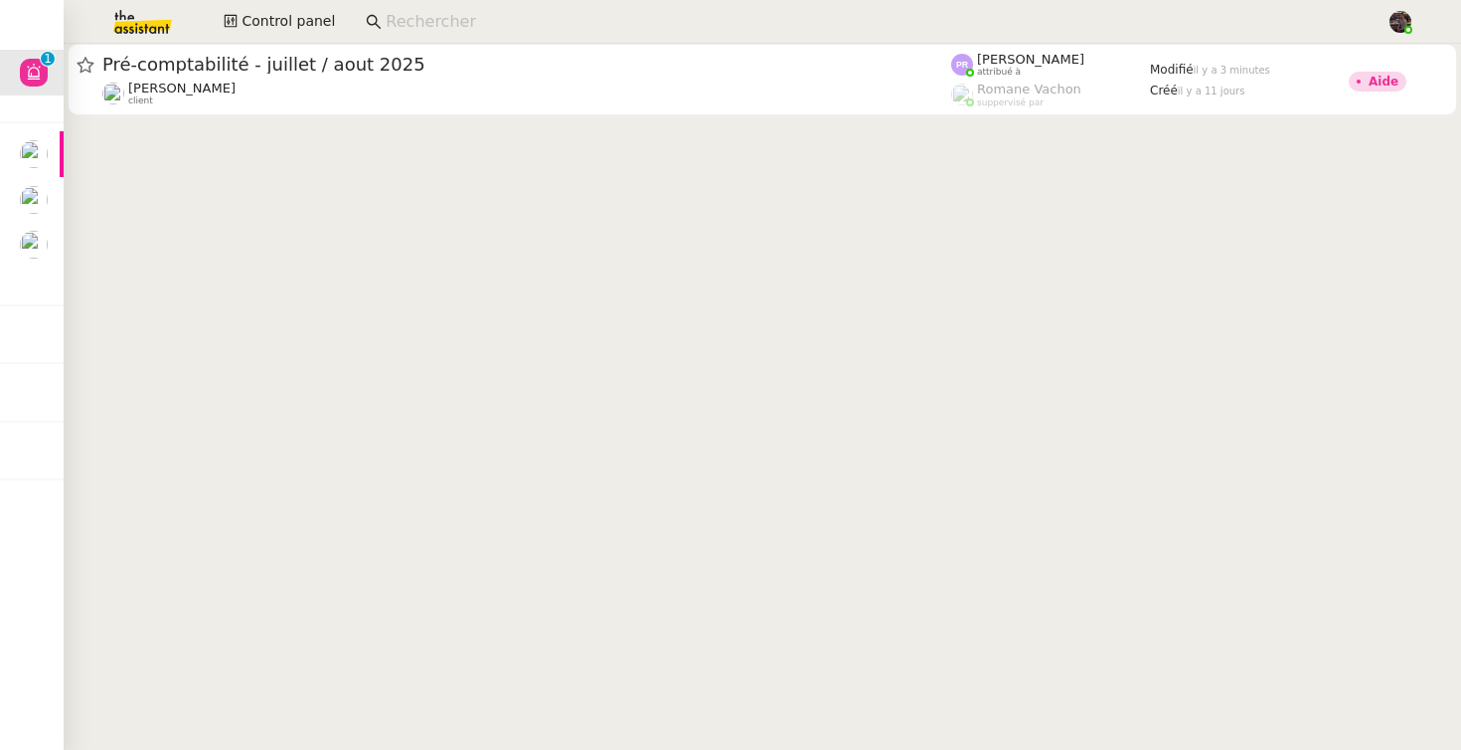
click at [432, 13] on input at bounding box center [876, 22] width 981 height 27
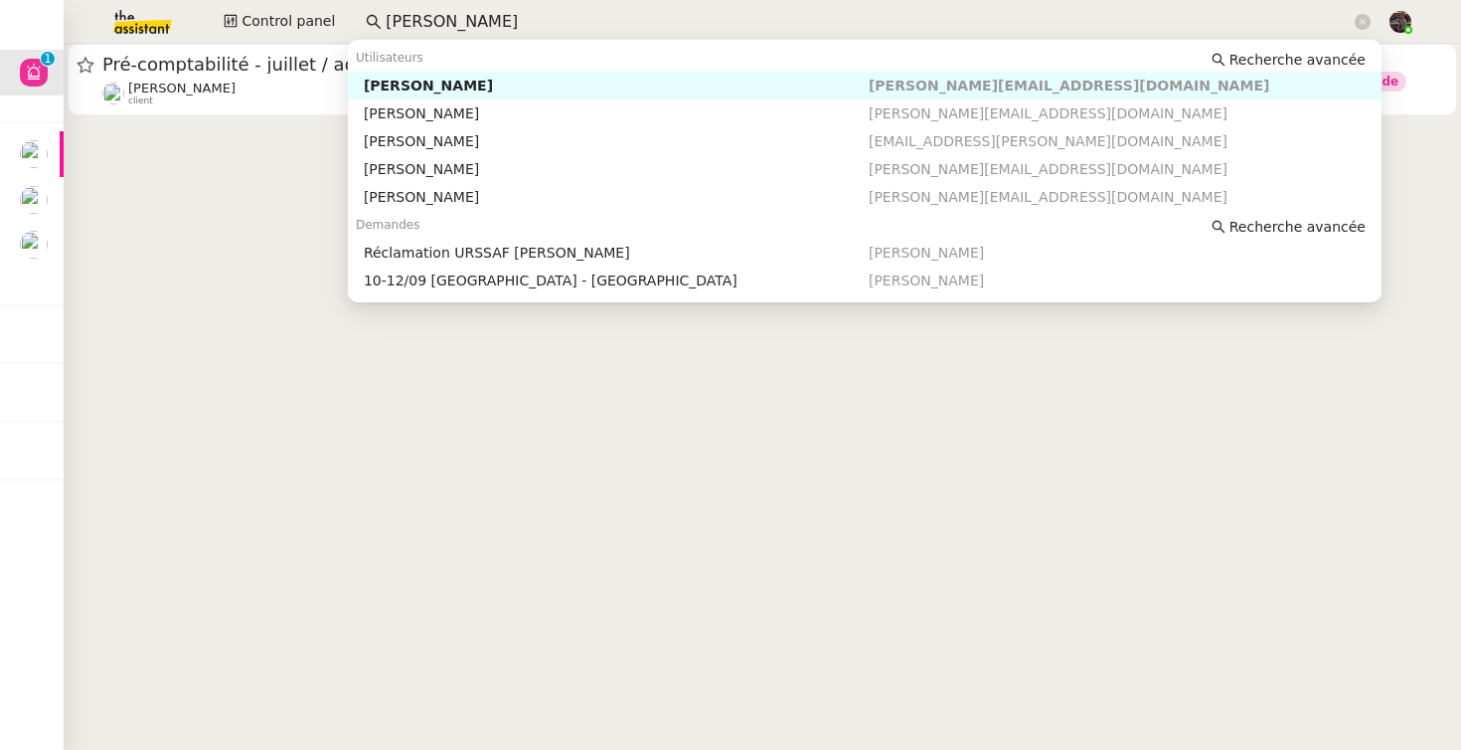
click at [457, 94] on nz-auto-option "Lydie Laulon lydie.laulon@mont-de-marsan.leclerc" at bounding box center [865, 86] width 1034 height 28
type input "lydie"
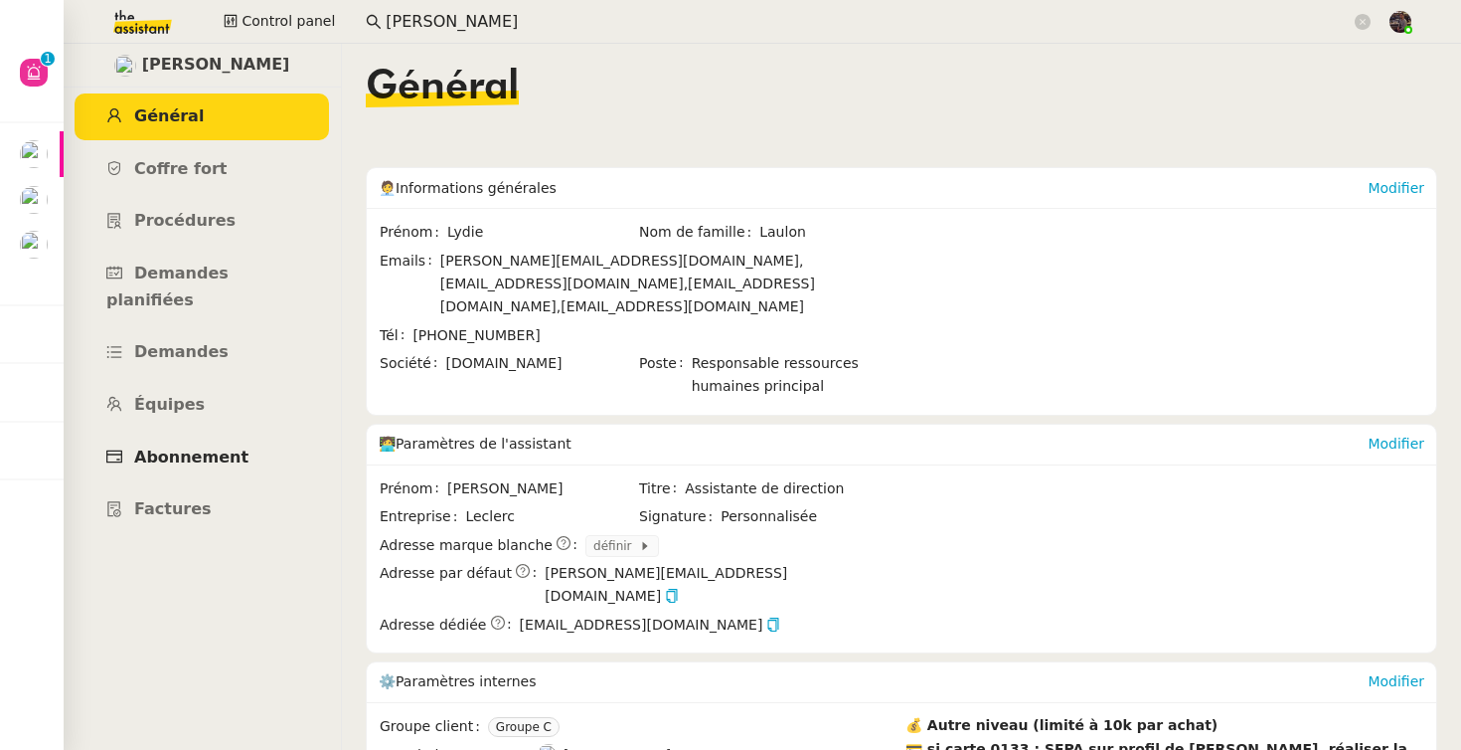
click at [251, 434] on link "Abonnement" at bounding box center [202, 457] width 254 height 47
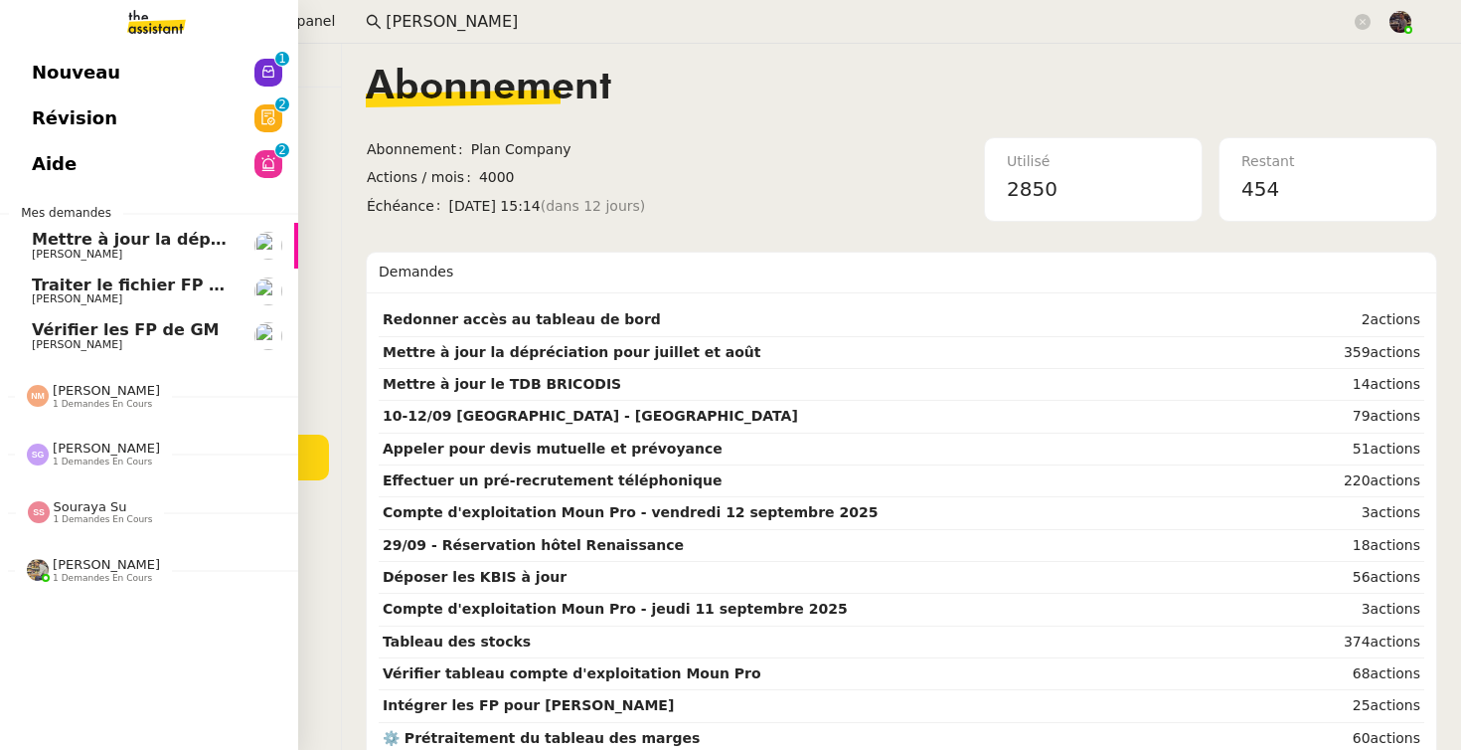
click at [135, 60] on link "Nouveau 0 1 2 3 4 5 6 7 8 9" at bounding box center [149, 73] width 298 height 46
click at [87, 254] on span "[PERSON_NAME]" at bounding box center [77, 254] width 90 height 13
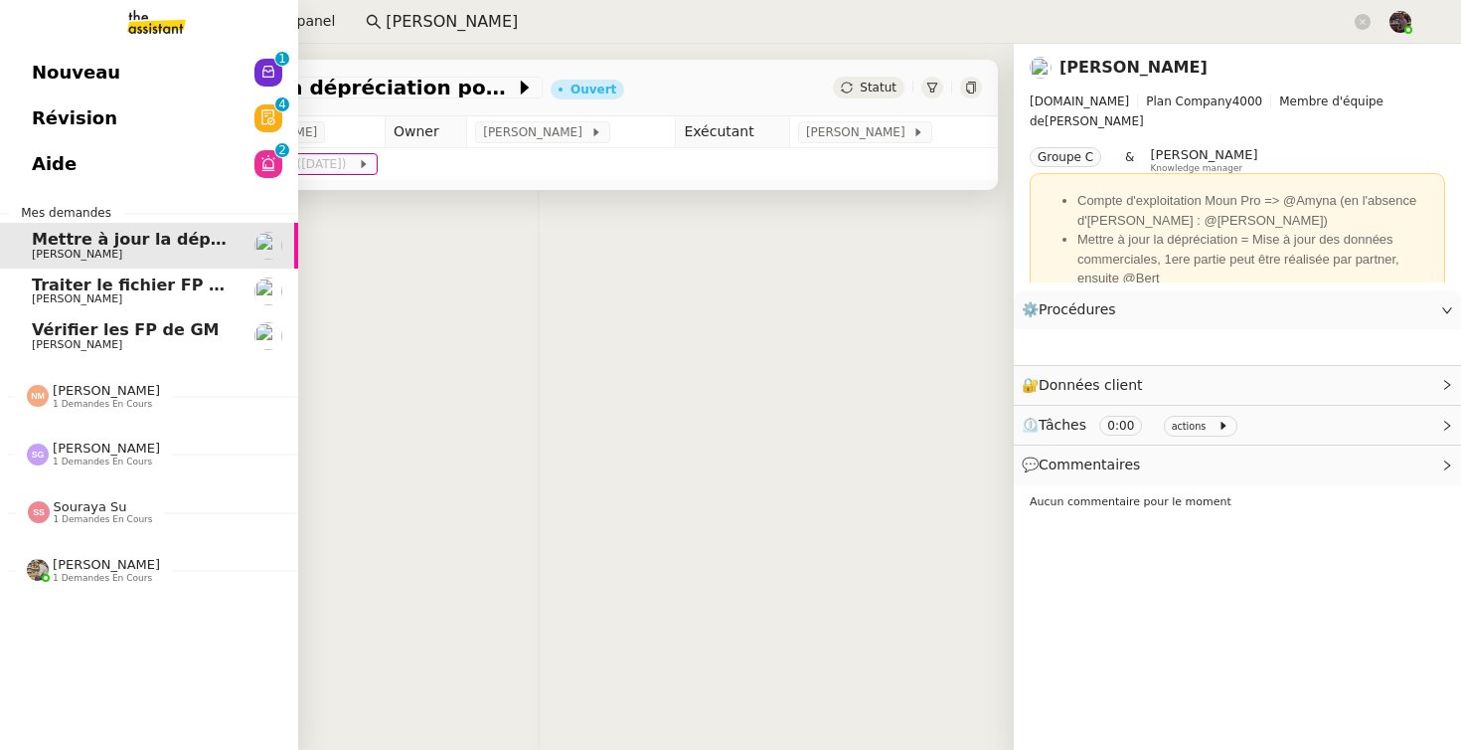
click at [96, 289] on span "Traiter le fichier FP de sodilandes" at bounding box center [182, 284] width 301 height 19
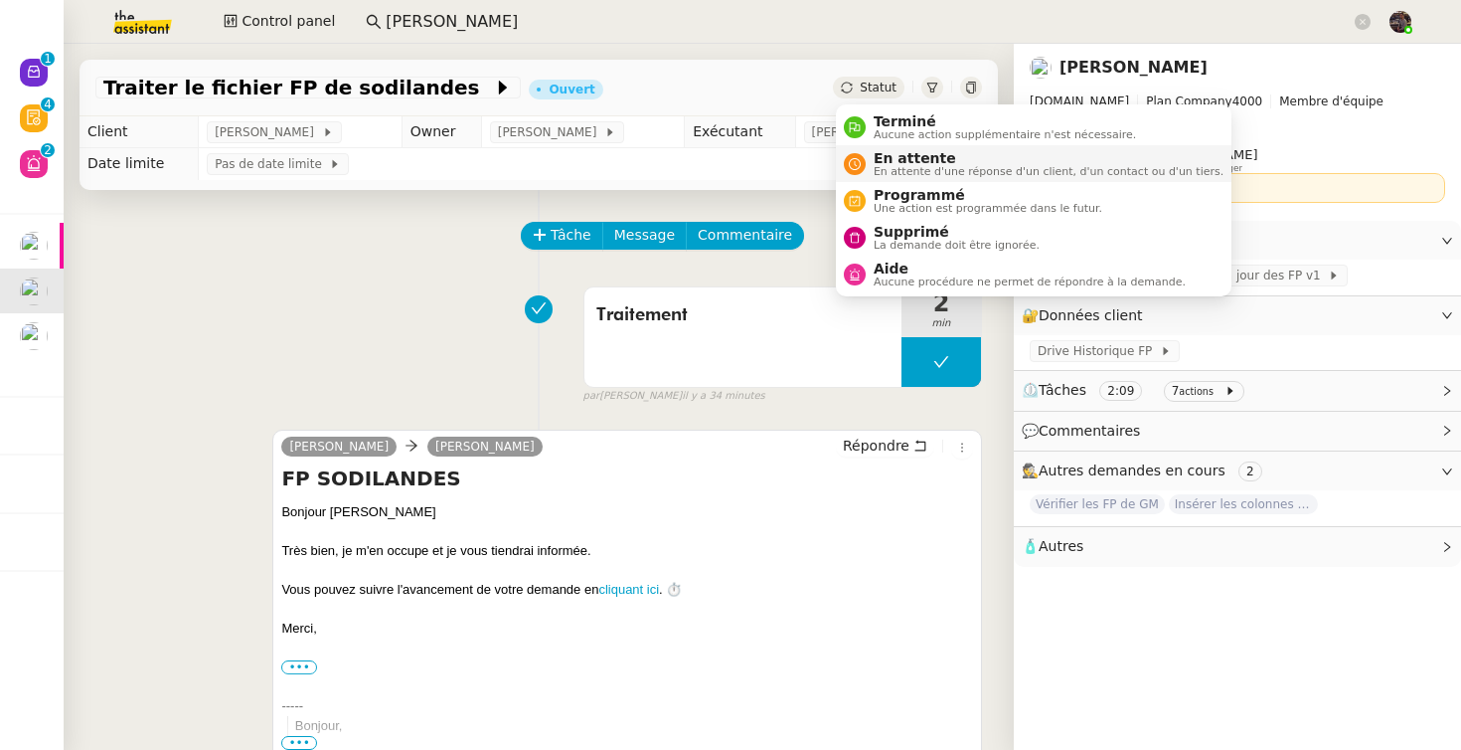
click at [895, 177] on span "En attente d'une réponse d'un client, d'un contact ou d'un tiers." at bounding box center [1049, 171] width 350 height 11
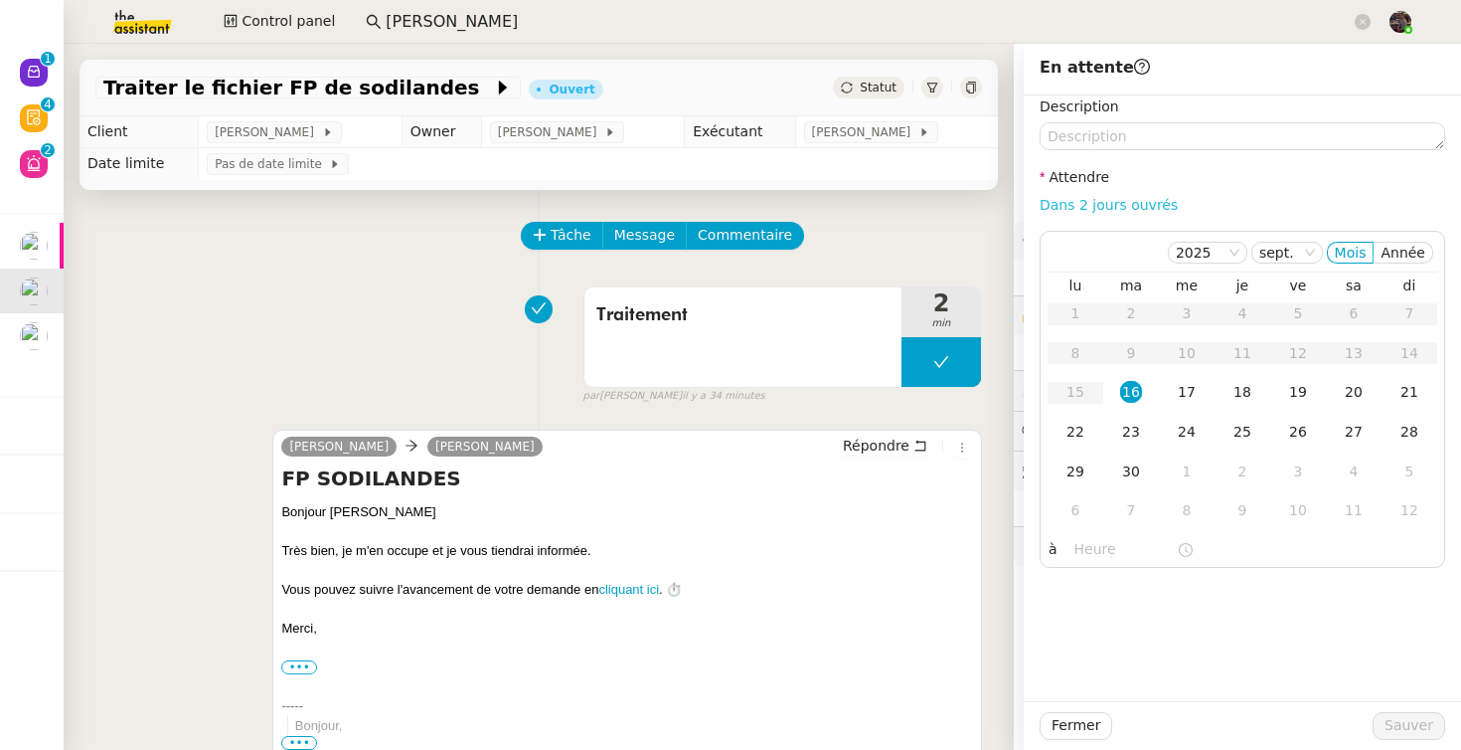
click at [1101, 201] on link "Dans 2 jours ouvrés" at bounding box center [1109, 205] width 138 height 16
type input "07:00"
click at [1397, 714] on span "Sauver" at bounding box center [1409, 725] width 49 height 23
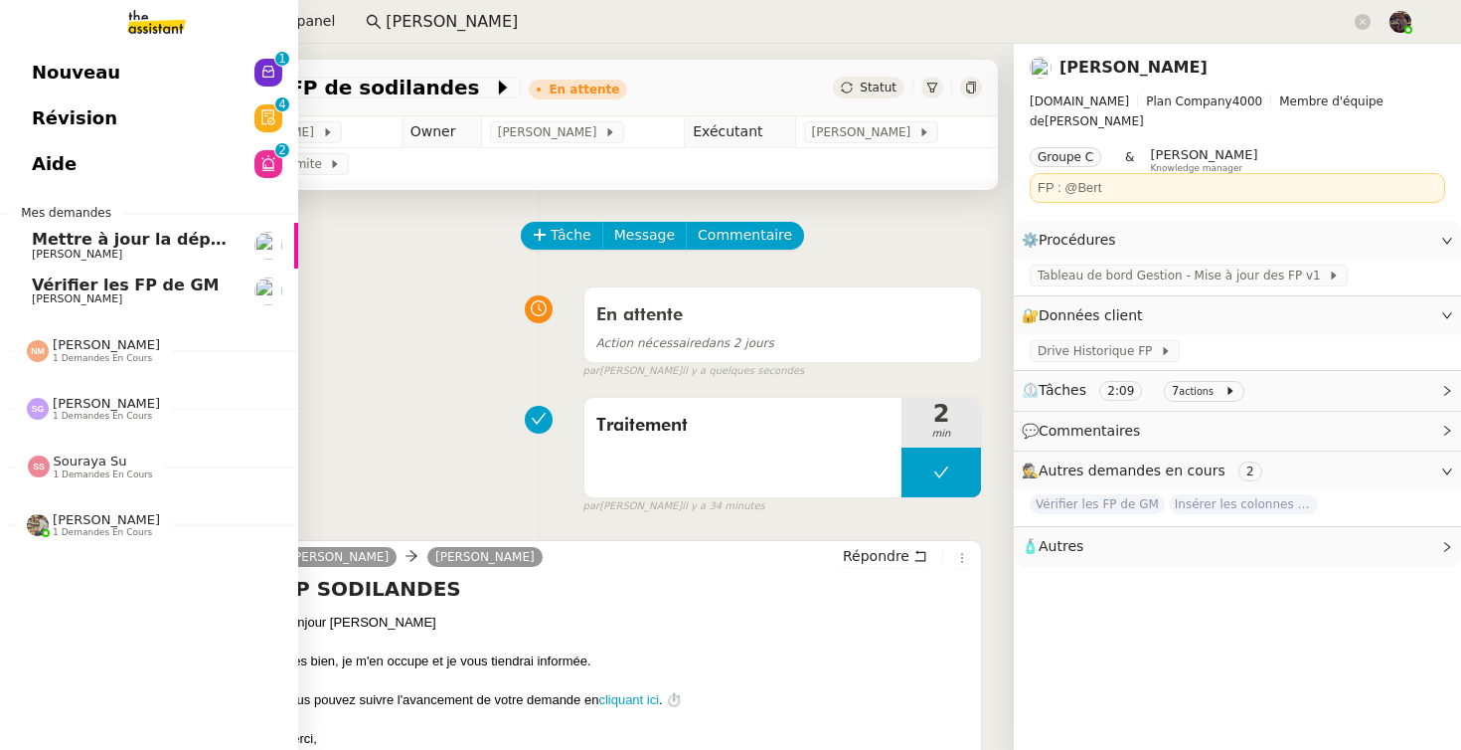
click at [44, 277] on span "Vérifier les FP de GM" at bounding box center [126, 284] width 188 height 19
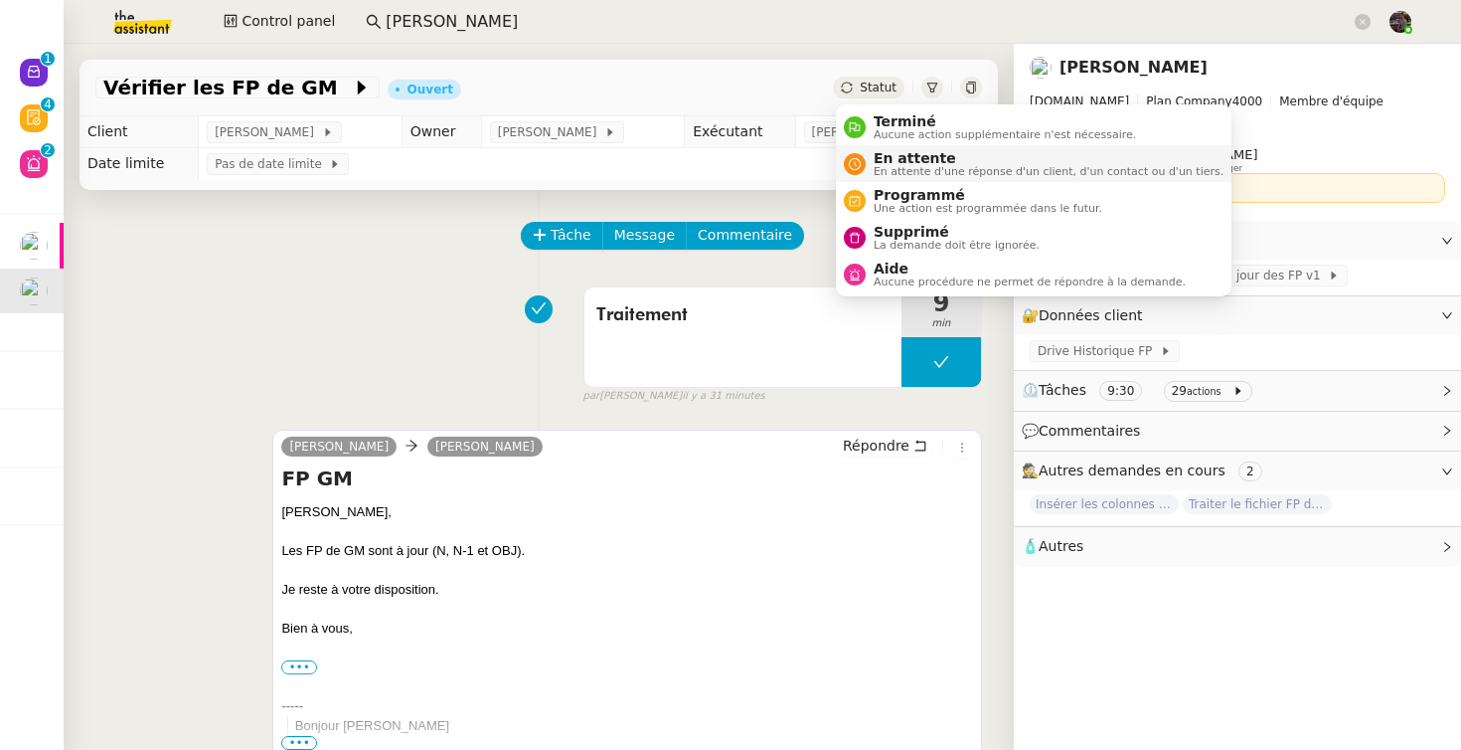
click at [901, 172] on span "En attente d'une réponse d'un client, d'un contact ou d'un tiers." at bounding box center [1049, 171] width 350 height 11
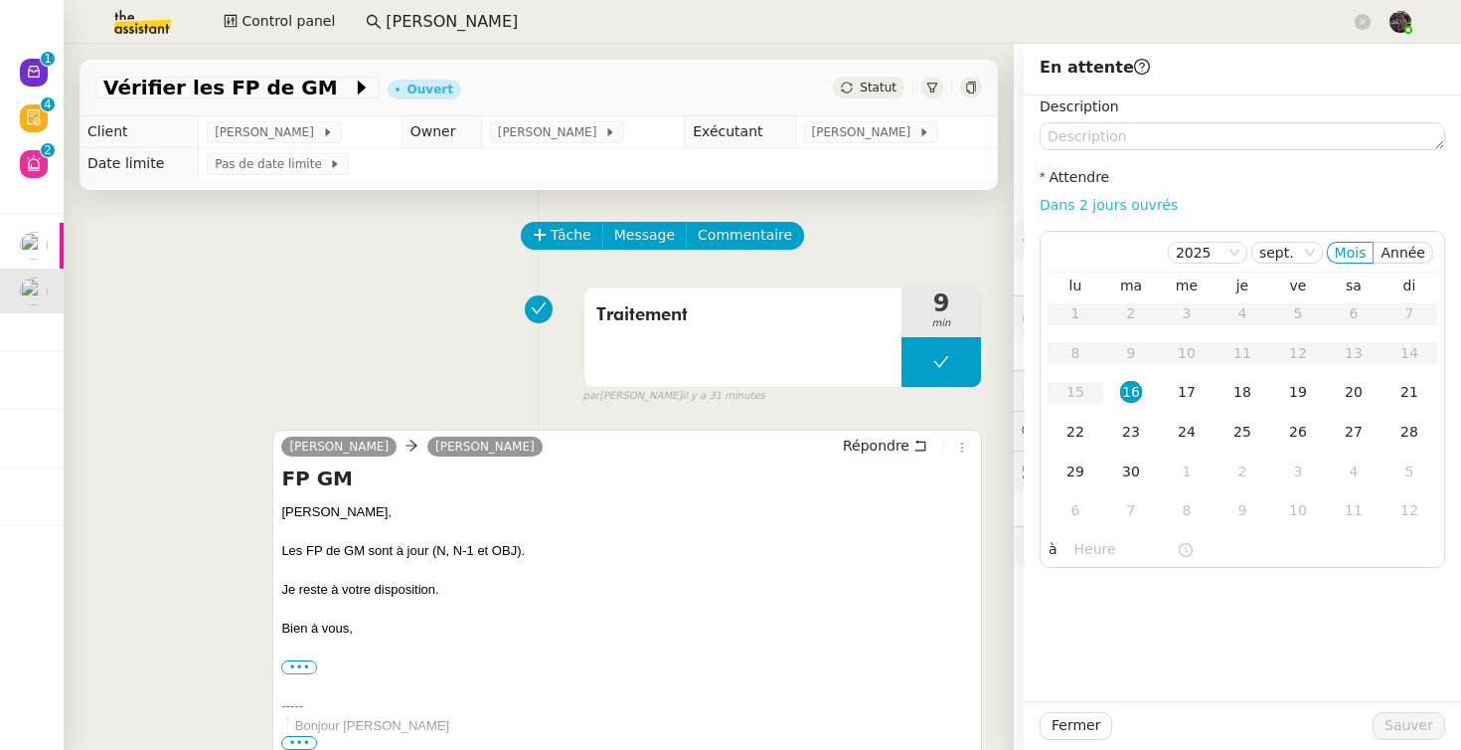
click at [1099, 201] on link "Dans 2 jours ouvrés" at bounding box center [1109, 205] width 138 height 16
type input "07:00"
click at [1434, 728] on button "Sauver" at bounding box center [1409, 726] width 73 height 28
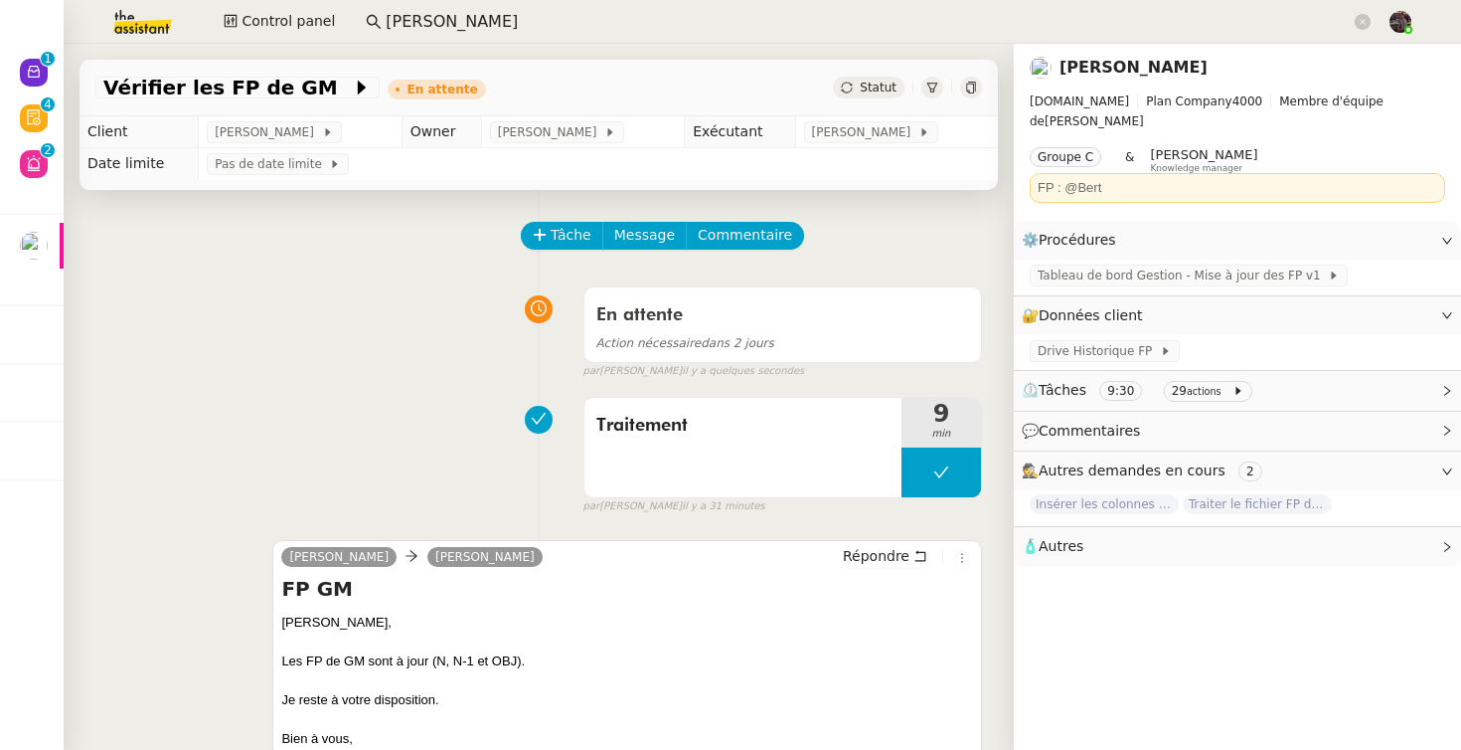
click at [479, 39] on app-search-bar "lydie" at bounding box center [868, 22] width 1027 height 44
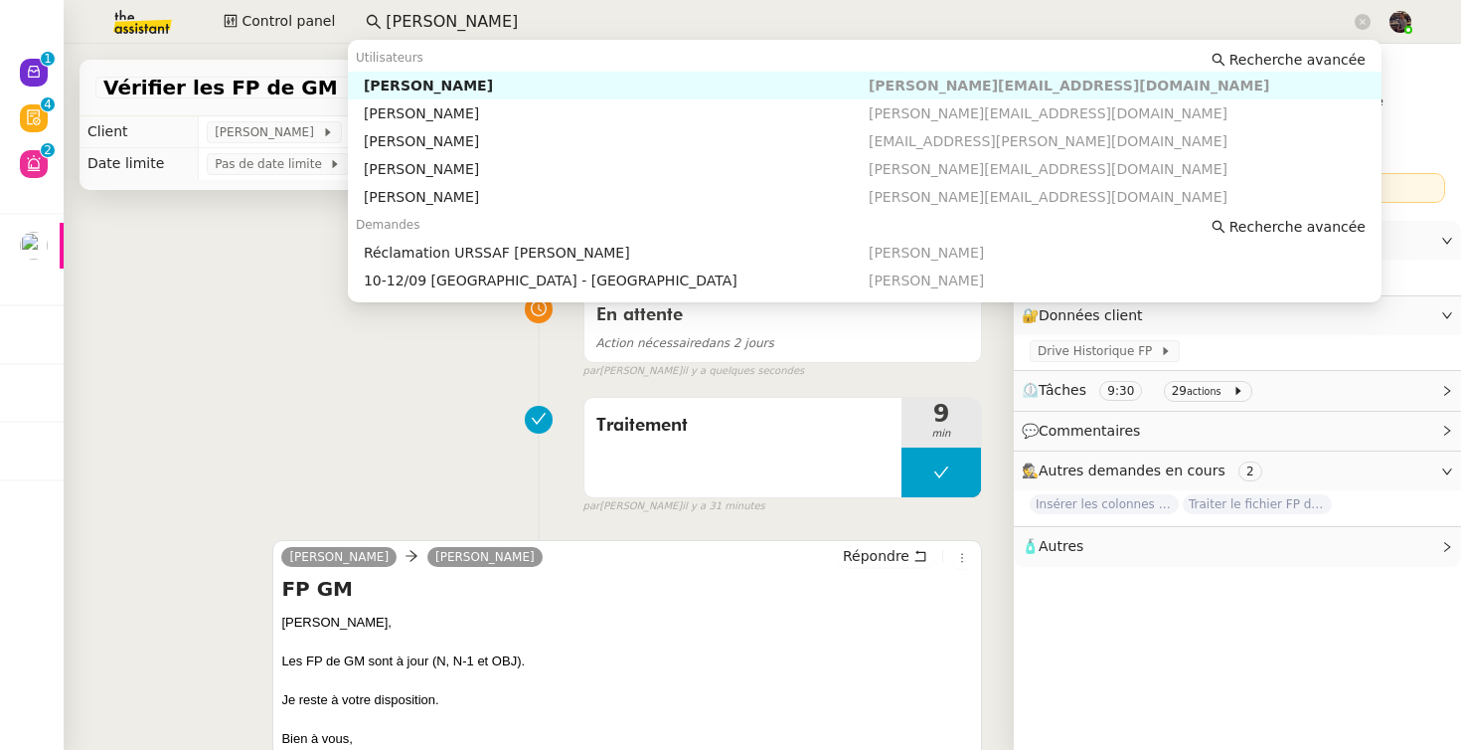
click at [455, 19] on input "lydie" at bounding box center [868, 22] width 965 height 27
click at [452, 84] on div "[PERSON_NAME]" at bounding box center [616, 86] width 505 height 18
type input "lydie"
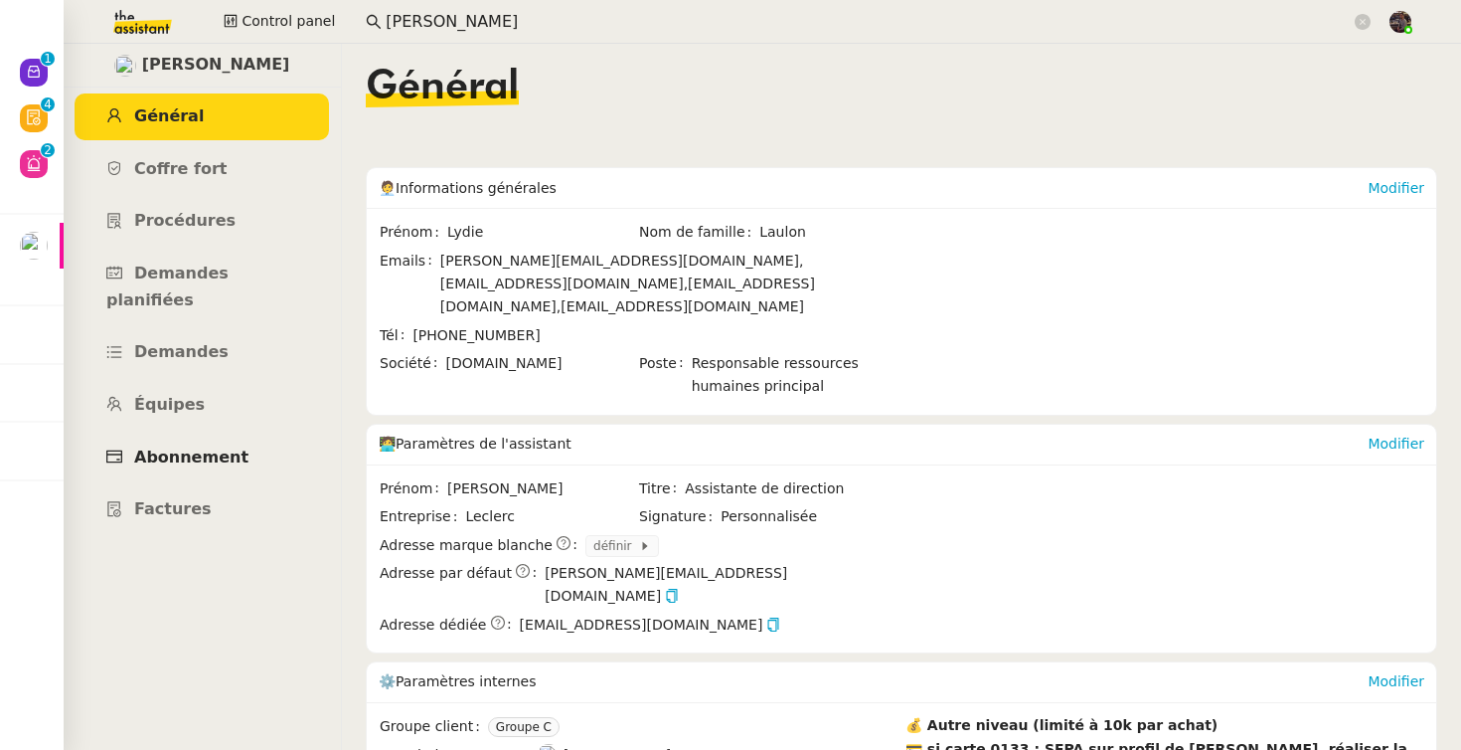
click at [202, 434] on link "Abonnement" at bounding box center [202, 457] width 254 height 47
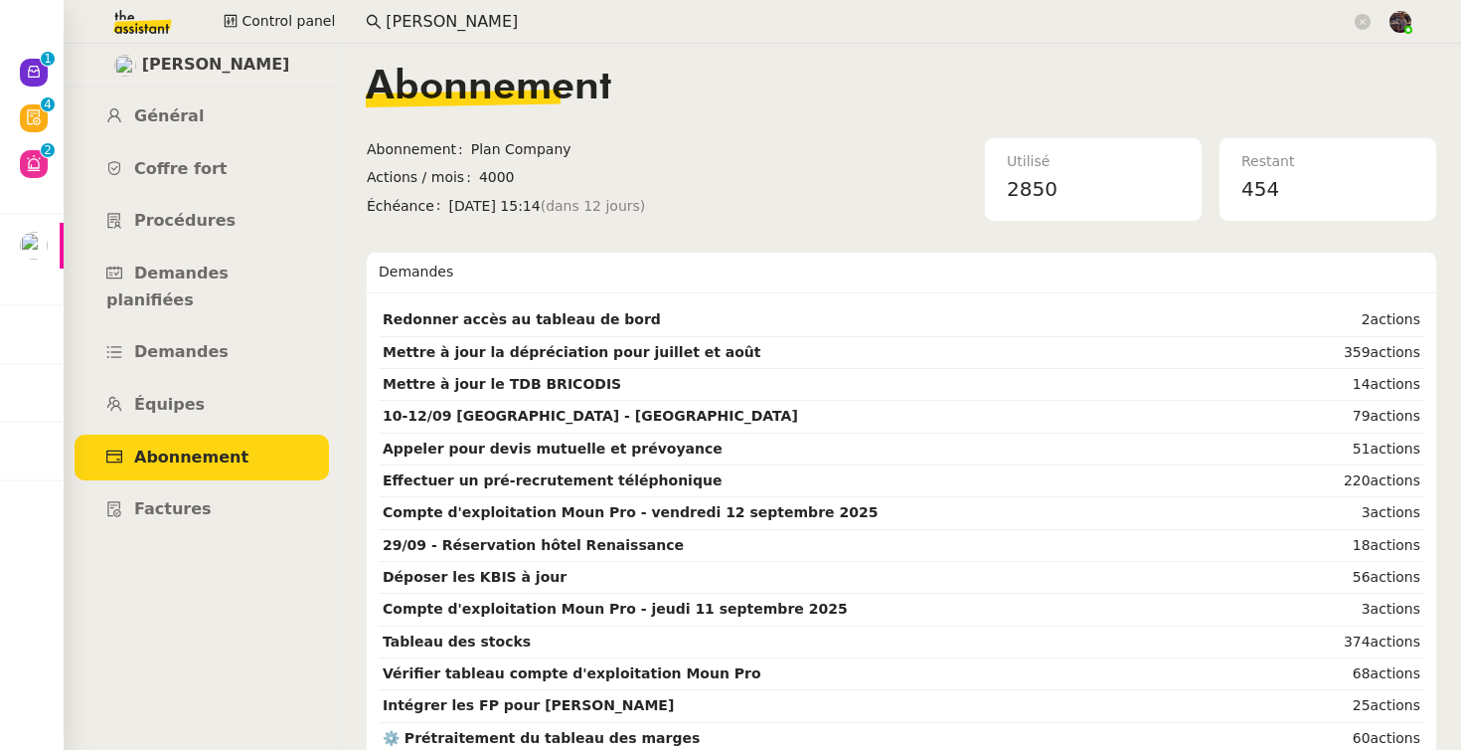
click at [787, 204] on span "dim. 28 sept. 2025 15:14 (dans 12 jours)" at bounding box center [661, 206] width 424 height 23
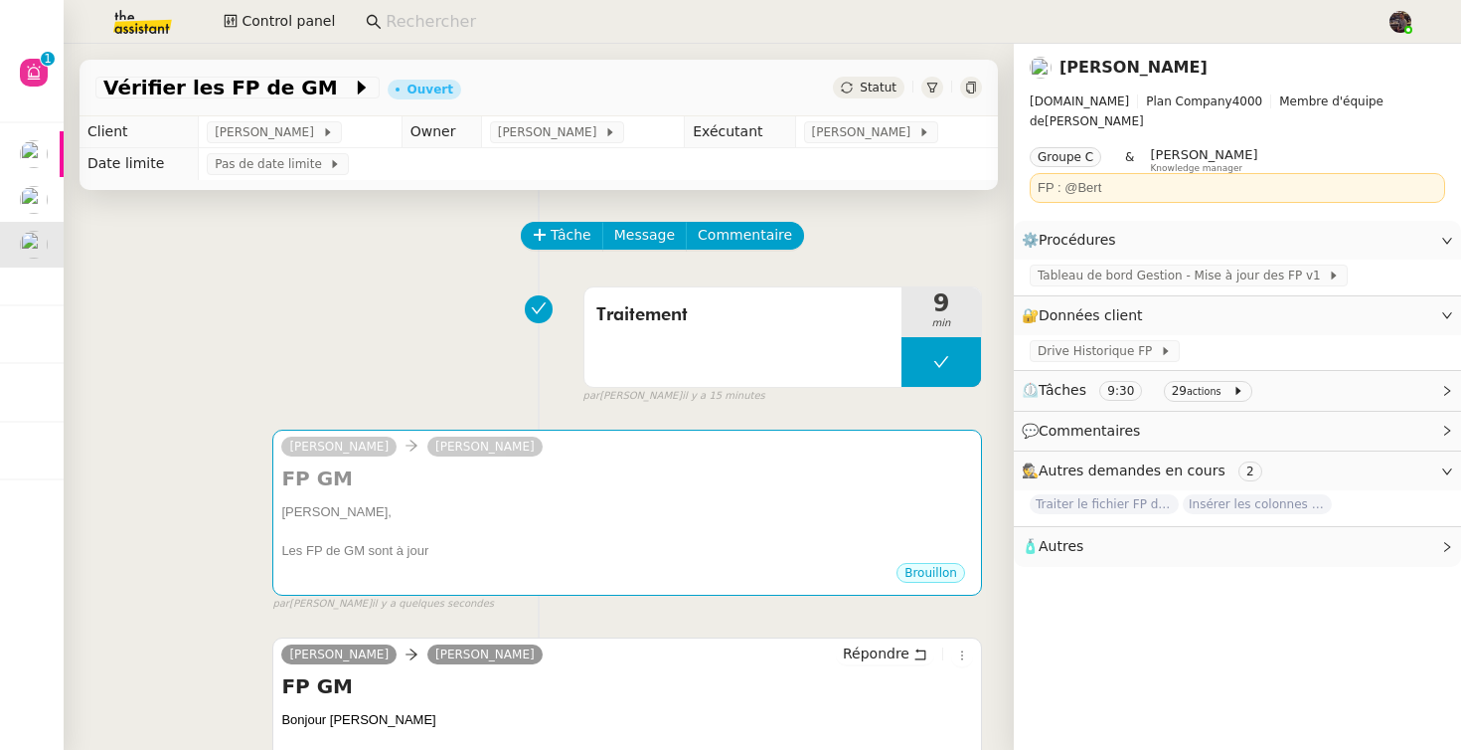
scroll to position [29, 0]
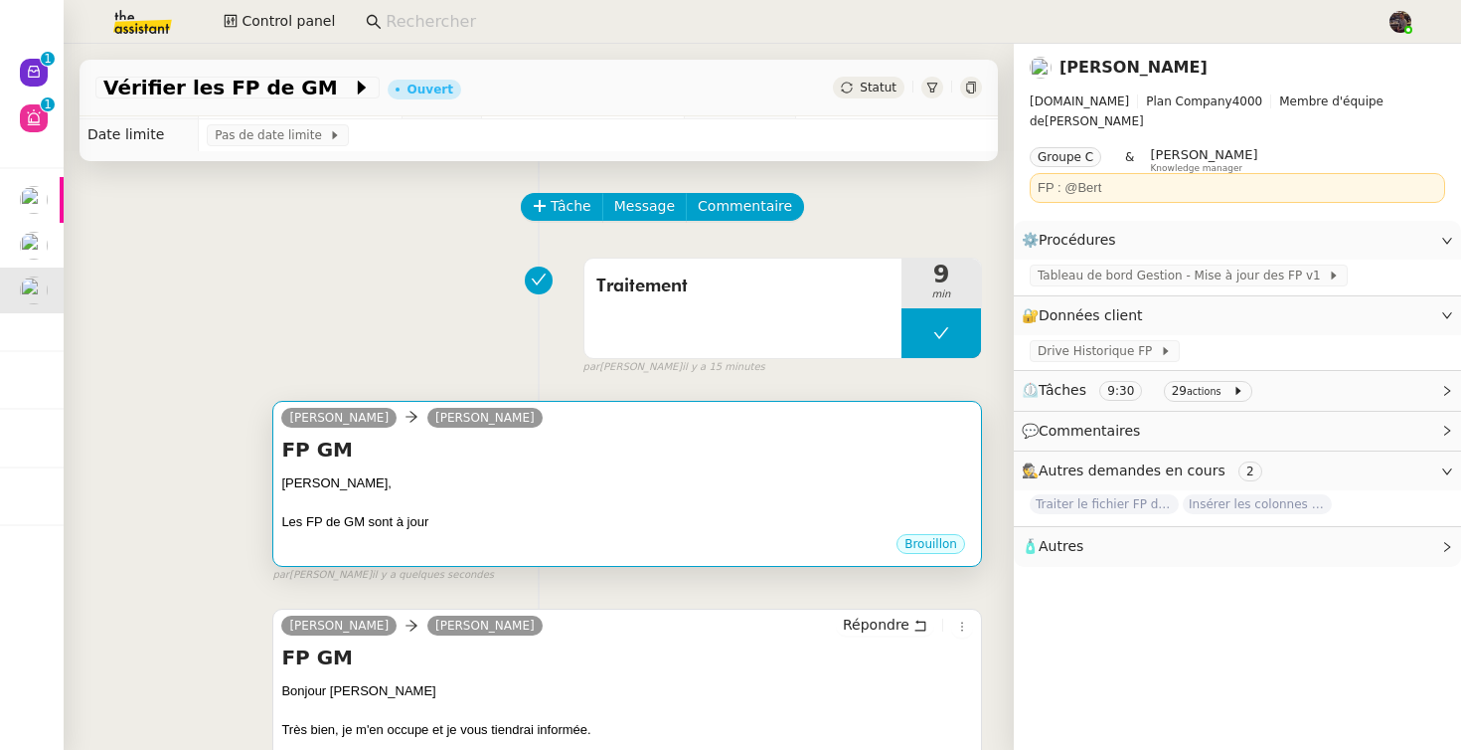
click at [764, 486] on div "[PERSON_NAME]," at bounding box center [627, 483] width 692 height 20
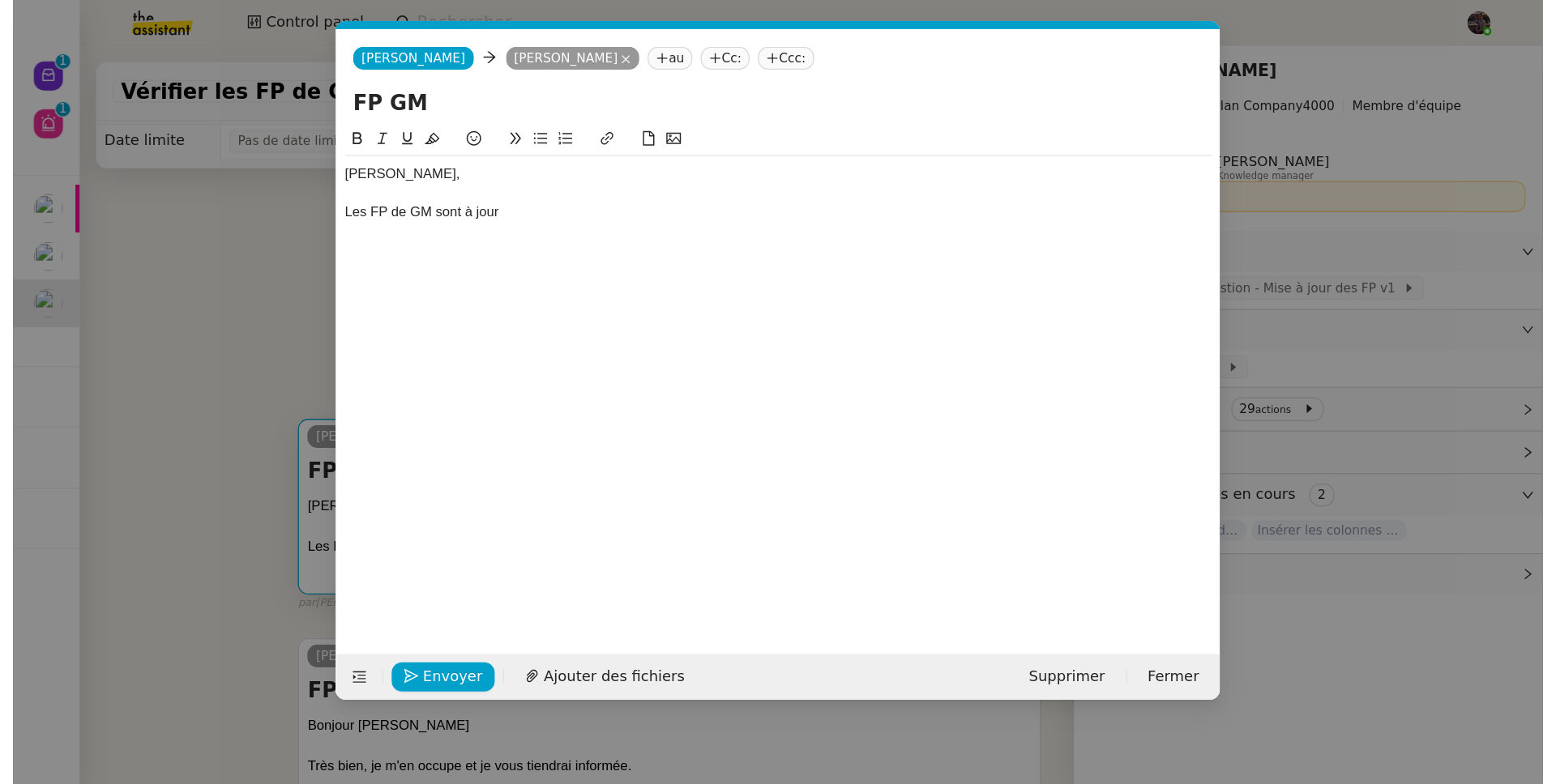
scroll to position [0, 34]
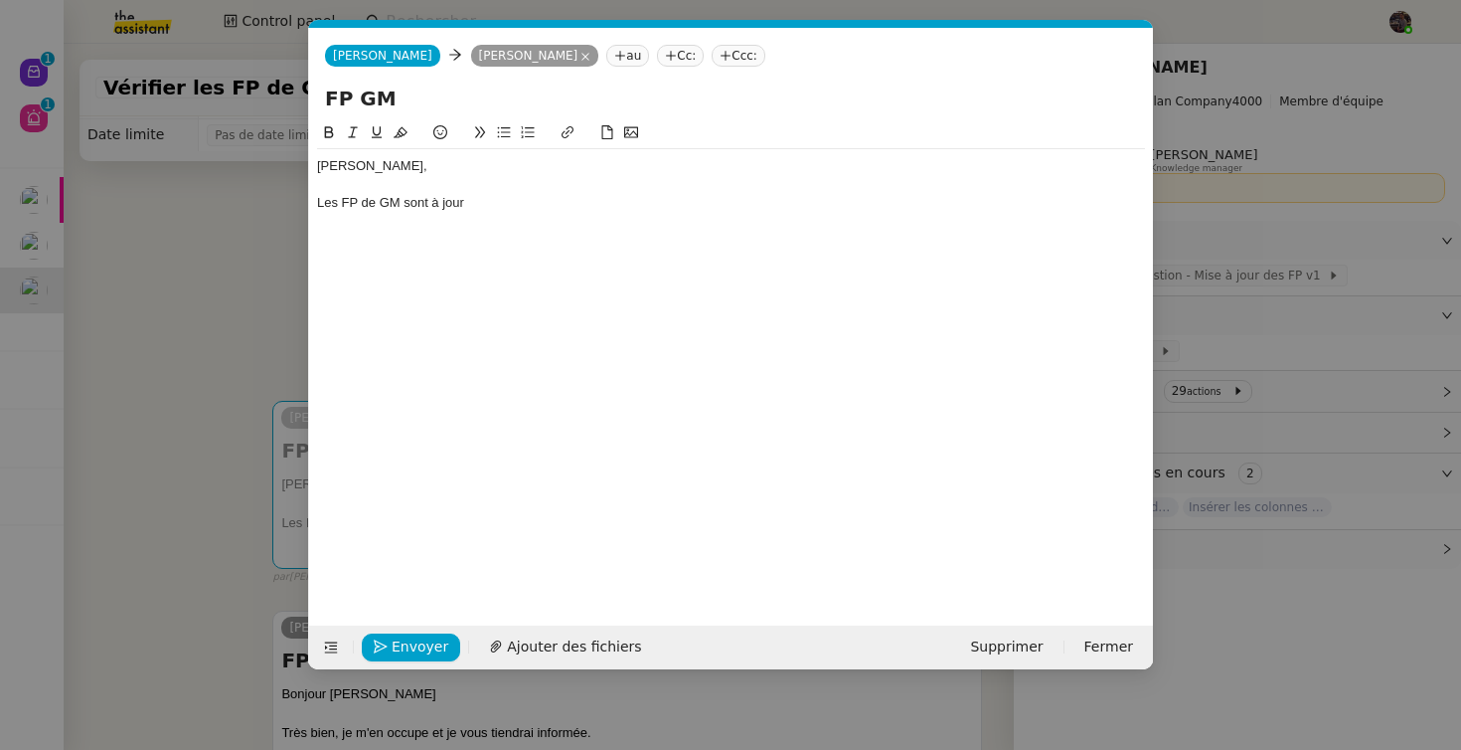
click at [667, 211] on div "Les FP de GM sont à jour" at bounding box center [731, 203] width 828 height 18
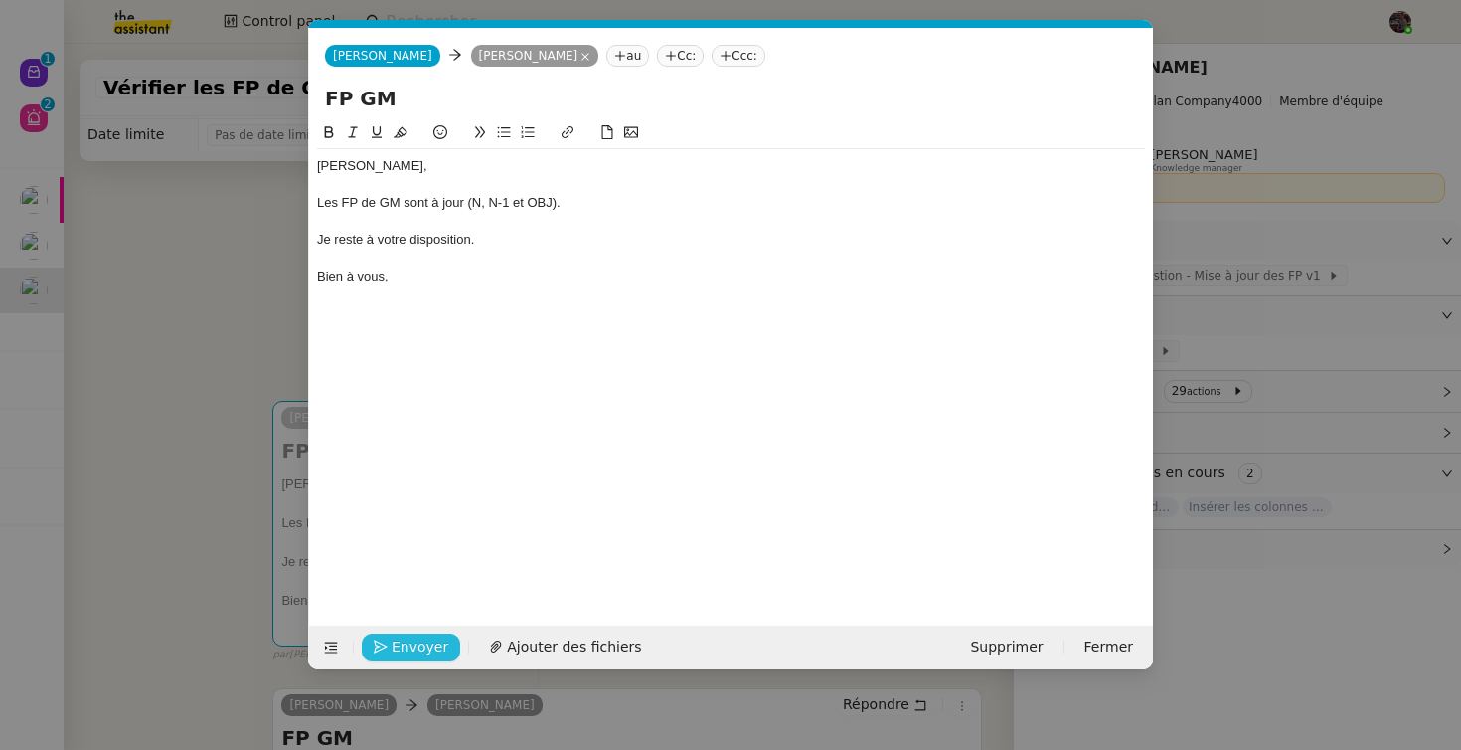
click at [398, 649] on span "Envoyer" at bounding box center [420, 646] width 57 height 23
click at [398, 649] on span "Confirmer l'envoi" at bounding box center [451, 646] width 119 height 23
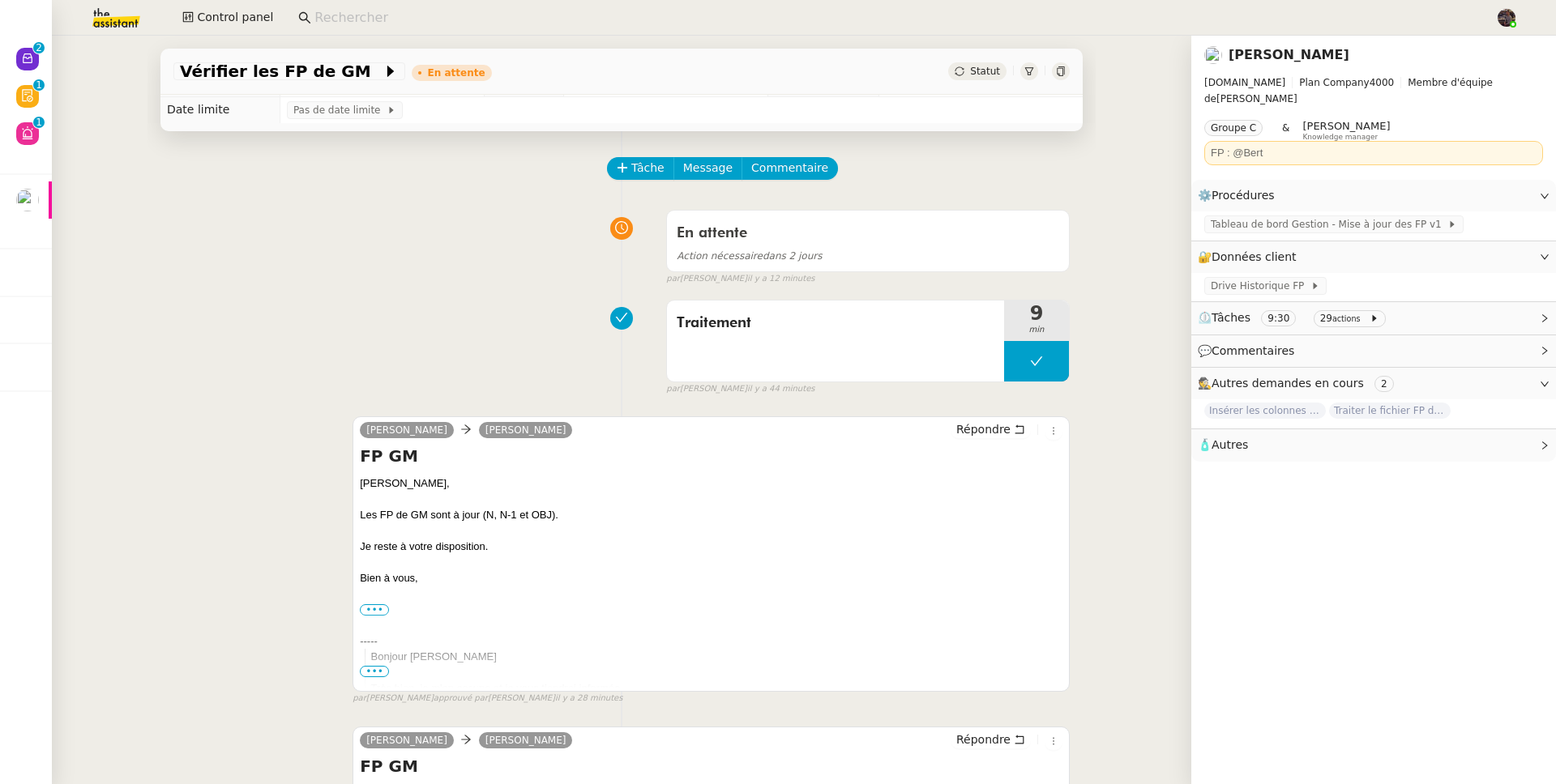
scroll to position [24, 0]
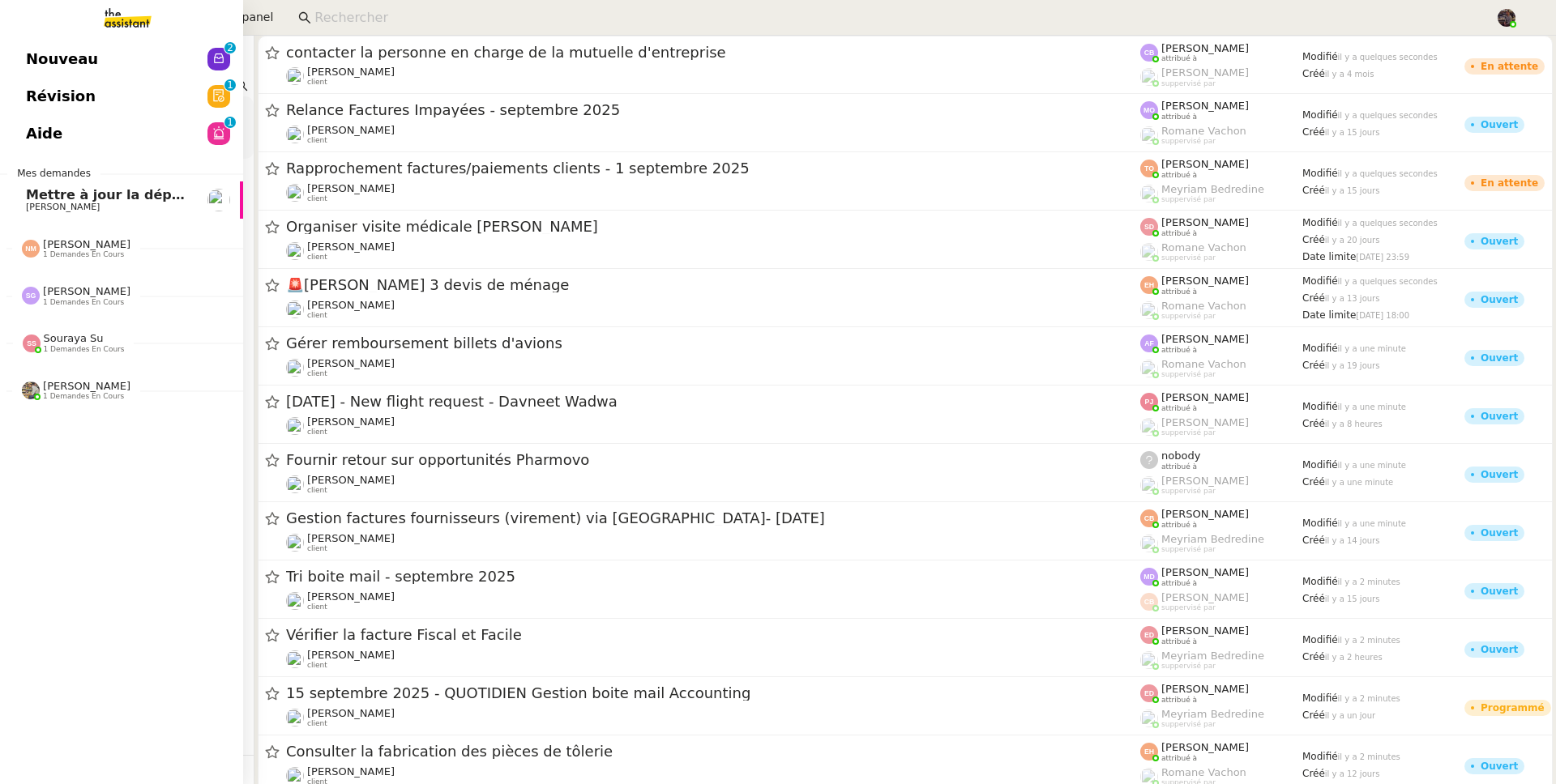
click at [7, 200] on link "Mettre à jour la dépréciation pour juillet et août [PERSON_NAME]" at bounding box center [121, 200] width 243 height 37
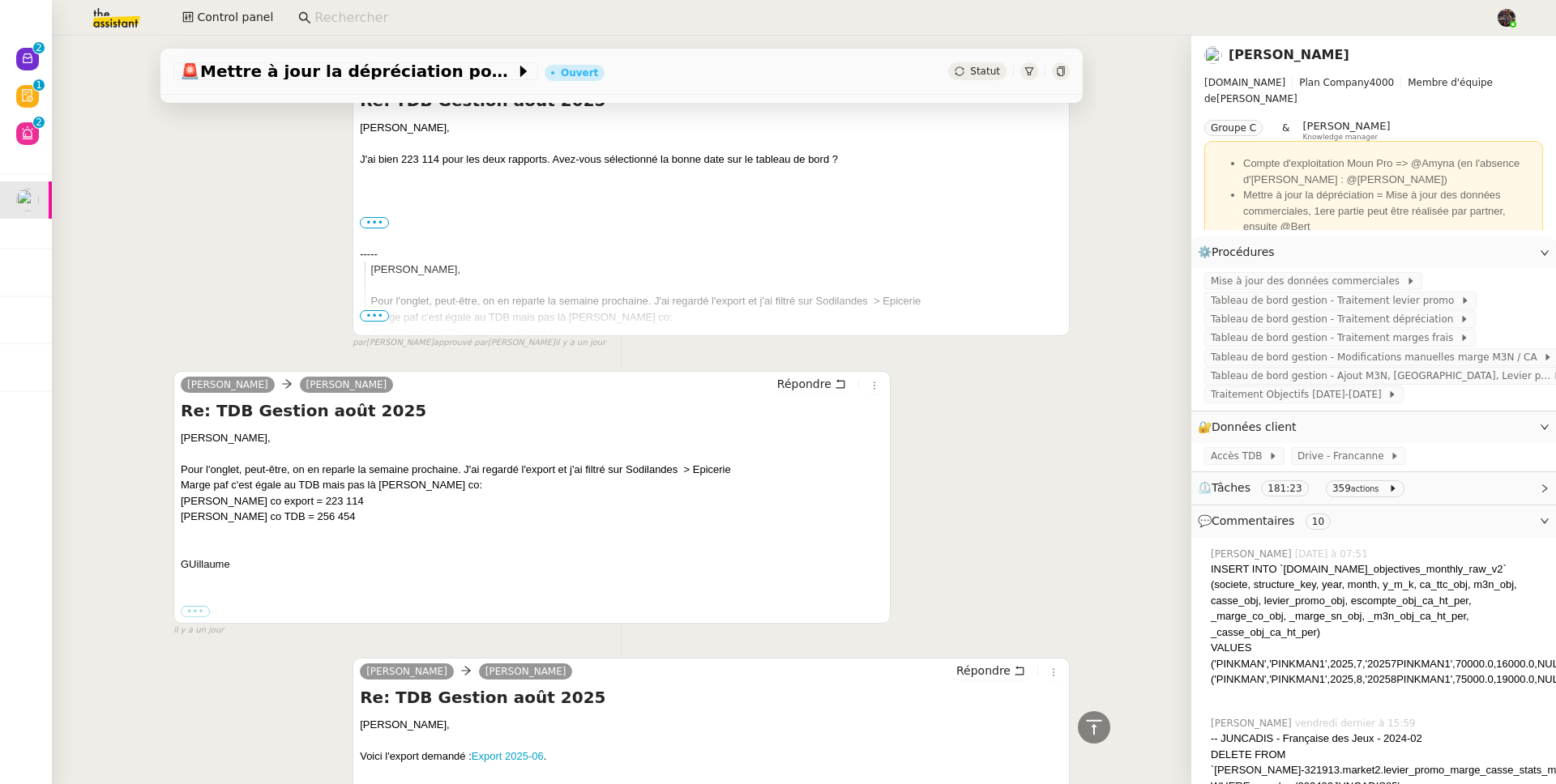
scroll to position [4064, 0]
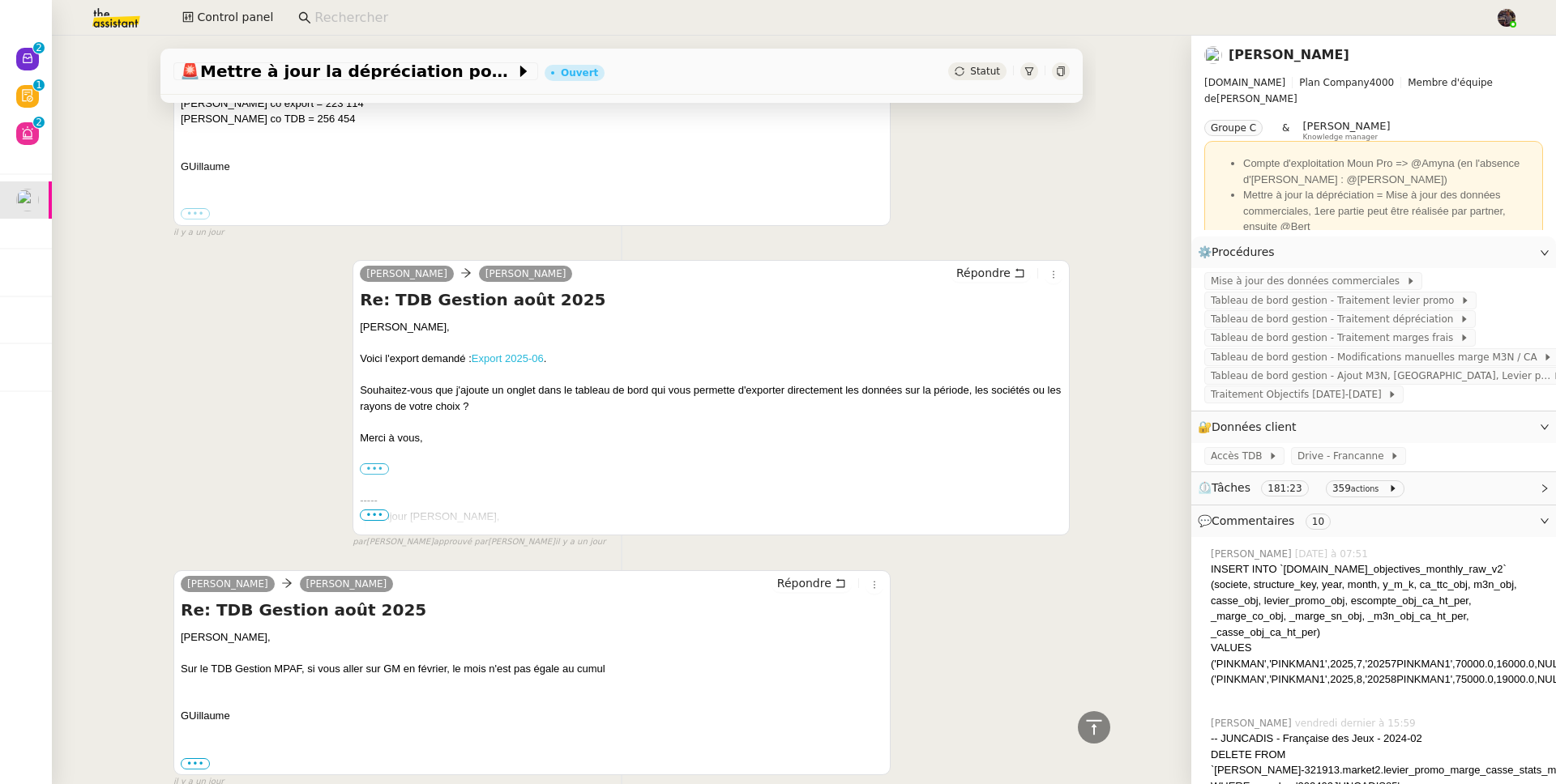
click at [518, 364] on link "Export 2025-06" at bounding box center [508, 358] width 72 height 12
click at [514, 364] on link "Export 2025-06" at bounding box center [508, 358] width 72 height 12
click at [54, 50] on div "🚨 Mettre à jour la dépréciation pour juillet et août Ouvert Statut Client Guill…" at bounding box center [622, 410] width 1139 height 749
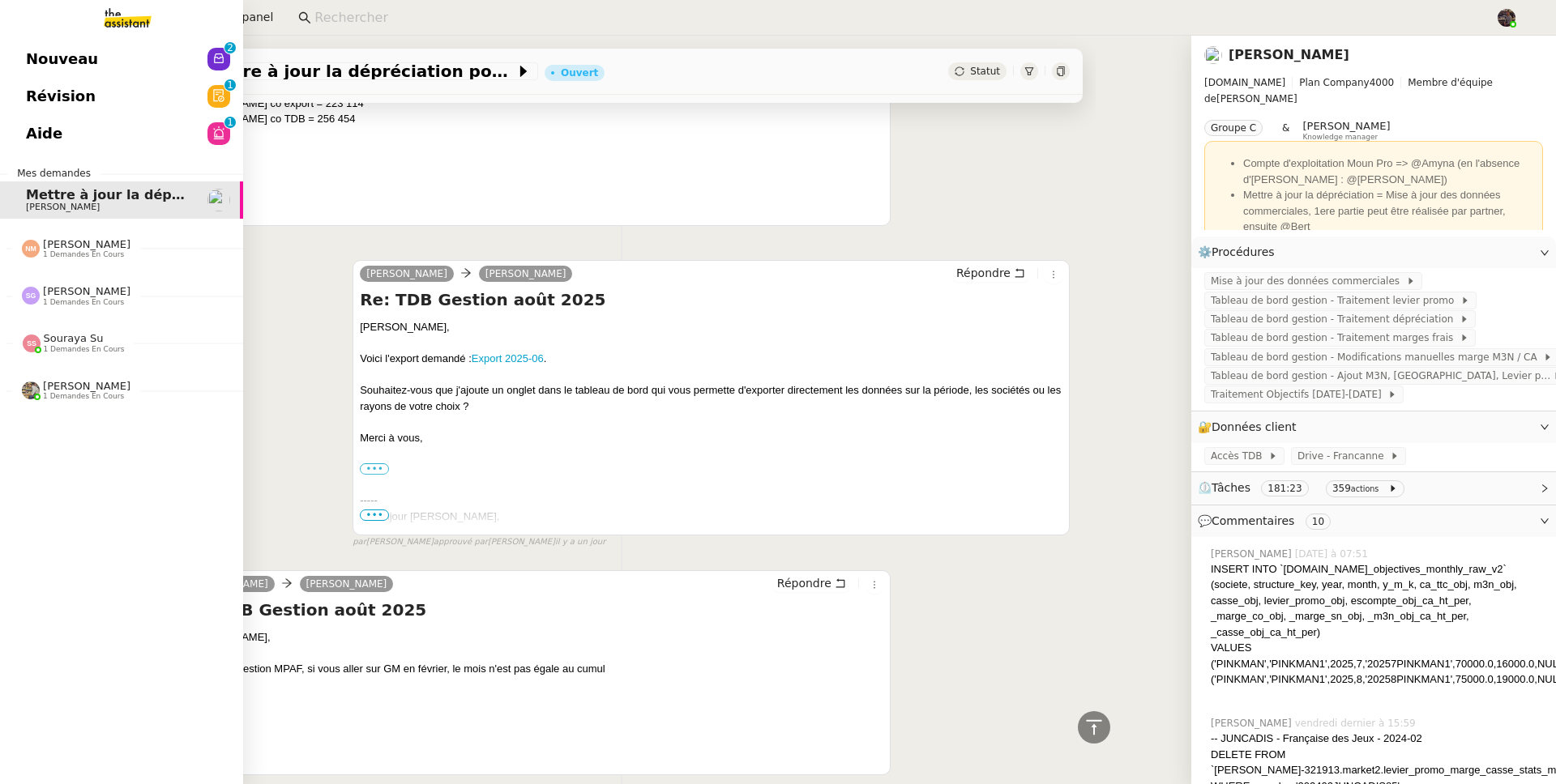
click at [38, 57] on span "Nouveau" at bounding box center [62, 59] width 72 height 24
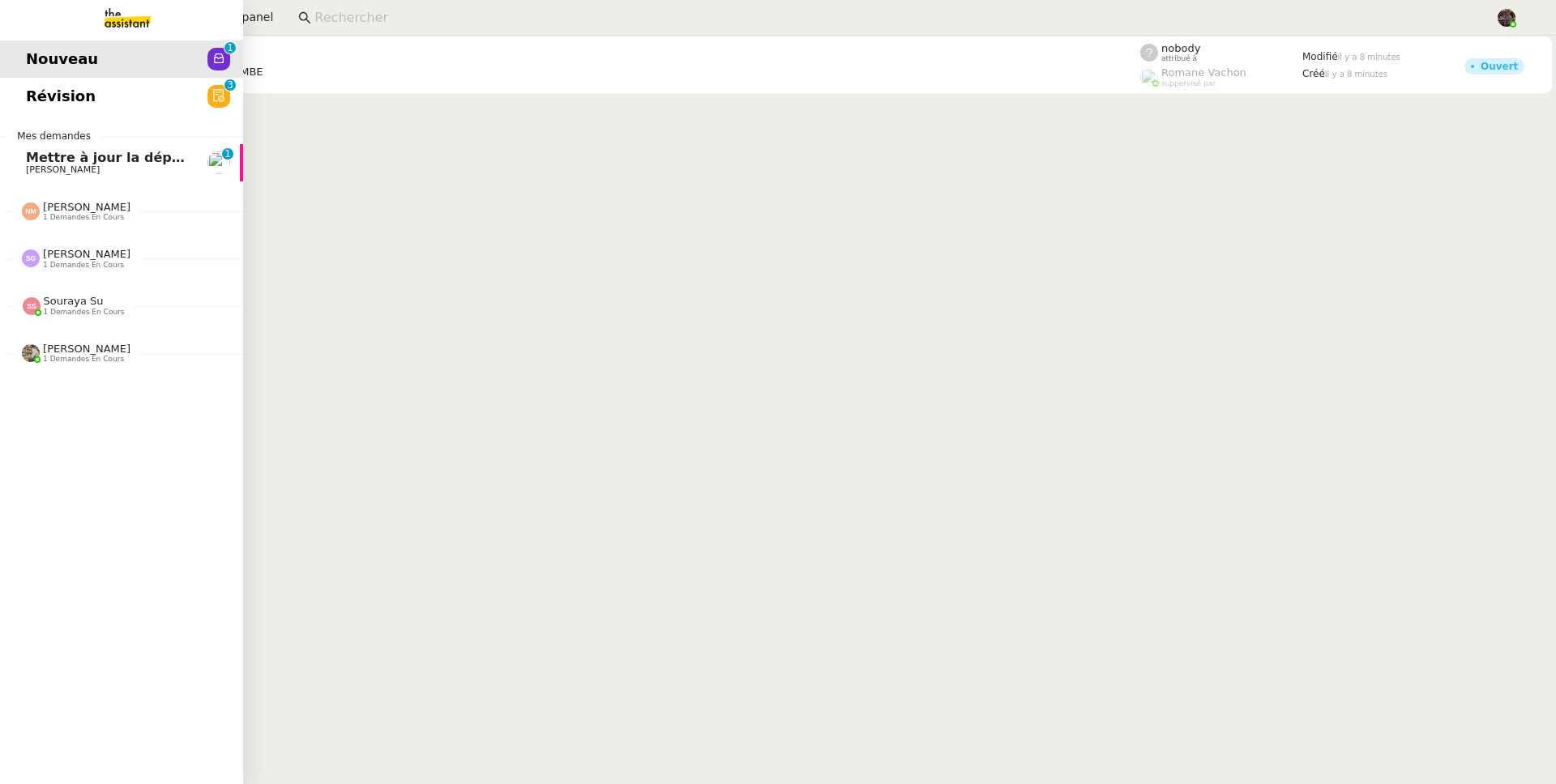
click at [42, 161] on span "Mettre à jour la dépréciation pour juillet et août" at bounding box center [202, 157] width 352 height 15
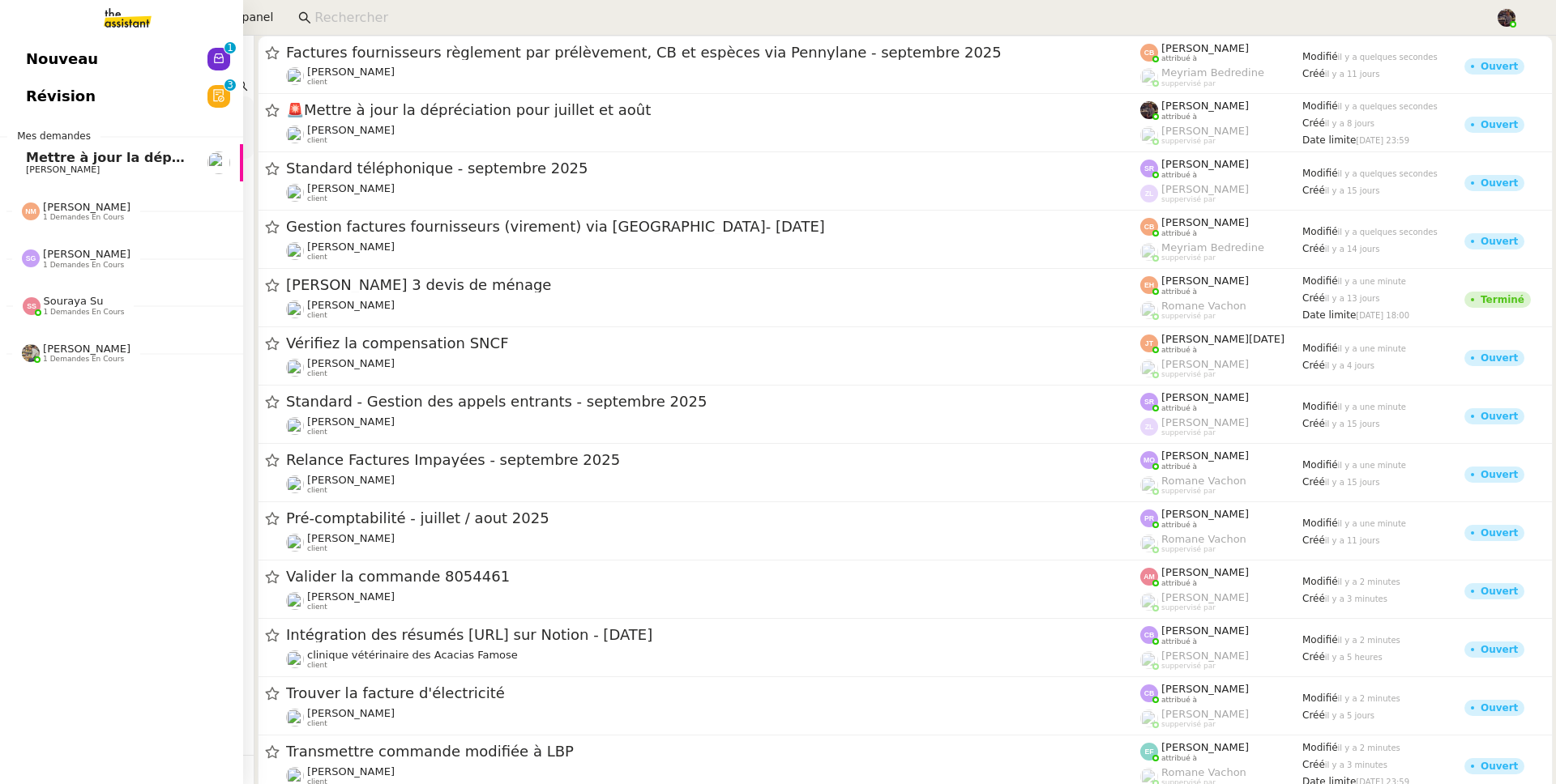
click at [39, 55] on span "Nouveau" at bounding box center [62, 59] width 72 height 24
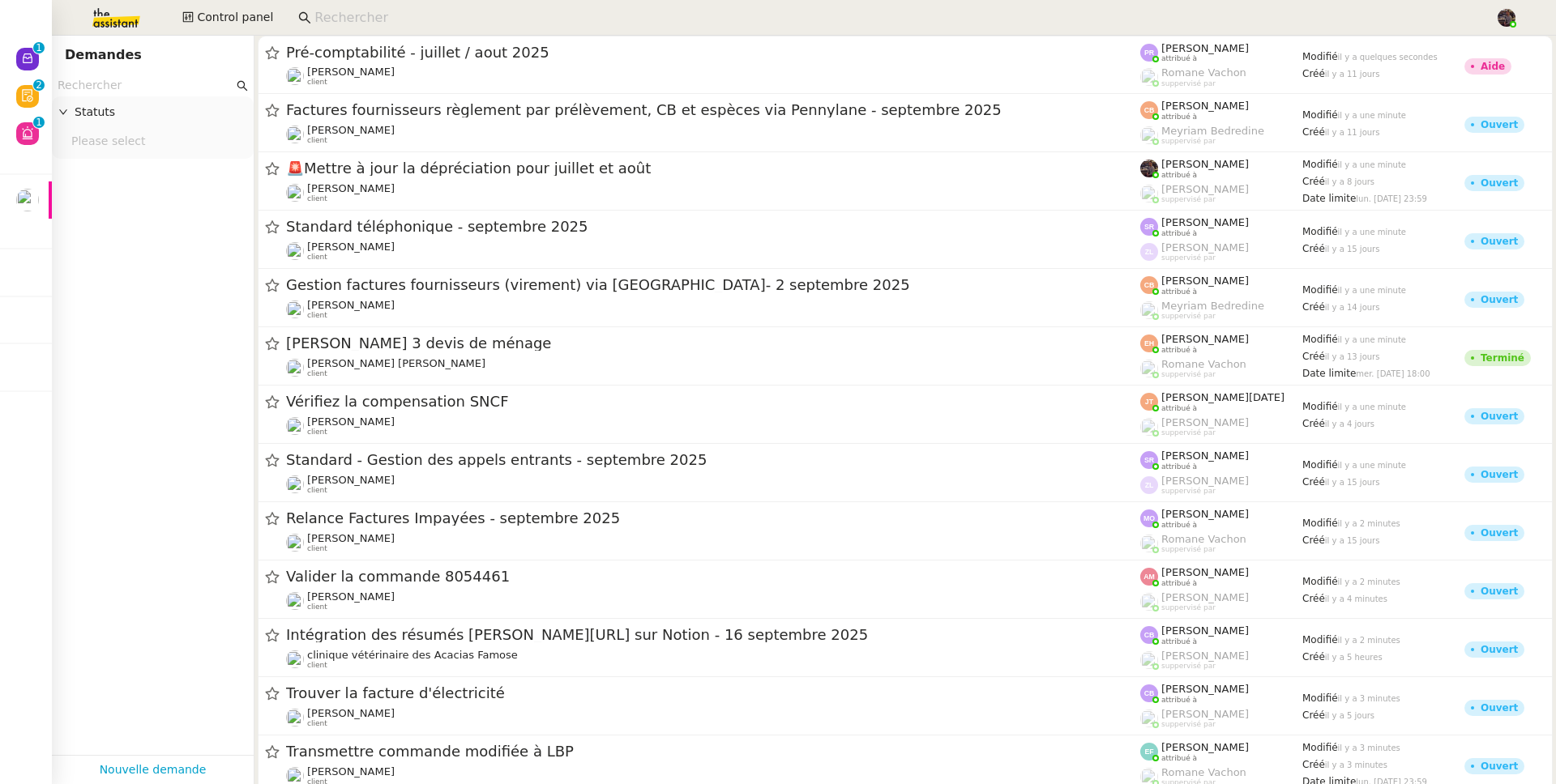
click at [154, 282] on app-tickets-filter "Statuts Please select" at bounding box center [153, 414] width 202 height 680
click at [408, 27] on input at bounding box center [897, 18] width 1165 height 22
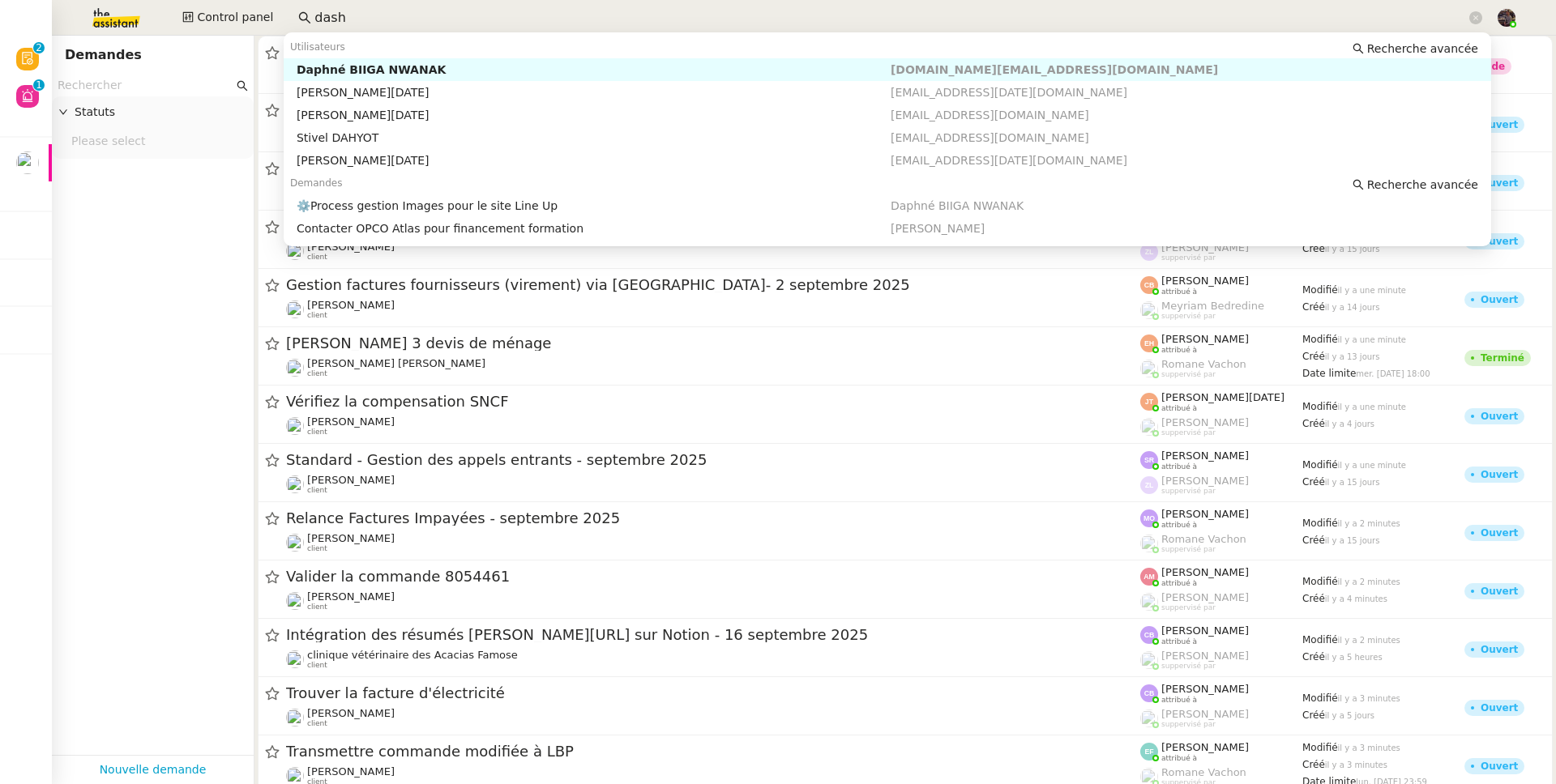
click at [448, 10] on input "dash" at bounding box center [890, 18] width 1152 height 22
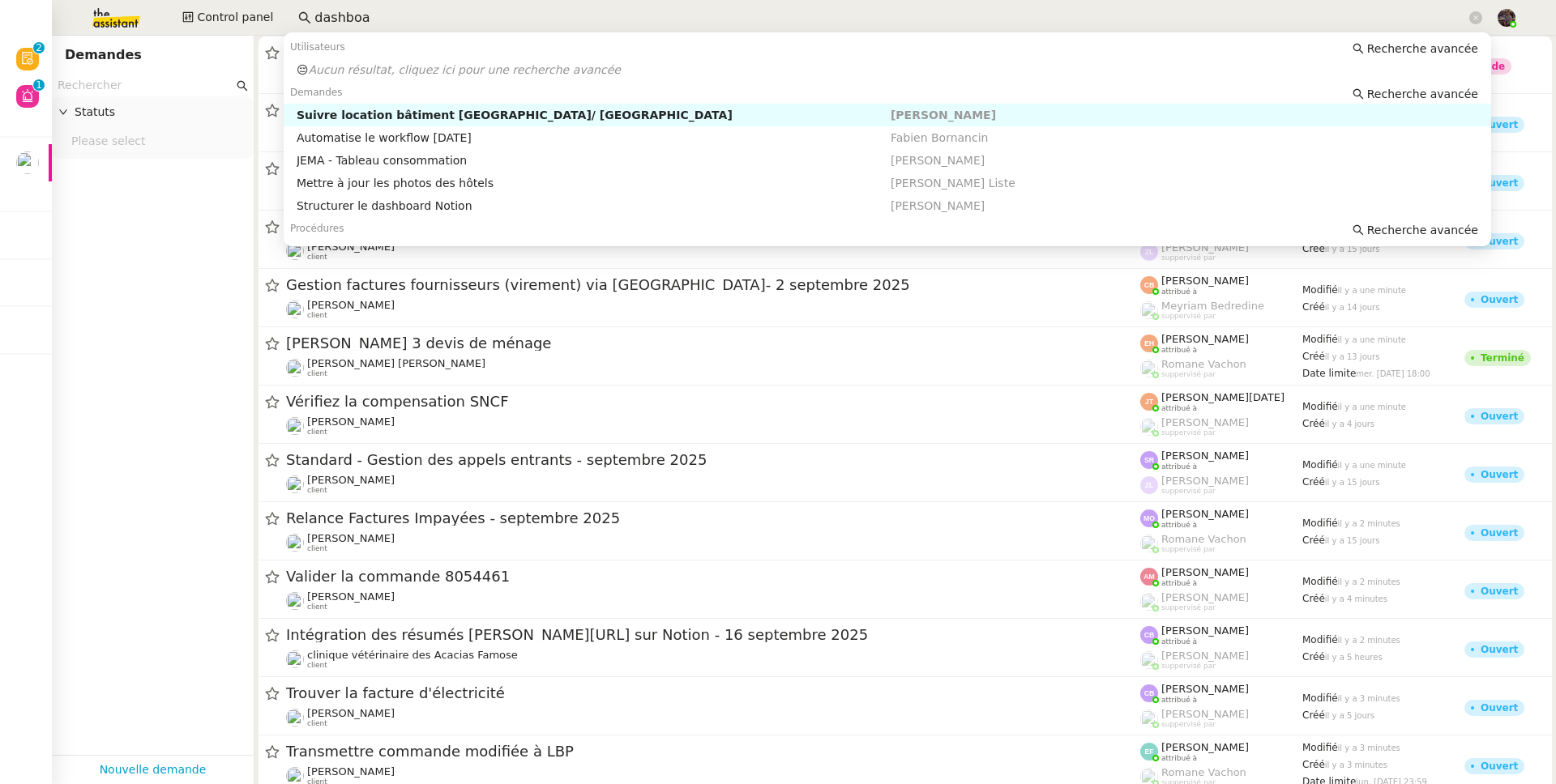
type input "dashboar"
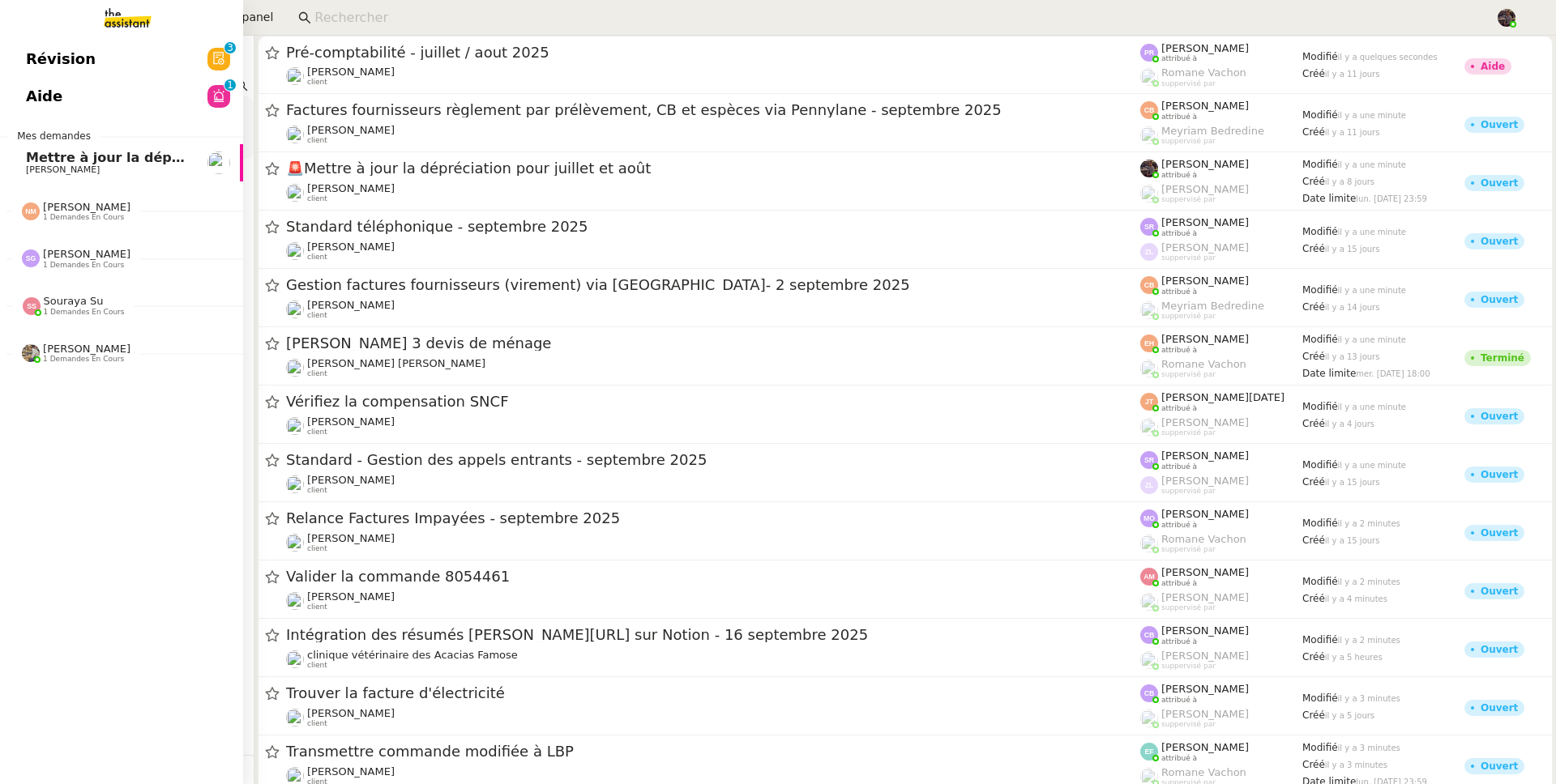
click at [42, 166] on span "[PERSON_NAME]" at bounding box center [63, 170] width 73 height 11
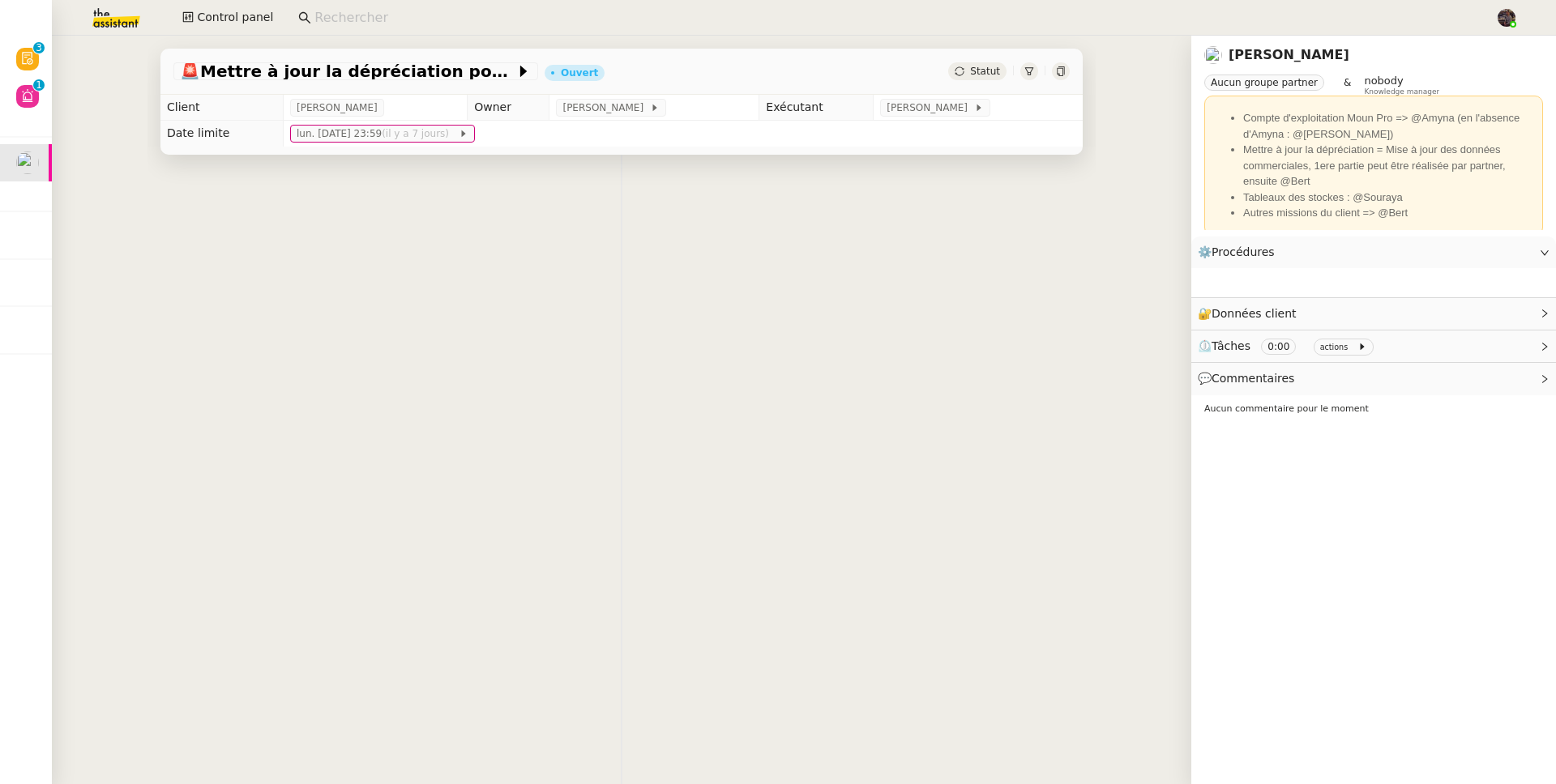
click at [460, 6] on nz-input-group at bounding box center [890, 18] width 1201 height 24
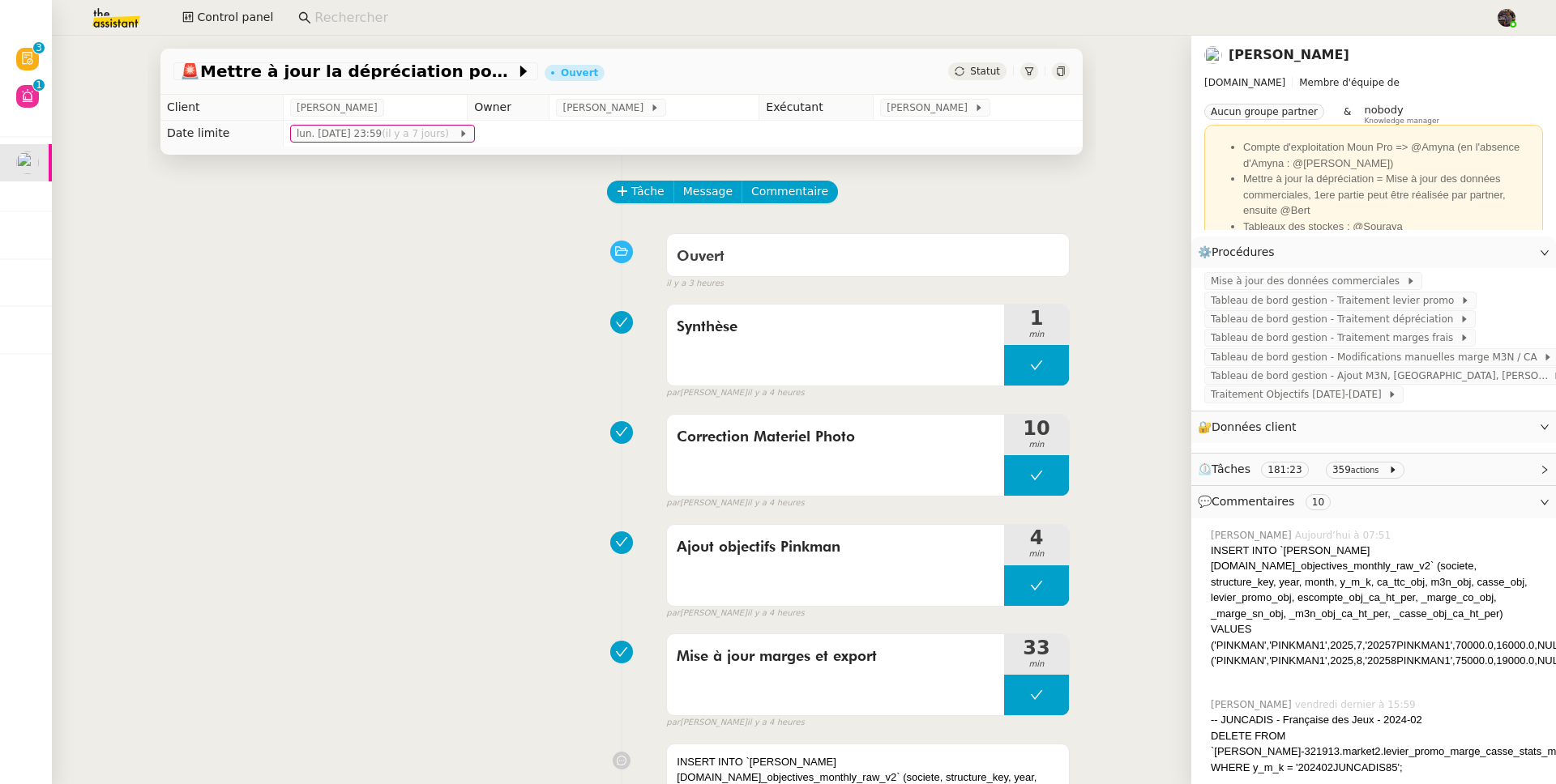
click at [455, 20] on input at bounding box center [897, 18] width 1165 height 22
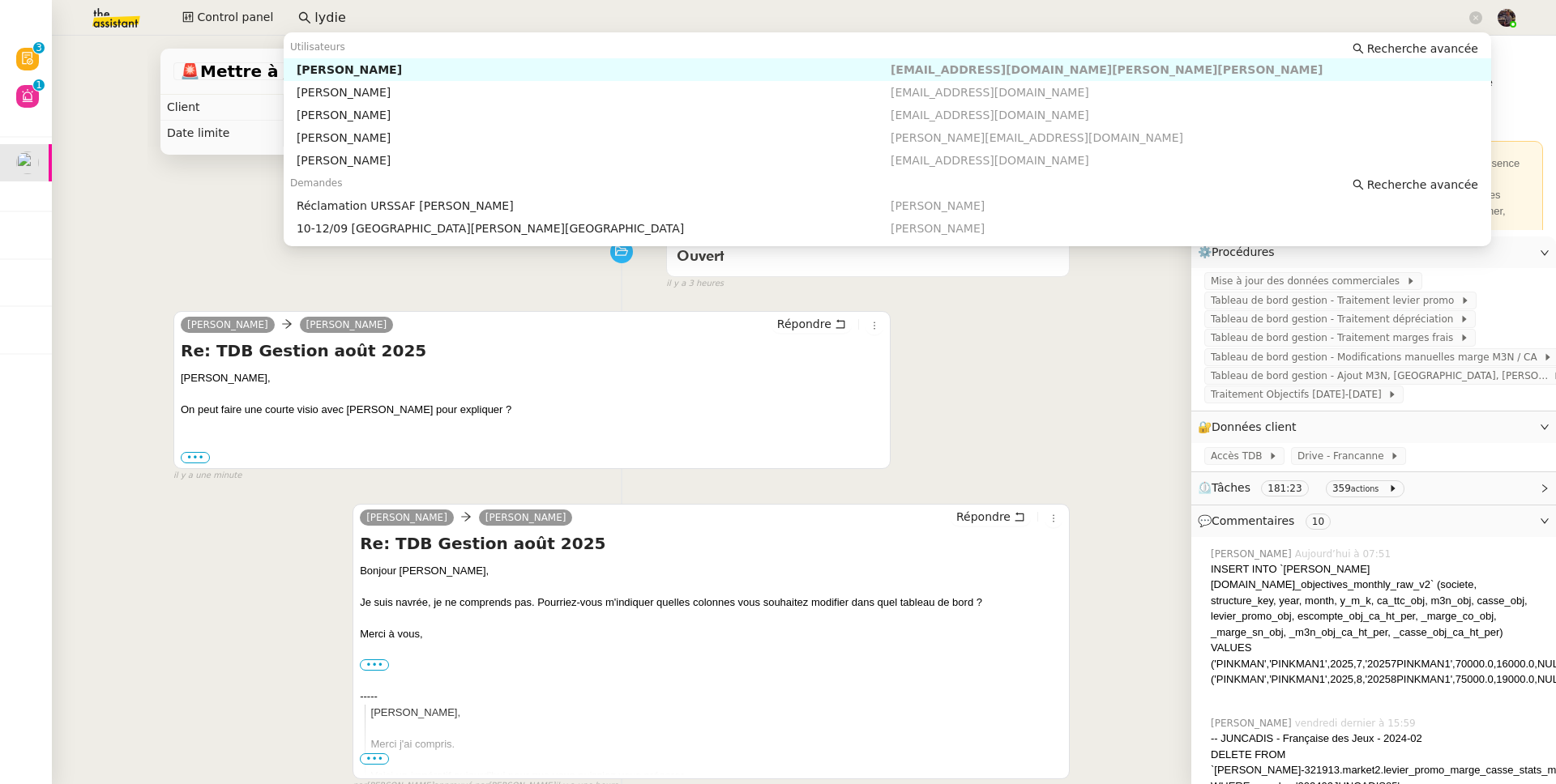
click at [452, 64] on div "[PERSON_NAME]" at bounding box center [593, 70] width 594 height 15
type input "lydie"
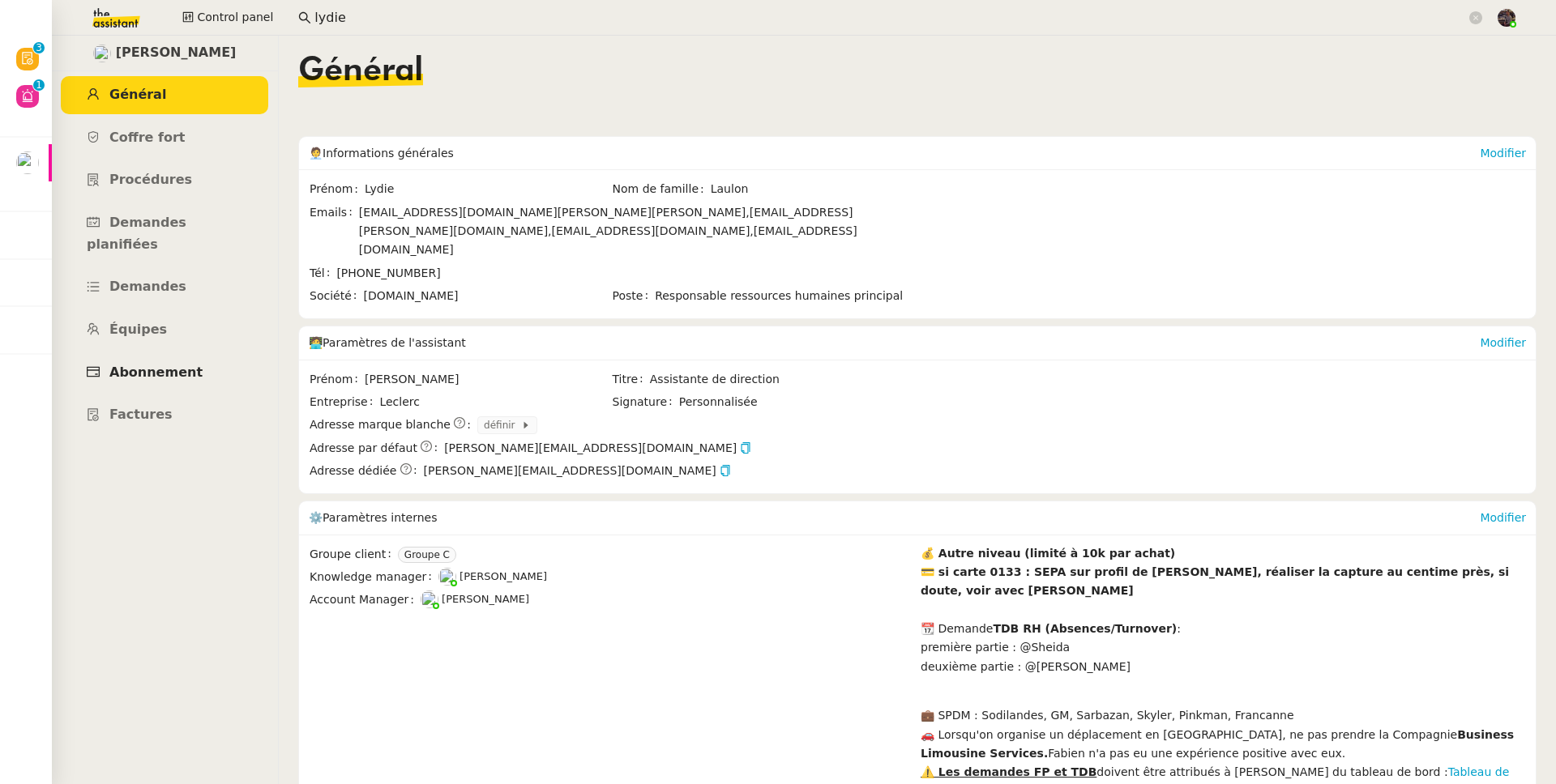
click at [138, 364] on span "Abonnement" at bounding box center [156, 372] width 93 height 15
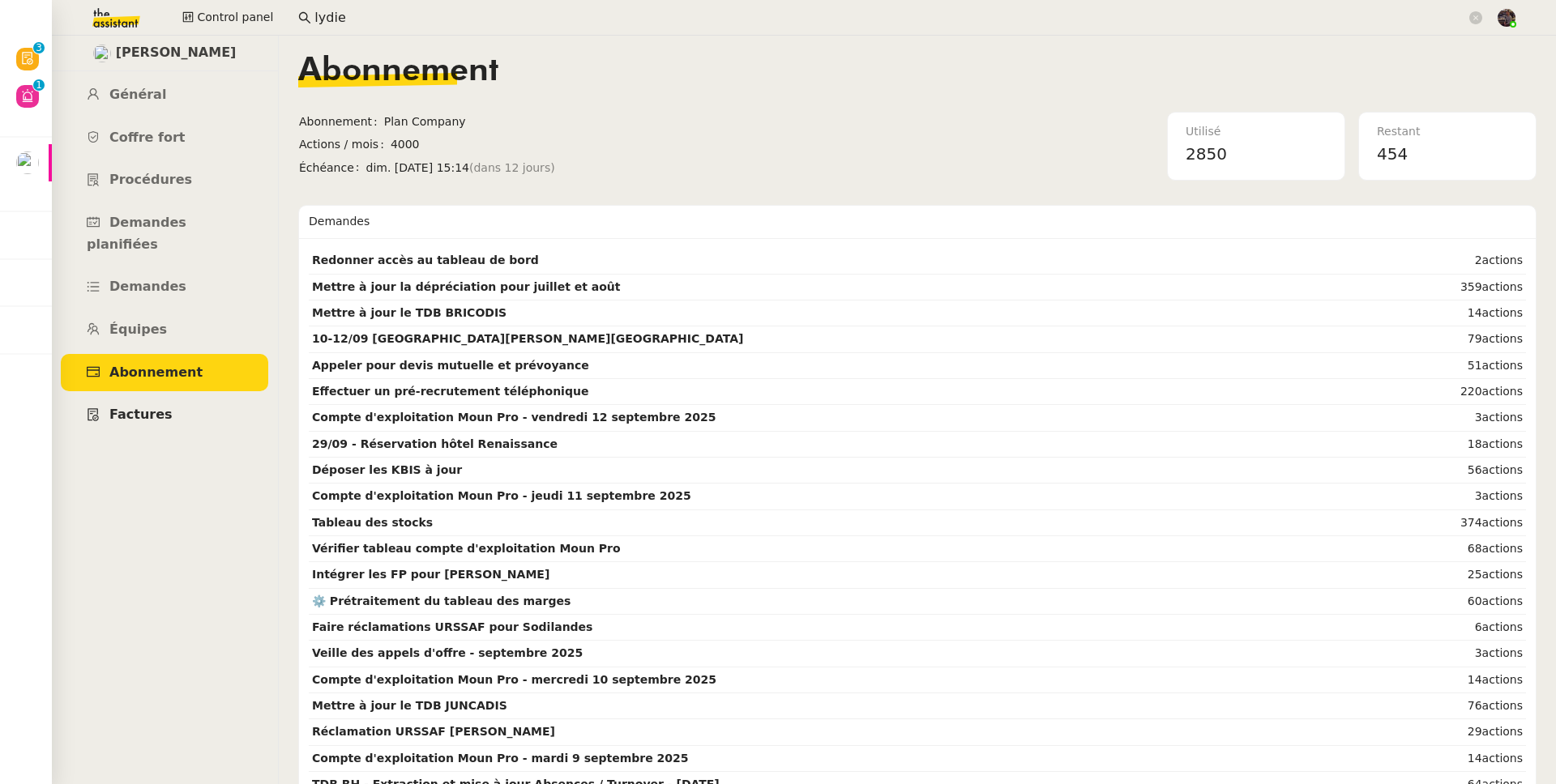
click at [174, 402] on link "Factures" at bounding box center [165, 415] width 207 height 38
click at [184, 268] on link "Demandes" at bounding box center [165, 287] width 207 height 38
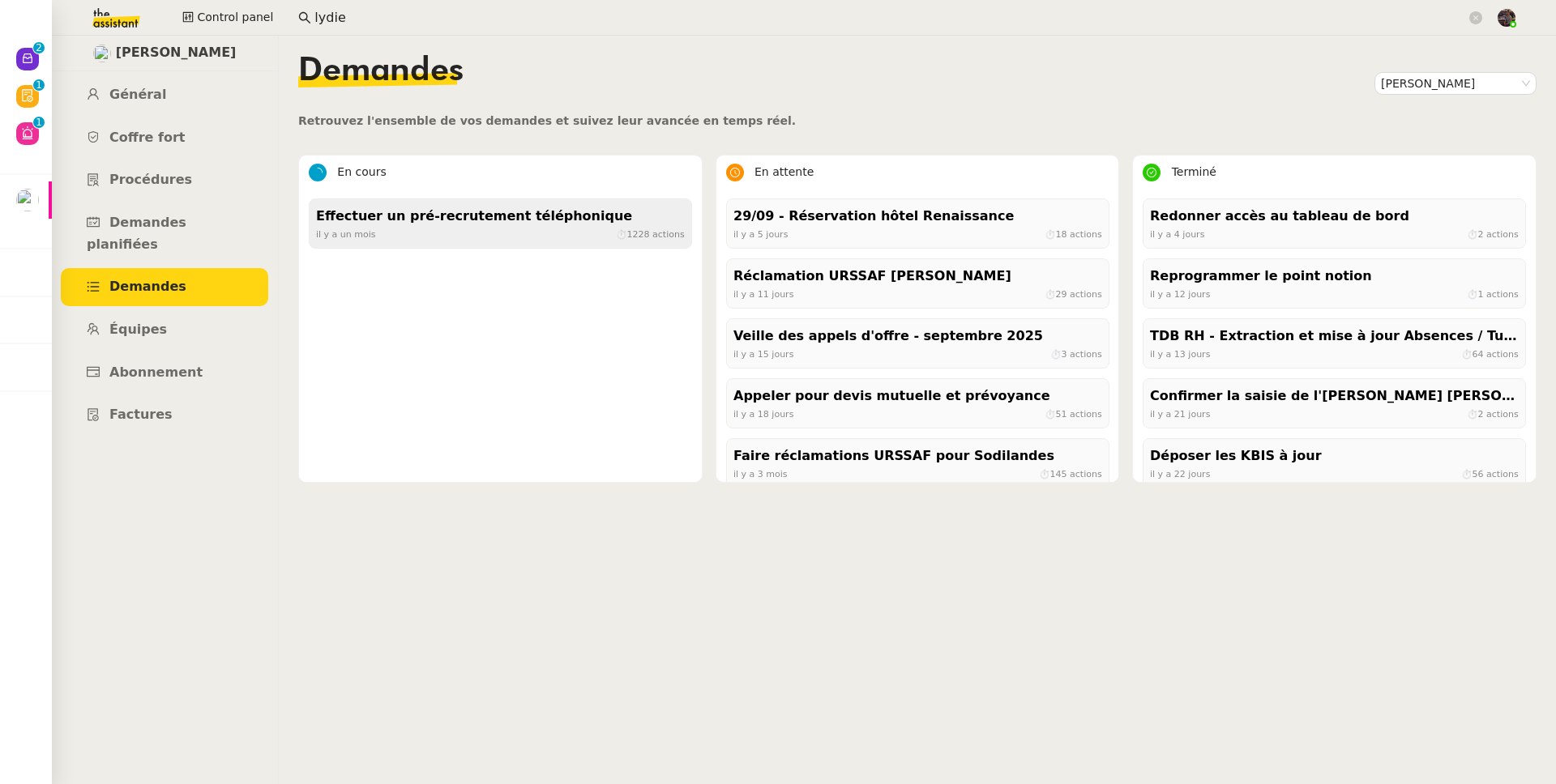
click at [494, 228] on div "il y a un mois ⏱ 1228 actions" at bounding box center [500, 234] width 368 height 15
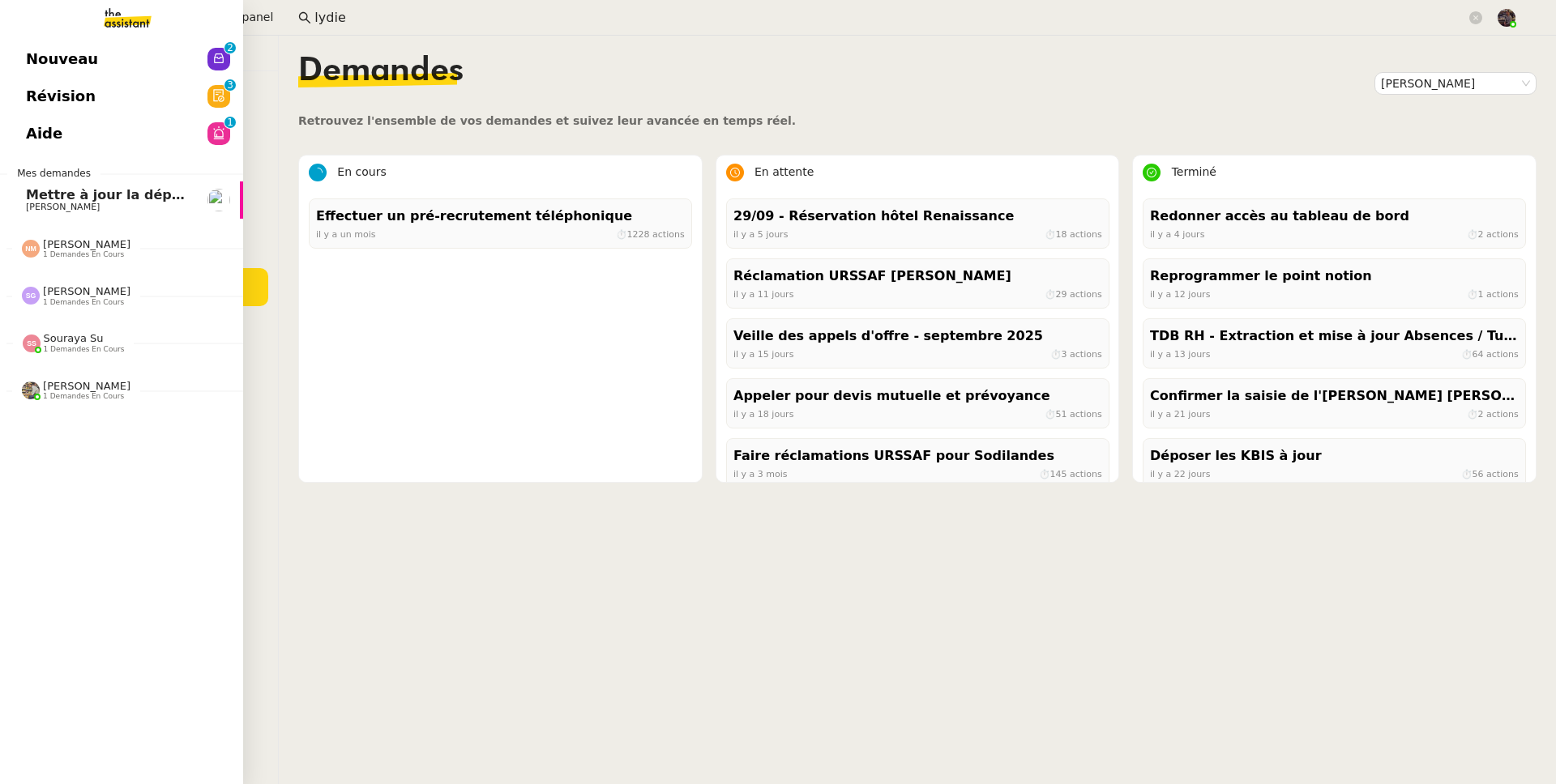
click at [36, 219] on div "[PERSON_NAME] 1 demandes en cours" at bounding box center [121, 242] width 243 height 47
click at [170, 214] on link "Mettre à jour la dépréciation pour juillet et août [PERSON_NAME]" at bounding box center [121, 200] width 243 height 37
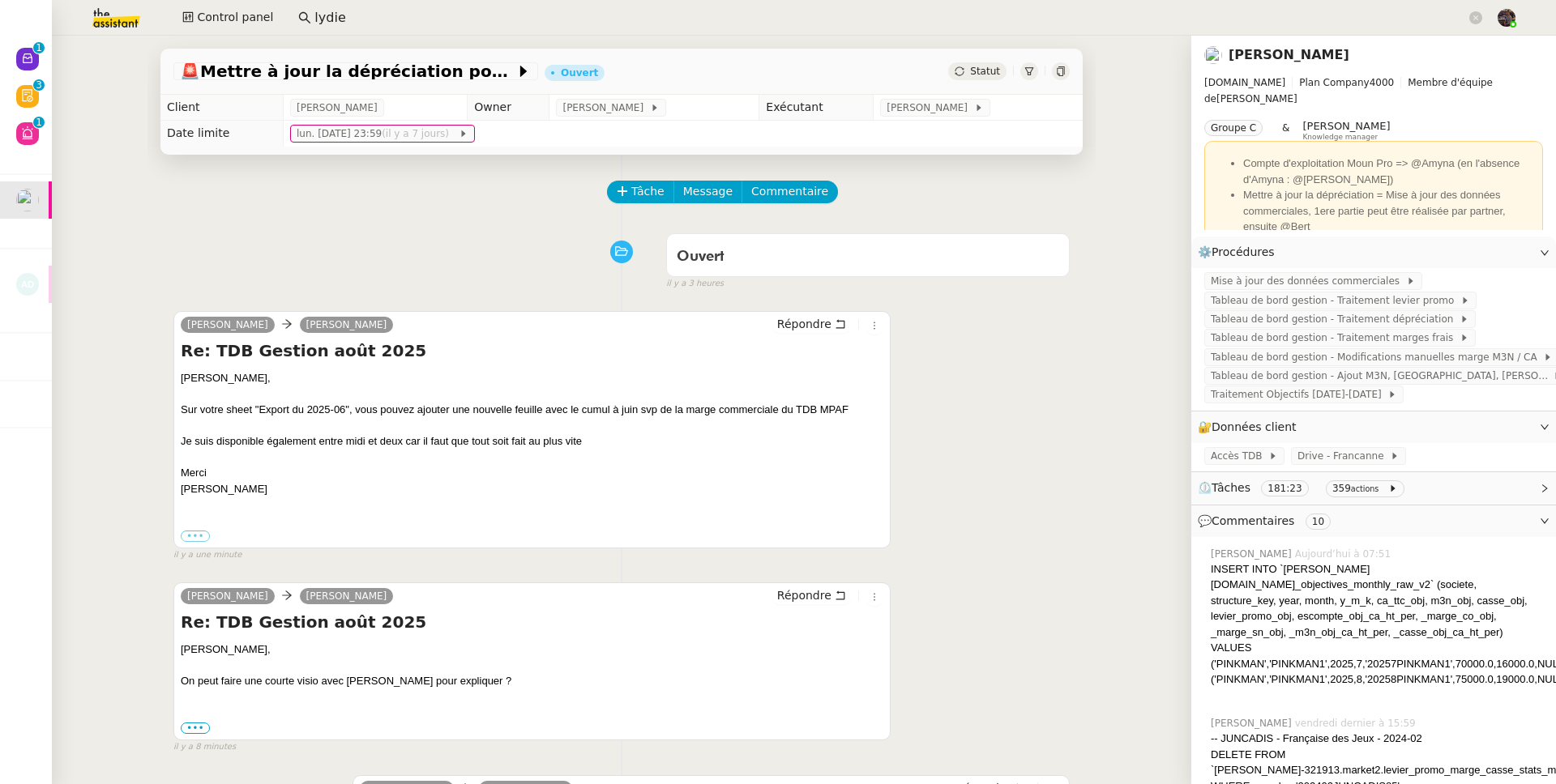
drag, startPoint x: 143, startPoint y: 472, endPoint x: 171, endPoint y: 542, distance: 75.4
click at [196, 728] on label "•••" at bounding box center [196, 729] width 29 height 11
click at [0, 0] on input "•••" at bounding box center [0, 0] width 0 height 0
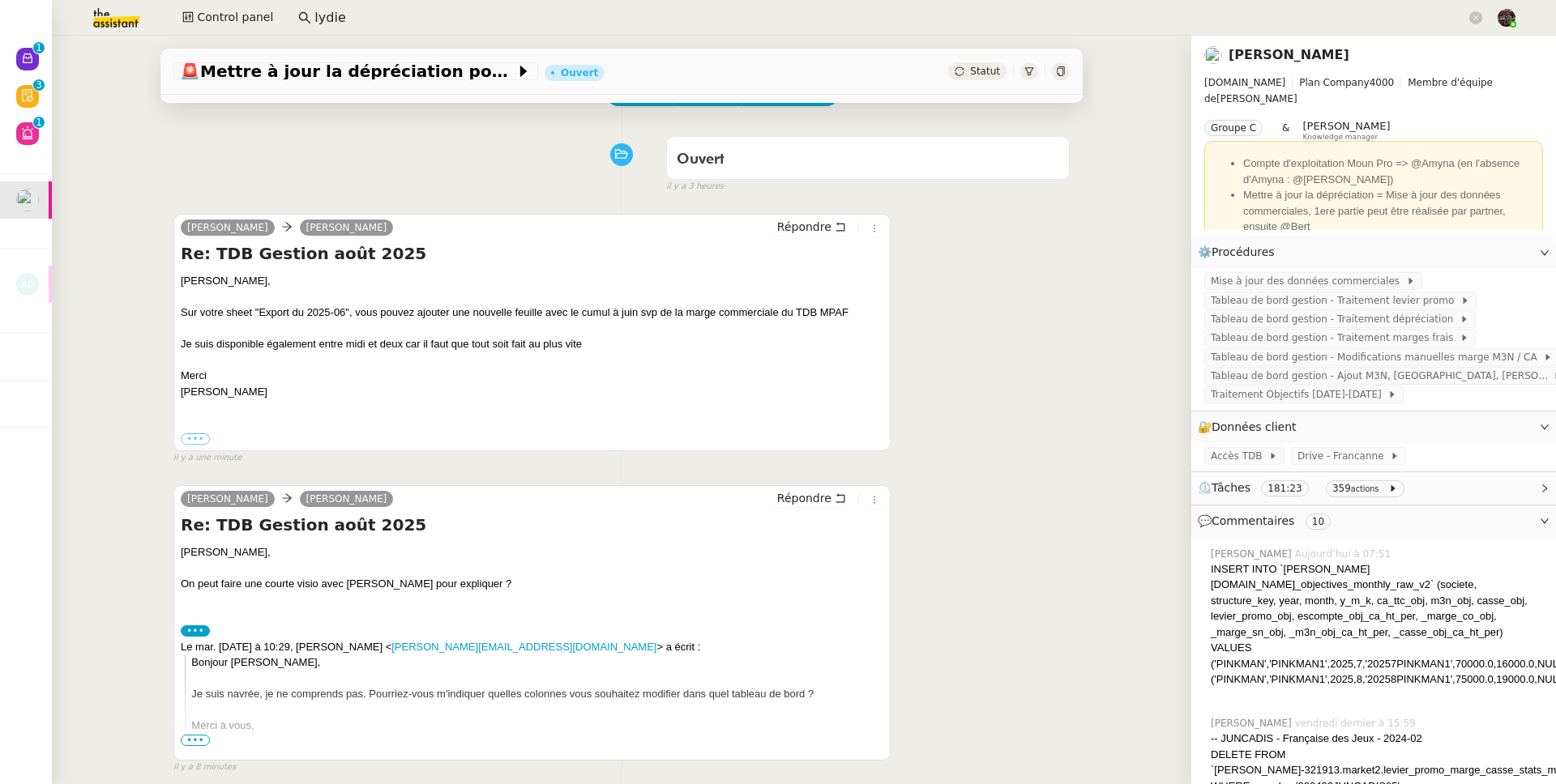
scroll to position [101, 0]
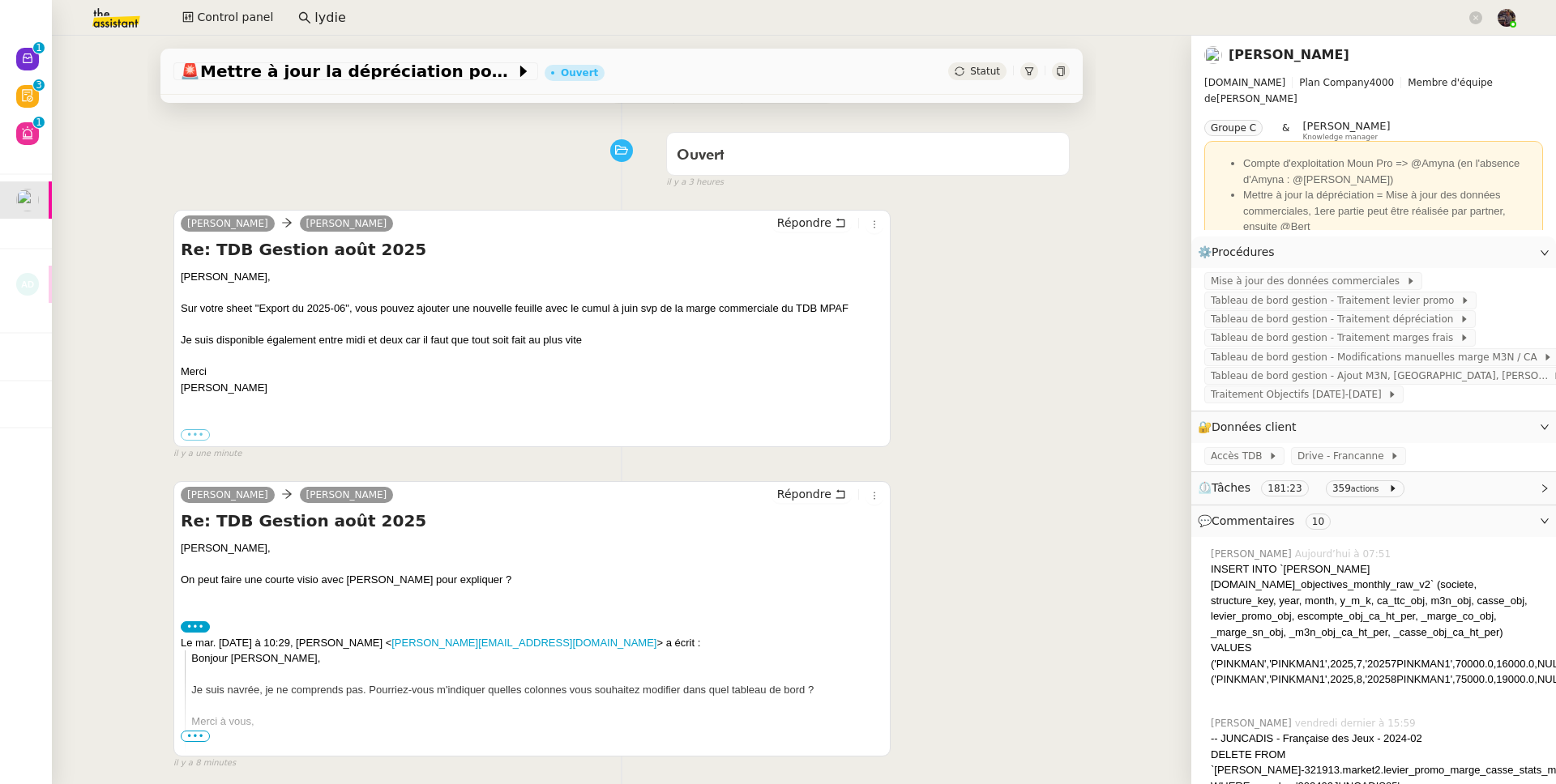
click at [187, 632] on label "•••" at bounding box center [196, 627] width 29 height 11
click at [0, 0] on input "•••" at bounding box center [0, 0] width 0 height 0
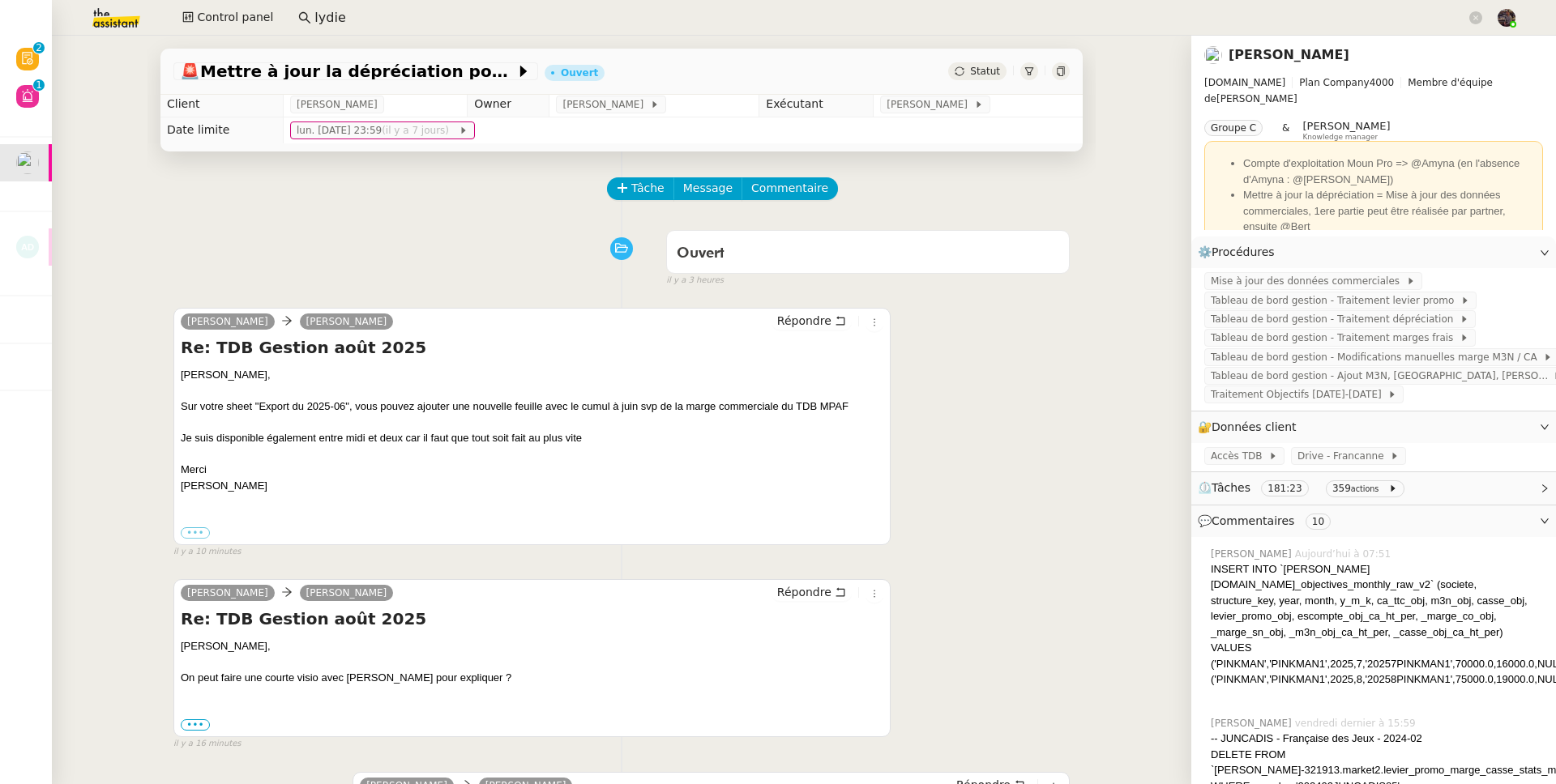
scroll to position [0, 0]
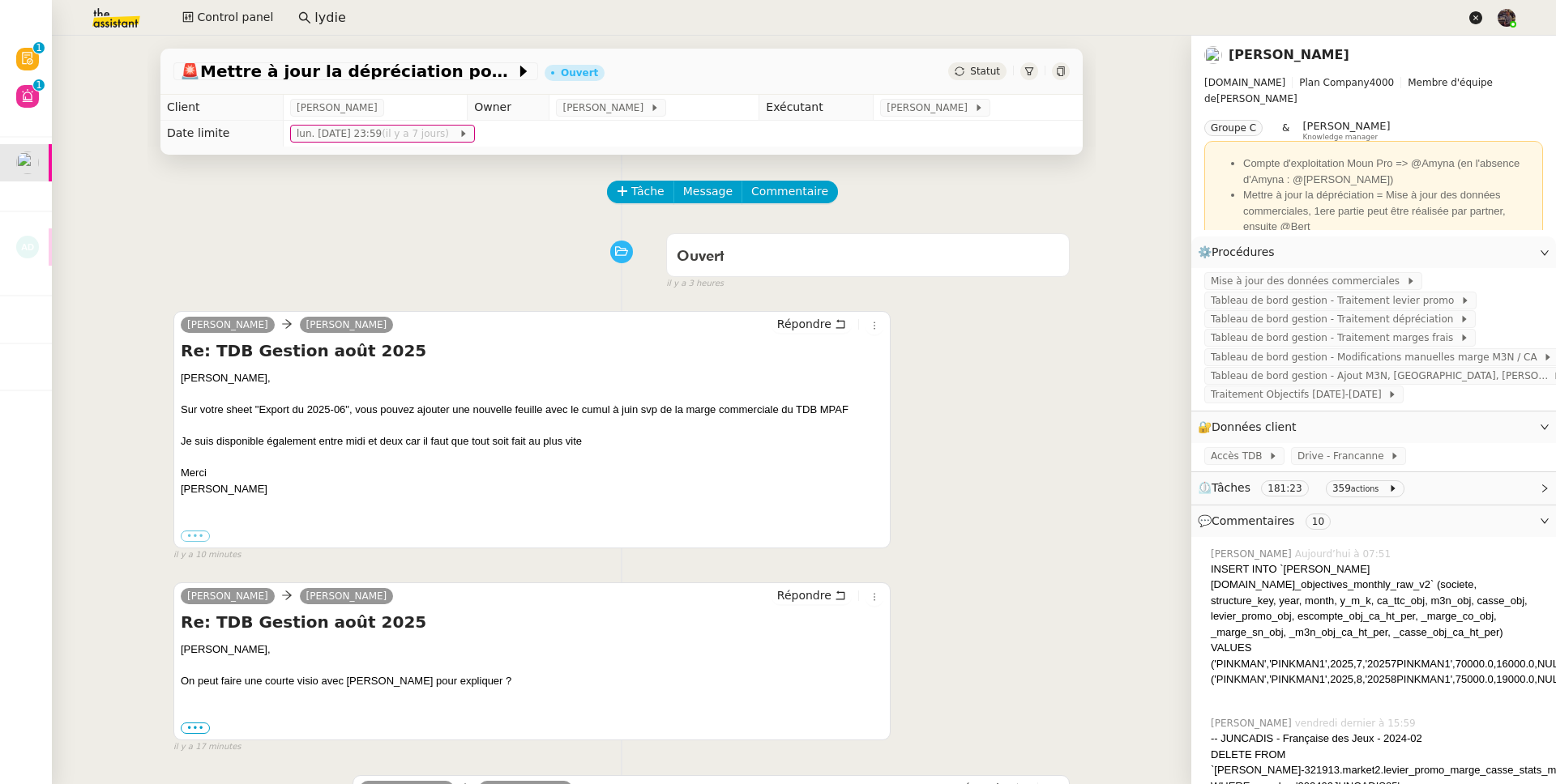
click at [1480, 21] on icon at bounding box center [1475, 18] width 13 height 13
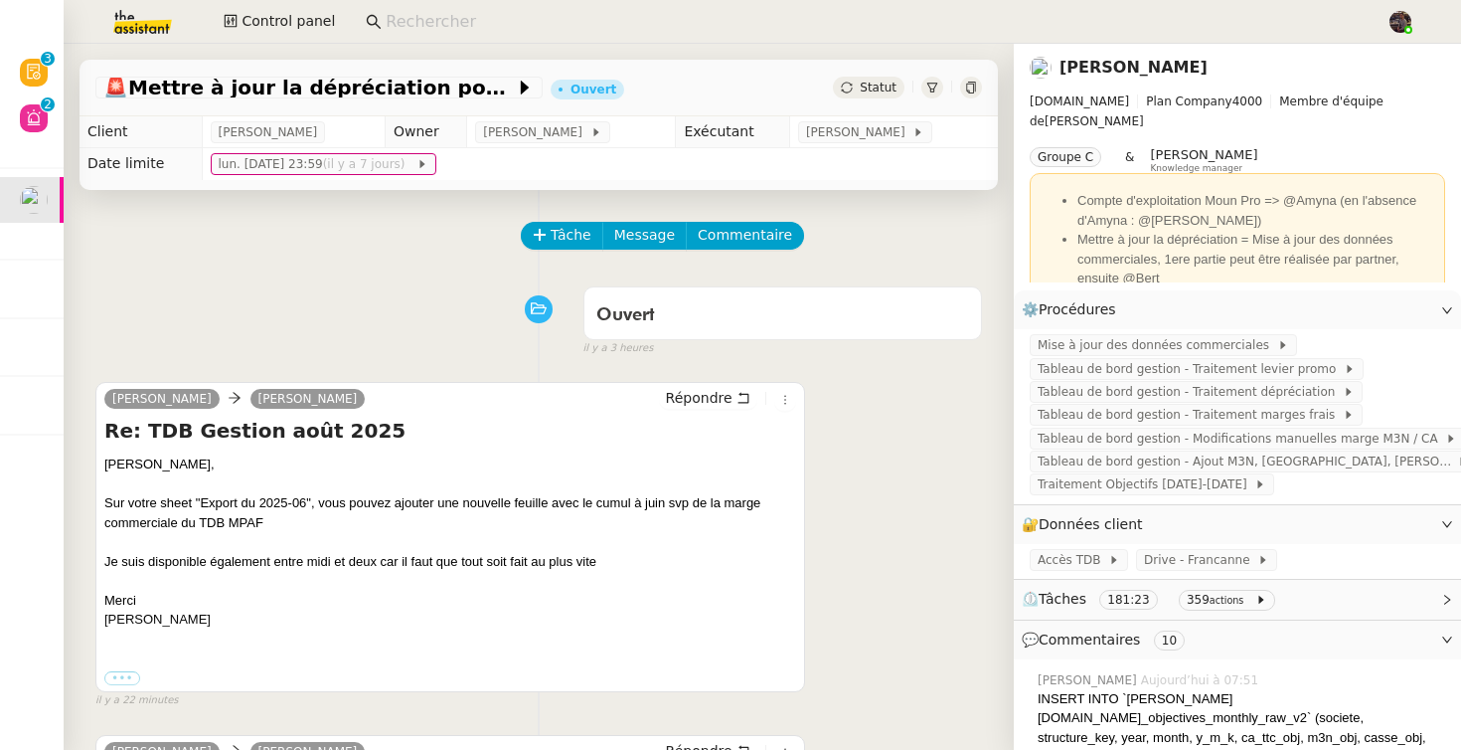
click at [335, 286] on div "Ouvert false il y a 3 heures" at bounding box center [538, 317] width 887 height 80
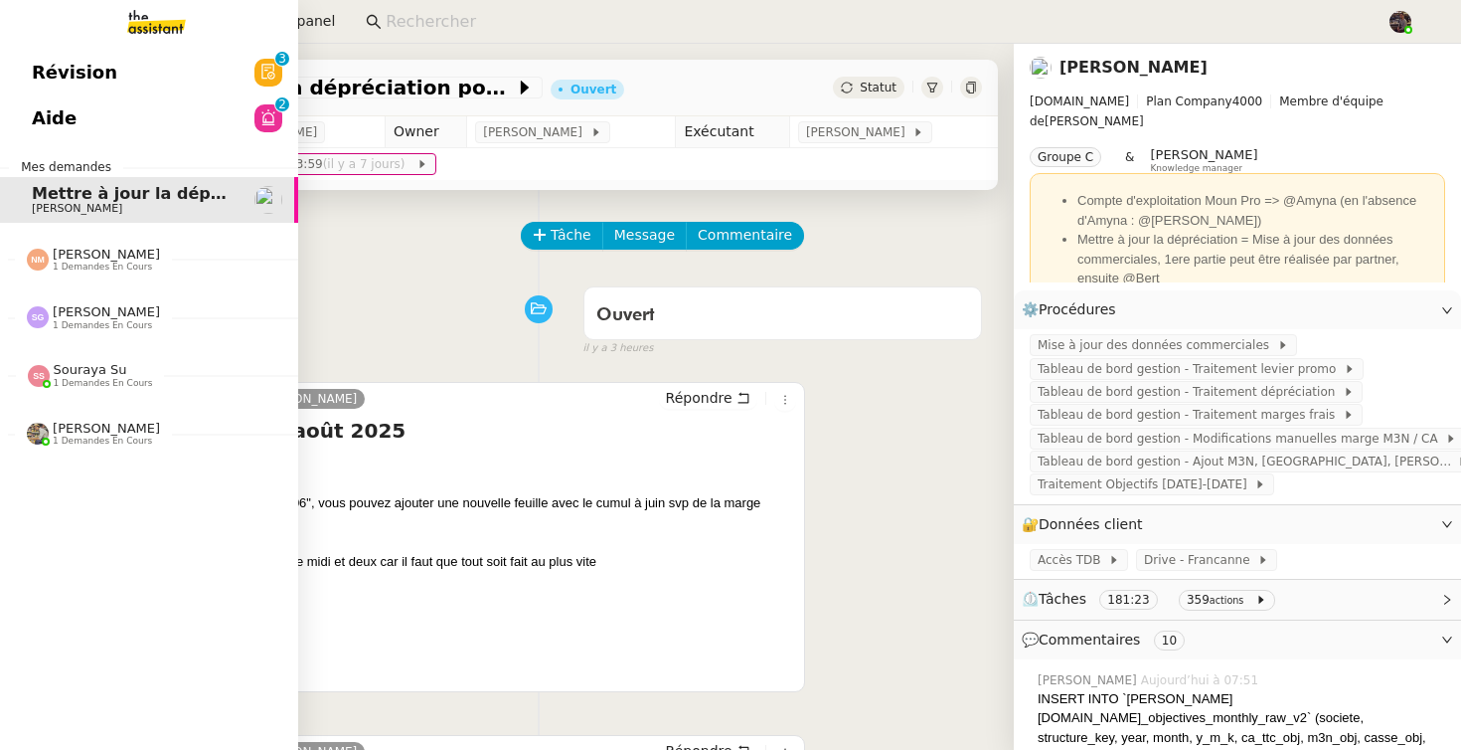
click at [90, 73] on span "Révision" at bounding box center [74, 73] width 85 height 30
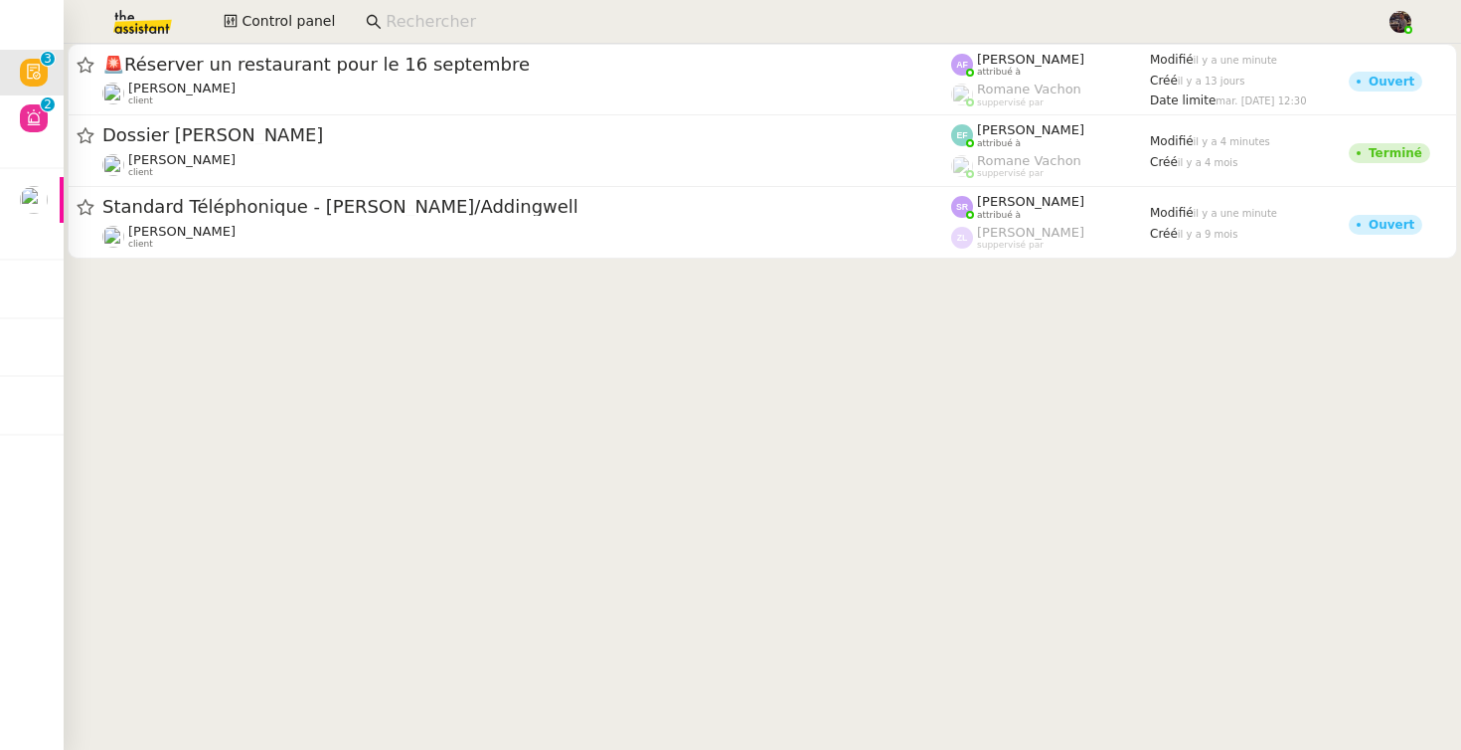
click at [474, 508] on cdk-virtual-scroll-viewport "🚨 Réserver un restaurant pour le 16 septembre [PERSON_NAME] client [PERSON_NAME…" at bounding box center [763, 397] width 1398 height 706
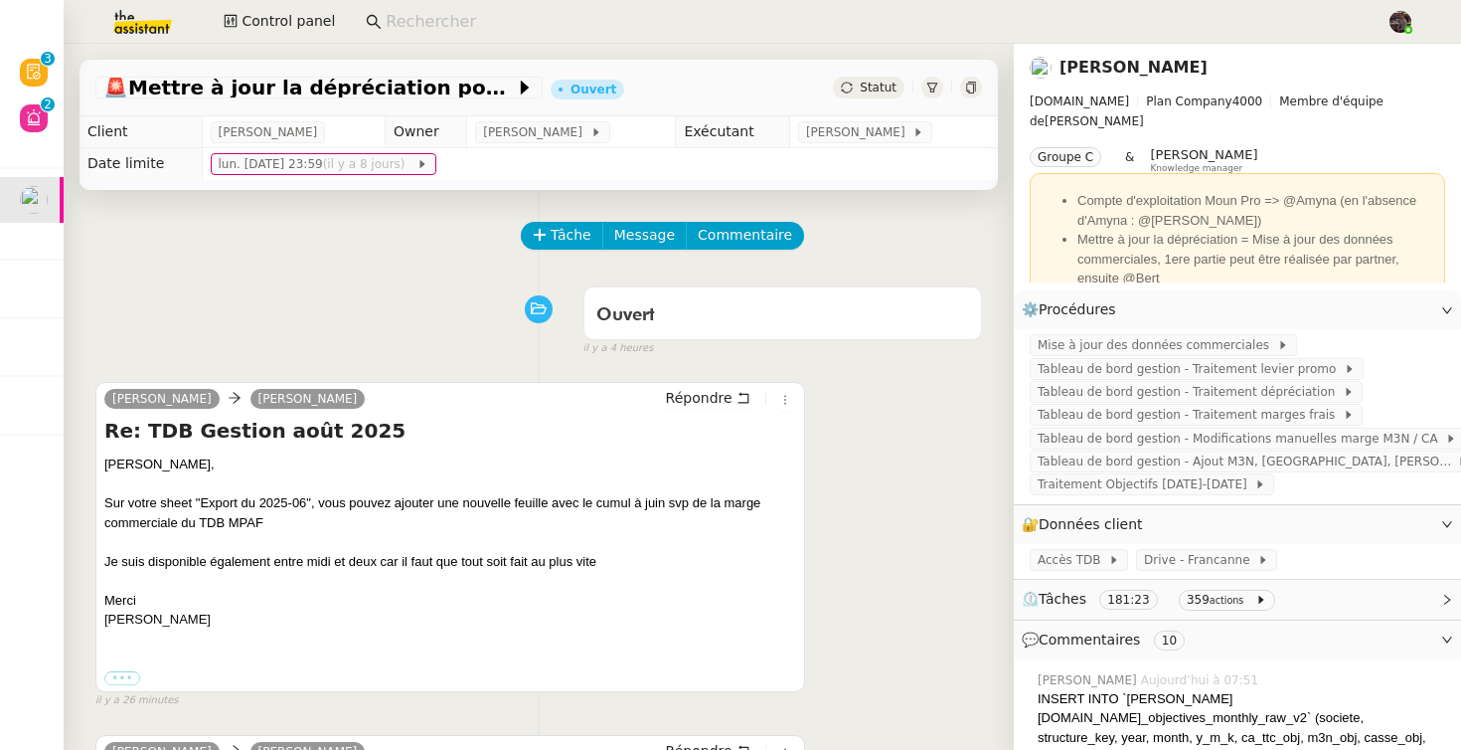
click at [293, 254] on div "Tâche Message Commentaire" at bounding box center [538, 246] width 887 height 48
click at [277, 39] on div "Control panel" at bounding box center [731, 22] width 1362 height 44
click at [266, 6] on div "Control panel" at bounding box center [731, 22] width 1362 height 44
click at [268, 12] on span "Control panel" at bounding box center [288, 21] width 93 height 23
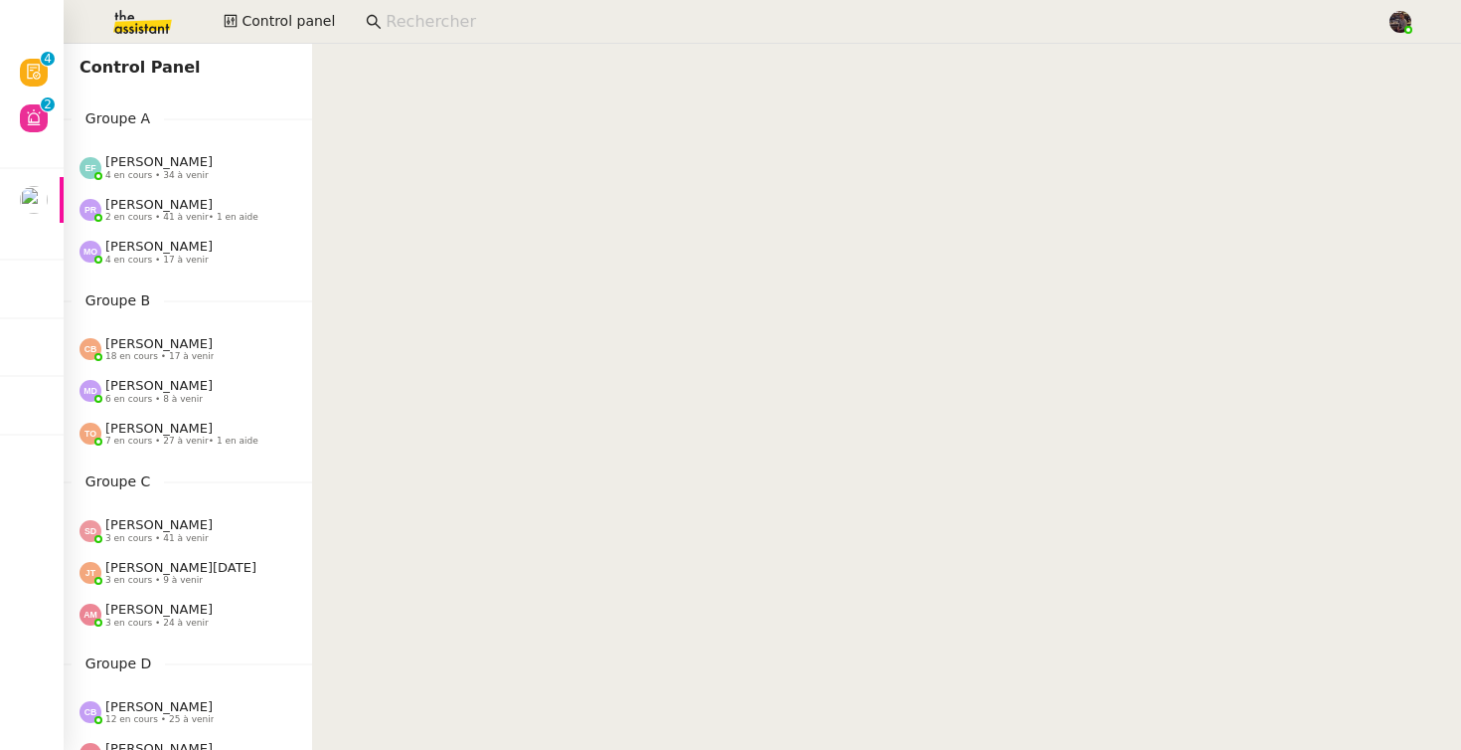
click at [401, 25] on input at bounding box center [876, 22] width 981 height 27
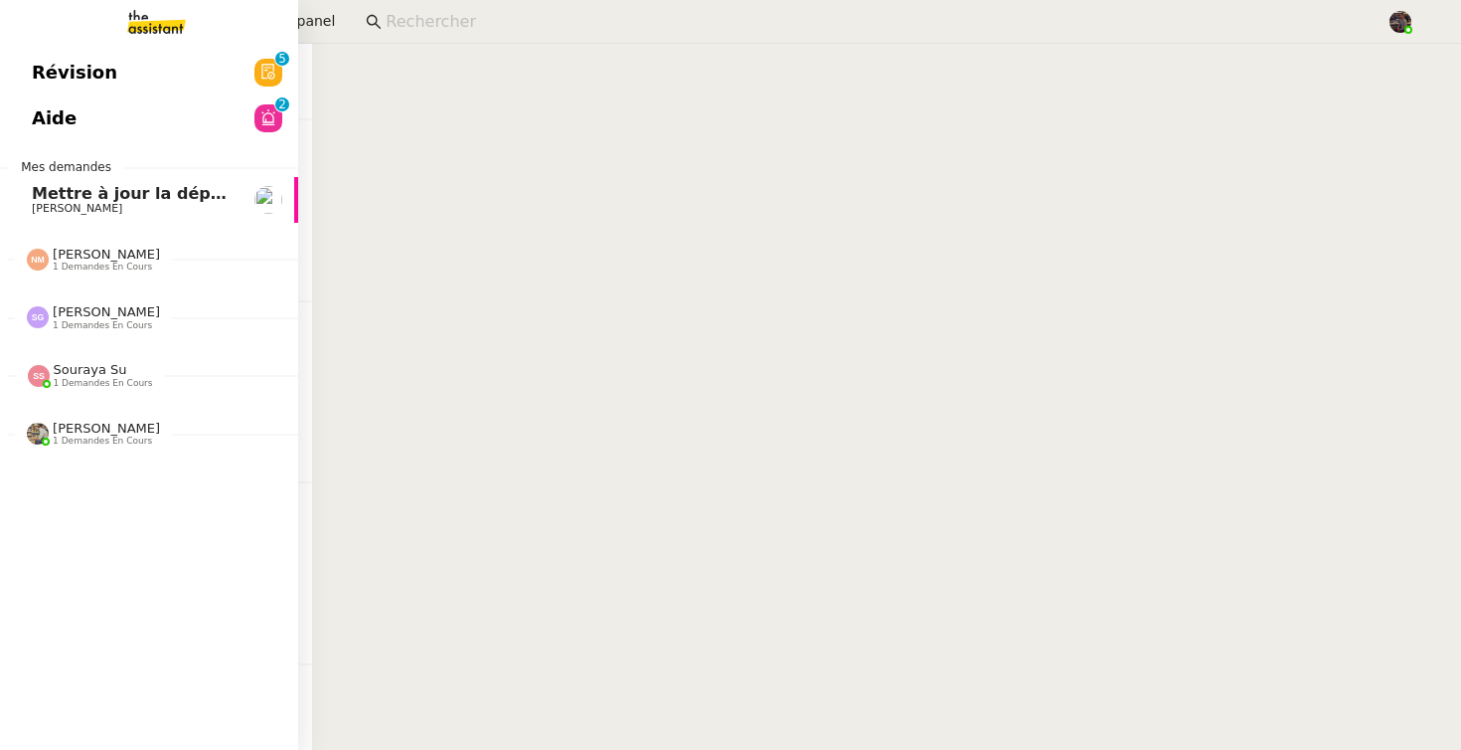
click at [85, 78] on span "Révision" at bounding box center [74, 73] width 85 height 30
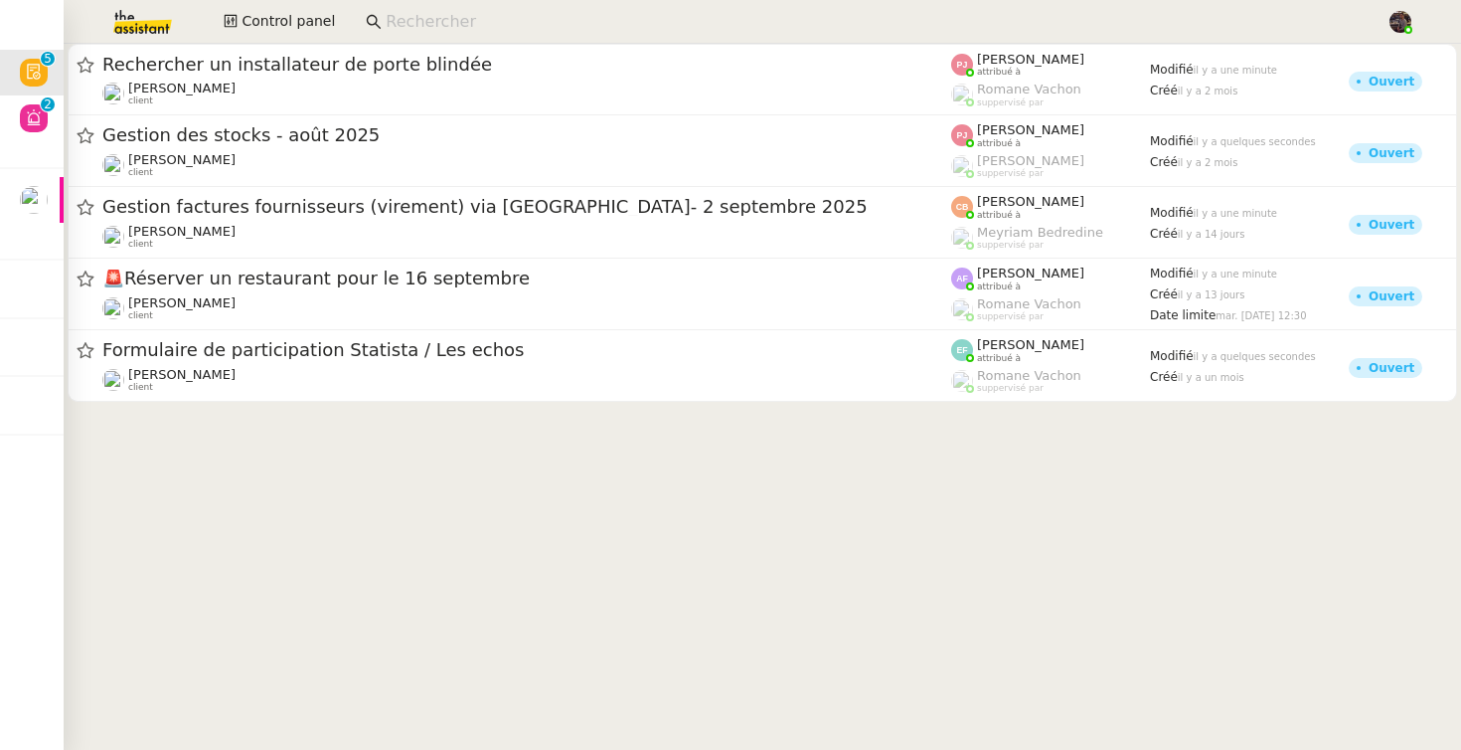
click at [581, 644] on cdk-virtual-scroll-viewport "Rechercher un installateur de porte blindée [PERSON_NAME] client [PERSON_NAME] …" at bounding box center [763, 397] width 1398 height 706
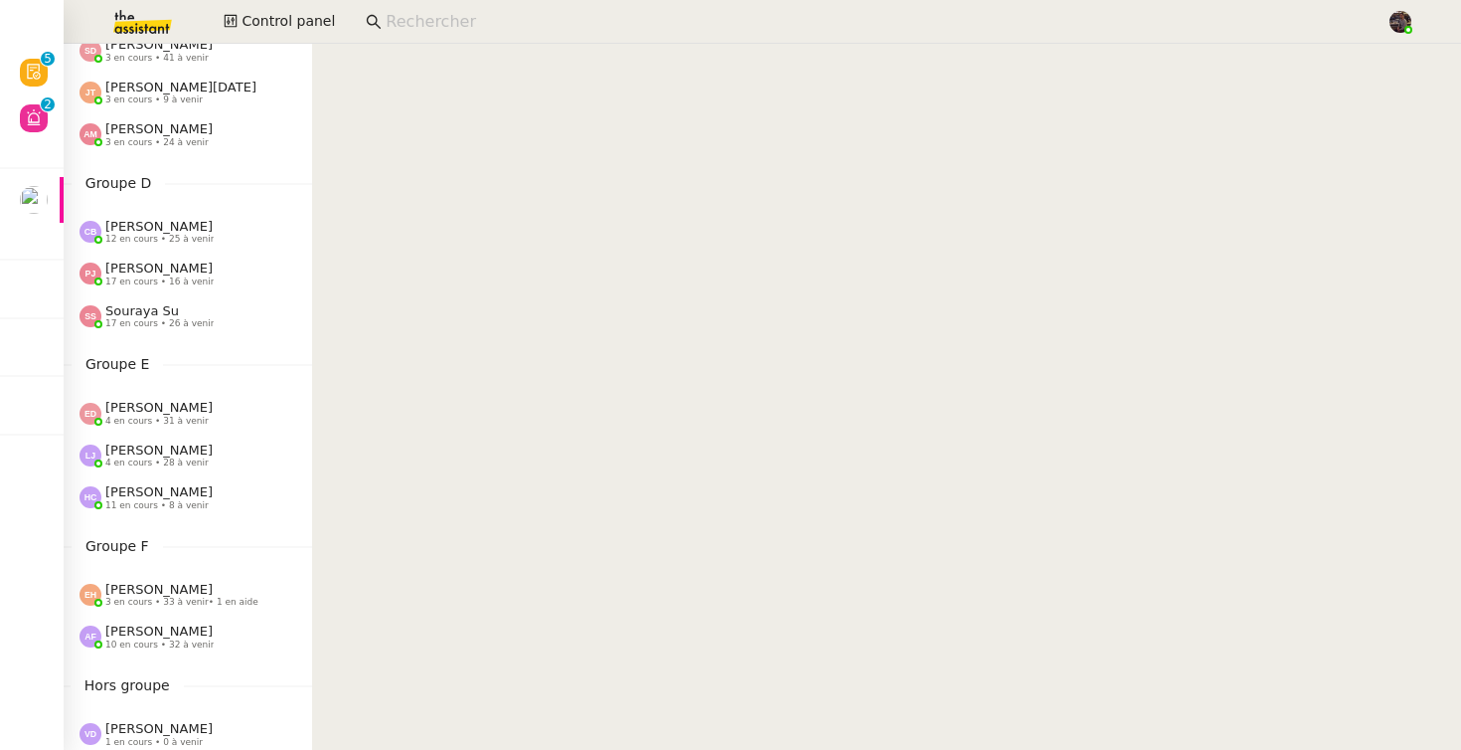
scroll to position [245, 0]
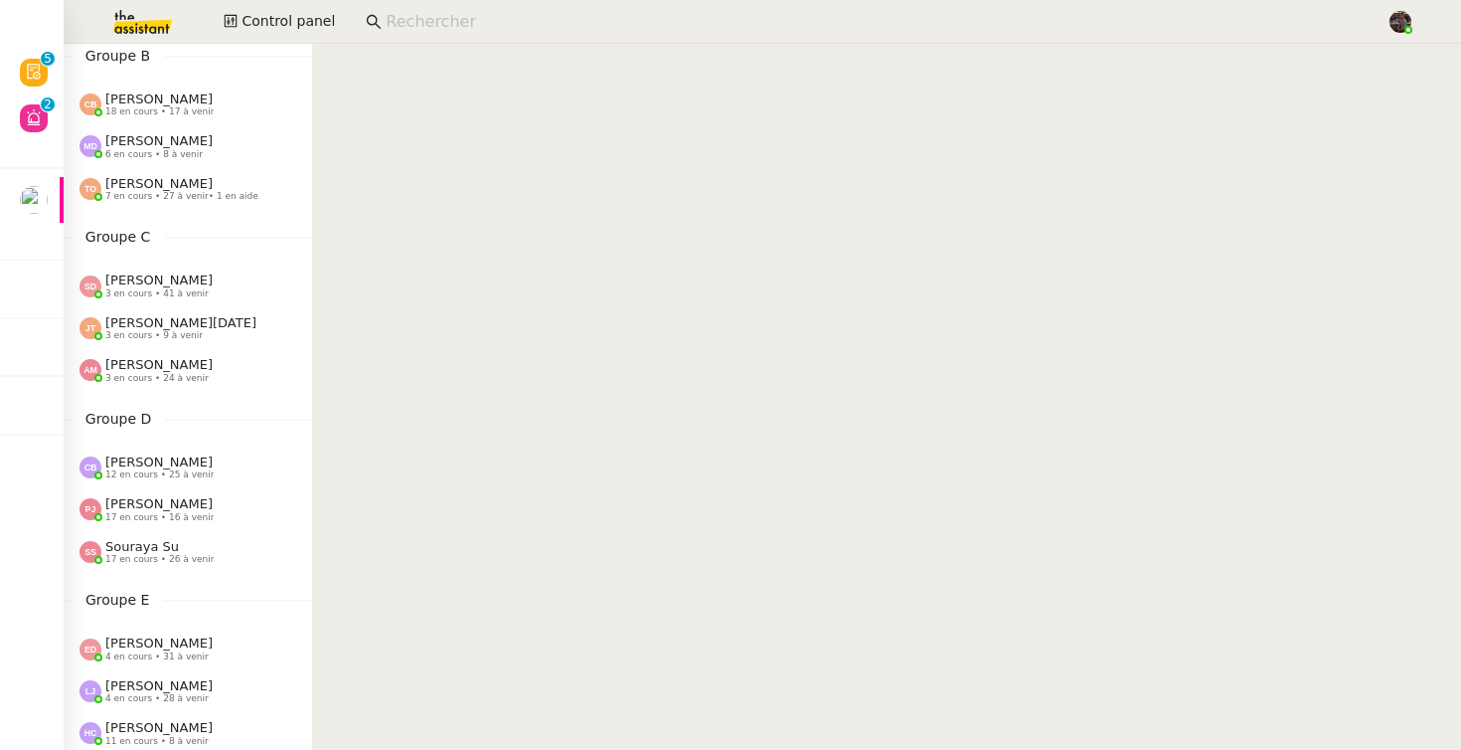
click at [177, 277] on span "[PERSON_NAME]" at bounding box center [158, 279] width 107 height 15
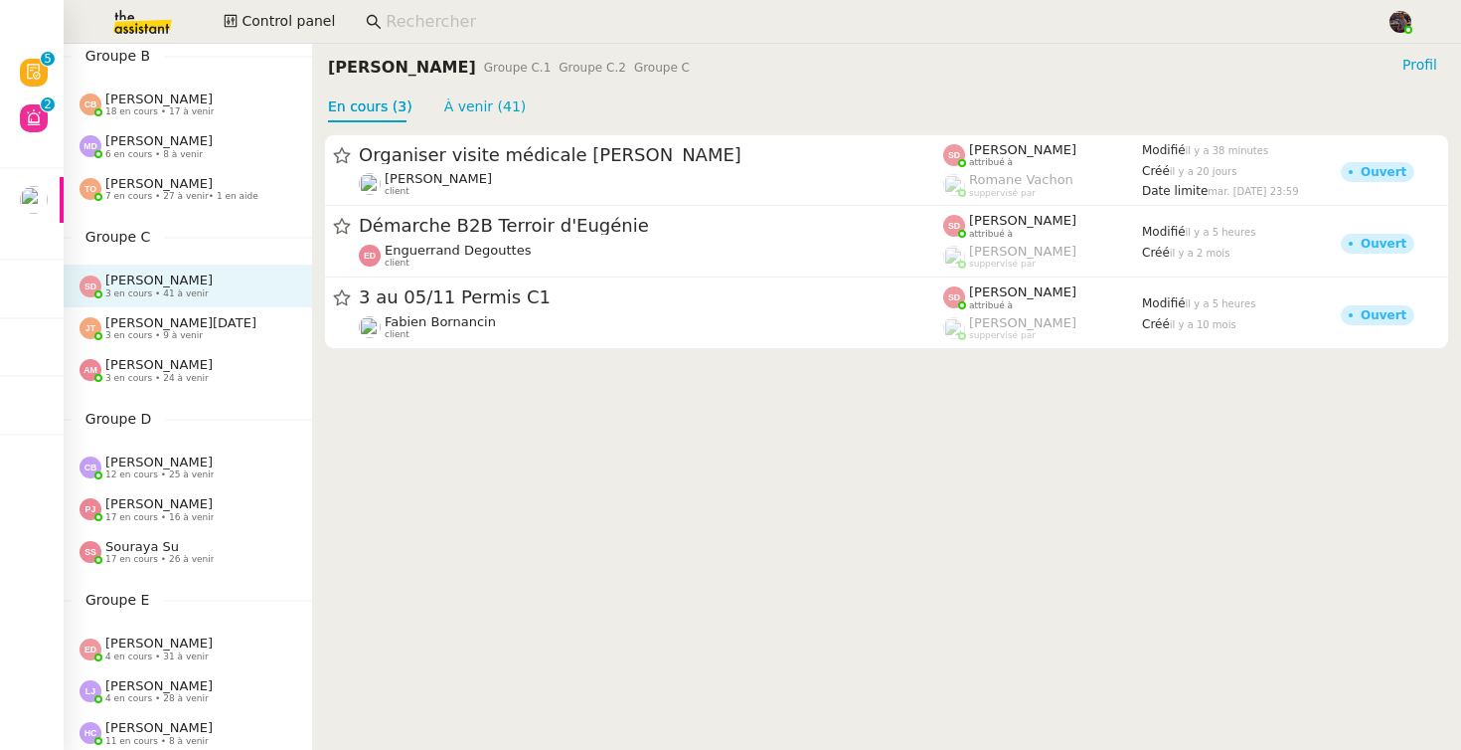
click at [176, 316] on span "[PERSON_NAME][DATE]" at bounding box center [180, 322] width 151 height 15
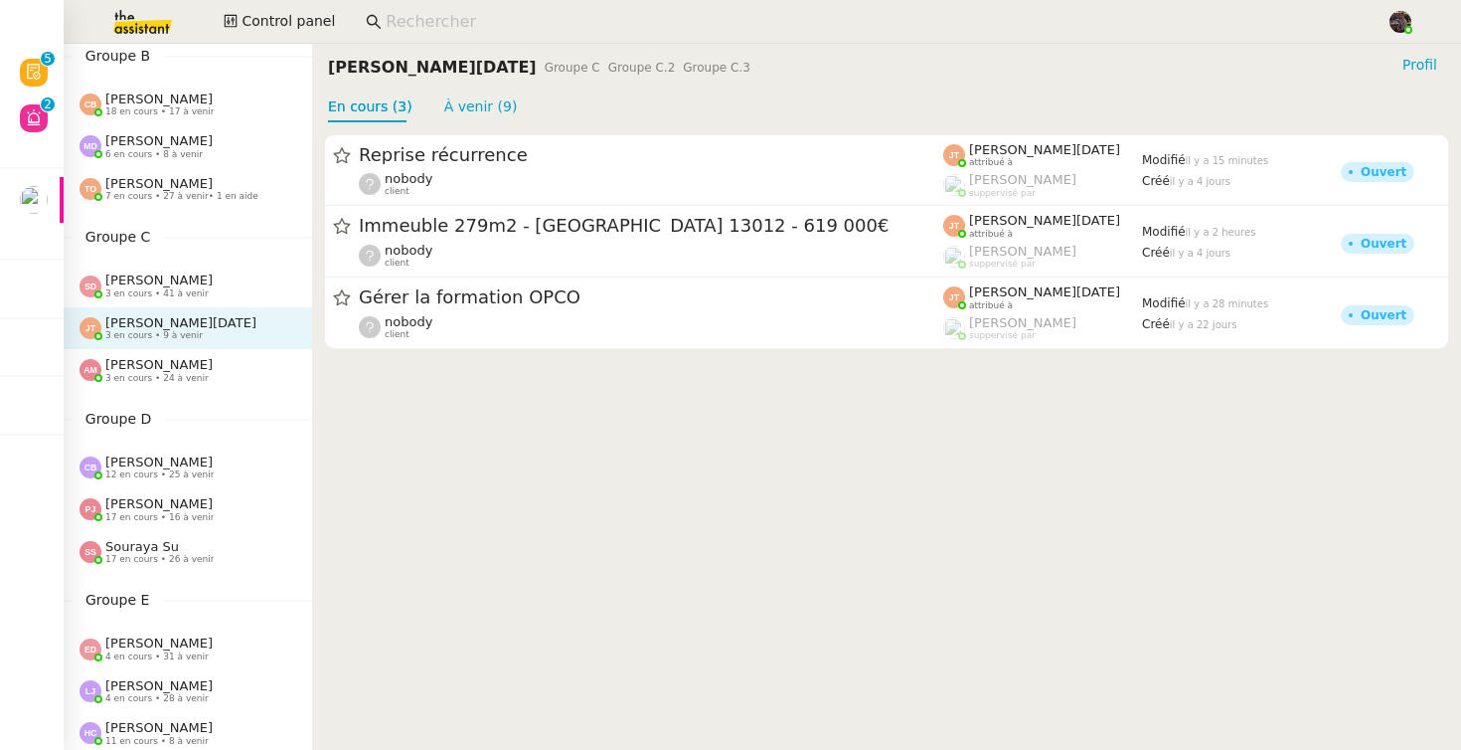
click at [180, 377] on span "3 en cours • 24 à venir" at bounding box center [156, 378] width 103 height 11
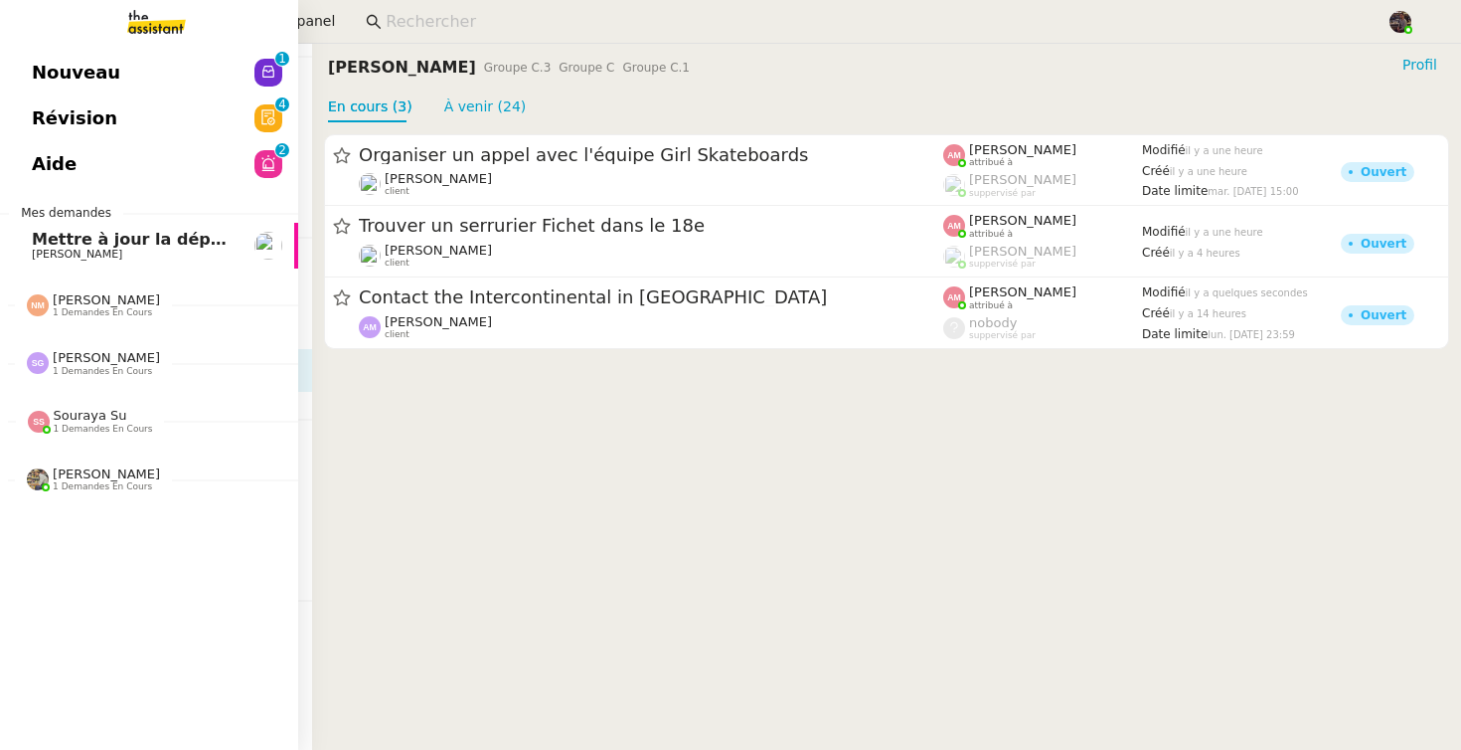
click at [42, 61] on span "Nouveau" at bounding box center [76, 73] width 88 height 30
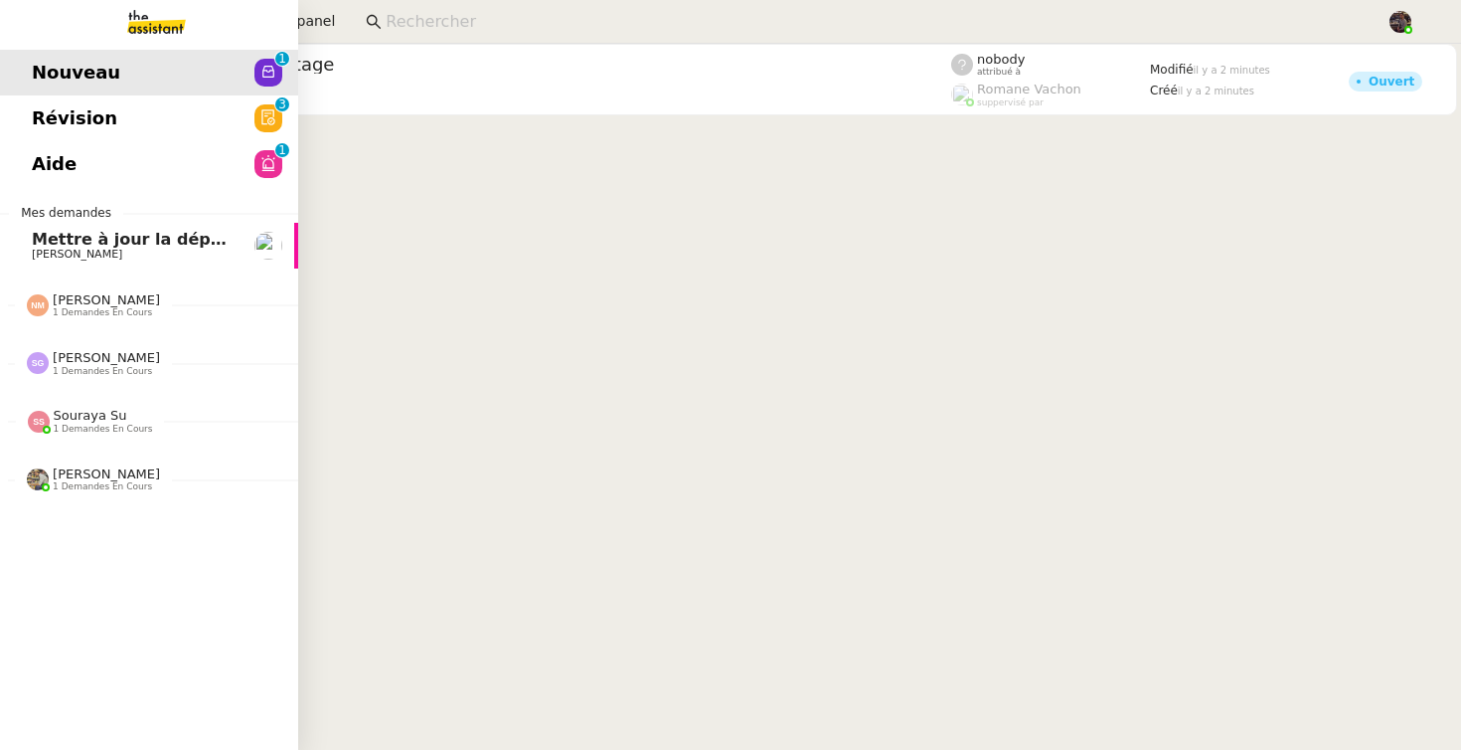
click at [82, 114] on span "Révision" at bounding box center [74, 118] width 85 height 30
